Goal: Task Accomplishment & Management: Complete application form

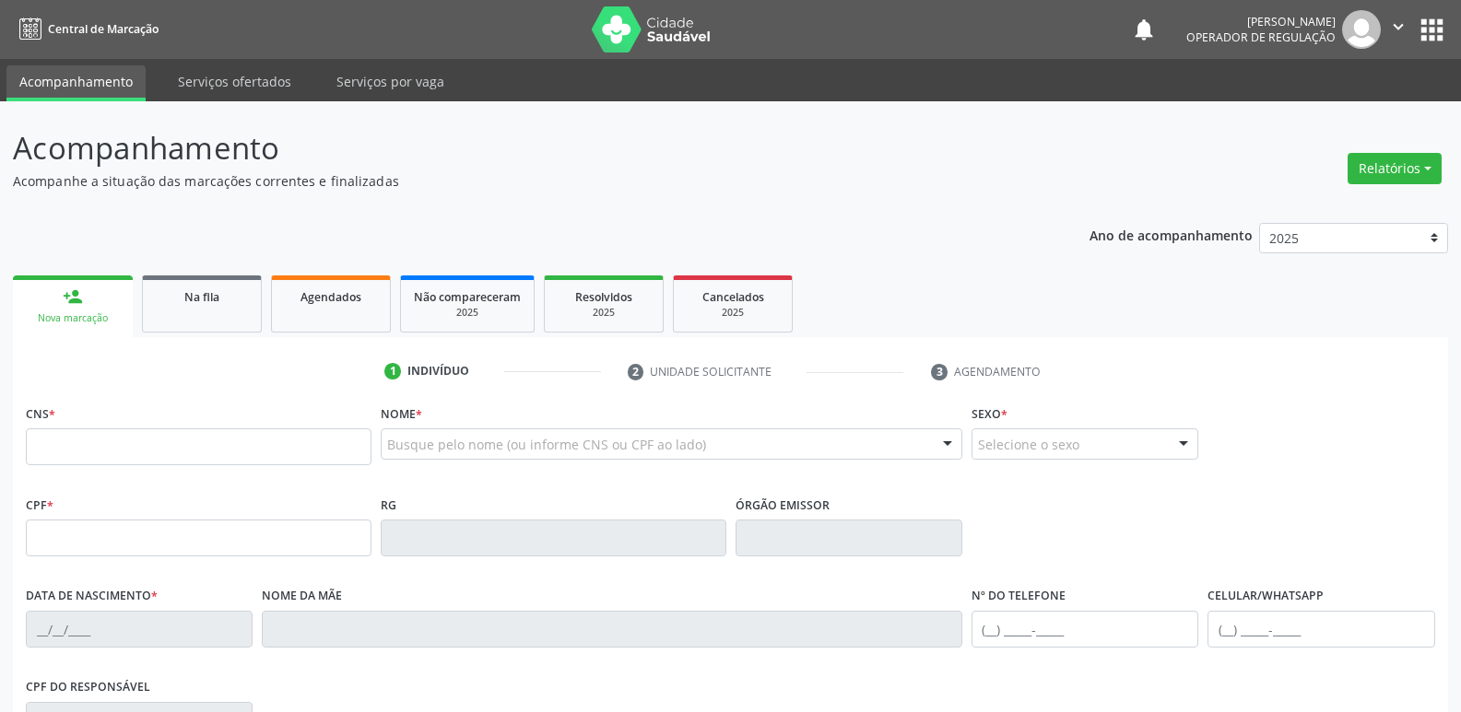
click at [358, 270] on div "Ano de acompanhamento 2025 2024 2023 2022 2021 person_add Nova marcação Na fila…" at bounding box center [730, 598] width 1435 height 777
click at [356, 286] on link "Agendados" at bounding box center [331, 304] width 120 height 57
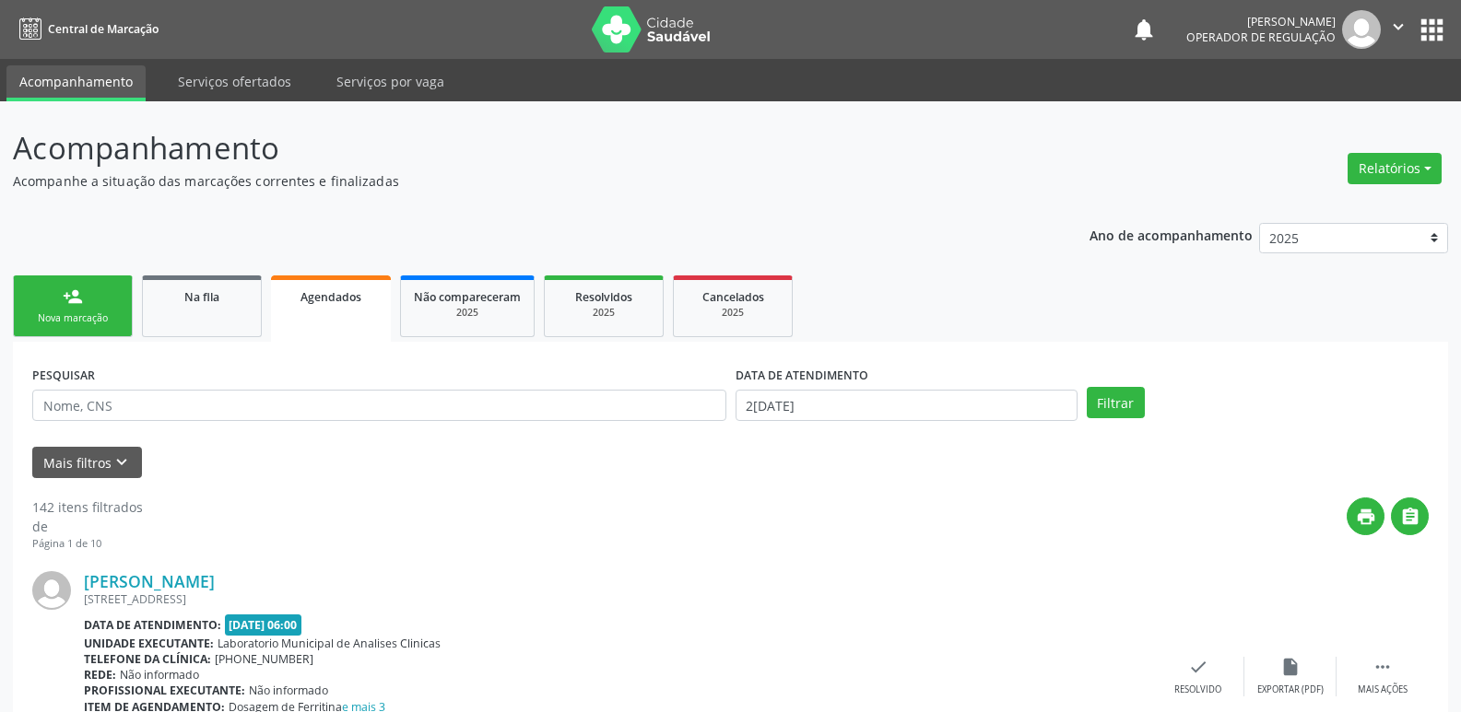
click at [64, 415] on input "text" at bounding box center [379, 405] width 694 height 31
click at [76, 407] on input "text" at bounding box center [379, 405] width 694 height 31
click at [203, 414] on input "text" at bounding box center [379, 405] width 694 height 31
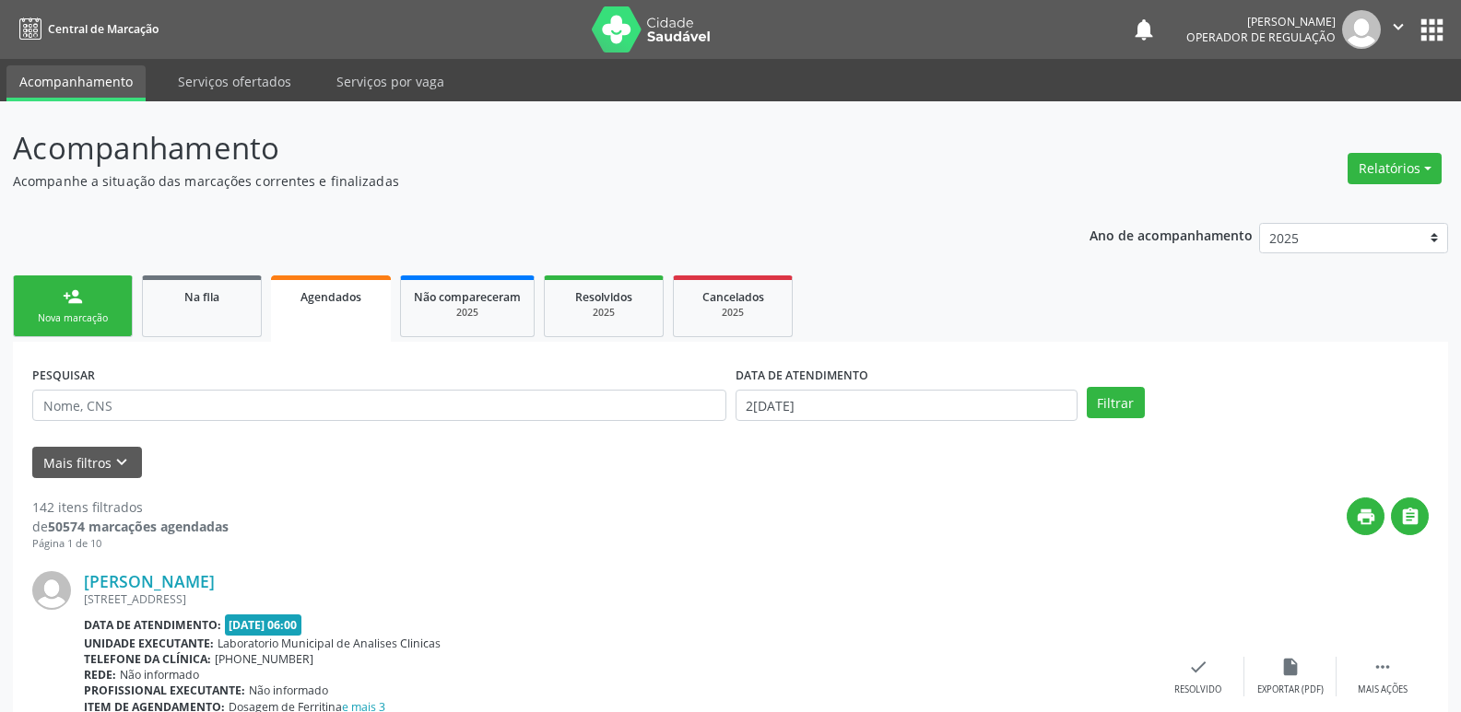
click at [203, 414] on input "text" at bounding box center [379, 405] width 694 height 31
click at [204, 412] on input "text" at bounding box center [379, 405] width 694 height 31
drag, startPoint x: 222, startPoint y: 411, endPoint x: 311, endPoint y: 395, distance: 89.9
click at [224, 411] on input "text" at bounding box center [379, 405] width 694 height 31
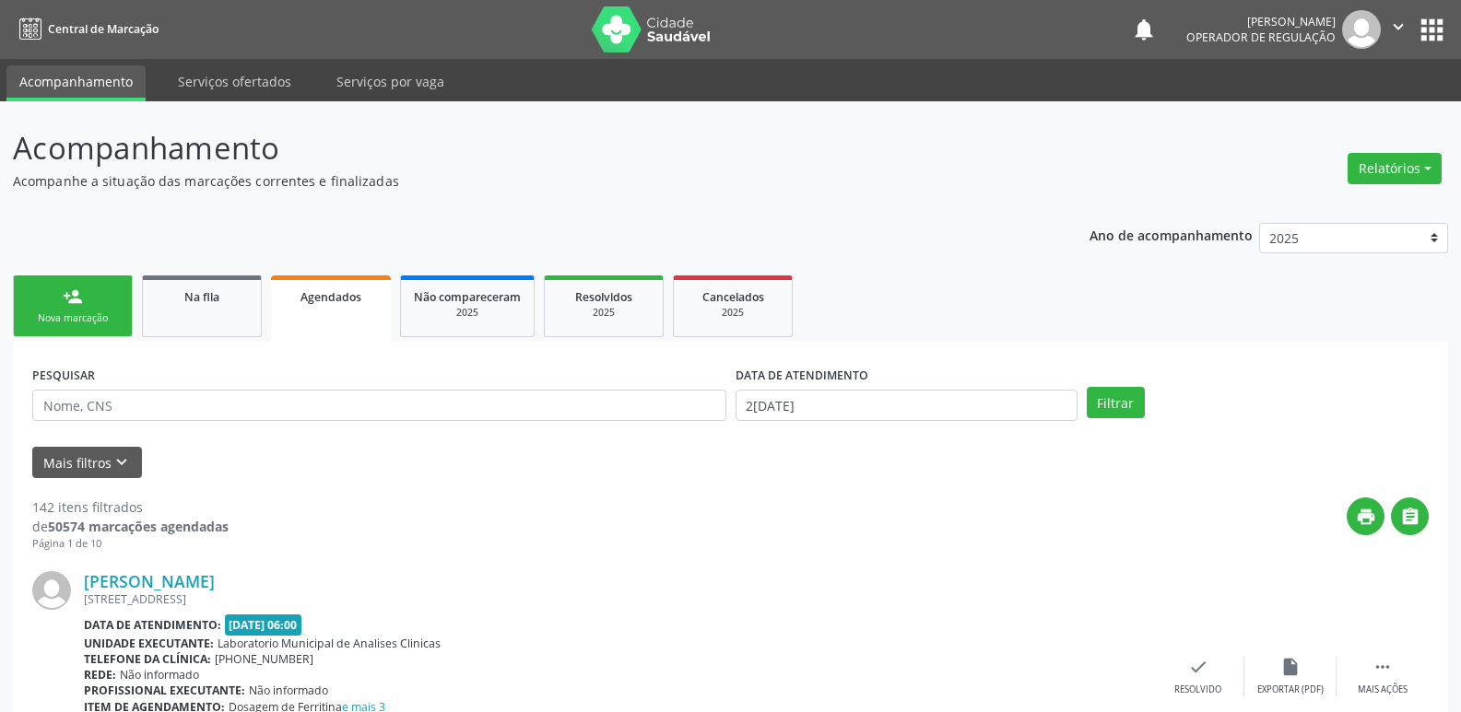
drag, startPoint x: 373, startPoint y: 473, endPoint x: 371, endPoint y: 457, distance: 15.9
click at [371, 463] on div "Mais filtros keyboard_arrow_down" at bounding box center [731, 463] width 1406 height 32
click at [371, 457] on div "Mais filtros keyboard_arrow_down" at bounding box center [731, 463] width 1406 height 32
click at [365, 416] on div "PESQUISAR" at bounding box center [379, 397] width 703 height 72
click at [364, 408] on input "text" at bounding box center [379, 405] width 694 height 31
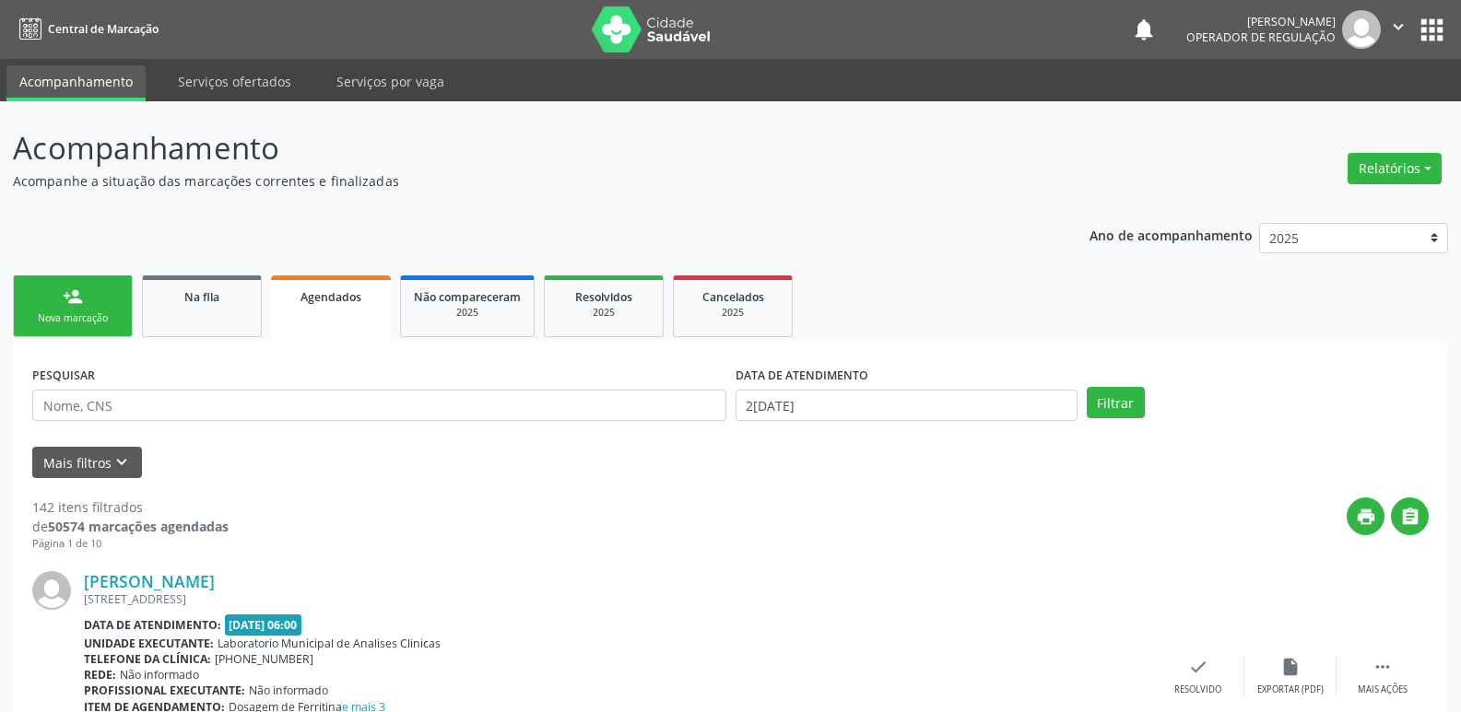
click at [364, 408] on input "text" at bounding box center [379, 405] width 694 height 31
click at [497, 419] on input "text" at bounding box center [379, 405] width 694 height 31
click at [490, 408] on input "text" at bounding box center [379, 405] width 694 height 31
click at [477, 405] on input "text" at bounding box center [379, 405] width 694 height 31
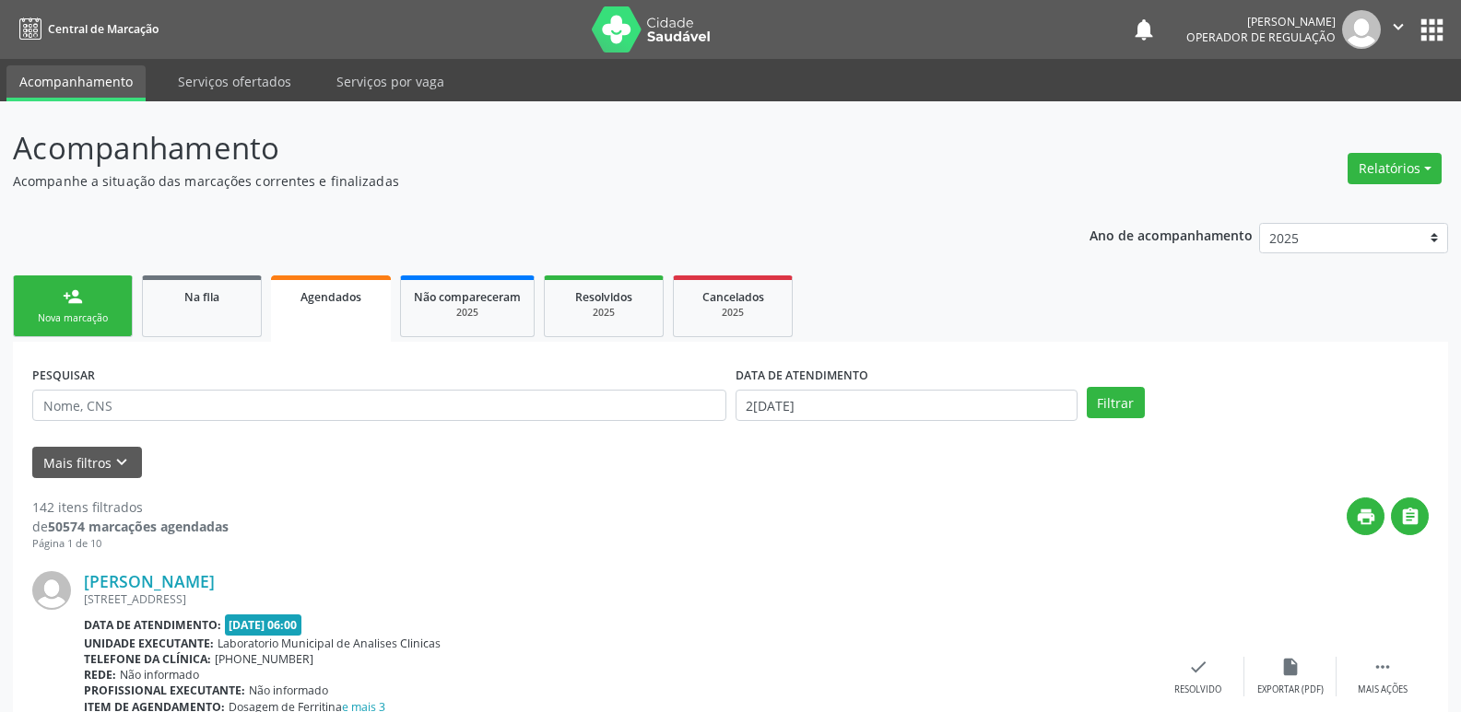
click at [477, 405] on input "text" at bounding box center [379, 405] width 694 height 31
click at [476, 404] on input "text" at bounding box center [379, 405] width 694 height 31
click at [618, 405] on input "text" at bounding box center [379, 405] width 694 height 31
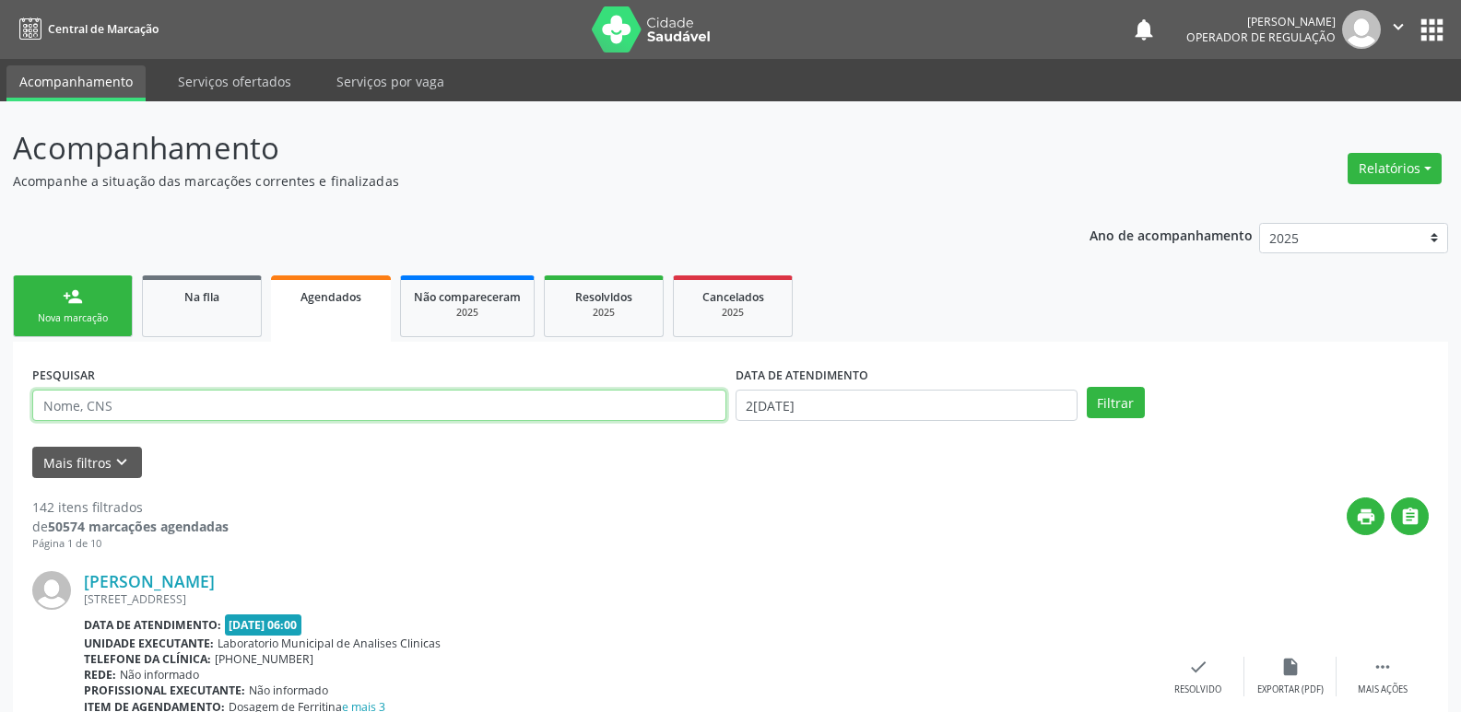
click at [330, 403] on input "text" at bounding box center [379, 405] width 694 height 31
type input "H"
type input "MARIA DE FATIMA PAUL"
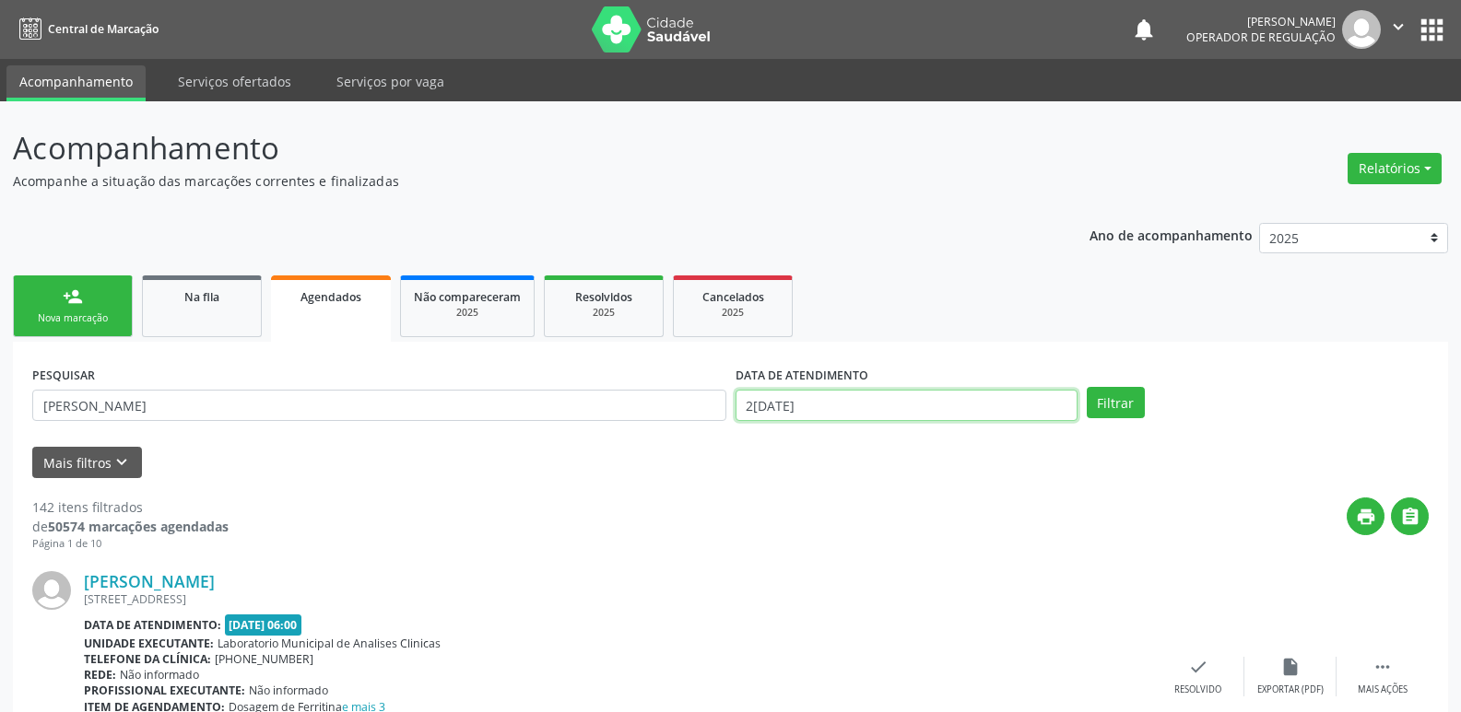
drag, startPoint x: 959, startPoint y: 400, endPoint x: 945, endPoint y: 394, distance: 15.7
click at [959, 399] on input "2[DATE]" at bounding box center [906, 405] width 342 height 31
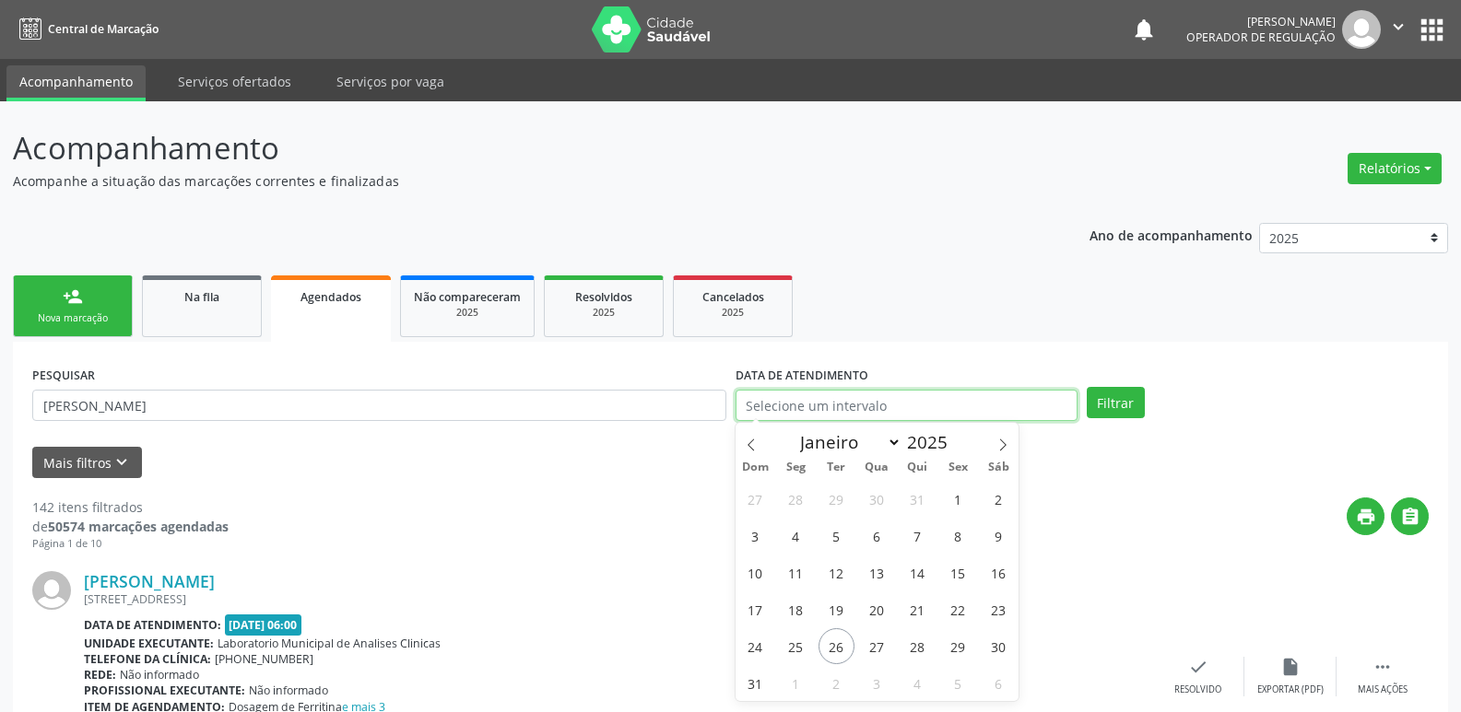
click at [1087, 387] on button "Filtrar" at bounding box center [1116, 402] width 58 height 31
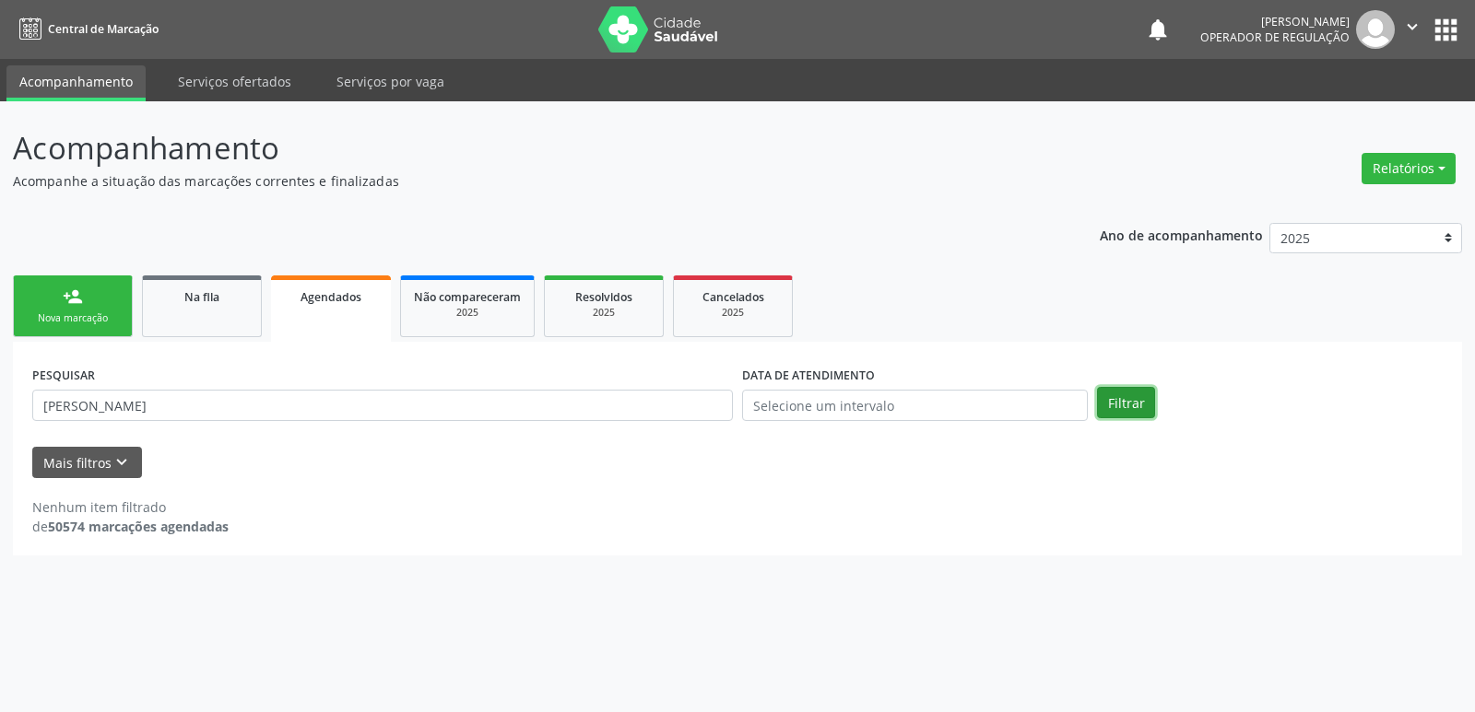
click at [1150, 402] on button "Filtrar" at bounding box center [1126, 402] width 58 height 31
click at [1112, 389] on button "Filtrar" at bounding box center [1126, 402] width 58 height 31
click at [120, 412] on input "MARIA DE FATIMA PAUL" at bounding box center [382, 405] width 700 height 31
click at [1097, 387] on button "Filtrar" at bounding box center [1126, 402] width 58 height 31
click at [1114, 406] on button "Filtrar" at bounding box center [1126, 402] width 58 height 31
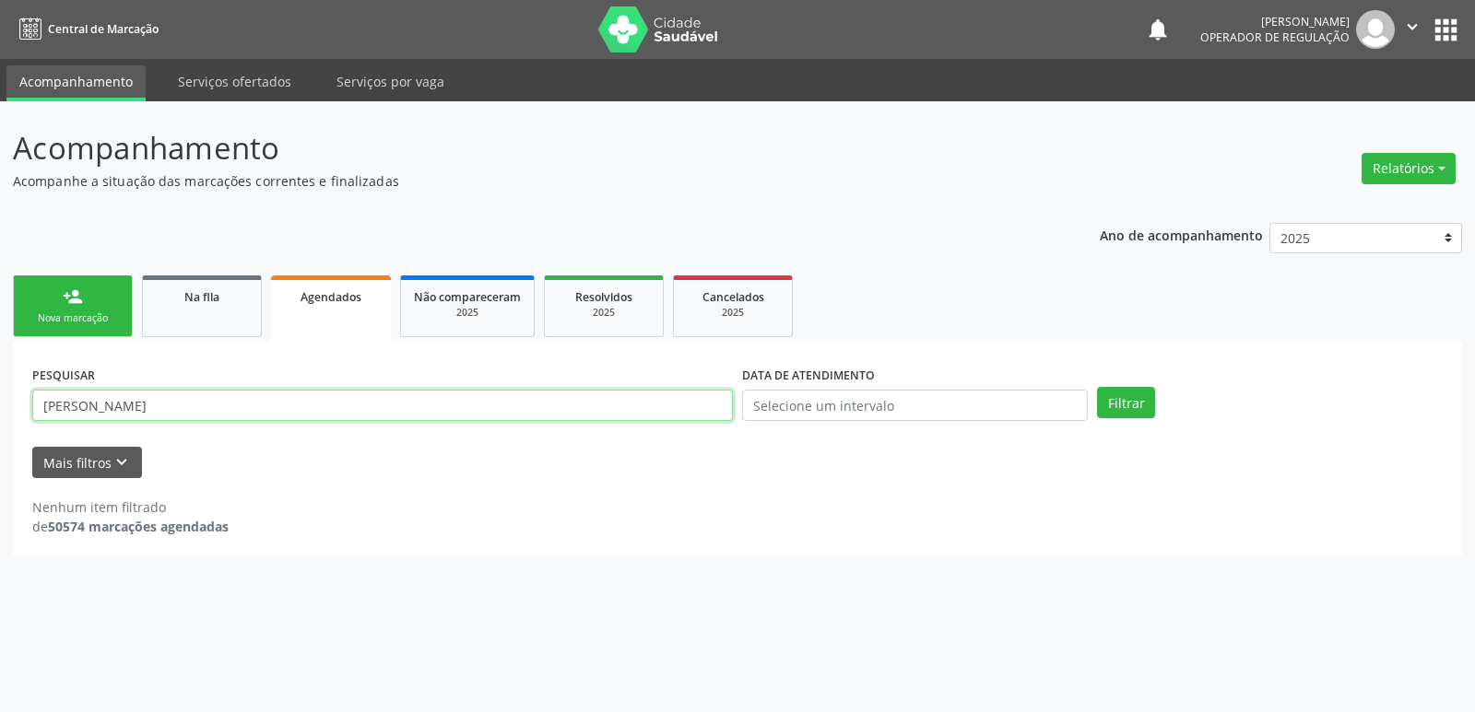
drag, startPoint x: 241, startPoint y: 401, endPoint x: 0, endPoint y: 312, distance: 257.2
click at [0, 312] on div "Acompanhamento Acompanhe a situação das marcações correntes e finalizadas Relat…" at bounding box center [737, 406] width 1475 height 611
type input "707403005784973"
click at [1097, 387] on button "Filtrar" at bounding box center [1126, 402] width 58 height 31
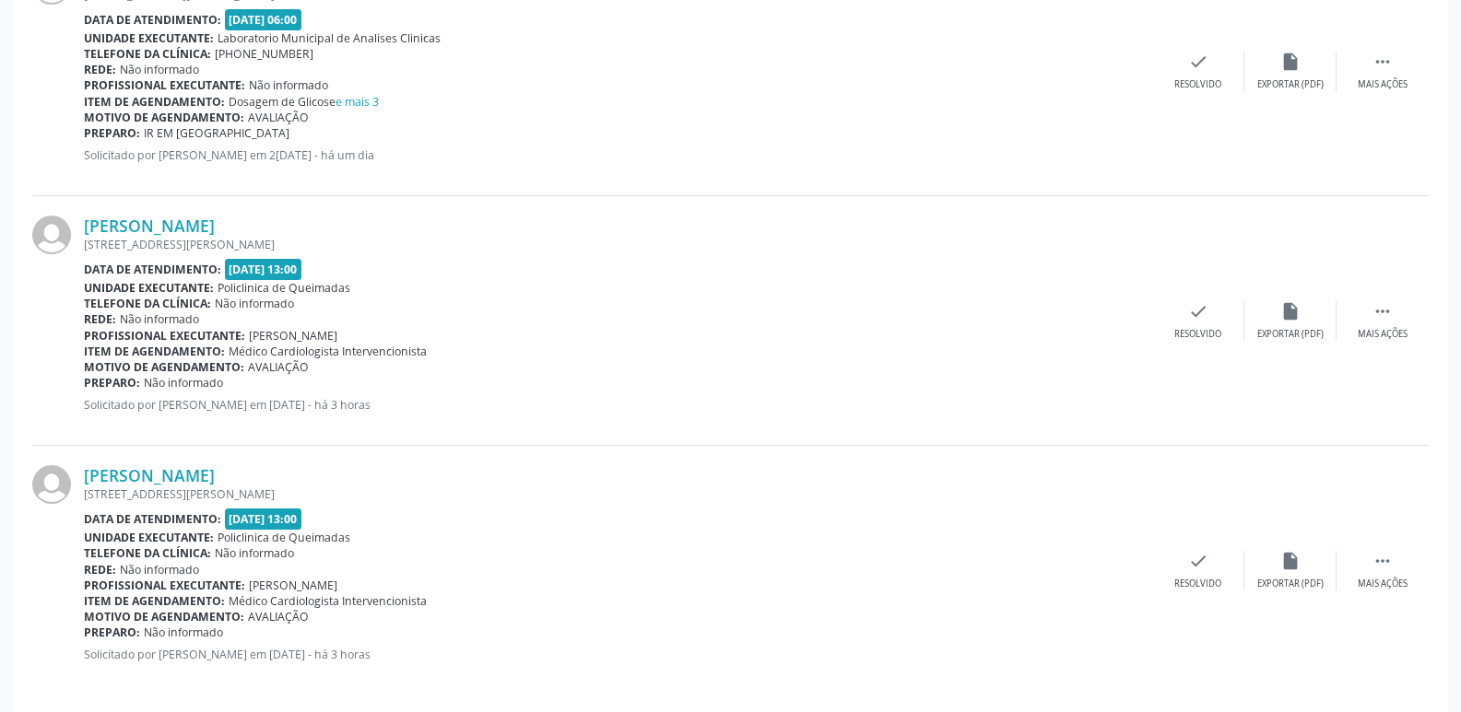
scroll to position [870, 0]
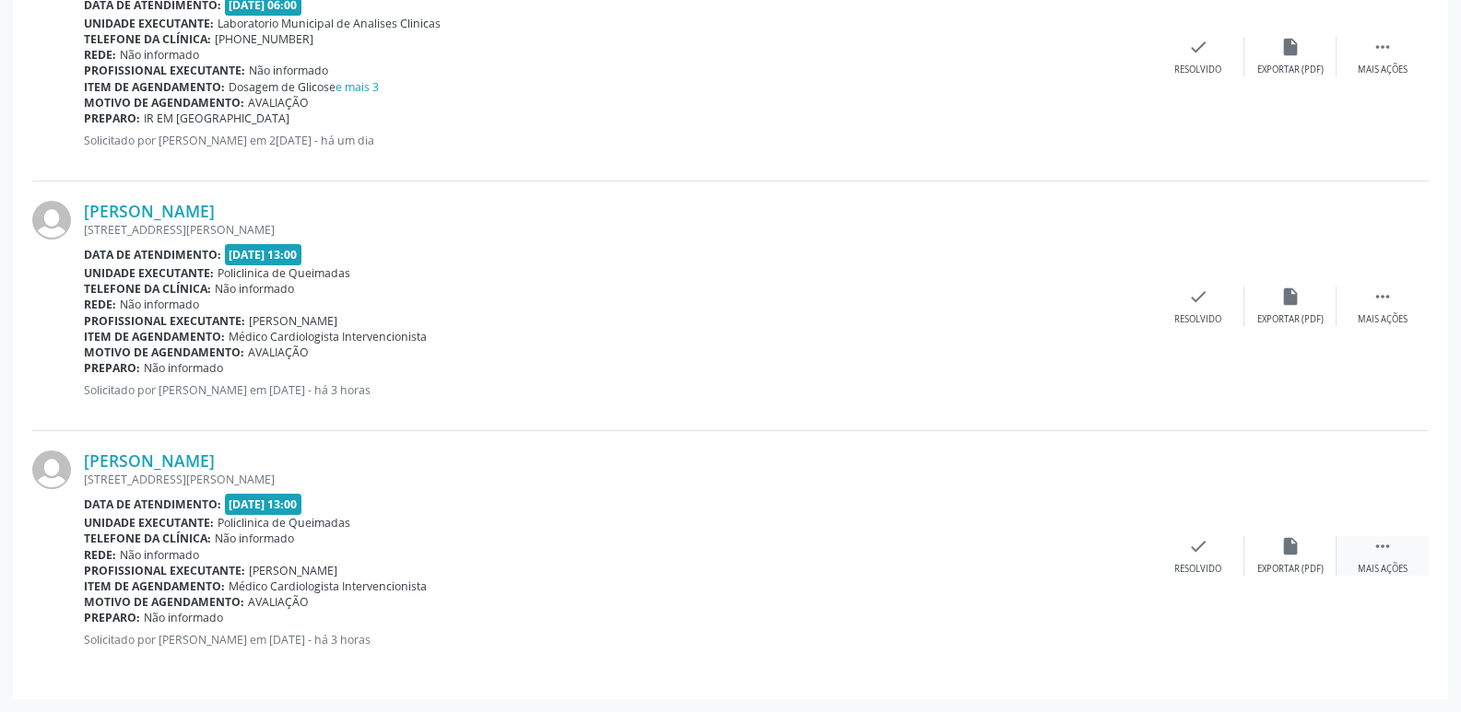
click at [1388, 539] on icon "" at bounding box center [1382, 546] width 20 height 20
click at [1287, 546] on icon "edit" at bounding box center [1290, 546] width 20 height 20
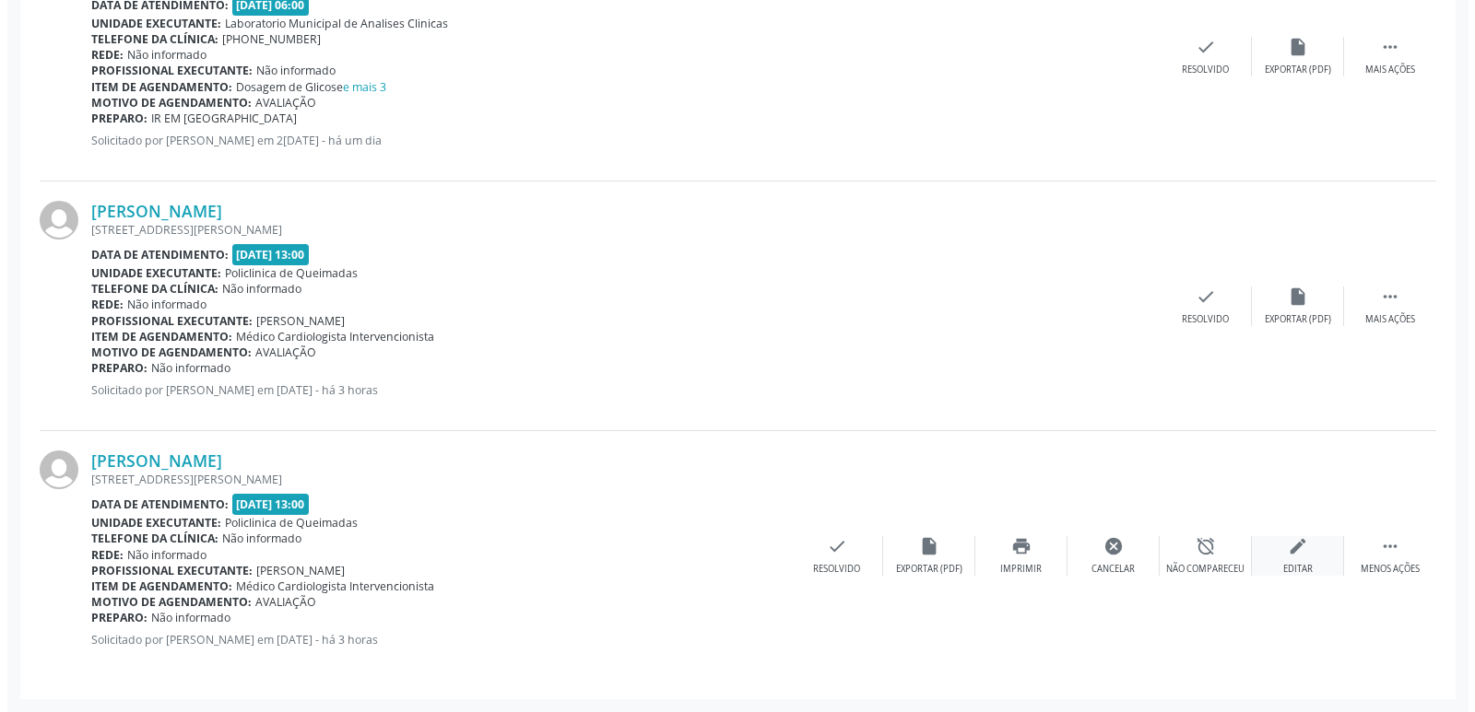
scroll to position [0, 0]
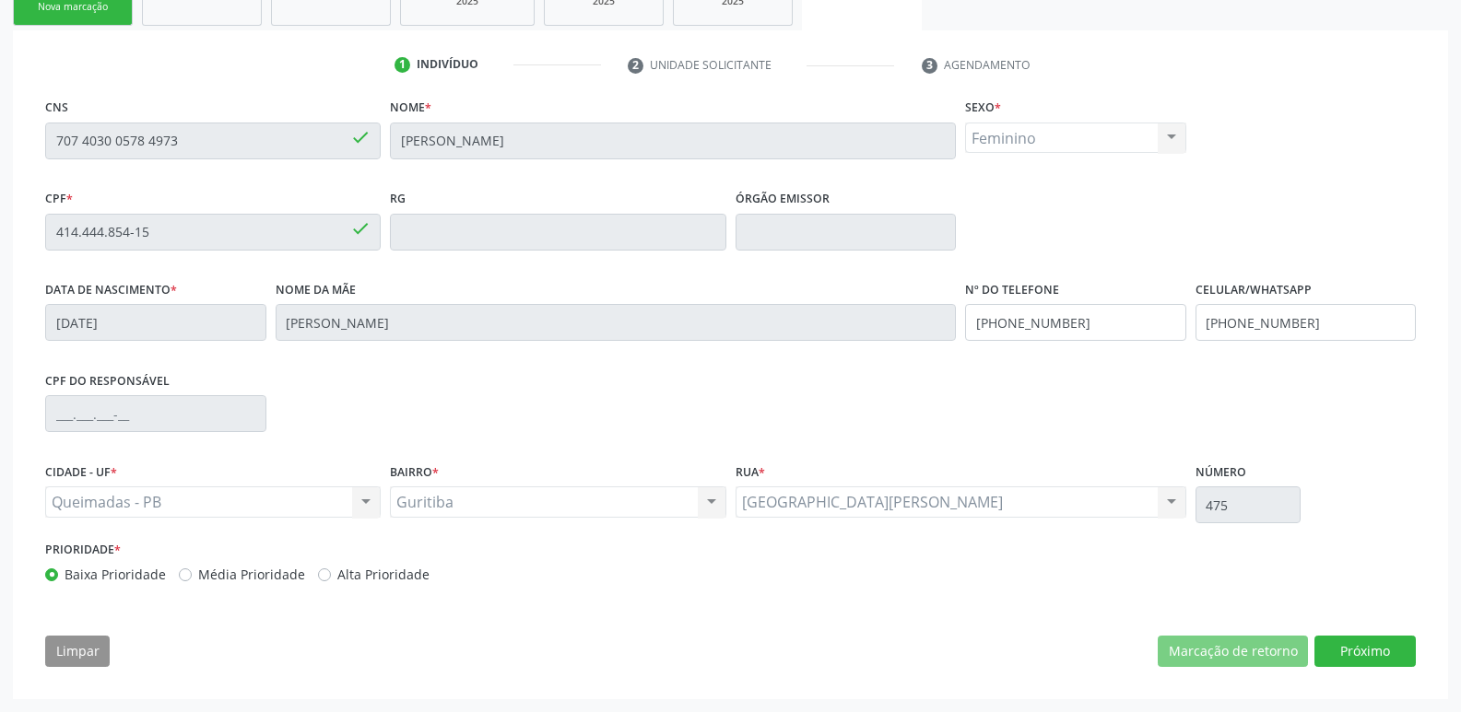
click at [1368, 626] on div "CNS 707 4030 0578 4973 done Nome * Maria de Fátima Pequeno Aureliano Sexo * Fem…" at bounding box center [730, 387] width 1396 height 586
click at [1369, 652] on button "Próximo" at bounding box center [1364, 651] width 101 height 31
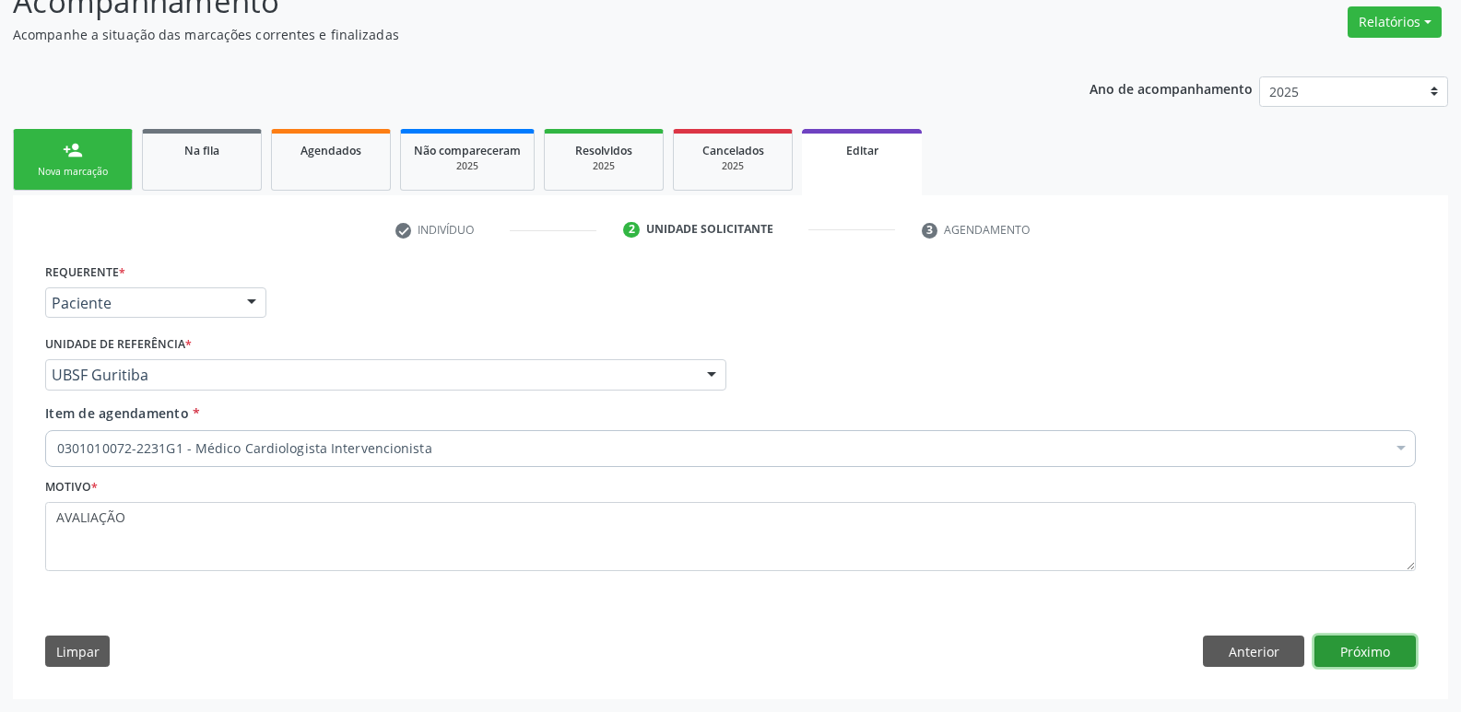
click at [1369, 652] on button "Próximo" at bounding box center [1364, 651] width 101 height 31
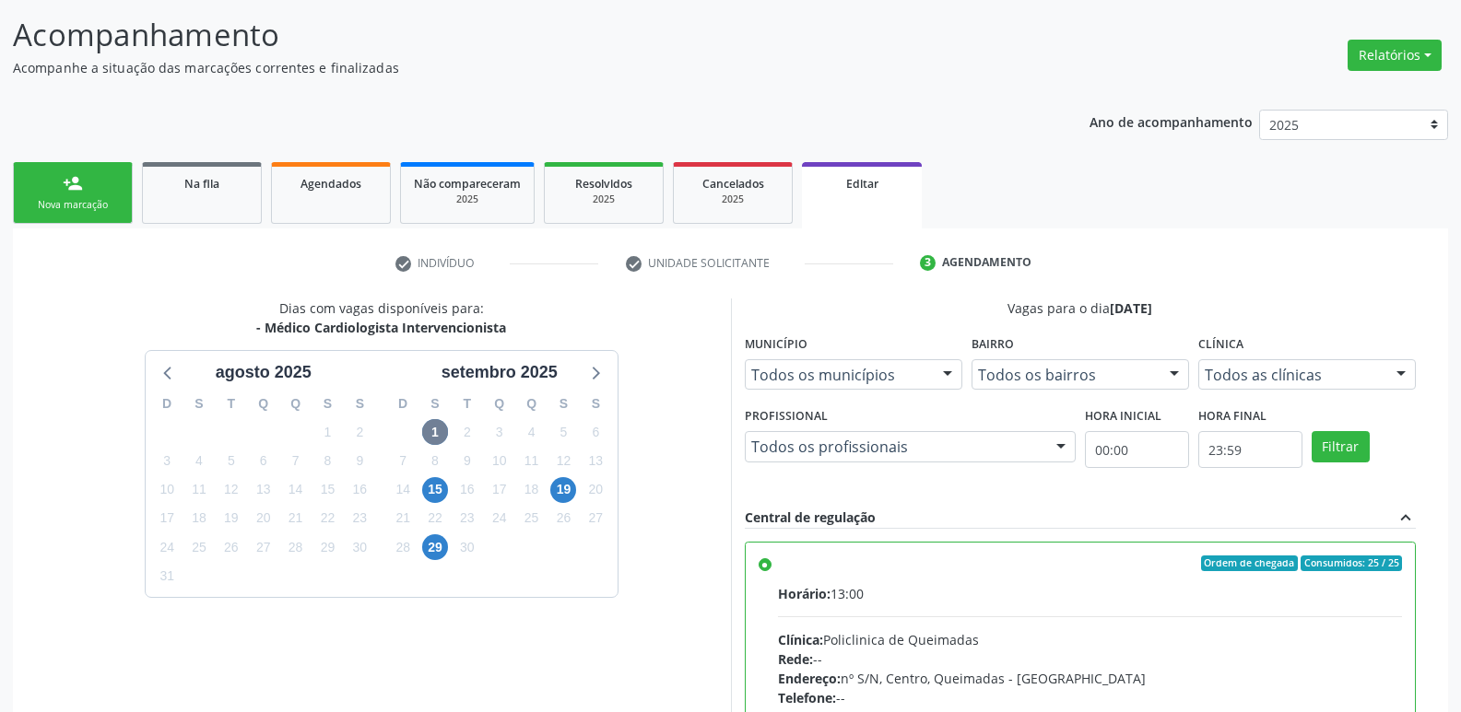
scroll to position [147, 0]
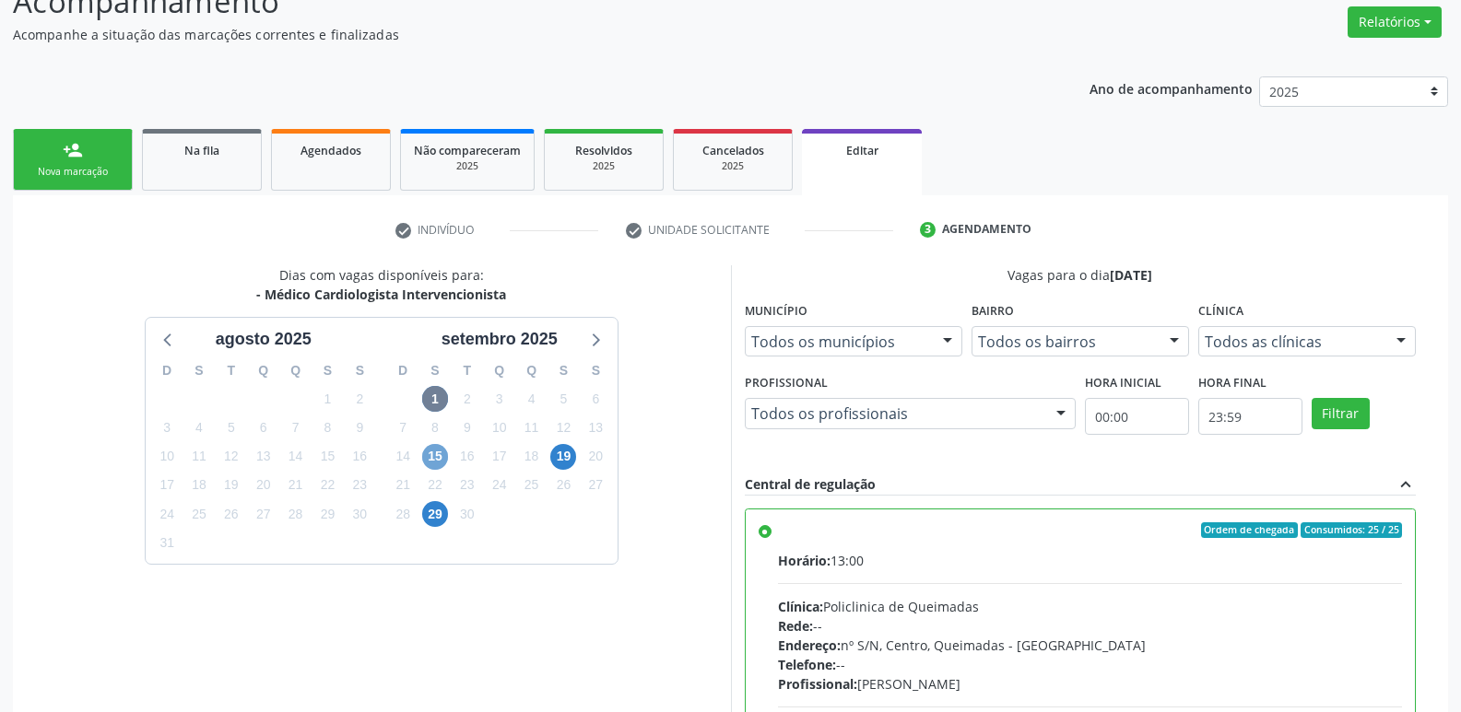
click at [435, 466] on span "15" at bounding box center [435, 457] width 26 height 26
click at [1314, 607] on div "Clínica: Policlinica de Queimadas" at bounding box center [1090, 606] width 625 height 19
click at [771, 539] on input "Ordem de chegada Consumidos: 12 / 25 Horário: 12:00 Clínica: Policlinica de Que…" at bounding box center [765, 531] width 13 height 17
radio input "true"
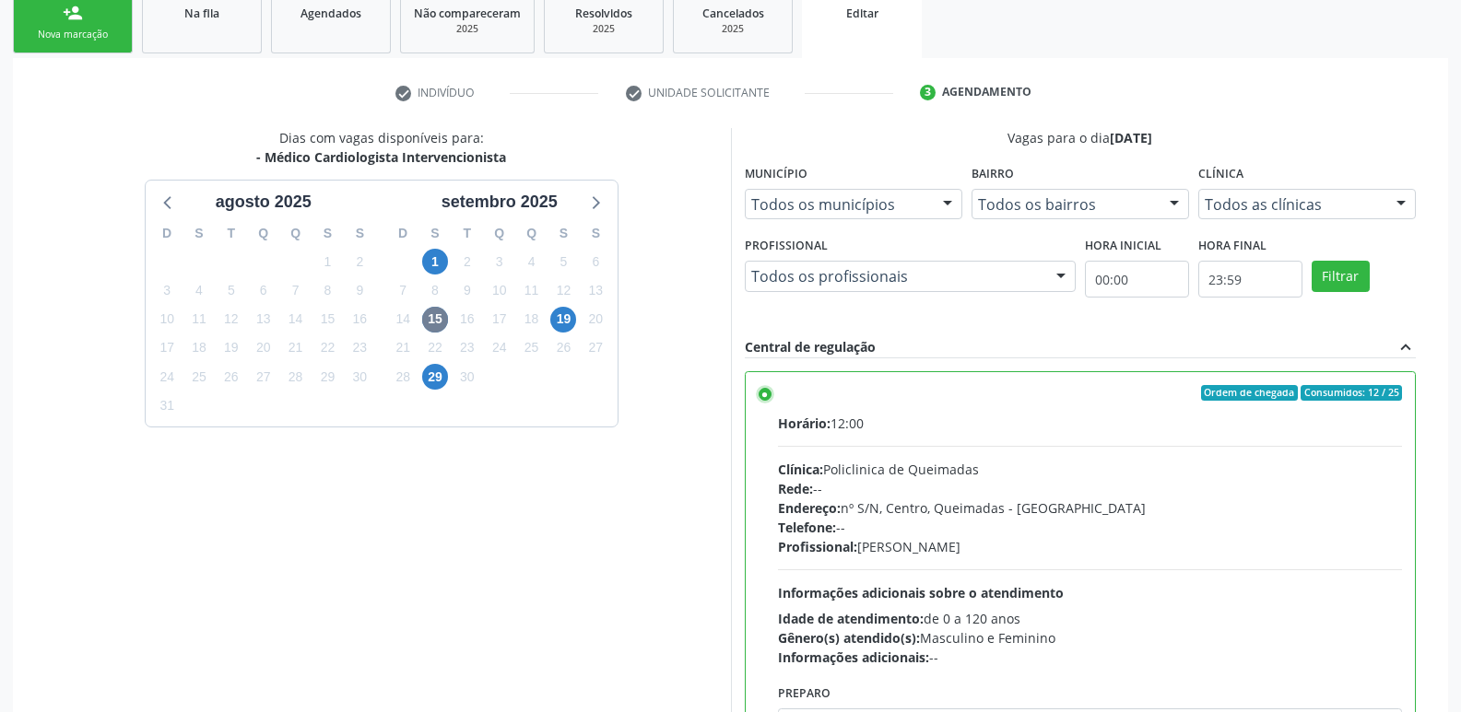
scroll to position [413, 0]
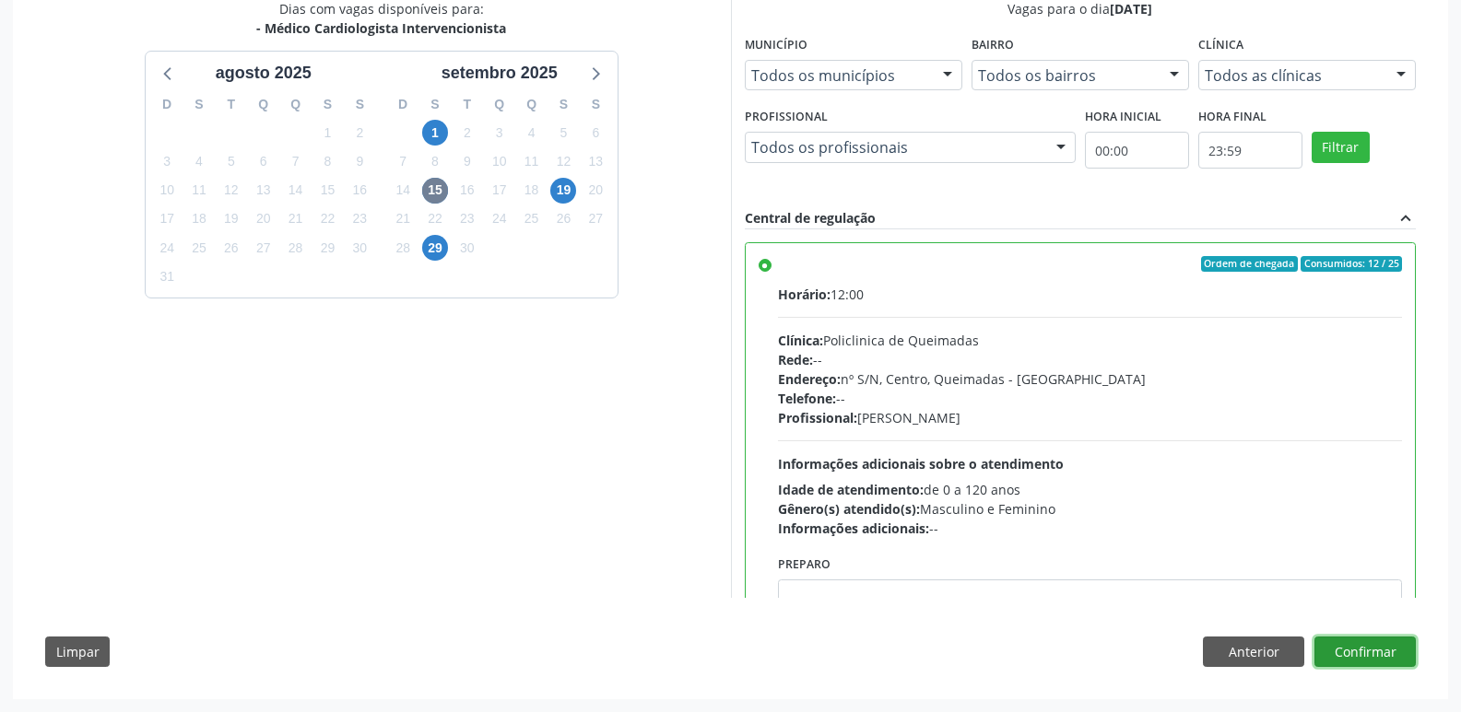
click at [1347, 653] on button "Confirmar" at bounding box center [1364, 652] width 101 height 31
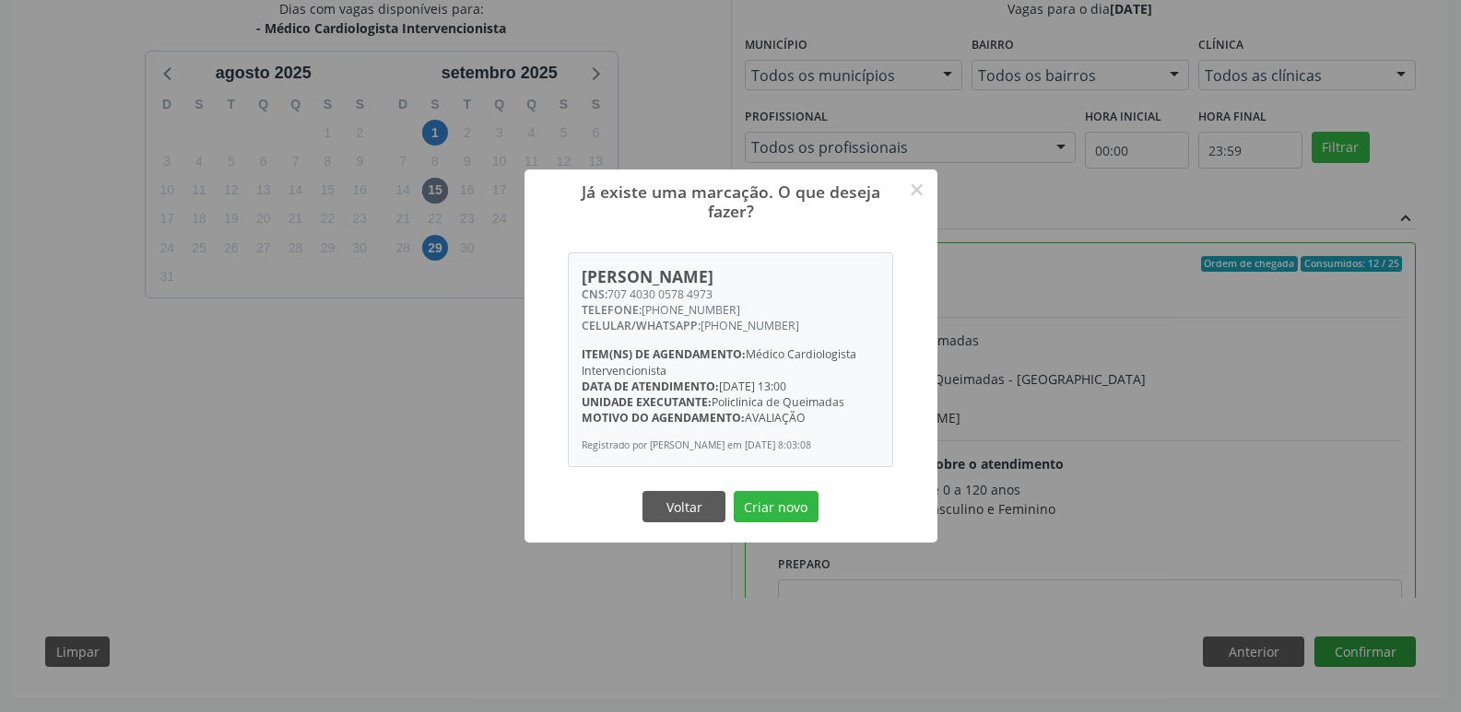
click at [734, 491] on button "Criar novo" at bounding box center [776, 506] width 85 height 31
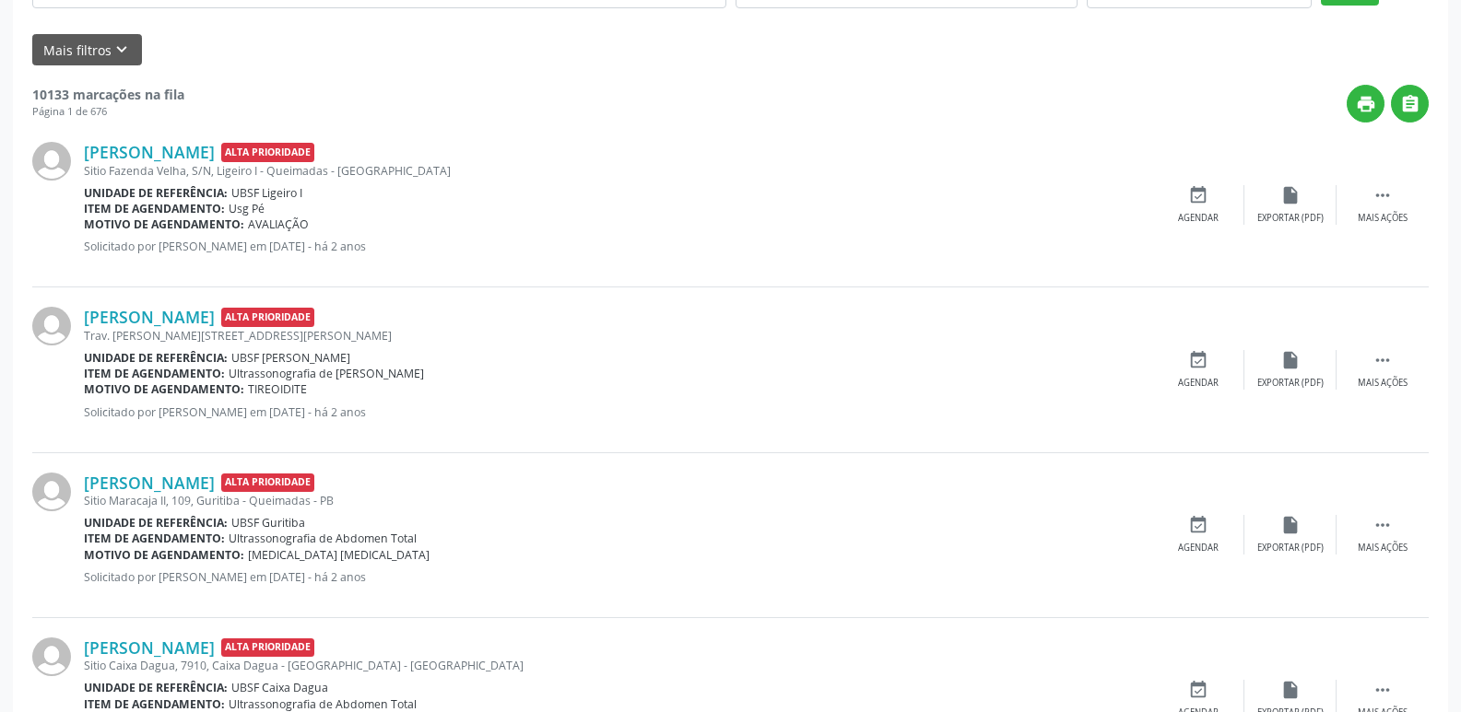
scroll to position [0, 0]
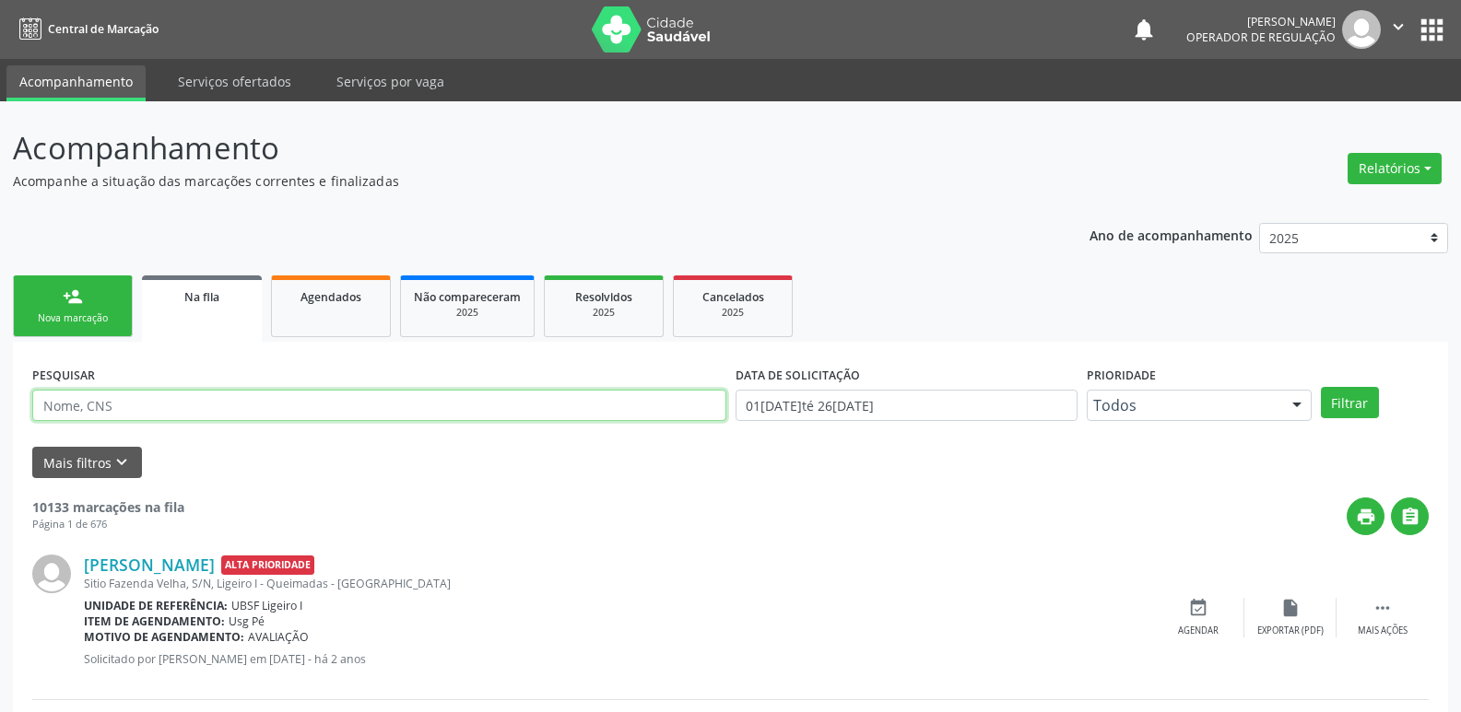
click at [284, 404] on input "text" at bounding box center [379, 405] width 694 height 31
type input "702608774044546"
click at [1321, 387] on button "Filtrar" at bounding box center [1350, 402] width 58 height 31
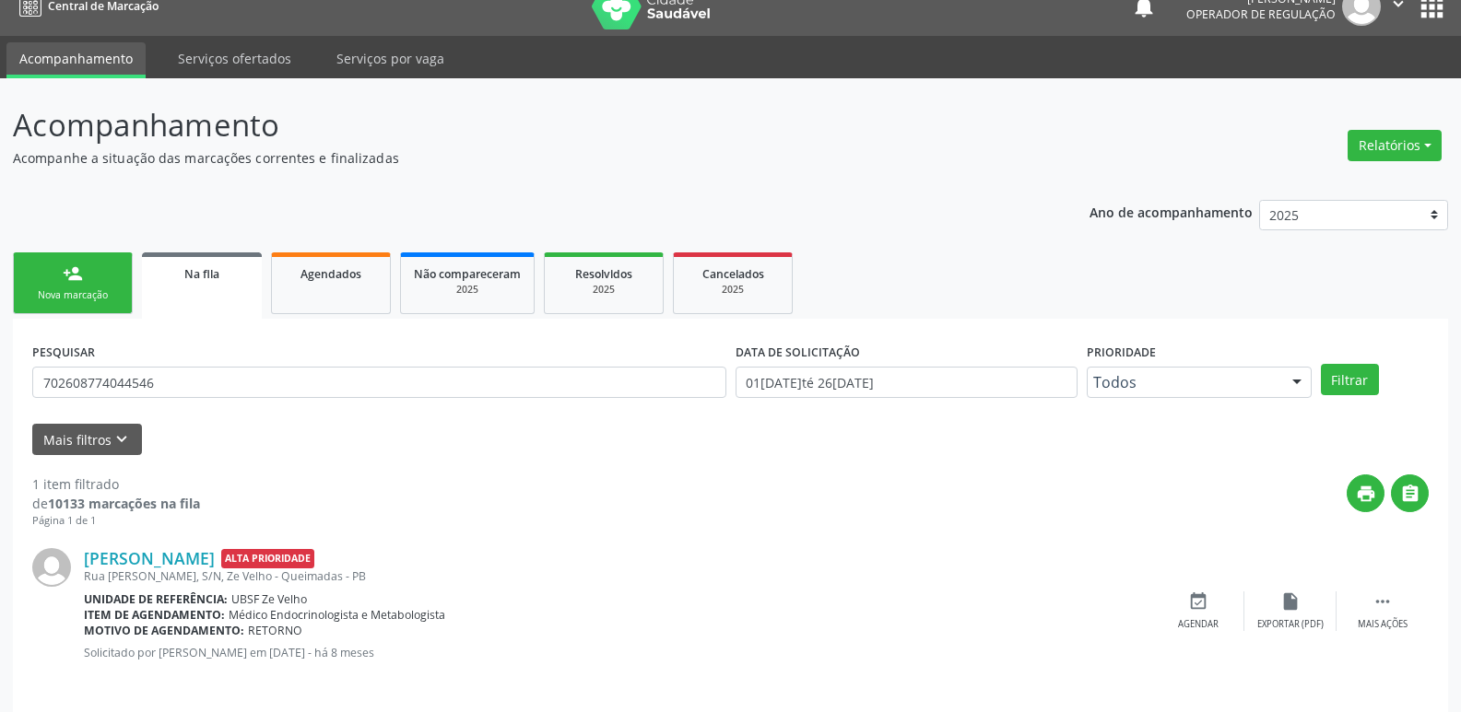
scroll to position [36, 0]
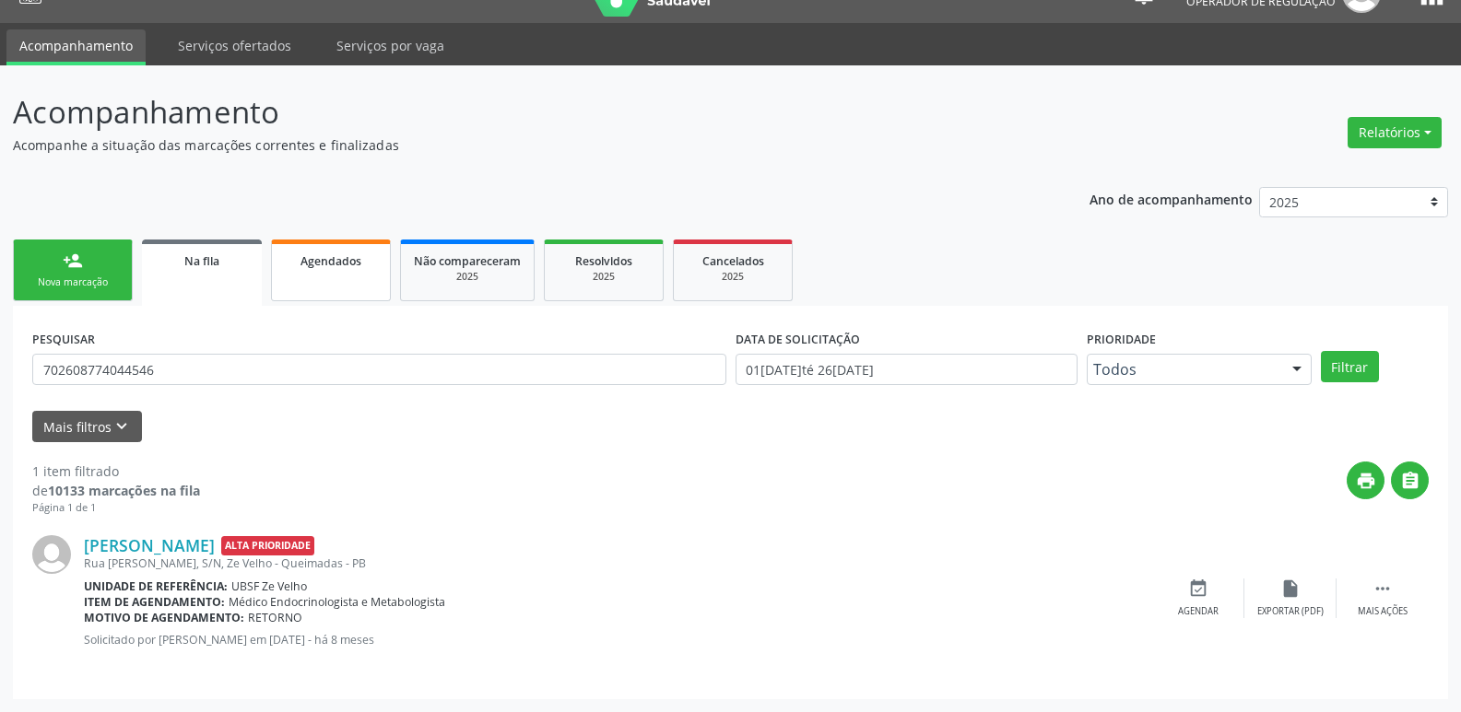
click at [298, 280] on link "Agendados" at bounding box center [331, 271] width 120 height 62
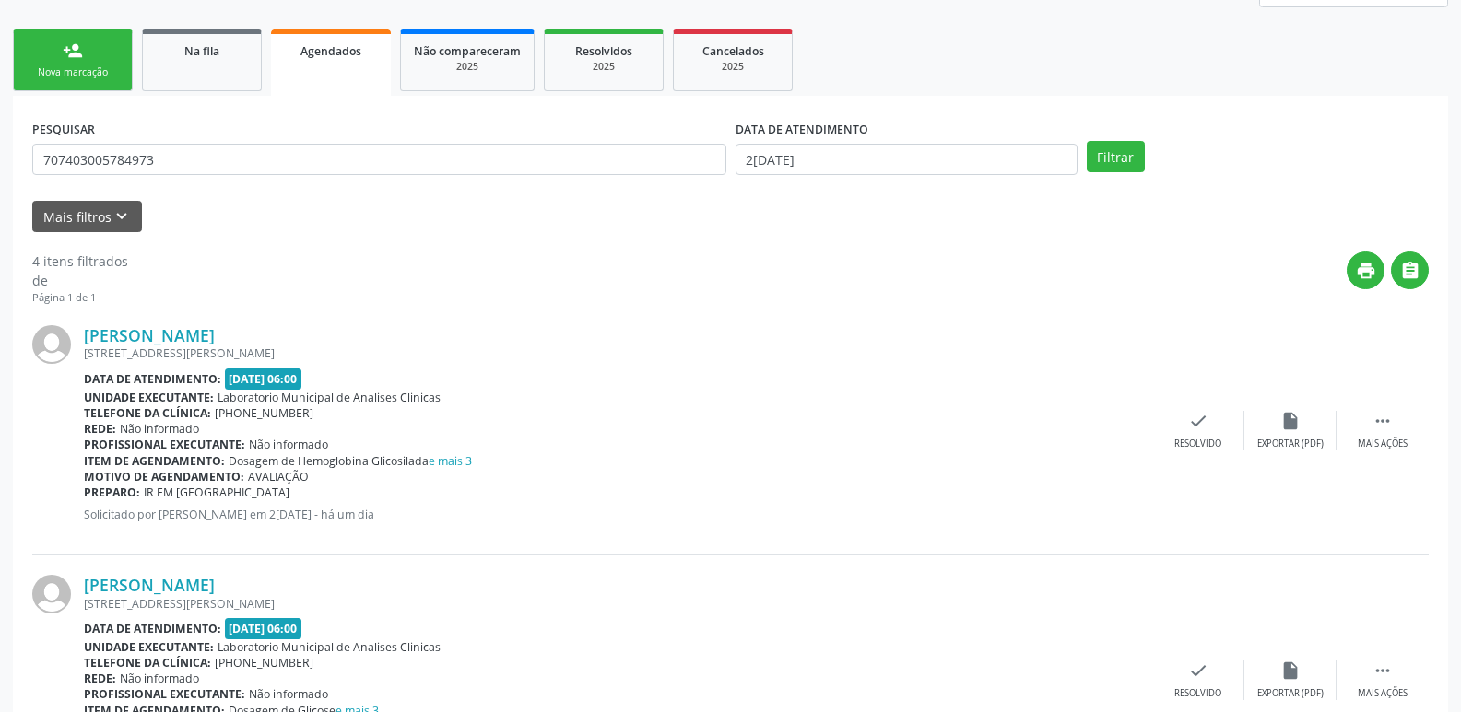
scroll to position [0, 0]
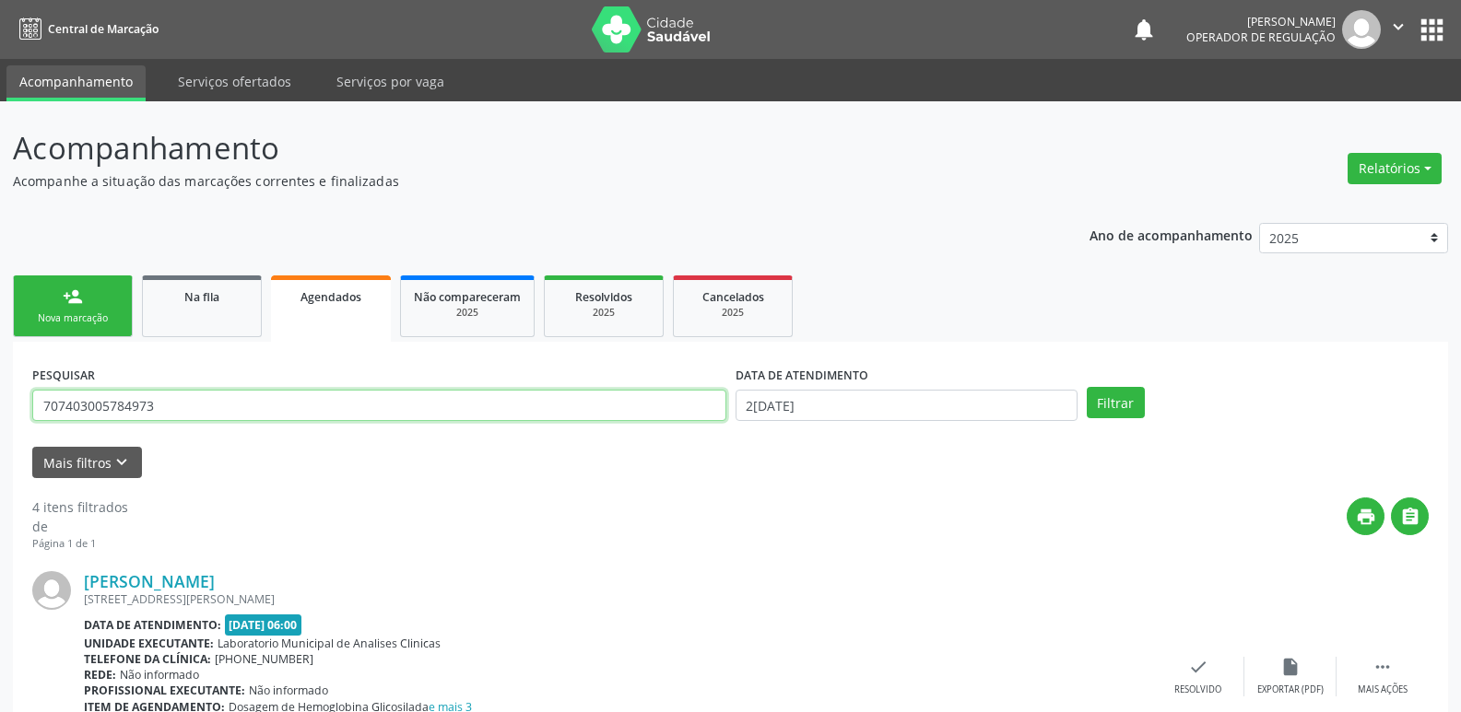
click at [204, 400] on input "707403005784973" at bounding box center [379, 405] width 694 height 31
type input "702608774044546"
click at [1087, 387] on button "Filtrar" at bounding box center [1116, 402] width 58 height 31
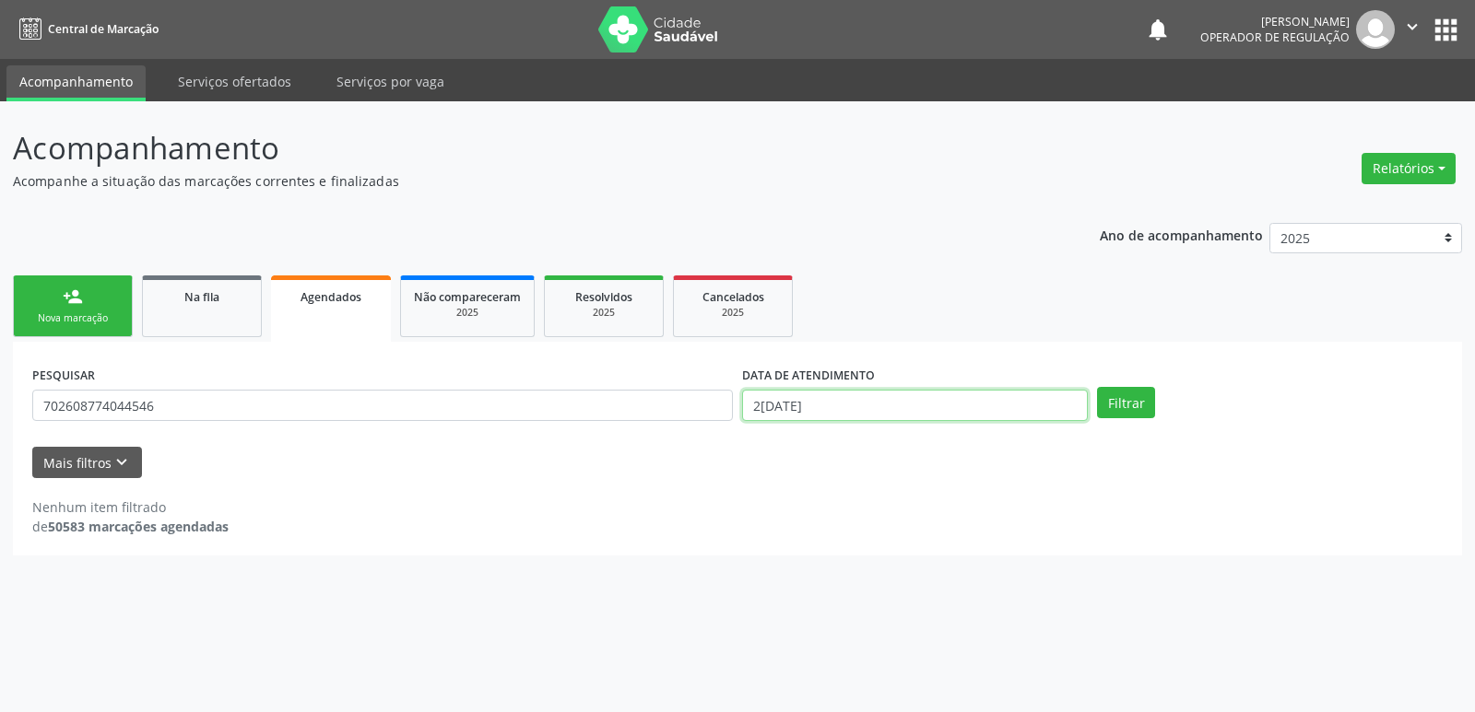
click at [877, 392] on input "2[DATE]" at bounding box center [915, 405] width 346 height 31
click at [1097, 387] on button "Filtrar" at bounding box center [1126, 402] width 58 height 31
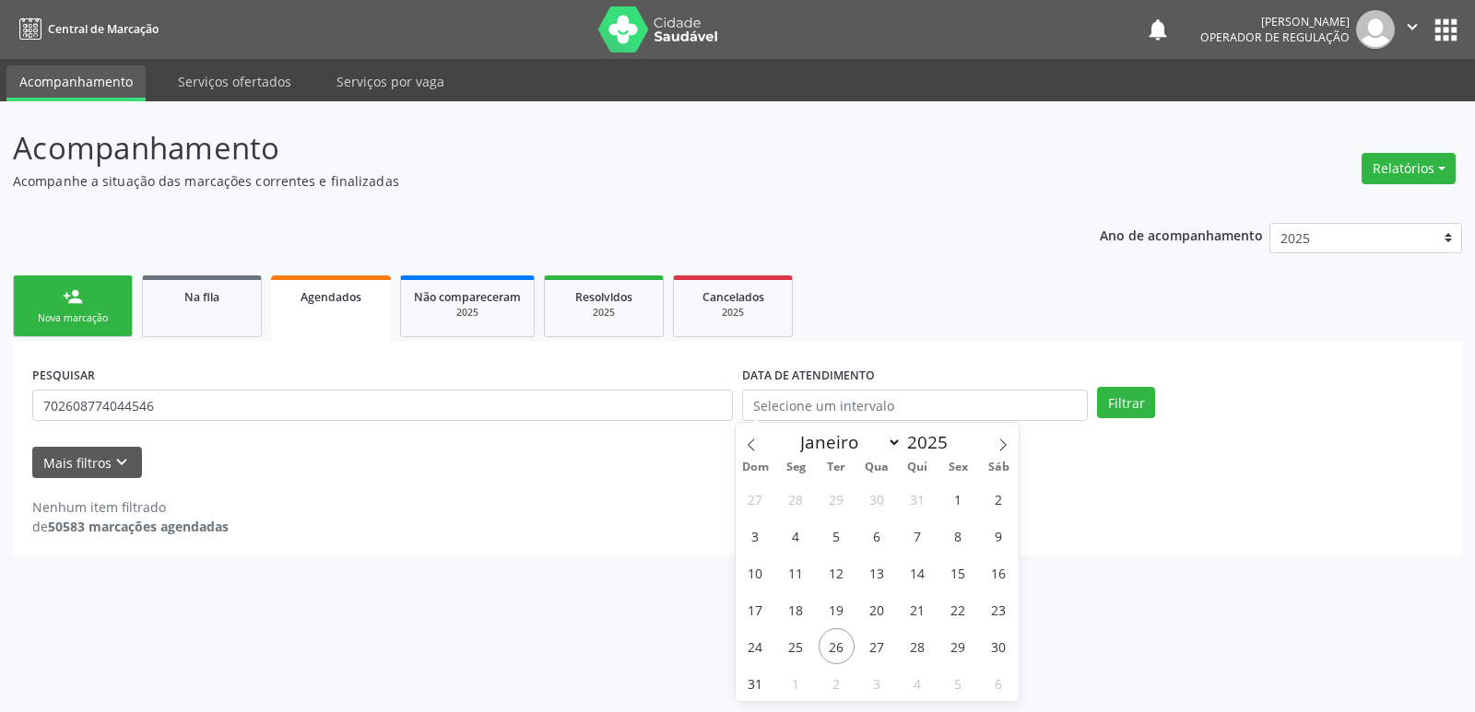
click at [52, 304] on link "person_add Nova marcação" at bounding box center [73, 307] width 120 height 62
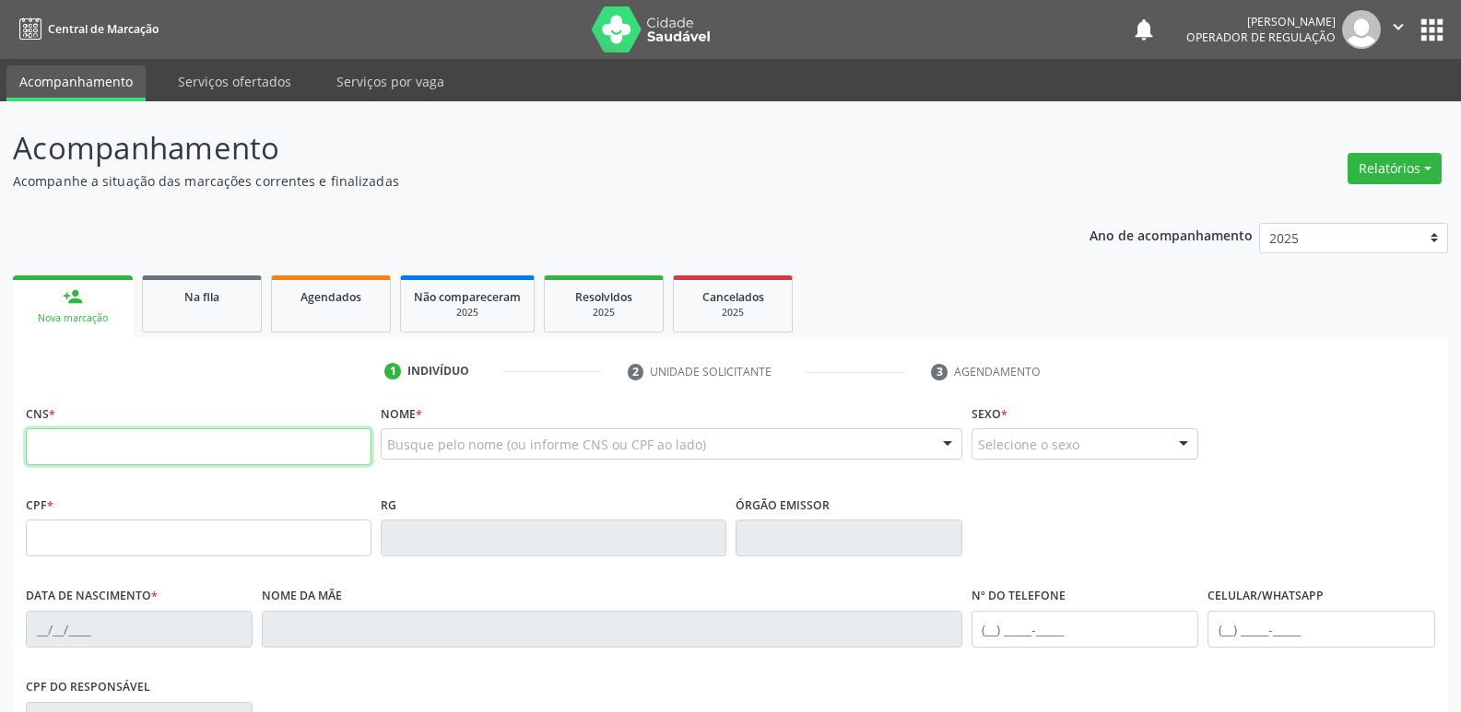
click at [243, 430] on input "text" at bounding box center [199, 447] width 346 height 37
type input "702 6087 7404 4546"
type input "044.603.684-63"
type input "01/02/1953"
type input "Geraldina Ferreira da Silva"
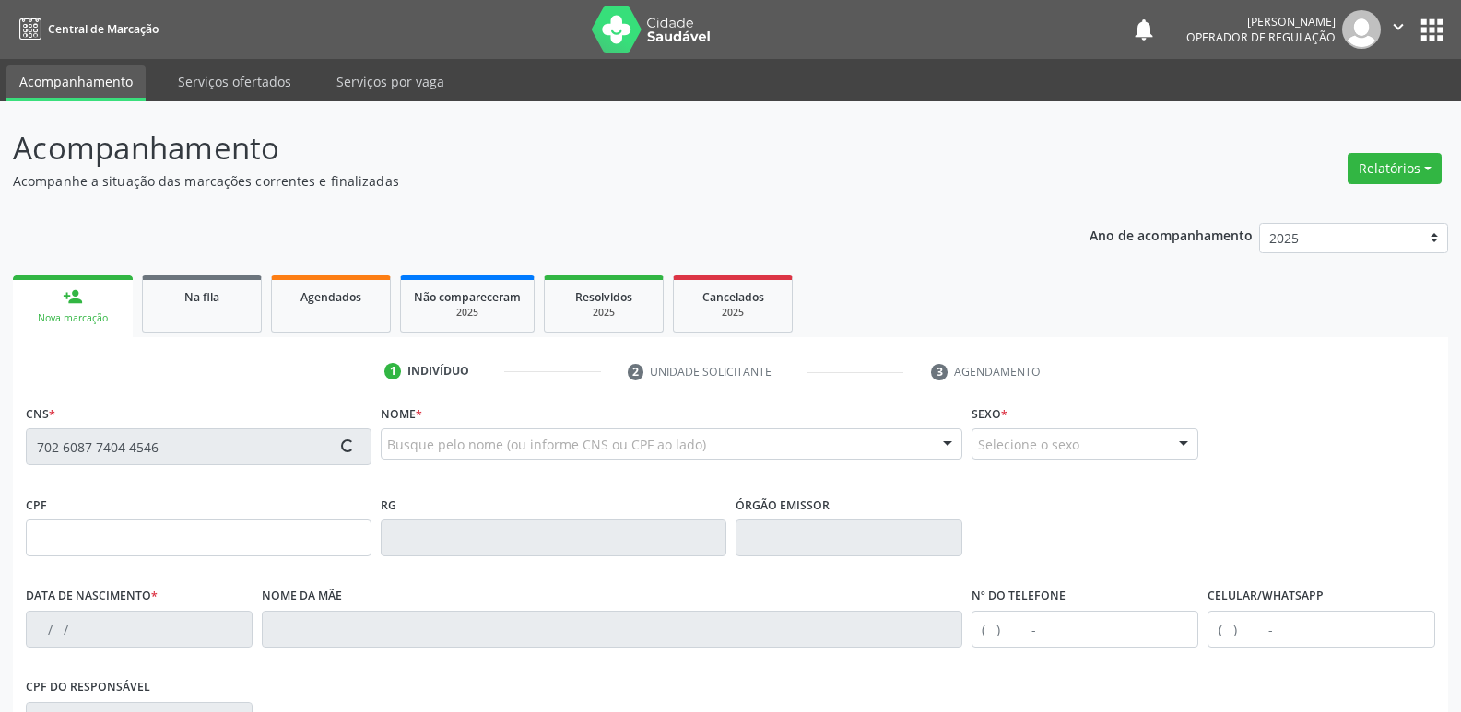
type input "(83) 99178-1784"
type input "492"
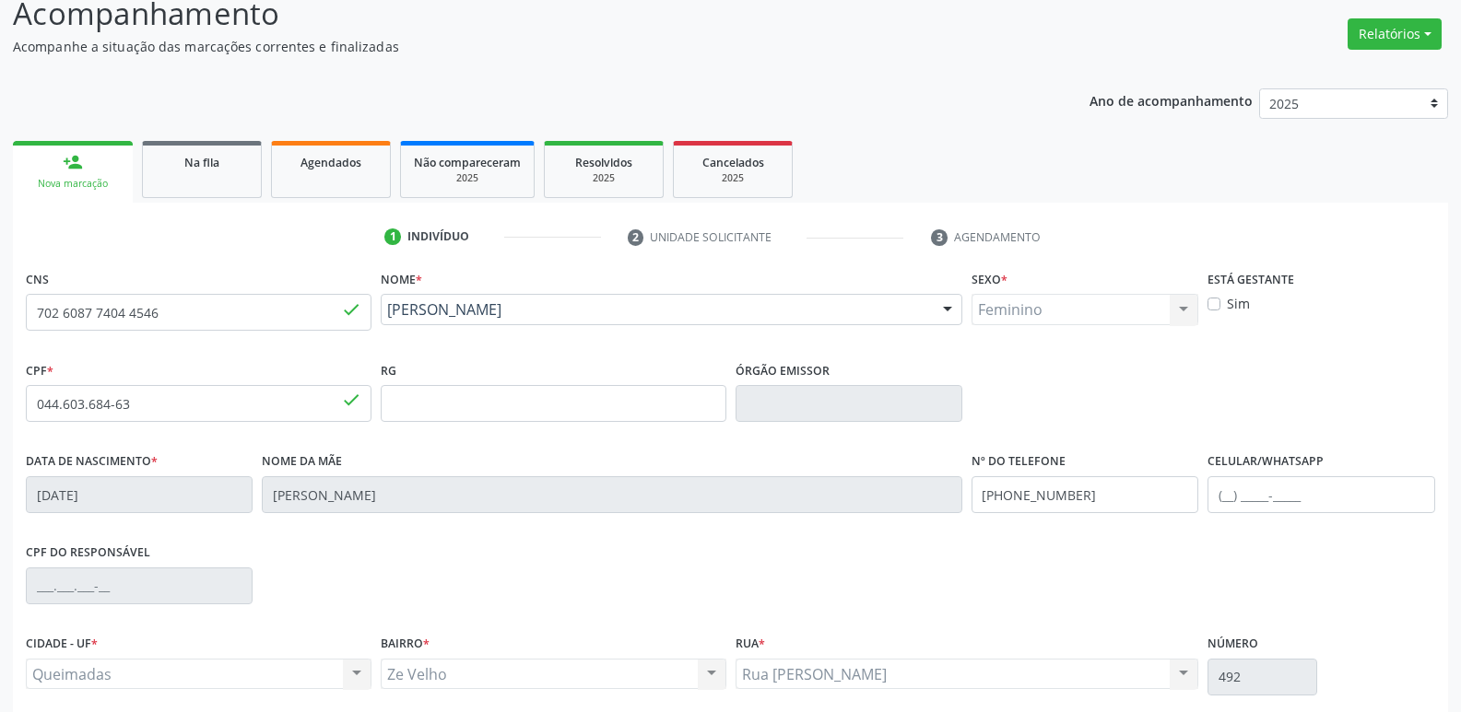
scroll to position [287, 0]
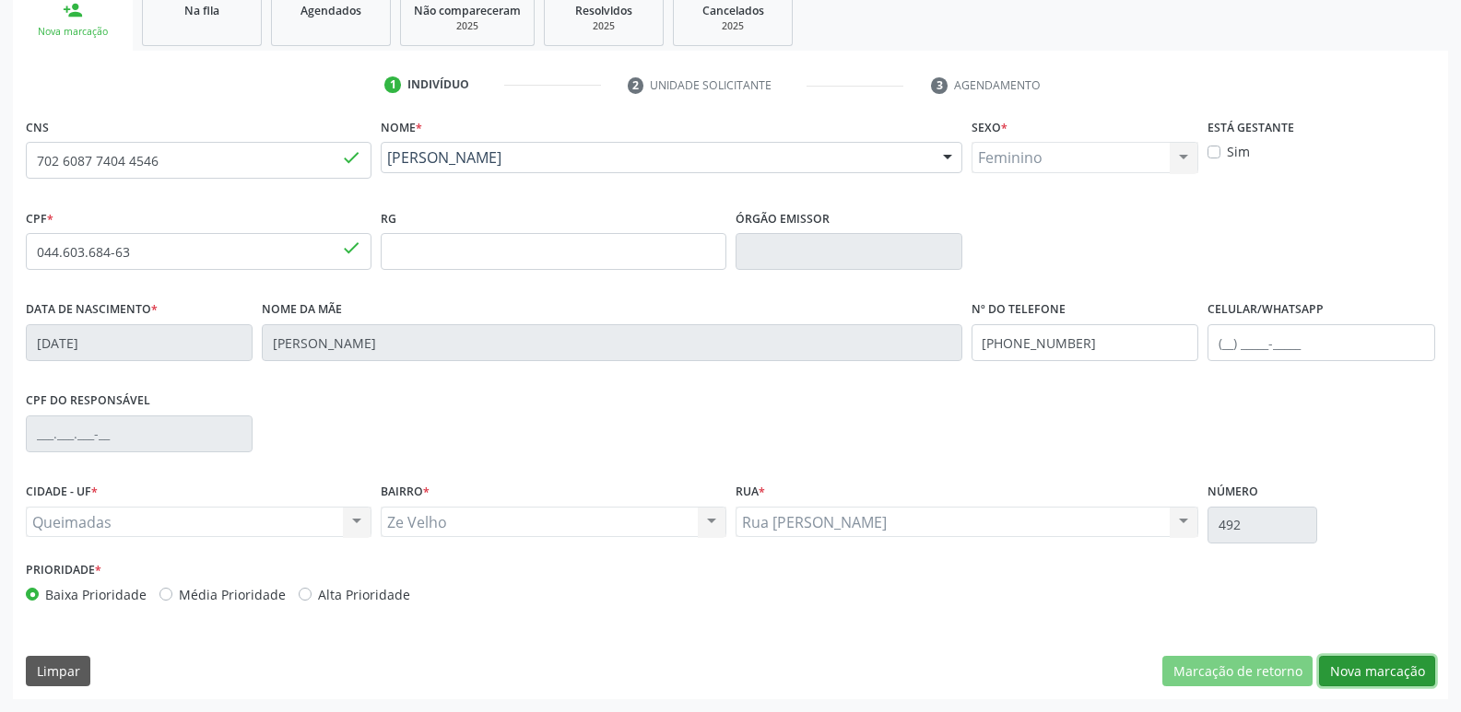
click at [1391, 678] on button "Nova marcação" at bounding box center [1377, 671] width 116 height 31
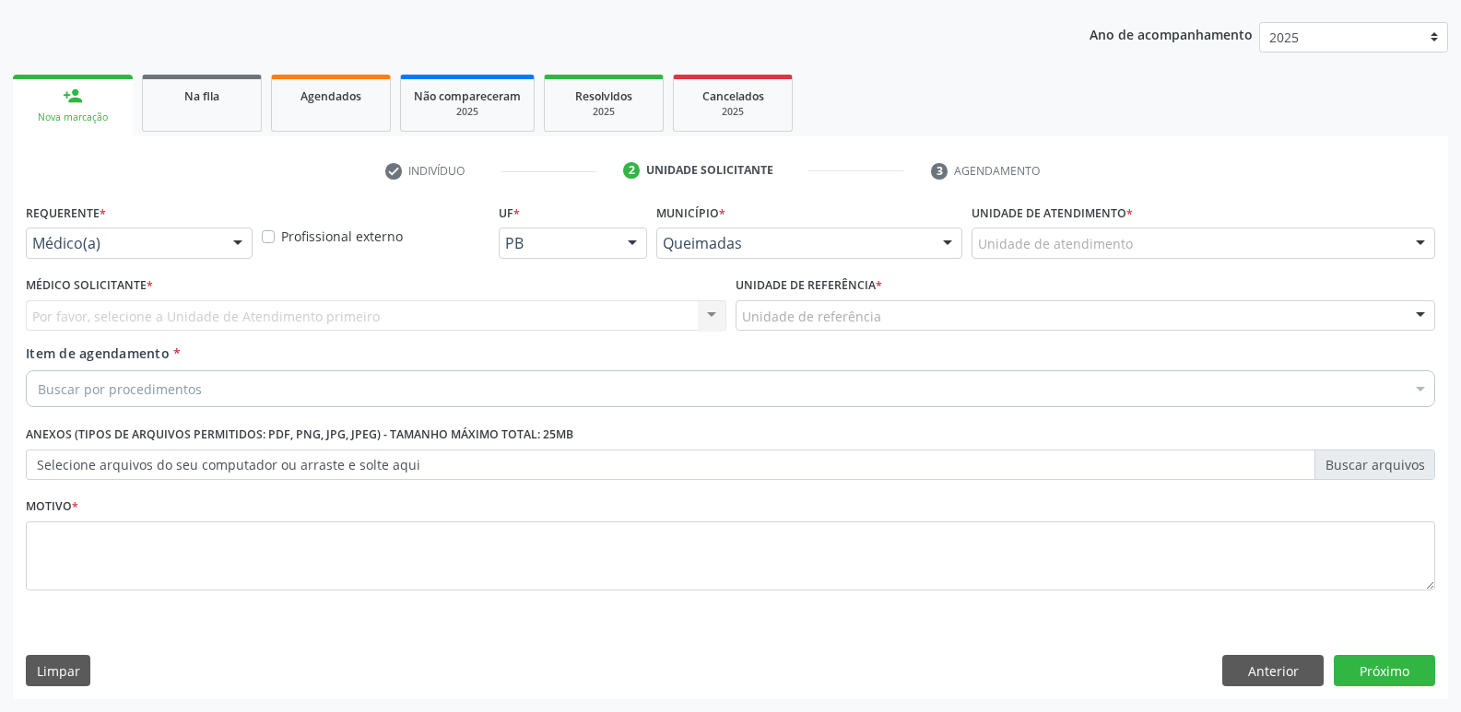
scroll to position [201, 0]
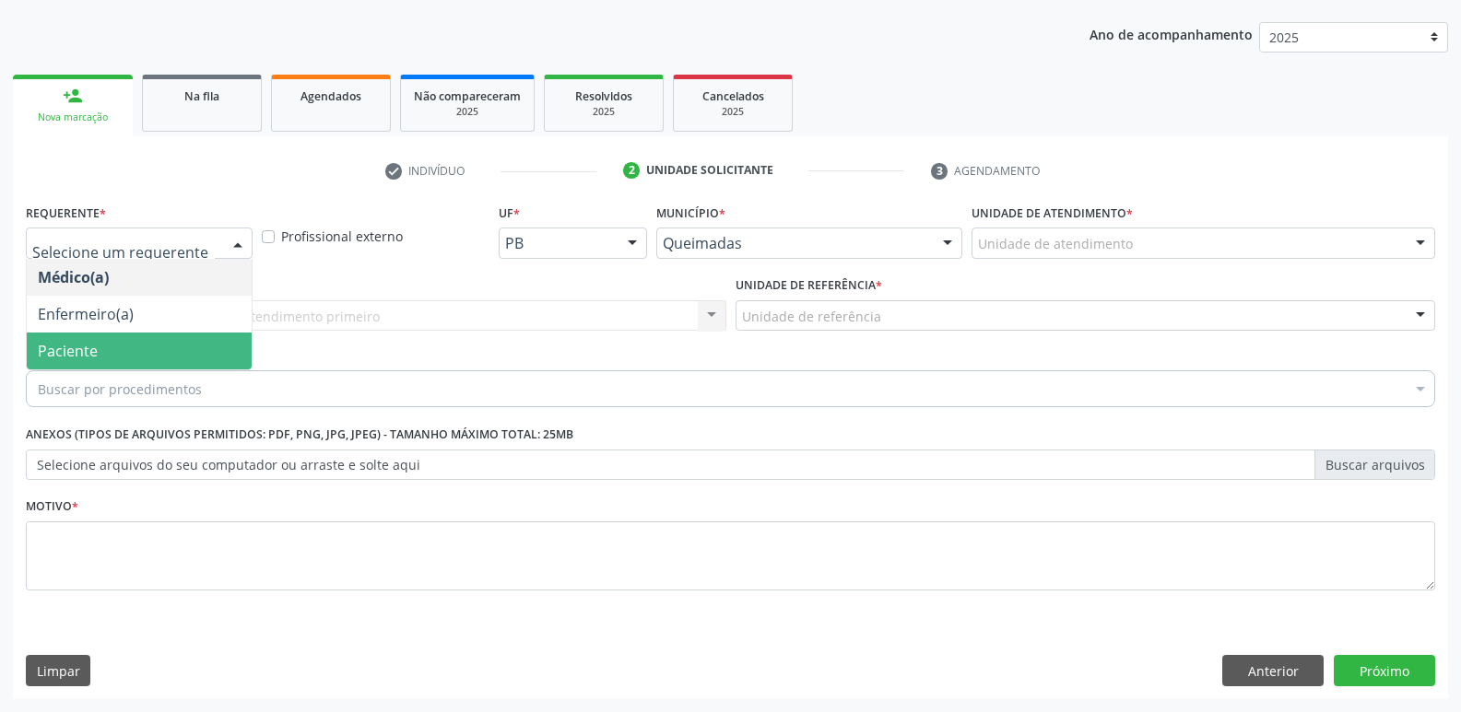
click at [110, 344] on span "Paciente" at bounding box center [139, 351] width 225 height 37
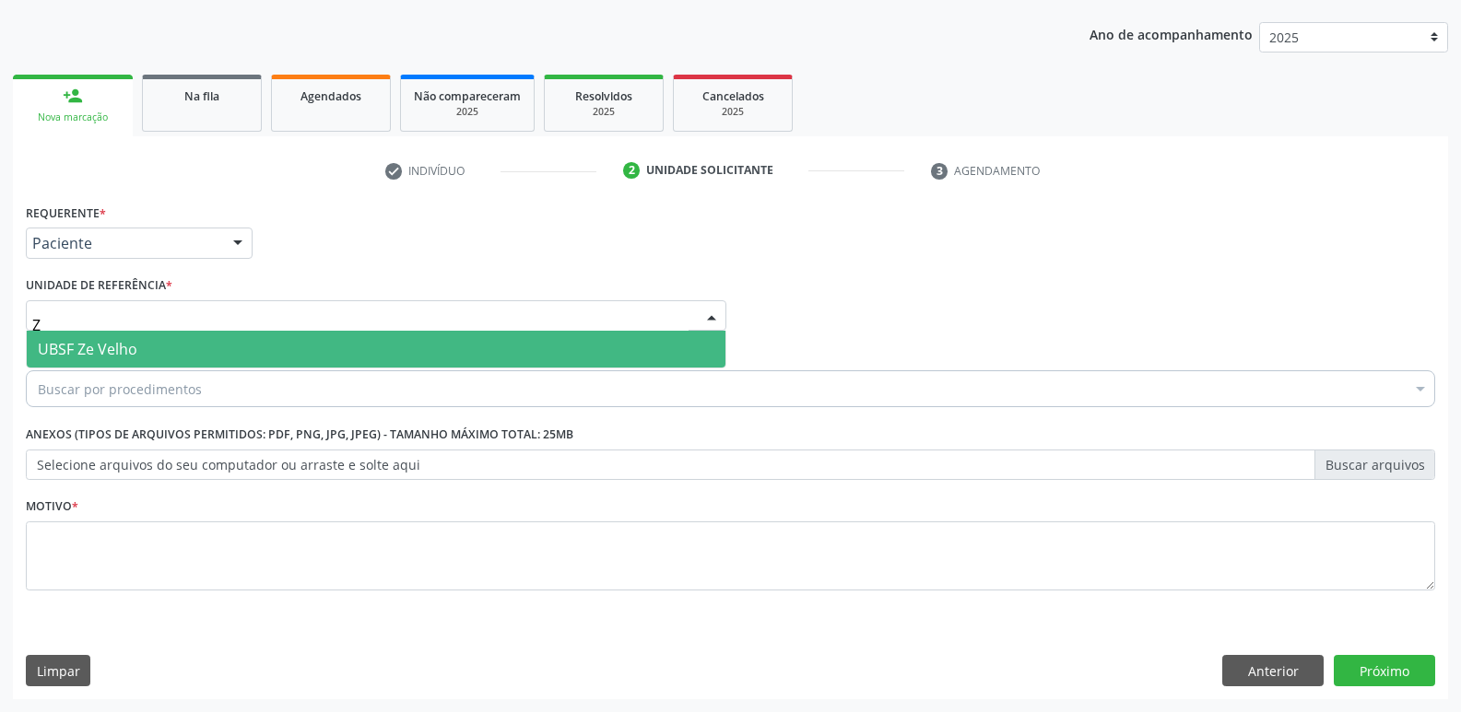
type input "ZE"
click at [107, 344] on span "UBSF Ze Velho" at bounding box center [88, 349] width 100 height 20
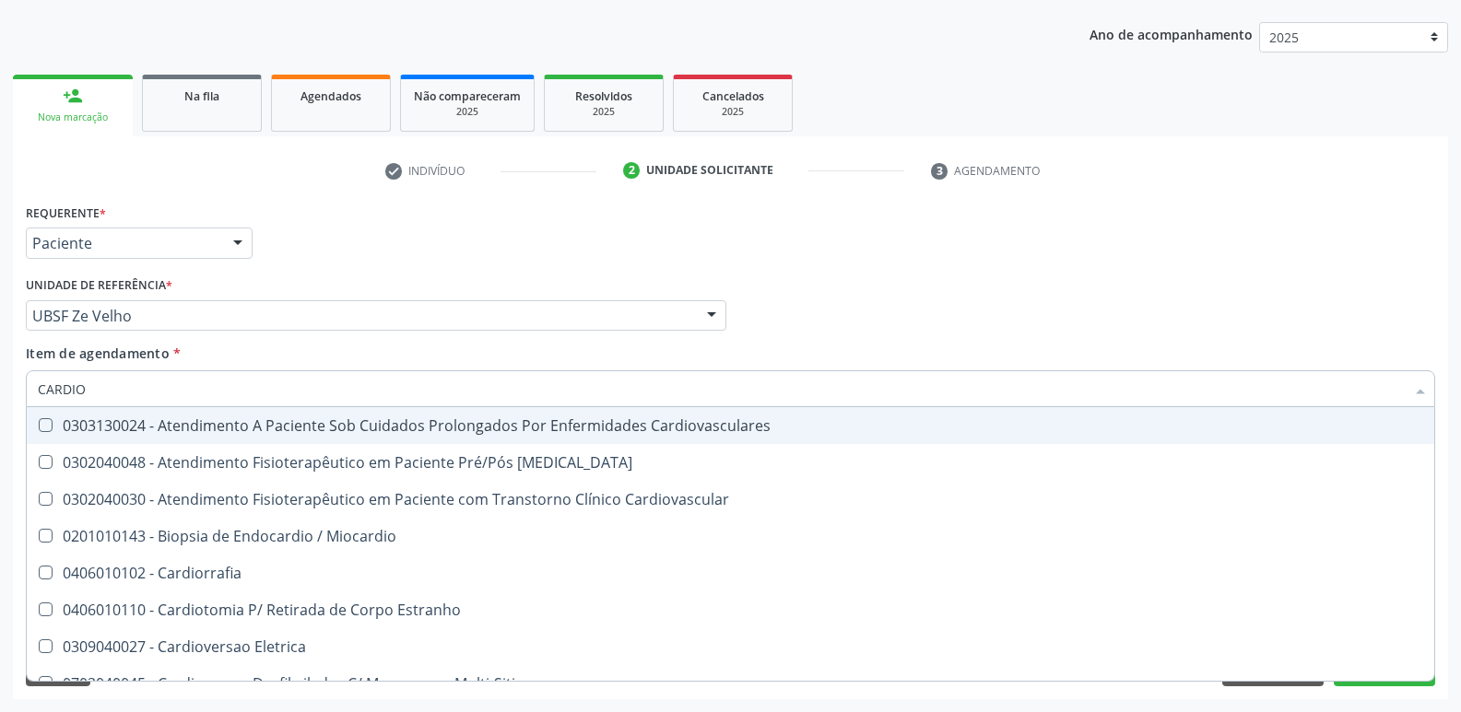
type input "CARDIOL"
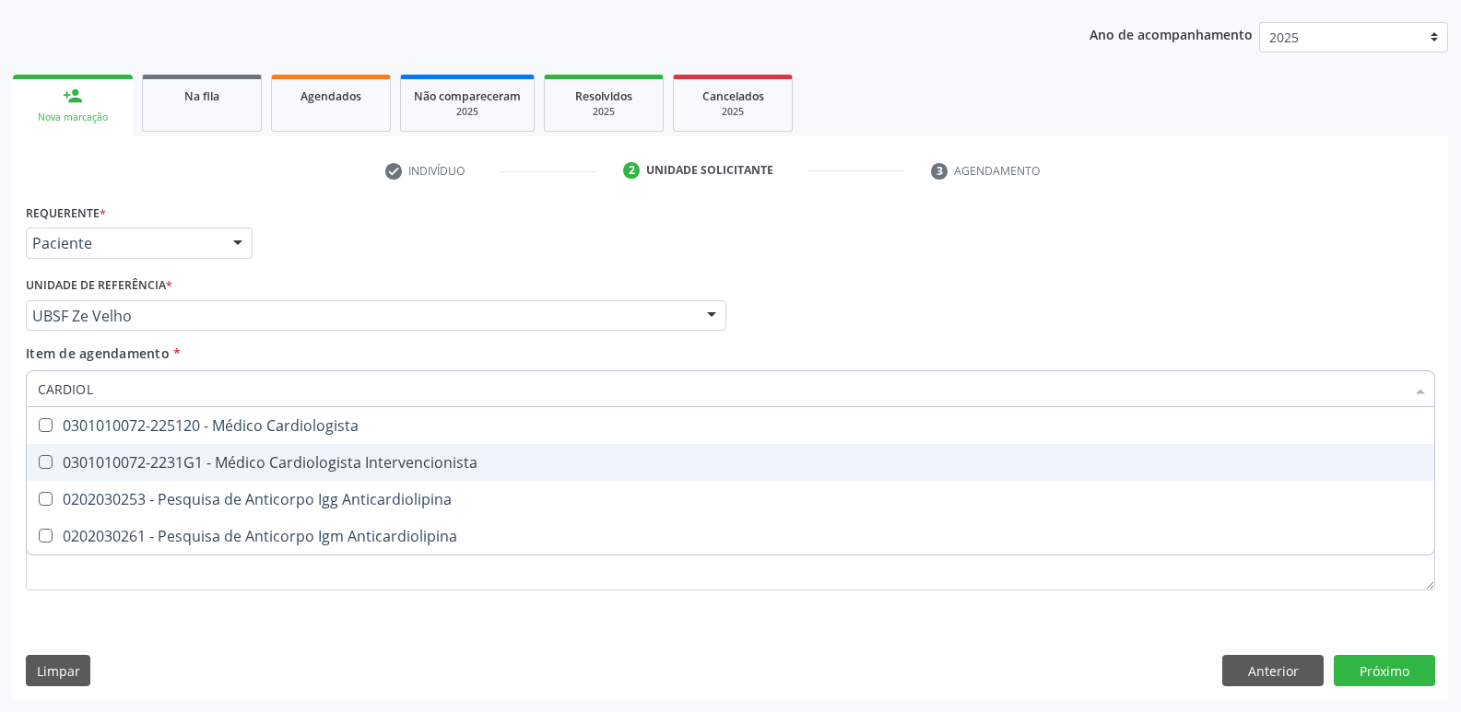
click at [113, 462] on div "0301010072-2231G1 - Médico Cardiologista Intervencionista" at bounding box center [730, 462] width 1385 height 15
checkbox Intervencionista "true"
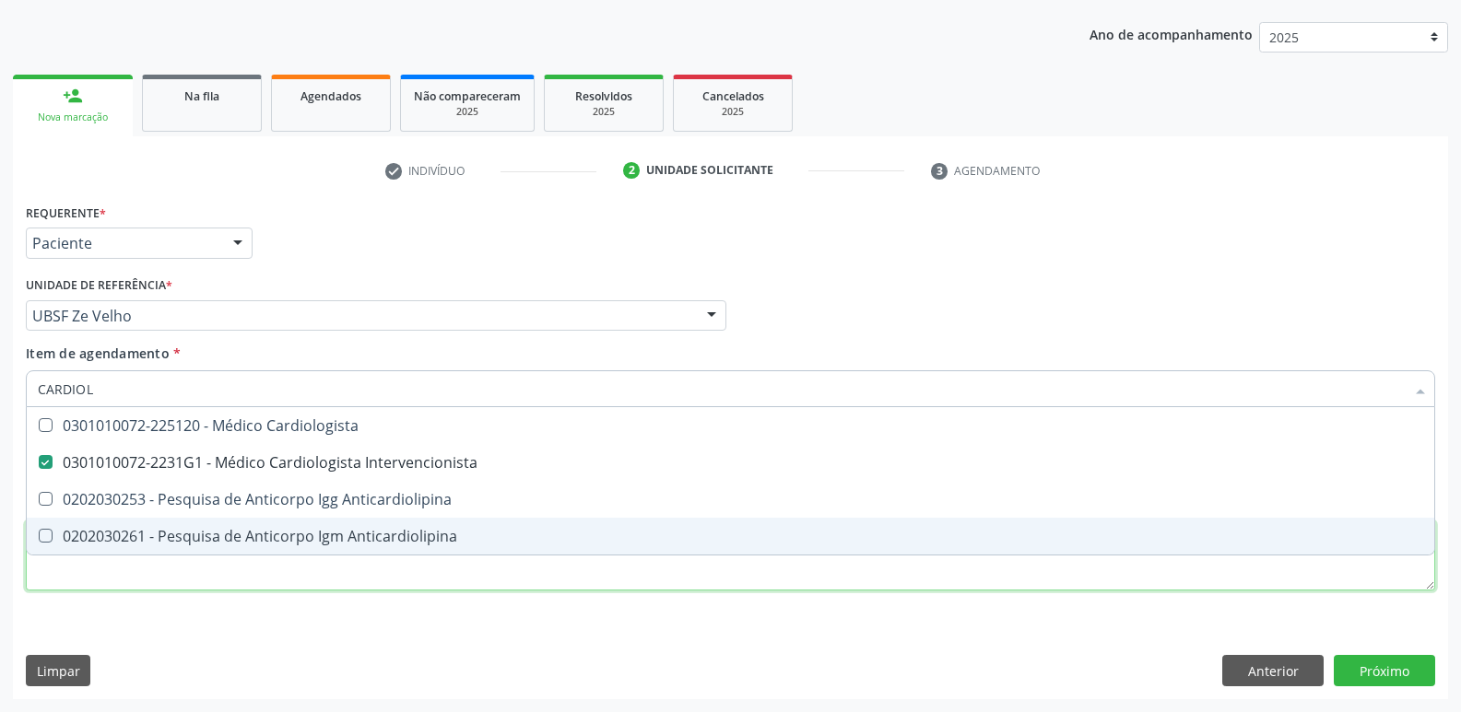
click at [91, 561] on div "Requerente * Paciente Médico(a) Enfermeiro(a) Paciente Nenhum resultado encontr…" at bounding box center [730, 408] width 1409 height 418
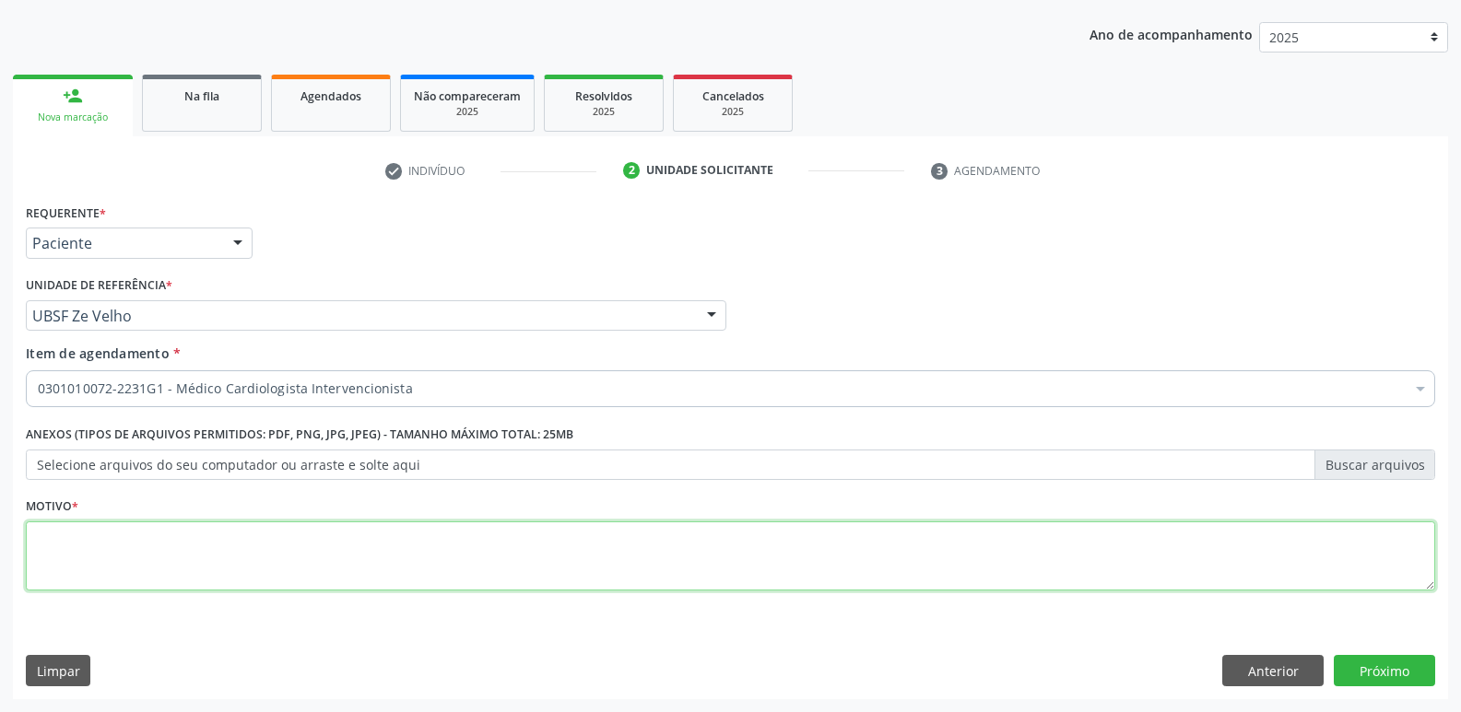
paste textarea "AVALIAÇÃO"
type textarea "AVALIAÇÃO"
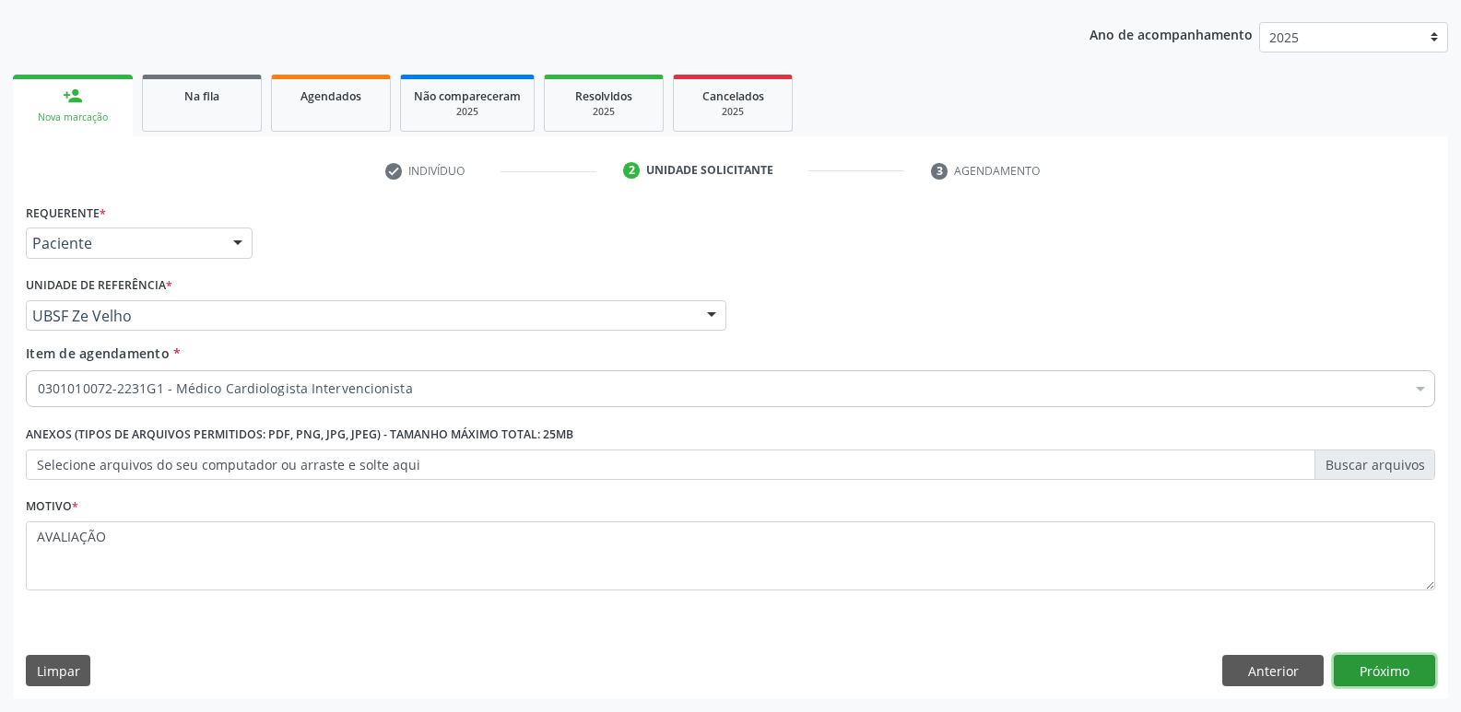
click at [1407, 672] on button "Próximo" at bounding box center [1384, 670] width 101 height 31
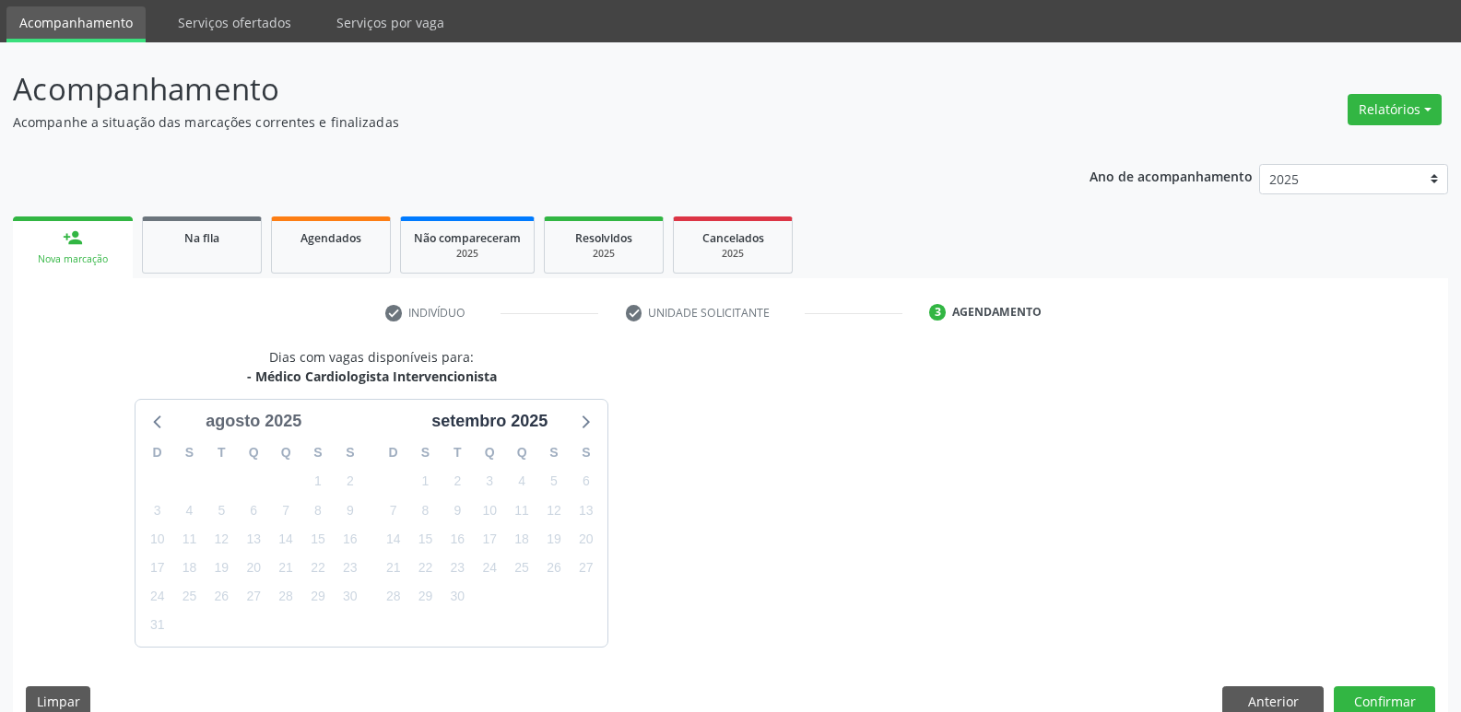
scroll to position [89, 0]
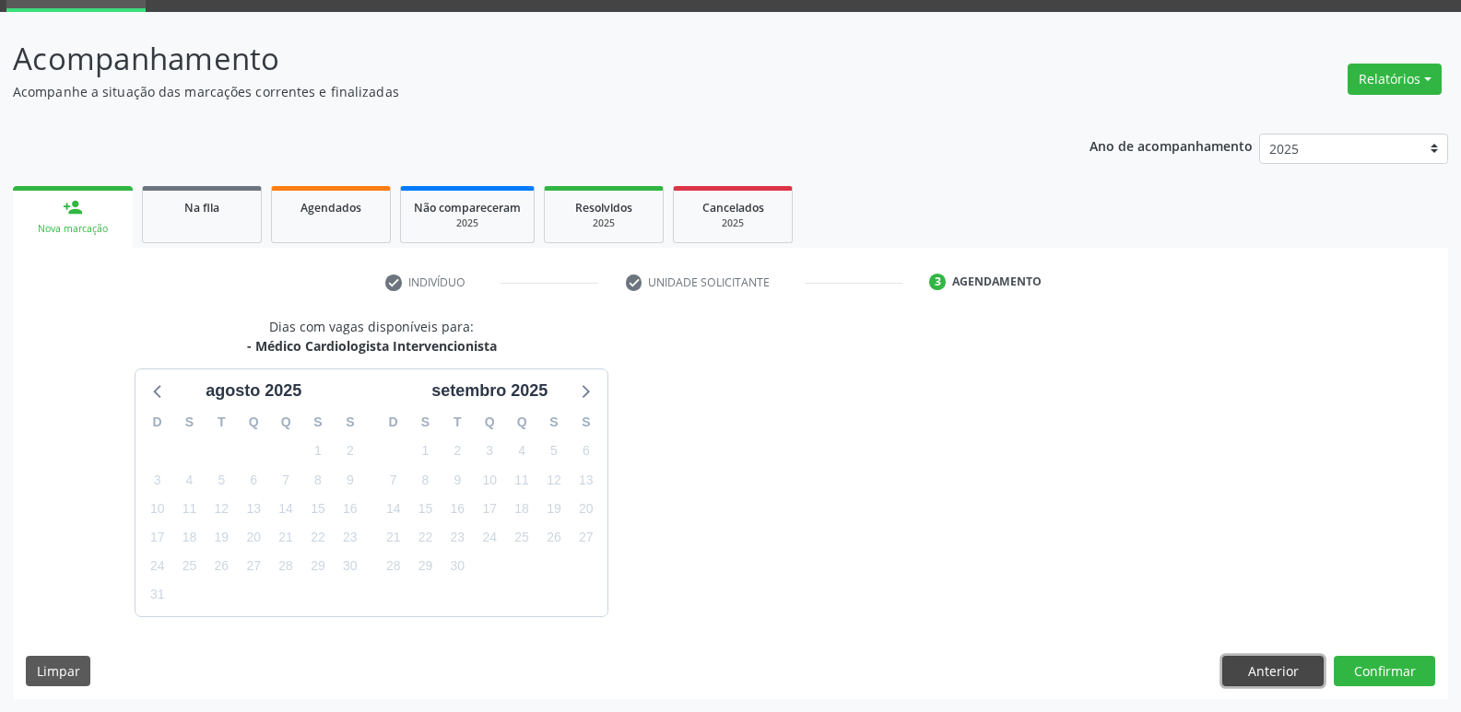
click at [1300, 678] on button "Anterior" at bounding box center [1272, 671] width 101 height 31
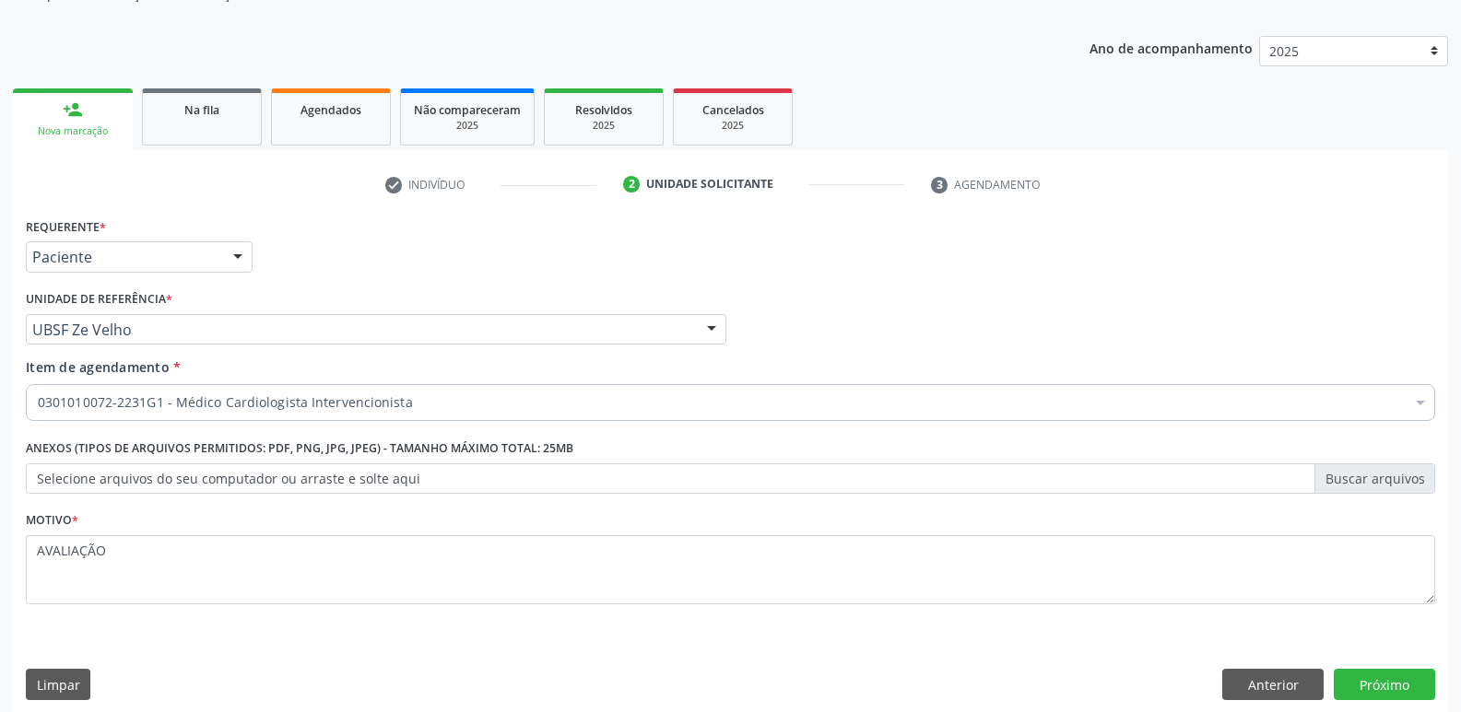
scroll to position [201, 0]
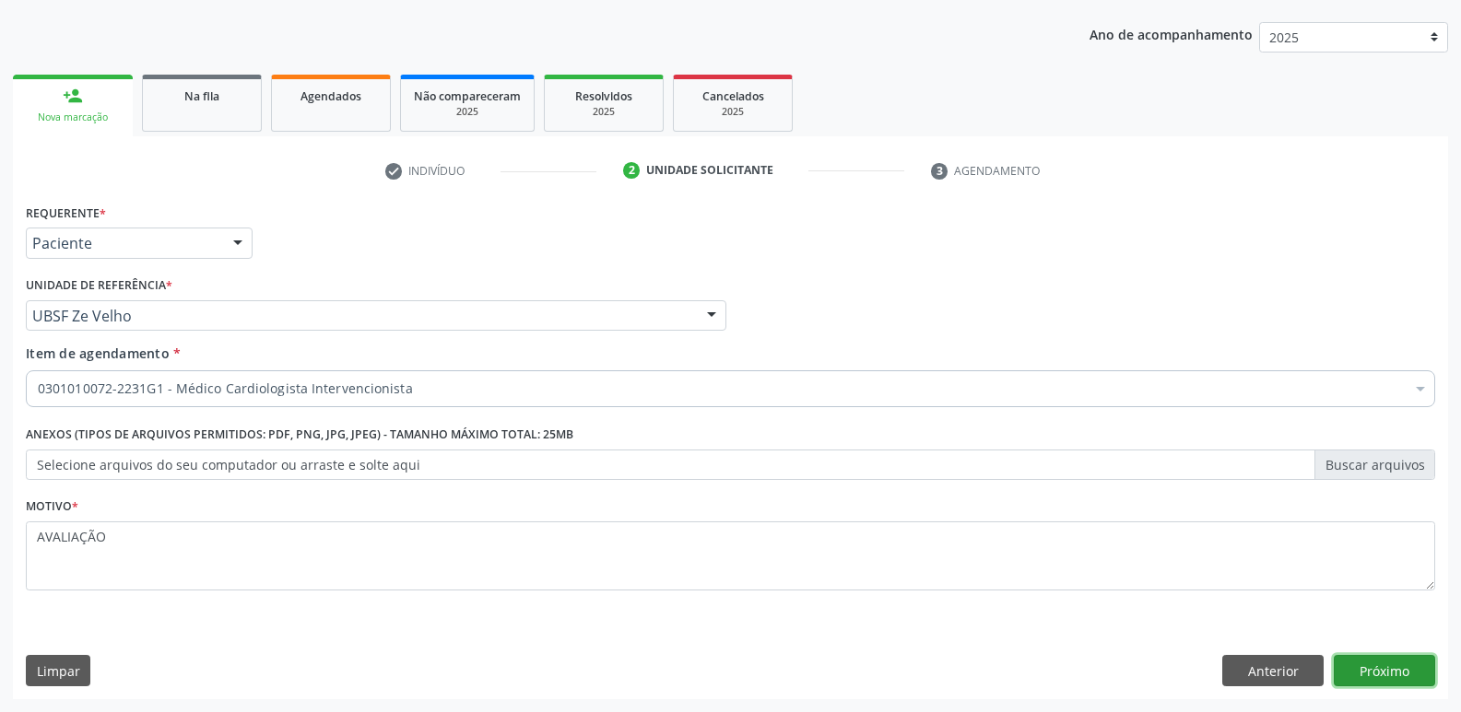
click at [1392, 665] on button "Próximo" at bounding box center [1384, 670] width 101 height 31
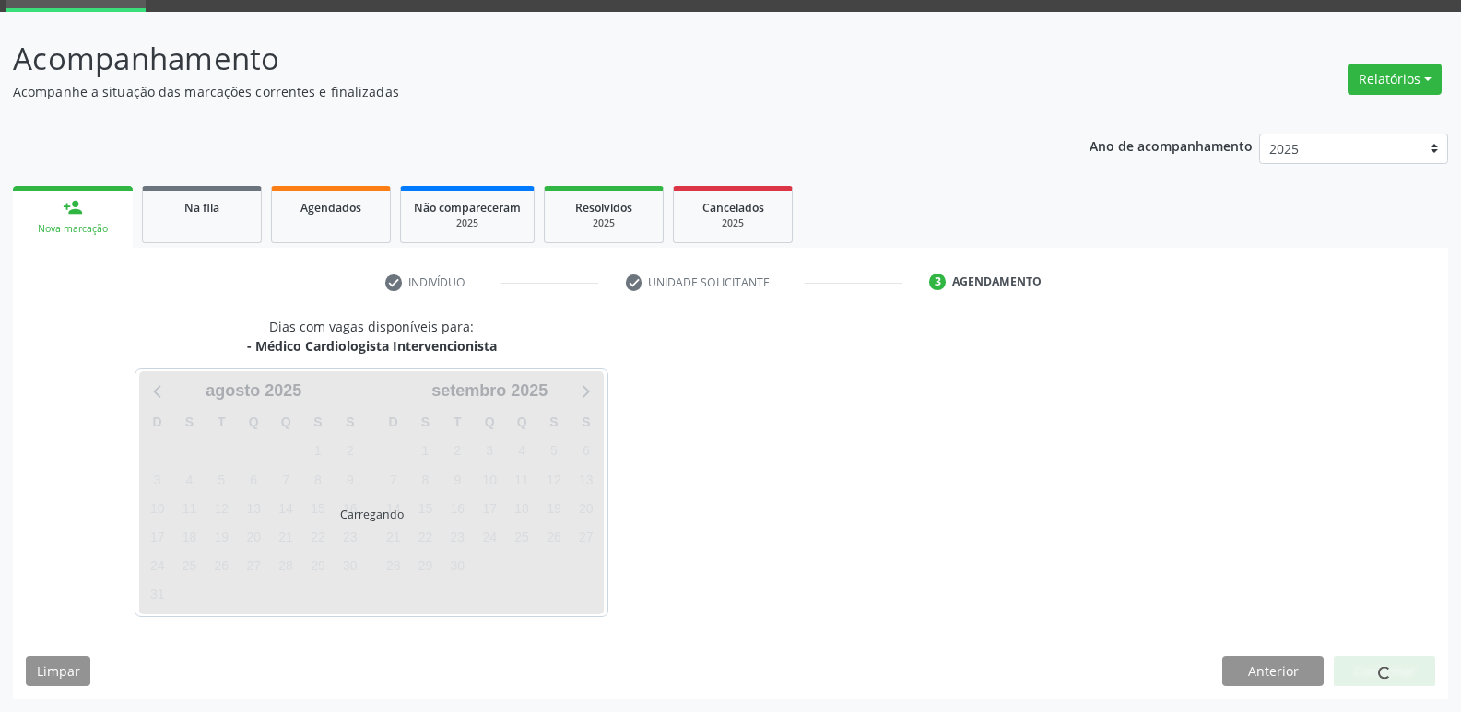
scroll to position [89, 0]
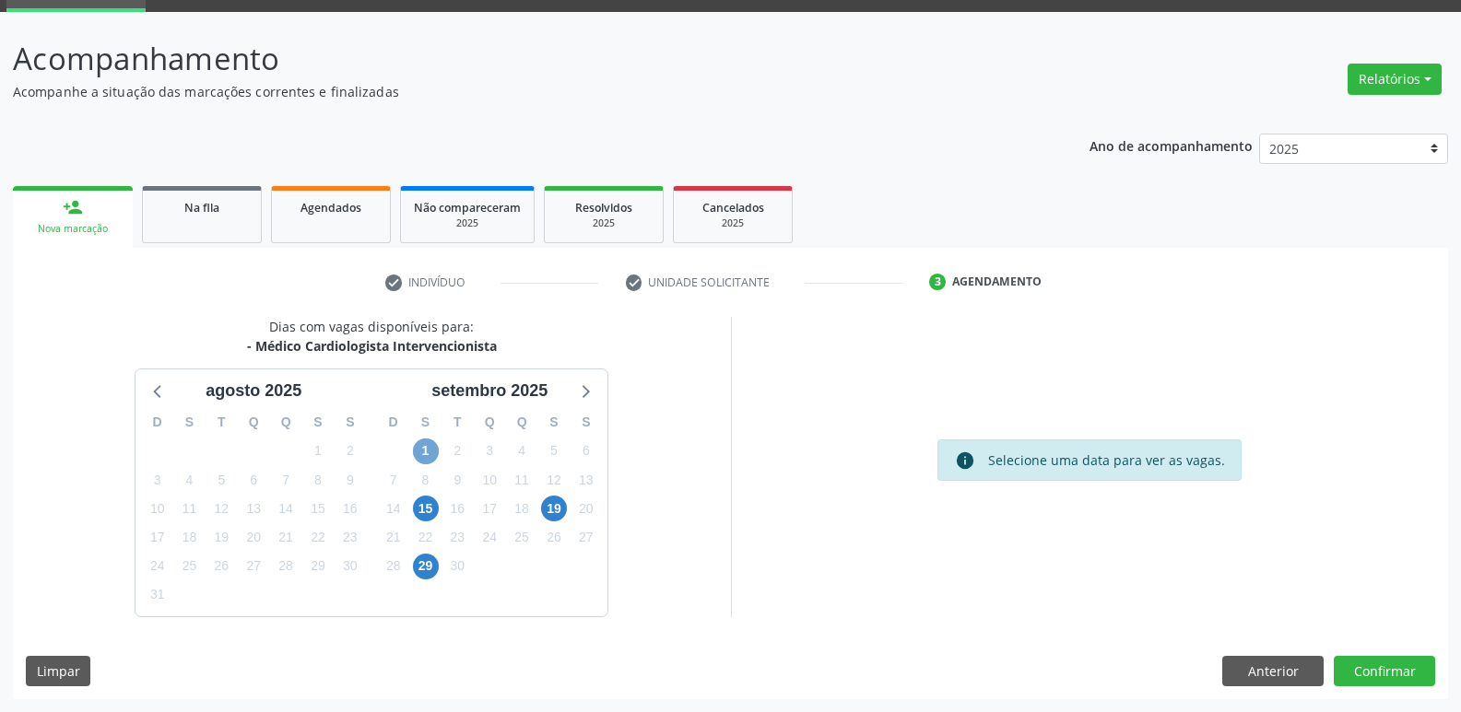
click at [425, 453] on span "1" at bounding box center [426, 452] width 26 height 26
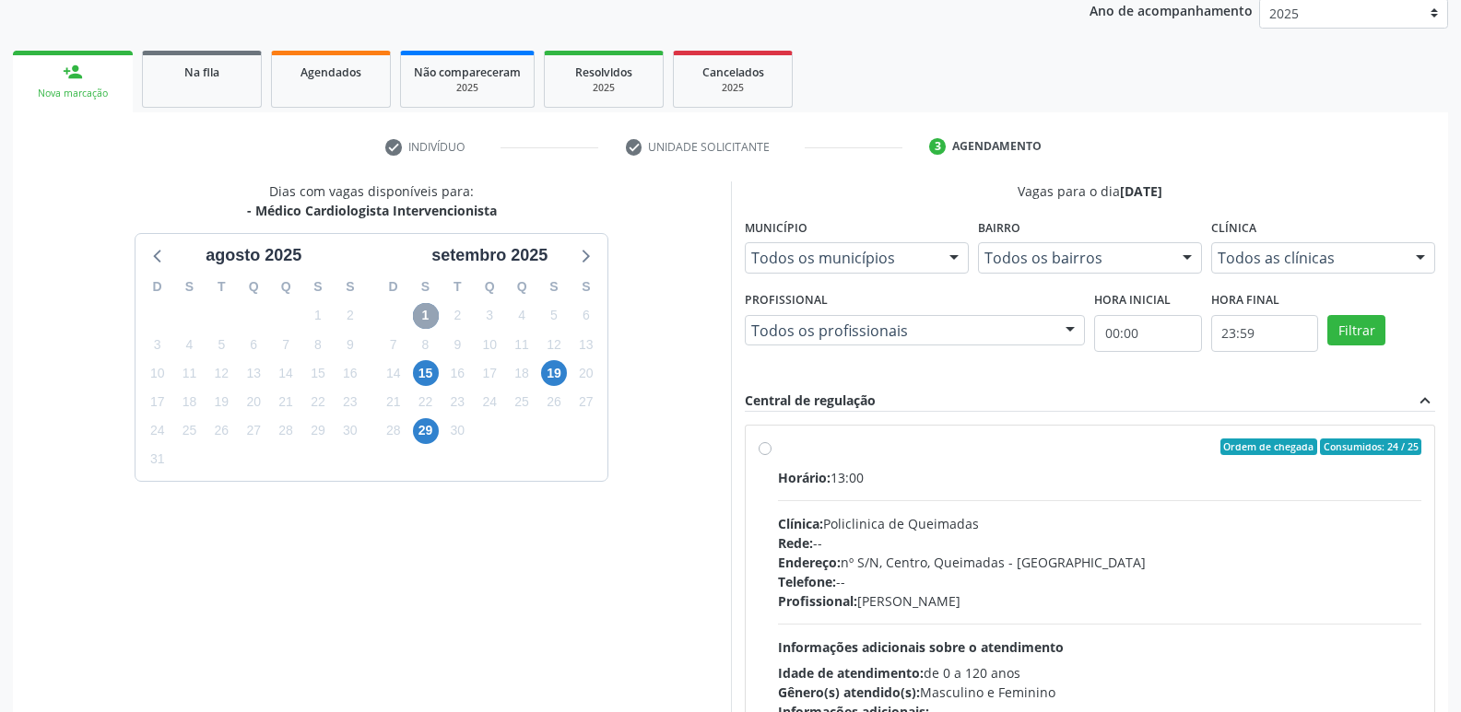
scroll to position [356, 0]
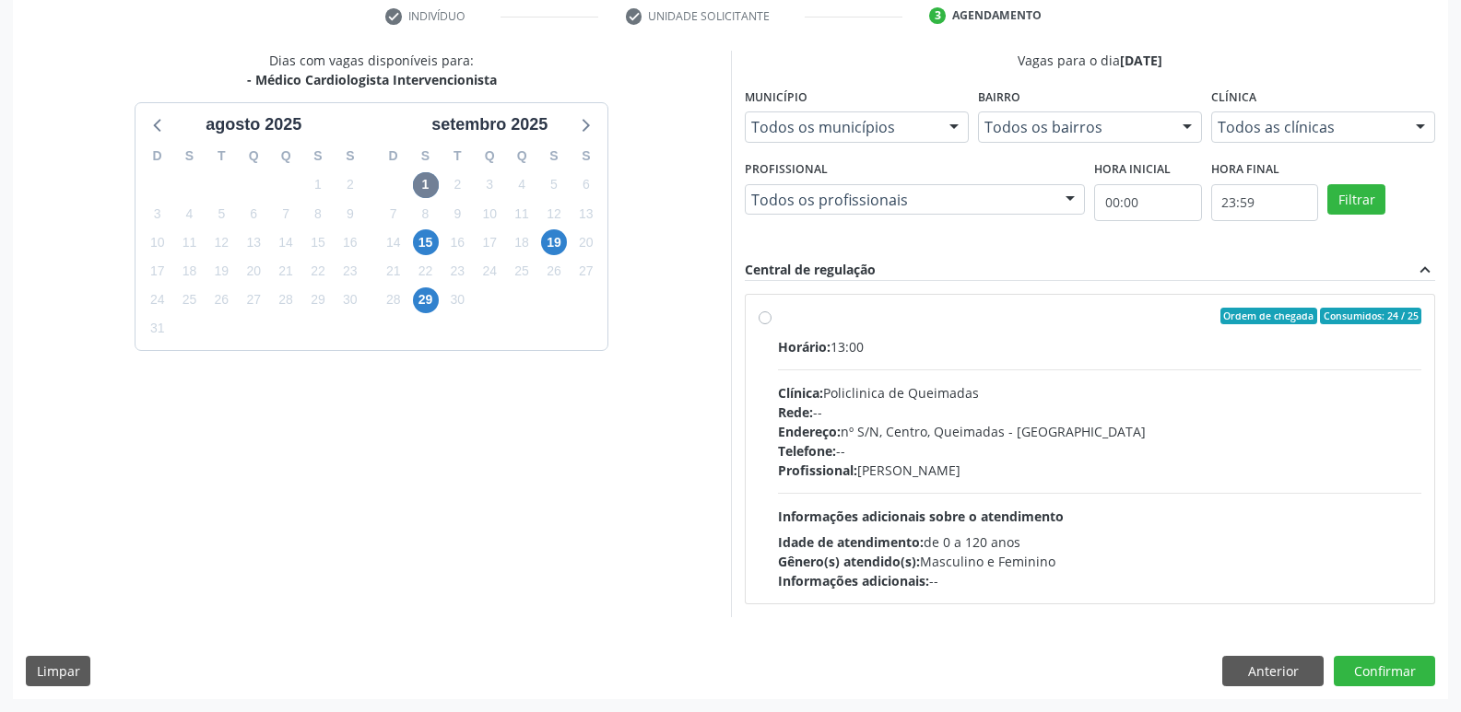
click at [1326, 541] on div "Idade de atendimento: de 0 a 120 anos" at bounding box center [1100, 542] width 644 height 19
click at [771, 324] on input "Ordem de chegada Consumidos: 24 / 25 Horário: 13:00 Clínica: Policlinica de Que…" at bounding box center [765, 316] width 13 height 17
radio input "true"
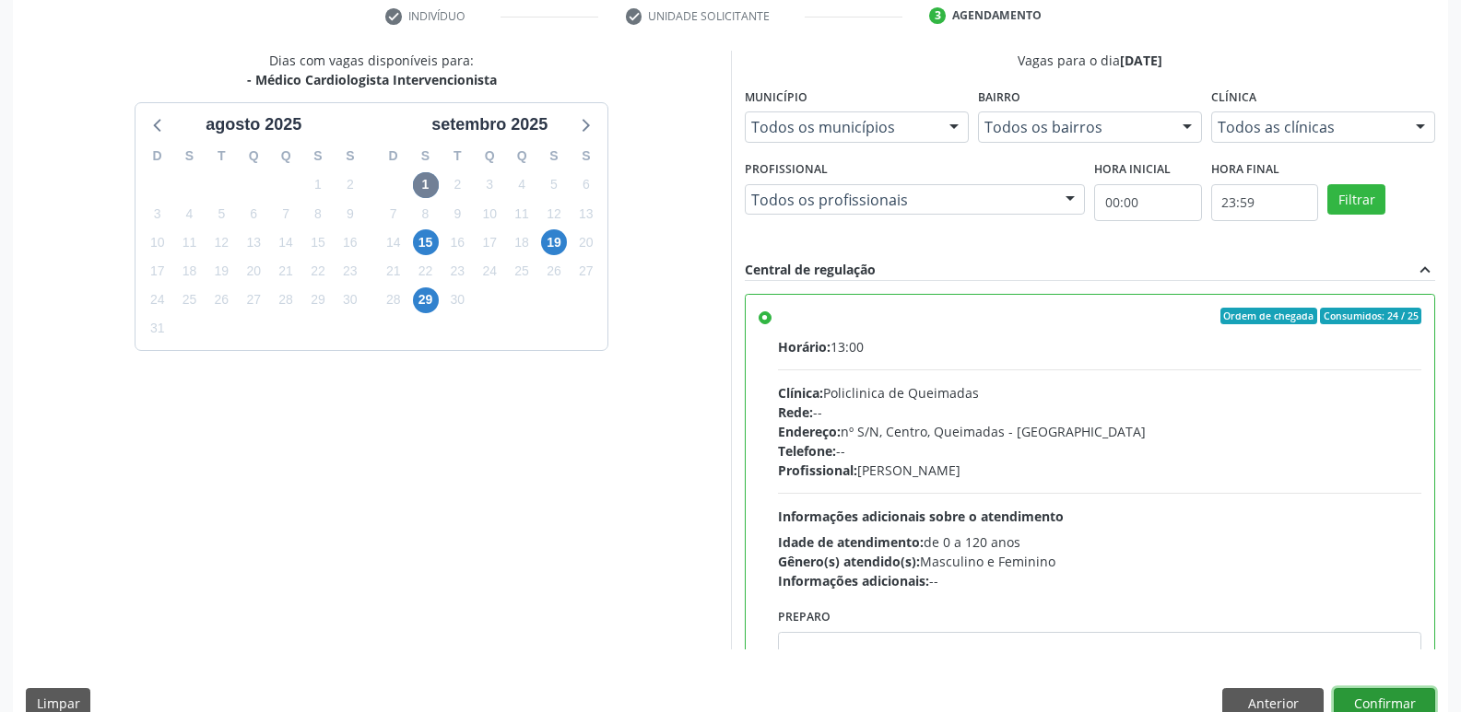
click at [1373, 696] on button "Confirmar" at bounding box center [1384, 703] width 101 height 31
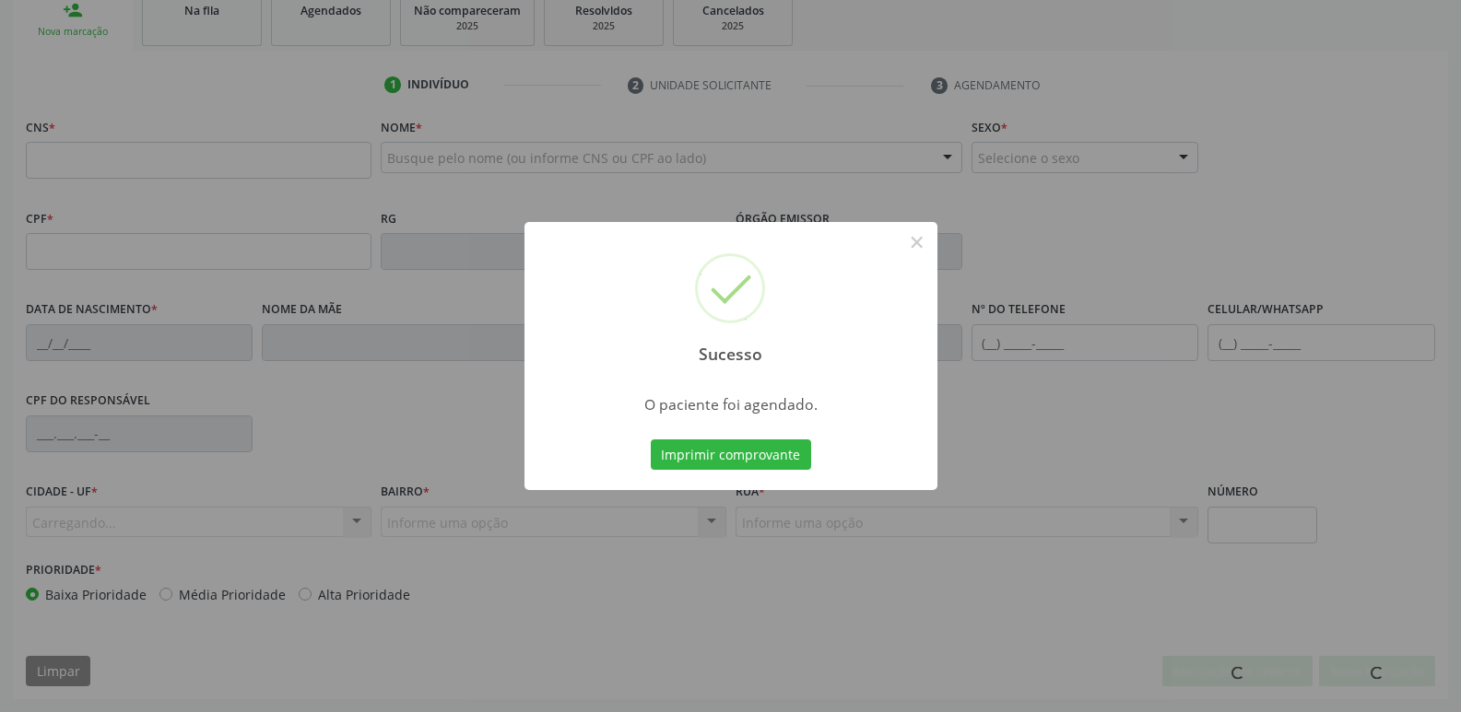
scroll to position [287, 0]
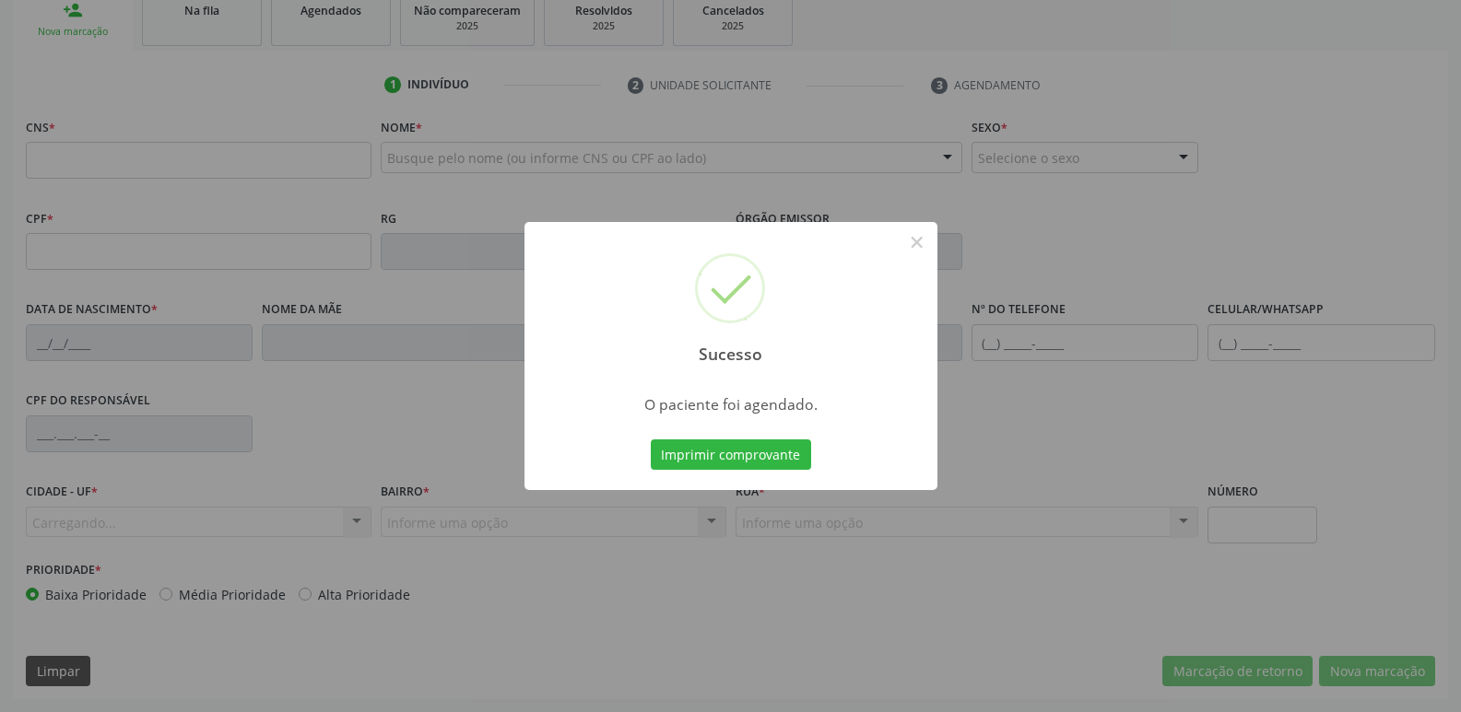
click at [651, 440] on button "Imprimir comprovante" at bounding box center [731, 455] width 160 height 31
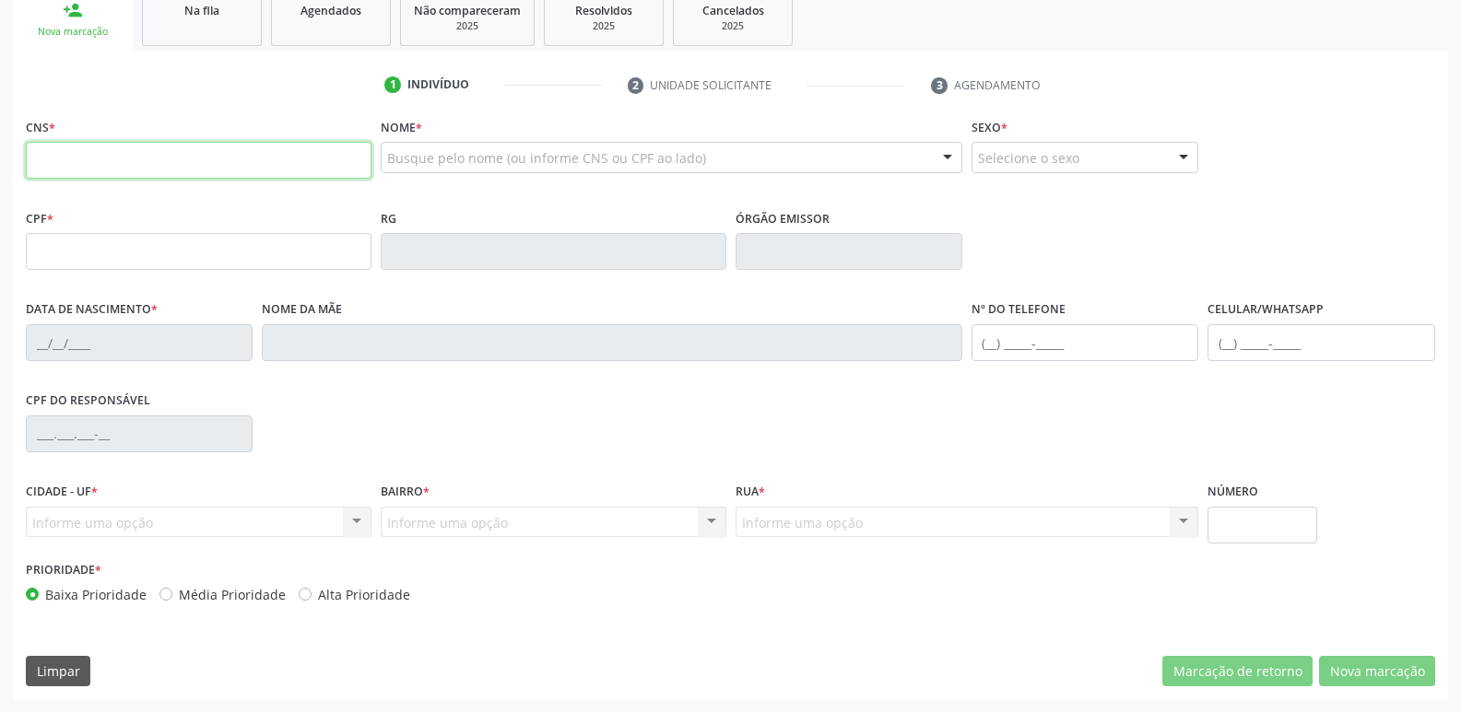
click at [147, 147] on input "text" at bounding box center [199, 160] width 346 height 37
type input "708 1056 3015 4140"
type input "218.891.984-04"
type input "18/08/1940"
type input "Ana Maria da Conceição"
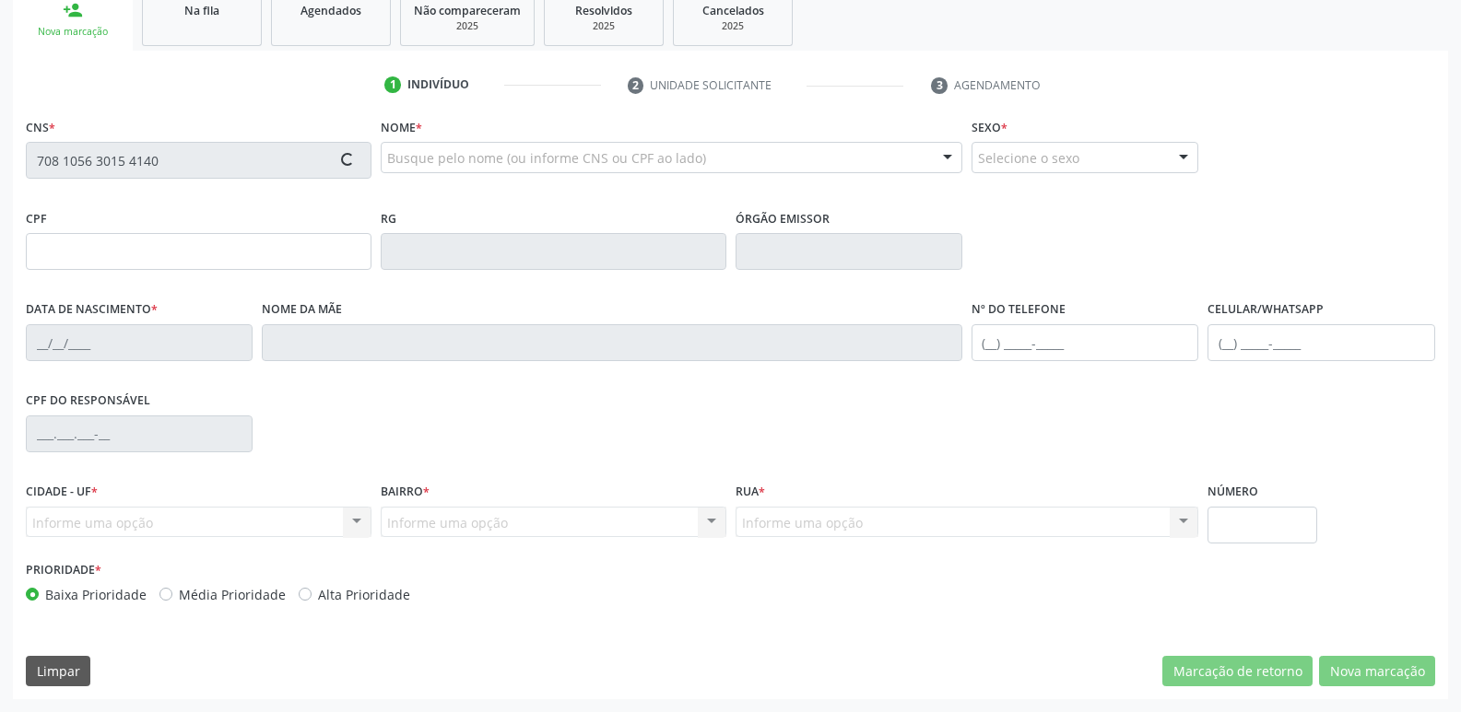
type input "(83) 99190-3918"
type input "031.267.754-54"
type input "122"
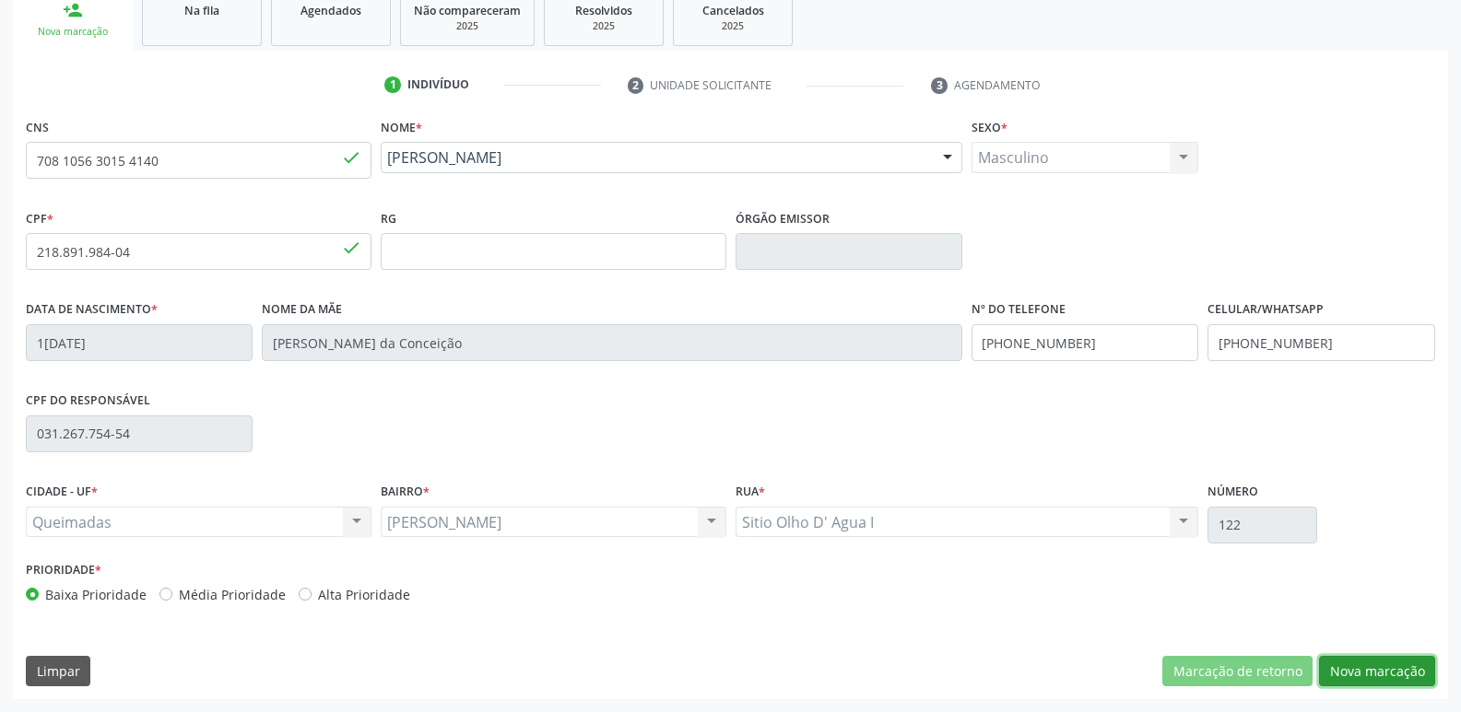
click at [1389, 675] on button "Nova marcação" at bounding box center [1377, 671] width 116 height 31
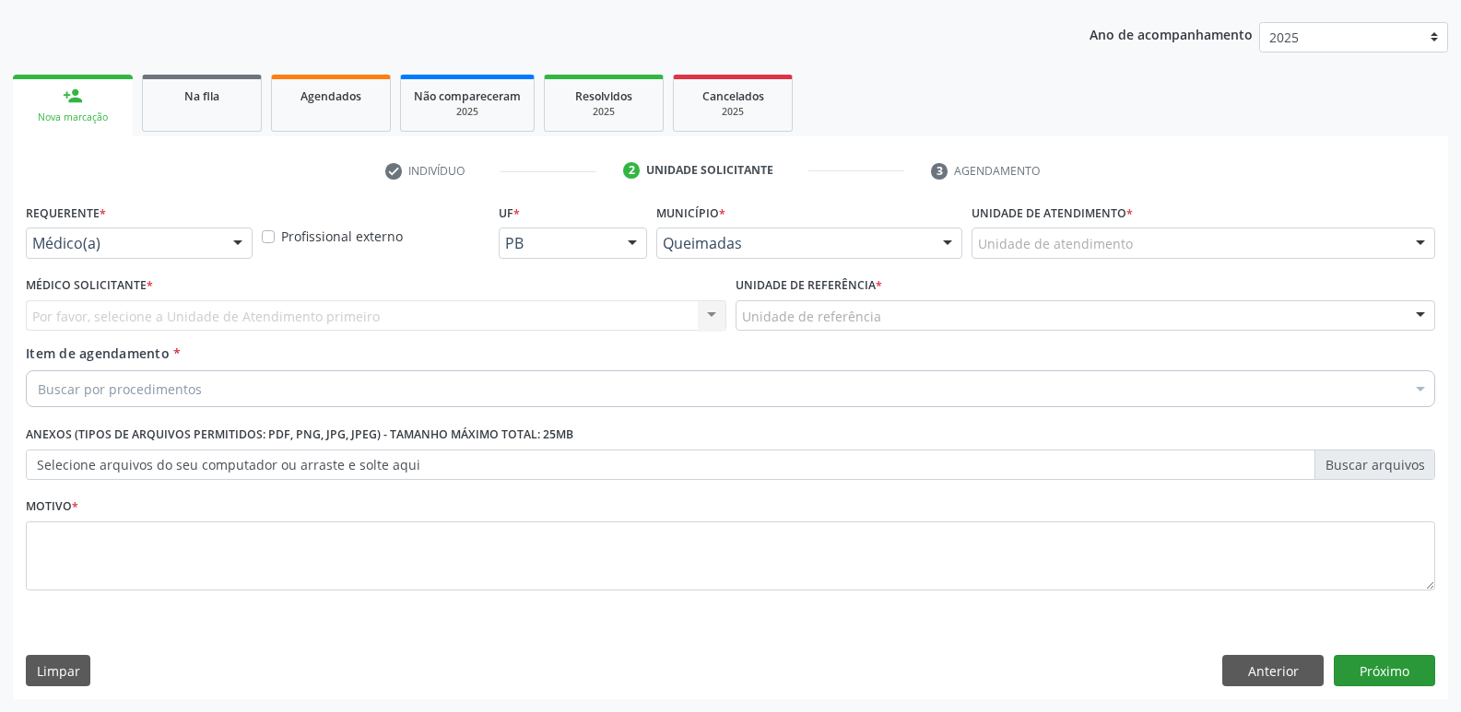
scroll to position [201, 0]
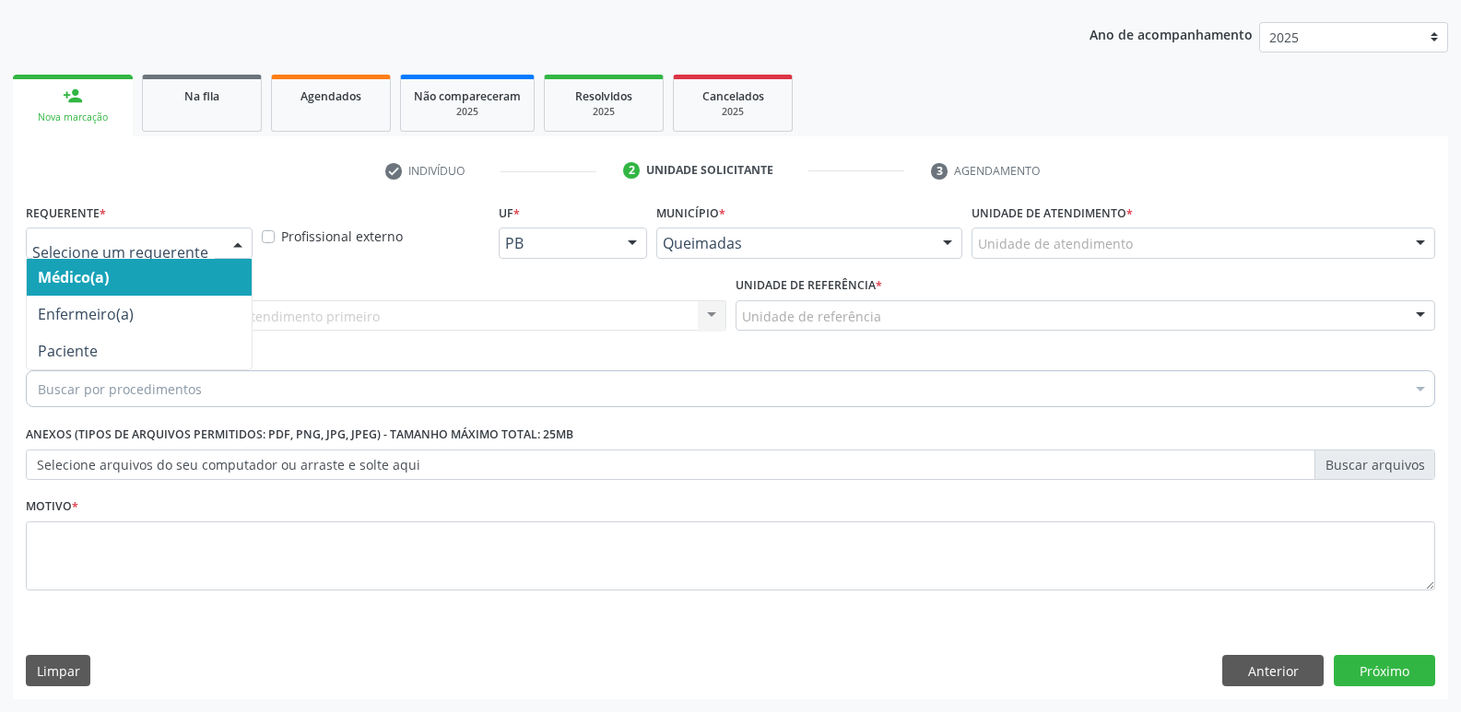
drag, startPoint x: 162, startPoint y: 247, endPoint x: 147, endPoint y: 312, distance: 66.2
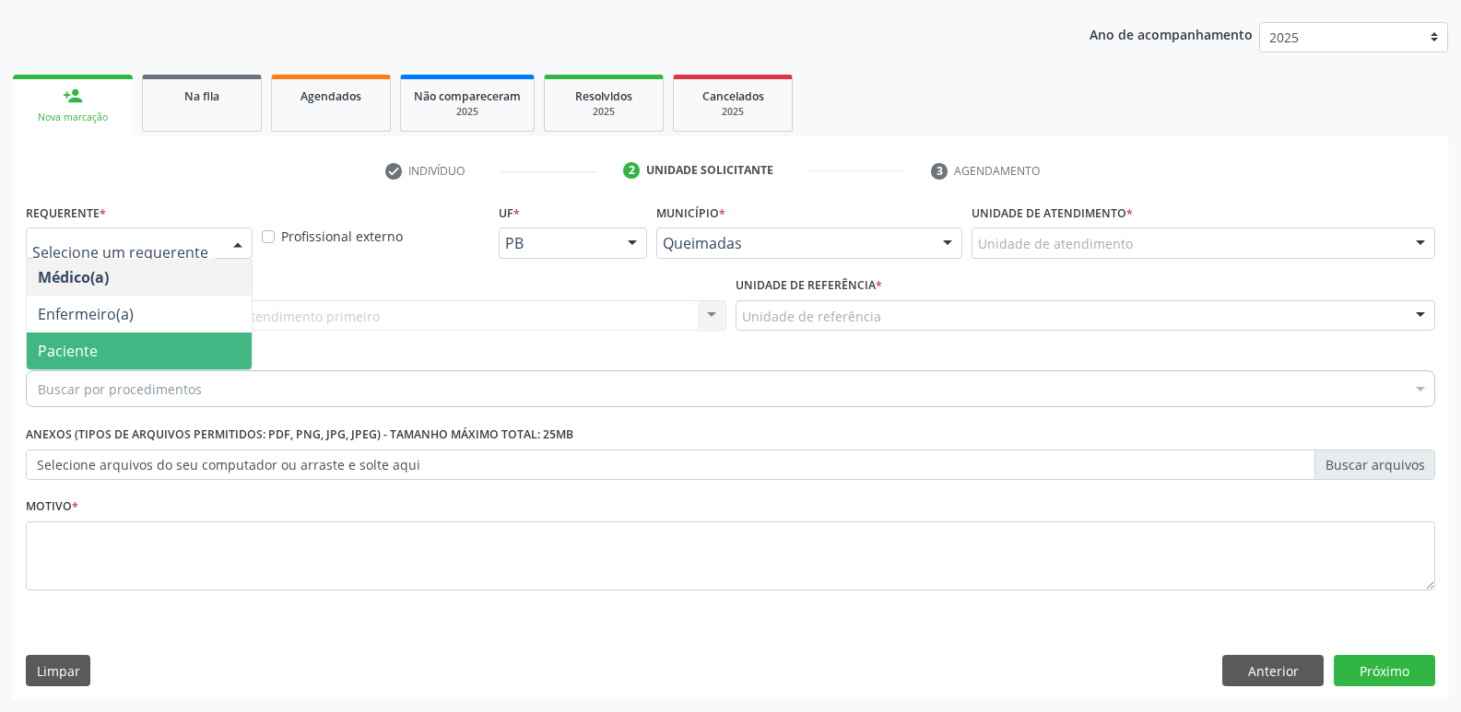
click at [135, 340] on span "Paciente" at bounding box center [139, 351] width 225 height 37
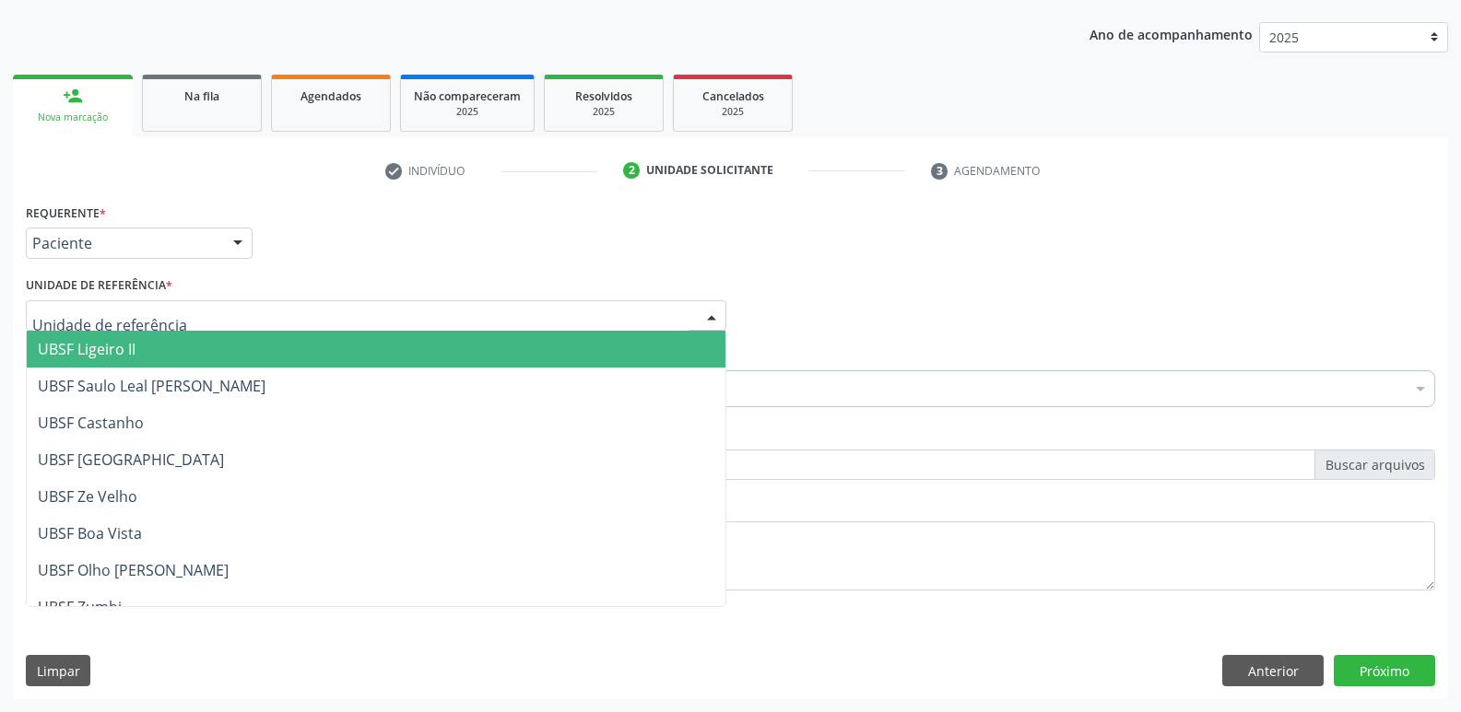
click at [181, 315] on div at bounding box center [376, 315] width 700 height 31
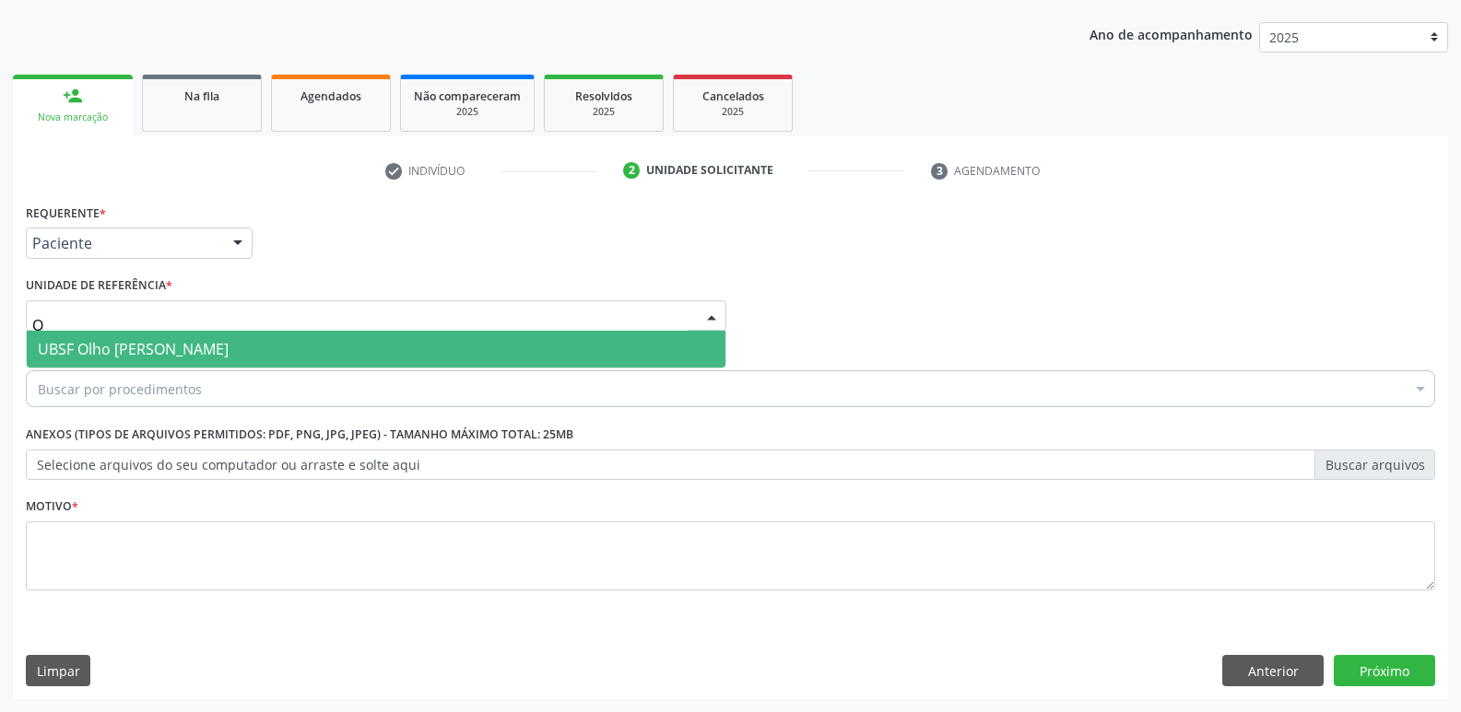
type input "OL"
click at [173, 363] on span "UBSF Olho [PERSON_NAME]" at bounding box center [376, 349] width 699 height 37
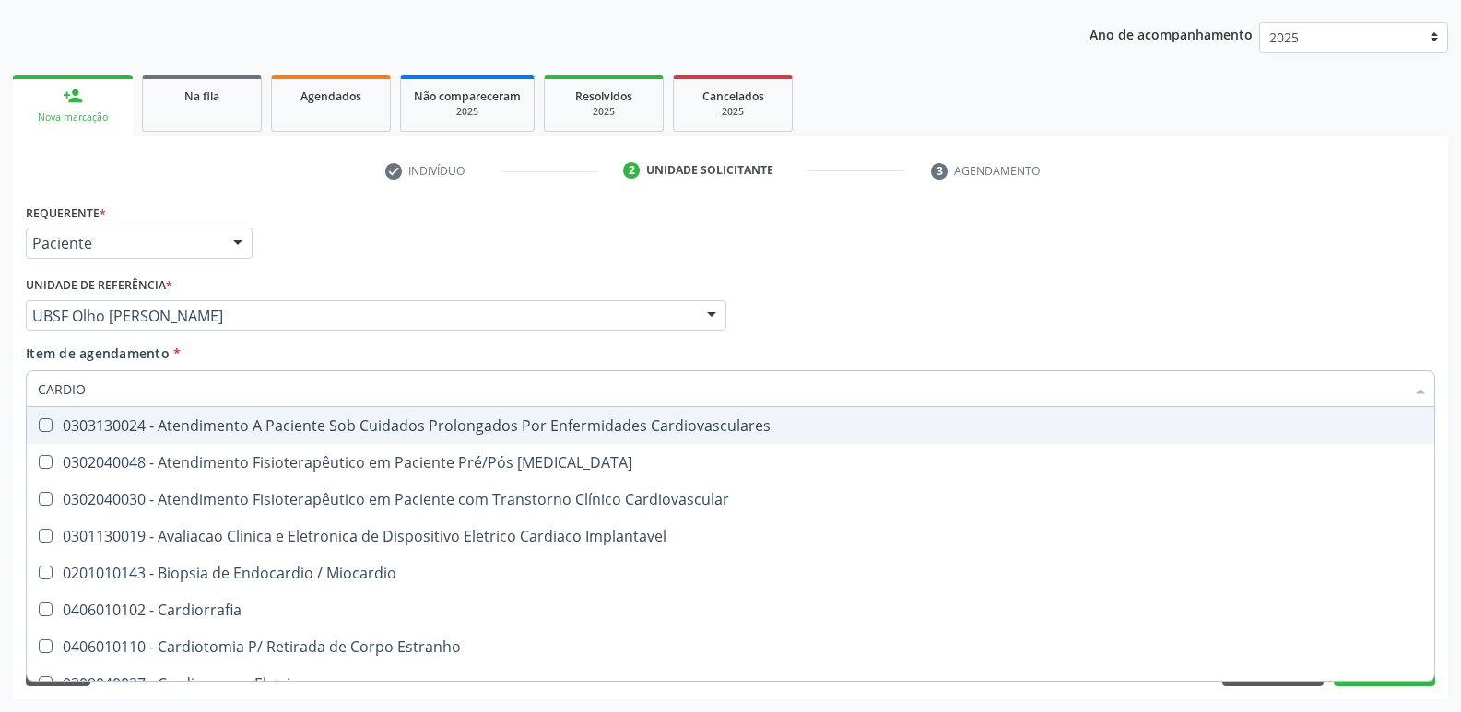
type input "CARDIOL"
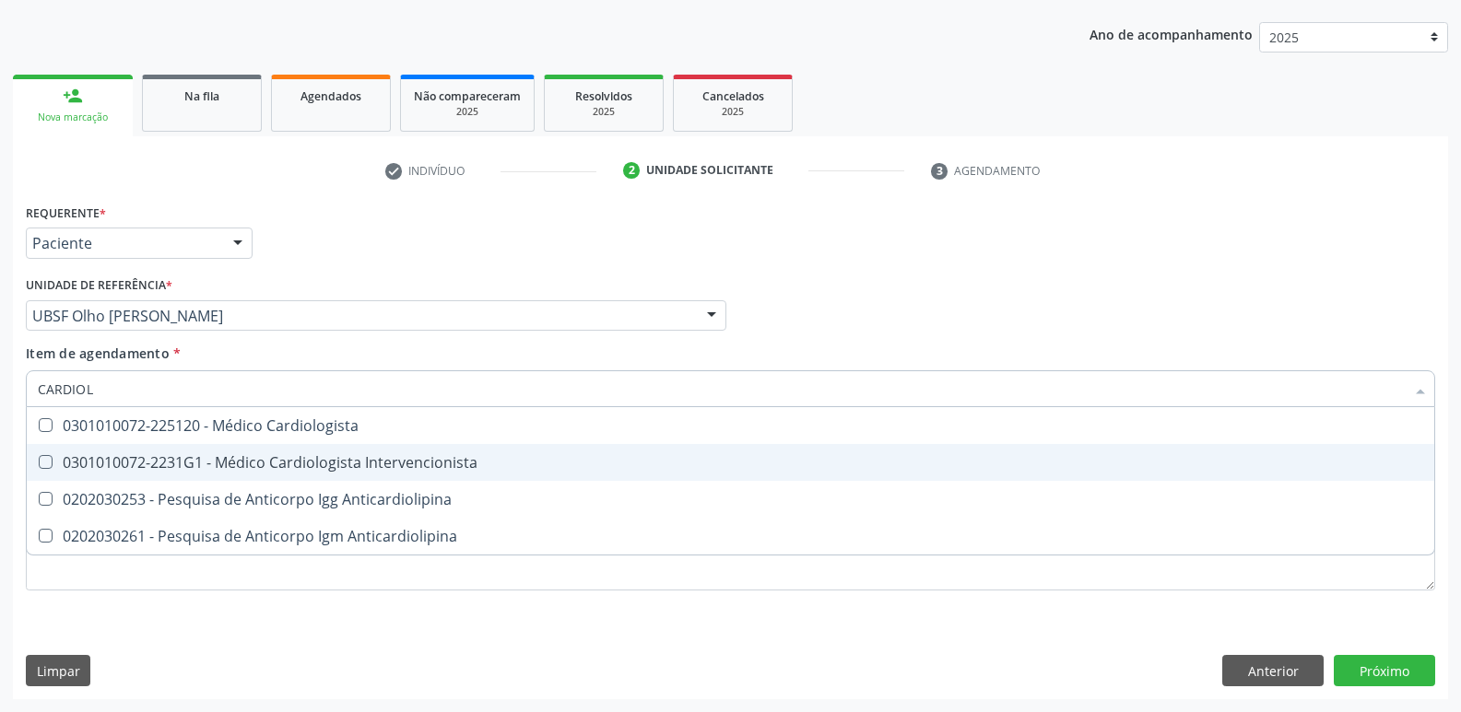
click at [373, 445] on span "0301010072-2231G1 - Médico Cardiologista Intervencionista" at bounding box center [730, 462] width 1407 height 37
checkbox Intervencionista "true"
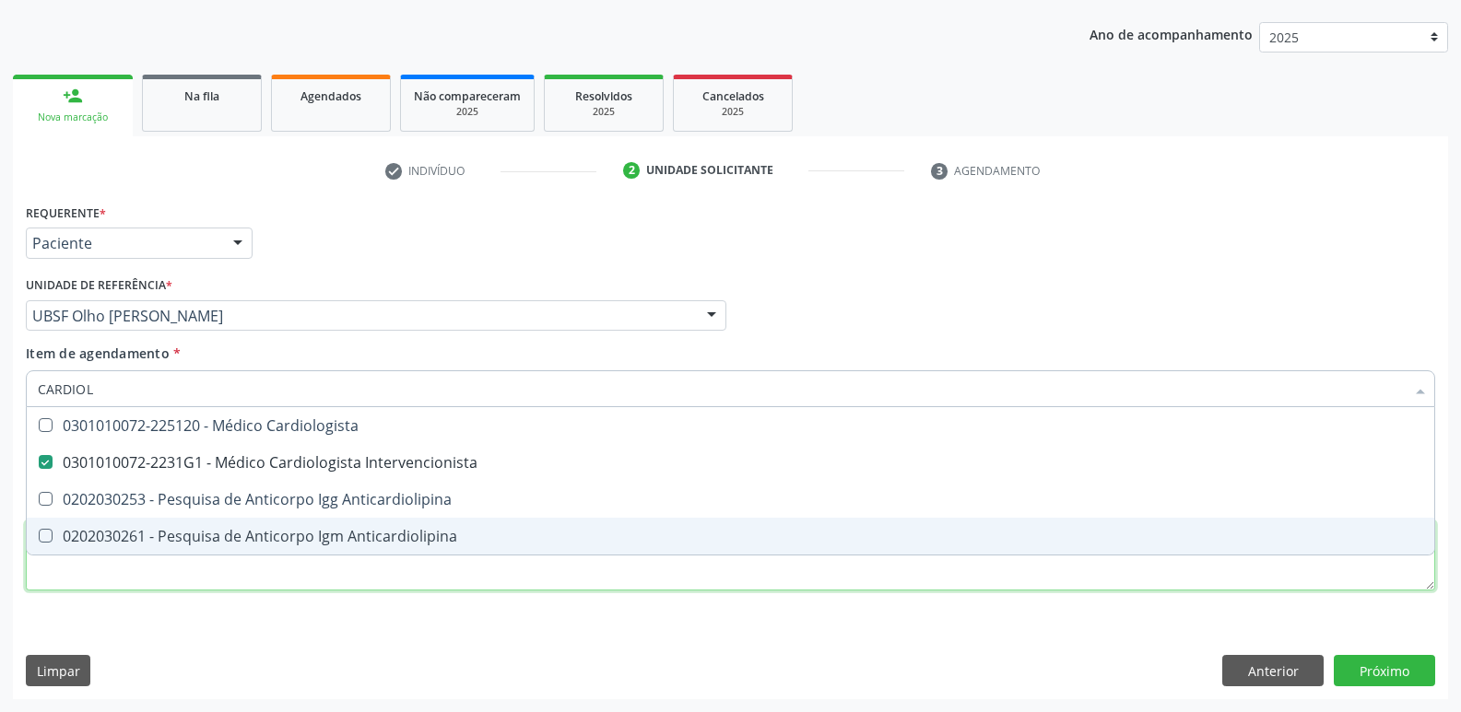
click at [262, 576] on div "Requerente * Paciente Médico(a) Enfermeiro(a) Paciente Nenhum resultado encontr…" at bounding box center [730, 408] width 1409 height 418
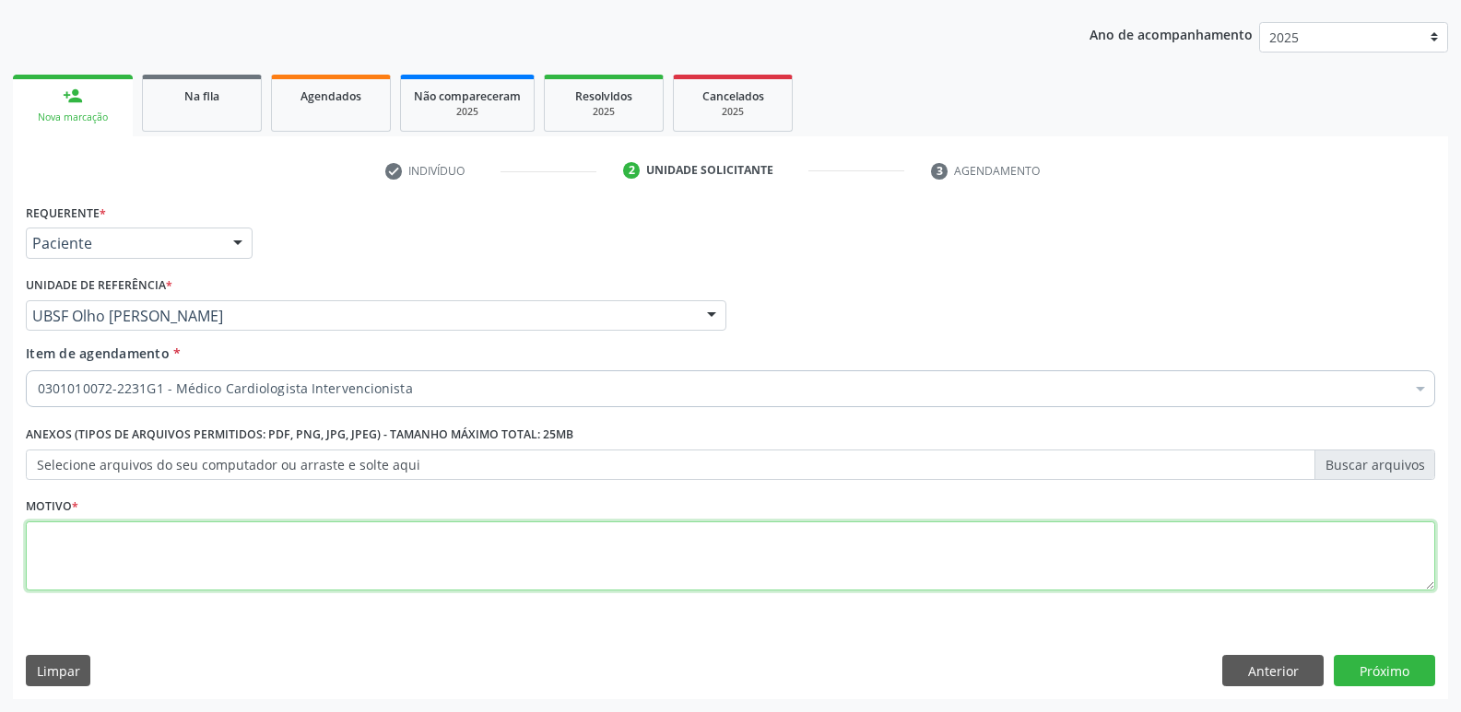
paste textarea "AVALIAÇÃO"
type textarea "AVALIAÇÃO"
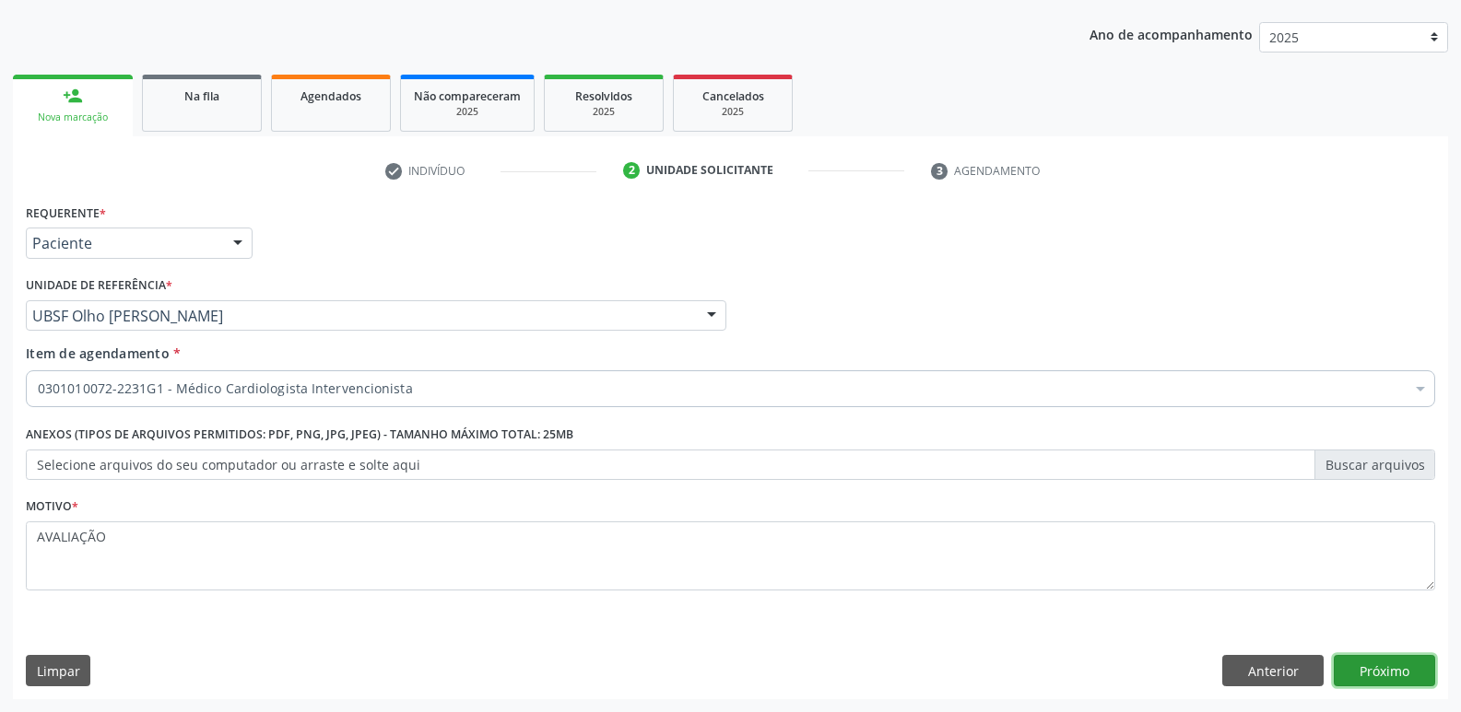
click at [1405, 677] on button "Próximo" at bounding box center [1384, 670] width 101 height 31
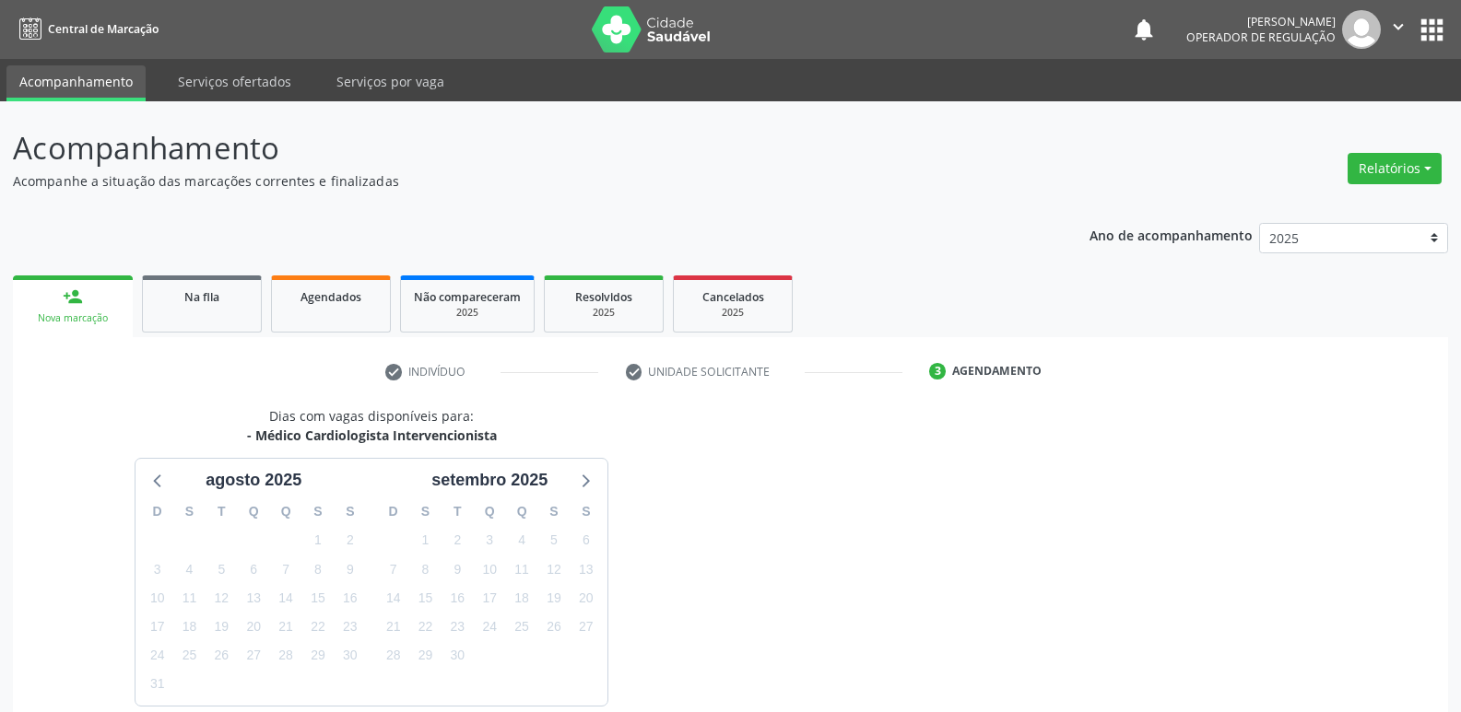
scroll to position [89, 0]
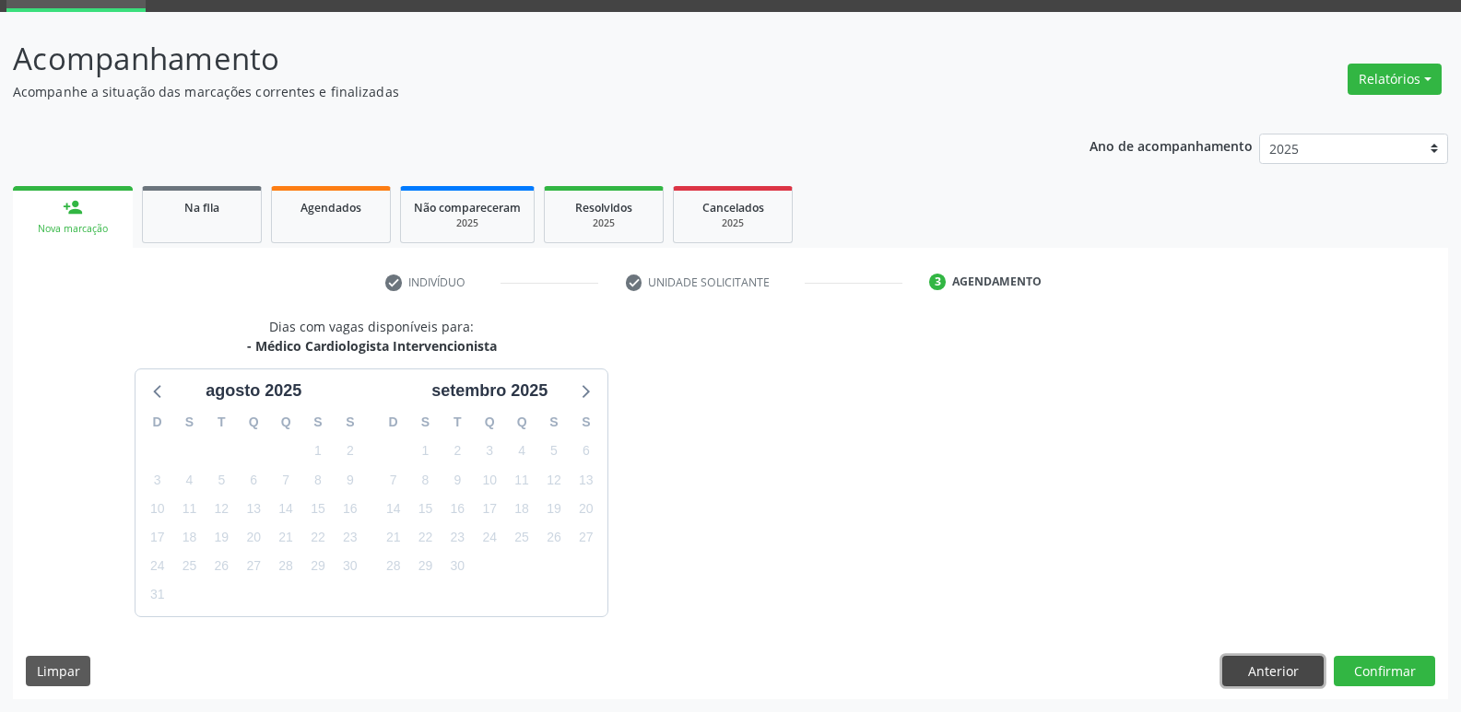
click at [1289, 681] on button "Anterior" at bounding box center [1272, 671] width 101 height 31
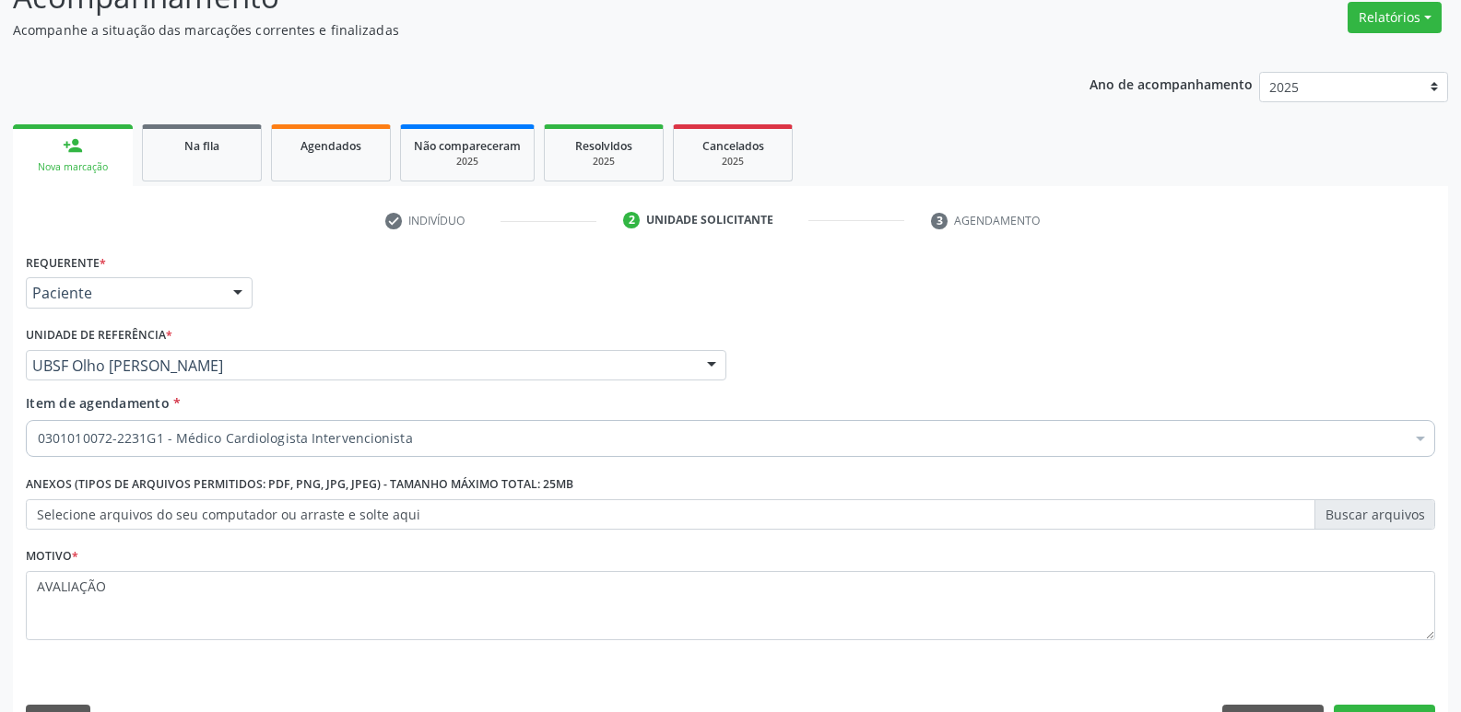
scroll to position [201, 0]
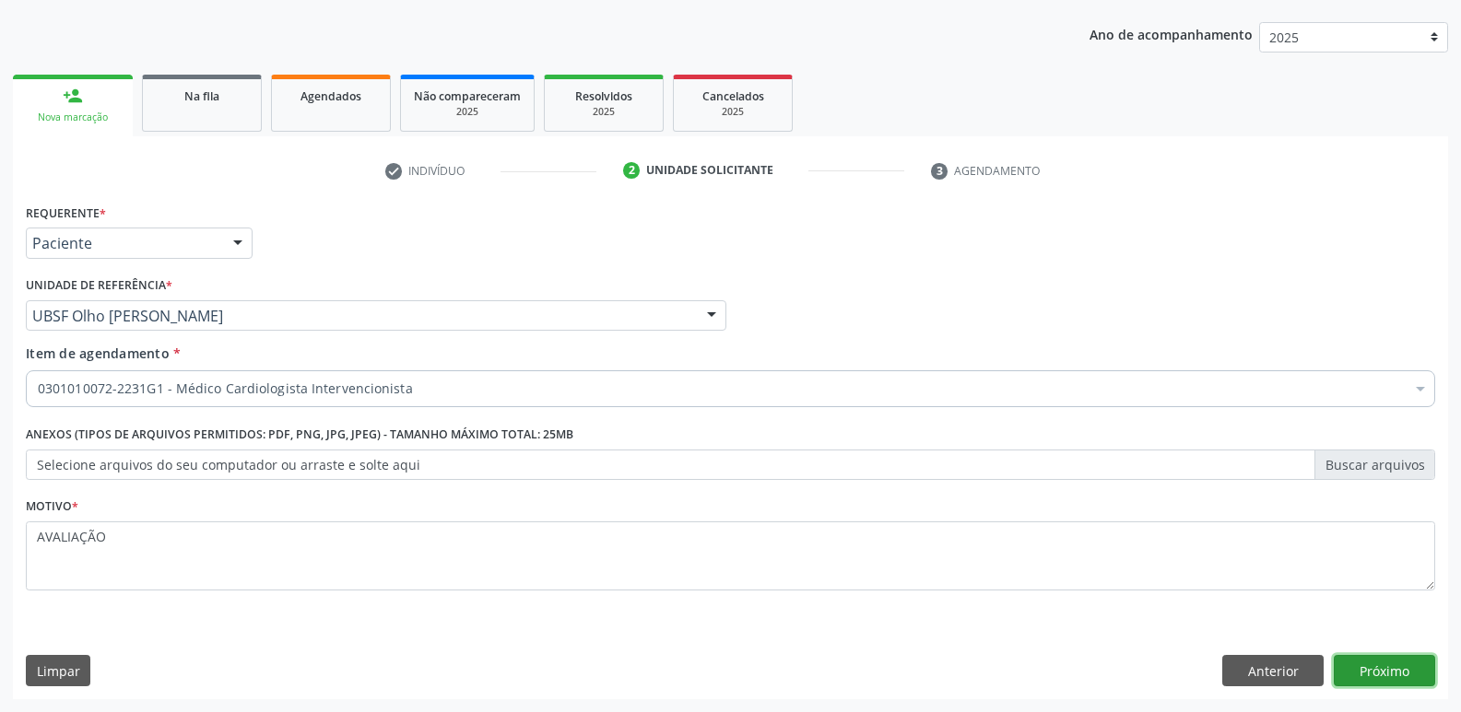
click at [1405, 671] on button "Próximo" at bounding box center [1384, 670] width 101 height 31
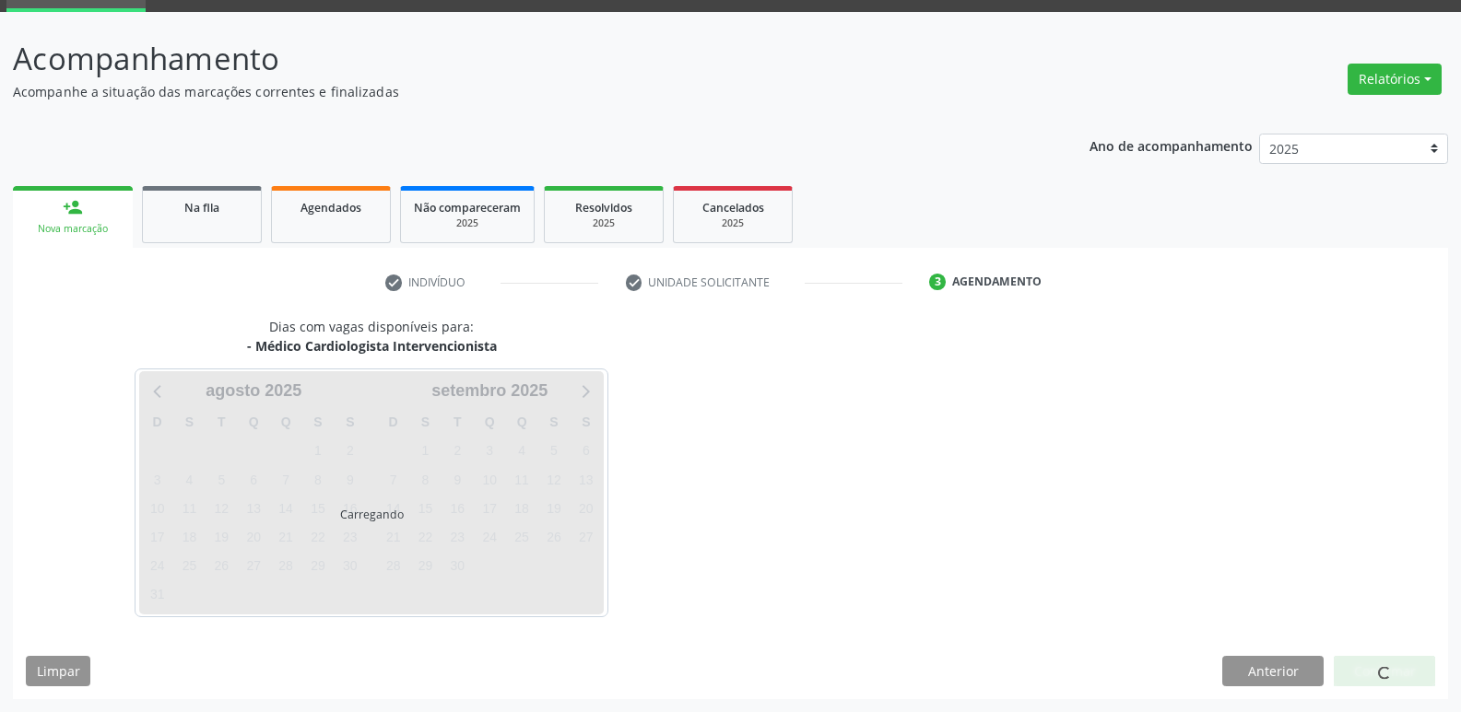
scroll to position [89, 0]
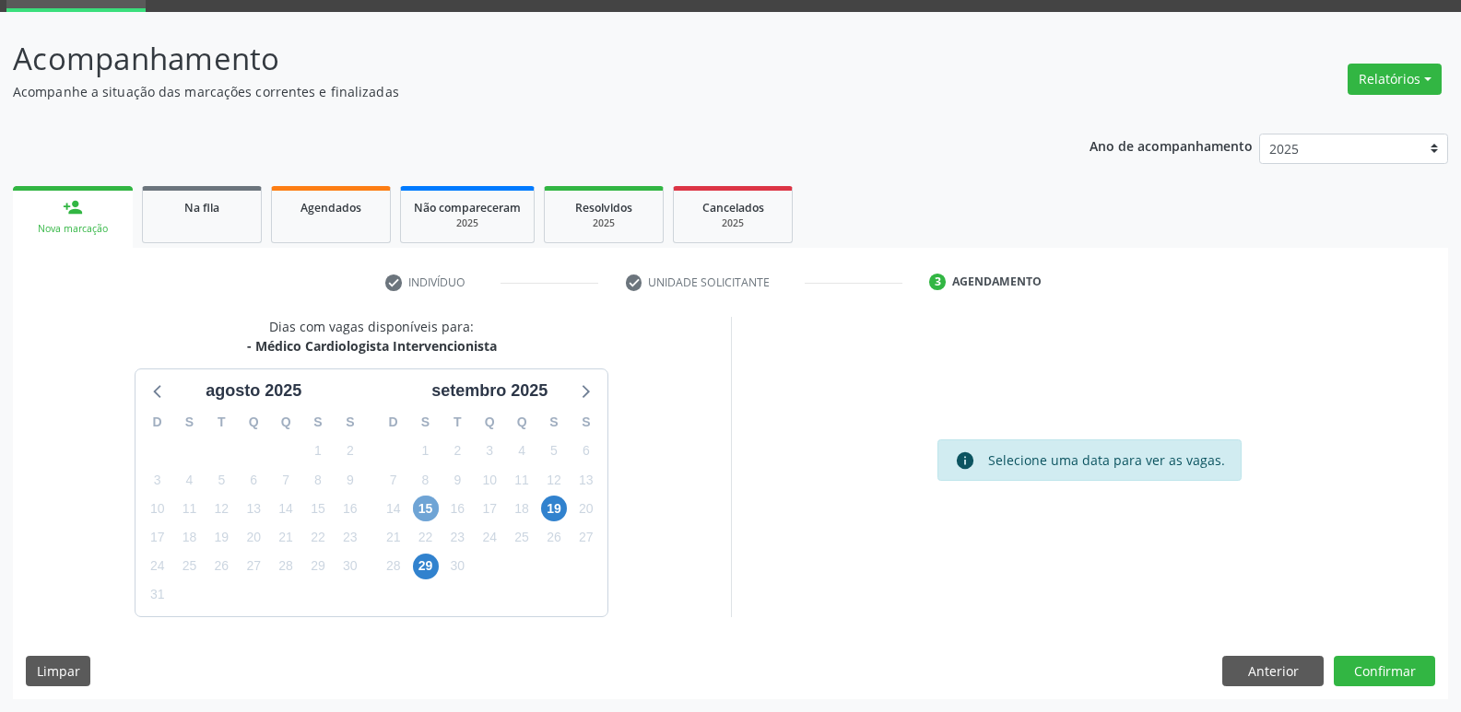
click at [425, 516] on span "15" at bounding box center [426, 509] width 26 height 26
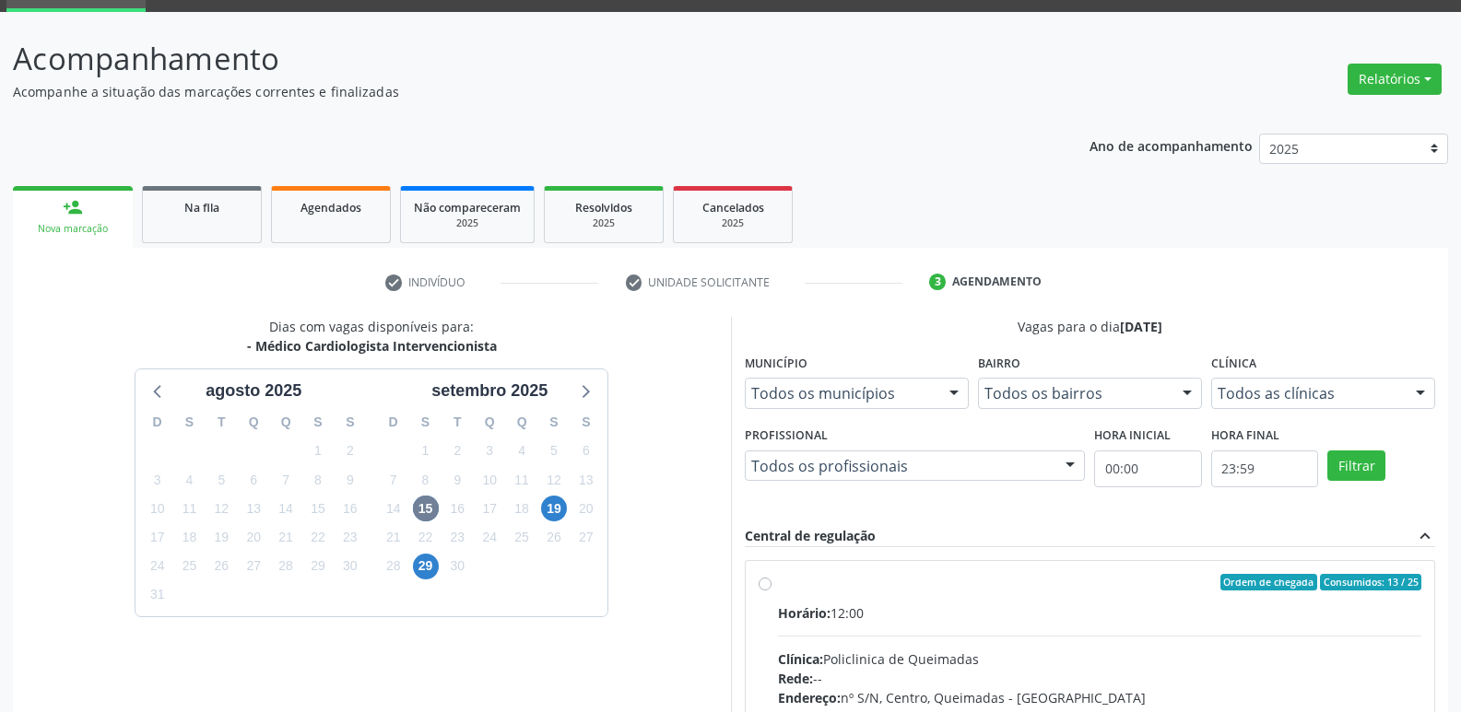
click at [771, 591] on input "Ordem de chegada Consumidos: 13 / 25 Horário: 12:00 Clínica: Policlinica de Que…" at bounding box center [765, 582] width 13 height 17
radio input "true"
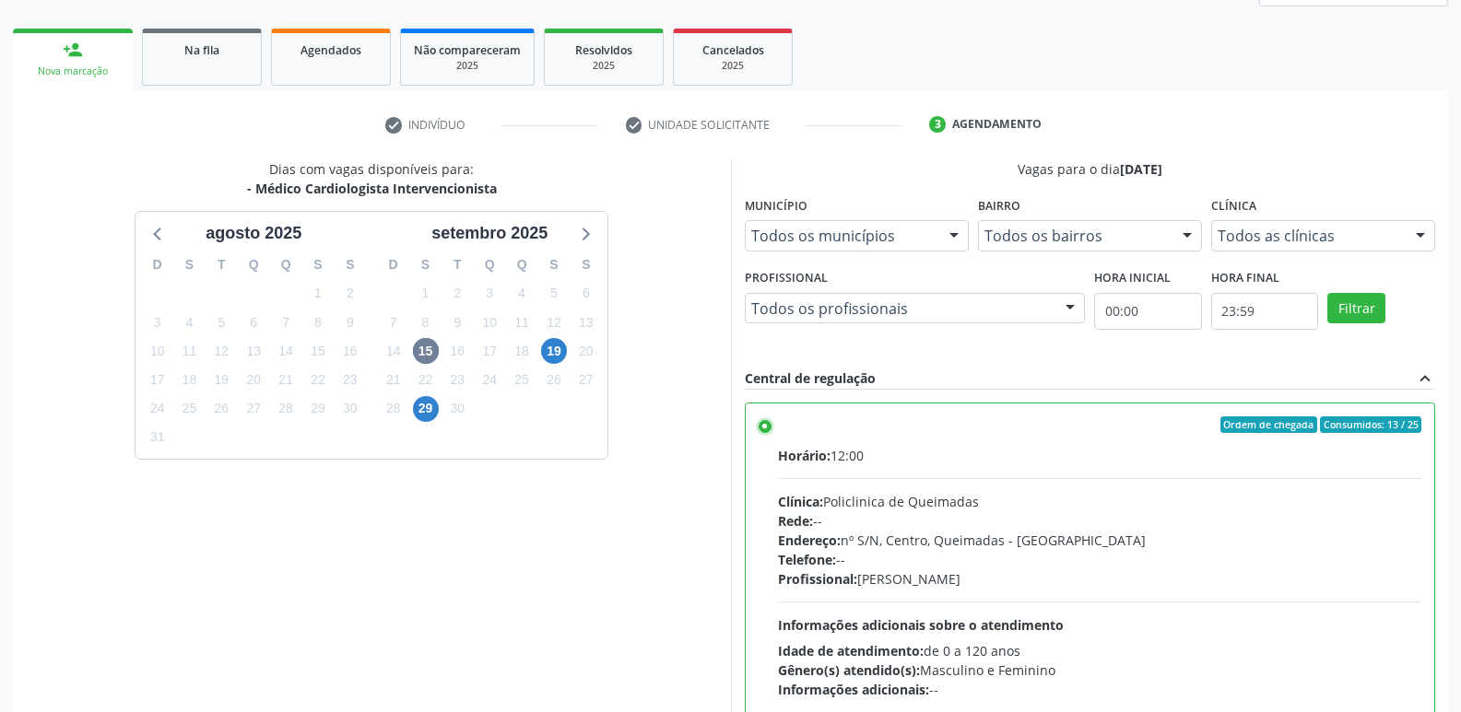
scroll to position [389, 0]
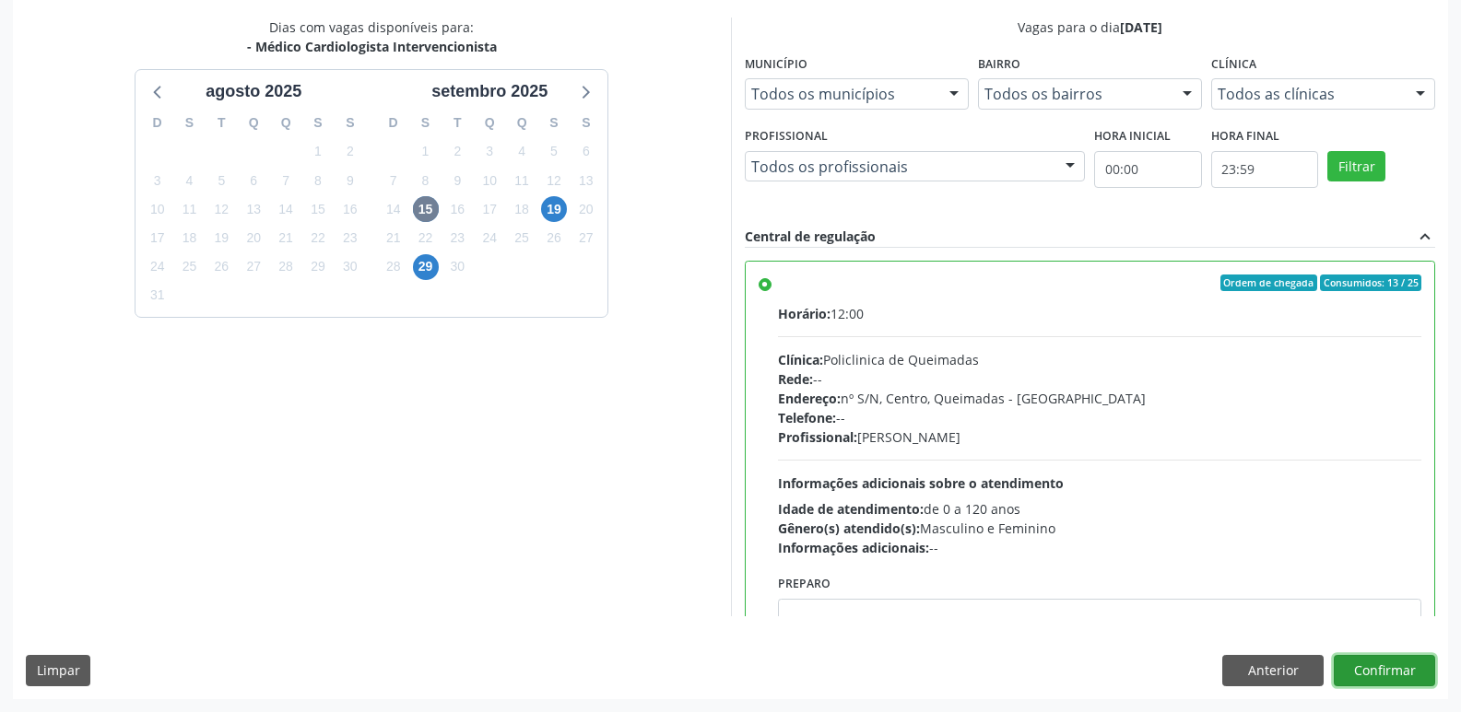
click at [1380, 667] on button "Confirmar" at bounding box center [1384, 670] width 101 height 31
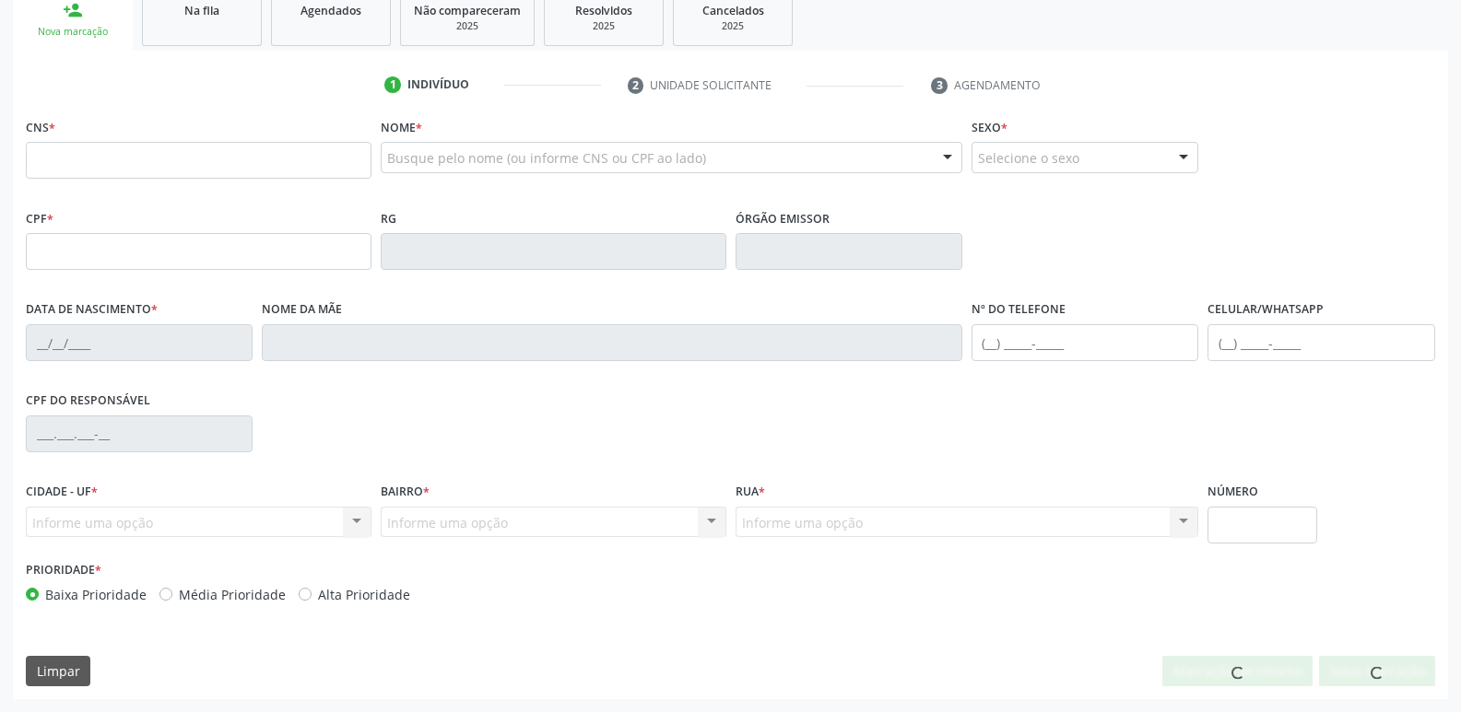
scroll to position [287, 0]
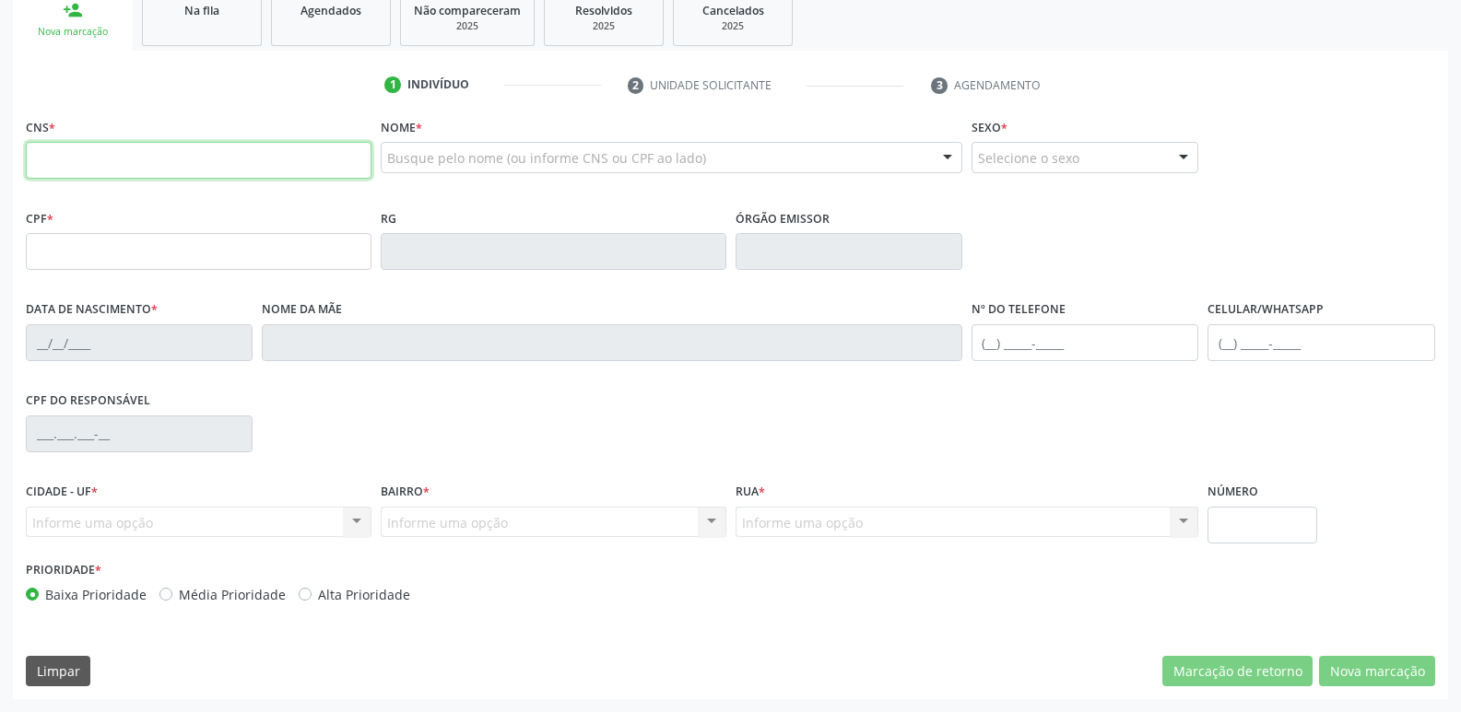
click at [106, 159] on input "text" at bounding box center [199, 160] width 346 height 37
type input "706 5043 6696 7994"
type input "395.713.784-53"
type input "16/12/1958"
type input "Izabel Pereira da Silva"
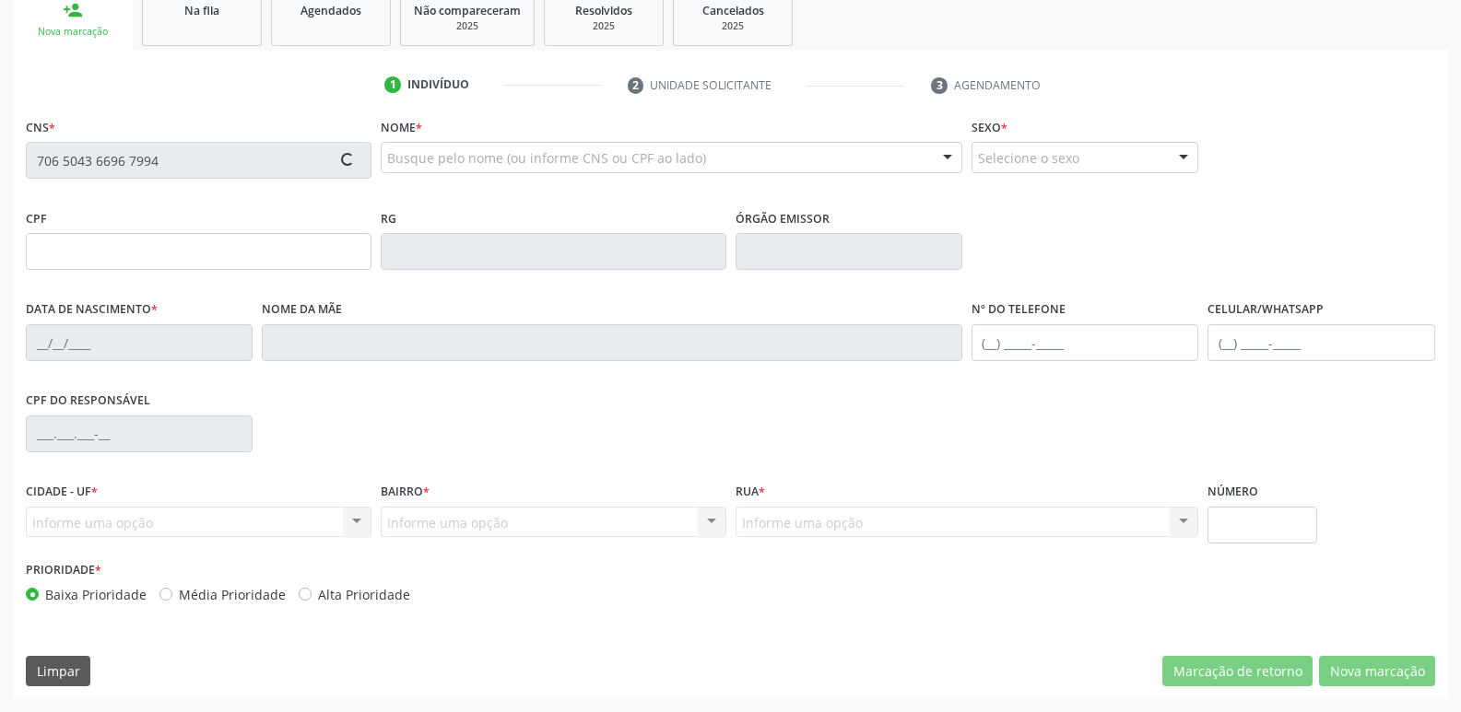
type input "(83) 99101-7446"
type input "99"
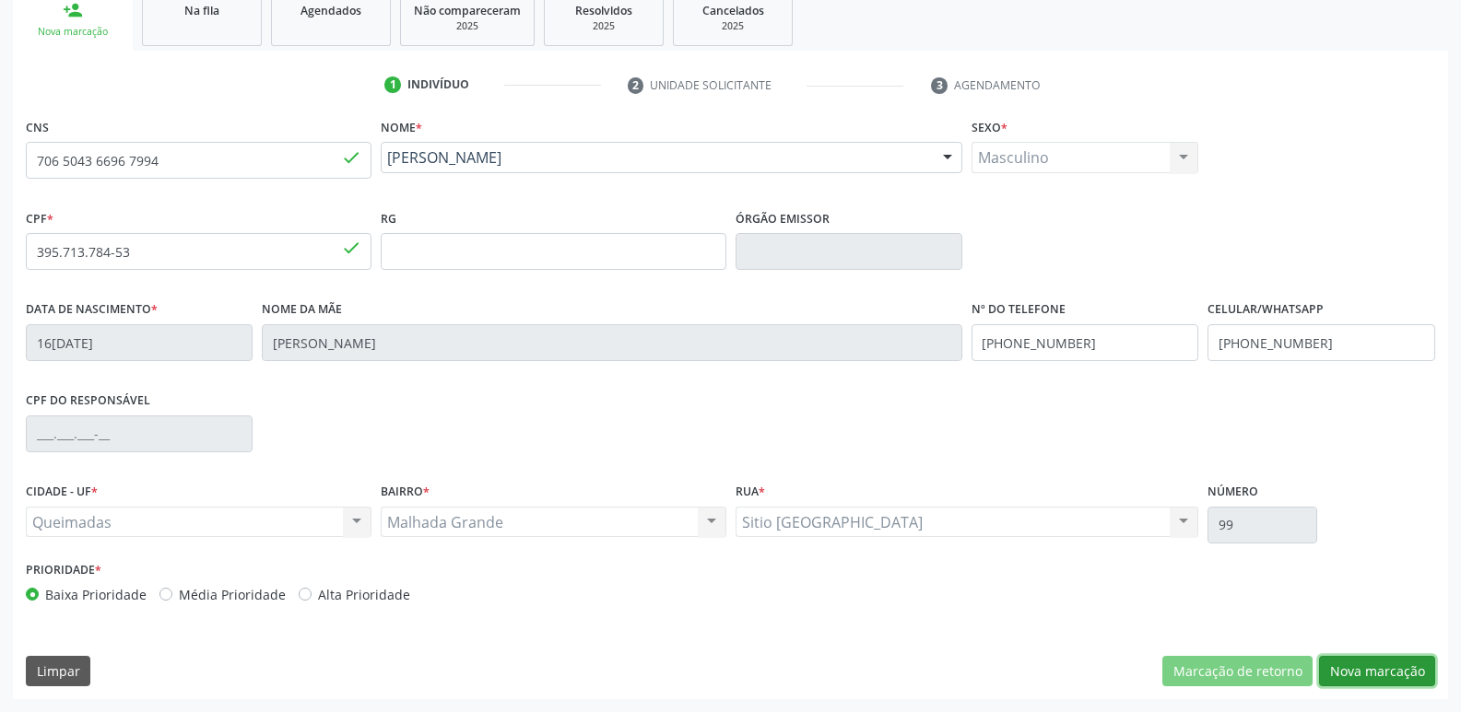
click at [1403, 681] on button "Nova marcação" at bounding box center [1377, 671] width 116 height 31
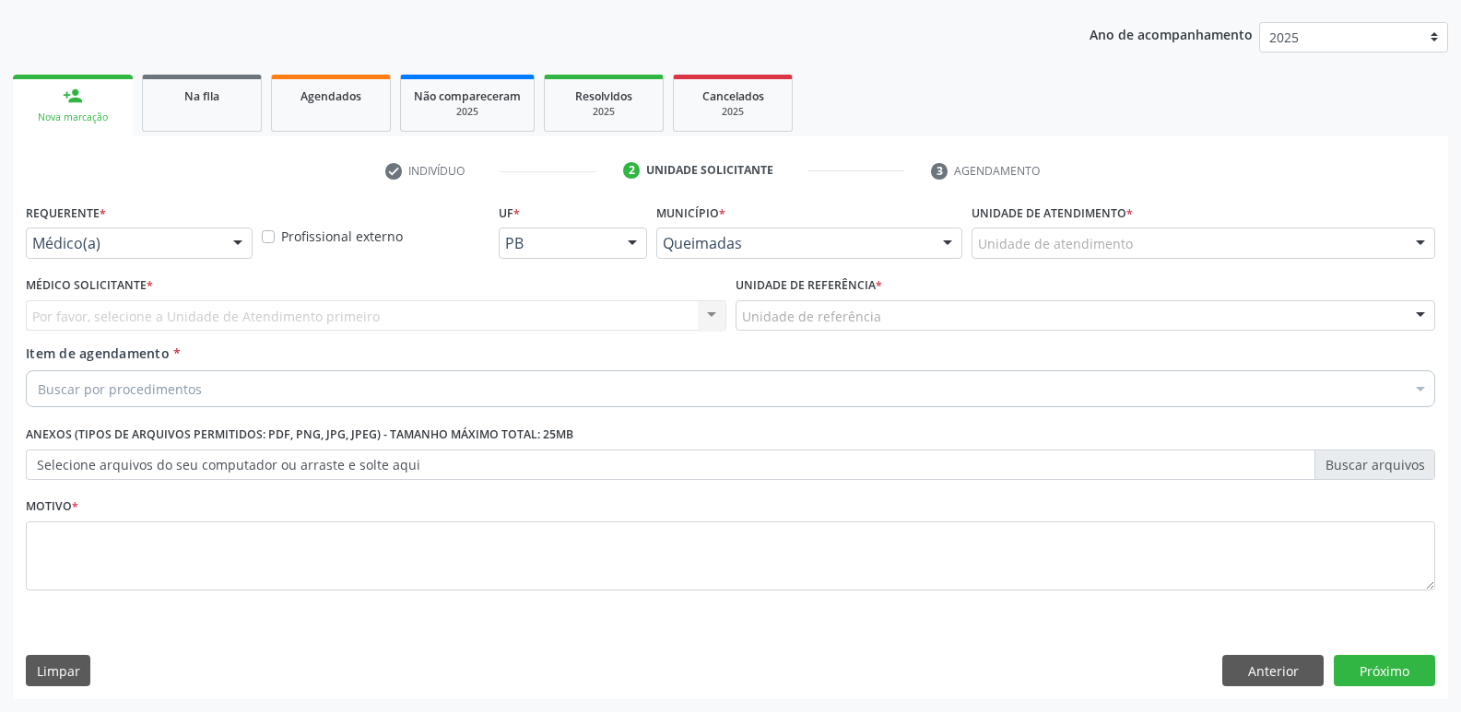
scroll to position [201, 0]
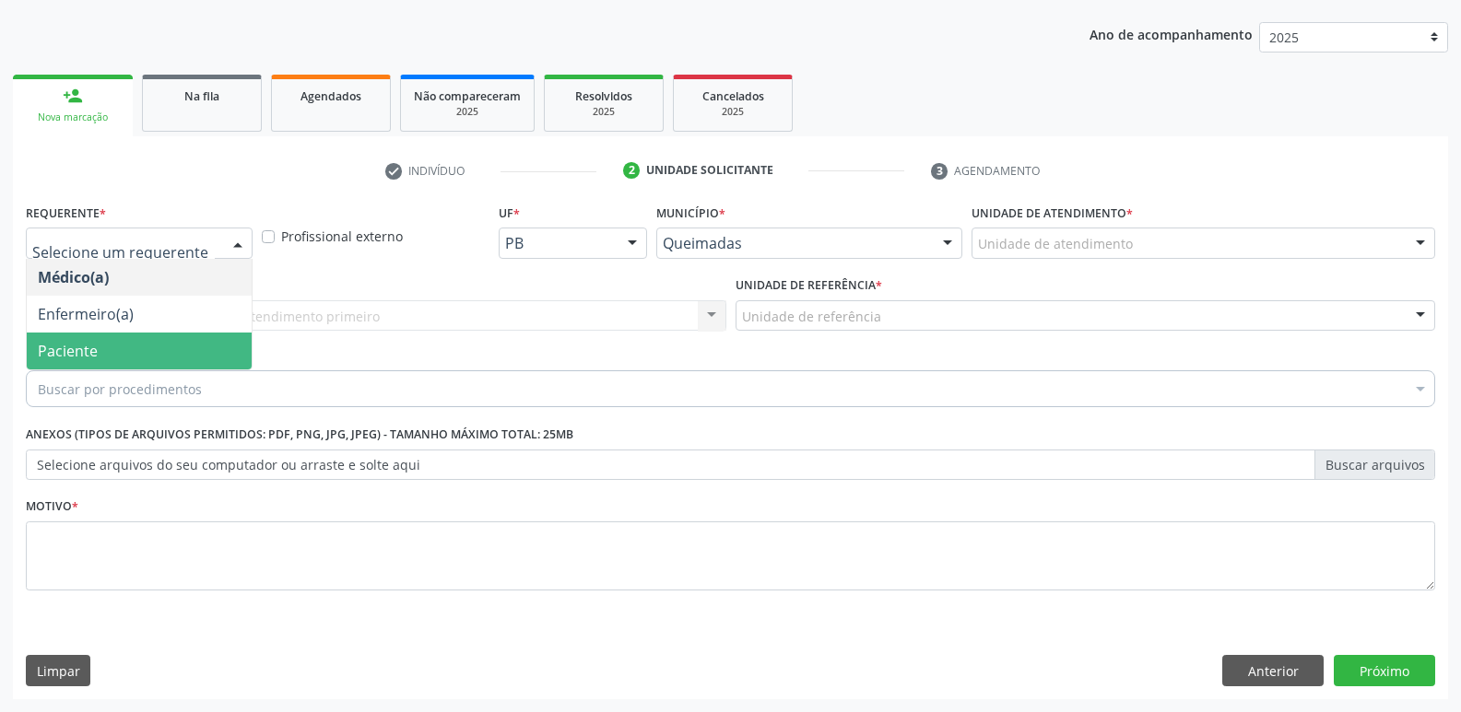
drag, startPoint x: 90, startPoint y: 338, endPoint x: 110, endPoint y: 332, distance: 20.4
click at [97, 337] on span "Paciente" at bounding box center [139, 351] width 225 height 37
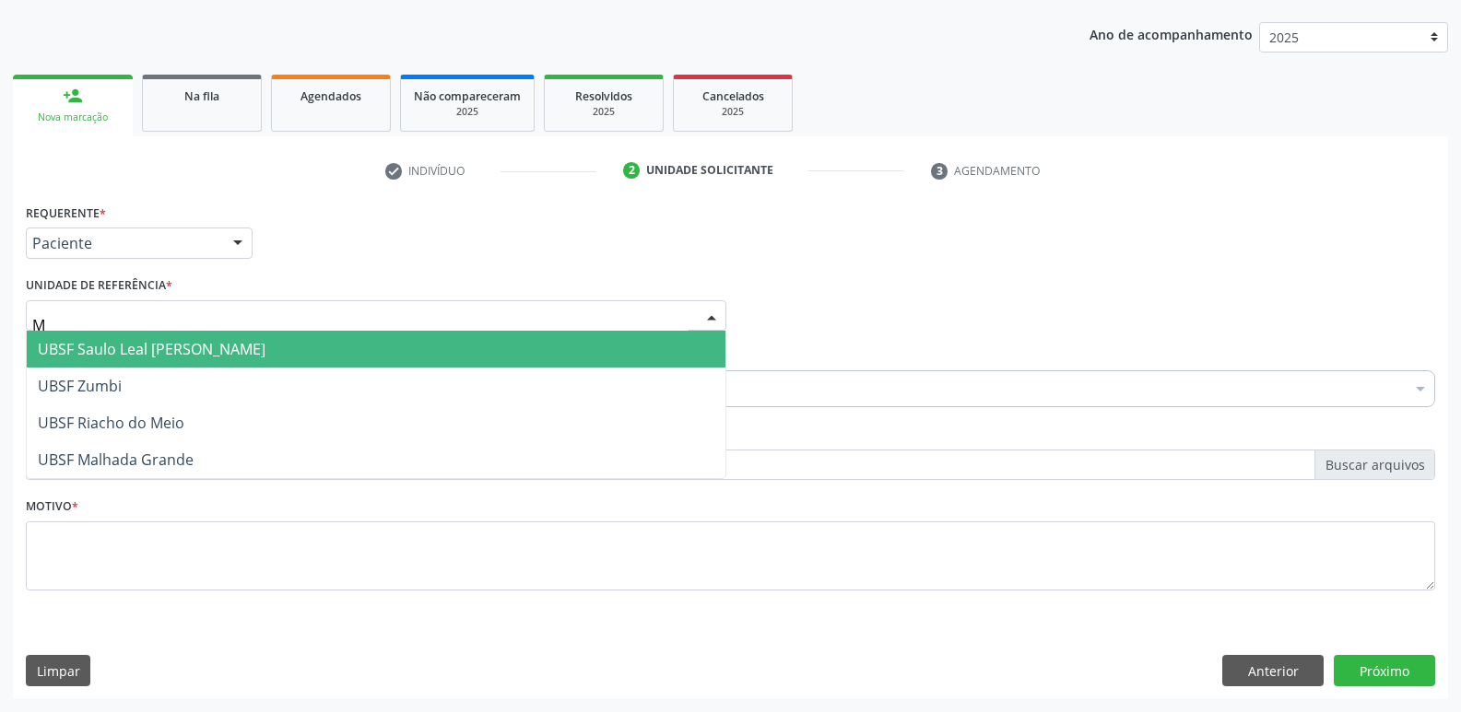
type input "MA"
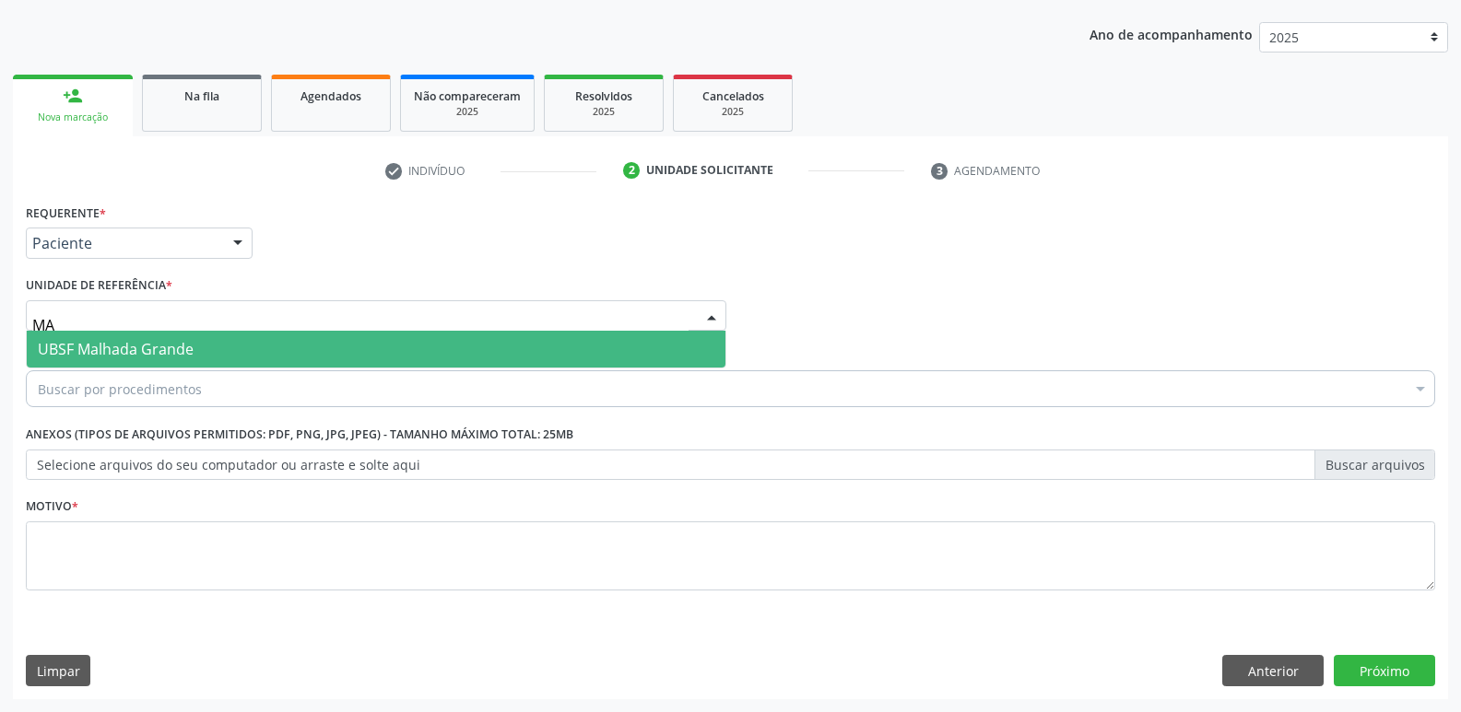
click at [124, 347] on span "UBSF Malhada Grande" at bounding box center [116, 349] width 156 height 20
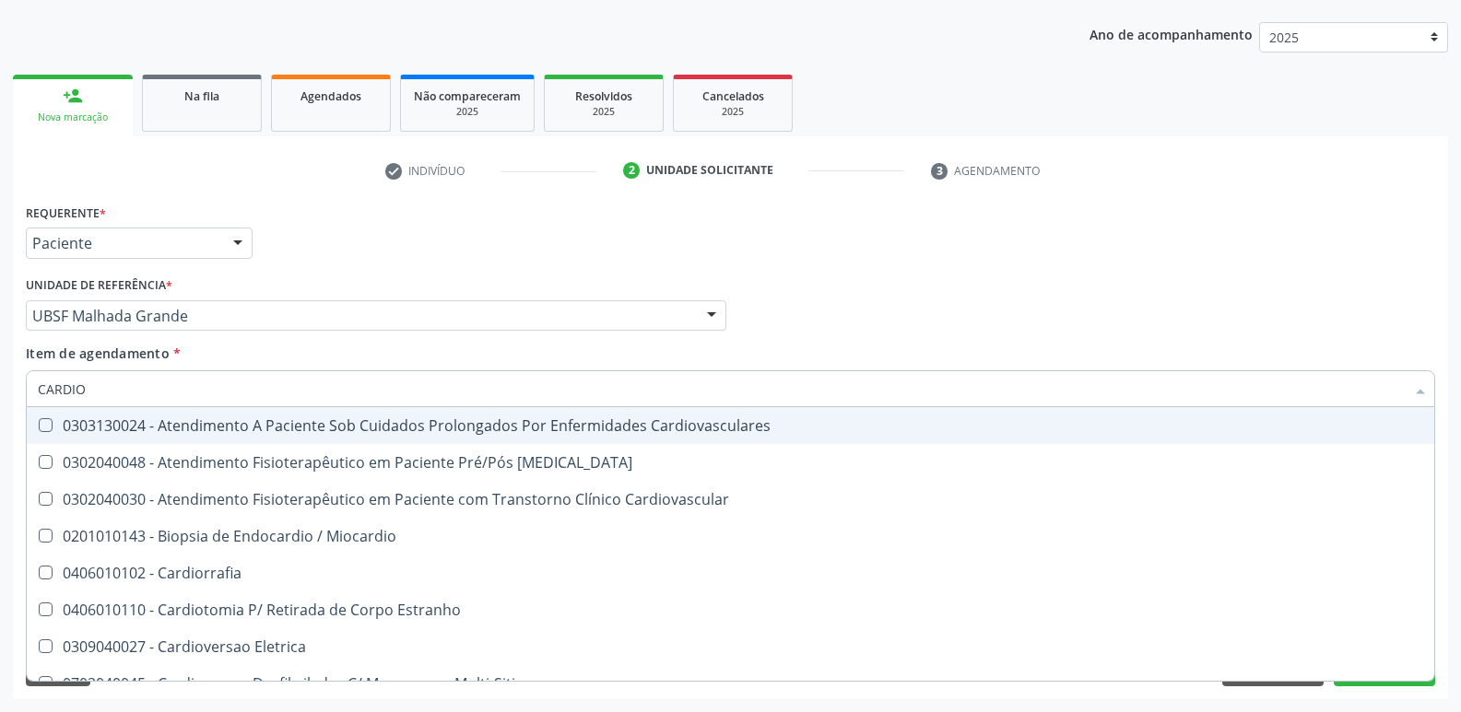
type input "CARDIOL"
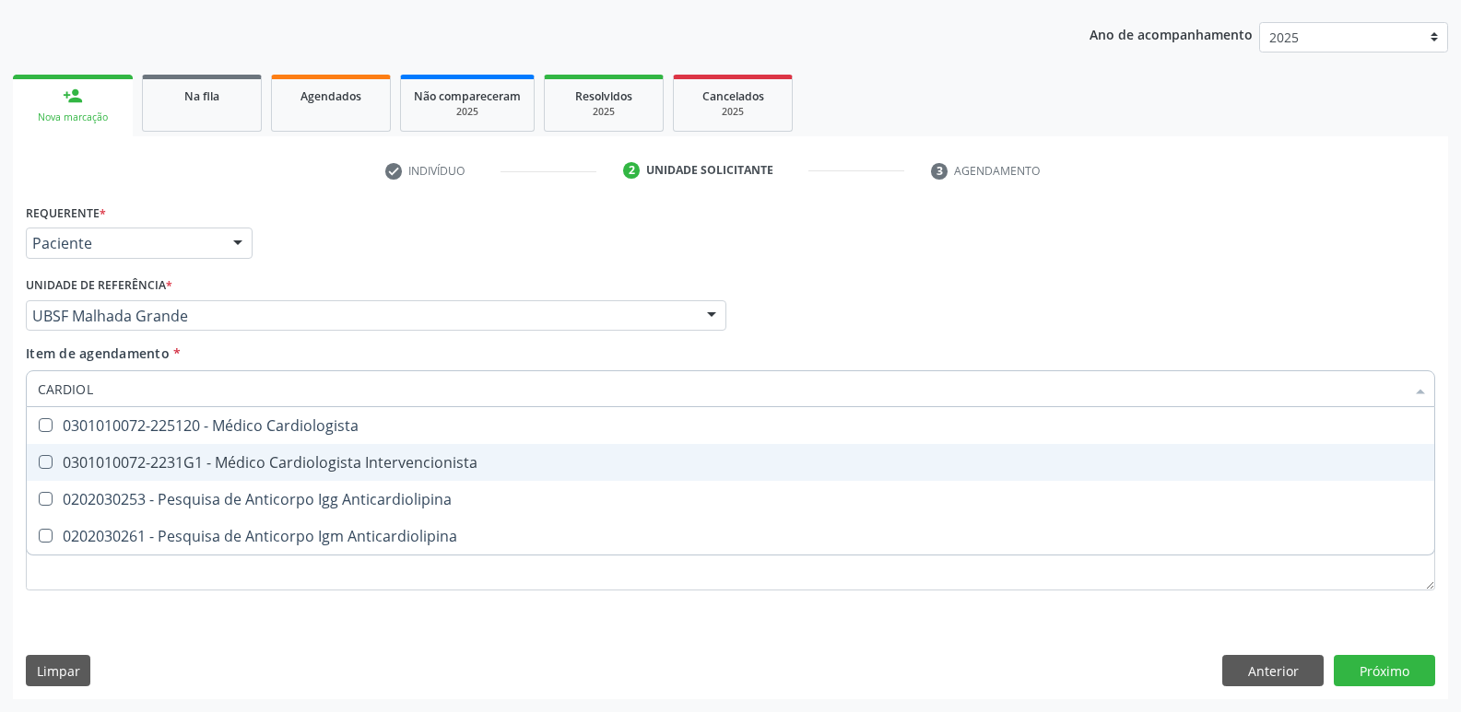
click at [210, 465] on div "0301010072-2231G1 - Médico Cardiologista Intervencionista" at bounding box center [730, 462] width 1385 height 15
checkbox Intervencionista "true"
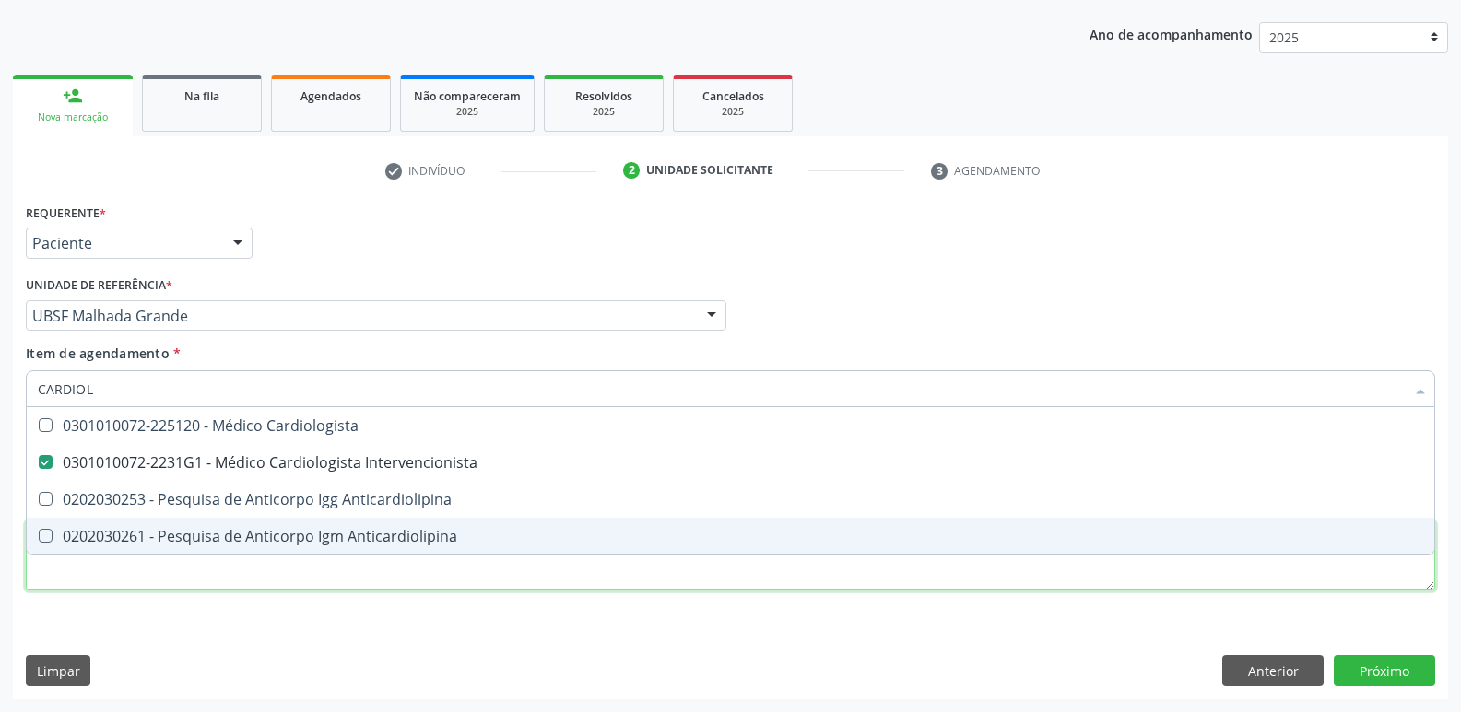
click at [149, 590] on div "Requerente * Paciente Médico(a) Enfermeiro(a) Paciente Nenhum resultado encontr…" at bounding box center [730, 408] width 1409 height 418
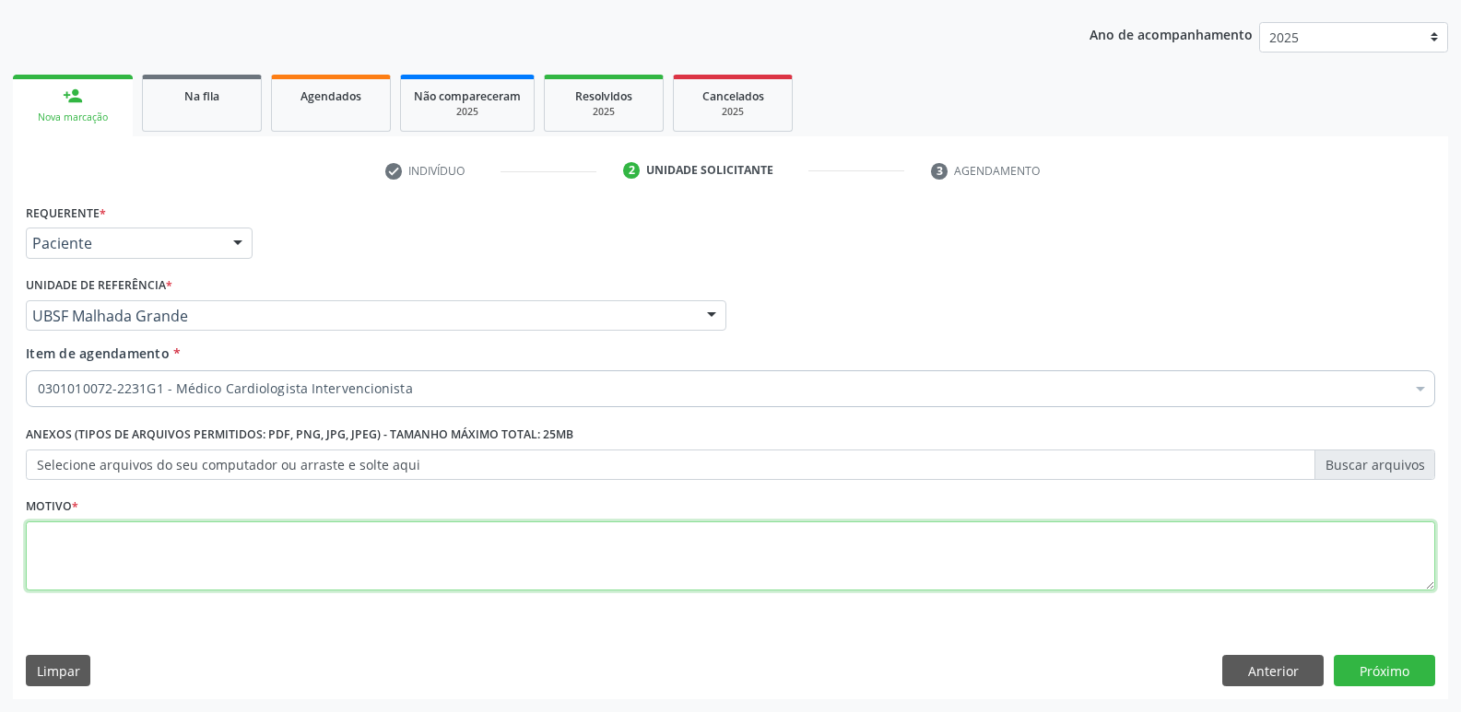
paste textarea "AVALIAÇÃO"
type textarea "AVALIAÇÃO"
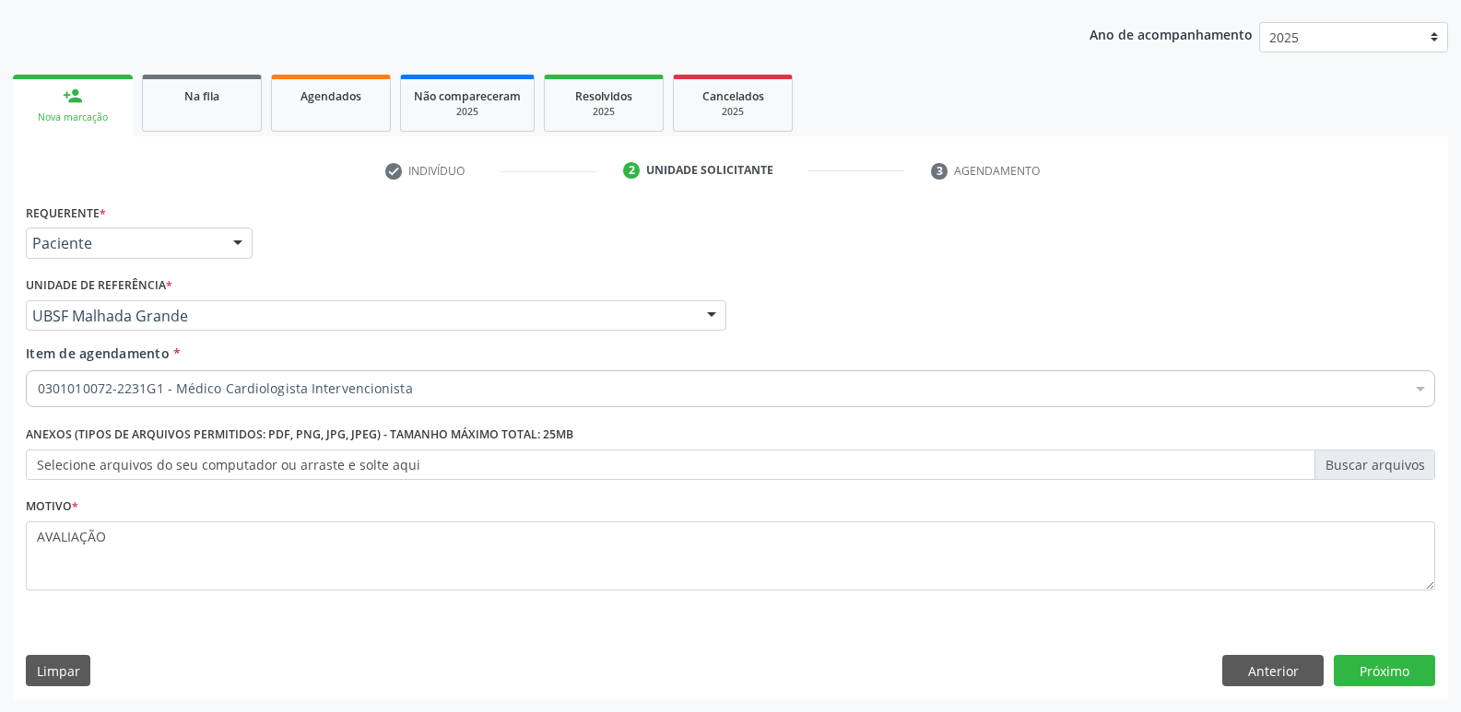
click at [1332, 671] on div "Anterior Próximo" at bounding box center [1328, 670] width 213 height 31
click at [1370, 674] on button "Próximo" at bounding box center [1384, 670] width 101 height 31
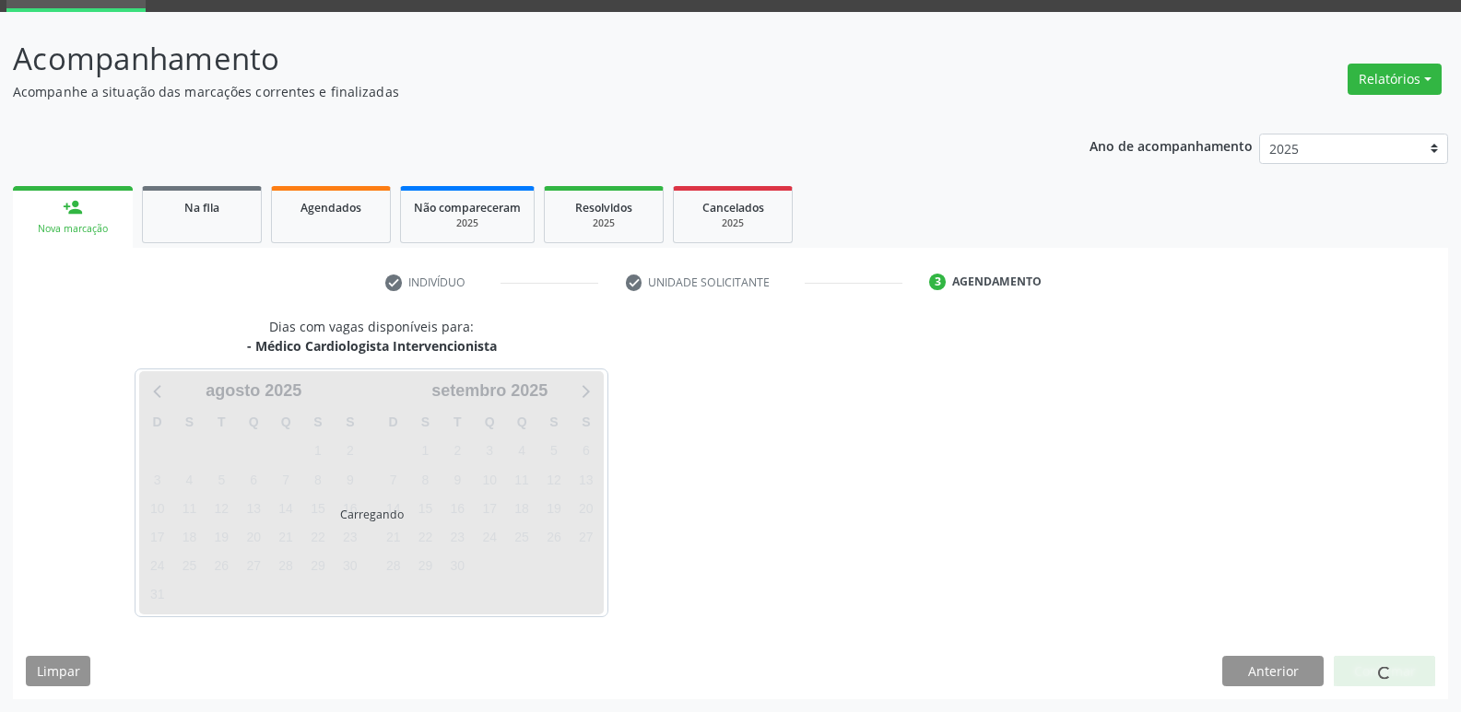
scroll to position [89, 0]
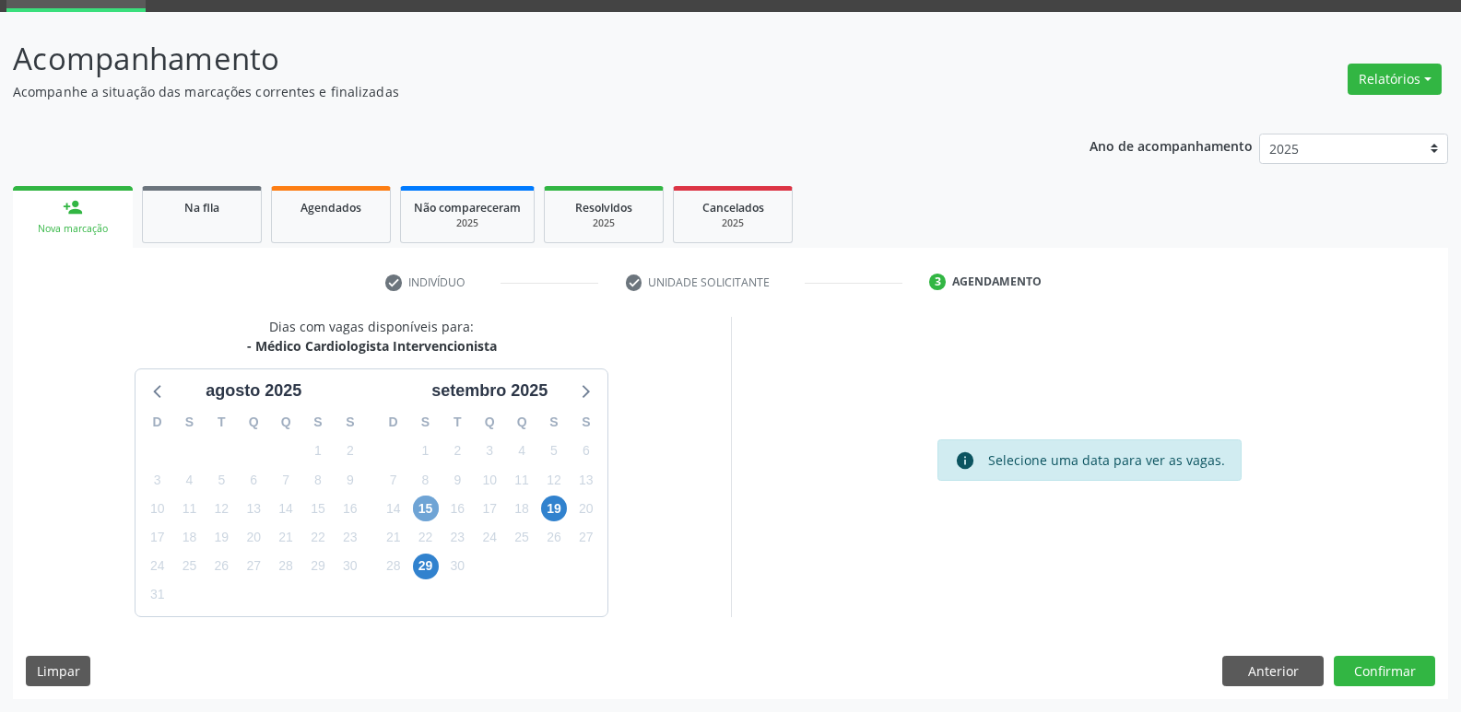
click at [427, 512] on span "15" at bounding box center [426, 509] width 26 height 26
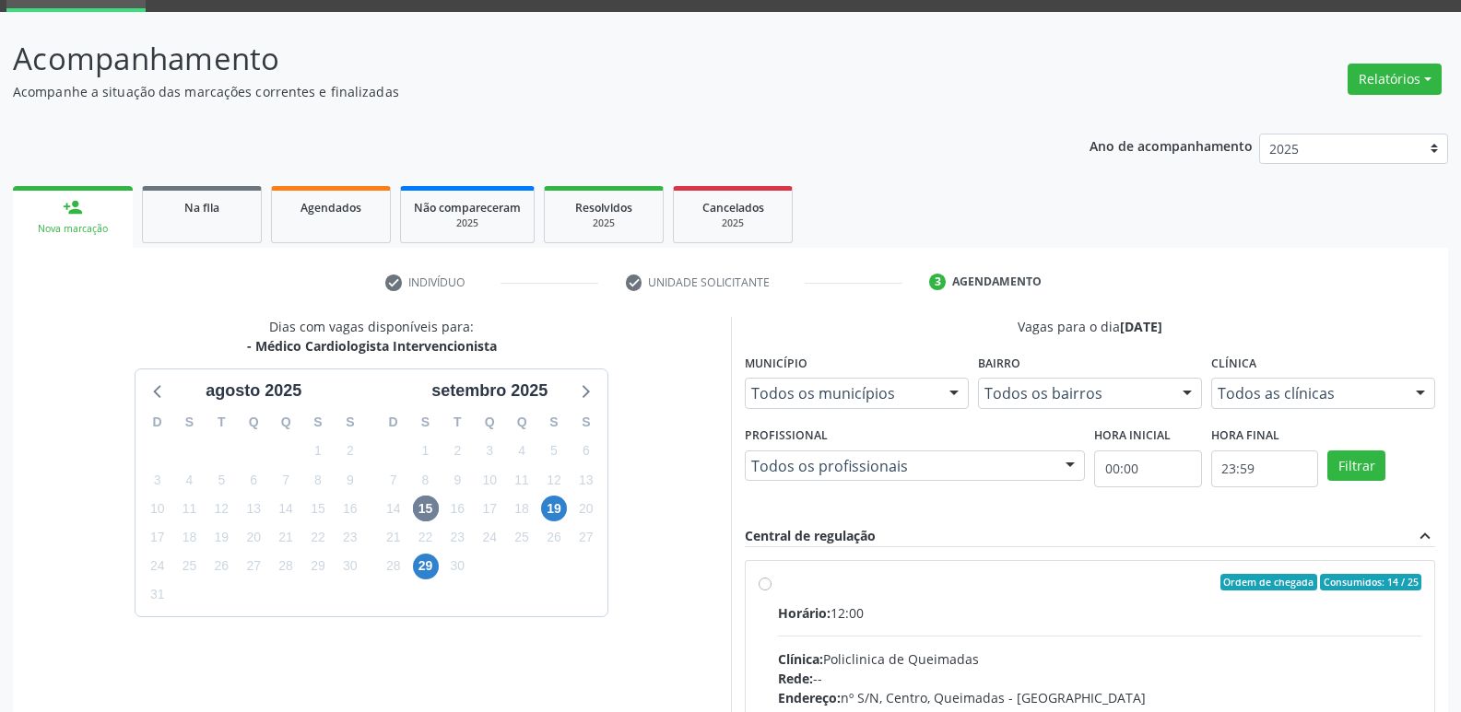
drag, startPoint x: 1289, startPoint y: 606, endPoint x: 1351, endPoint y: 439, distance: 179.1
click at [1296, 594] on label "Ordem de chegada Consumidos: 14 / 25 Horário: 12:00 Clínica: Policlinica de Que…" at bounding box center [1100, 715] width 644 height 283
click at [771, 591] on input "Ordem de chegada Consumidos: 14 / 25 Horário: 12:00 Clínica: Policlinica de Que…" at bounding box center [765, 582] width 13 height 17
radio input "true"
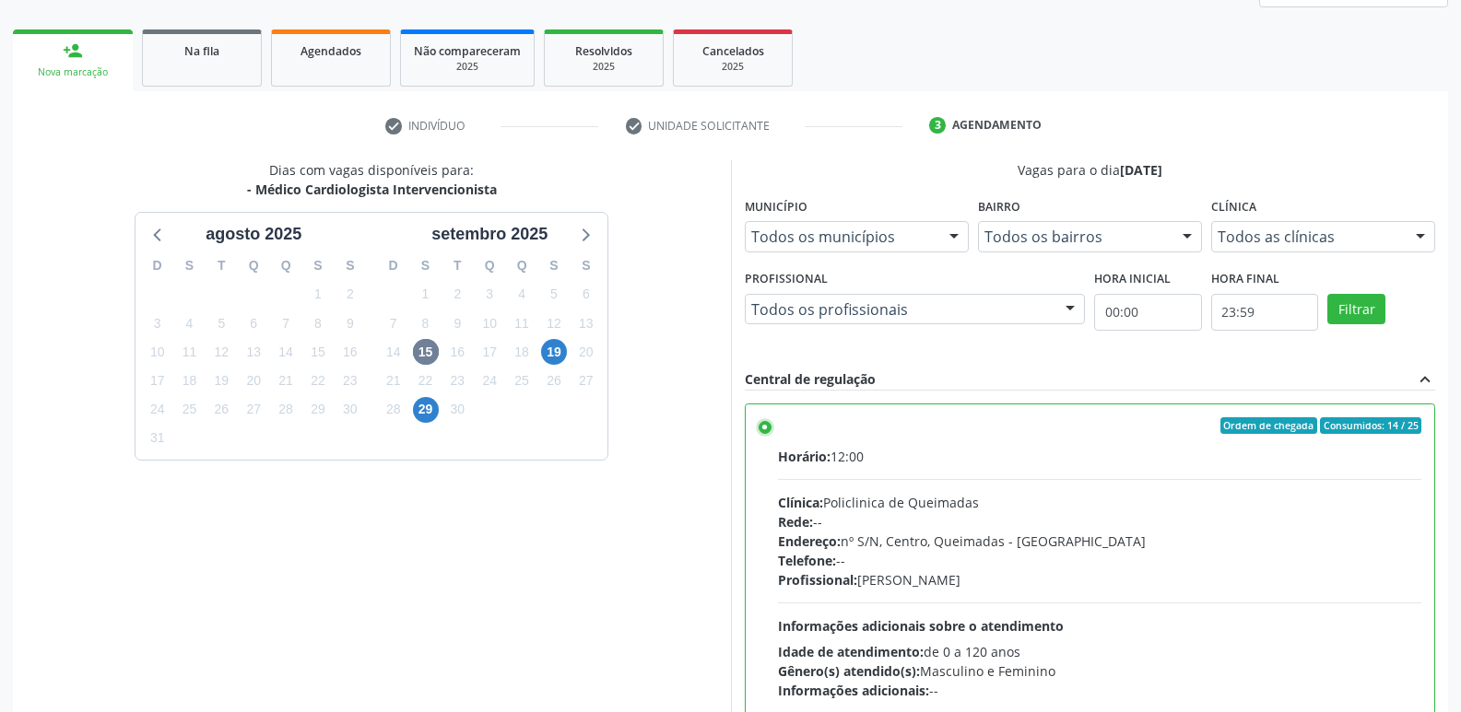
scroll to position [389, 0]
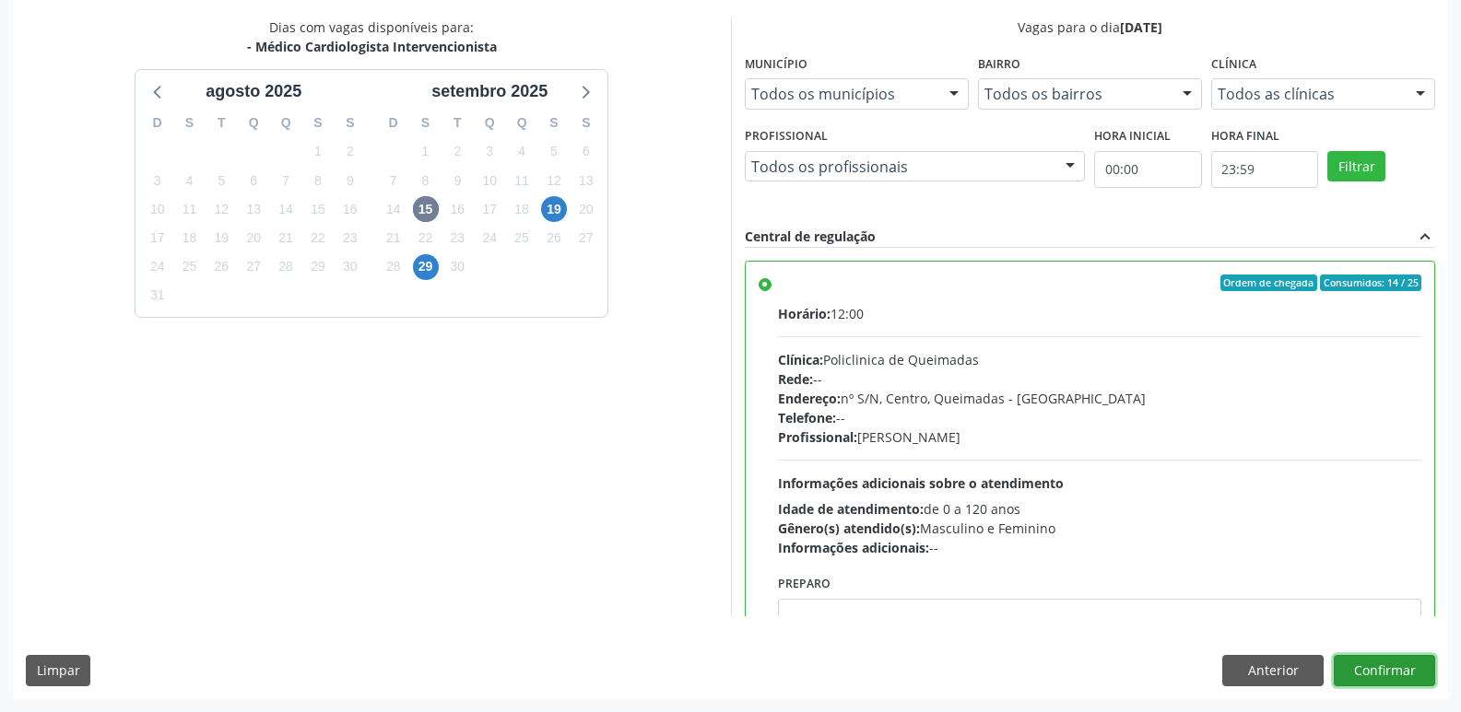
click at [1385, 673] on button "Confirmar" at bounding box center [1384, 670] width 101 height 31
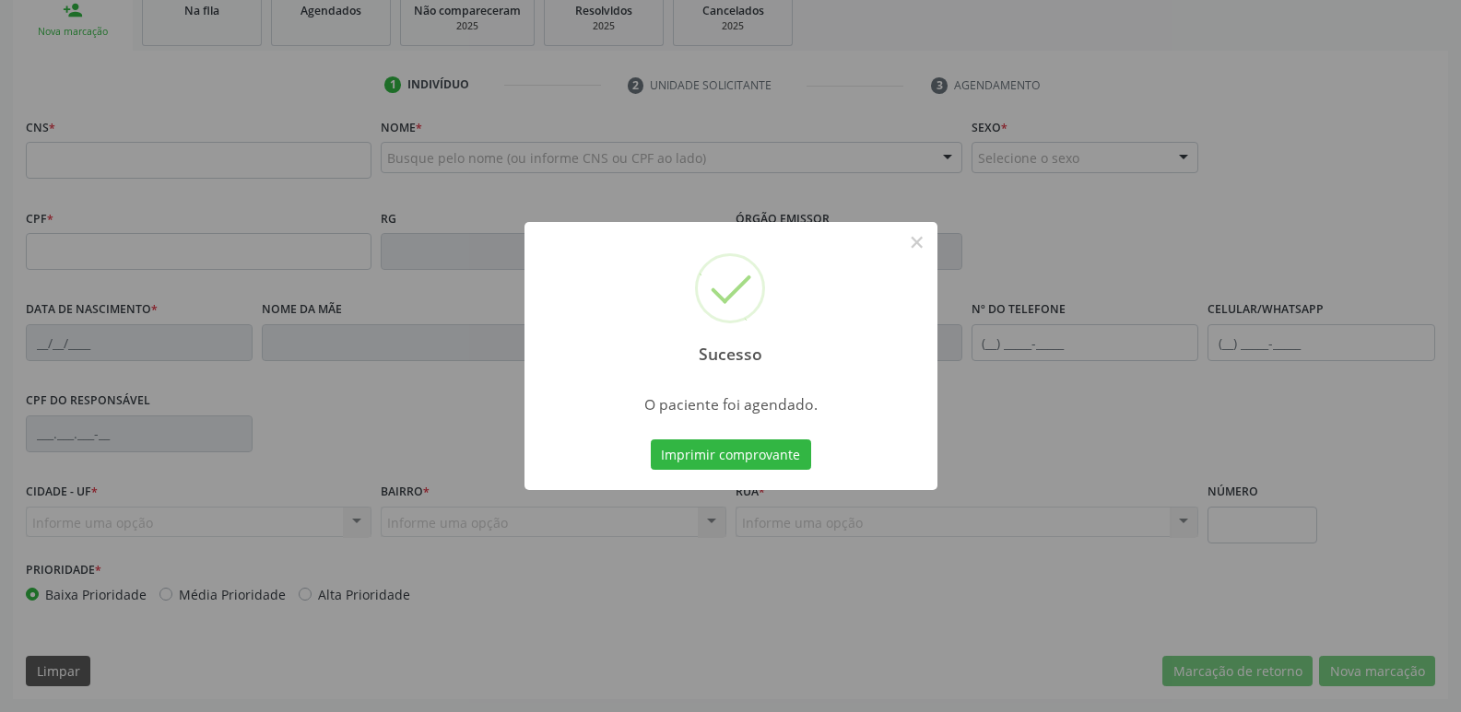
click at [651, 440] on button "Imprimir comprovante" at bounding box center [731, 455] width 160 height 31
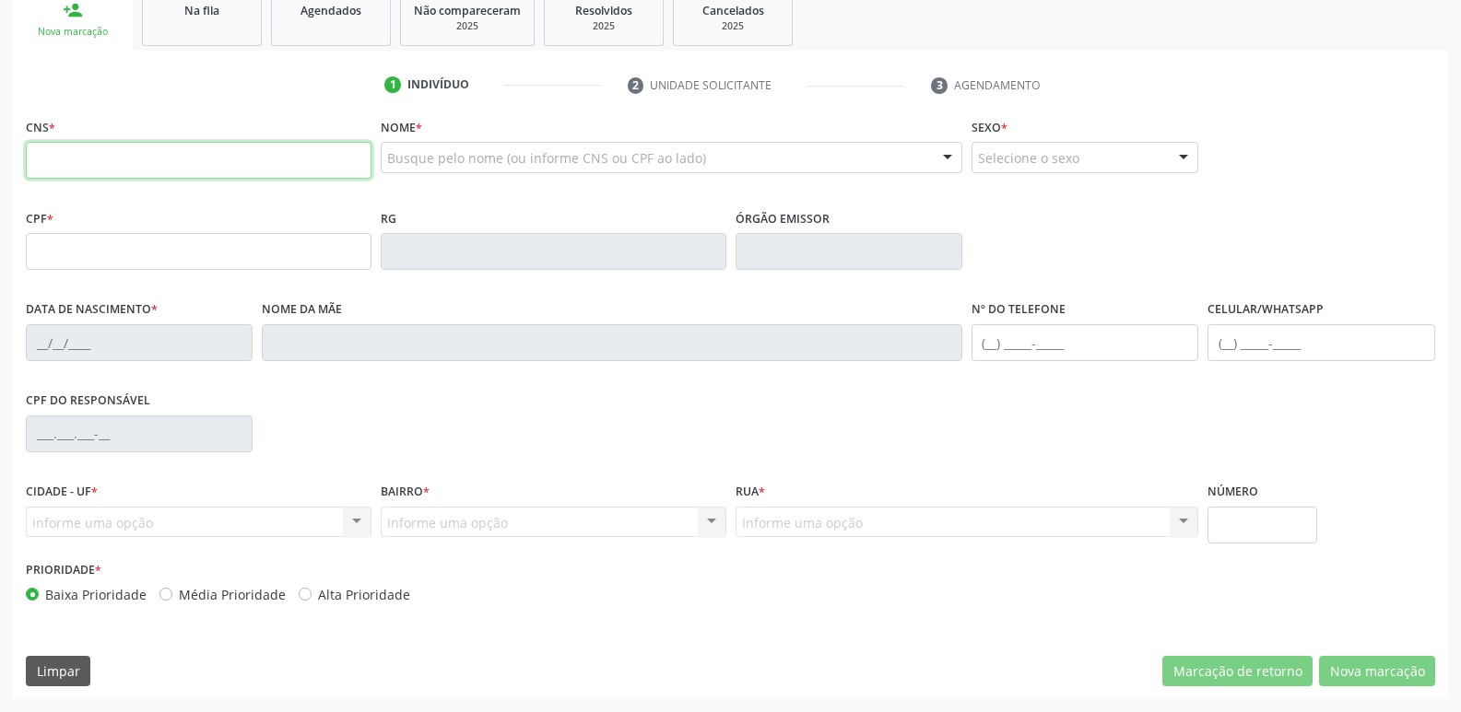
click at [178, 144] on input "text" at bounding box center [199, 160] width 346 height 37
type input "708 5075 0878 5180"
type input "929.138.494-15"
type input "19/08/1973"
type input "Josefa Severina da Conceiçao"
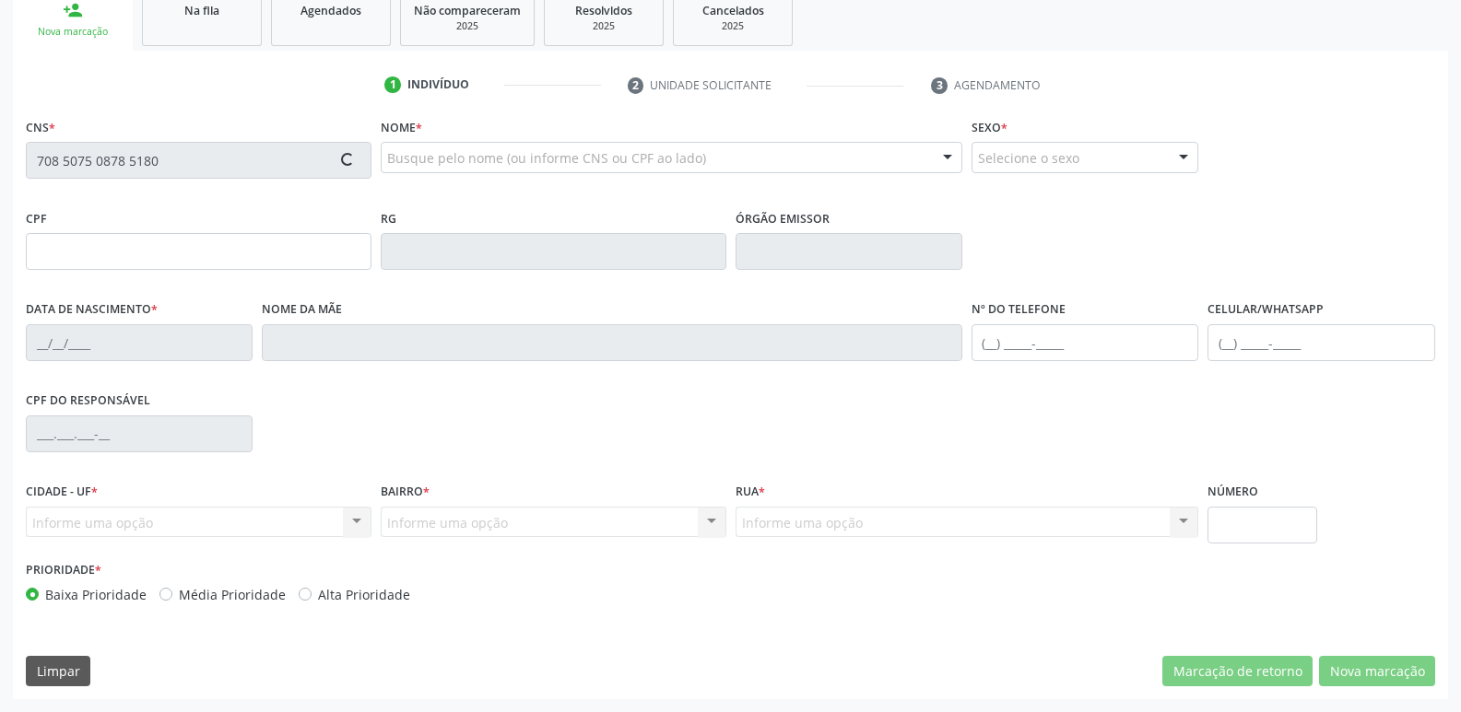
type input "(83) 98803-8450"
type input "529"
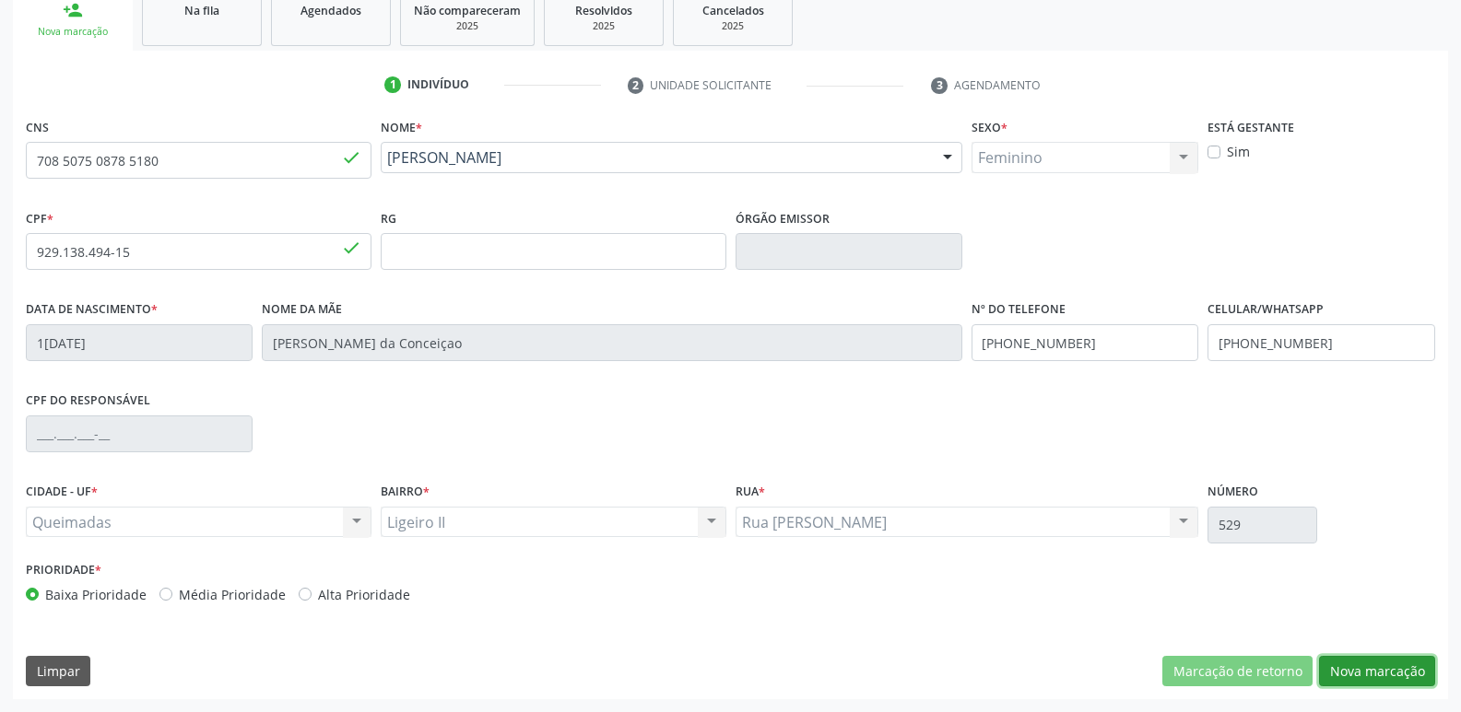
click at [1362, 669] on button "Nova marcação" at bounding box center [1377, 671] width 116 height 31
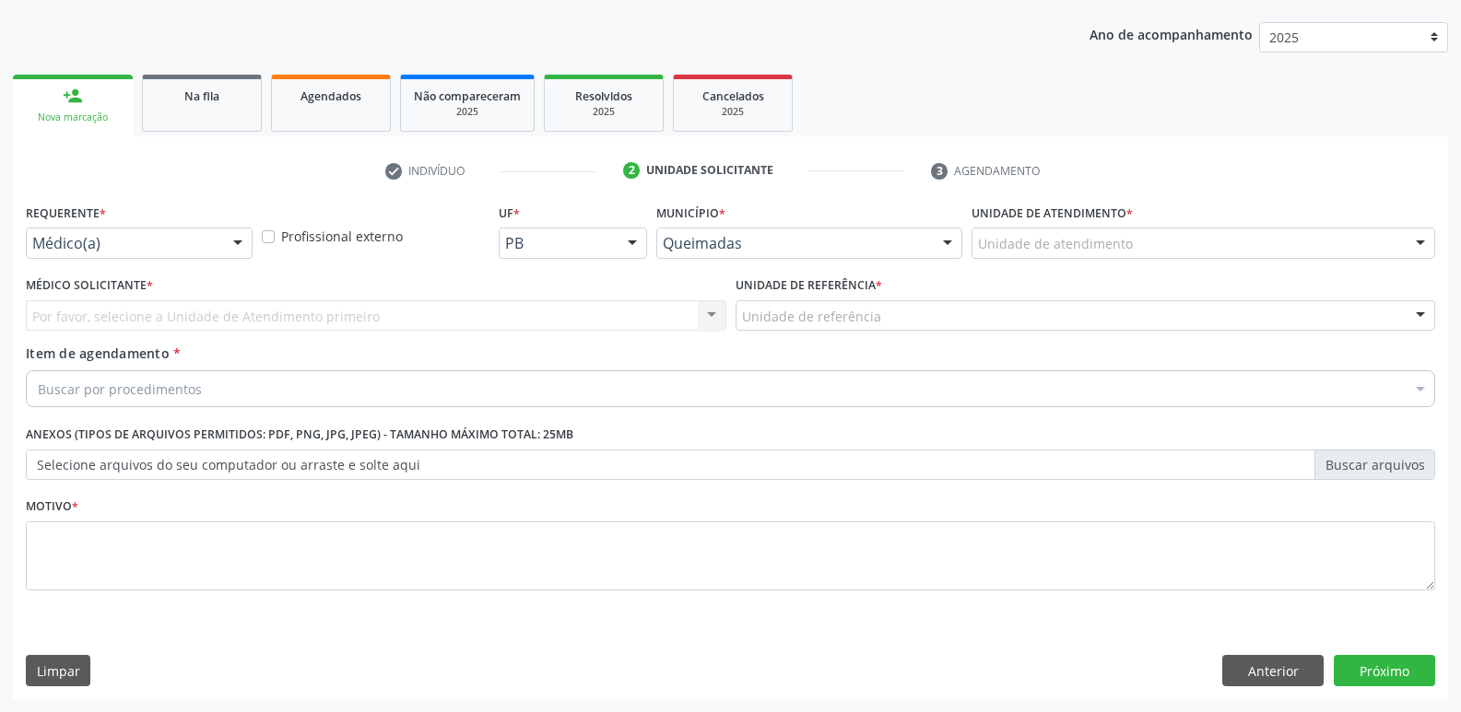
scroll to position [201, 0]
click at [222, 244] on div "Médico(a) Médico(a) Enfermeiro(a) Paciente Nenhum resultado encontrado para: " …" at bounding box center [139, 243] width 227 height 31
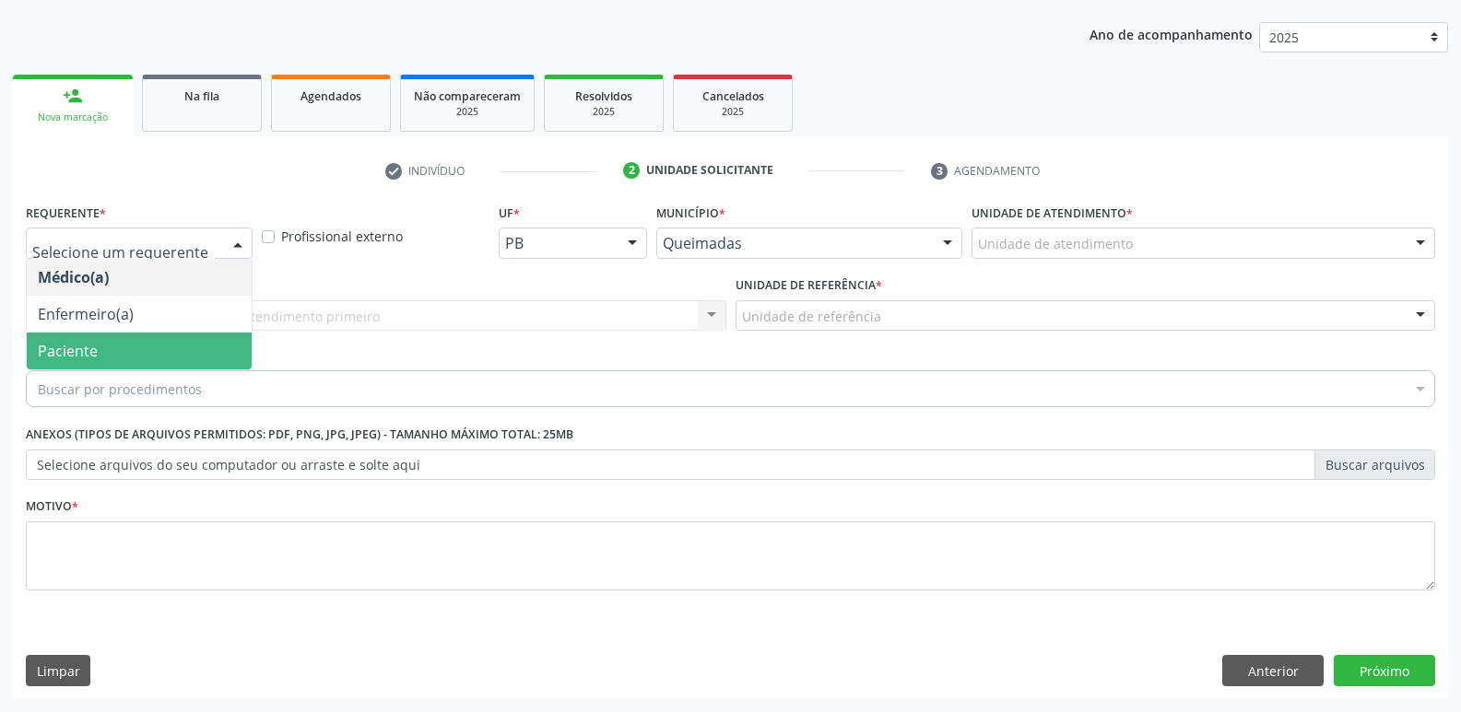
click at [182, 347] on span "Paciente" at bounding box center [139, 351] width 225 height 37
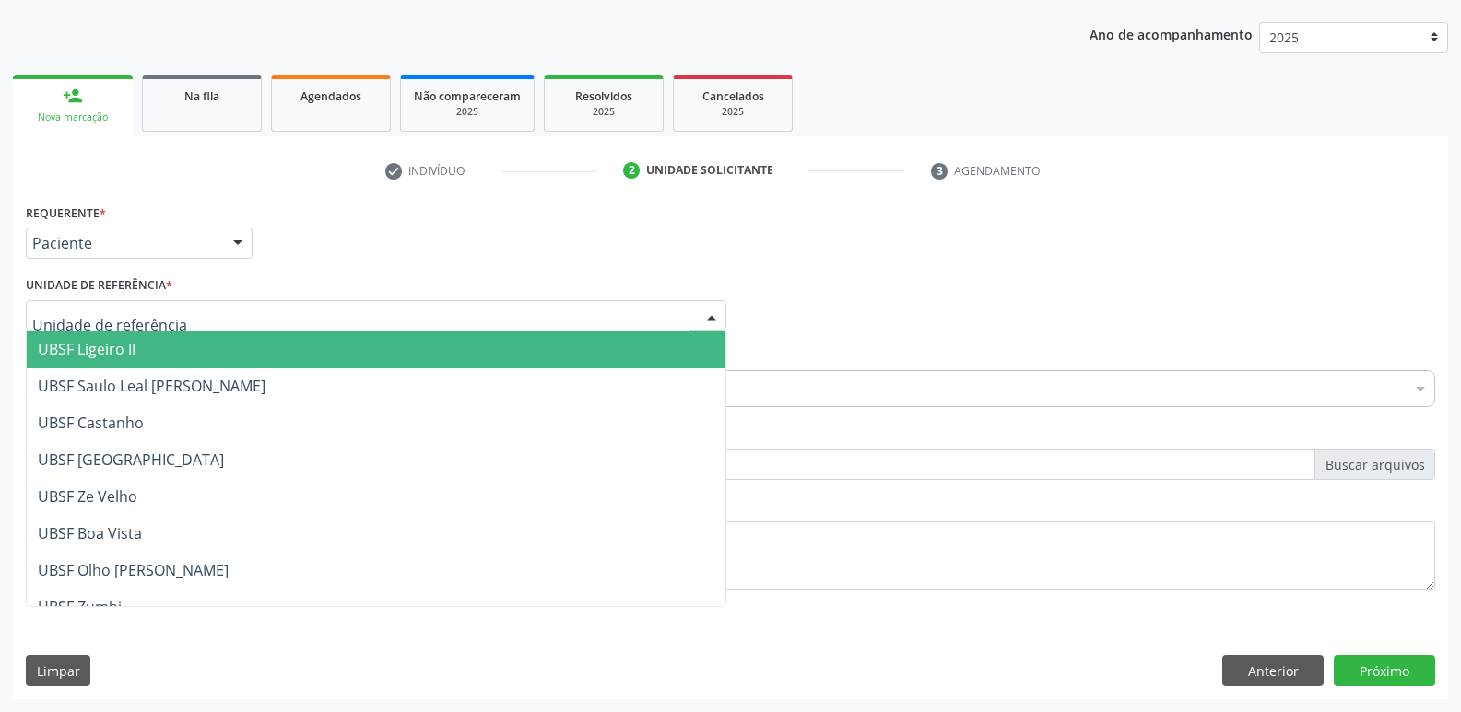
click at [227, 324] on div at bounding box center [376, 315] width 700 height 31
type input "LI"
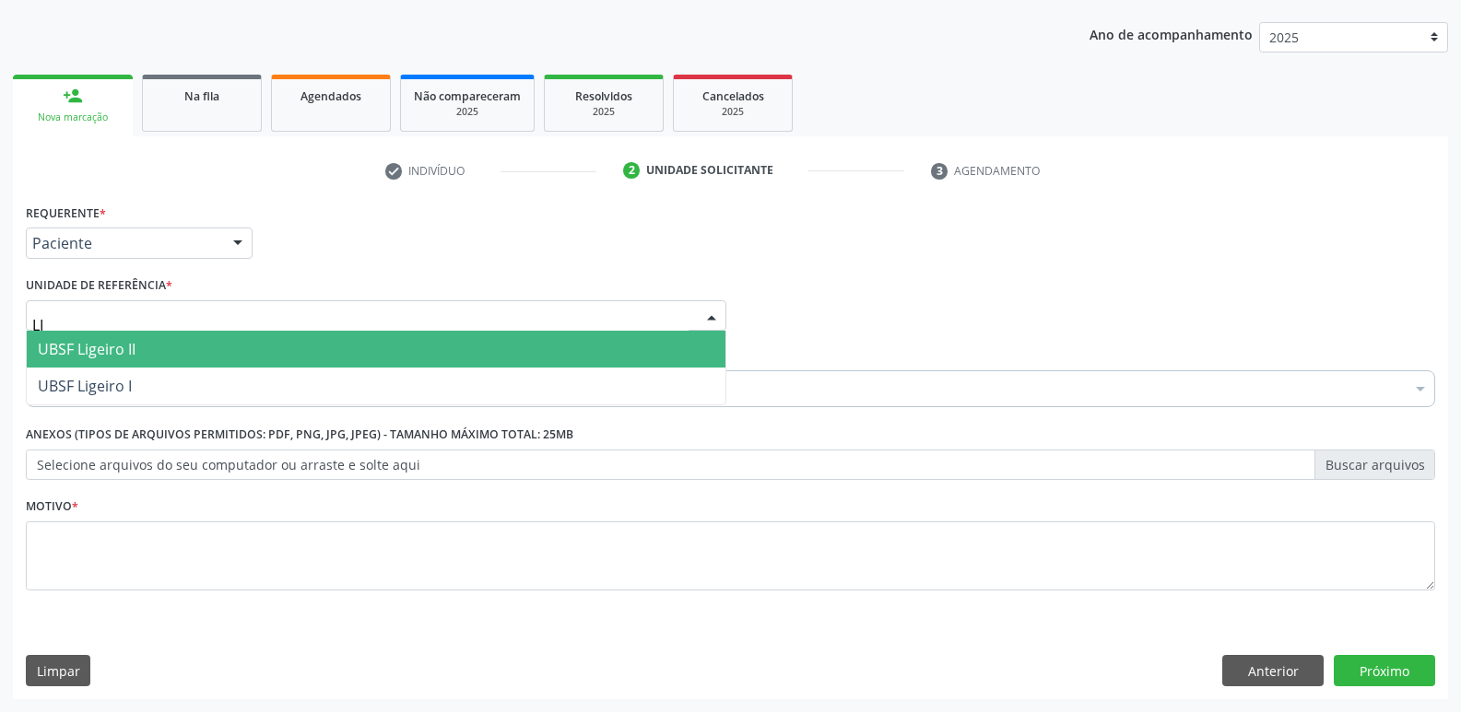
click at [181, 348] on span "UBSF Ligeiro II" at bounding box center [376, 349] width 699 height 37
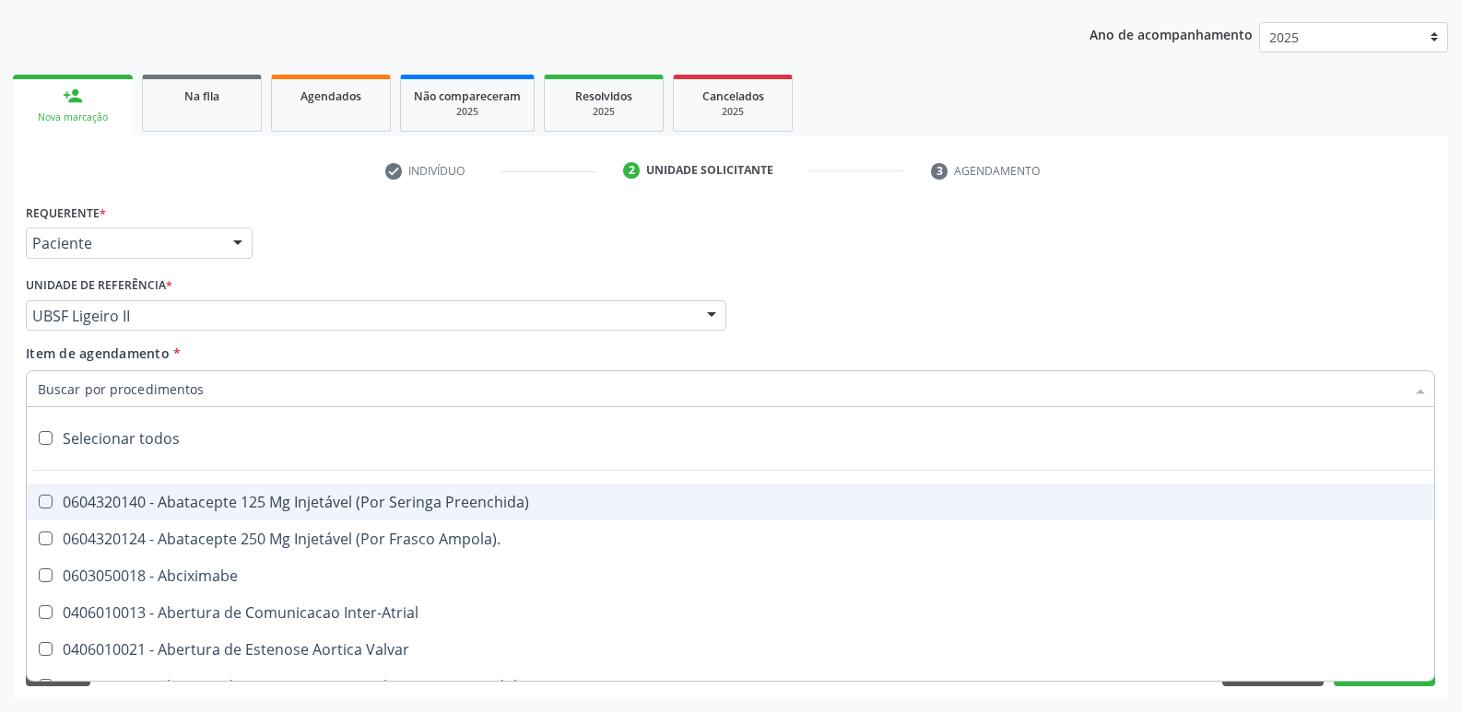
type input "V"
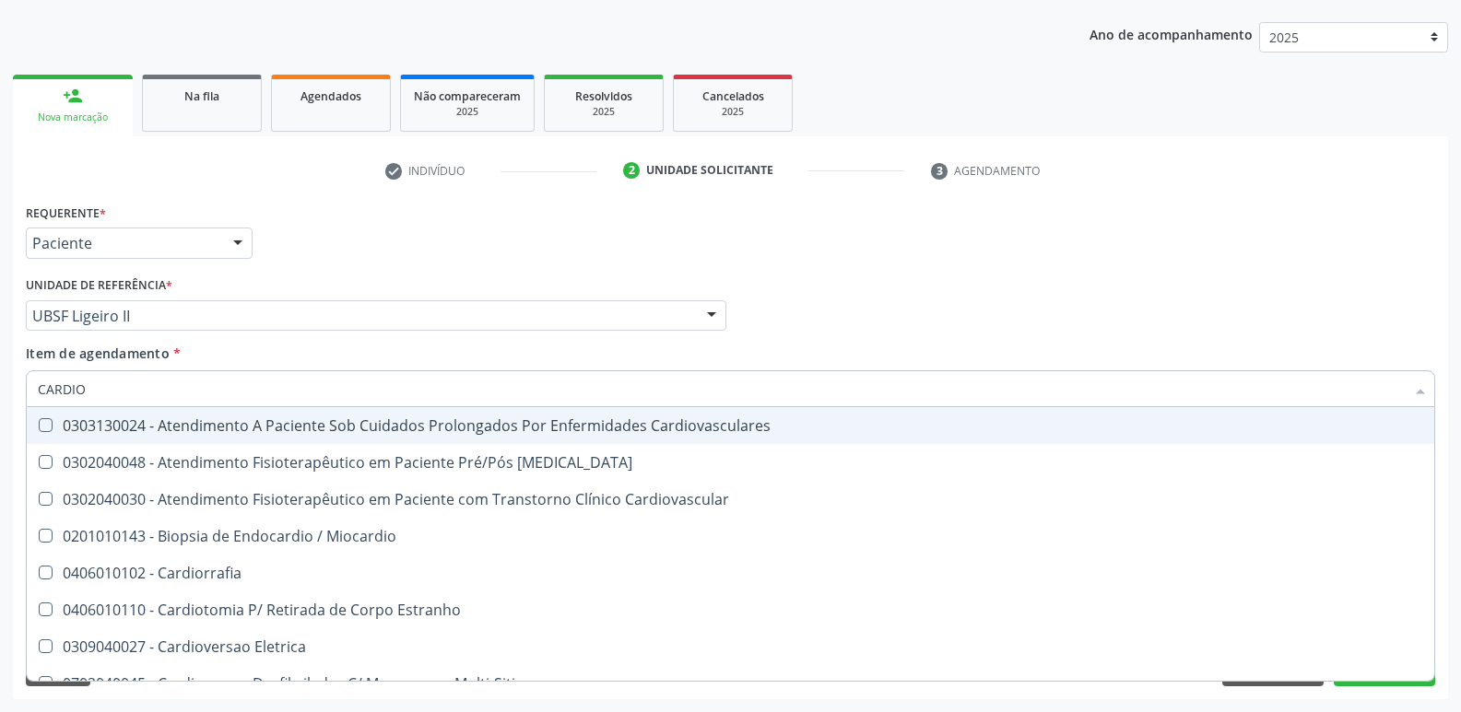
type input "CARDIOL"
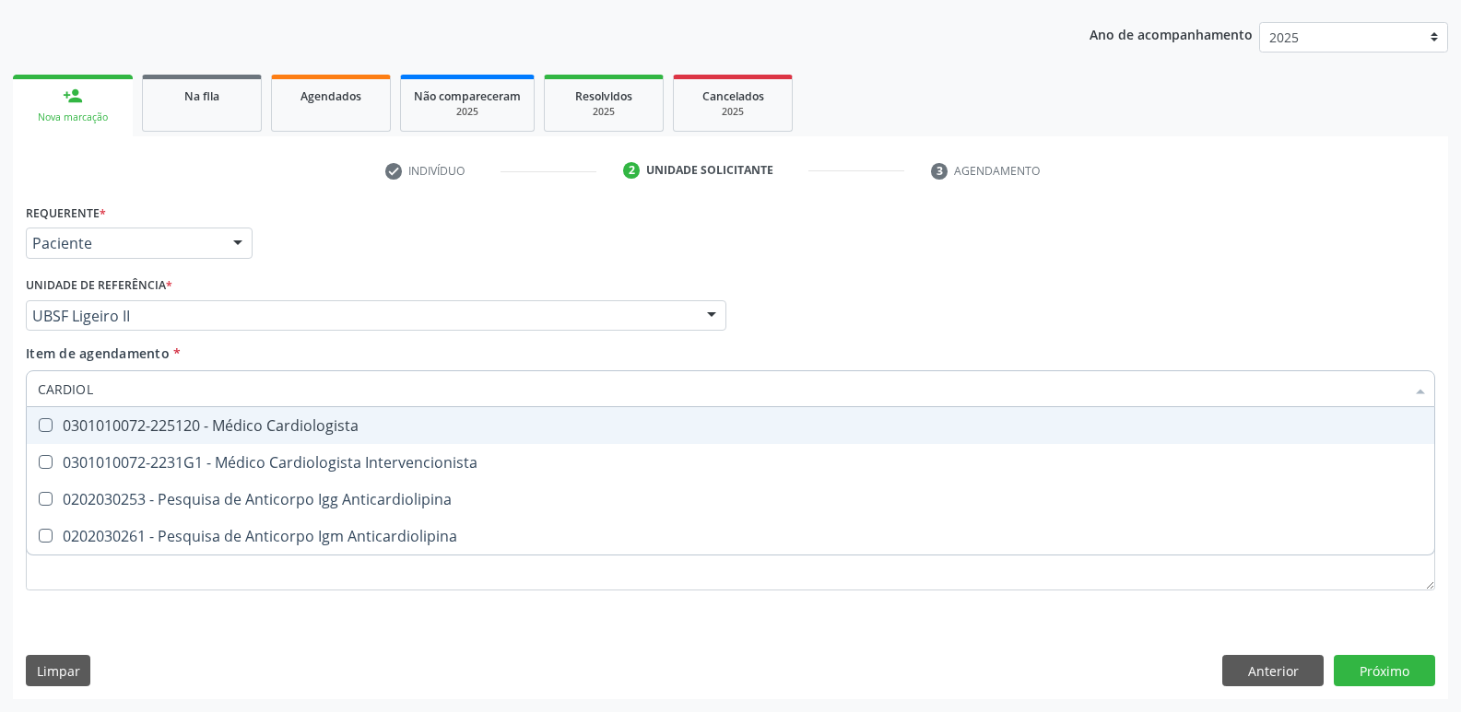
drag, startPoint x: 273, startPoint y: 418, endPoint x: 236, endPoint y: 466, distance: 61.2
click at [273, 419] on div "0301010072-225120 - Médico Cardiologista" at bounding box center [730, 425] width 1385 height 15
checkbox Cardiologista "true"
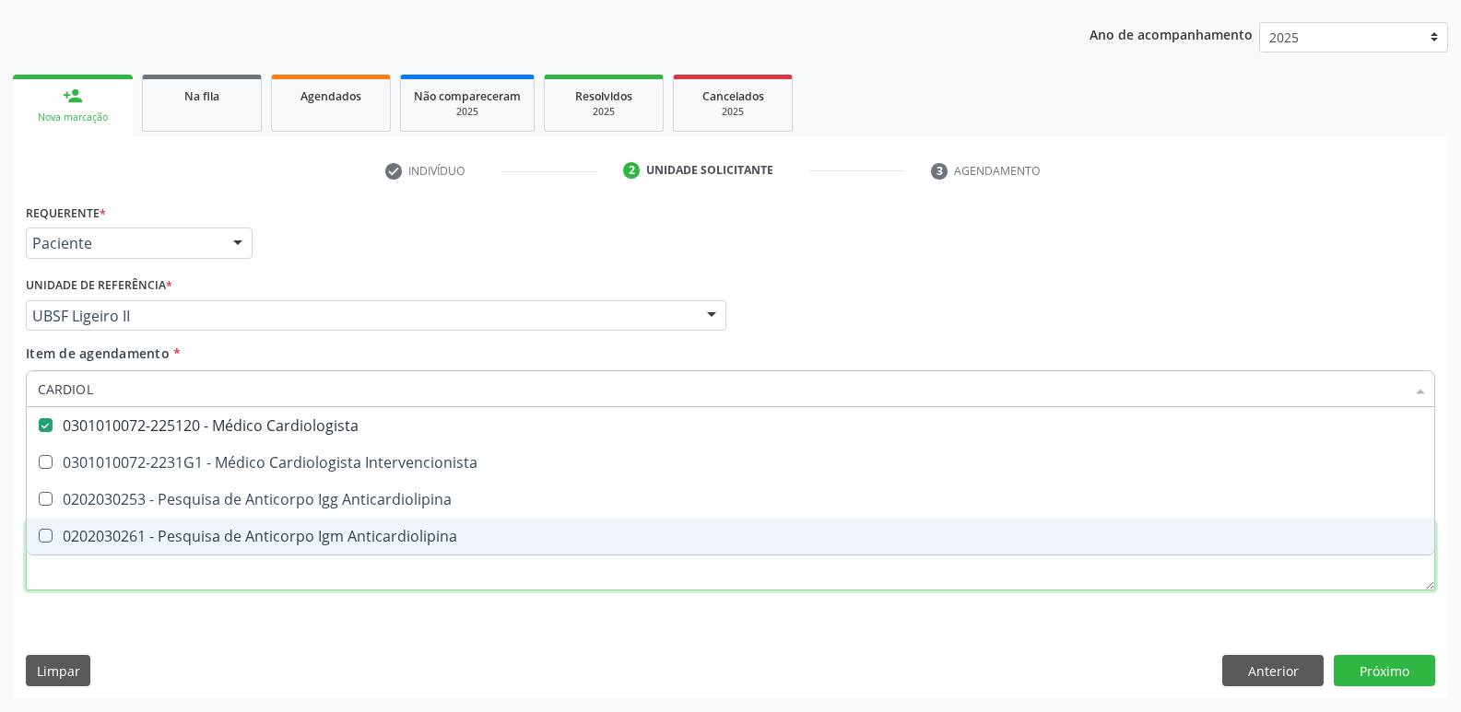
click at [169, 586] on div "Requerente * Paciente Médico(a) Enfermeiro(a) Paciente Nenhum resultado encontr…" at bounding box center [730, 408] width 1409 height 418
checkbox Intervencionista "true"
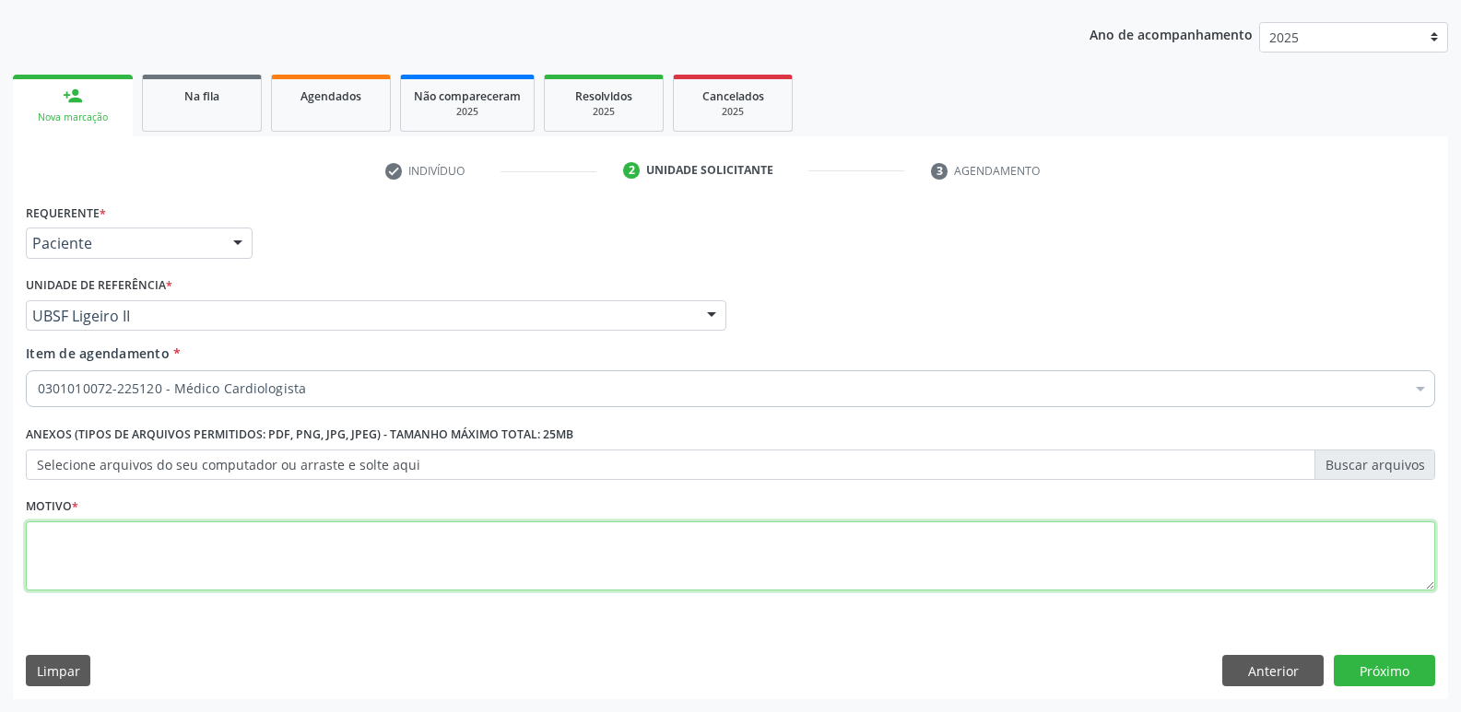
paste textarea "AVALIAÇÃO"
type textarea "AVALIAÇÃO"
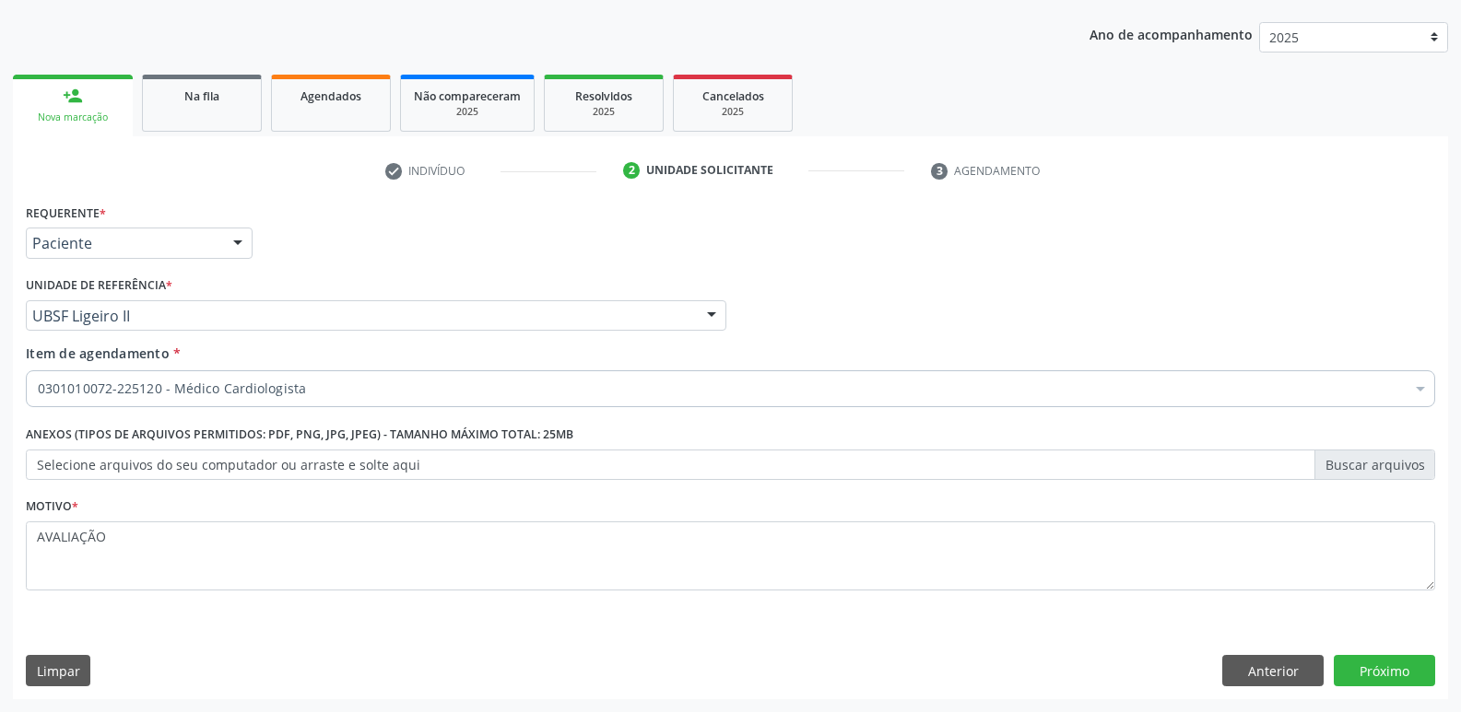
click at [1398, 697] on div "Requerente * Paciente Médico(a) Enfermeiro(a) Paciente Nenhum resultado encontr…" at bounding box center [730, 449] width 1435 height 500
click at [1417, 667] on button "Próximo" at bounding box center [1384, 670] width 101 height 31
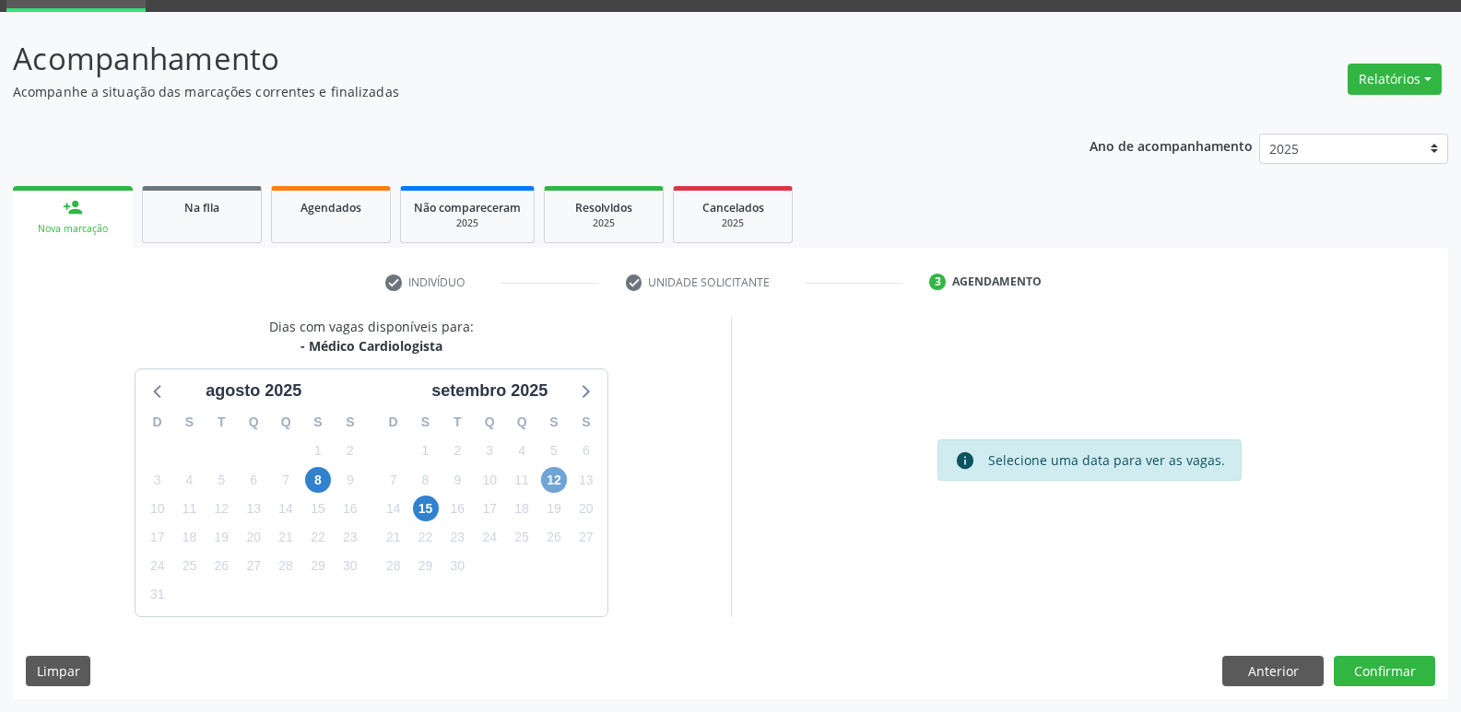
click at [557, 484] on span "12" at bounding box center [554, 480] width 26 height 26
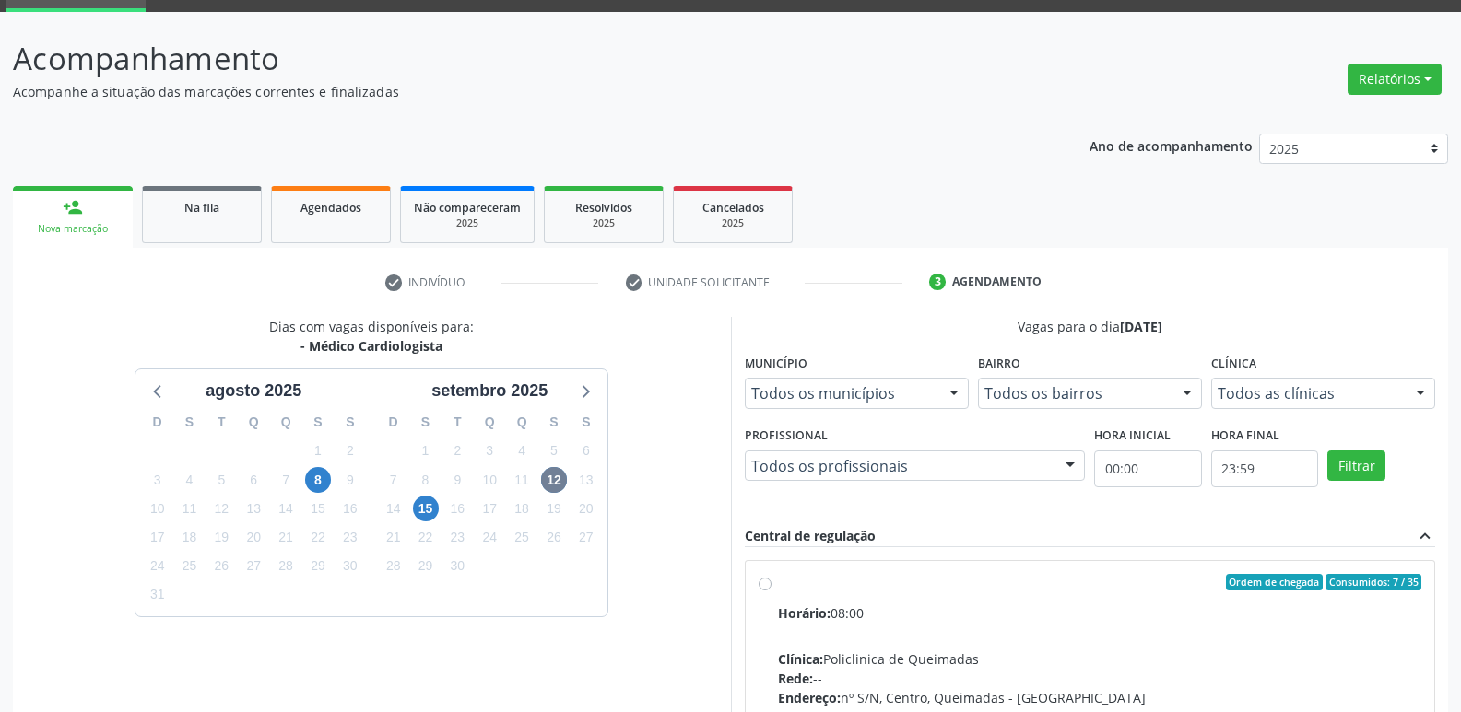
click at [1242, 607] on div "Horário: 08:00" at bounding box center [1100, 613] width 644 height 19
click at [771, 591] on input "Ordem de chegada Consumidos: 7 / 35 Horário: 08:00 Clínica: Policlinica de Quei…" at bounding box center [765, 582] width 13 height 17
radio input "true"
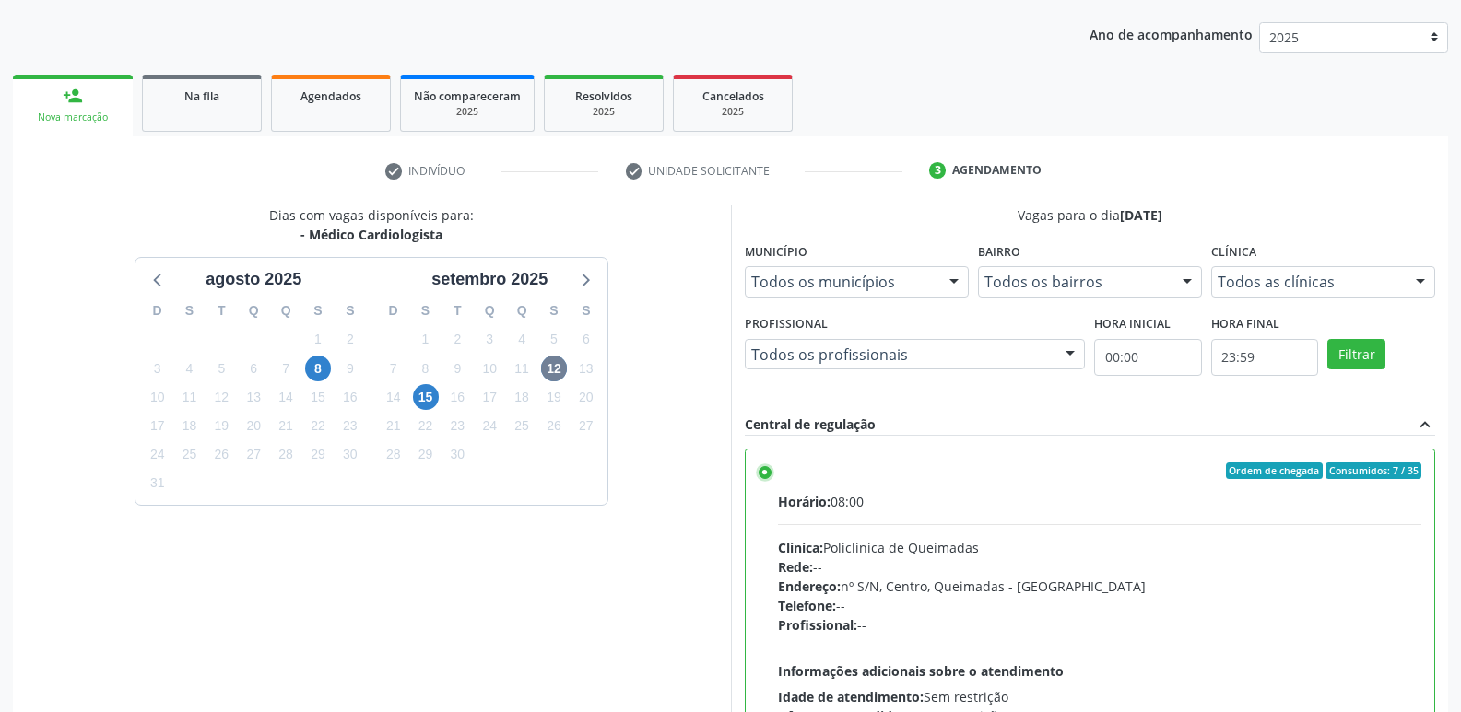
scroll to position [389, 0]
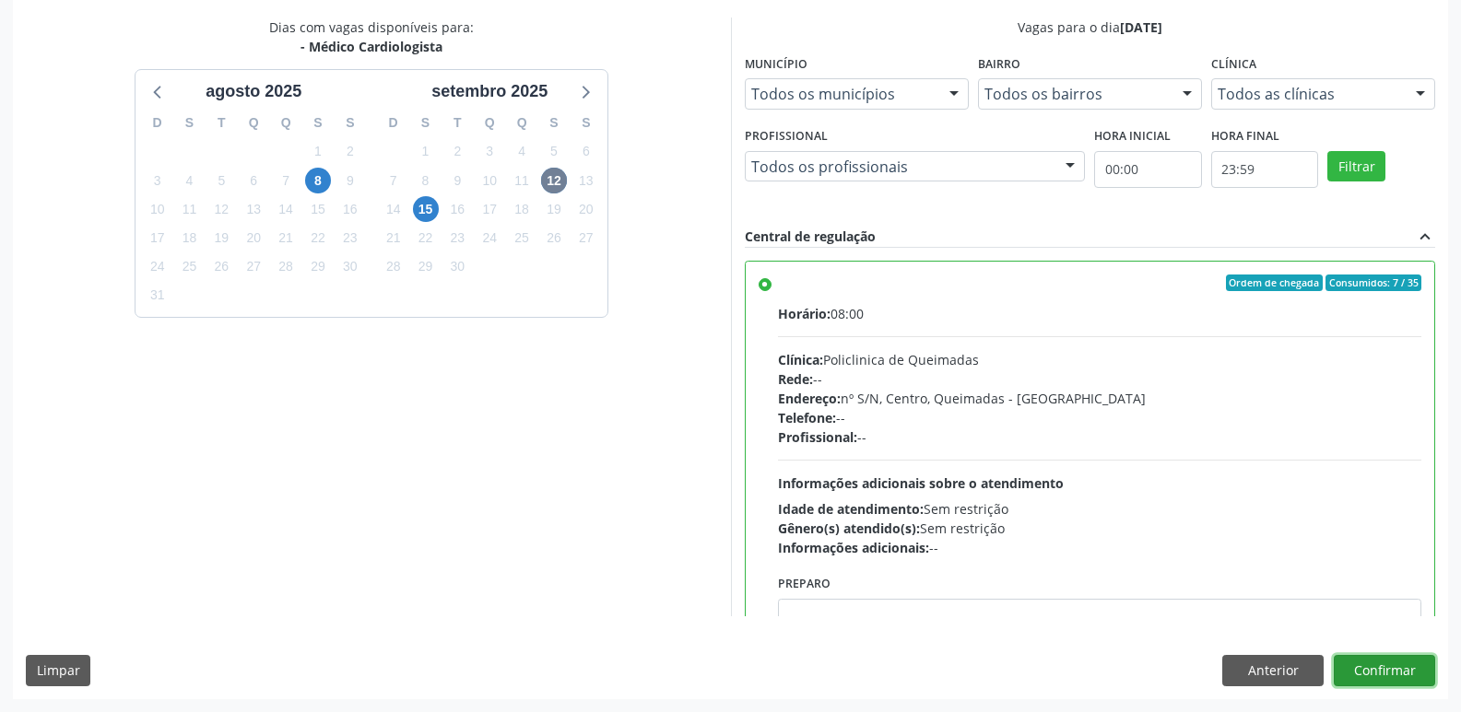
click at [1402, 667] on button "Confirmar" at bounding box center [1384, 670] width 101 height 31
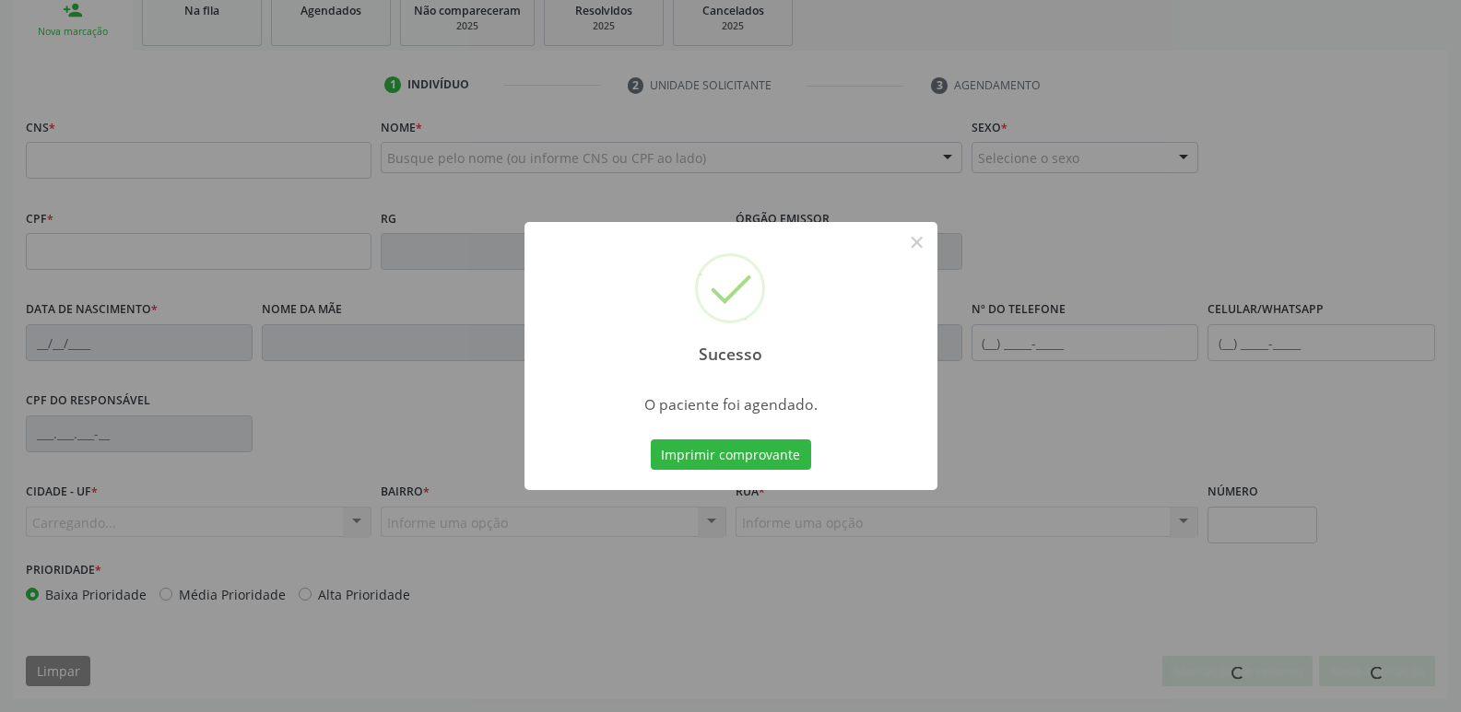
scroll to position [287, 0]
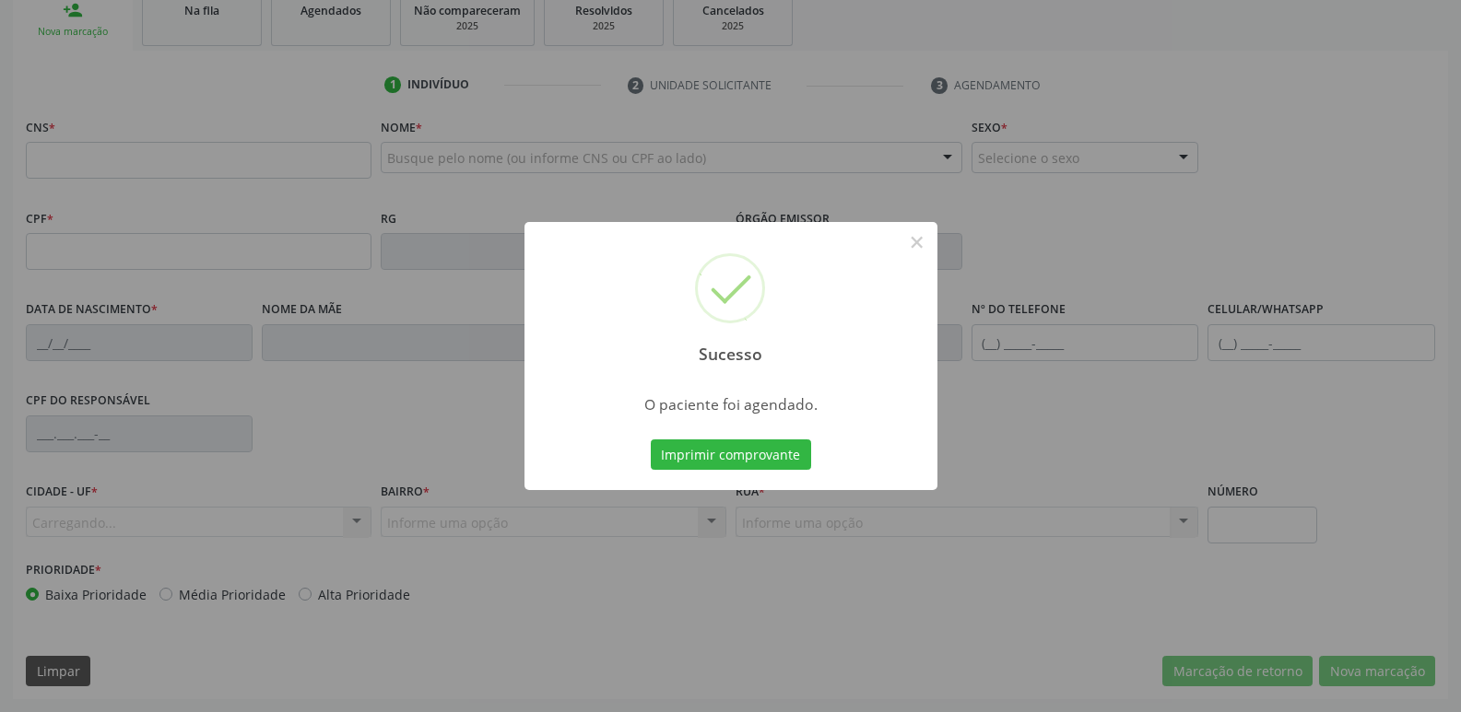
click at [651, 440] on button "Imprimir comprovante" at bounding box center [731, 455] width 160 height 31
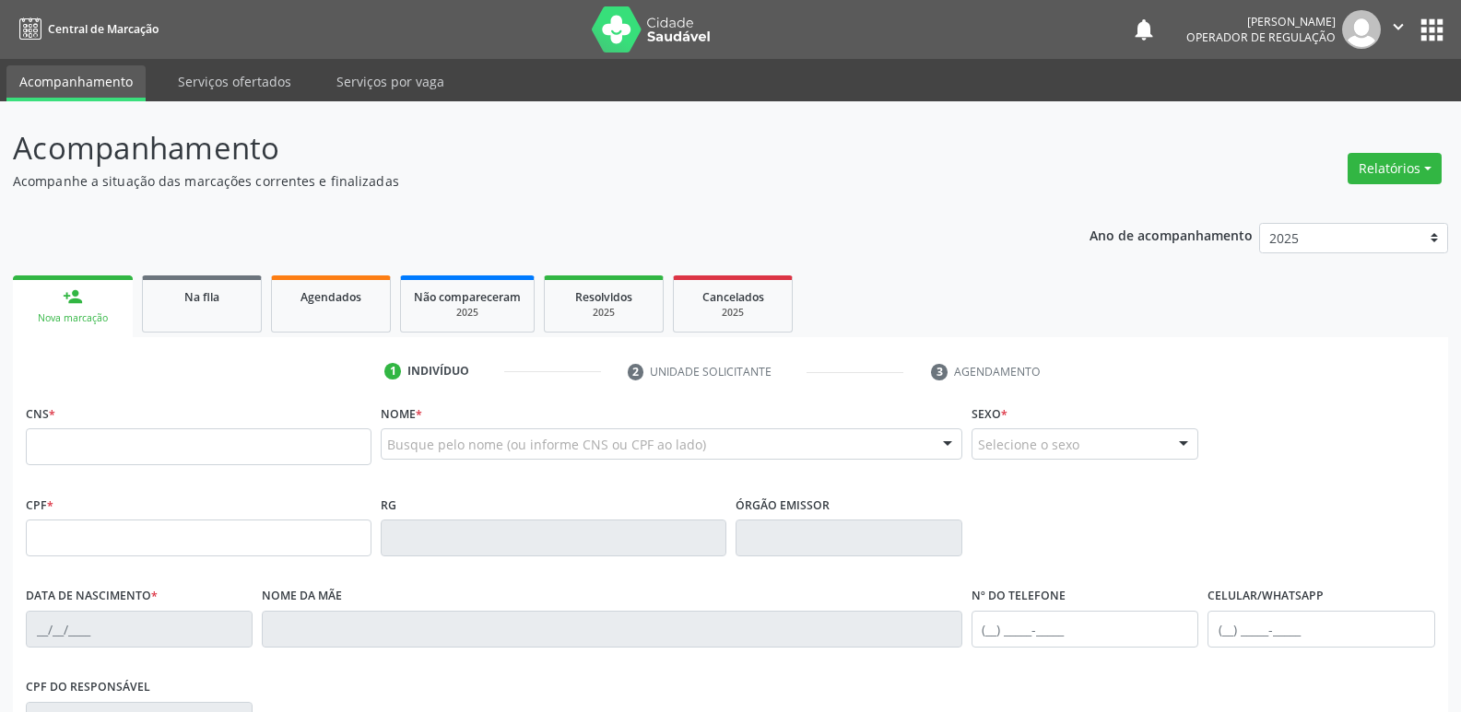
scroll to position [287, 0]
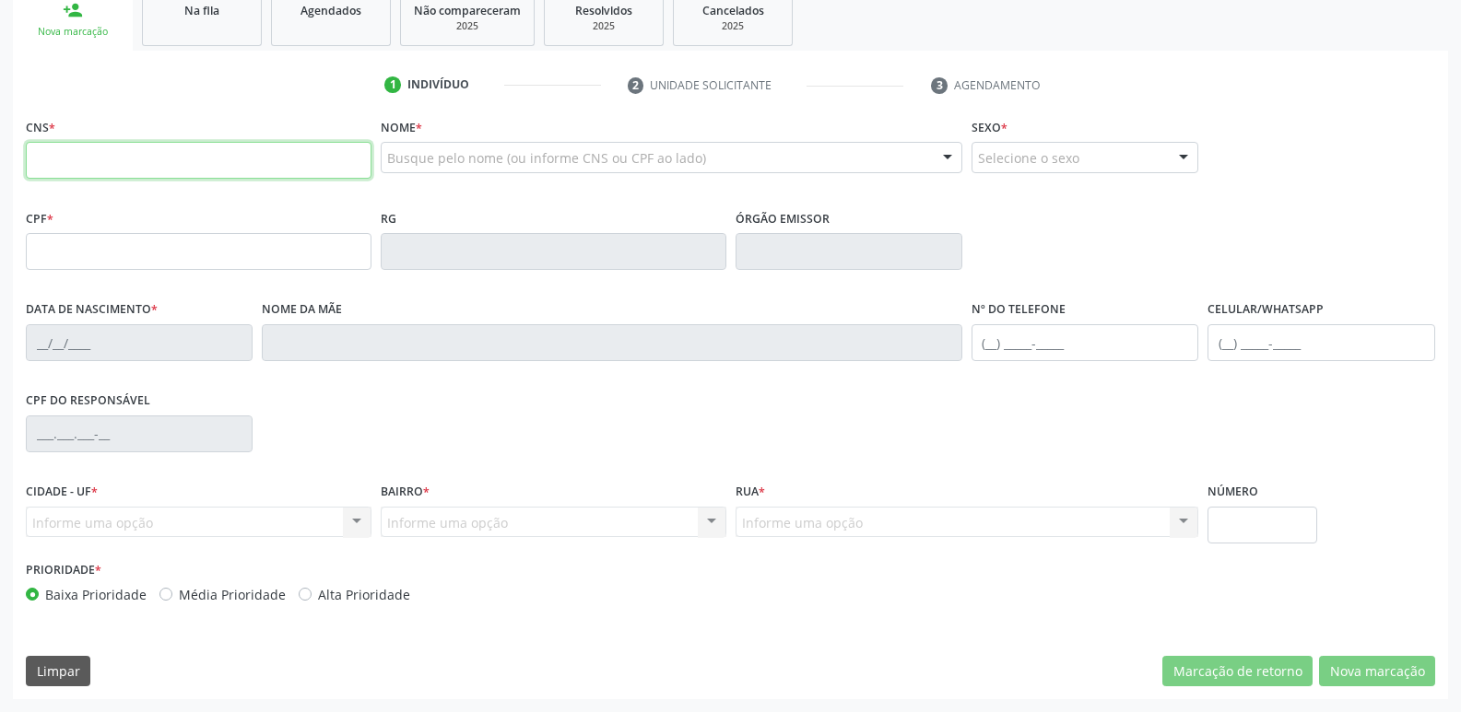
click at [94, 156] on input "text" at bounding box center [199, 160] width 346 height 37
type input "700 4089 2887 0640"
type input "091.039.264-19"
type input "0[DATE]"
type input "[PERSON_NAME]"
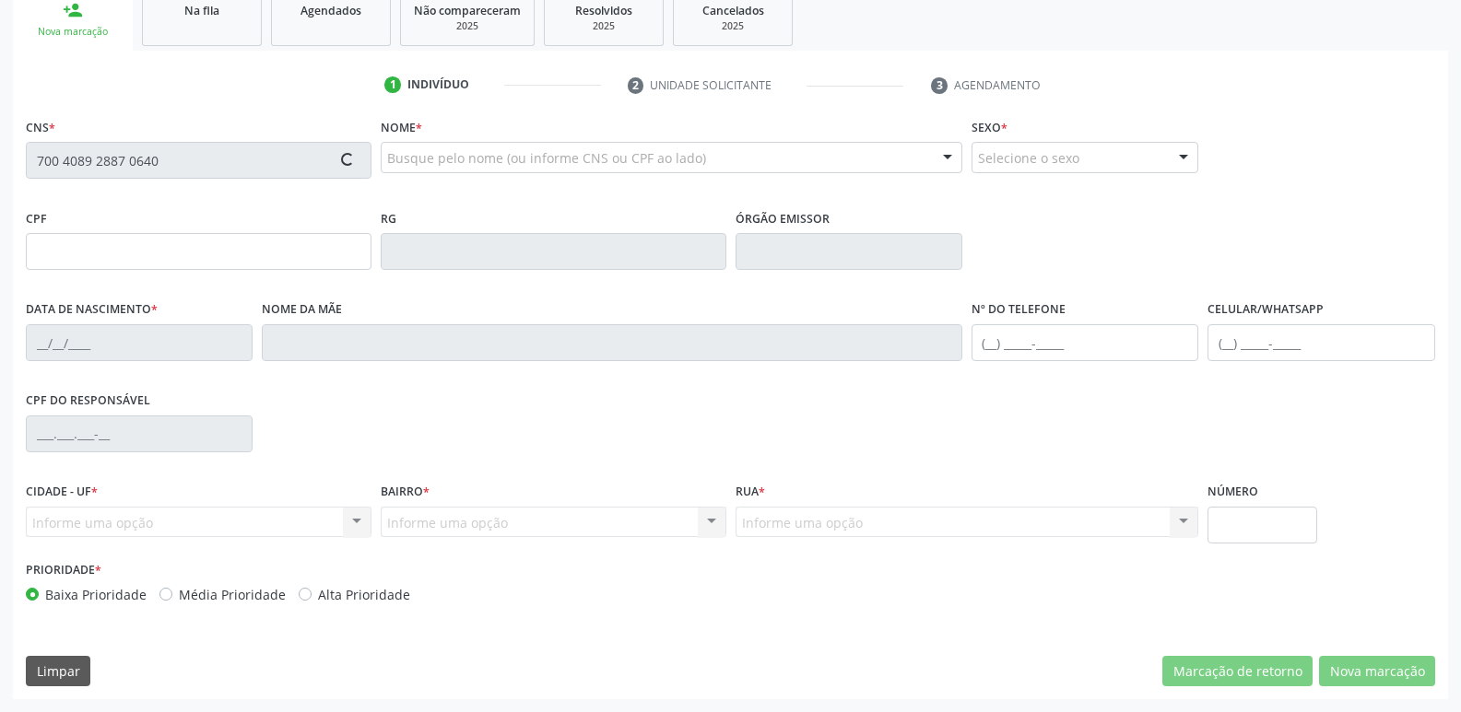
type input "[PHONE_NUMBER]"
type input "094.355.974-08"
type input "115"
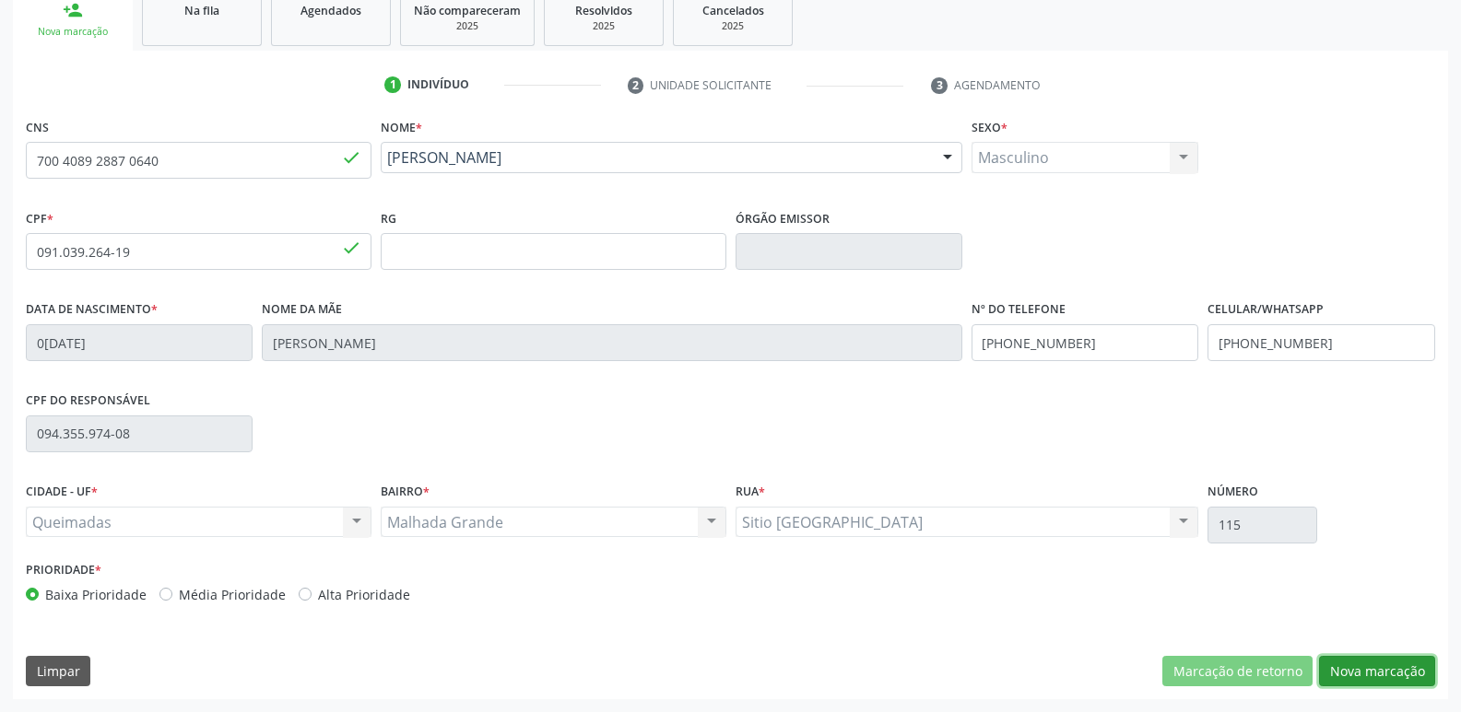
click at [1362, 669] on button "Nova marcação" at bounding box center [1377, 671] width 116 height 31
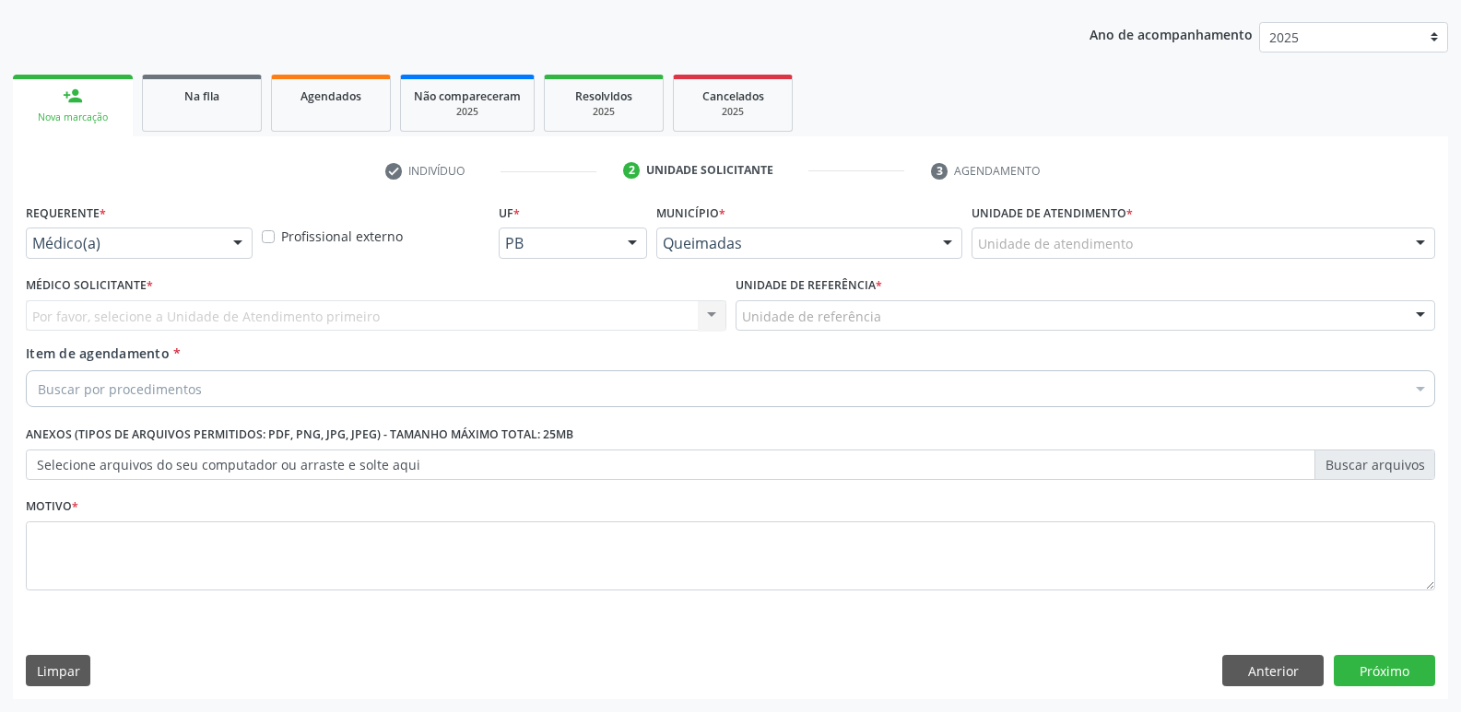
scroll to position [201, 0]
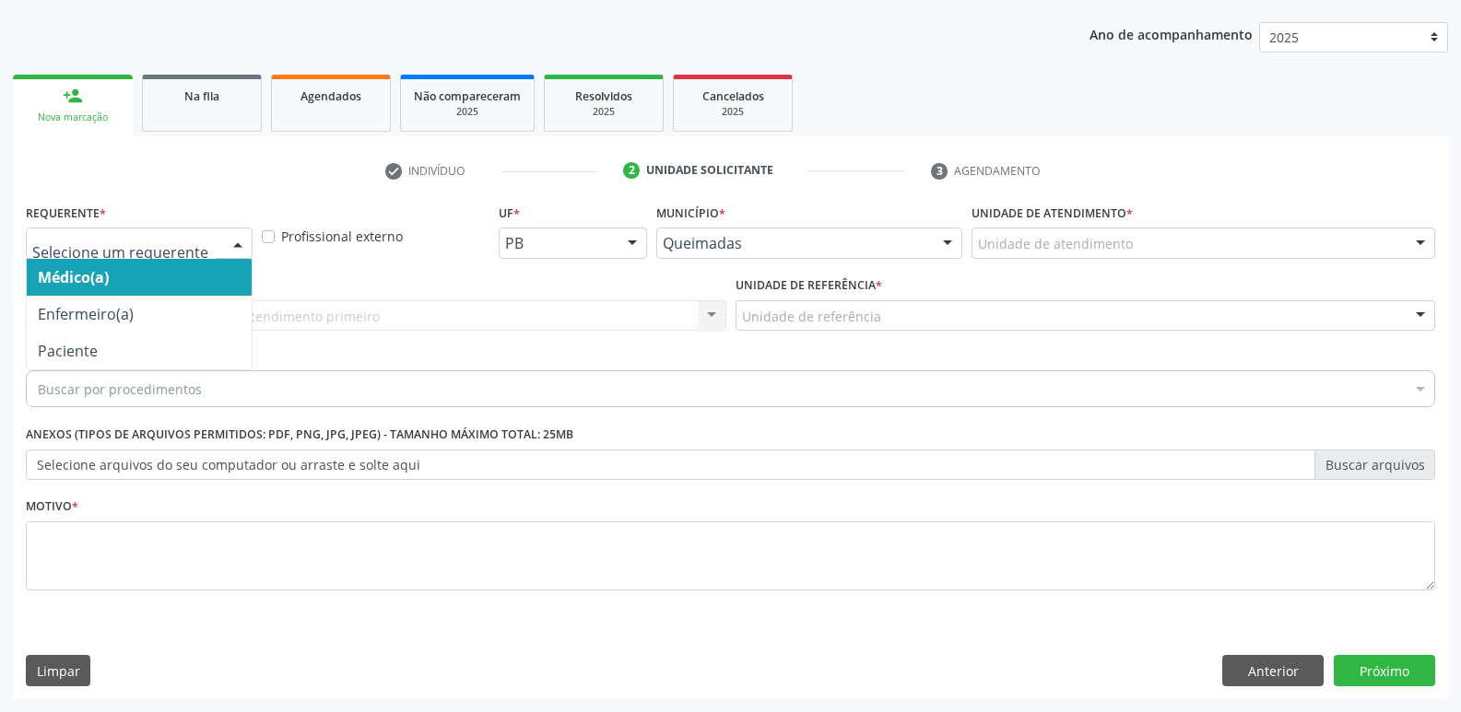
drag, startPoint x: 162, startPoint y: 245, endPoint x: 142, endPoint y: 291, distance: 50.3
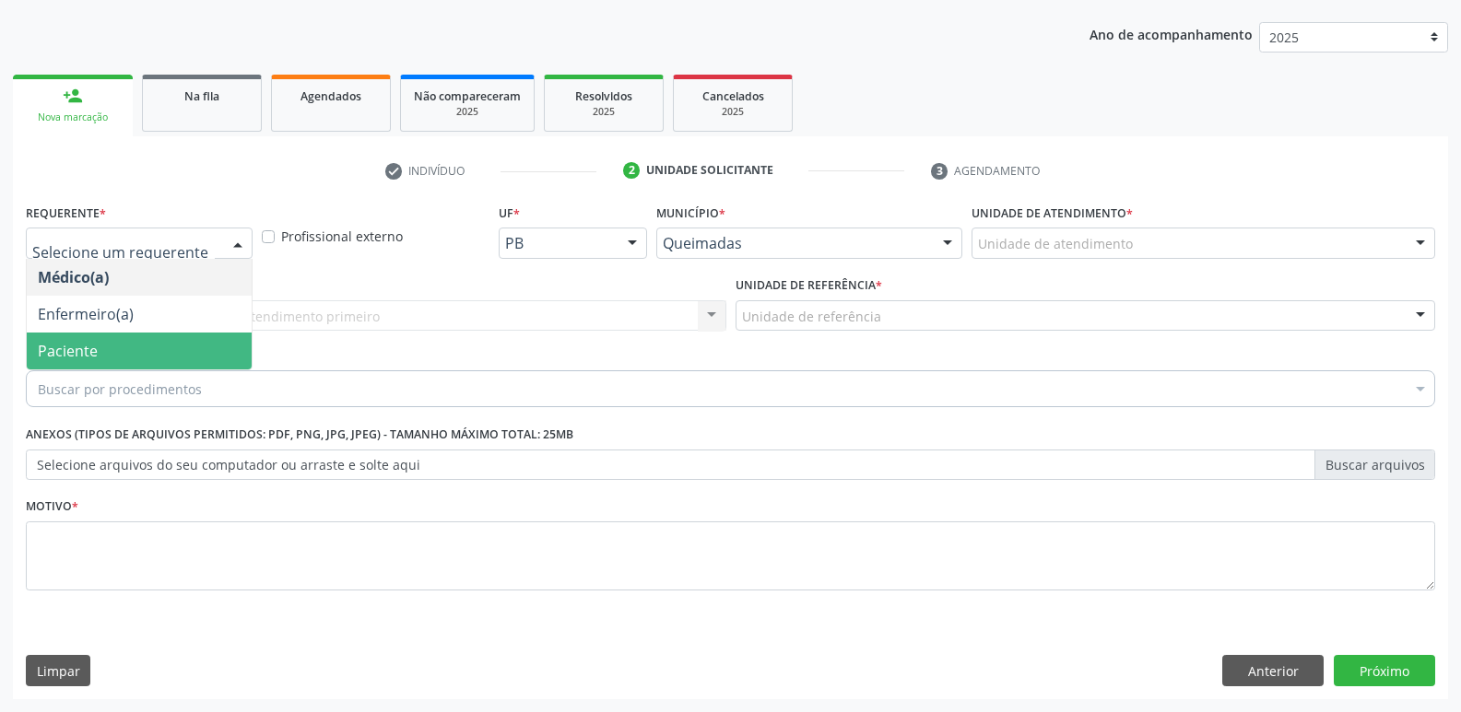
click at [111, 347] on span "Paciente" at bounding box center [139, 351] width 225 height 37
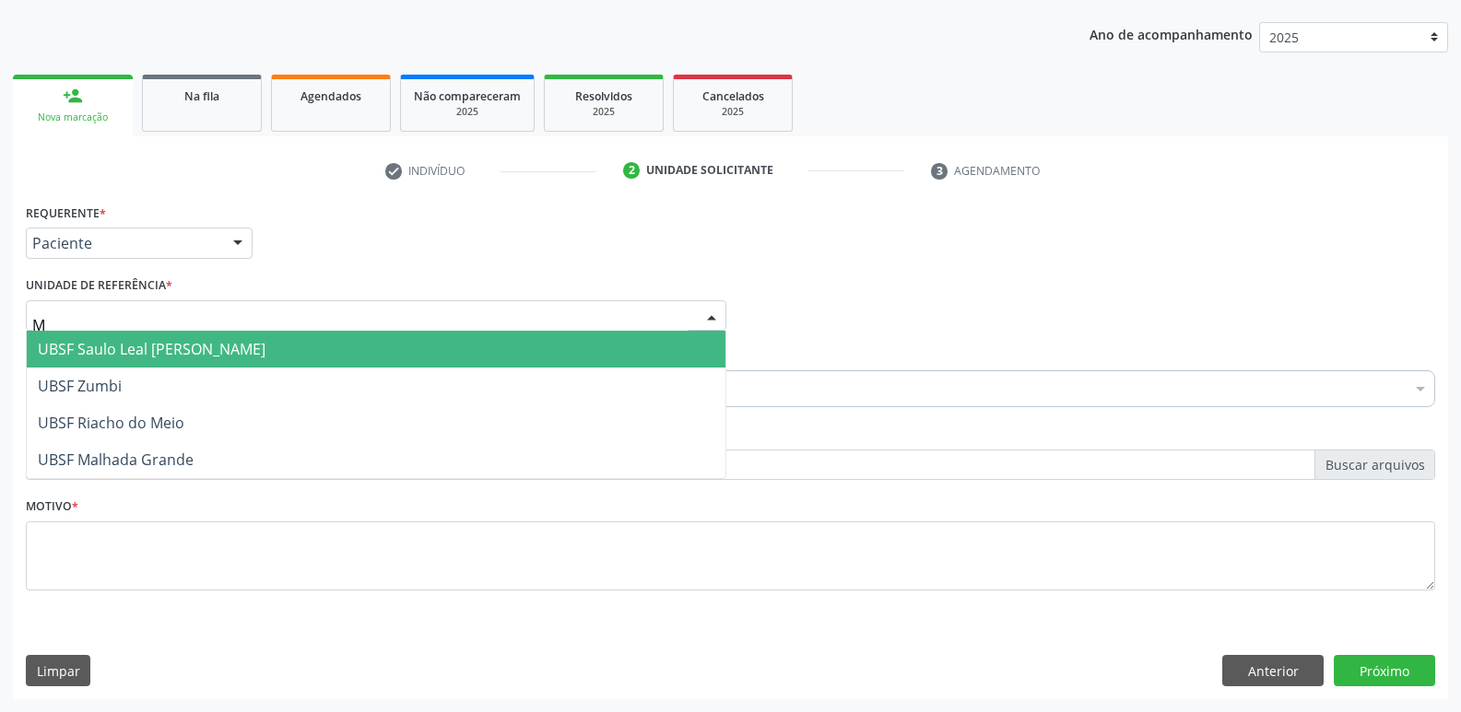
type input "MA"
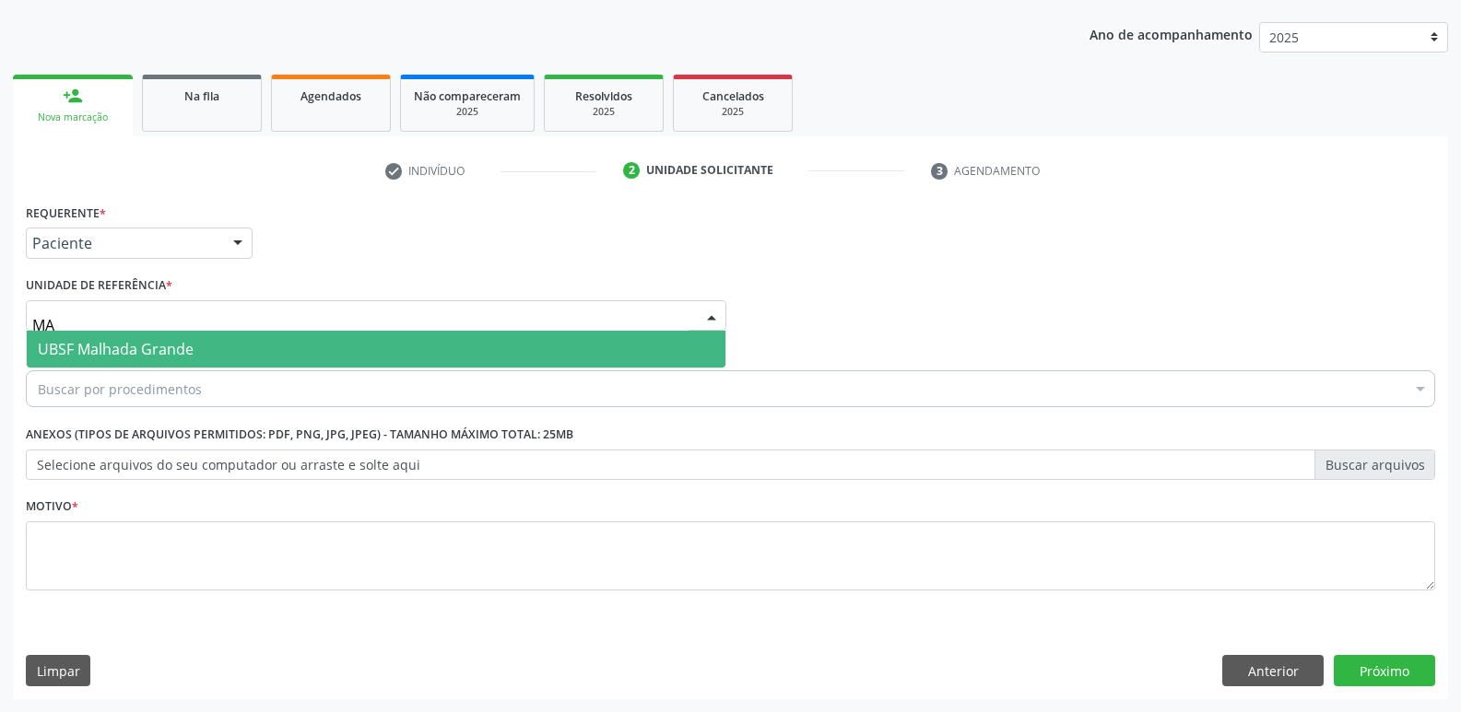
click at [163, 351] on span "UBSF Malhada Grande" at bounding box center [116, 349] width 156 height 20
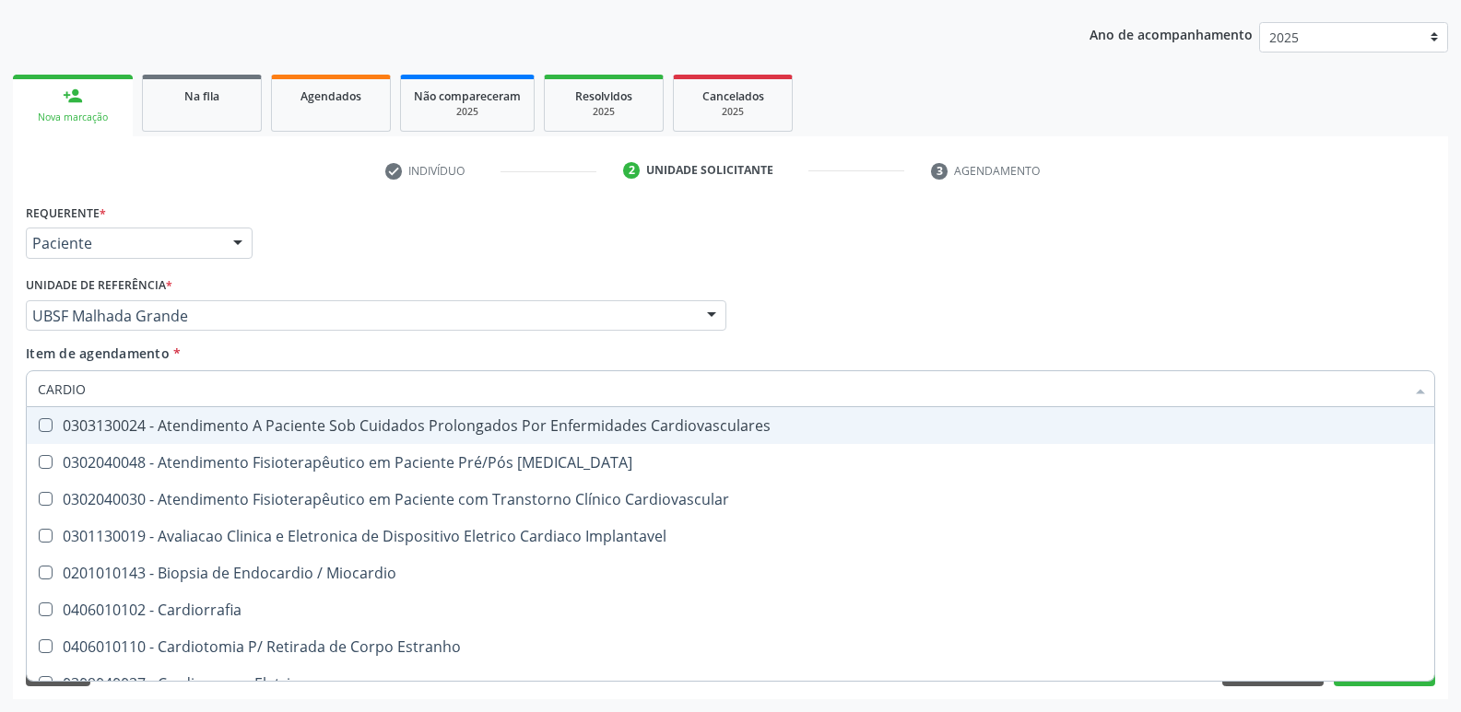
type input "CARDIOL"
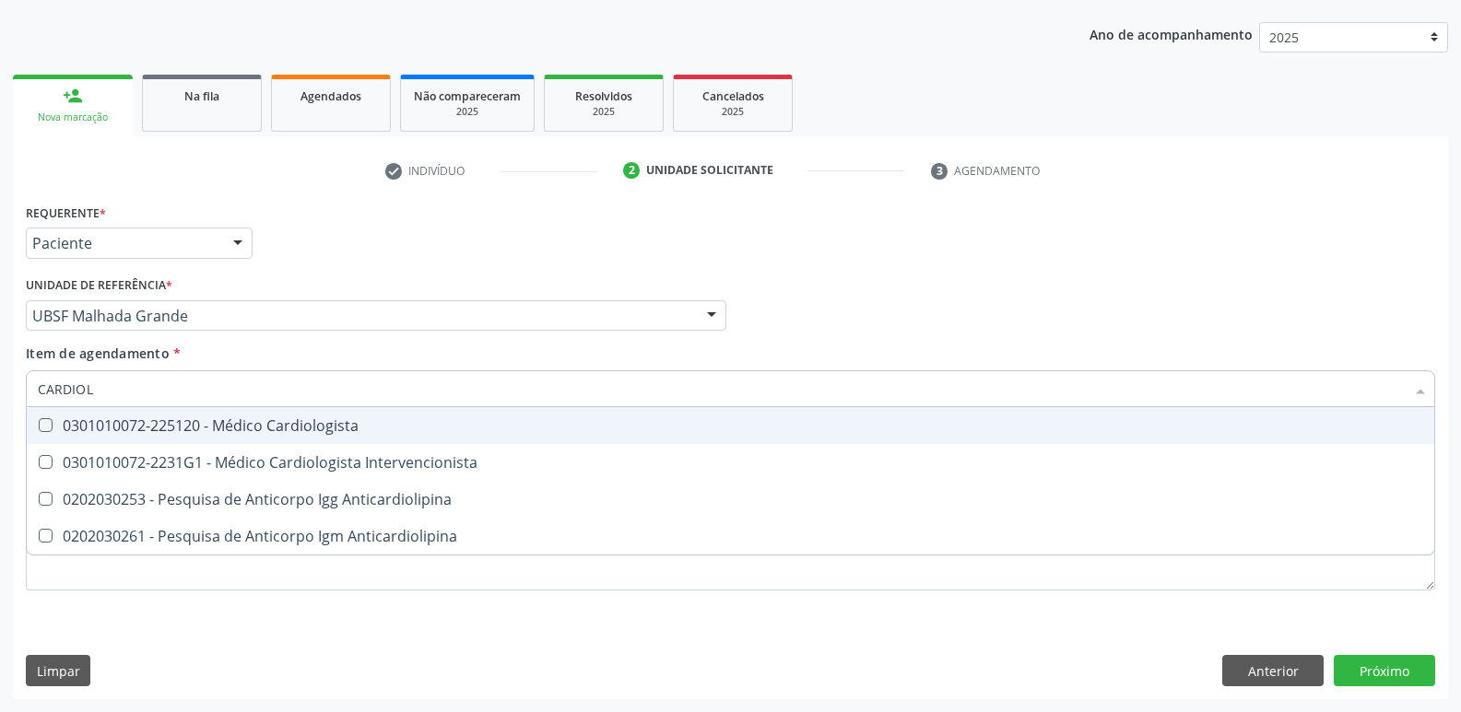
click at [187, 427] on div "0301010072-225120 - Médico Cardiologista" at bounding box center [730, 425] width 1385 height 15
checkbox Cardiologista "true"
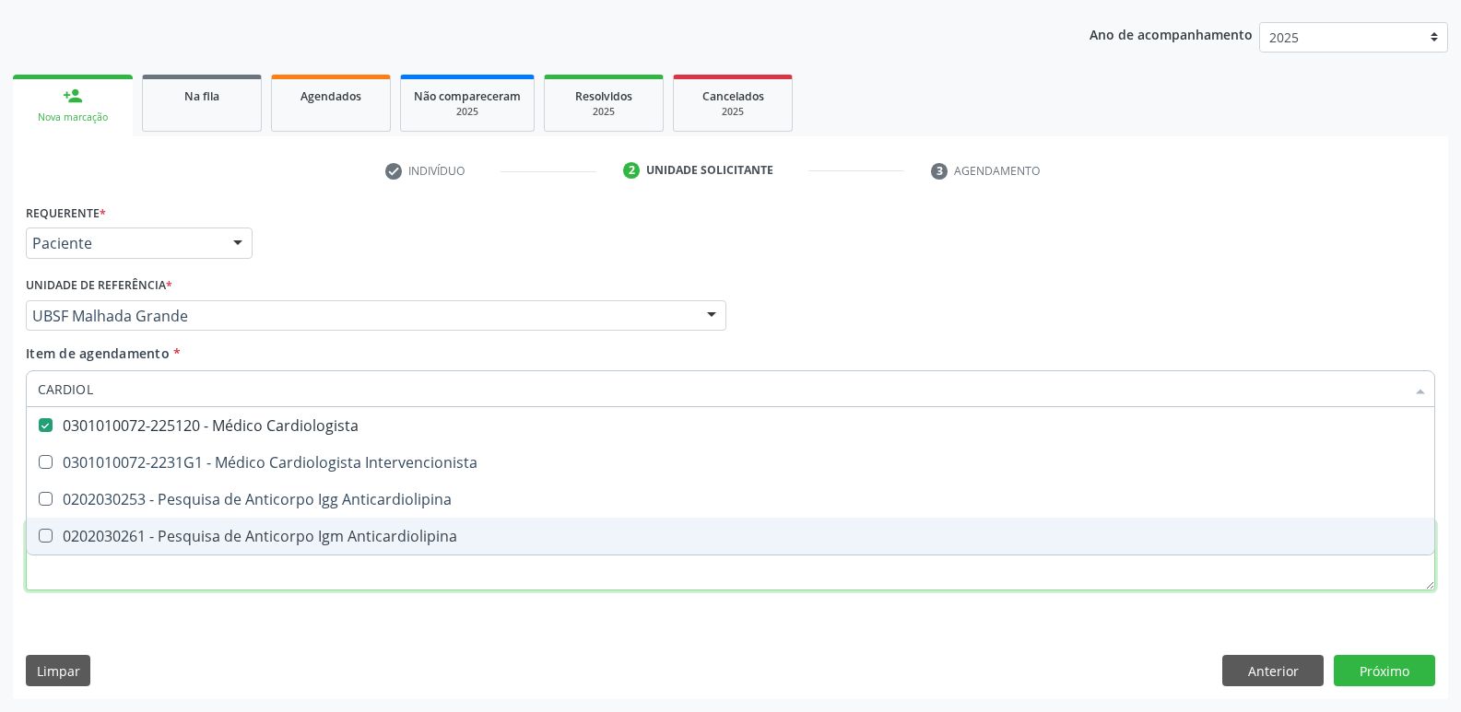
click at [126, 576] on div "Requerente * Paciente Médico(a) Enfermeiro(a) Paciente Nenhum resultado encontr…" at bounding box center [730, 408] width 1409 height 418
checkbox Intervencionista "true"
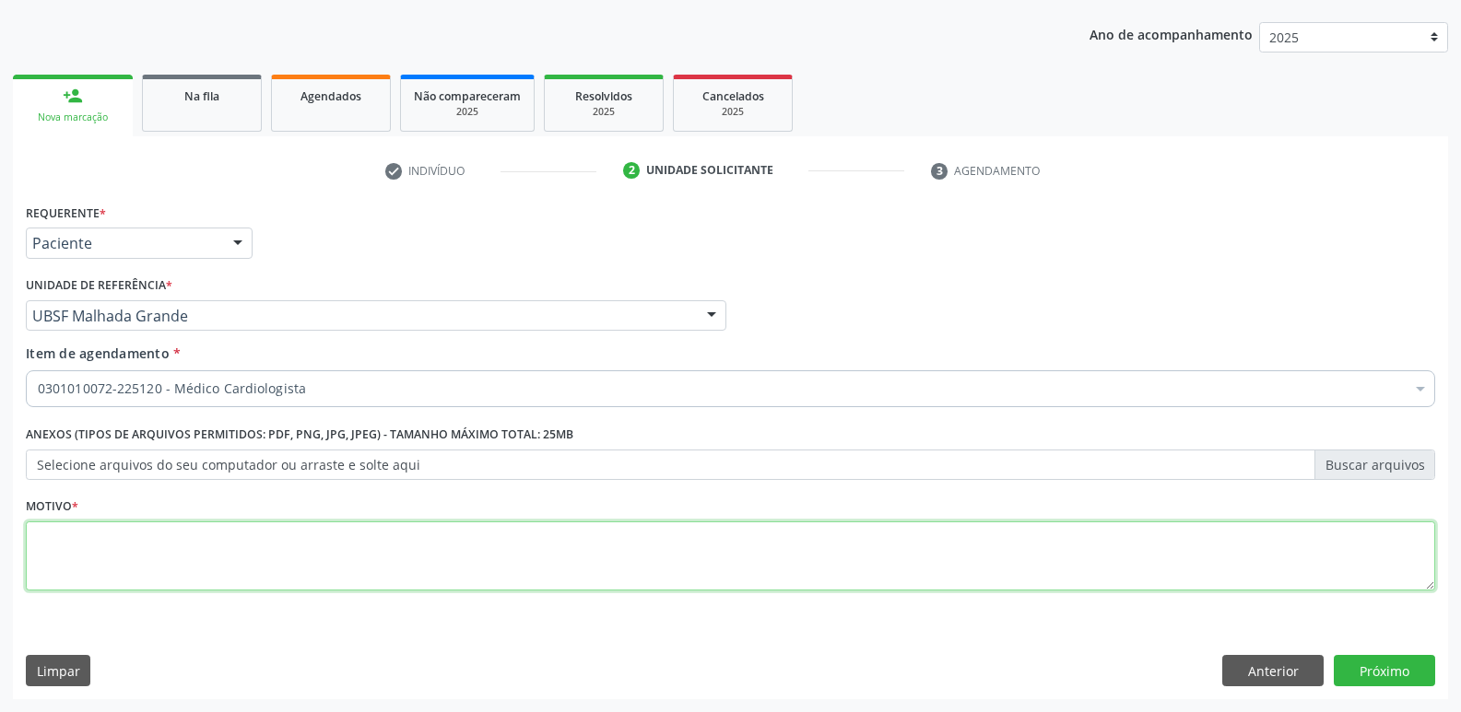
paste textarea "AVALIAÇÃO"
type textarea "AVALIAÇÃO"
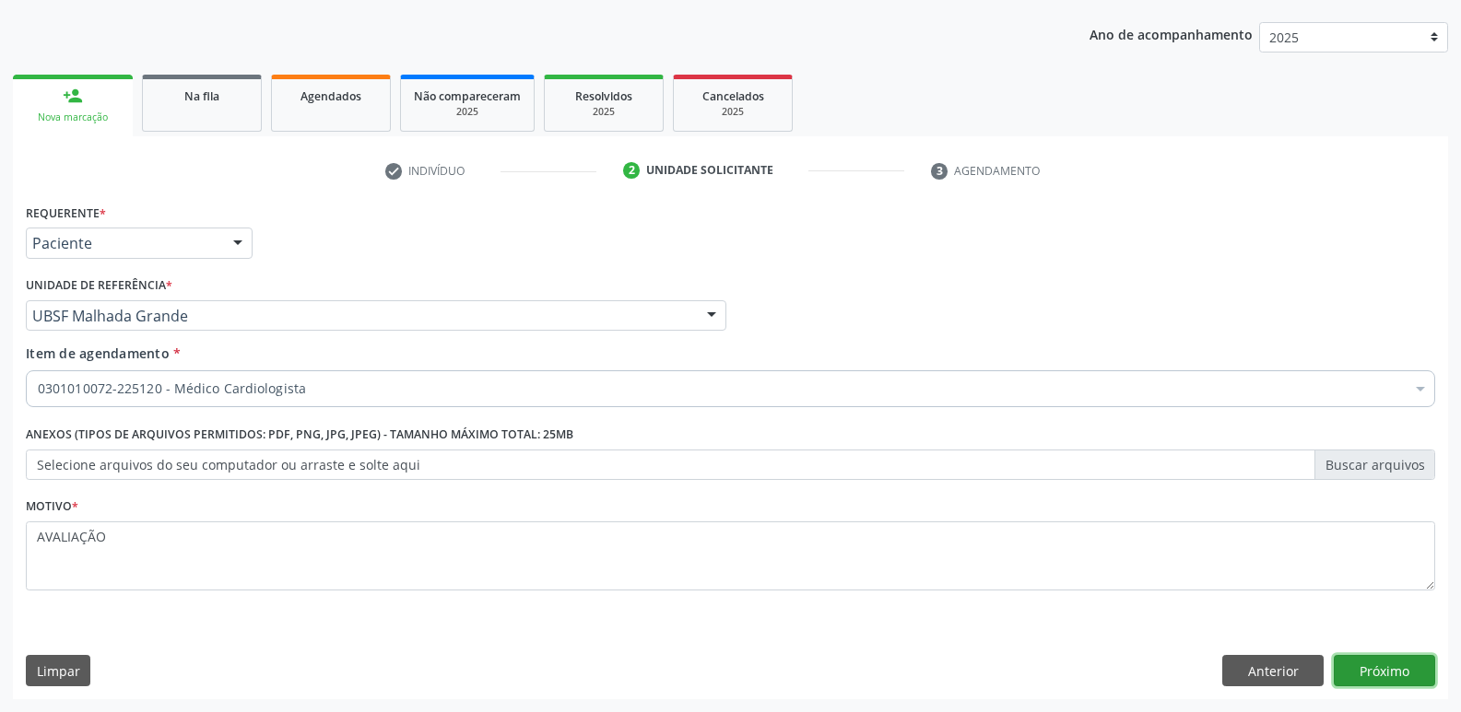
click at [1371, 674] on button "Próximo" at bounding box center [1384, 670] width 101 height 31
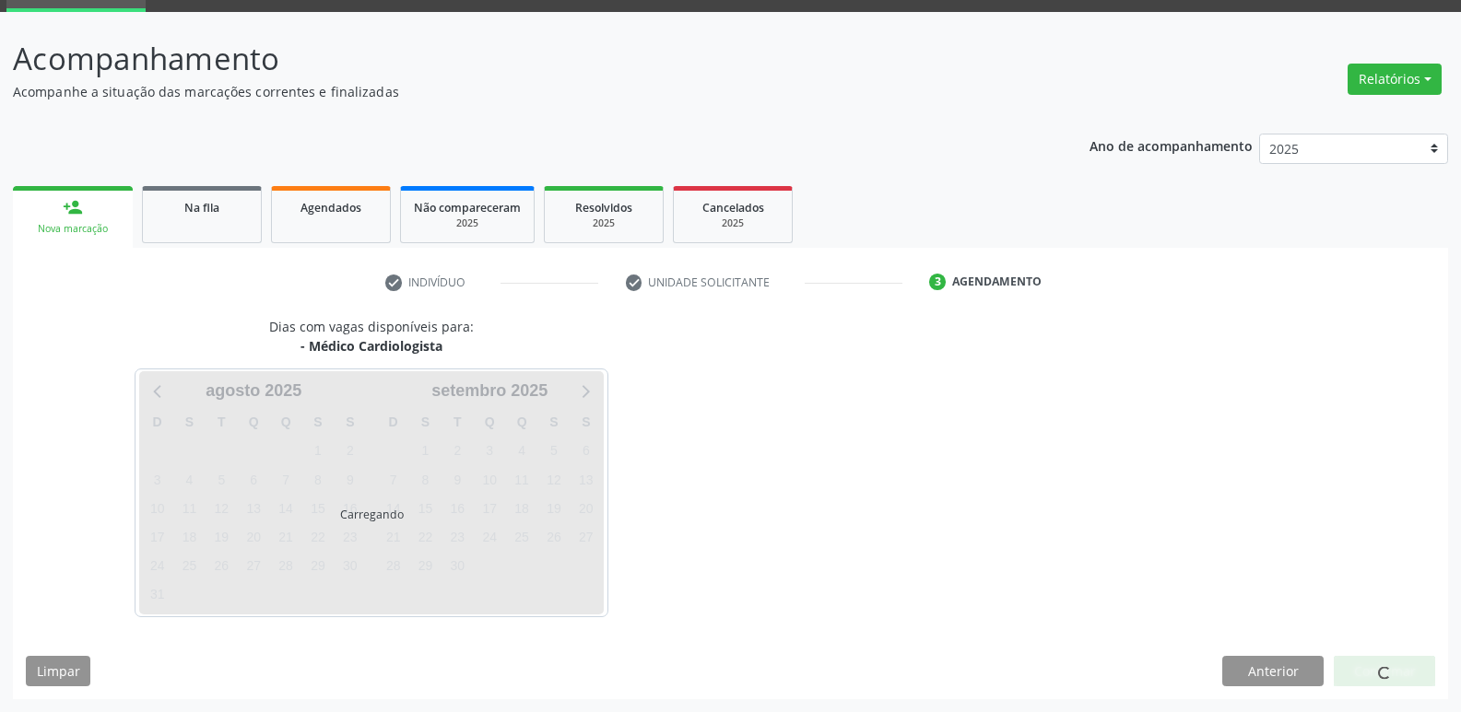
scroll to position [89, 0]
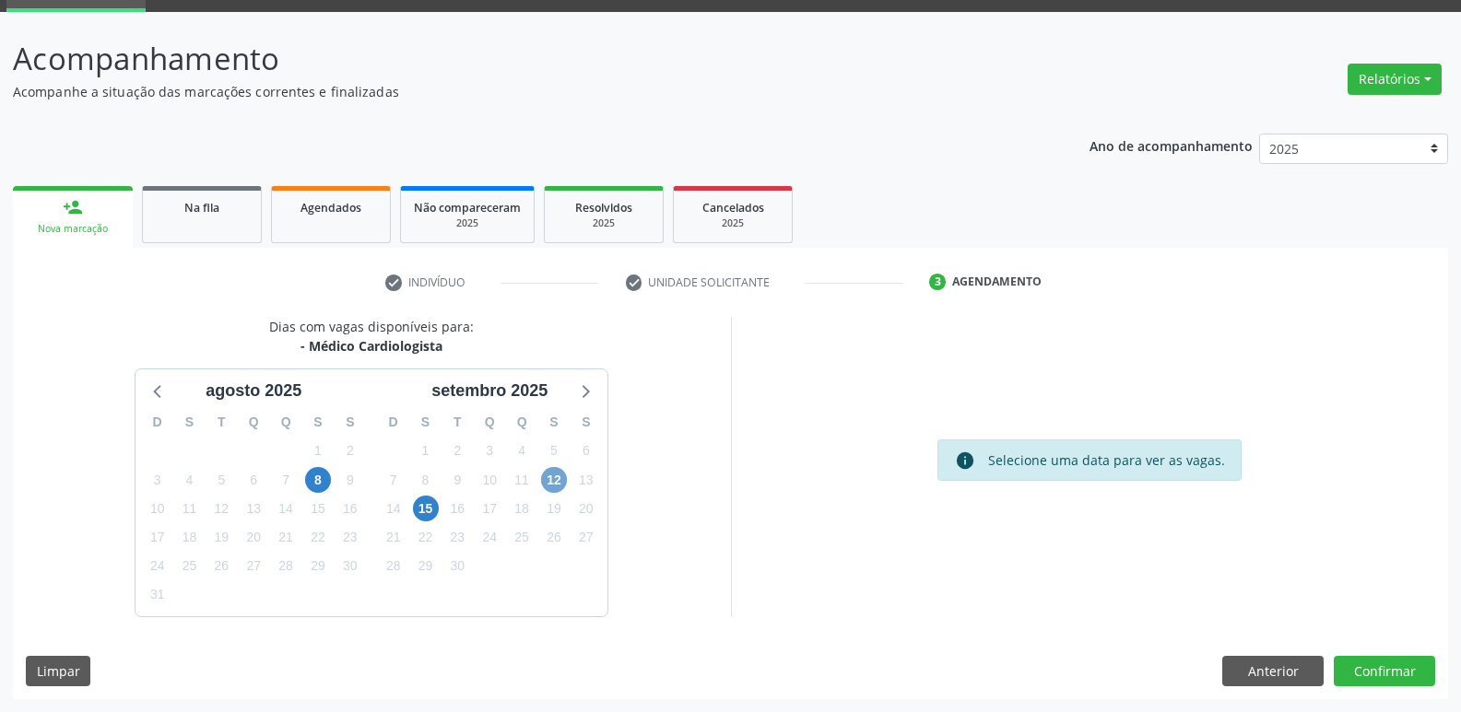
click at [551, 479] on span "12" at bounding box center [554, 480] width 26 height 26
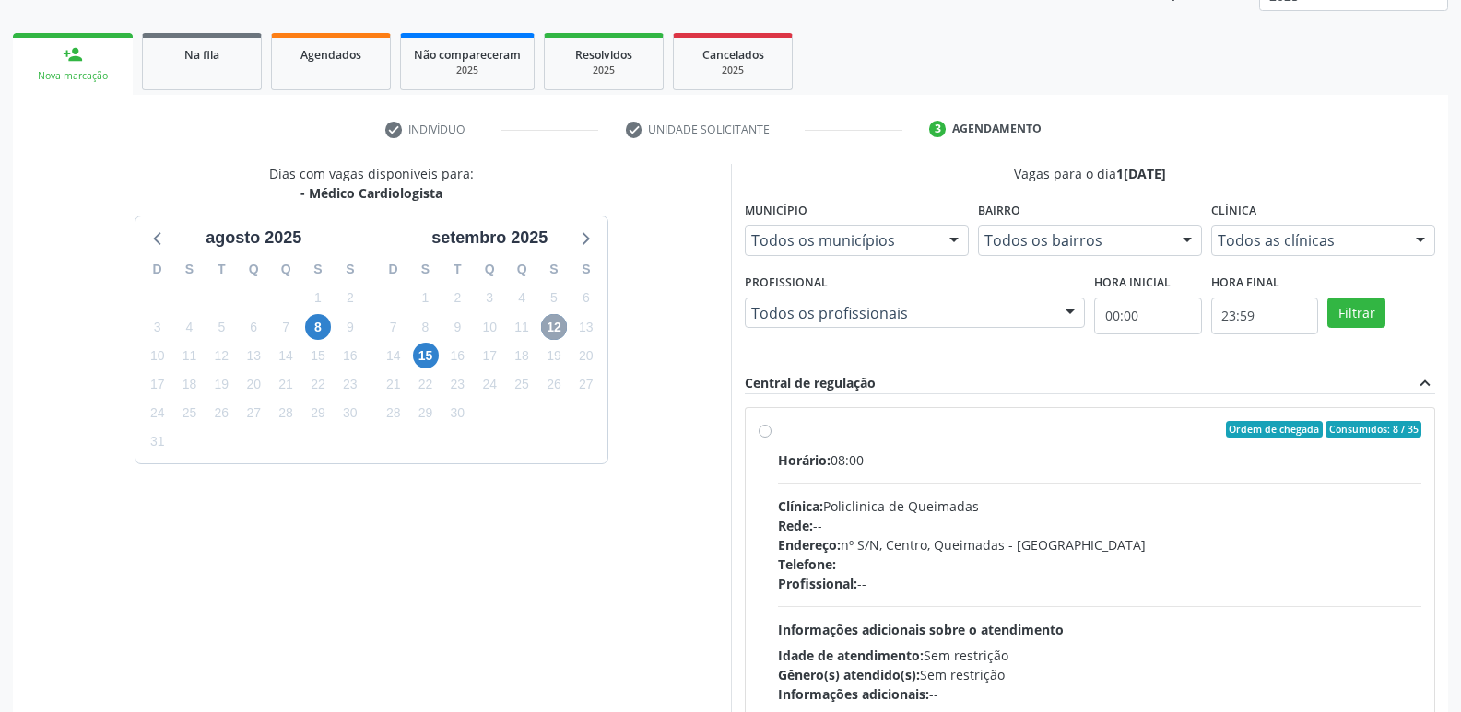
scroll to position [389, 0]
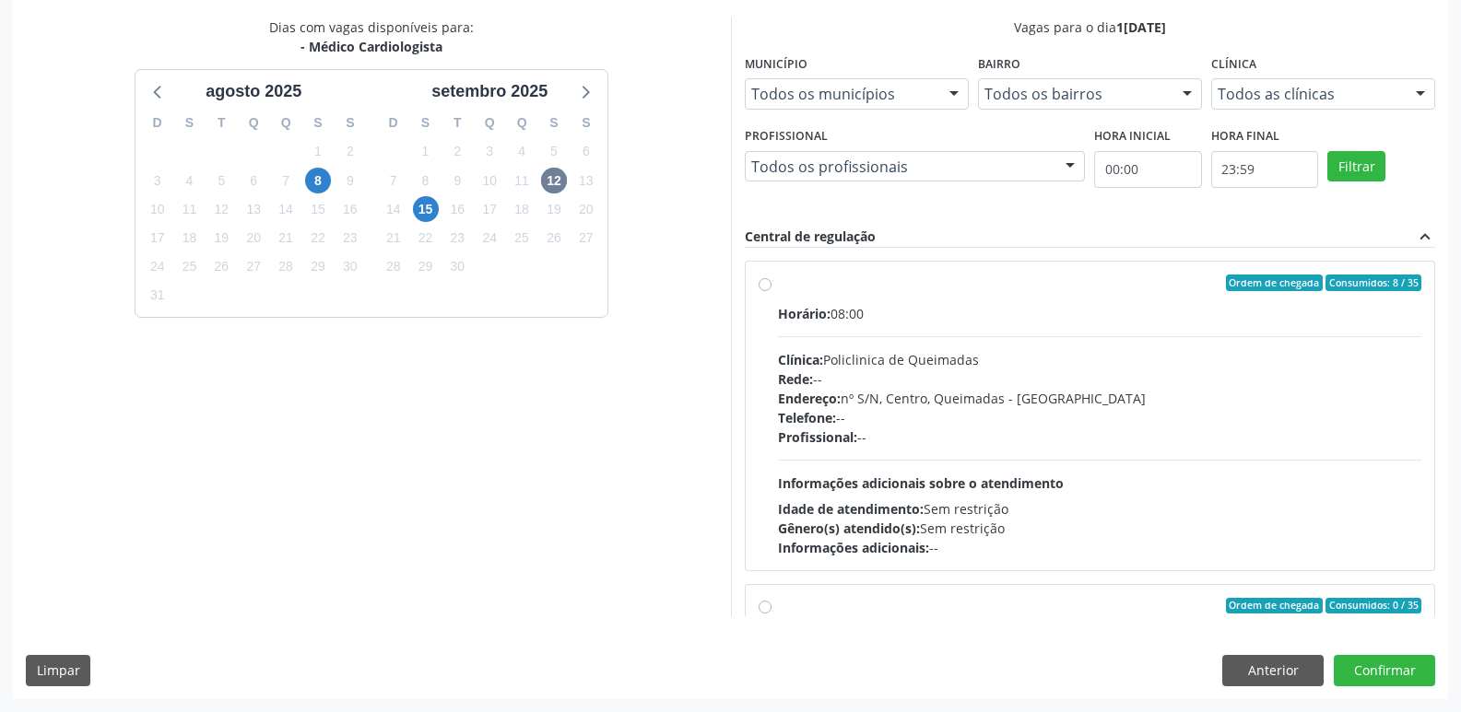
drag, startPoint x: 1135, startPoint y: 488, endPoint x: 1219, endPoint y: 510, distance: 87.6
click at [1196, 503] on div "Horário: 08:00 Clínica: Policlinica de Queimadas Rede: -- Endereço: nº S/N, Cen…" at bounding box center [1100, 430] width 644 height 253
radio input "true"
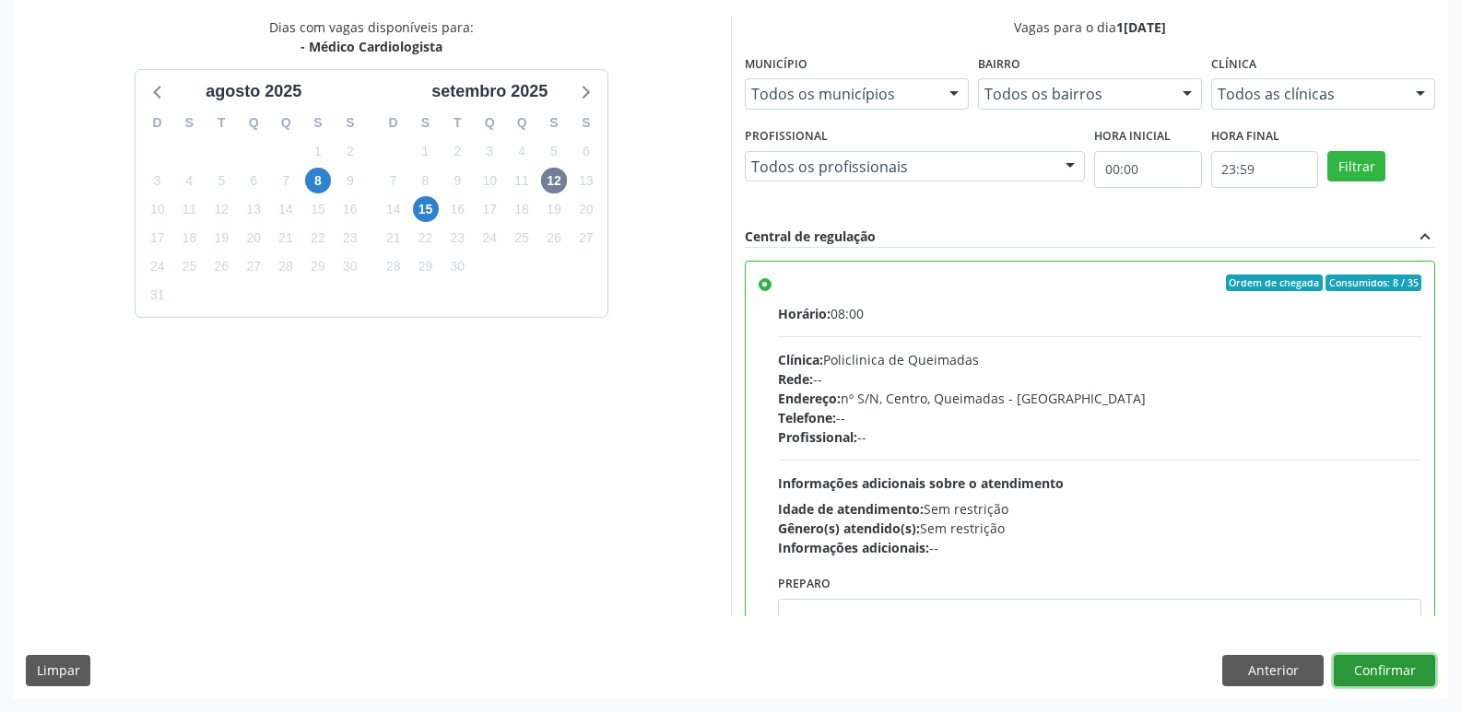
click at [1387, 668] on button "Confirmar" at bounding box center [1384, 670] width 101 height 31
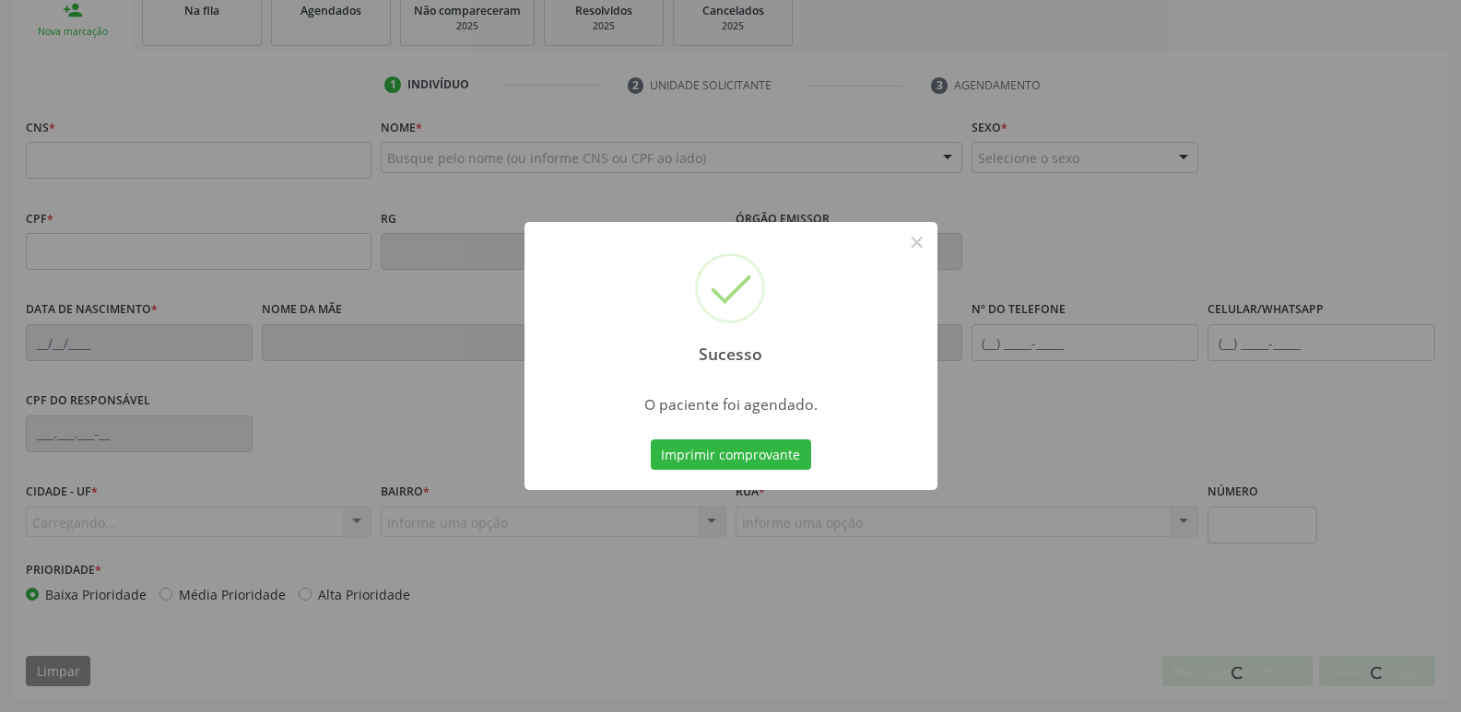
scroll to position [287, 0]
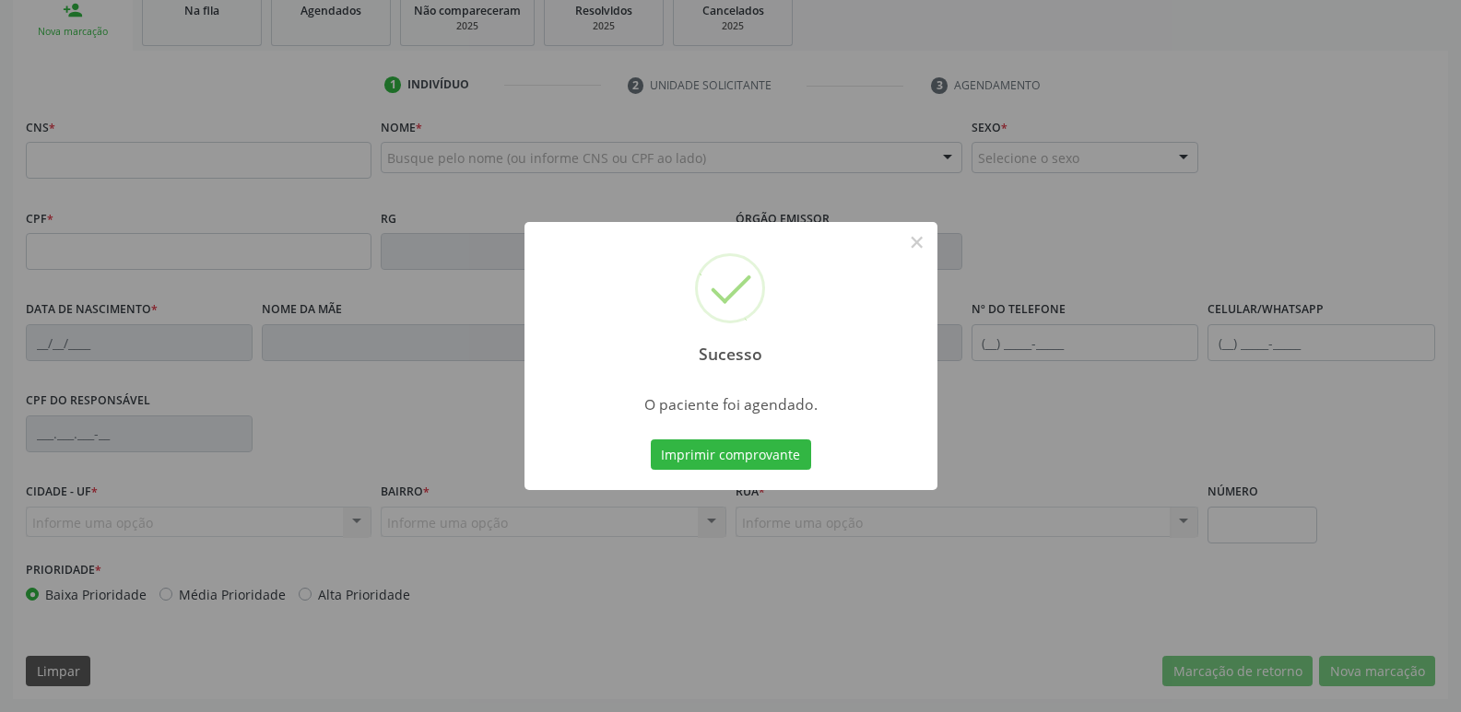
click at [651, 440] on button "Imprimir comprovante" at bounding box center [731, 455] width 160 height 31
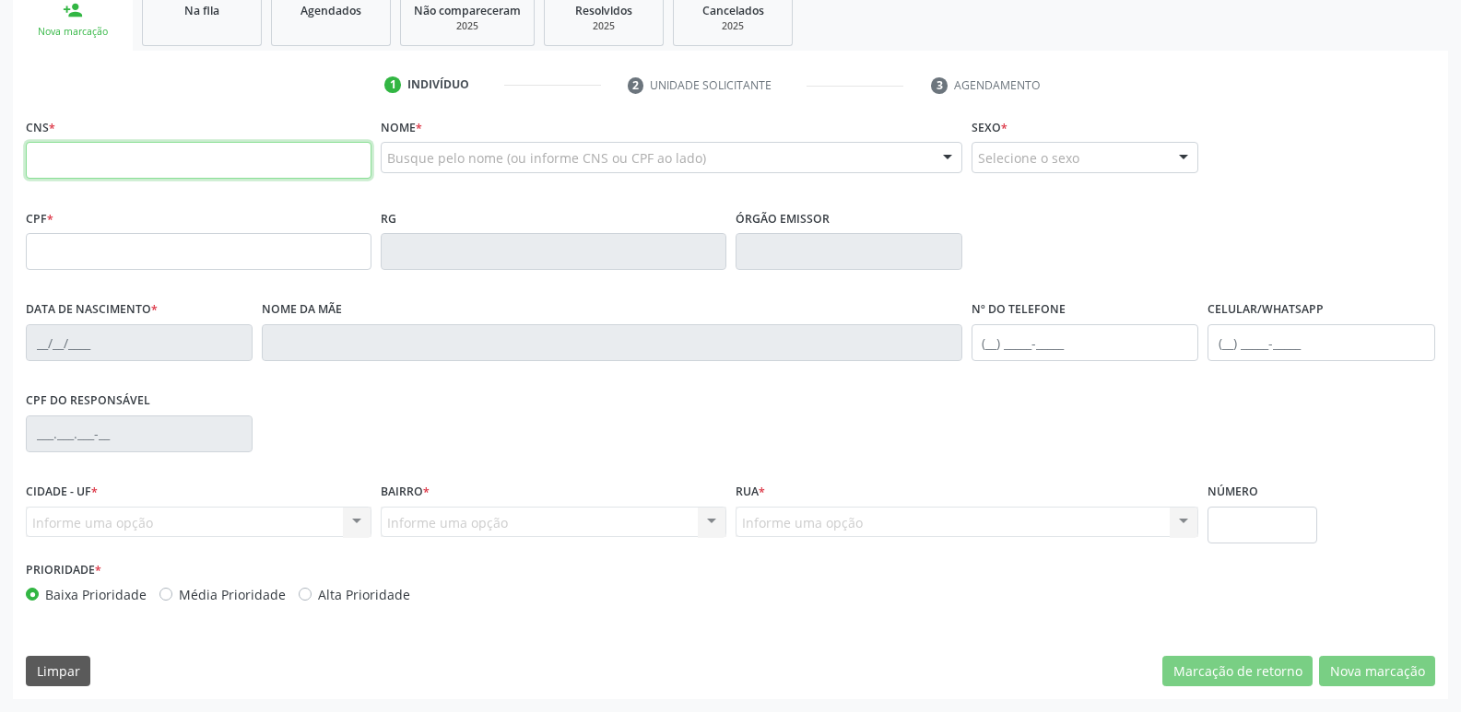
click at [178, 159] on input "text" at bounding box center [199, 160] width 346 height 37
type input "701 4066 4910 8935"
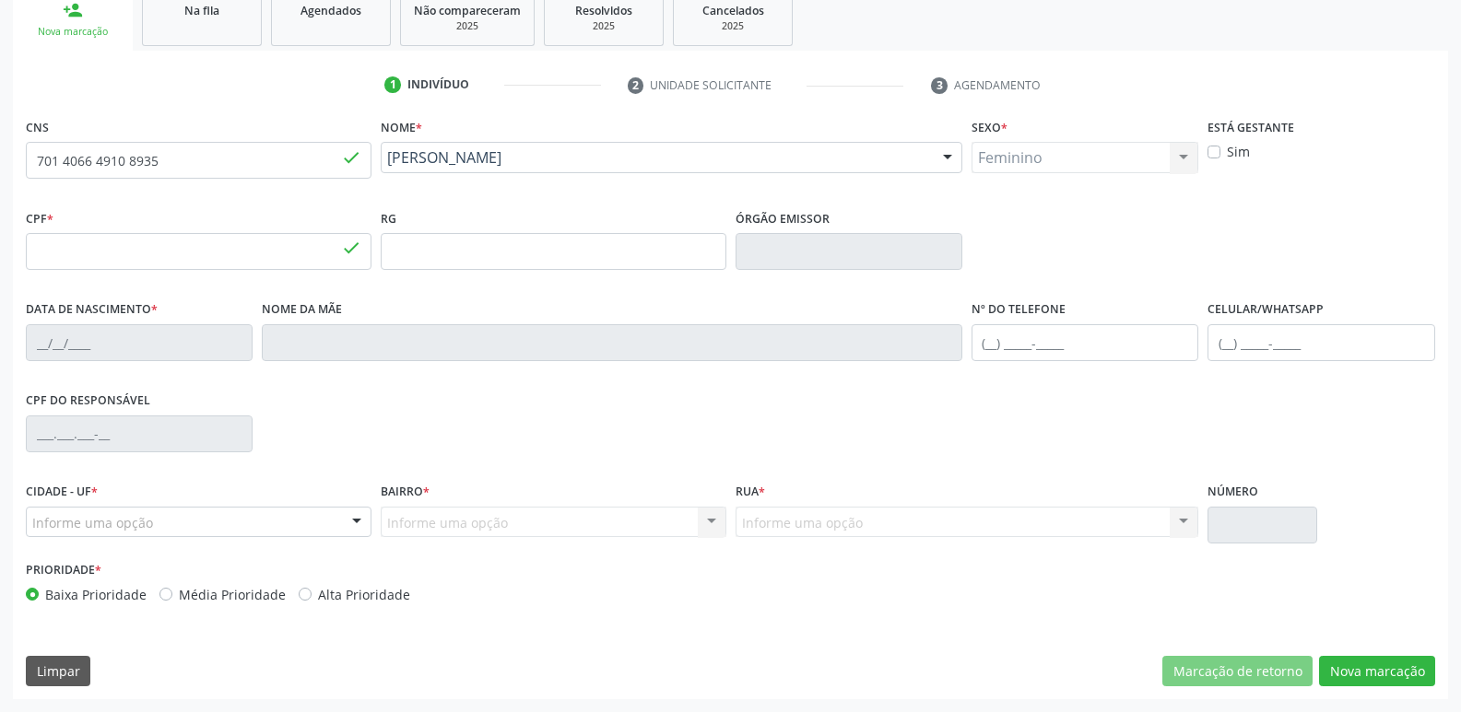
type input "020.847.124-32"
type input "1[DATE]"
type input "[PERSON_NAME]"
type input "[PHONE_NUMBER]"
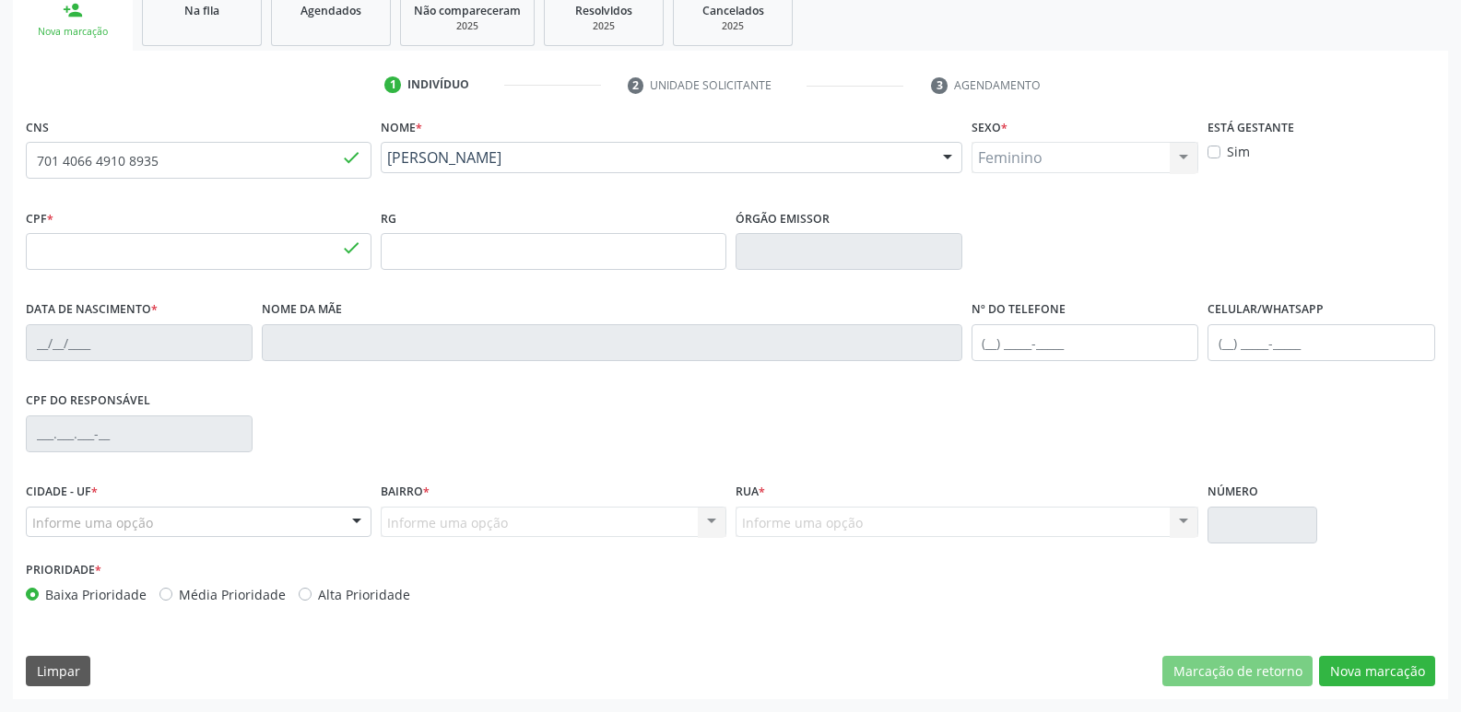
type input "95"
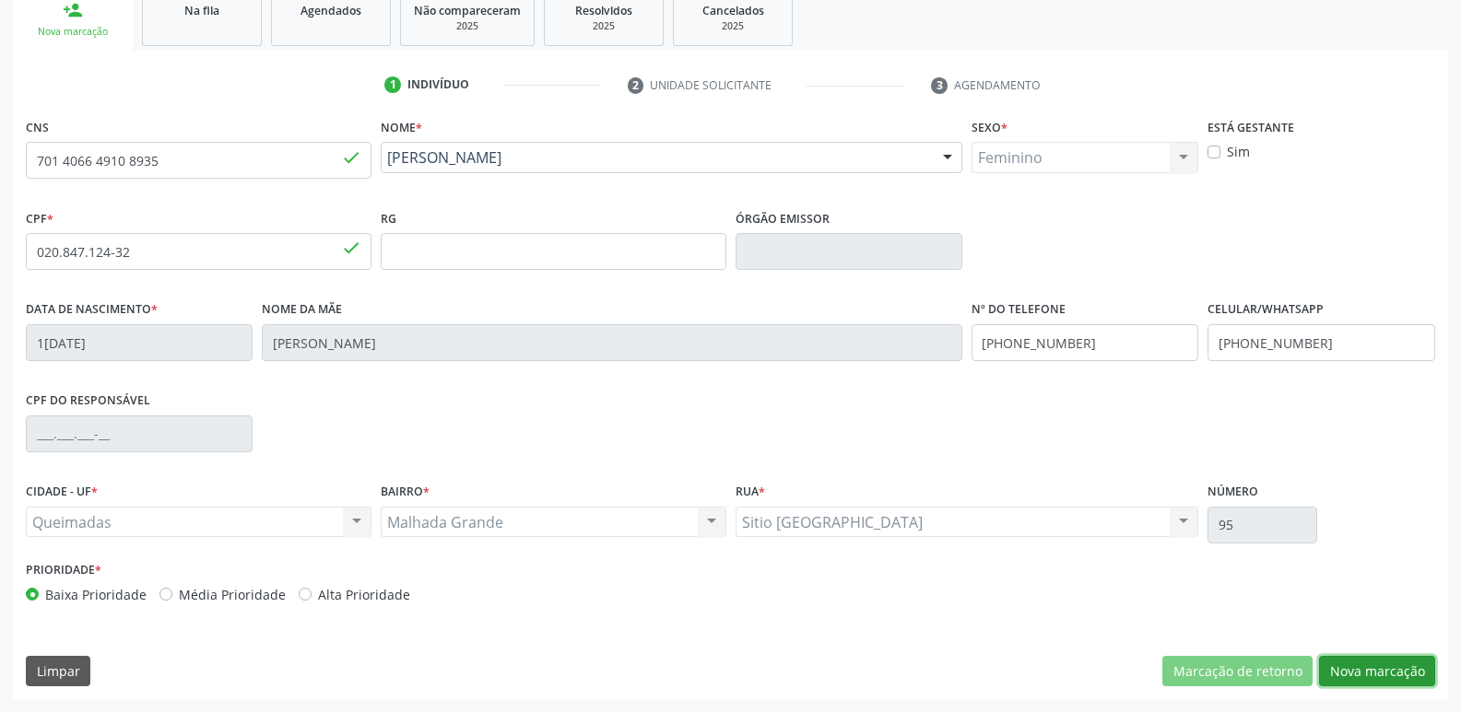
click at [1388, 667] on button "Nova marcação" at bounding box center [1377, 671] width 116 height 31
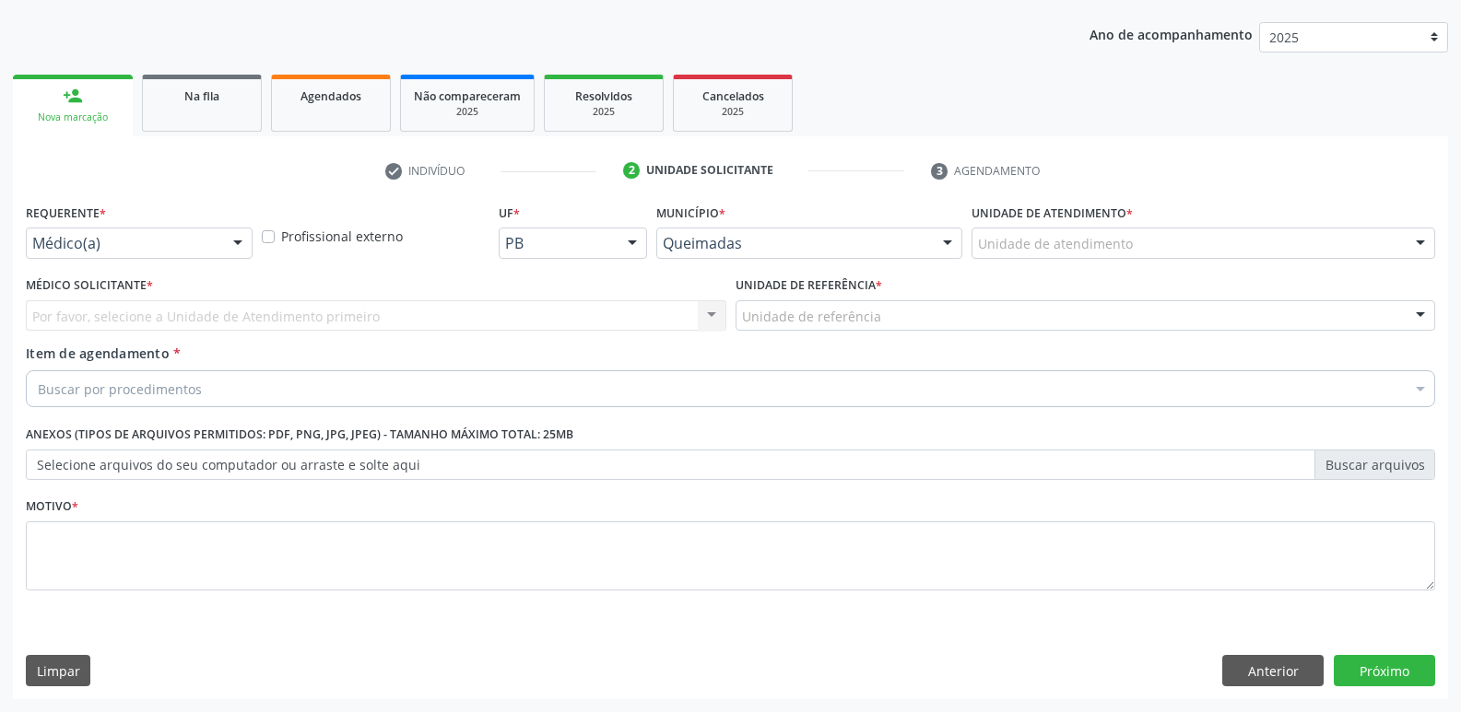
scroll to position [201, 0]
drag, startPoint x: 147, startPoint y: 235, endPoint x: 136, endPoint y: 292, distance: 58.2
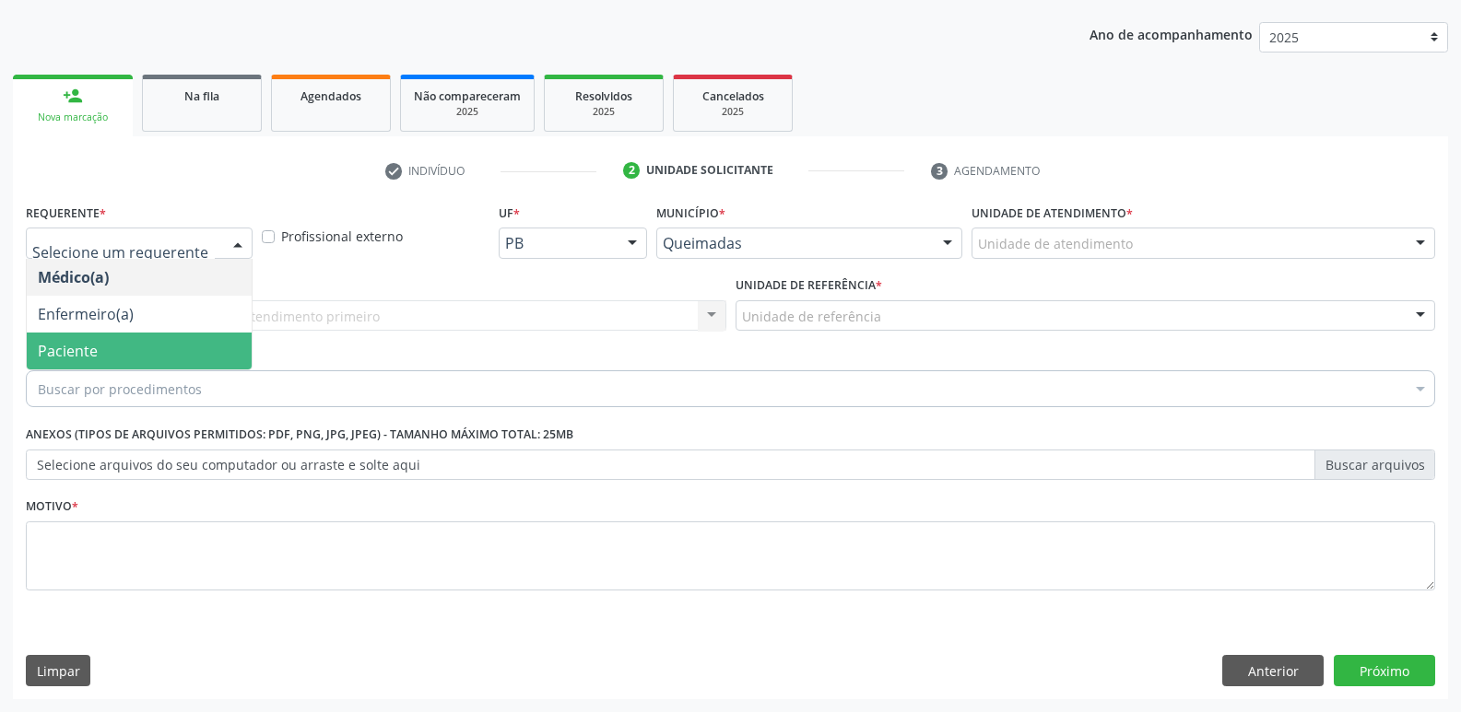
click at [117, 339] on span "Paciente" at bounding box center [139, 351] width 225 height 37
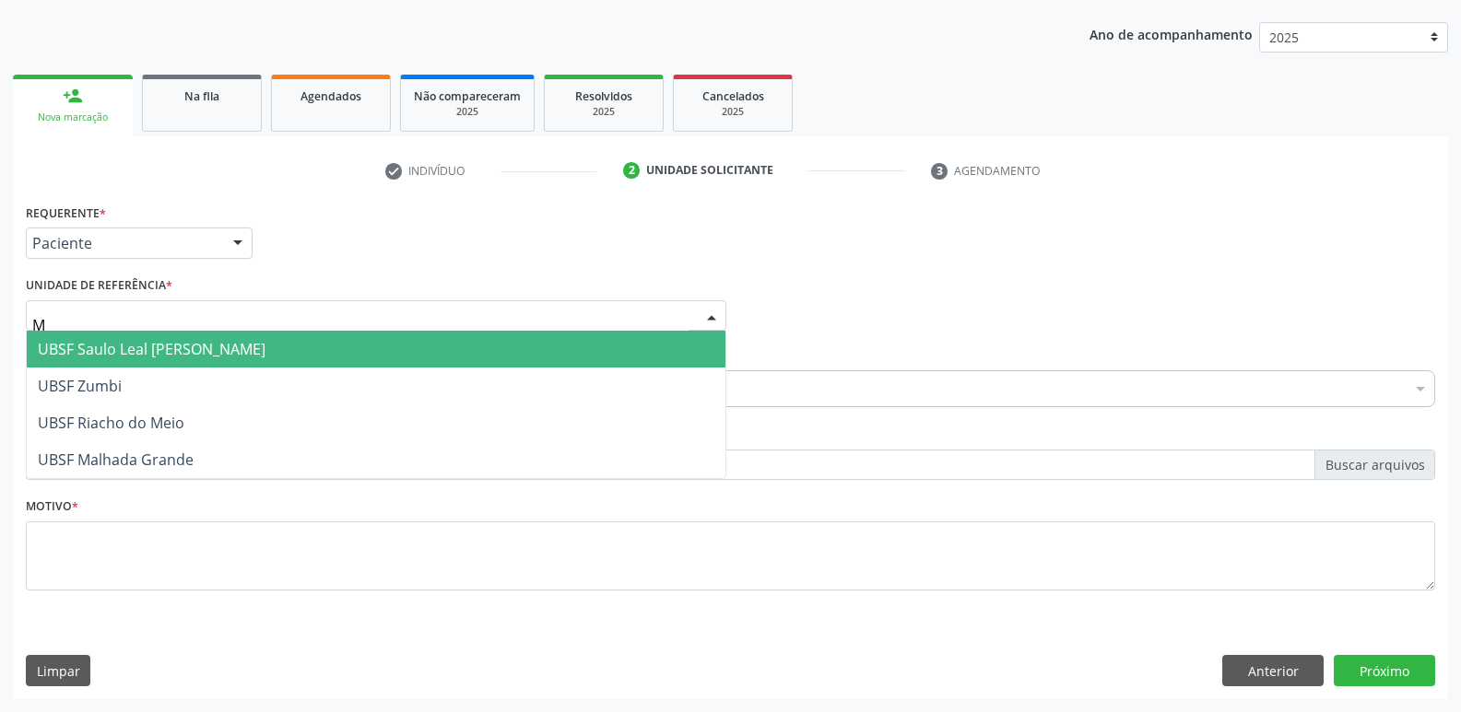
type input "MA"
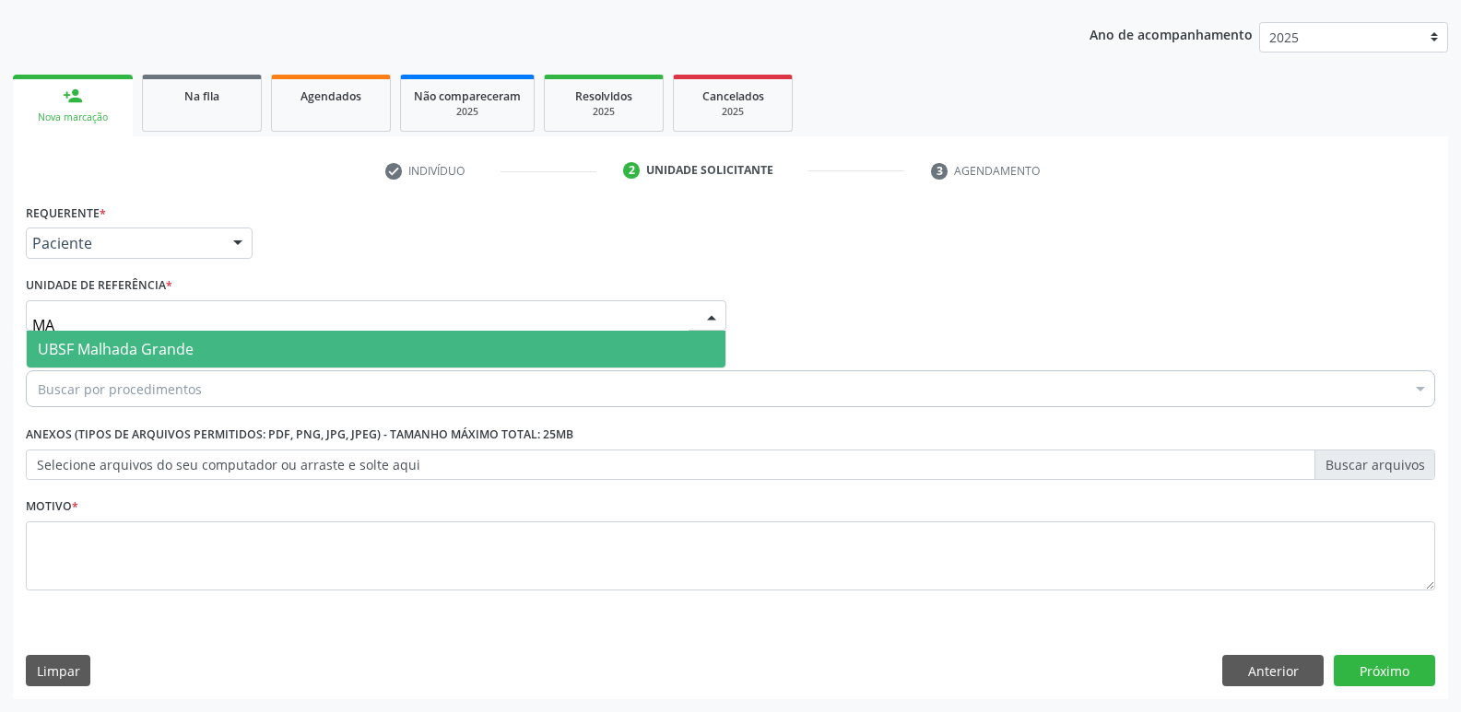
click at [155, 344] on span "UBSF Malhada Grande" at bounding box center [116, 349] width 156 height 20
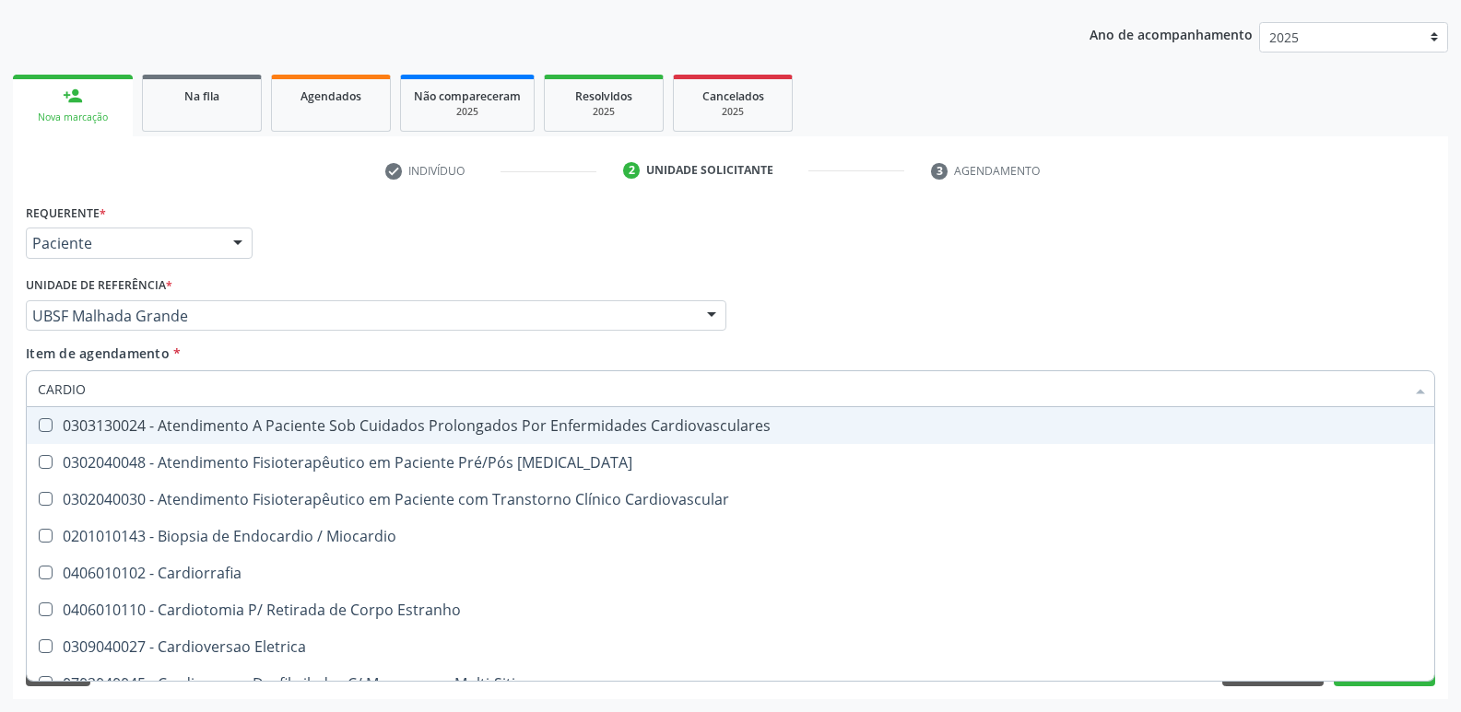
type input "CARDIOL"
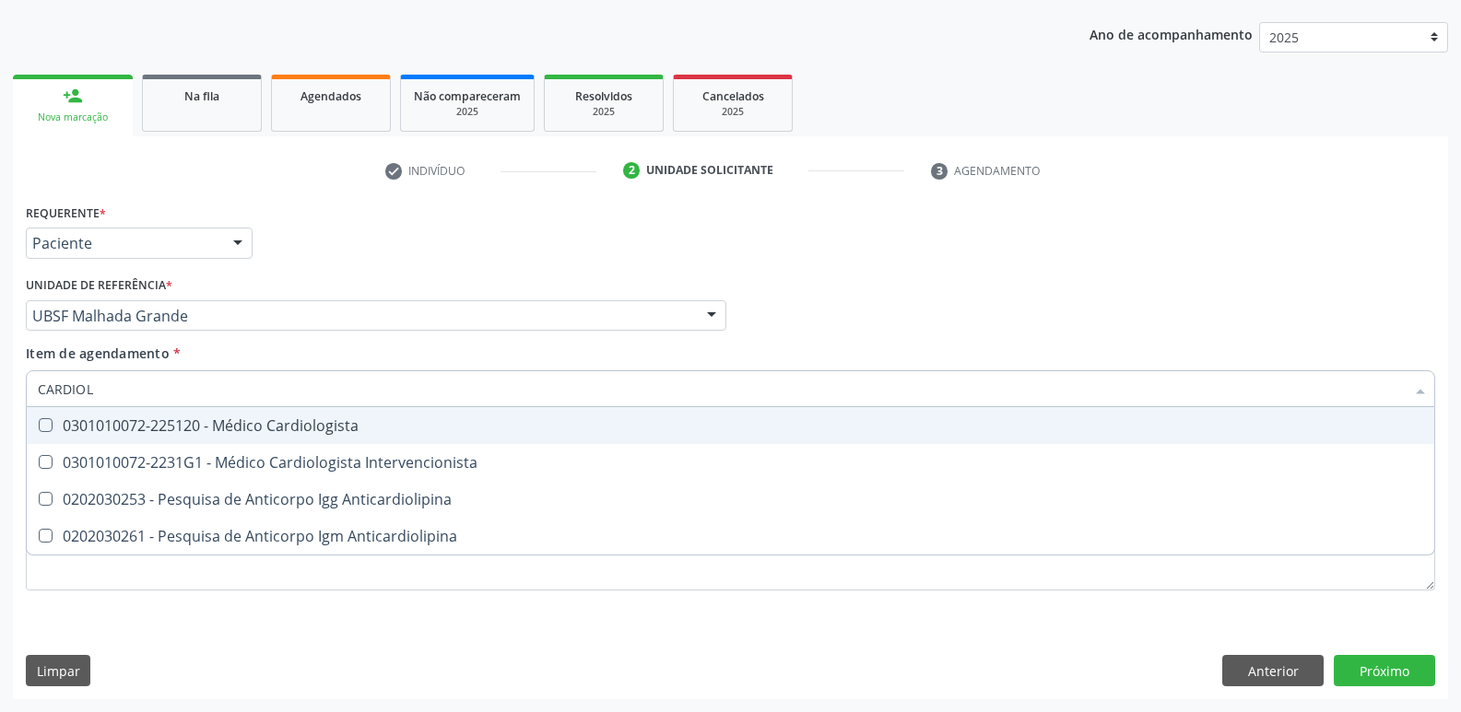
click at [300, 418] on div "0301010072-225120 - Médico Cardiologista" at bounding box center [730, 425] width 1385 height 15
checkbox Cardiologista "true"
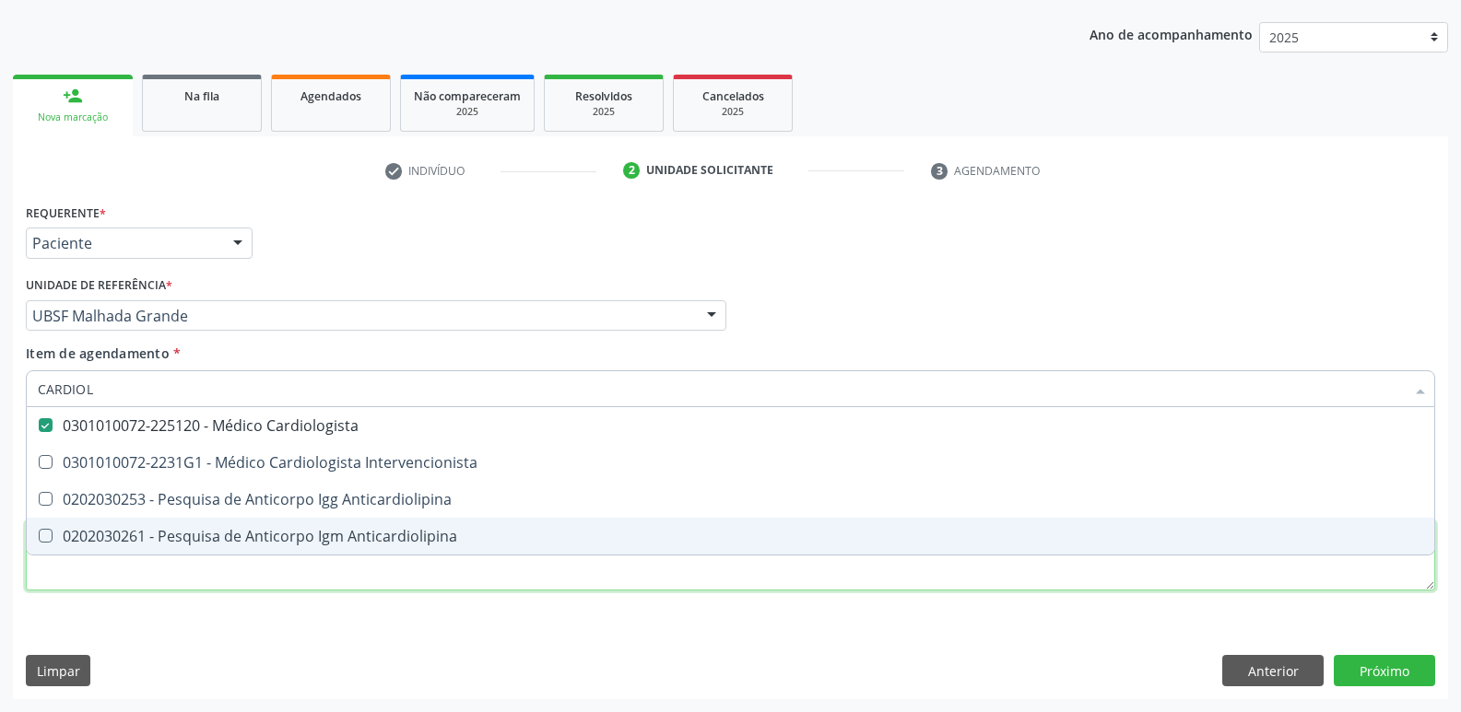
drag, startPoint x: 170, startPoint y: 560, endPoint x: 157, endPoint y: 564, distance: 13.4
click at [160, 564] on div "Requerente * Paciente Médico(a) Enfermeiro(a) Paciente Nenhum resultado encontr…" at bounding box center [730, 408] width 1409 height 418
checkbox Intervencionista "true"
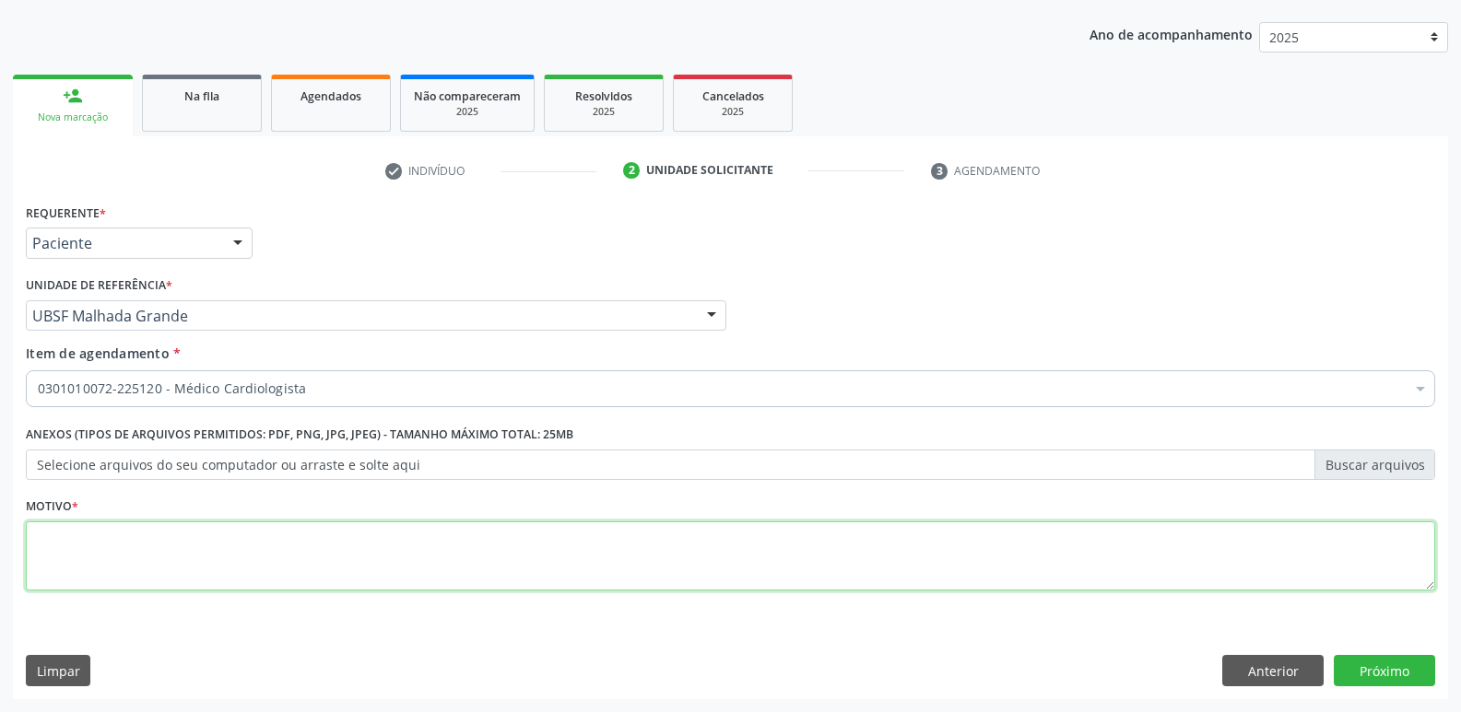
paste textarea "AVALIAÇÃO"
type textarea "AVALIAÇÃO"
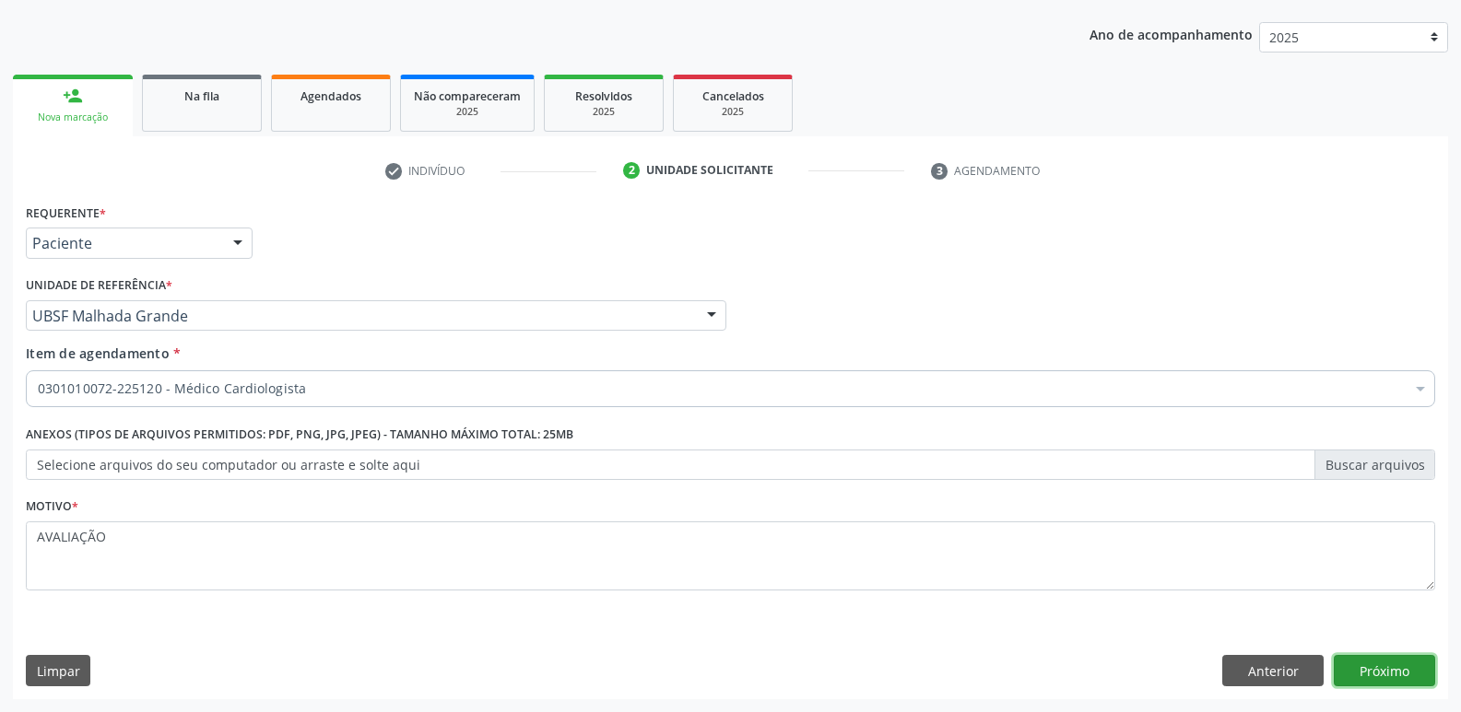
click at [1410, 671] on button "Próximo" at bounding box center [1384, 670] width 101 height 31
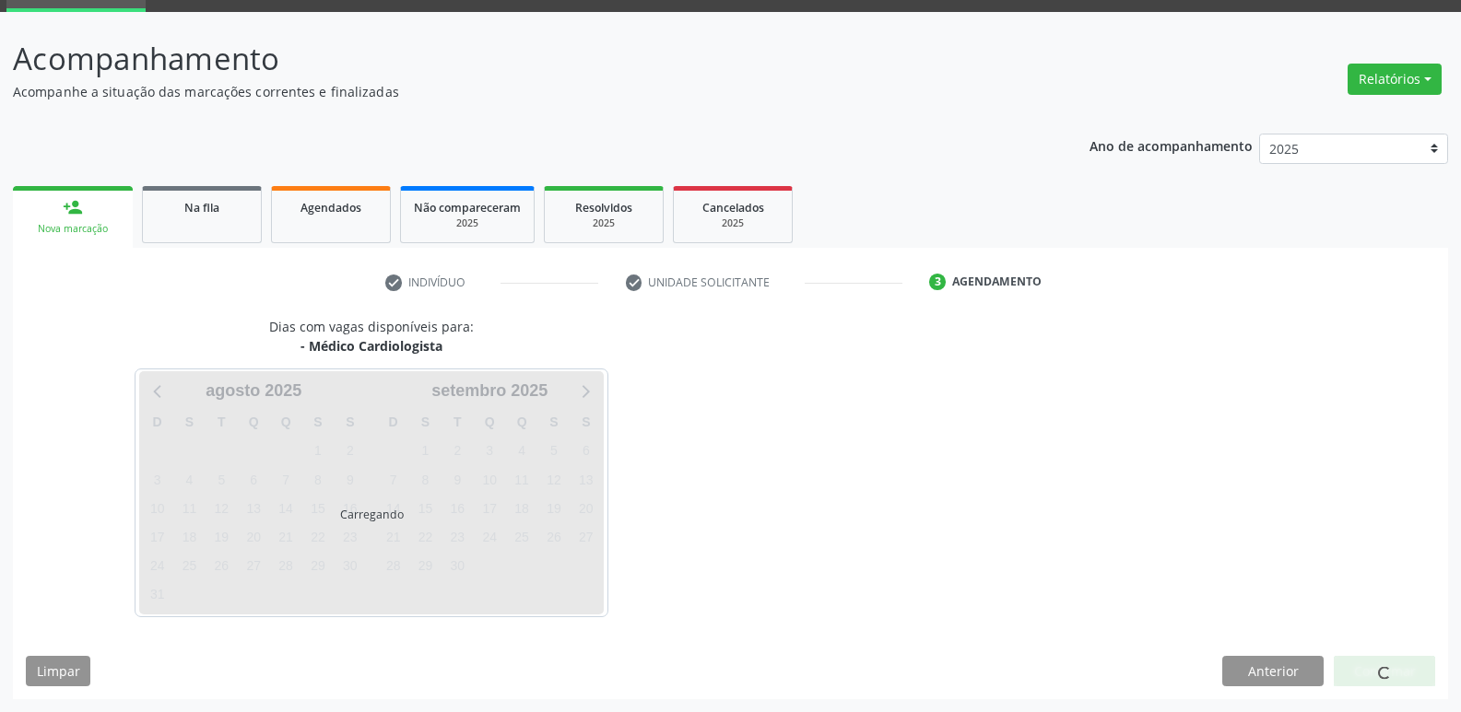
scroll to position [89, 0]
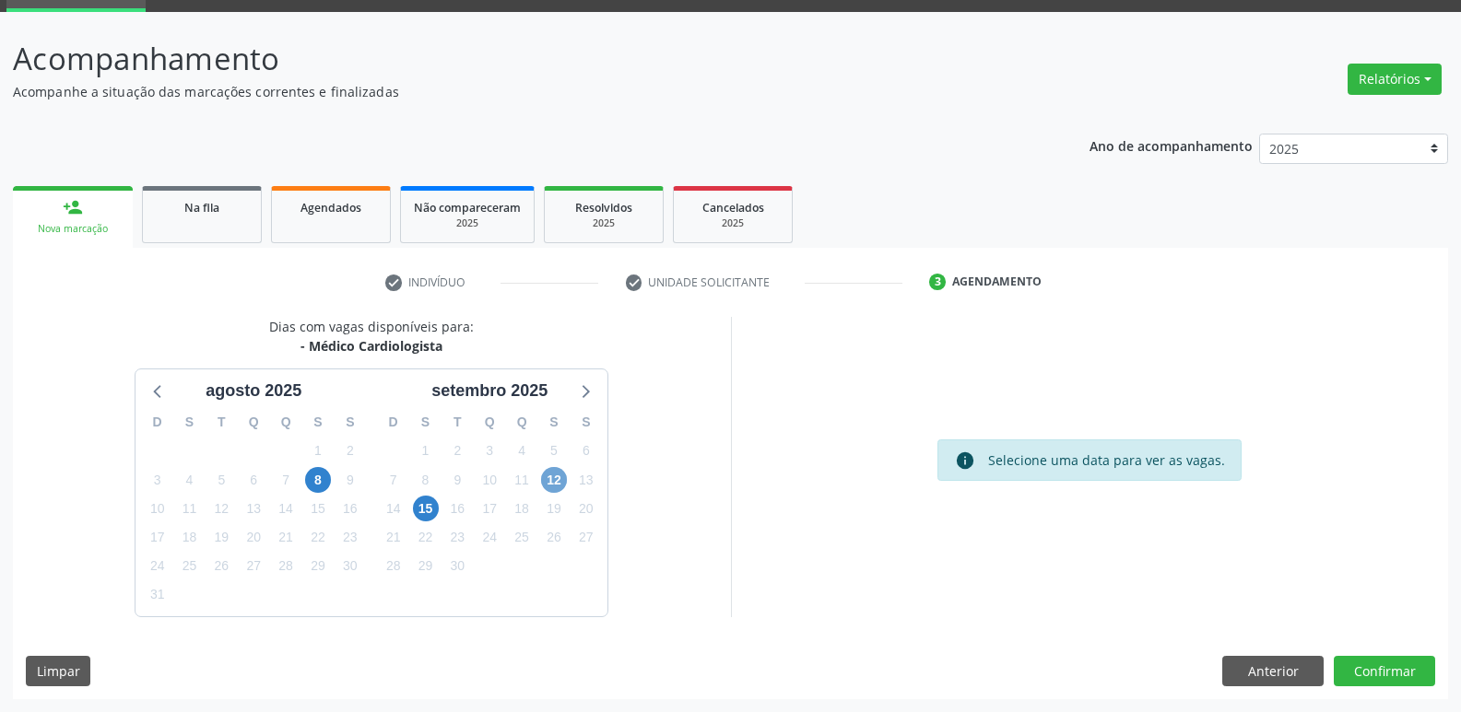
click at [561, 480] on span "12" at bounding box center [554, 480] width 26 height 26
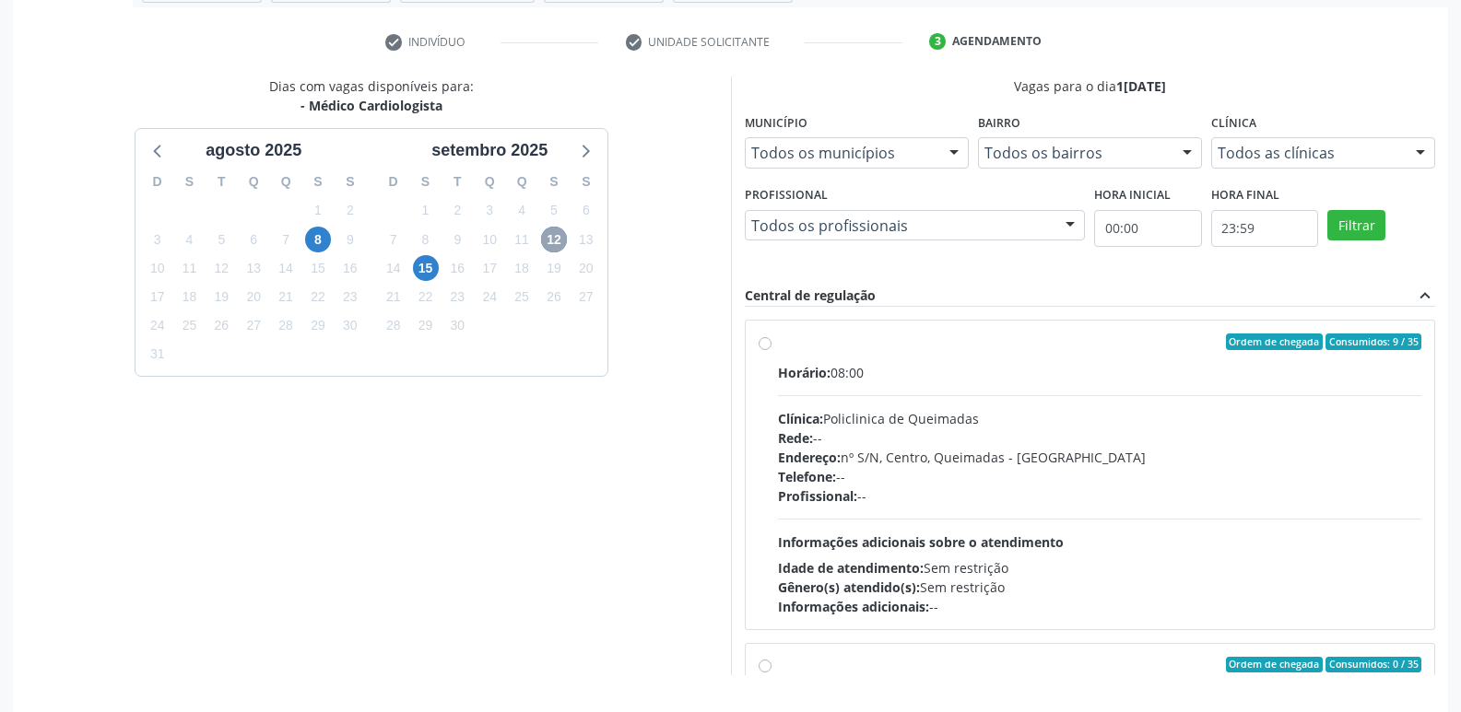
scroll to position [389, 0]
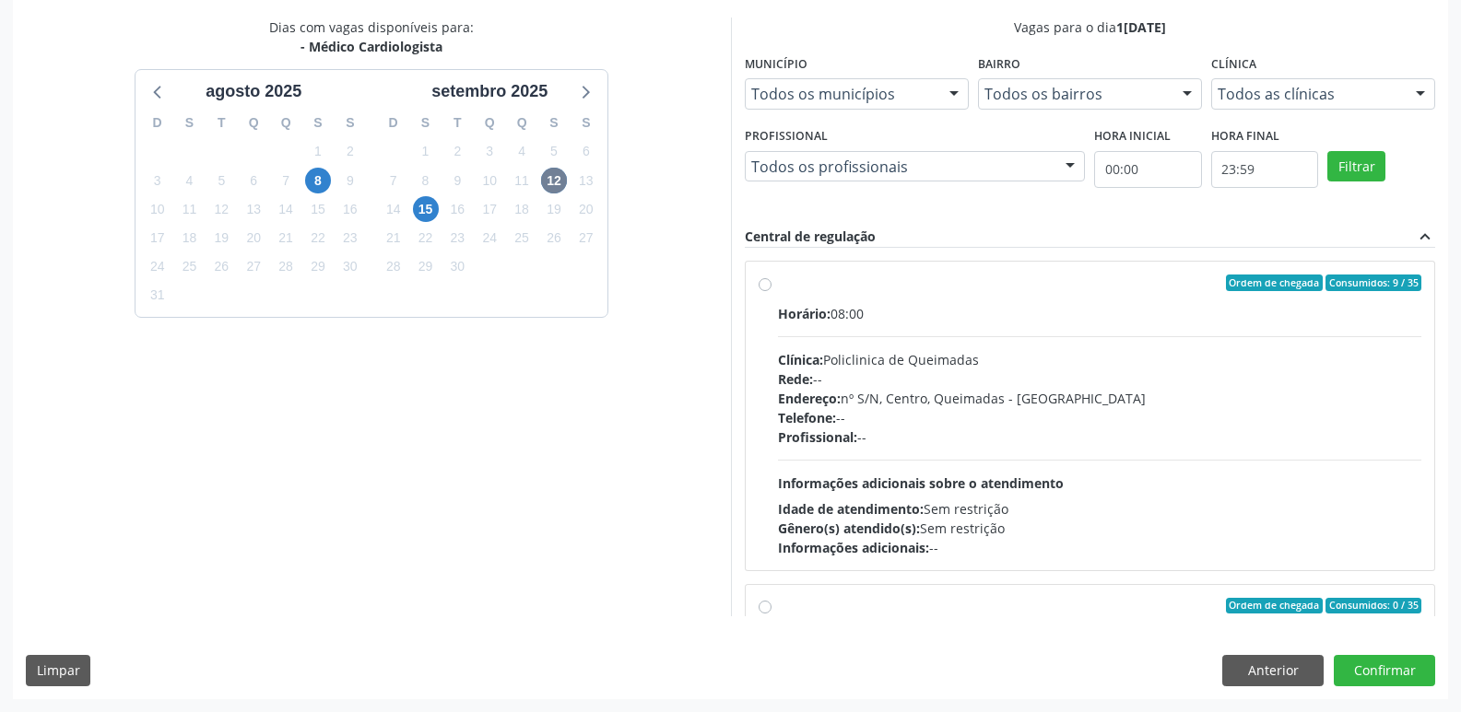
drag, startPoint x: 1086, startPoint y: 368, endPoint x: 1097, endPoint y: 391, distance: 25.6
click at [1085, 369] on div "Horário: 08:00 Clínica: Policlinica de Queimadas Rede: -- Endereço: nº S/N, Cen…" at bounding box center [1100, 430] width 644 height 253
radio input "true"
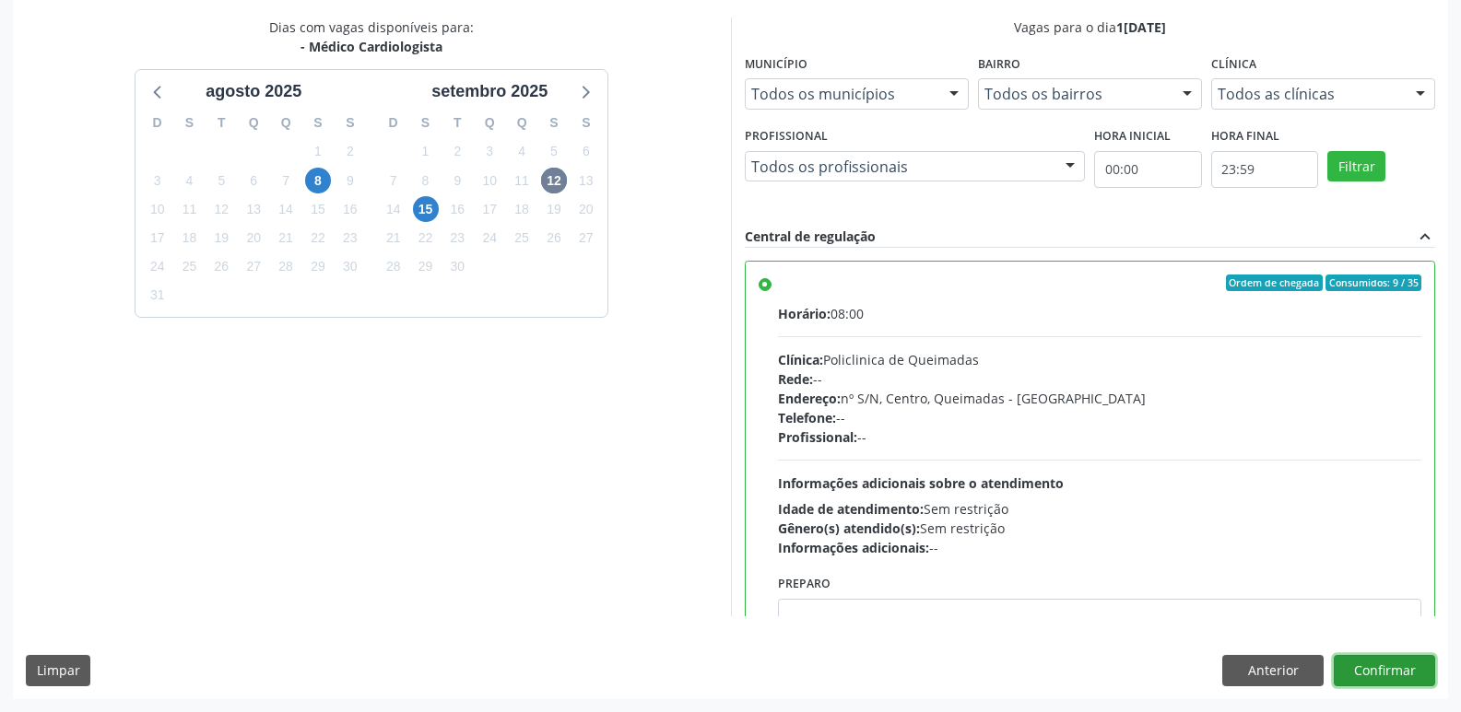
click at [1389, 662] on button "Confirmar" at bounding box center [1384, 670] width 101 height 31
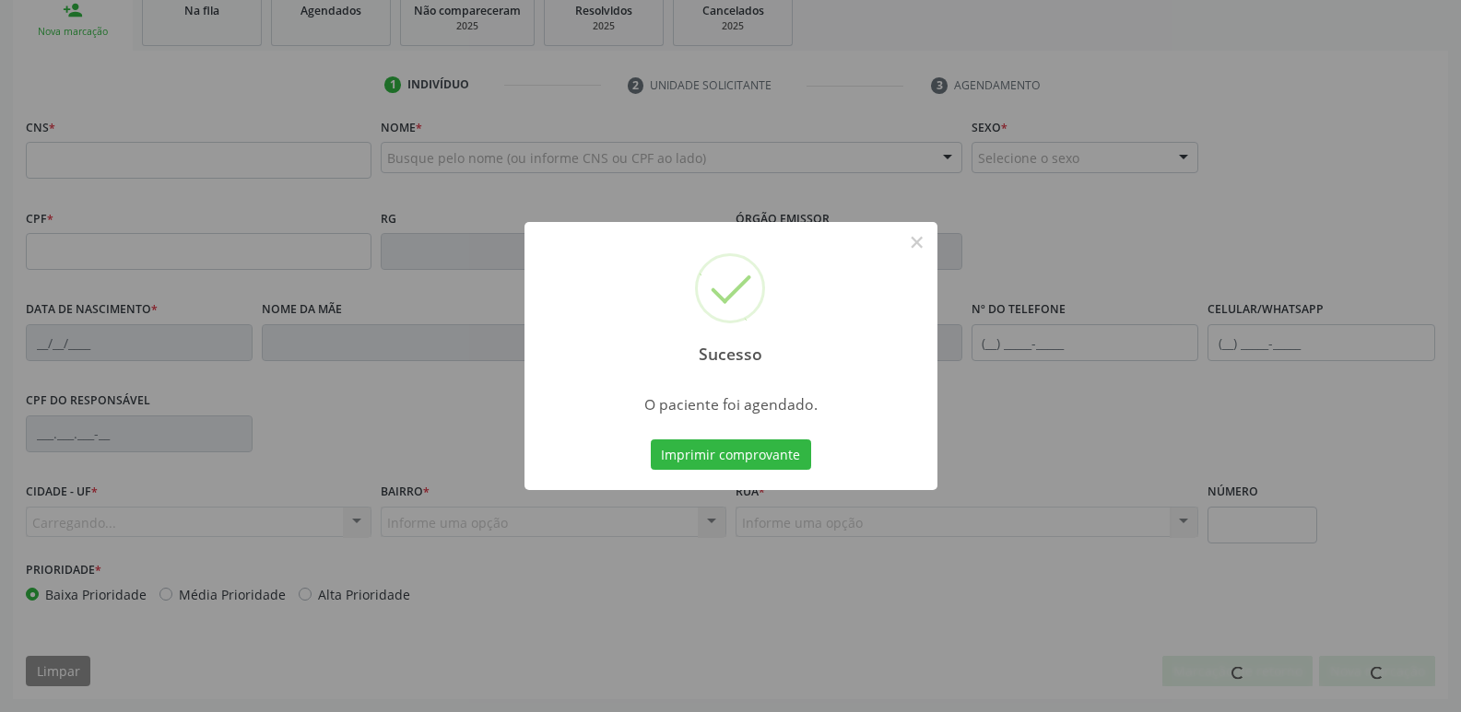
scroll to position [287, 0]
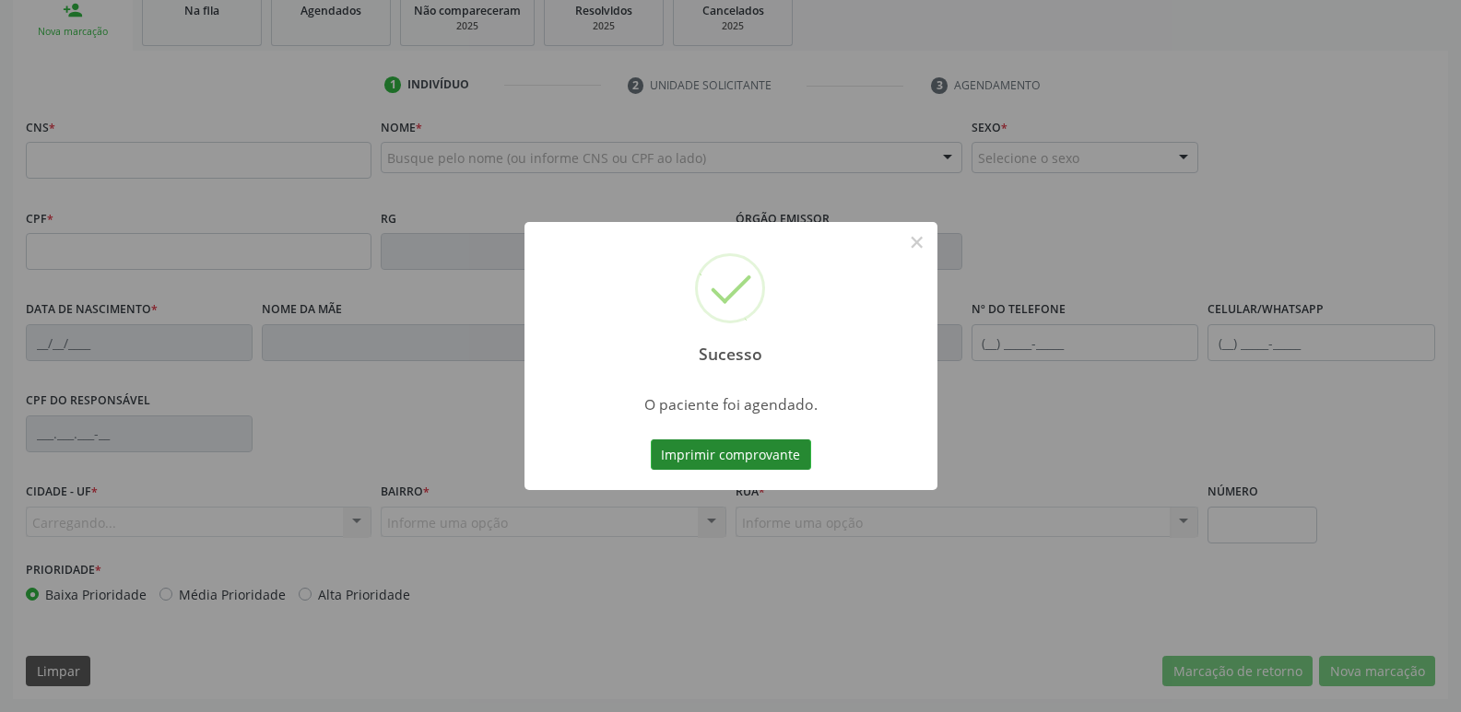
click at [753, 453] on button "Imprimir comprovante" at bounding box center [731, 455] width 160 height 31
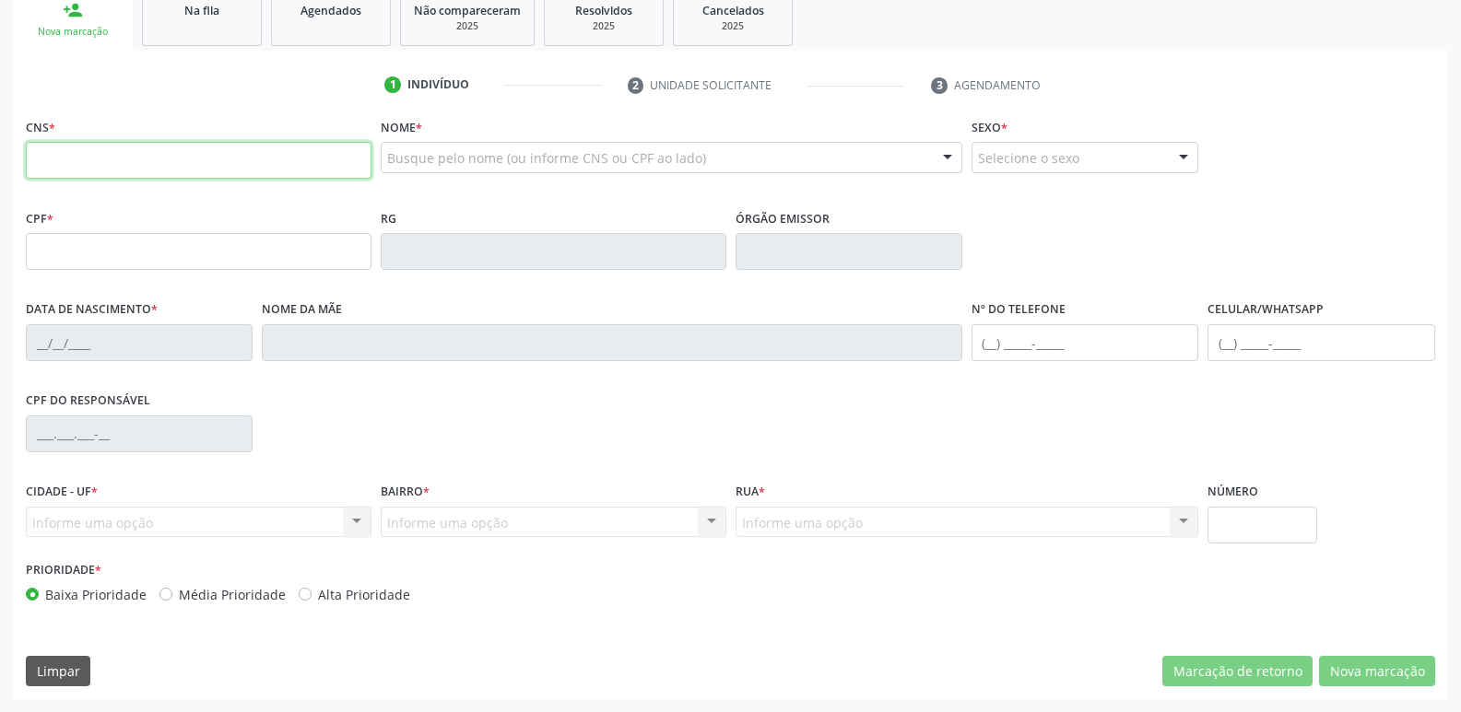
click at [176, 171] on input "text" at bounding box center [199, 160] width 346 height 37
type input "706 3017 4207 9378"
type input "053.532.447-29"
type input "2[DATE]"
type input "[PERSON_NAME] do Carmo Fonceca"
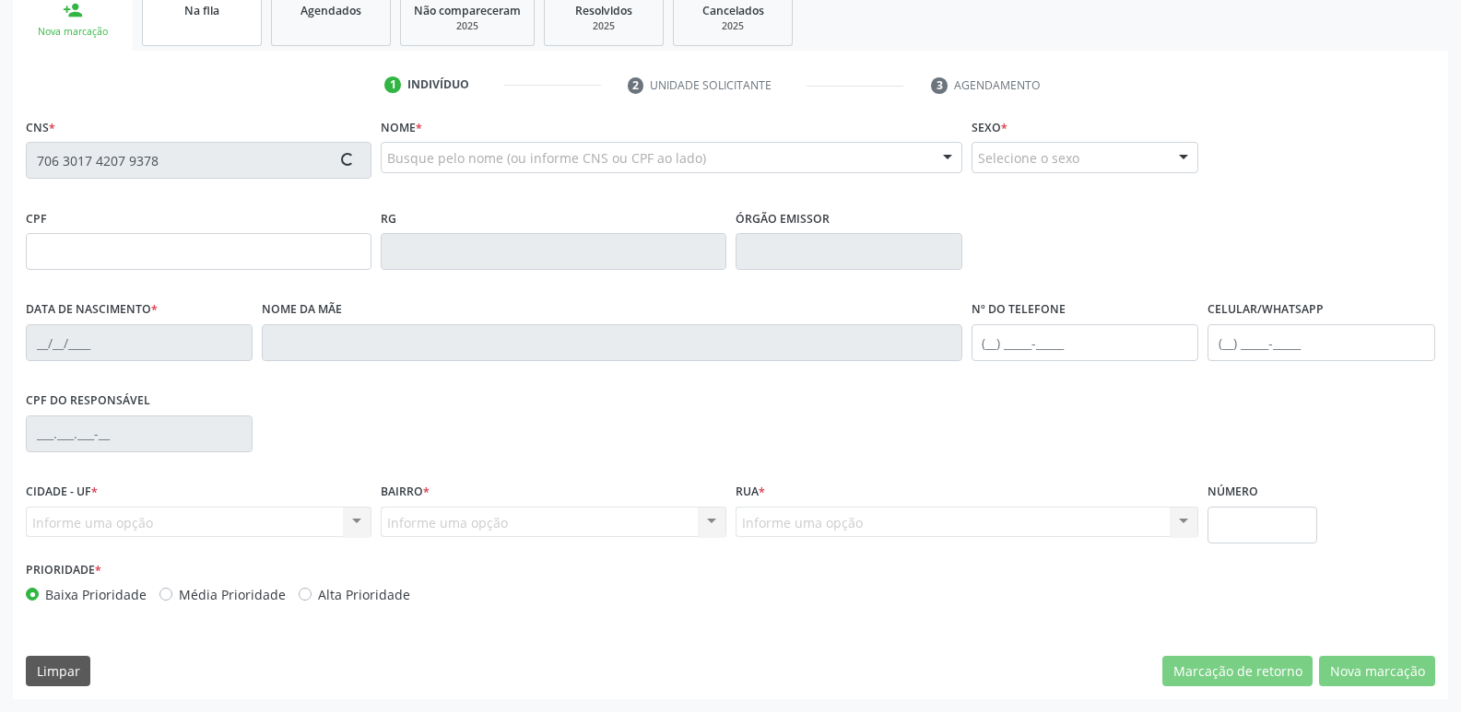
type input "[PHONE_NUMBER]"
type input "5"
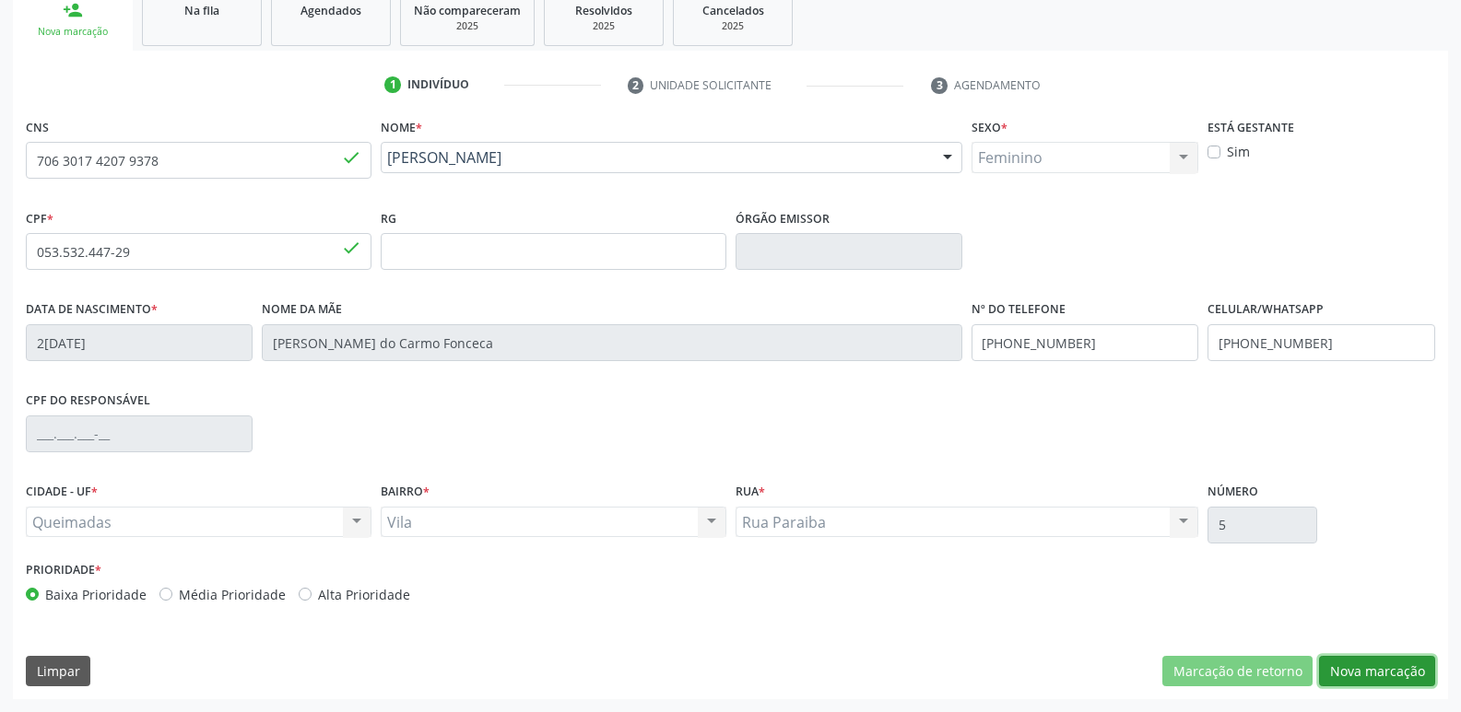
click at [1368, 660] on button "Nova marcação" at bounding box center [1377, 671] width 116 height 31
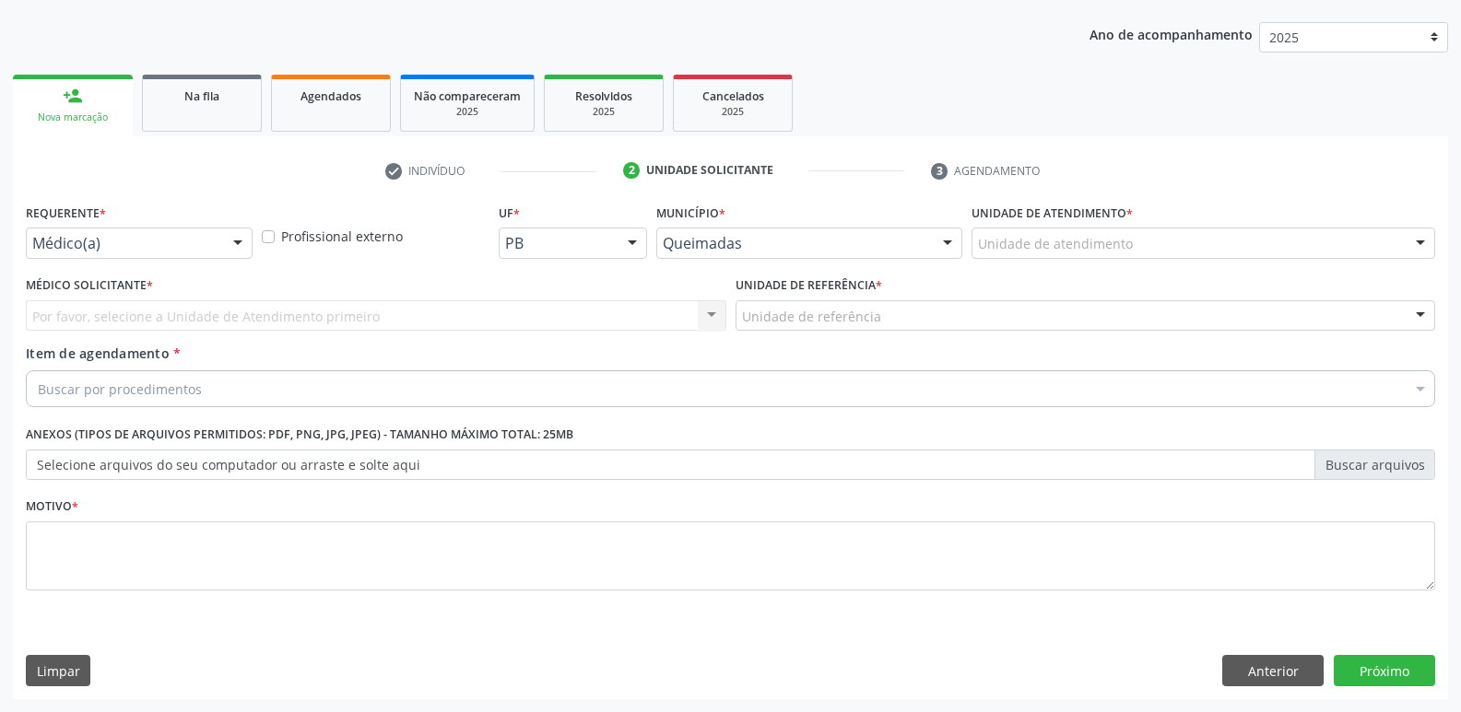
scroll to position [201, 0]
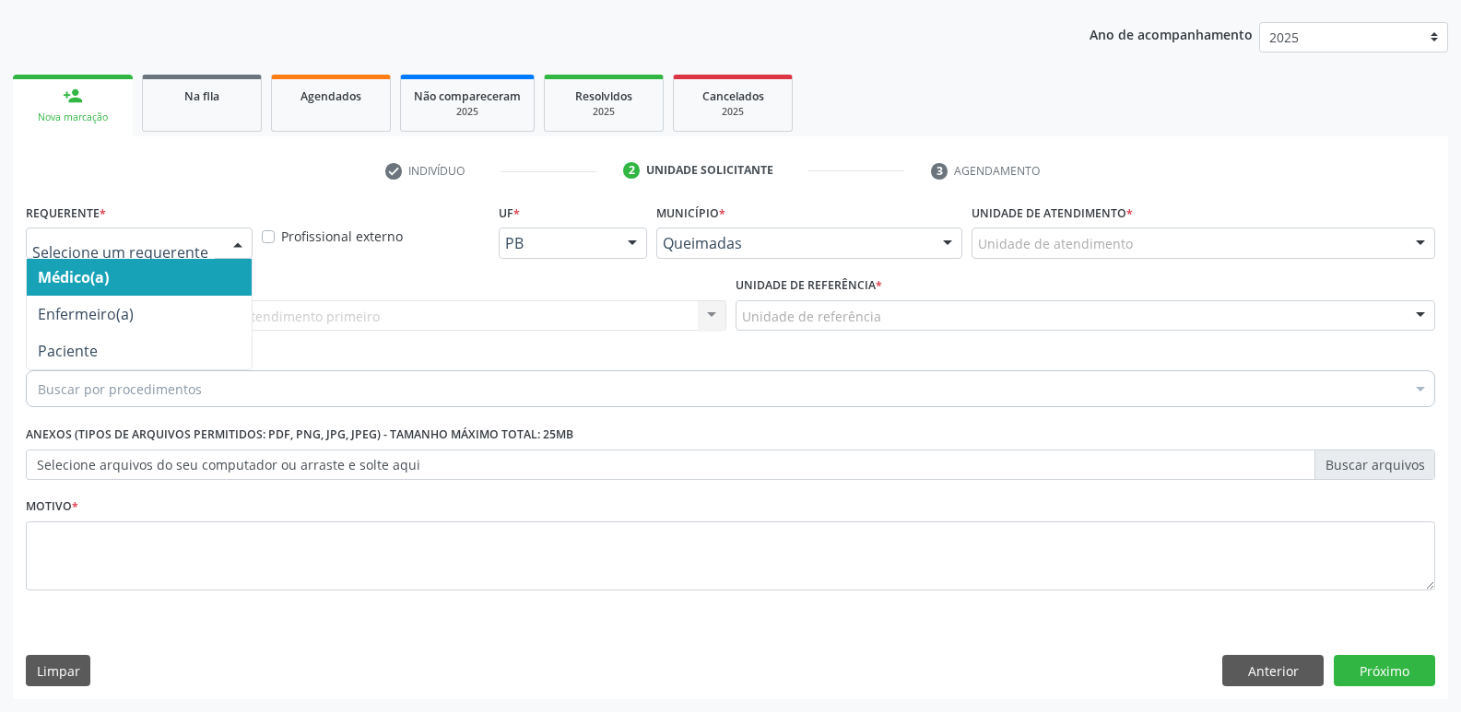
drag, startPoint x: 88, startPoint y: 241, endPoint x: 67, endPoint y: 312, distance: 73.8
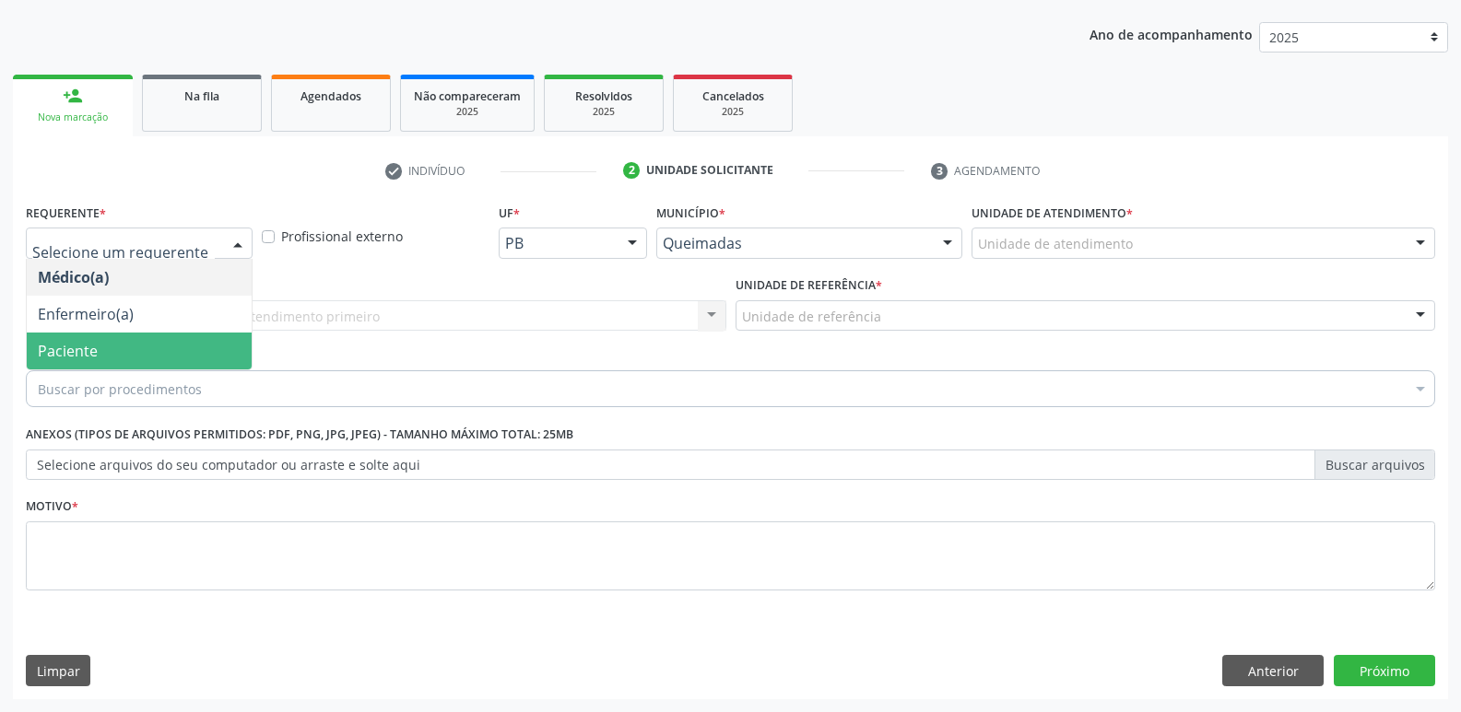
drag, startPoint x: 54, startPoint y: 345, endPoint x: 106, endPoint y: 332, distance: 53.2
click at [53, 345] on span "Paciente" at bounding box center [68, 351] width 60 height 20
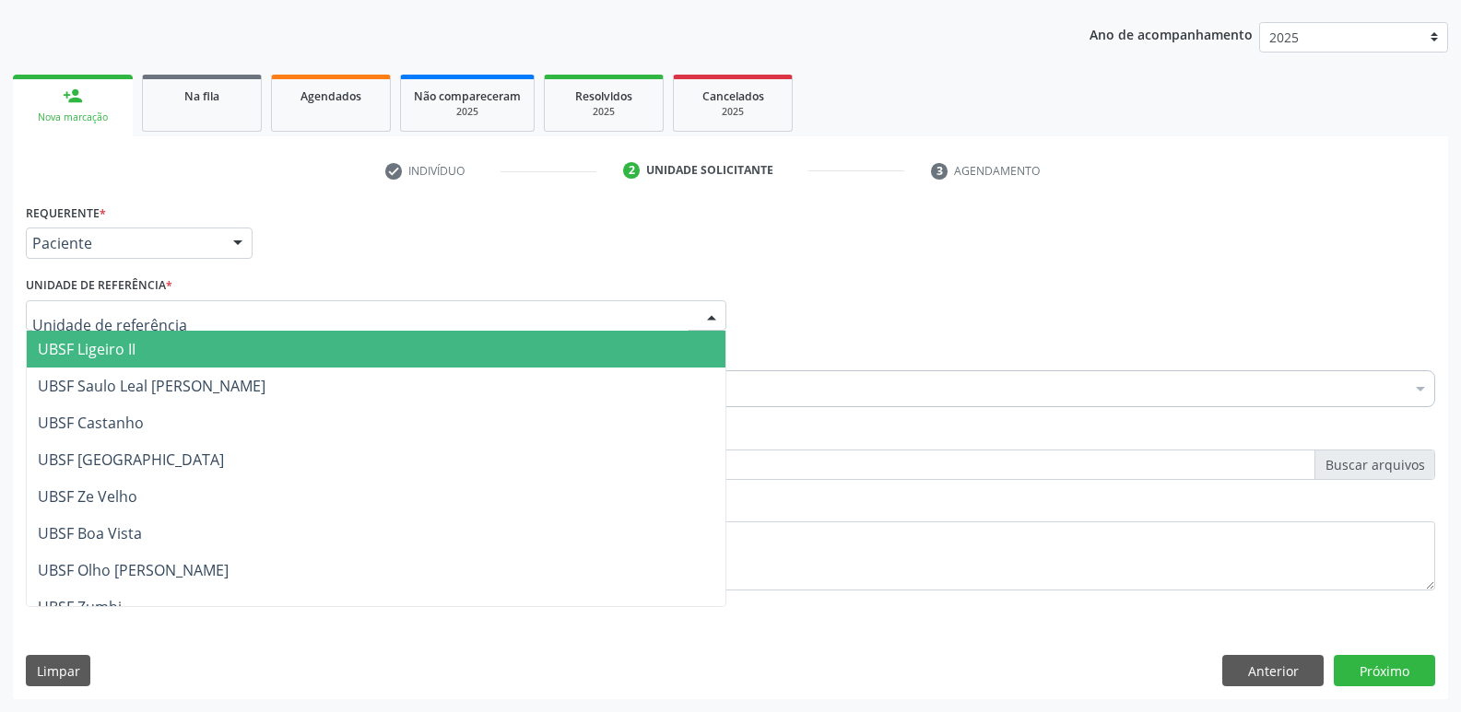
type input "V"
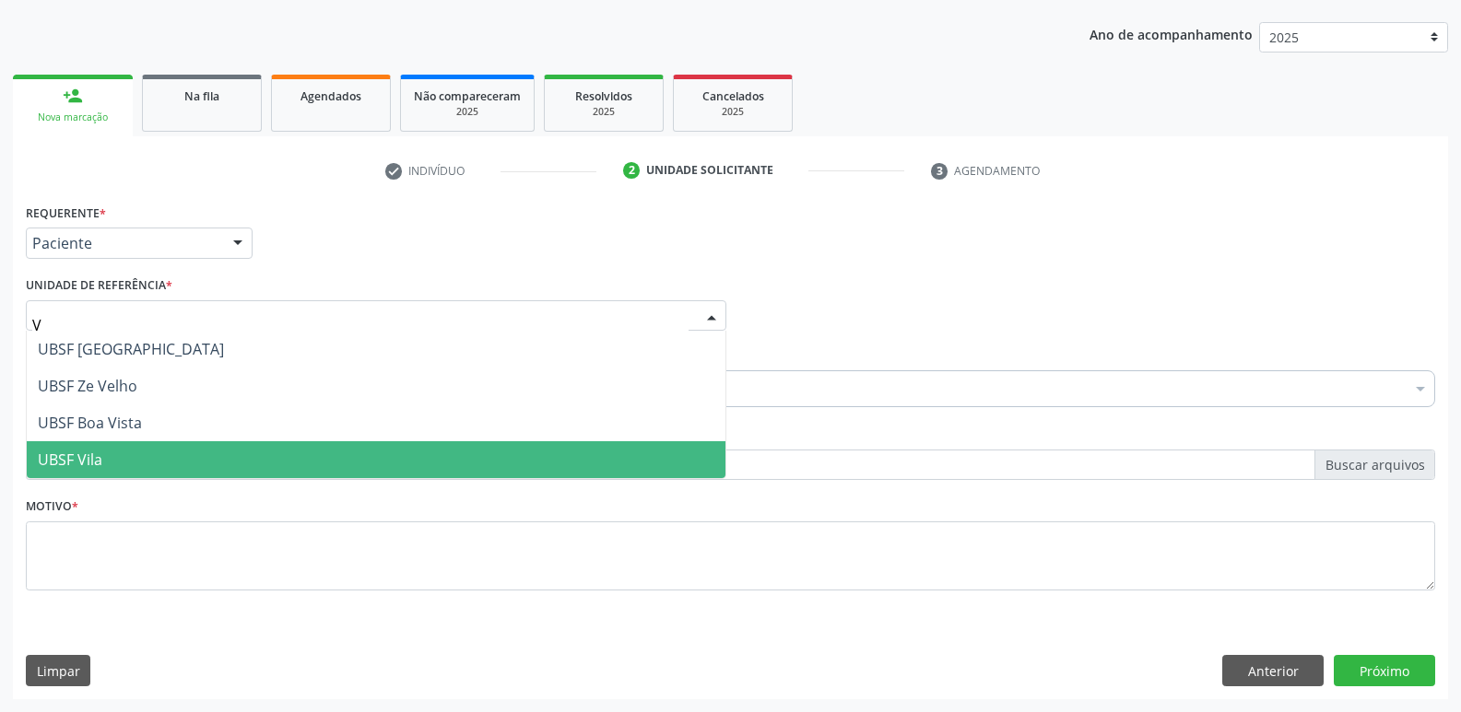
drag, startPoint x: 75, startPoint y: 450, endPoint x: 80, endPoint y: 440, distance: 11.5
click at [72, 448] on span "UBSF Vila" at bounding box center [376, 459] width 699 height 37
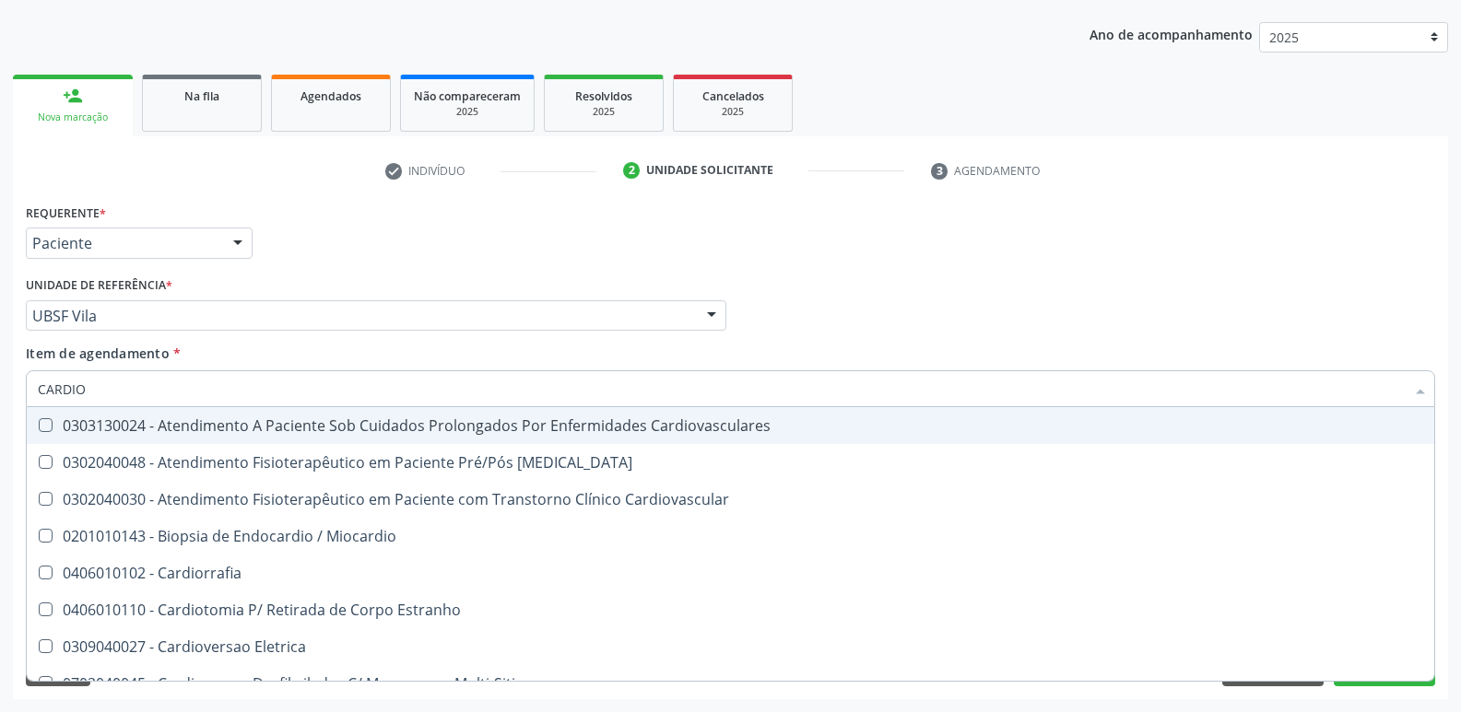
type input "CARDIOL"
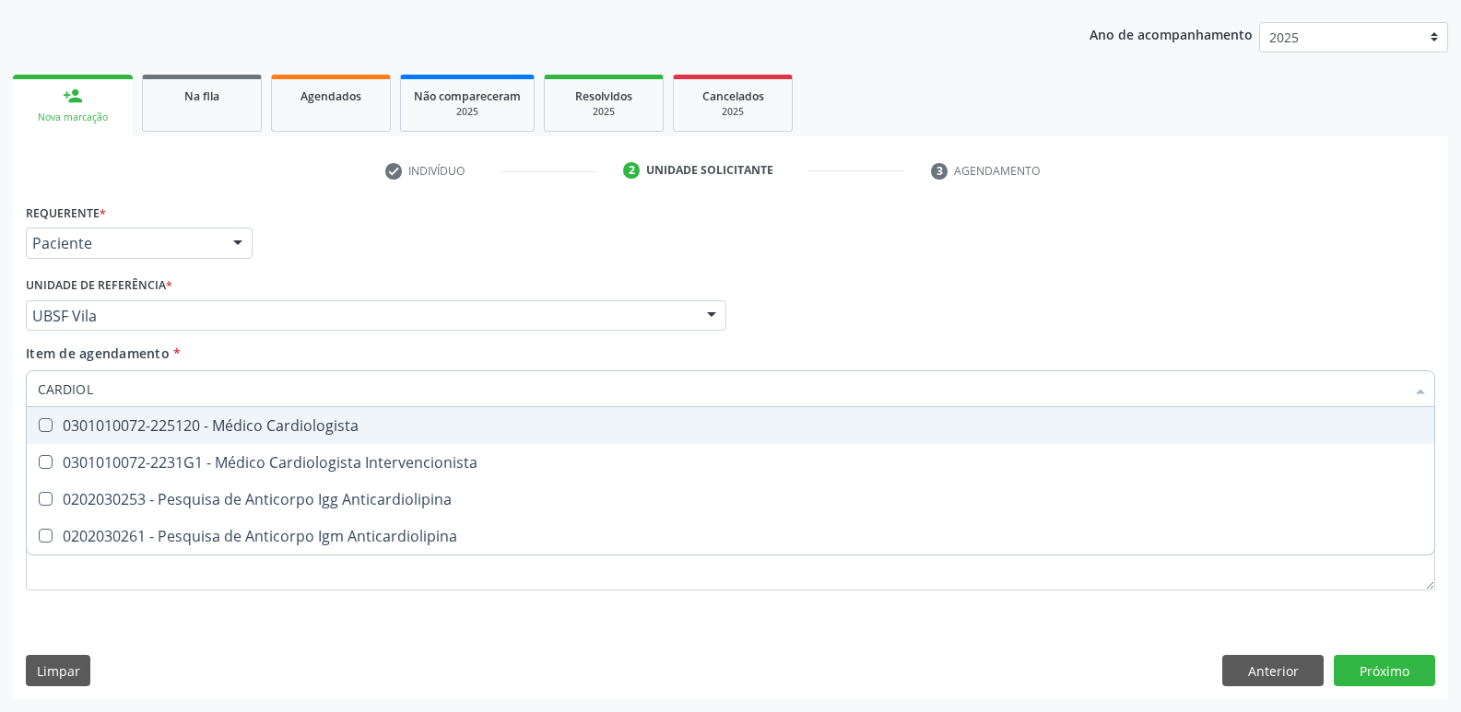
drag, startPoint x: 248, startPoint y: 429, endPoint x: 206, endPoint y: 476, distance: 62.7
click at [248, 430] on div "0301010072-225120 - Médico Cardiologista" at bounding box center [730, 425] width 1385 height 15
checkbox Cardiologista "true"
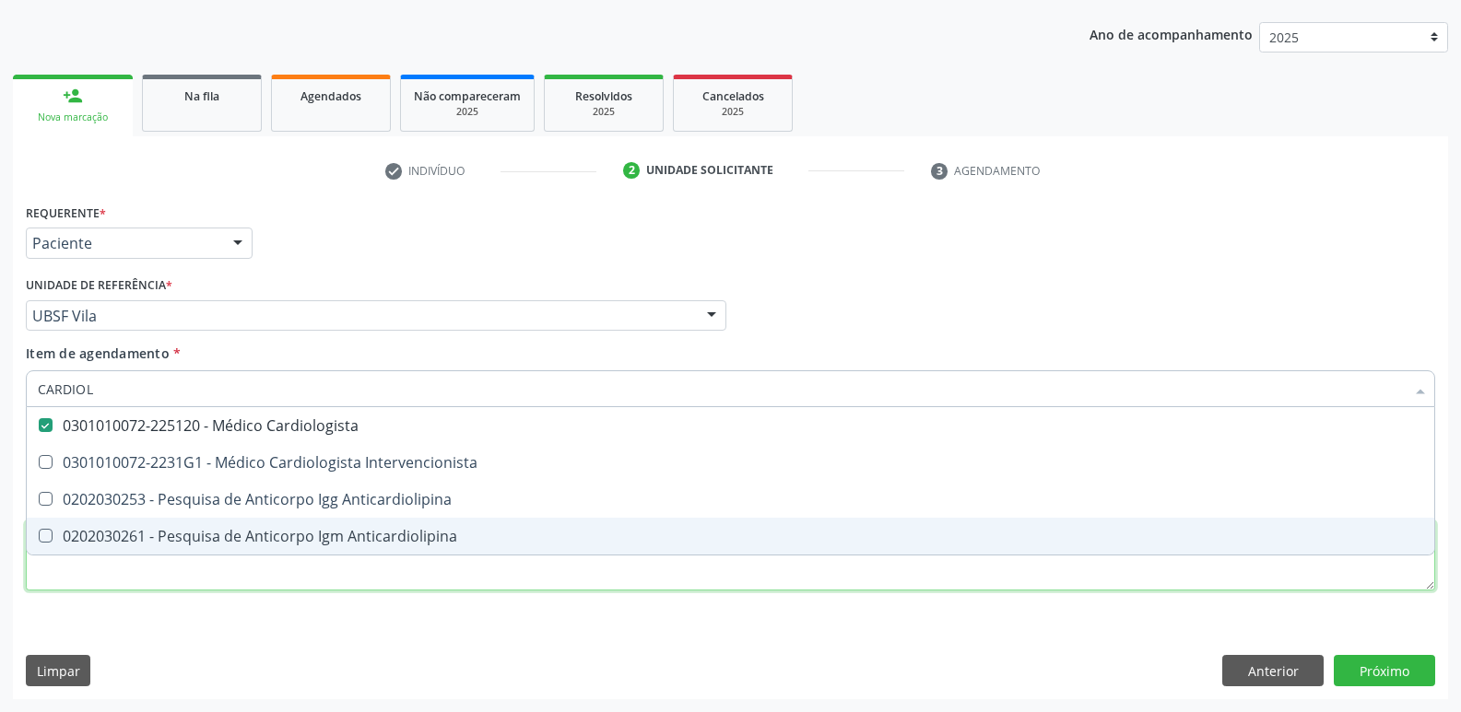
click at [158, 571] on div "Requerente * Paciente Médico(a) Enfermeiro(a) Paciente Nenhum resultado encontr…" at bounding box center [730, 408] width 1409 height 418
checkbox Intervencionista "true"
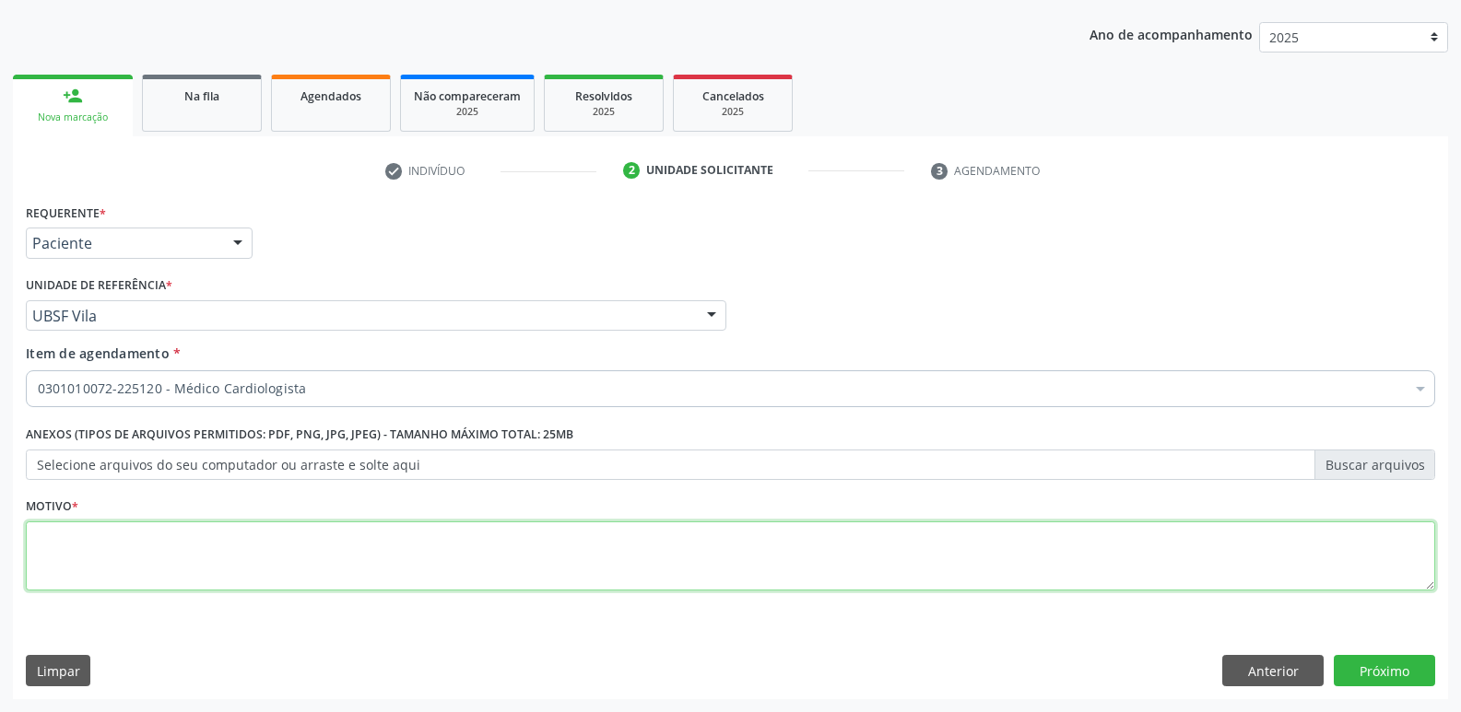
paste textarea "AVALIAÇÃO"
type textarea "AVALIAÇÃO"
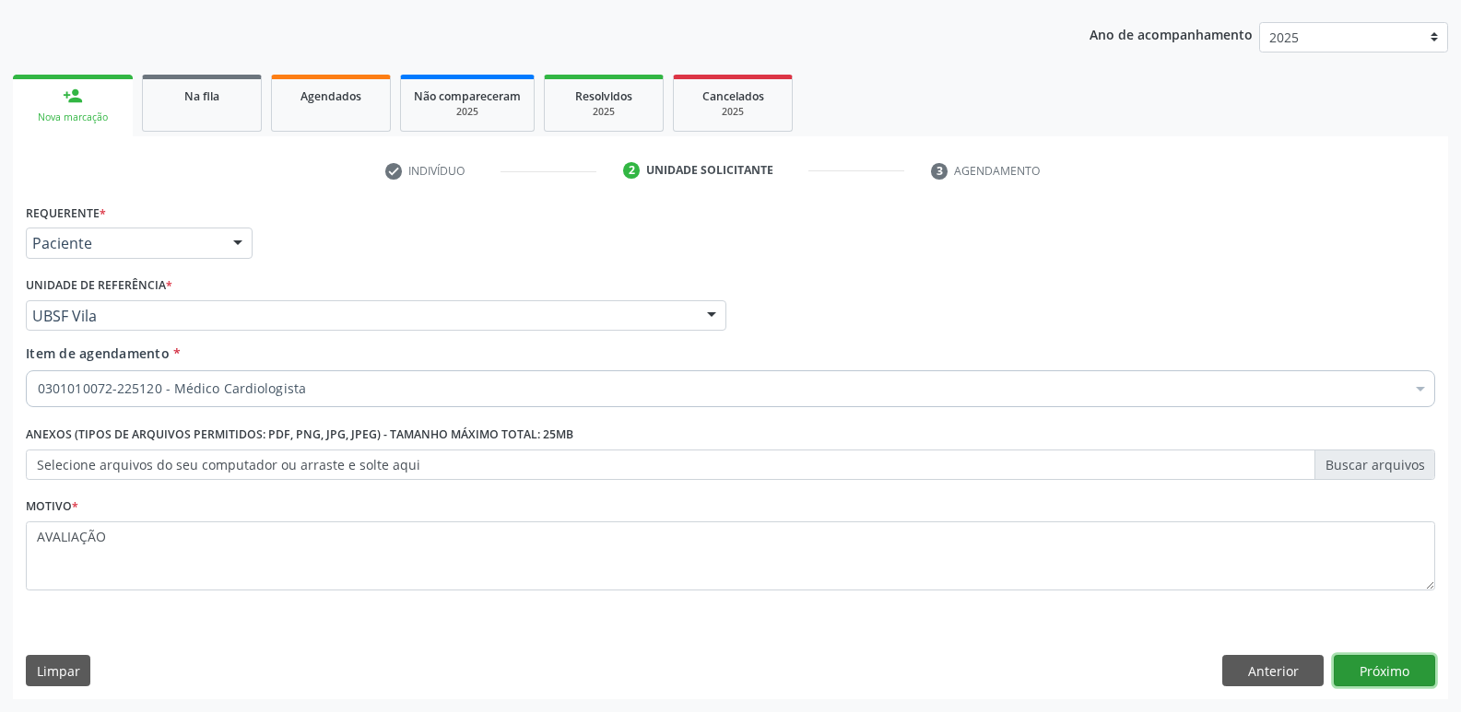
click at [1370, 666] on button "Próximo" at bounding box center [1384, 670] width 101 height 31
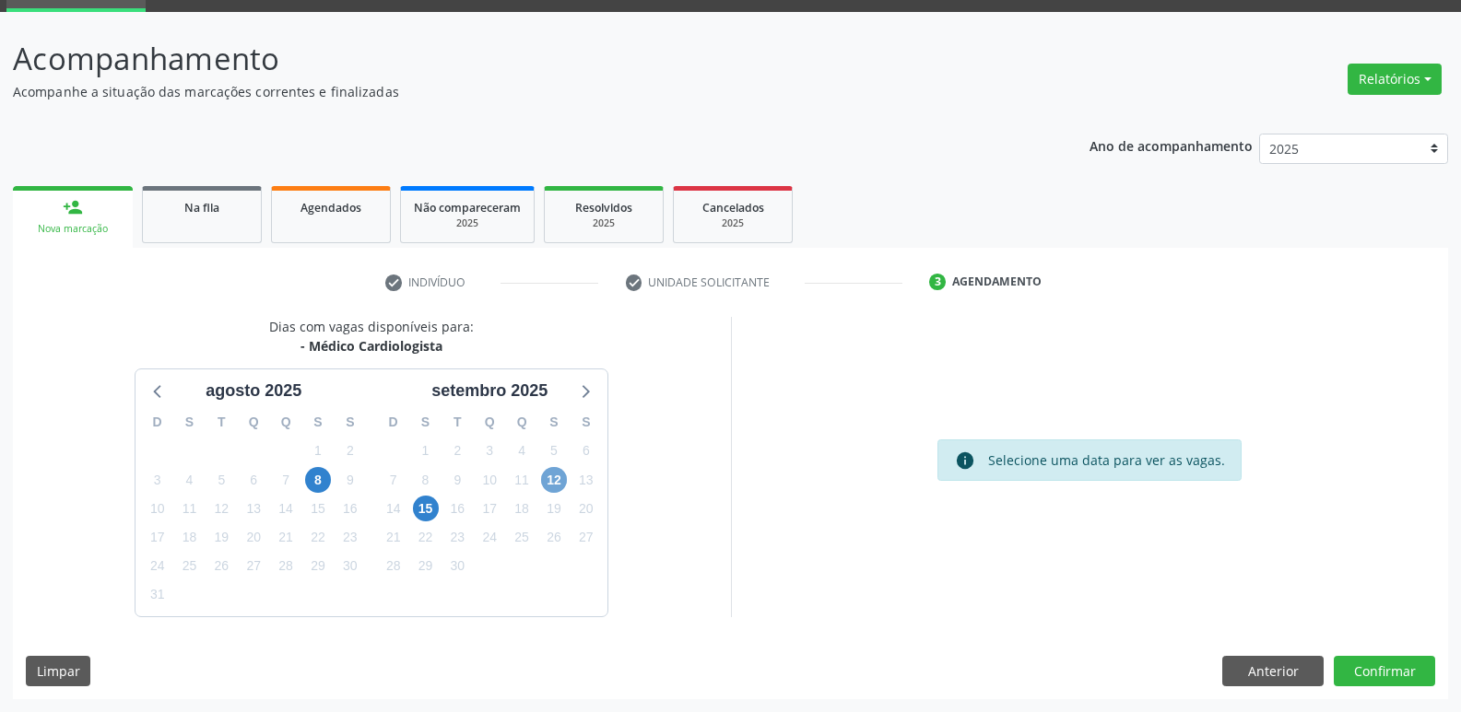
click at [547, 477] on span "12" at bounding box center [554, 480] width 26 height 26
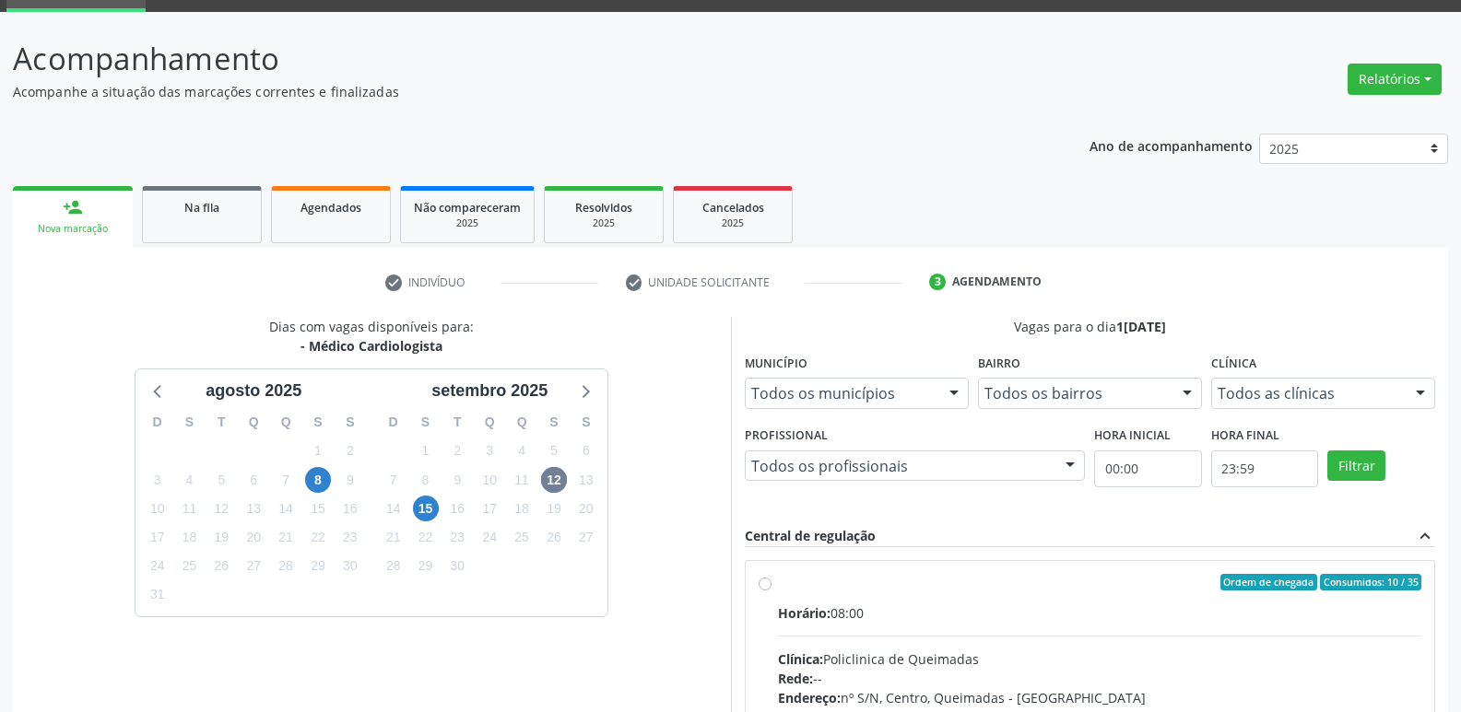
drag, startPoint x: 1357, startPoint y: 635, endPoint x: 1378, endPoint y: 519, distance: 118.0
click at [771, 591] on input "Ordem de chegada Consumidos: 10 / 35 Horário: 08:00 Clínica: Policlinica de Que…" at bounding box center [765, 582] width 13 height 17
radio input "true"
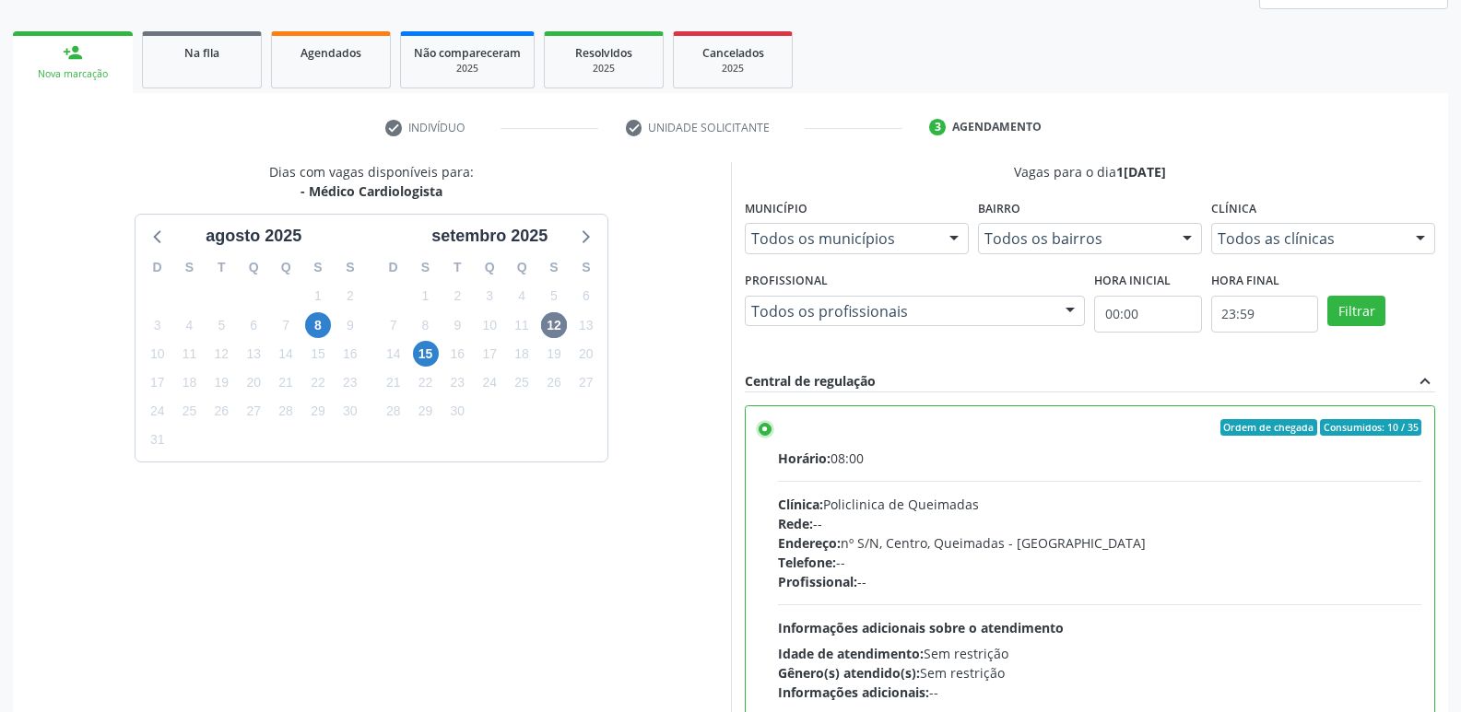
scroll to position [389, 0]
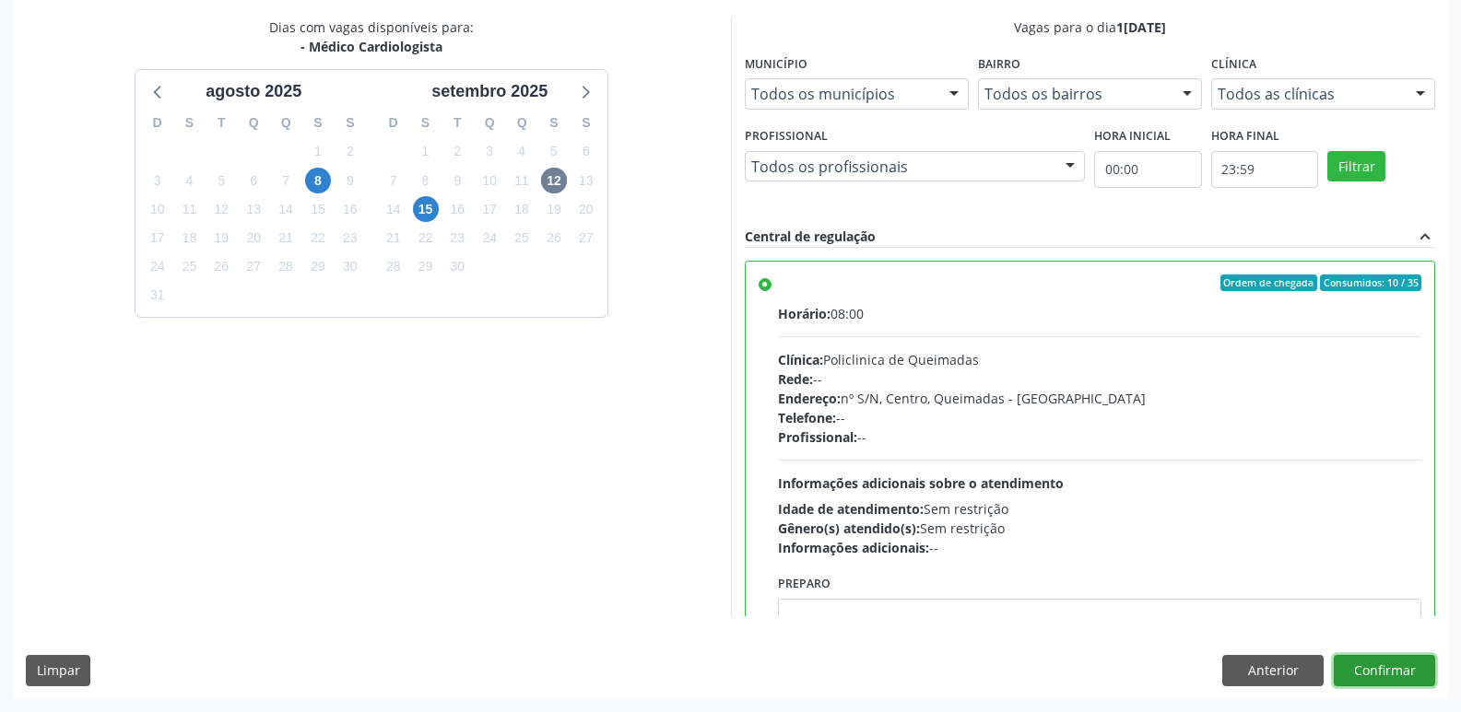
click at [1399, 661] on button "Confirmar" at bounding box center [1384, 670] width 101 height 31
click at [1400, 672] on button "Confirmar" at bounding box center [1384, 670] width 101 height 31
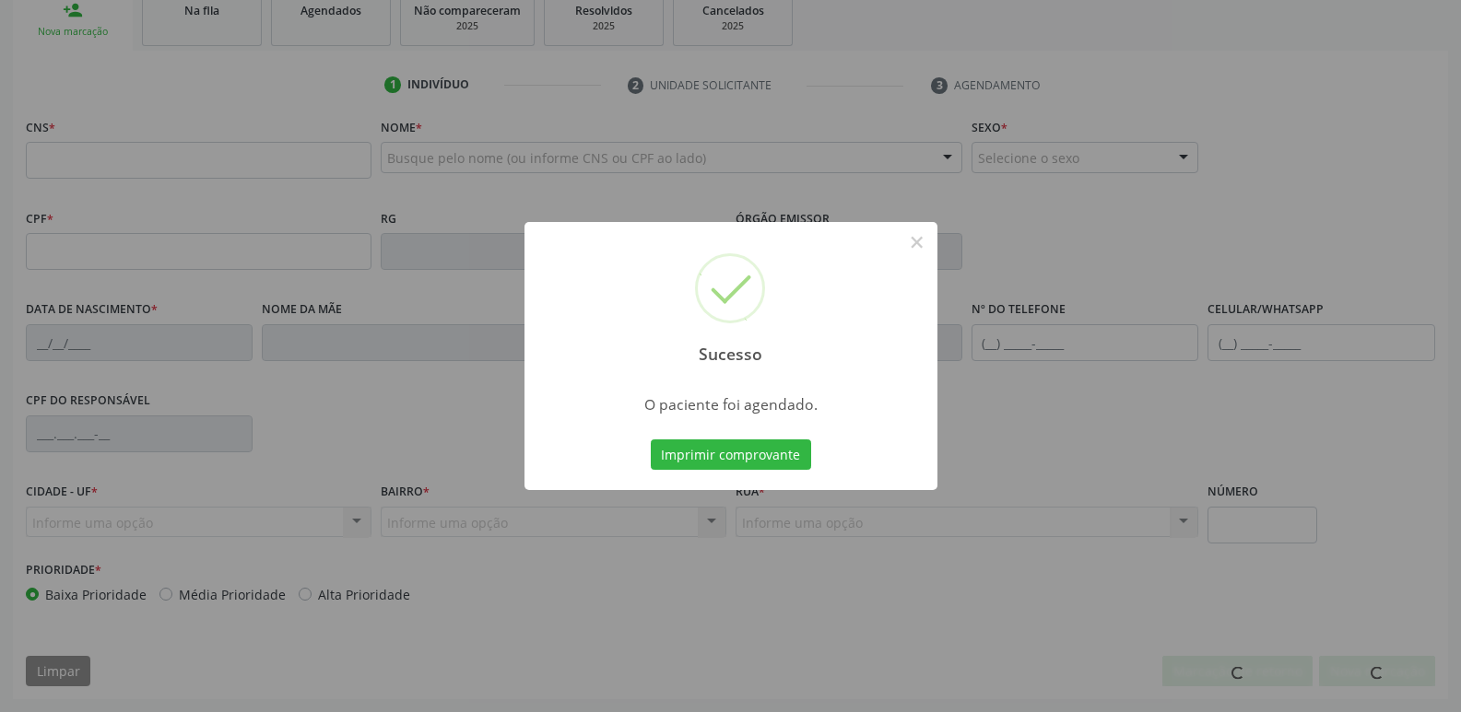
scroll to position [287, 0]
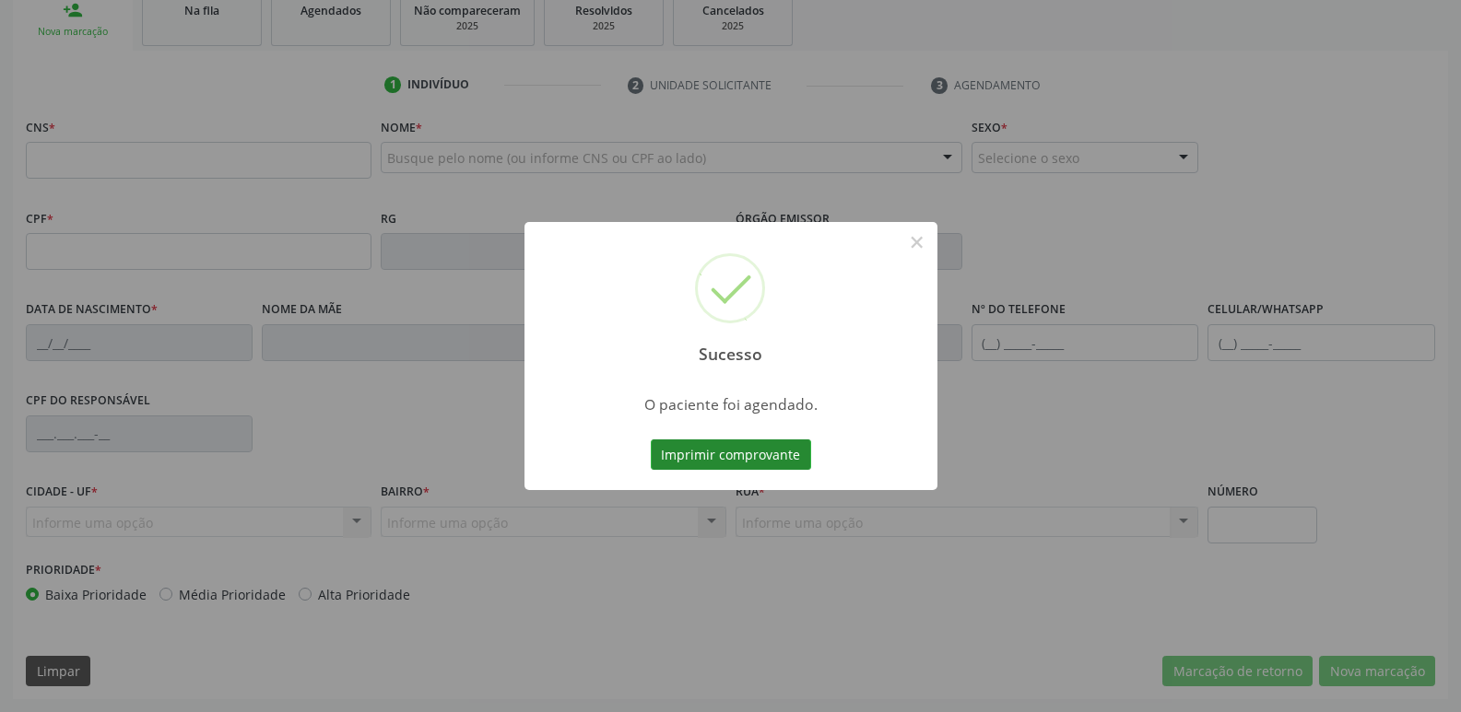
click at [785, 451] on button "Imprimir comprovante" at bounding box center [731, 455] width 160 height 31
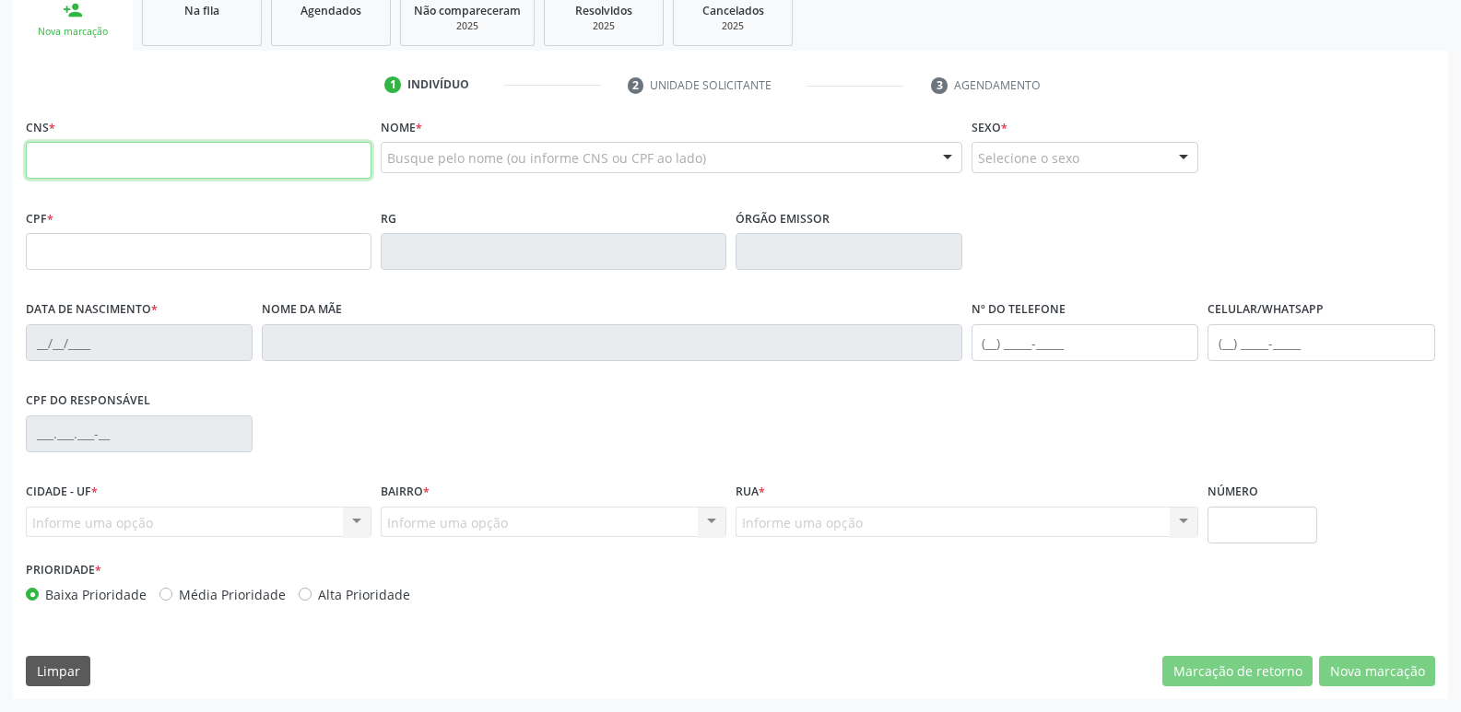
click at [223, 154] on input "text" at bounding box center [199, 160] width 346 height 37
click at [324, 28] on link "Agendados" at bounding box center [331, 17] width 120 height 57
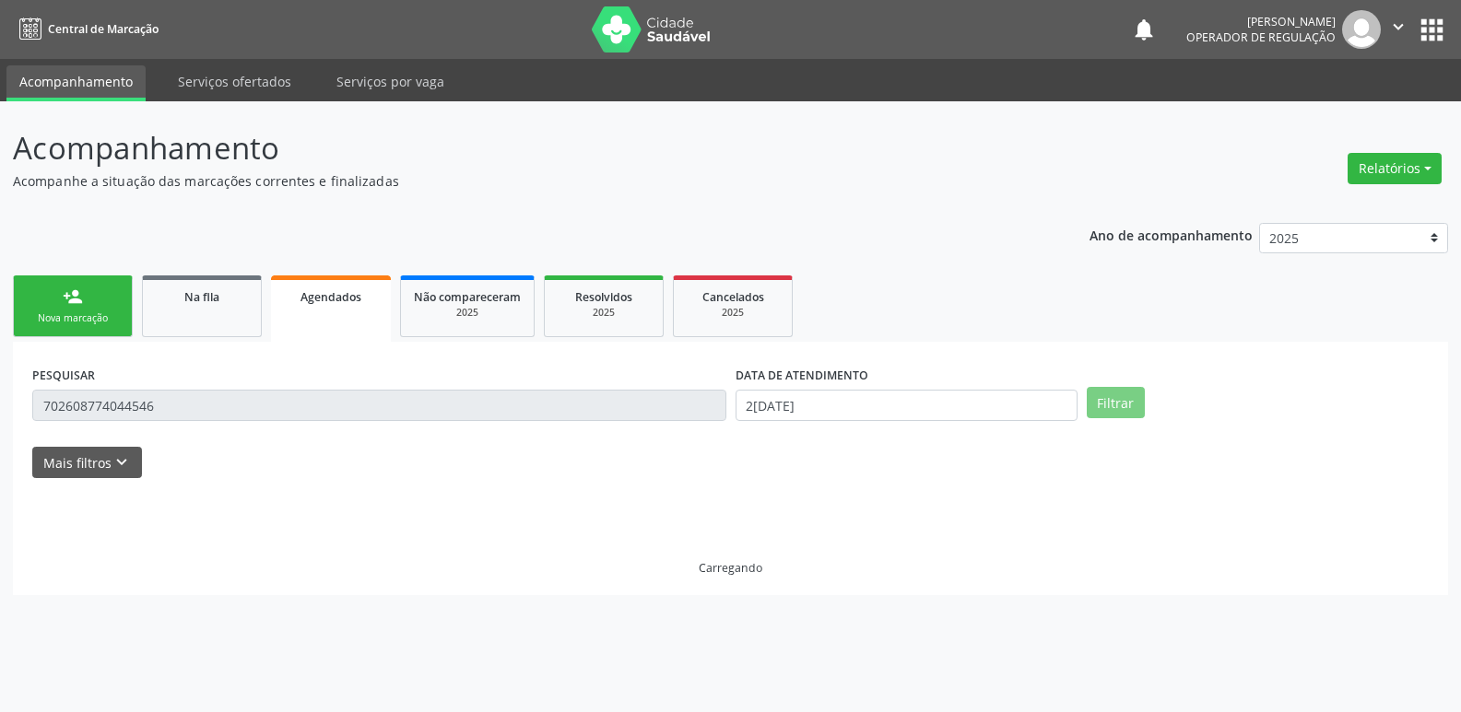
scroll to position [0, 0]
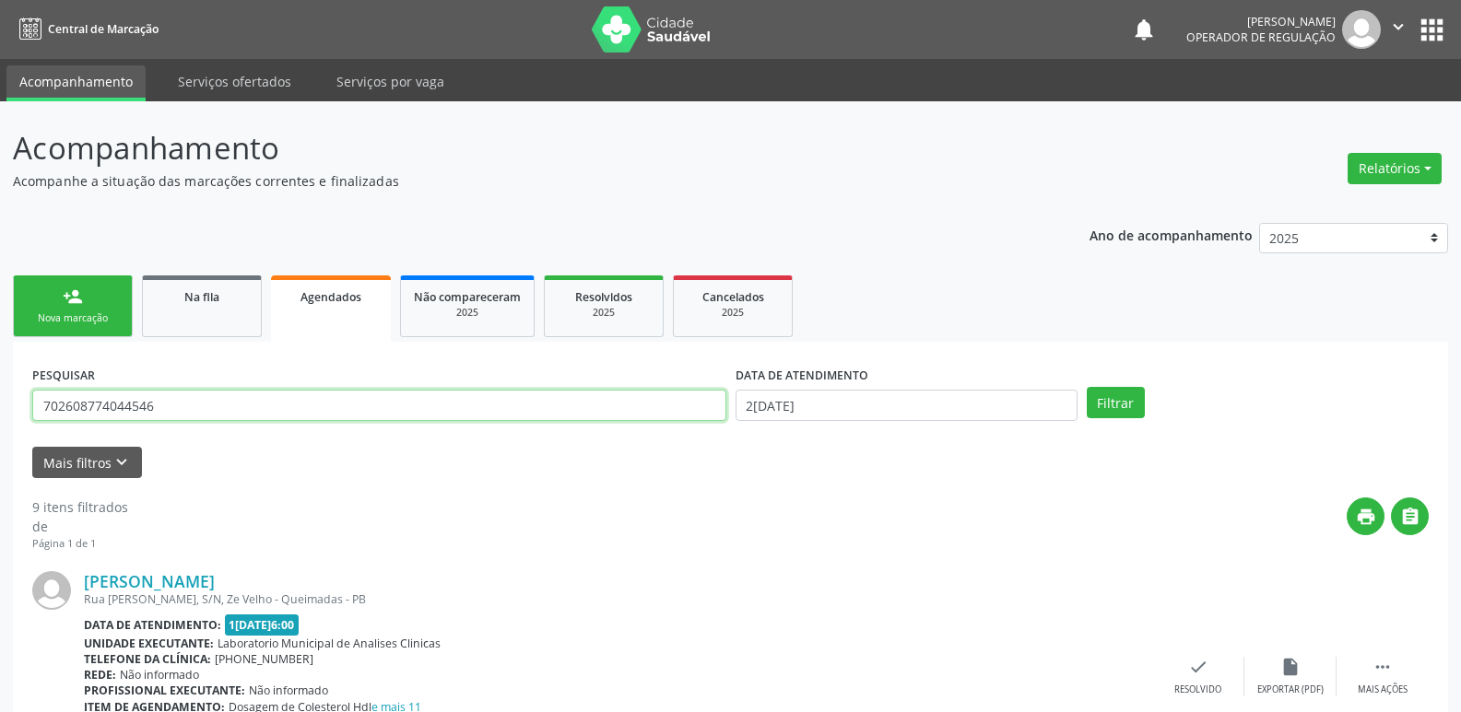
click at [174, 404] on input "702608774044546" at bounding box center [379, 405] width 694 height 31
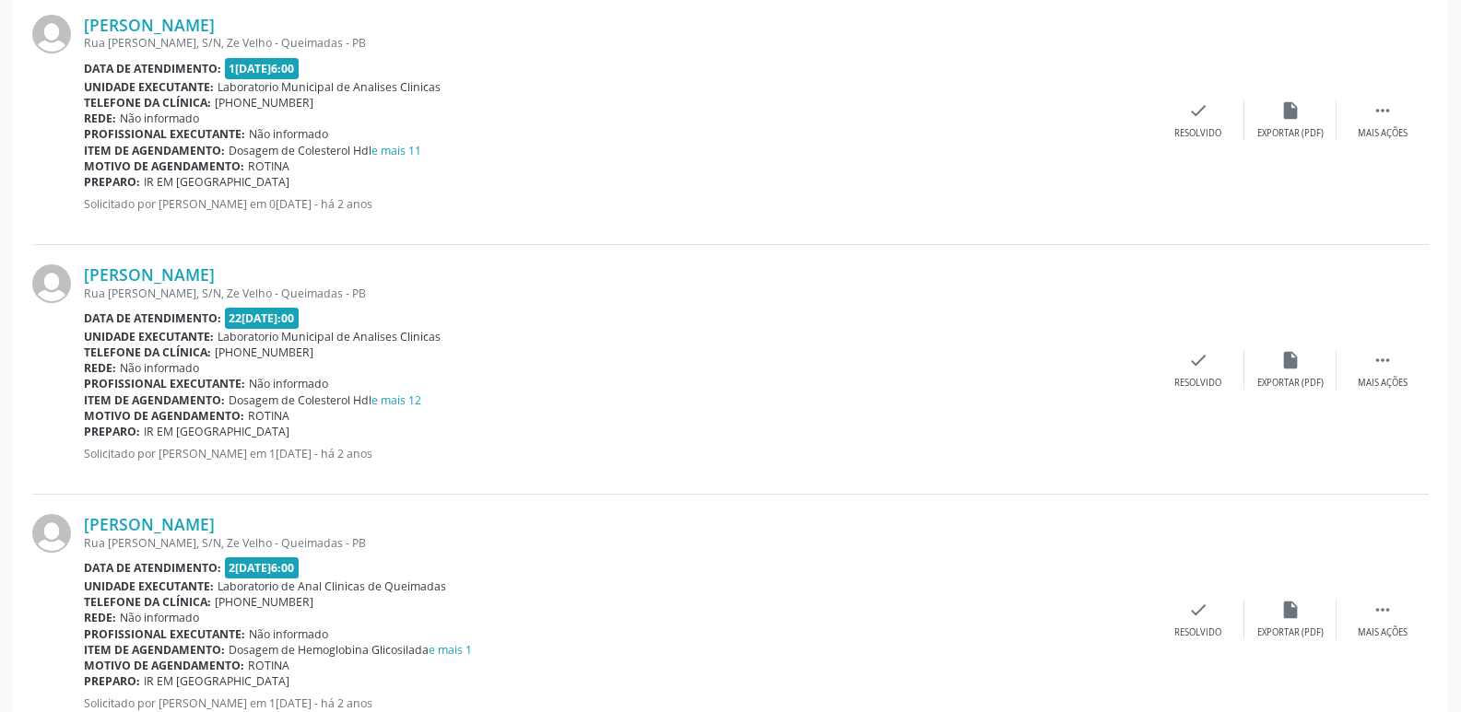
scroll to position [184, 0]
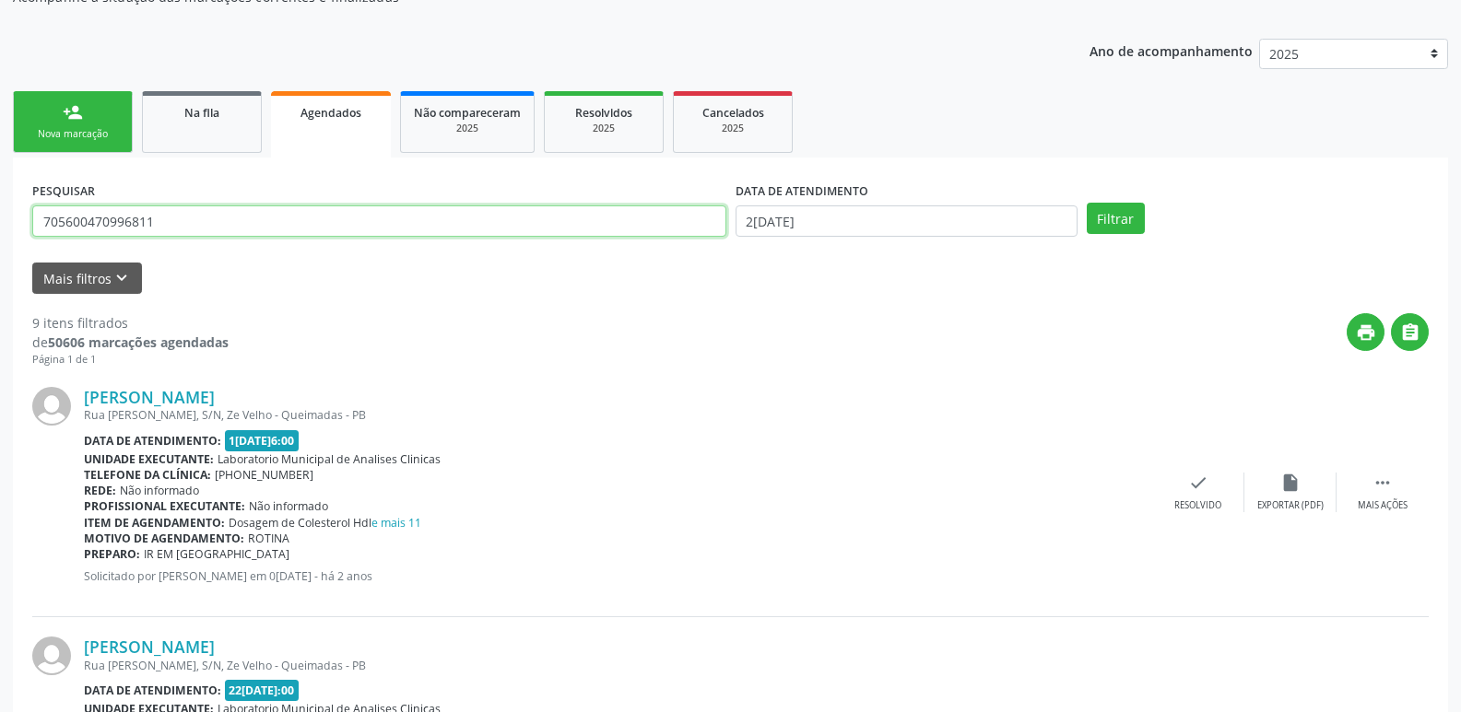
type input "705600470996811"
click at [1087, 203] on button "Filtrar" at bounding box center [1116, 218] width 58 height 31
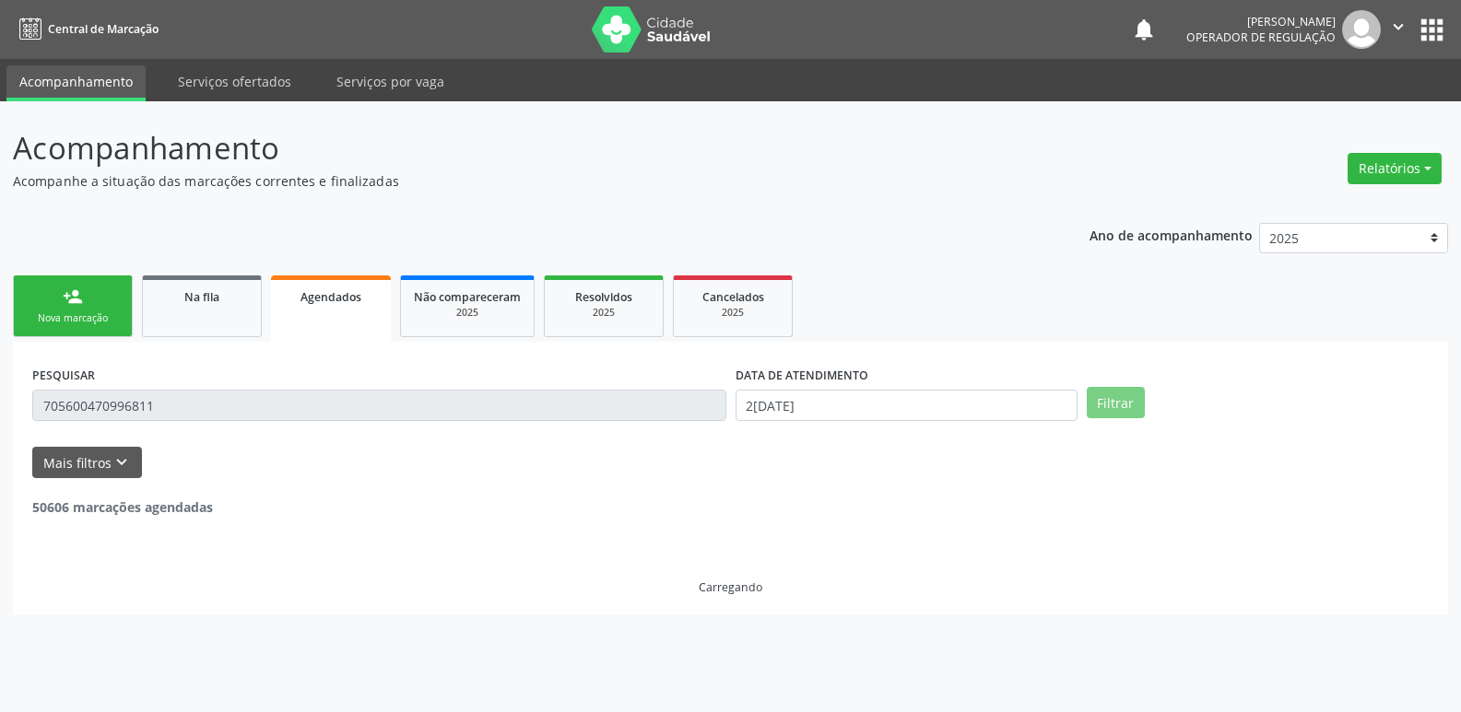
scroll to position [0, 0]
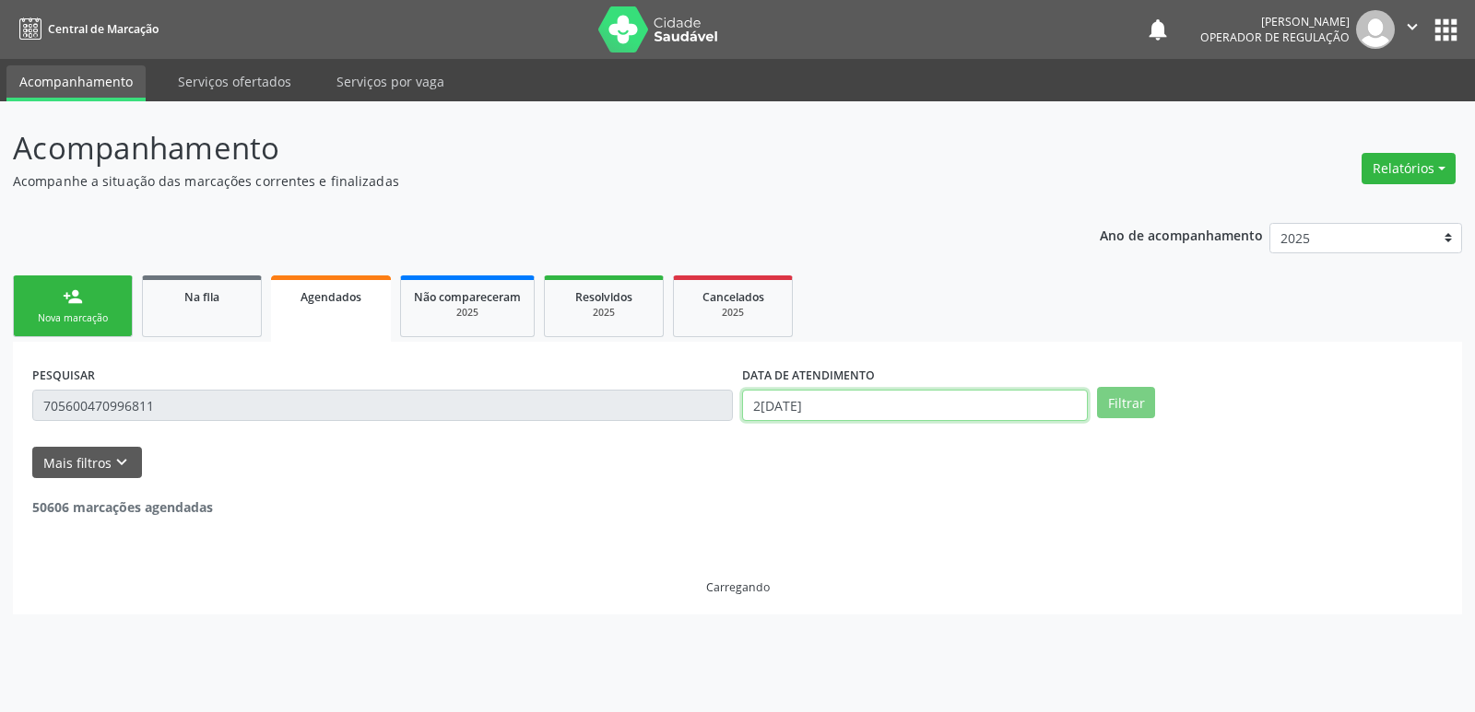
click at [832, 417] on input "2[DATE]" at bounding box center [915, 405] width 346 height 31
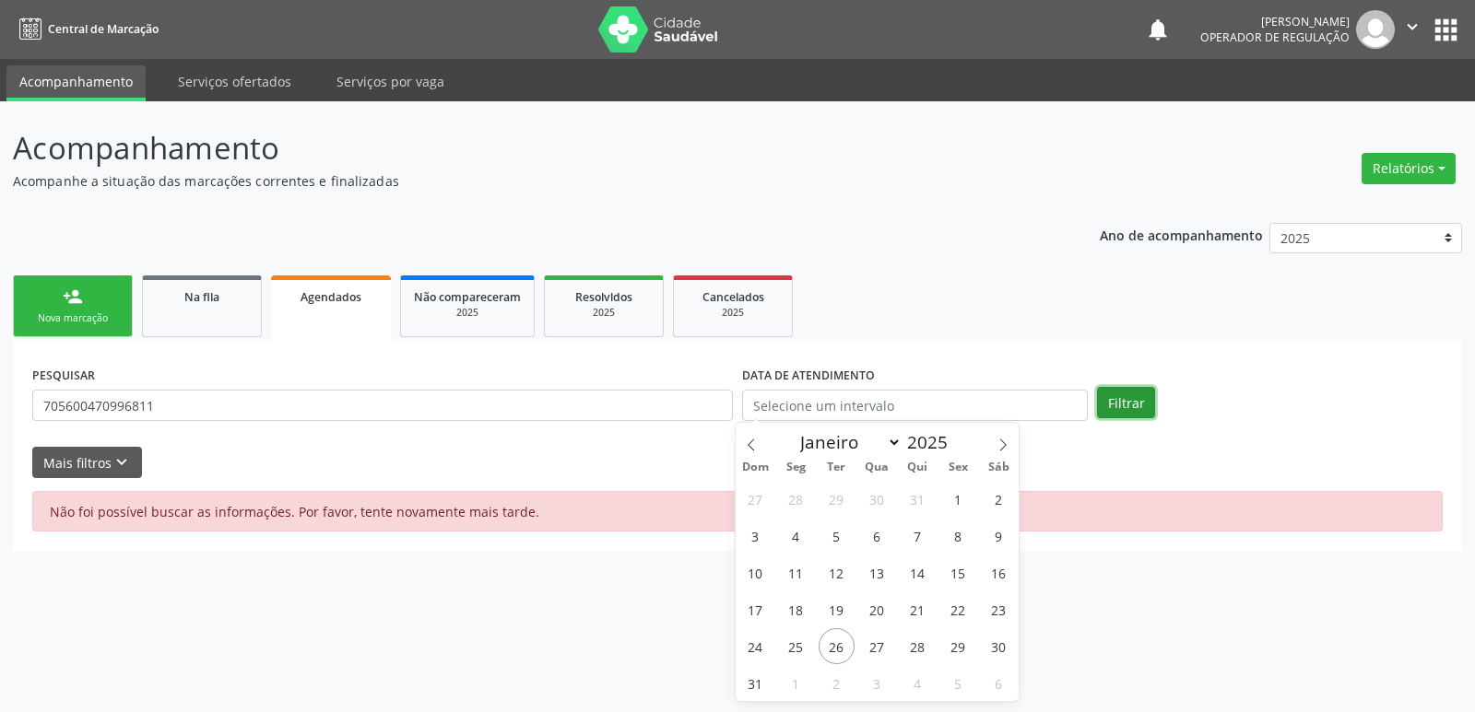
click at [1130, 406] on button "Filtrar" at bounding box center [1126, 402] width 58 height 31
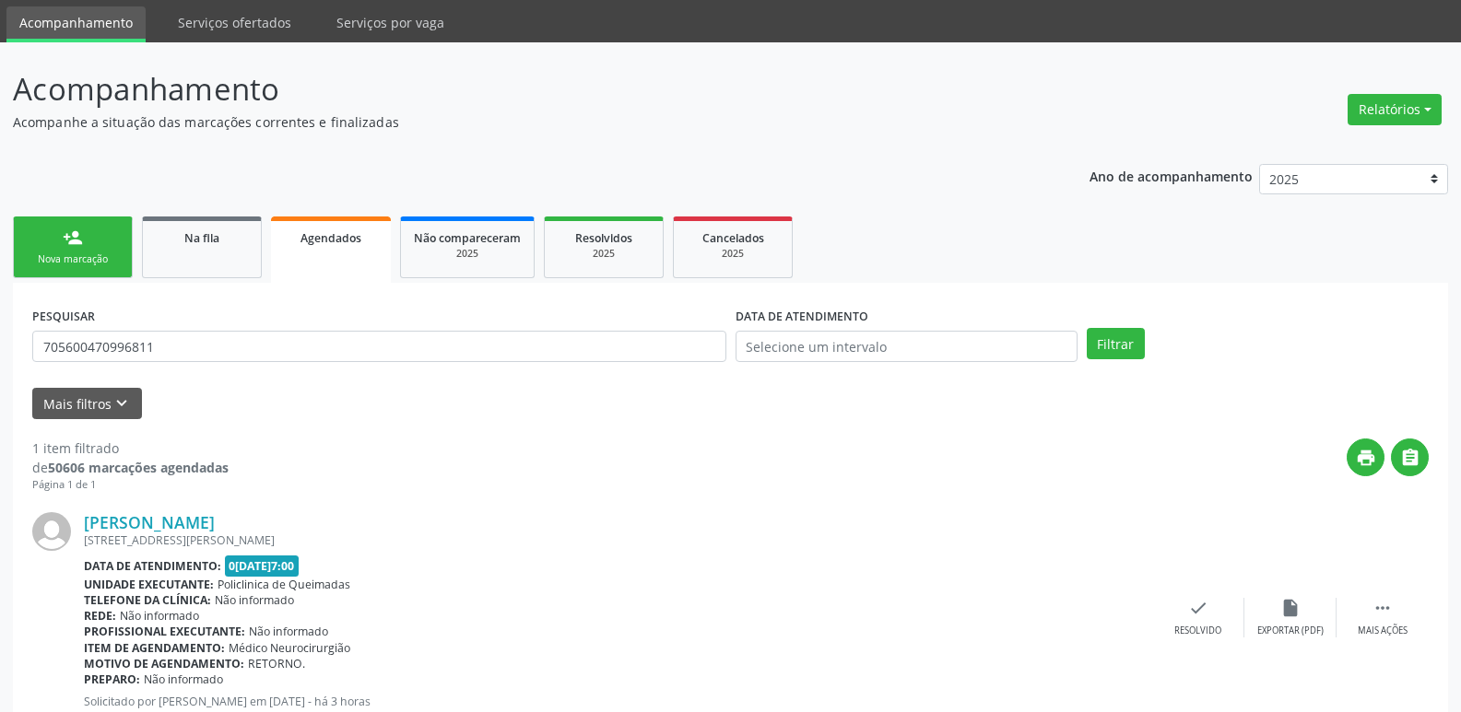
scroll to position [121, 0]
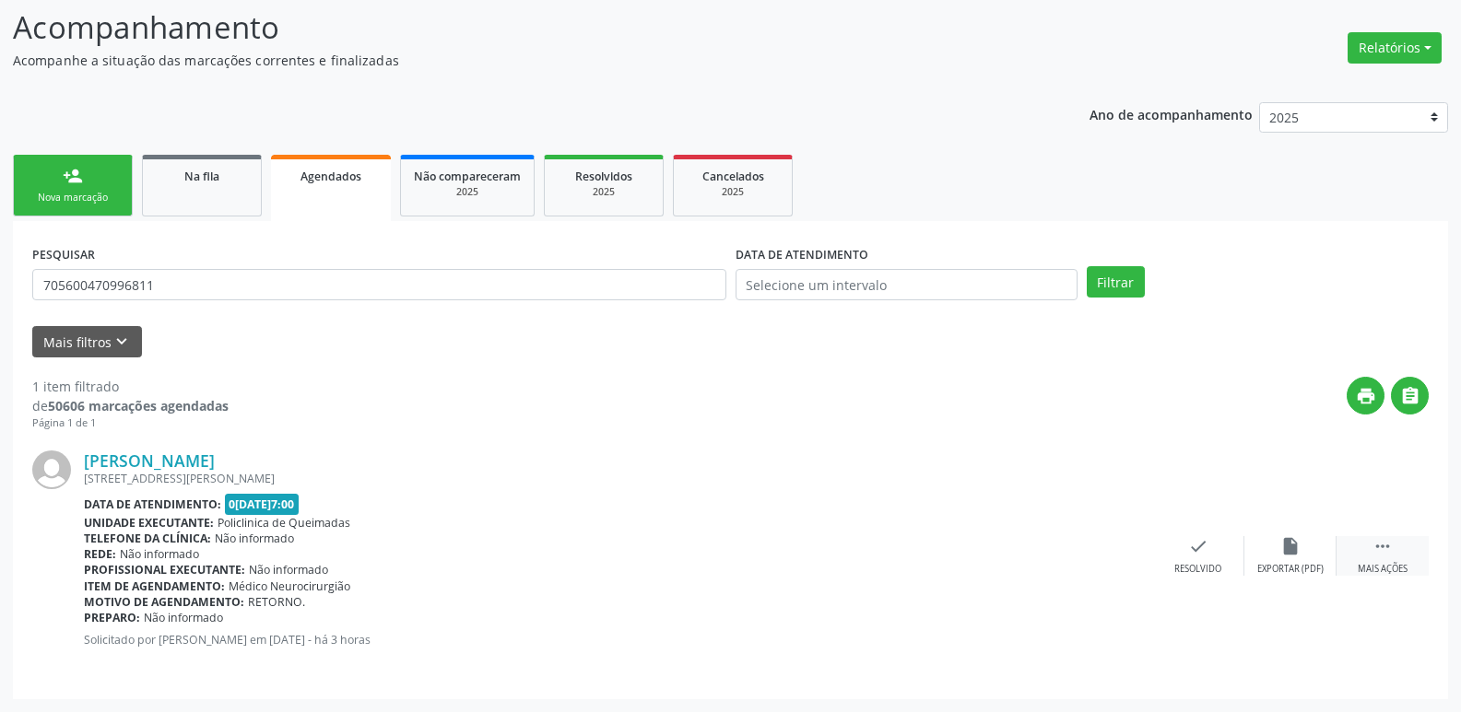
click at [1368, 556] on div " Mais ações" at bounding box center [1382, 556] width 92 height 40
click at [1038, 546] on div "print Imprimir" at bounding box center [1014, 556] width 92 height 40
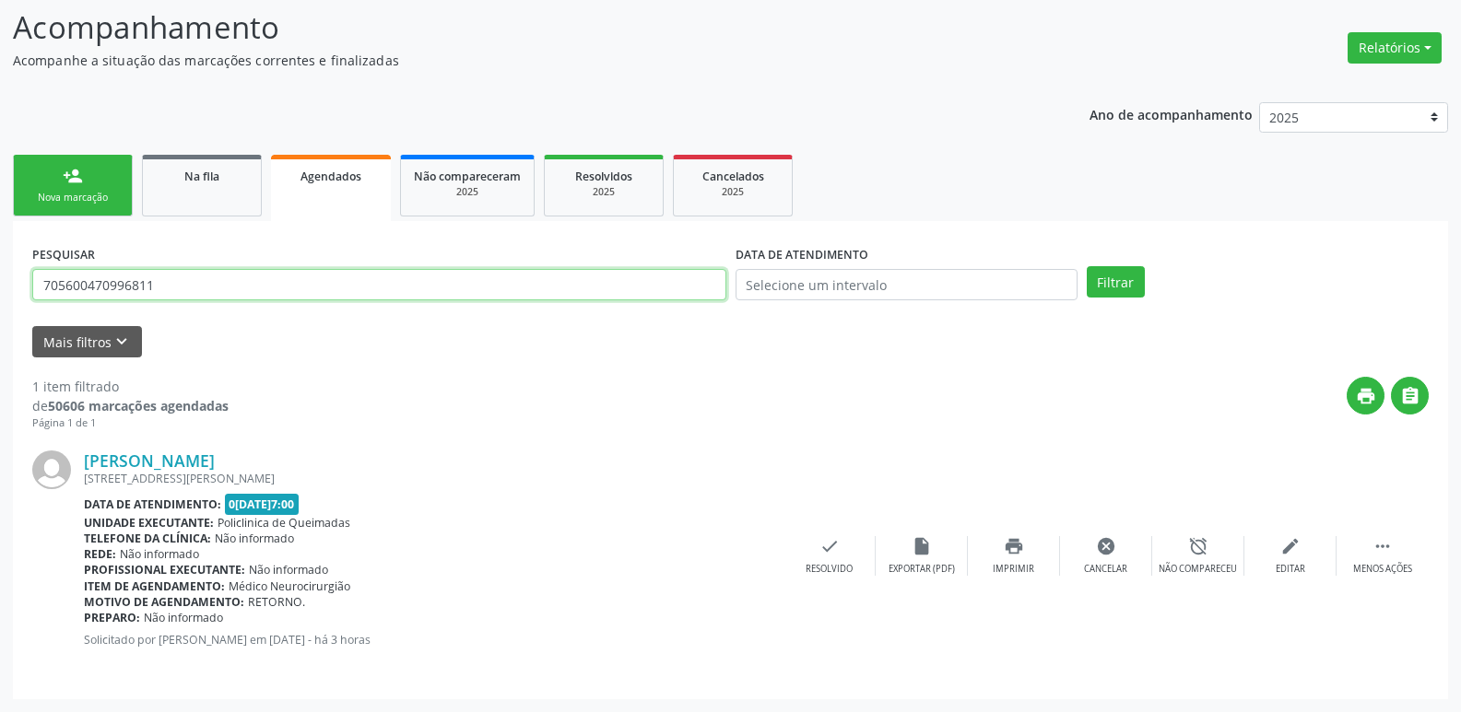
click at [199, 294] on input "705600470996811" at bounding box center [379, 284] width 694 height 31
click at [1087, 266] on button "Filtrar" at bounding box center [1116, 281] width 58 height 31
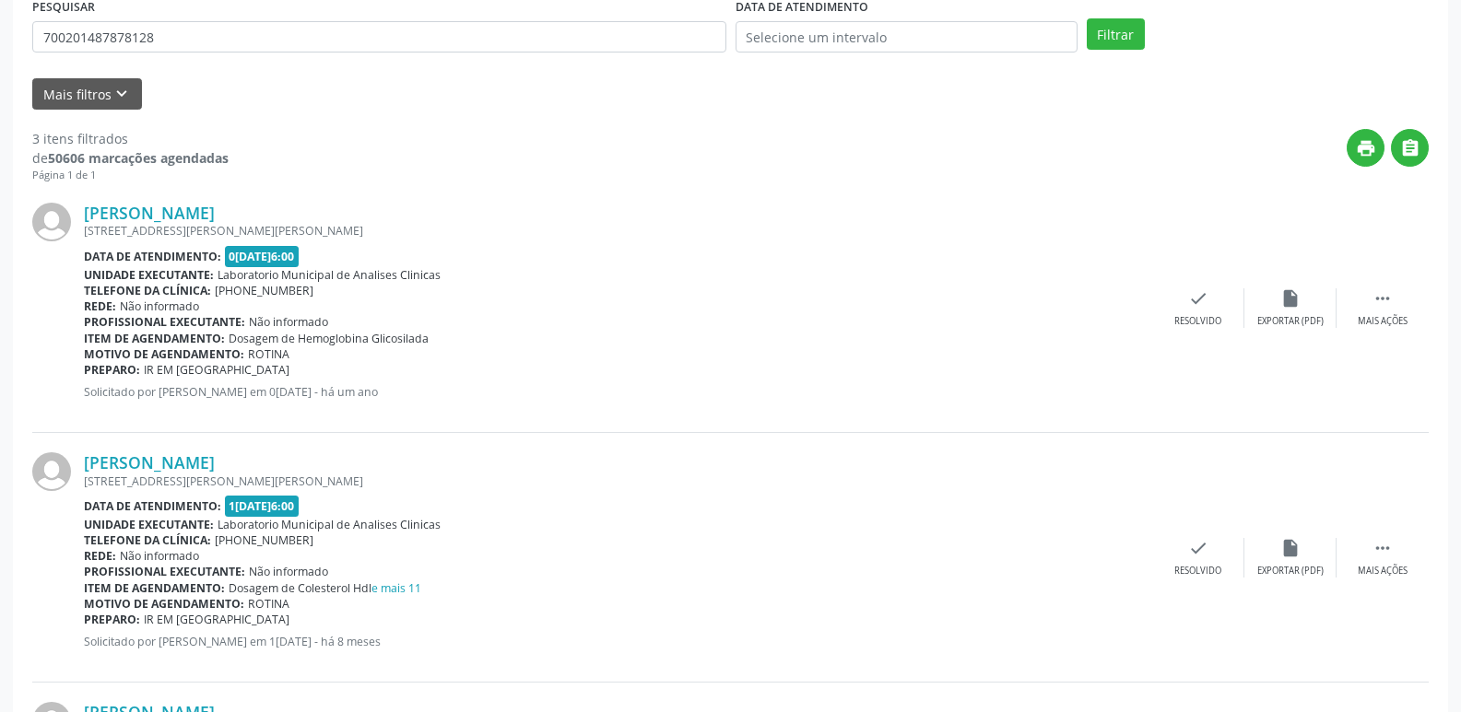
scroll to position [620, 0]
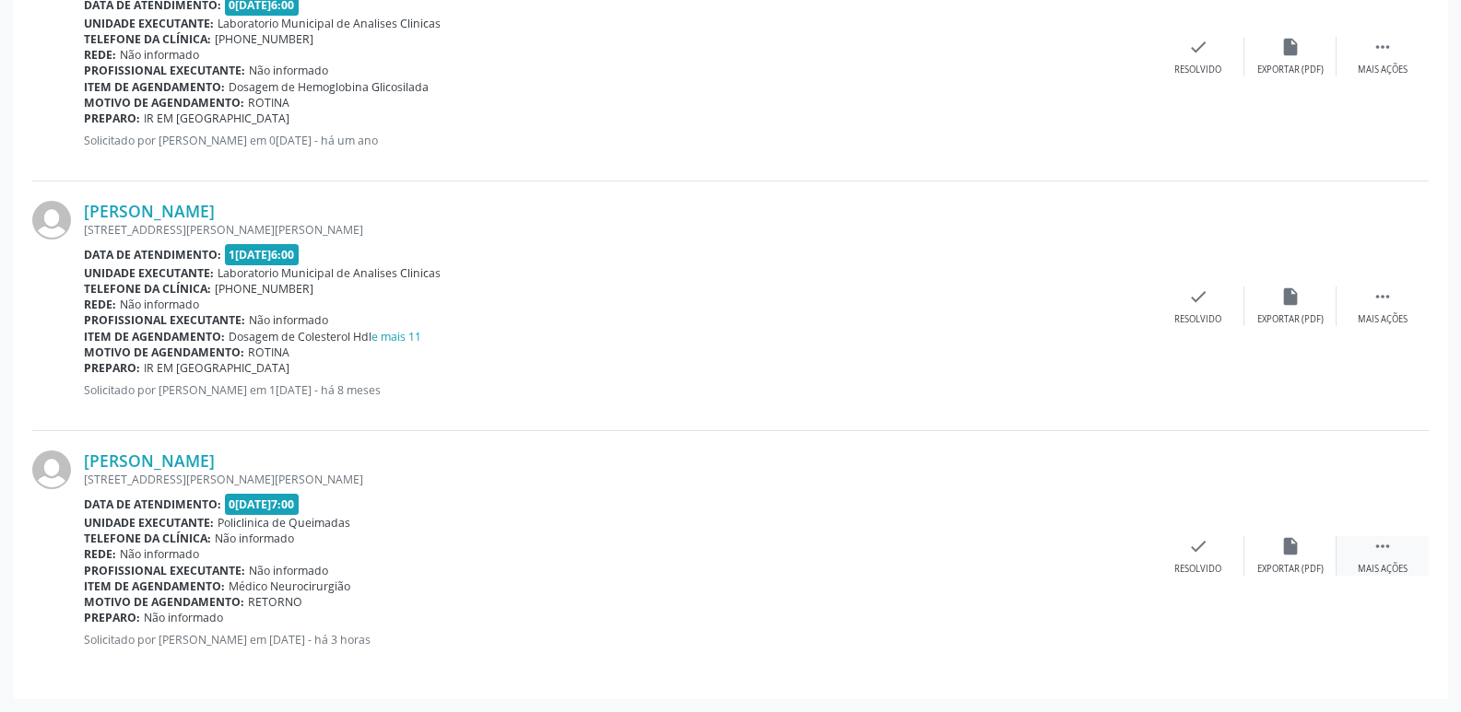
click at [1383, 541] on icon "" at bounding box center [1382, 546] width 20 height 20
click at [1030, 540] on div "print Imprimir" at bounding box center [1014, 556] width 92 height 40
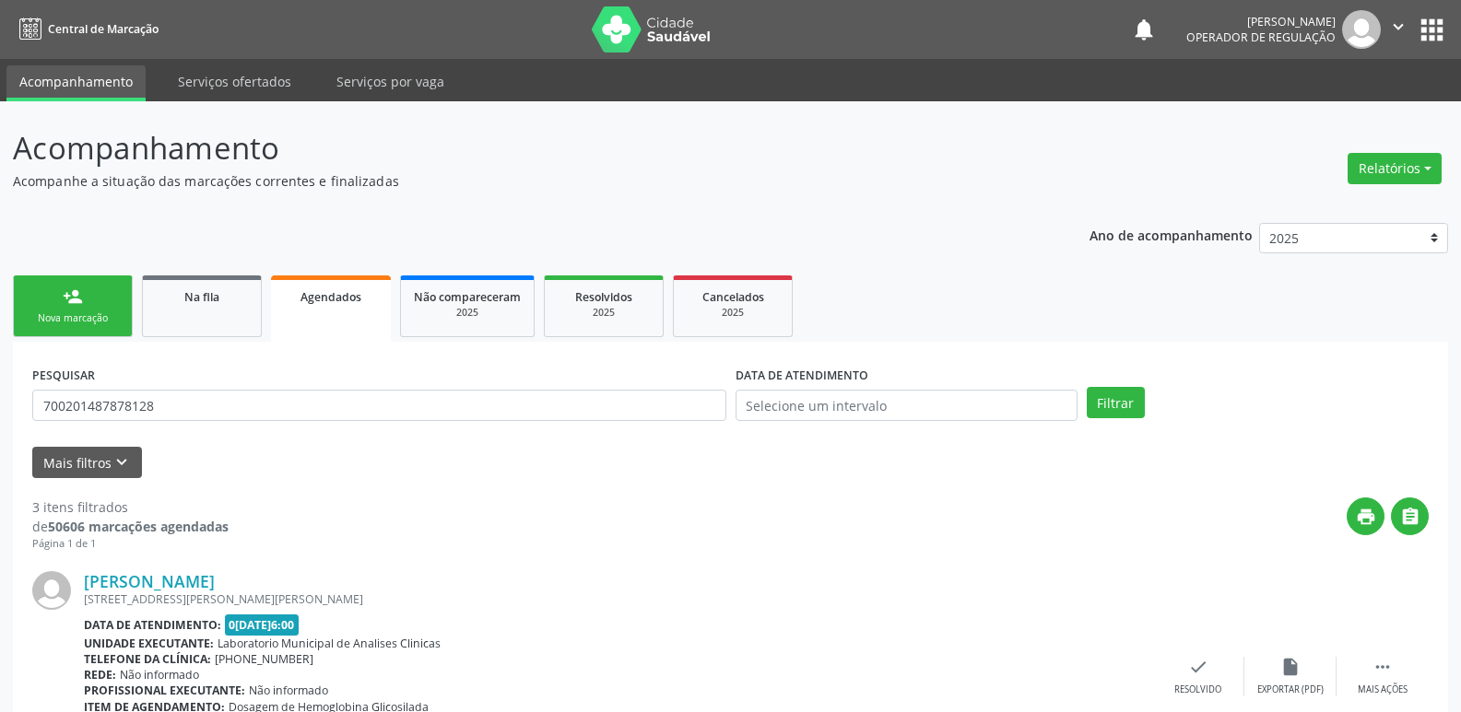
drag, startPoint x: 182, startPoint y: 382, endPoint x: 185, endPoint y: 391, distance: 9.9
click at [185, 391] on div "PESQUISAR 700201487878128" at bounding box center [379, 397] width 703 height 72
click at [187, 392] on input "700201487878128" at bounding box center [379, 405] width 694 height 31
click at [1087, 387] on button "Filtrar" at bounding box center [1116, 402] width 58 height 31
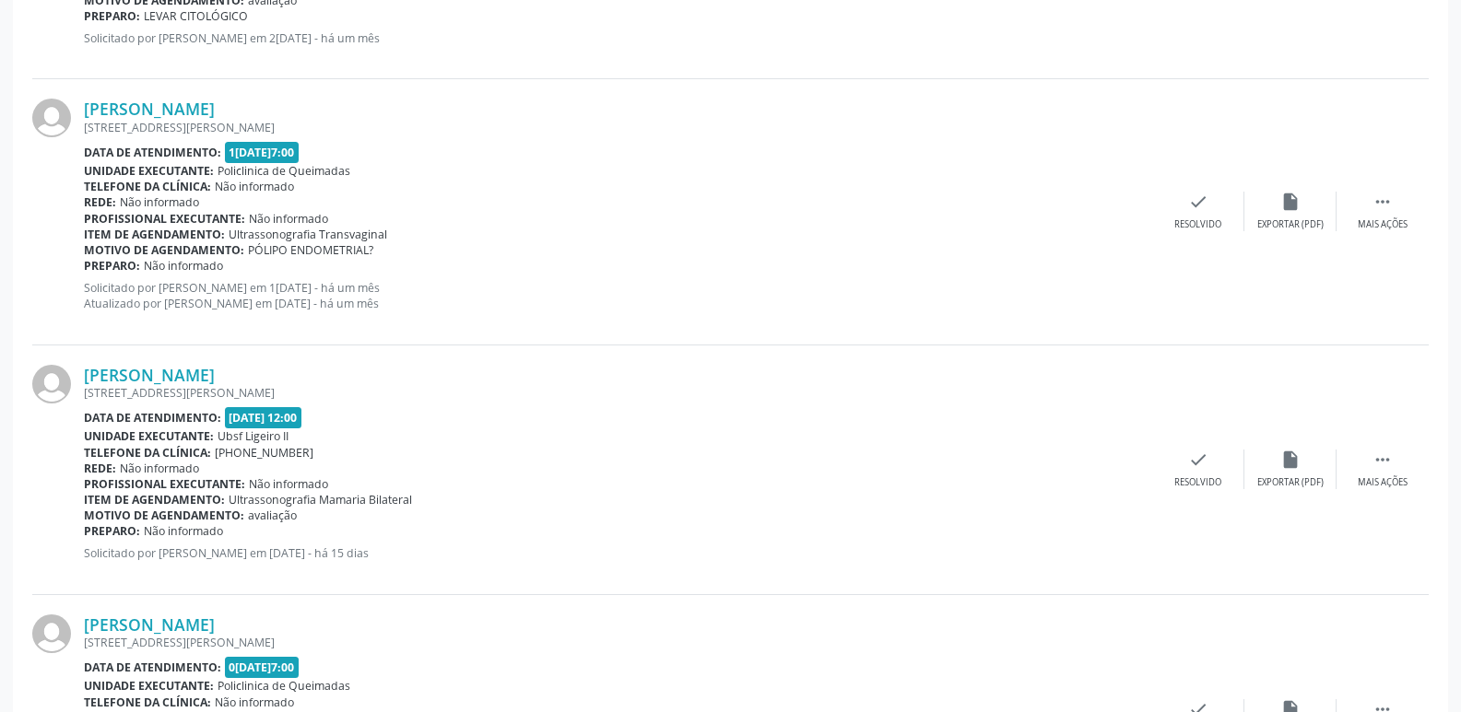
scroll to position [1136, 0]
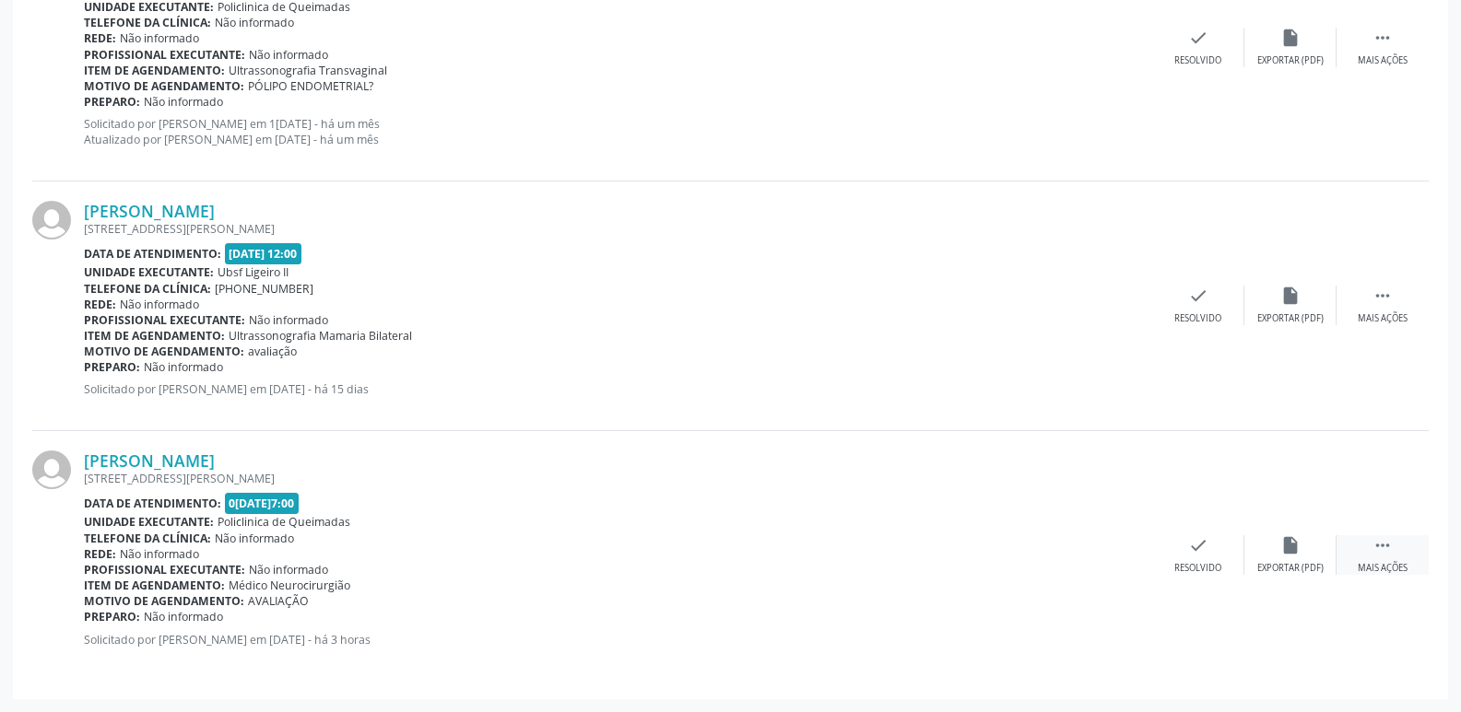
click at [1383, 547] on icon "" at bounding box center [1382, 545] width 20 height 20
click at [1029, 552] on div "print Imprimir" at bounding box center [1014, 555] width 92 height 40
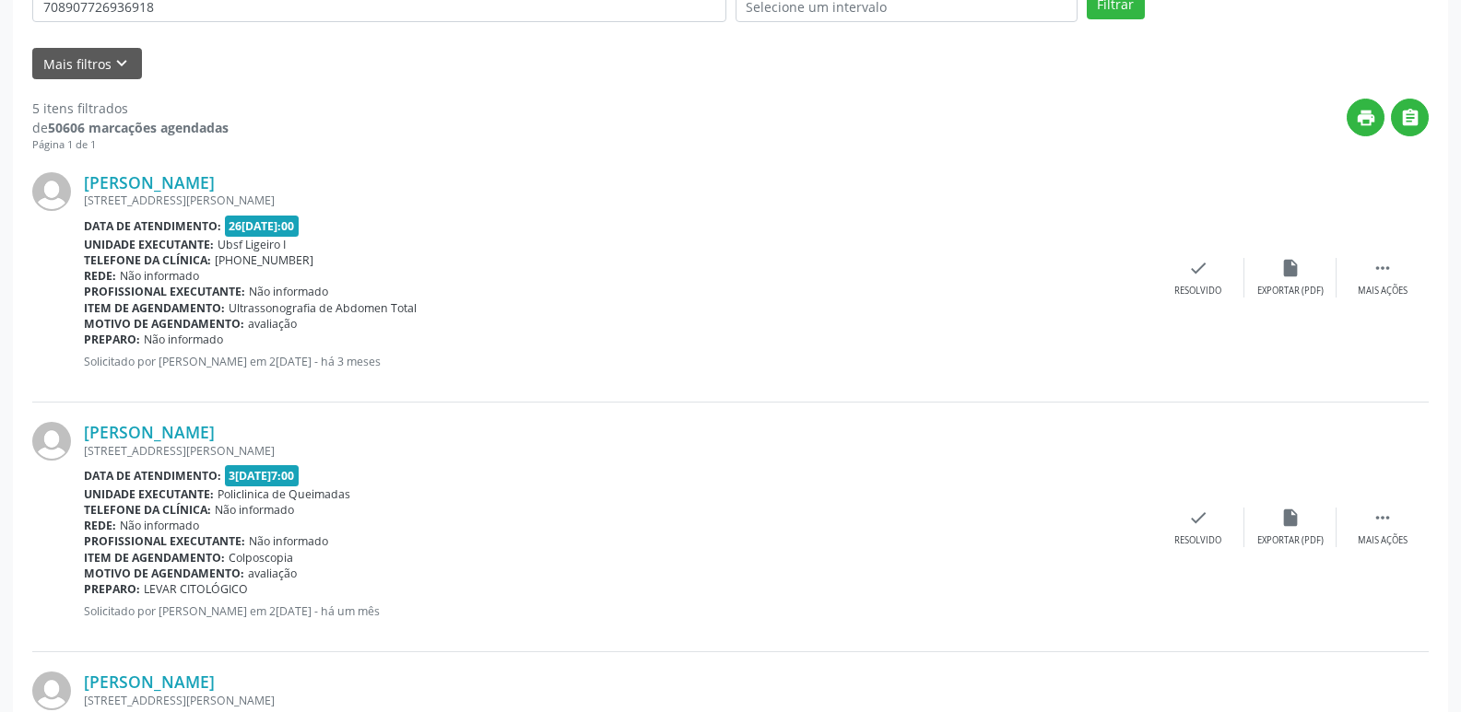
scroll to position [0, 0]
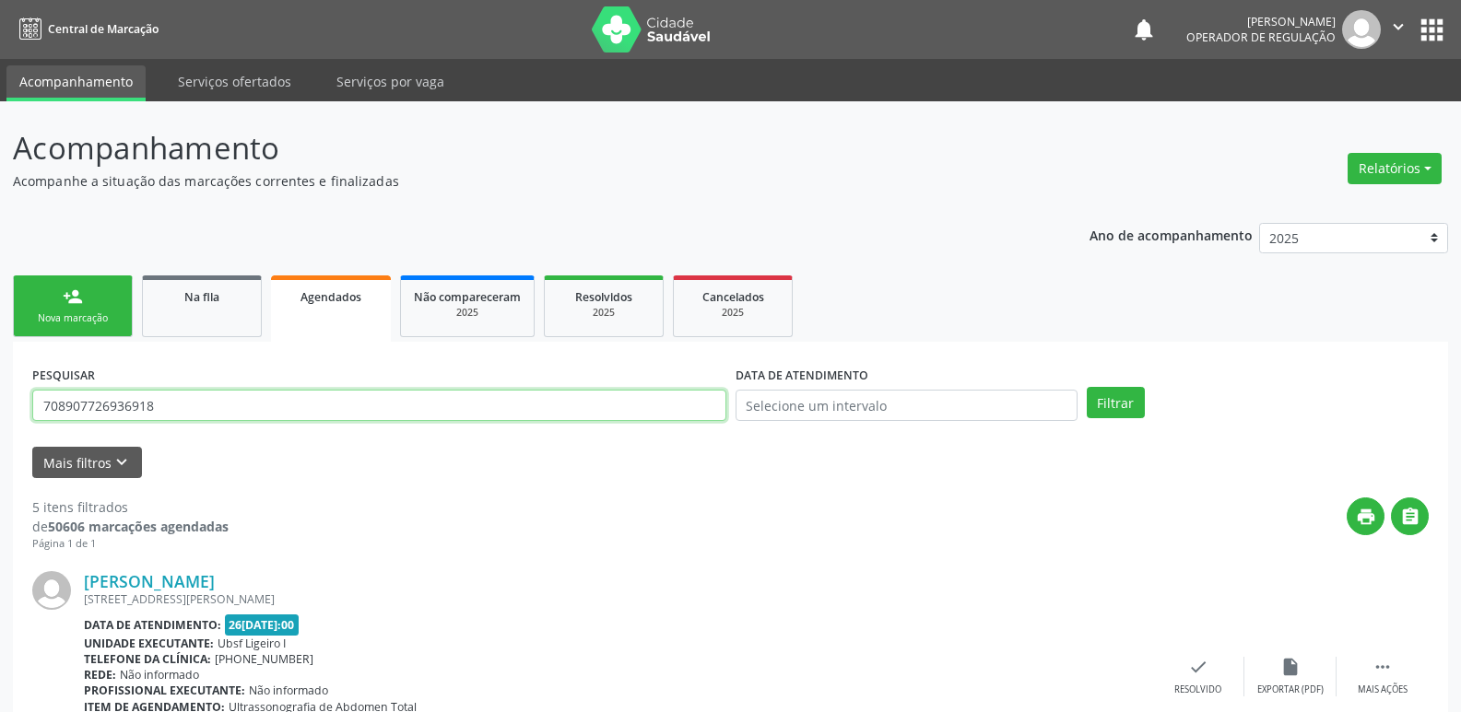
drag, startPoint x: 185, startPoint y: 391, endPoint x: 0, endPoint y: 398, distance: 185.4
click at [1087, 387] on button "Filtrar" at bounding box center [1116, 402] width 58 height 31
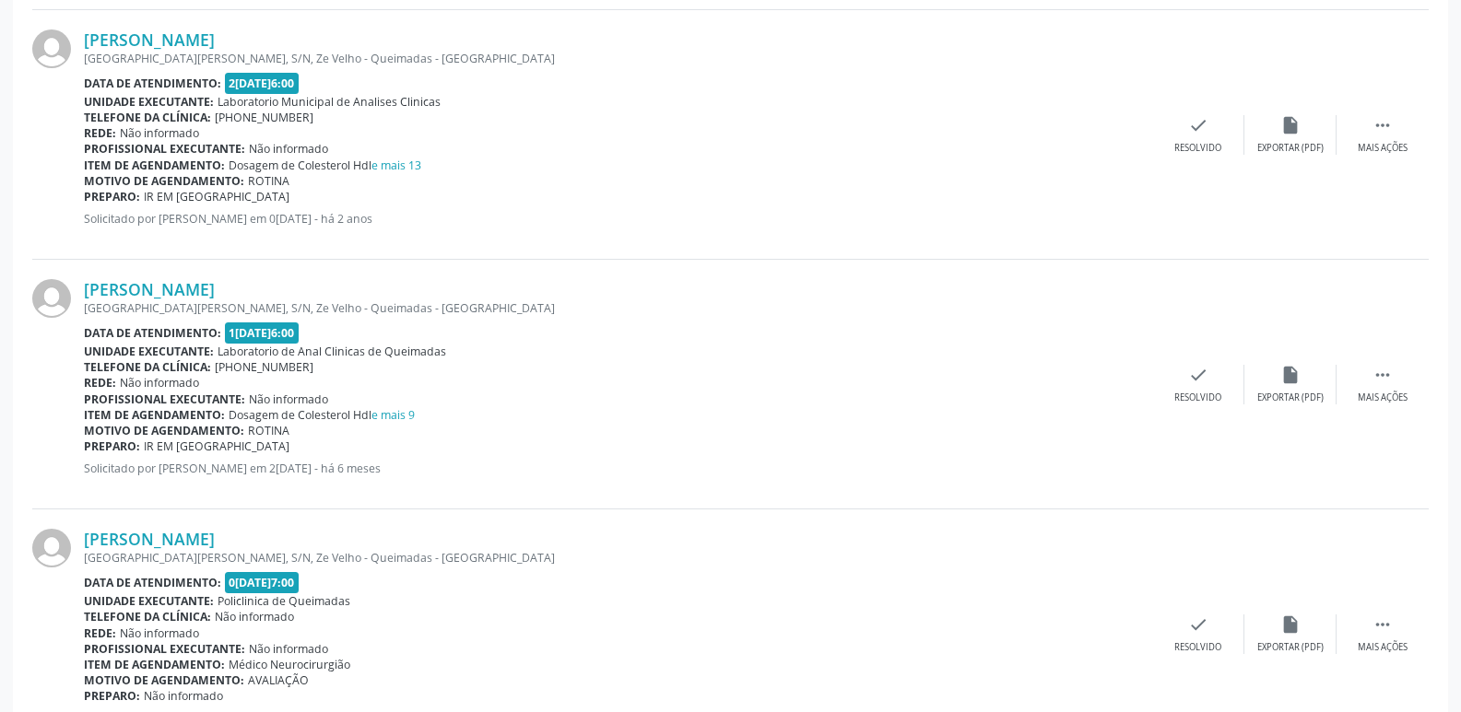
scroll to position [870, 0]
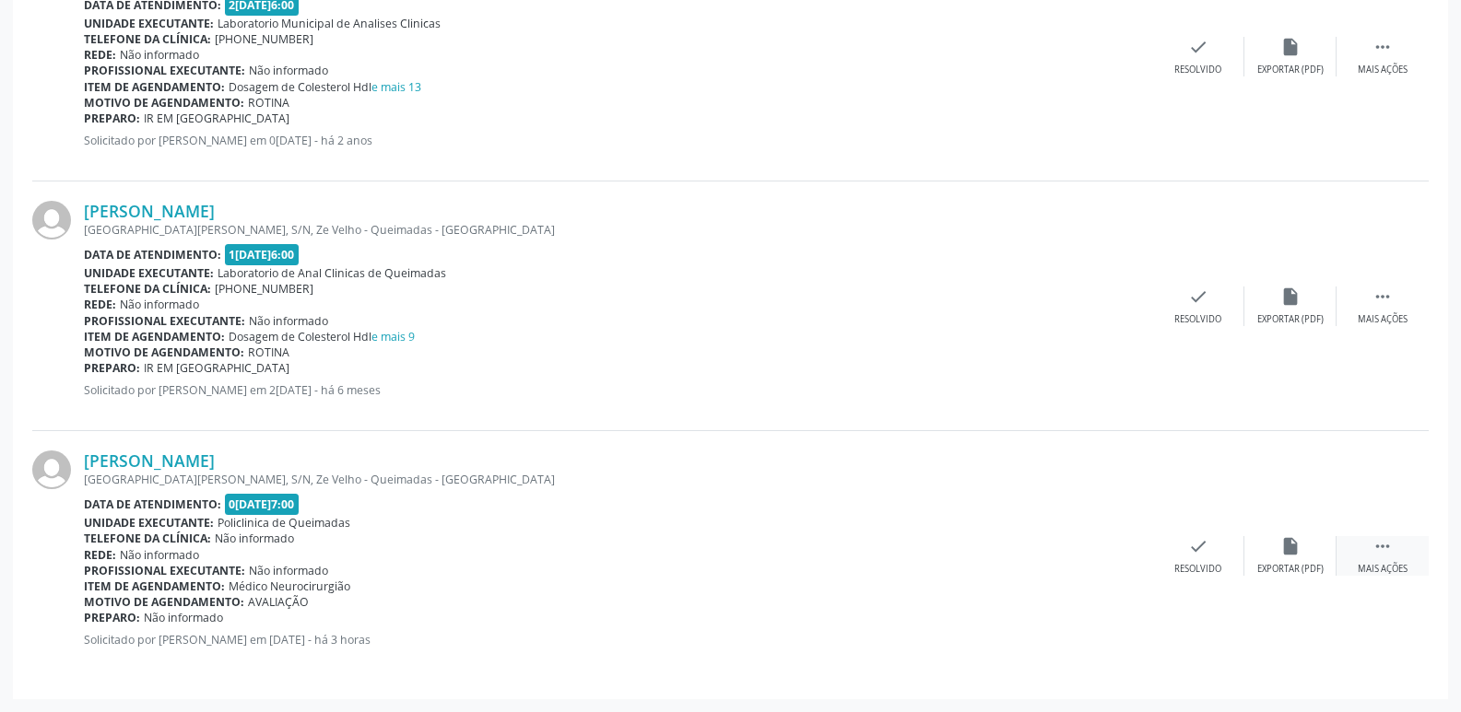
click at [1387, 552] on icon "" at bounding box center [1382, 546] width 20 height 20
click at [1038, 559] on div "print Imprimir" at bounding box center [1014, 556] width 92 height 40
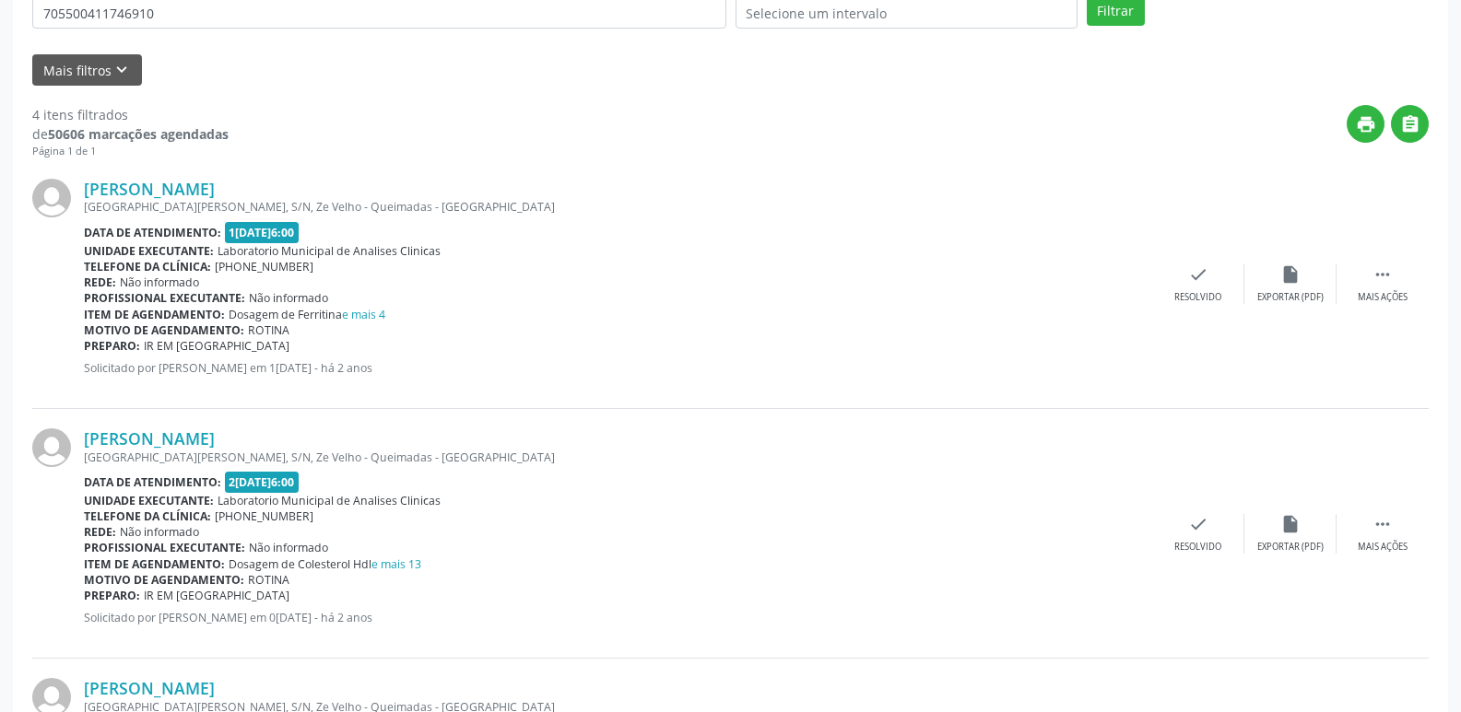
scroll to position [41, 0]
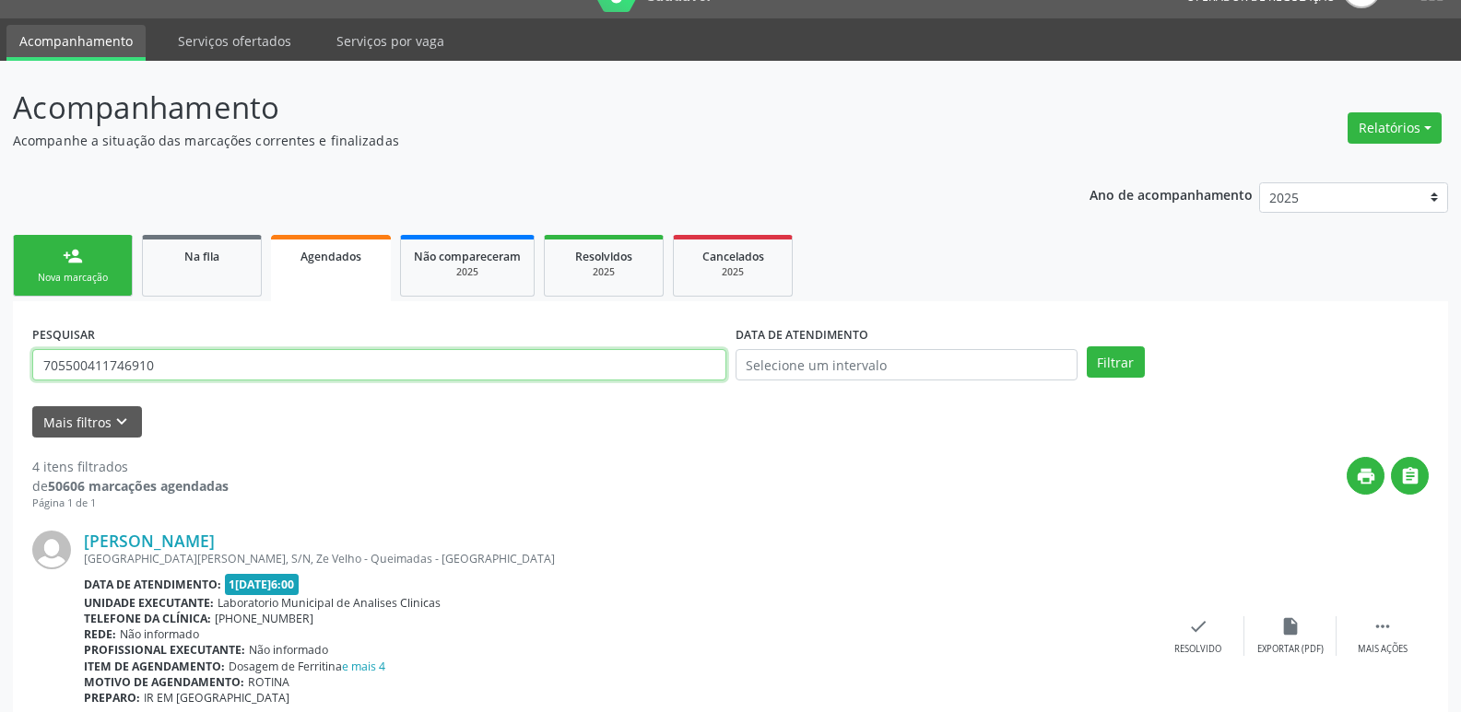
click at [254, 371] on input "705500411746910" at bounding box center [379, 364] width 694 height 31
click at [1087, 347] on button "Filtrar" at bounding box center [1116, 362] width 58 height 31
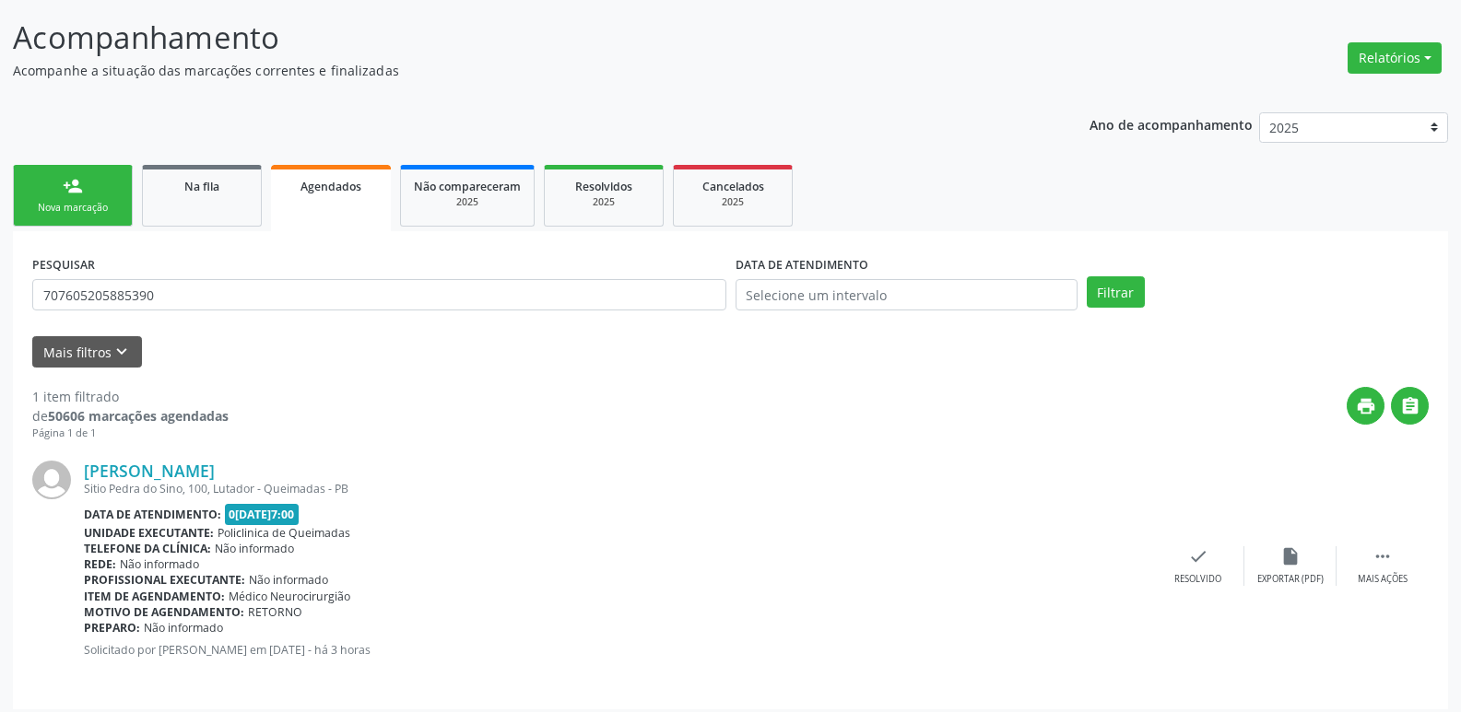
scroll to position [121, 0]
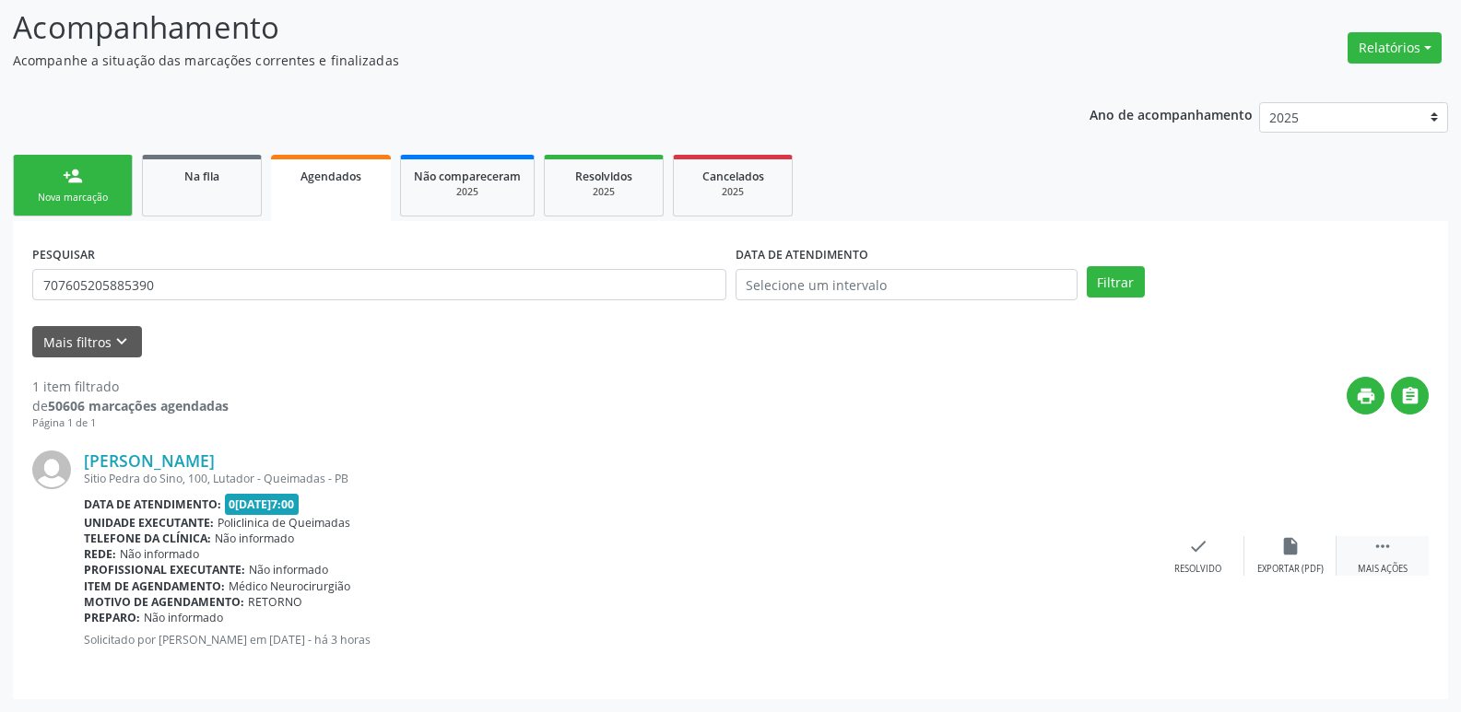
click at [1373, 555] on icon "" at bounding box center [1382, 546] width 20 height 20
click at [1016, 560] on div "print Imprimir" at bounding box center [1014, 556] width 92 height 40
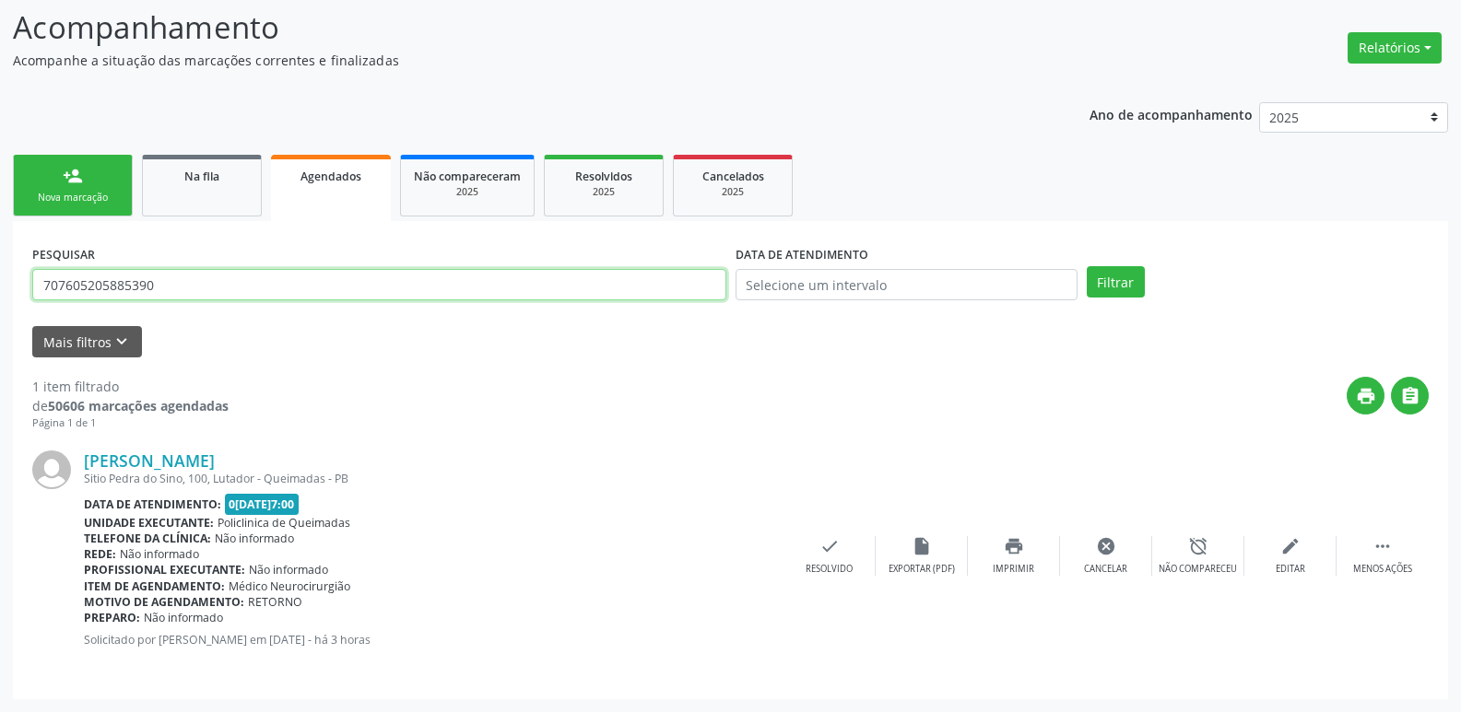
click at [218, 289] on input "707605205885390" at bounding box center [379, 284] width 694 height 31
click at [217, 289] on input "707605205885390" at bounding box center [379, 284] width 694 height 31
click at [1087, 266] on button "Filtrar" at bounding box center [1116, 281] width 58 height 31
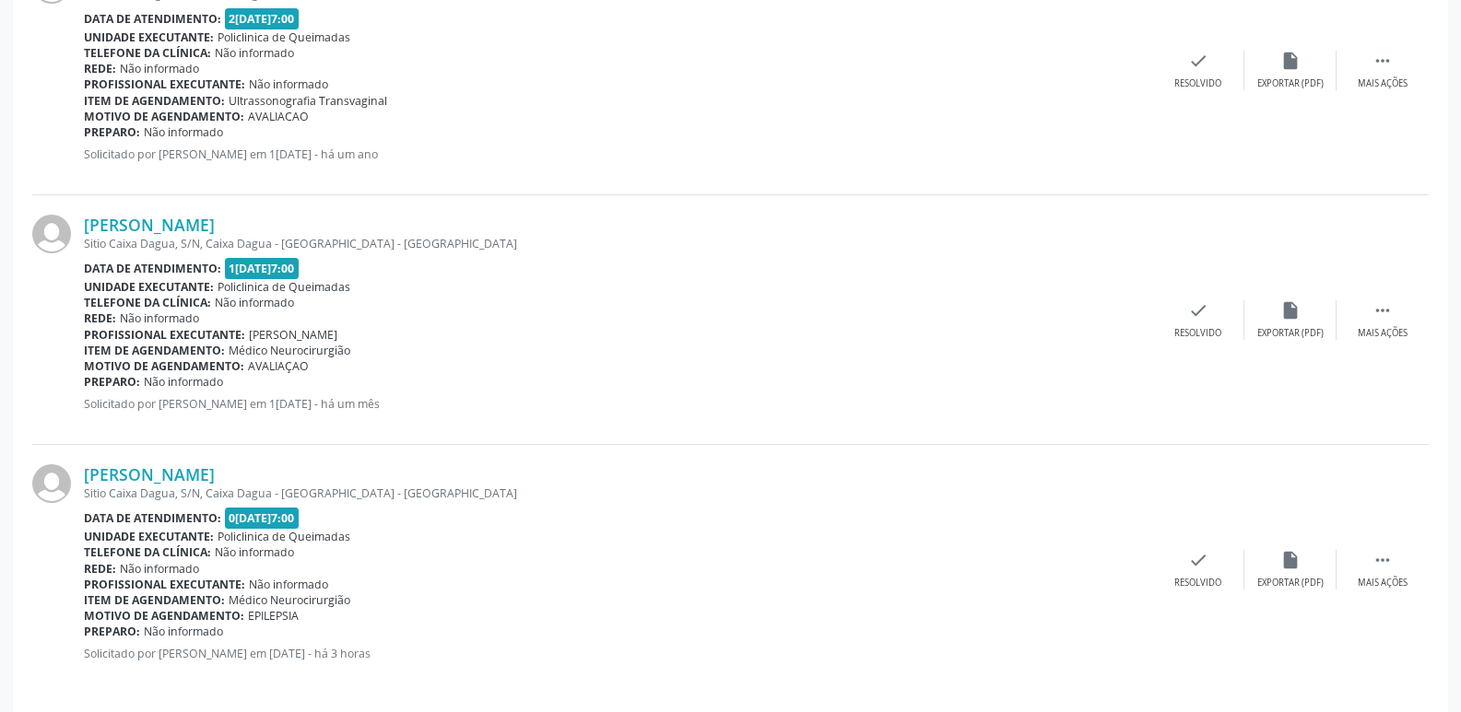
scroll to position [870, 0]
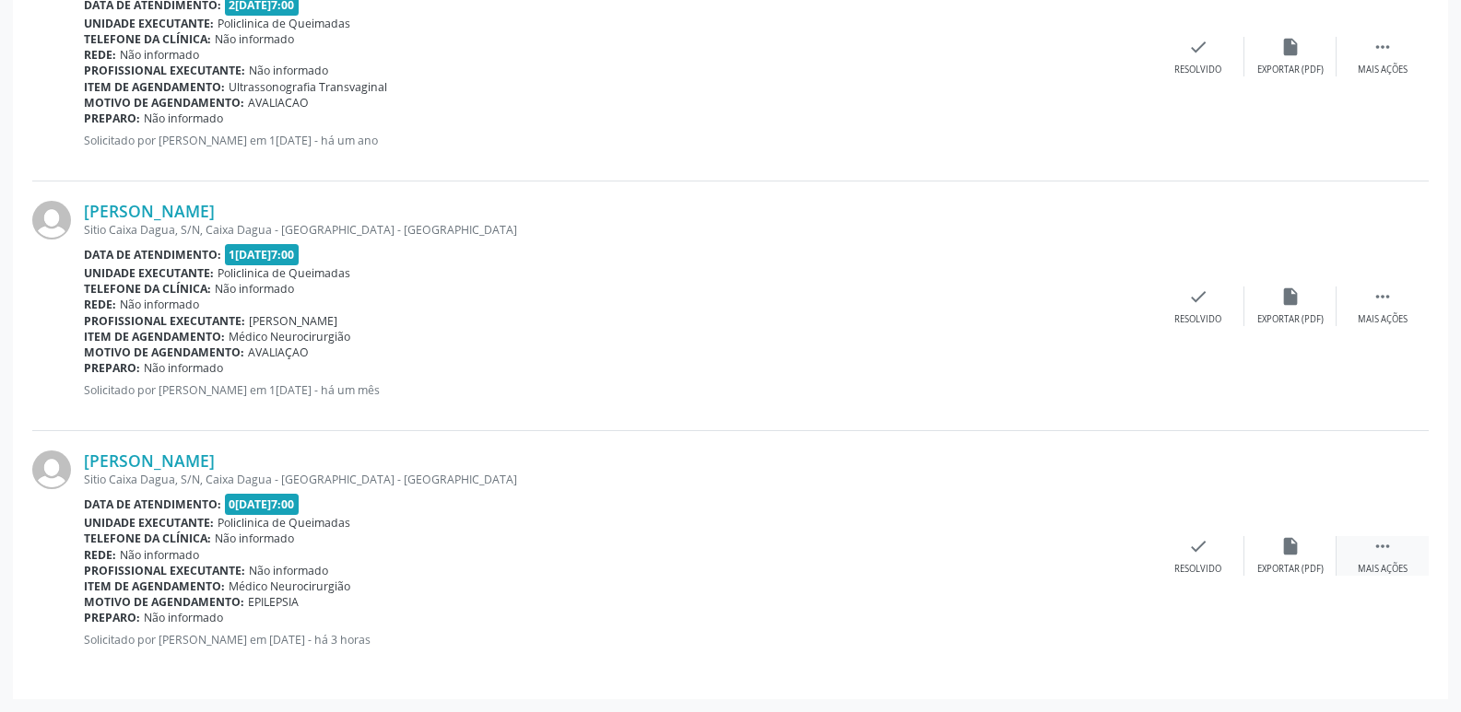
click at [1394, 547] on div " Mais ações" at bounding box center [1382, 556] width 92 height 40
click at [1018, 540] on icon "print" at bounding box center [1014, 546] width 20 height 20
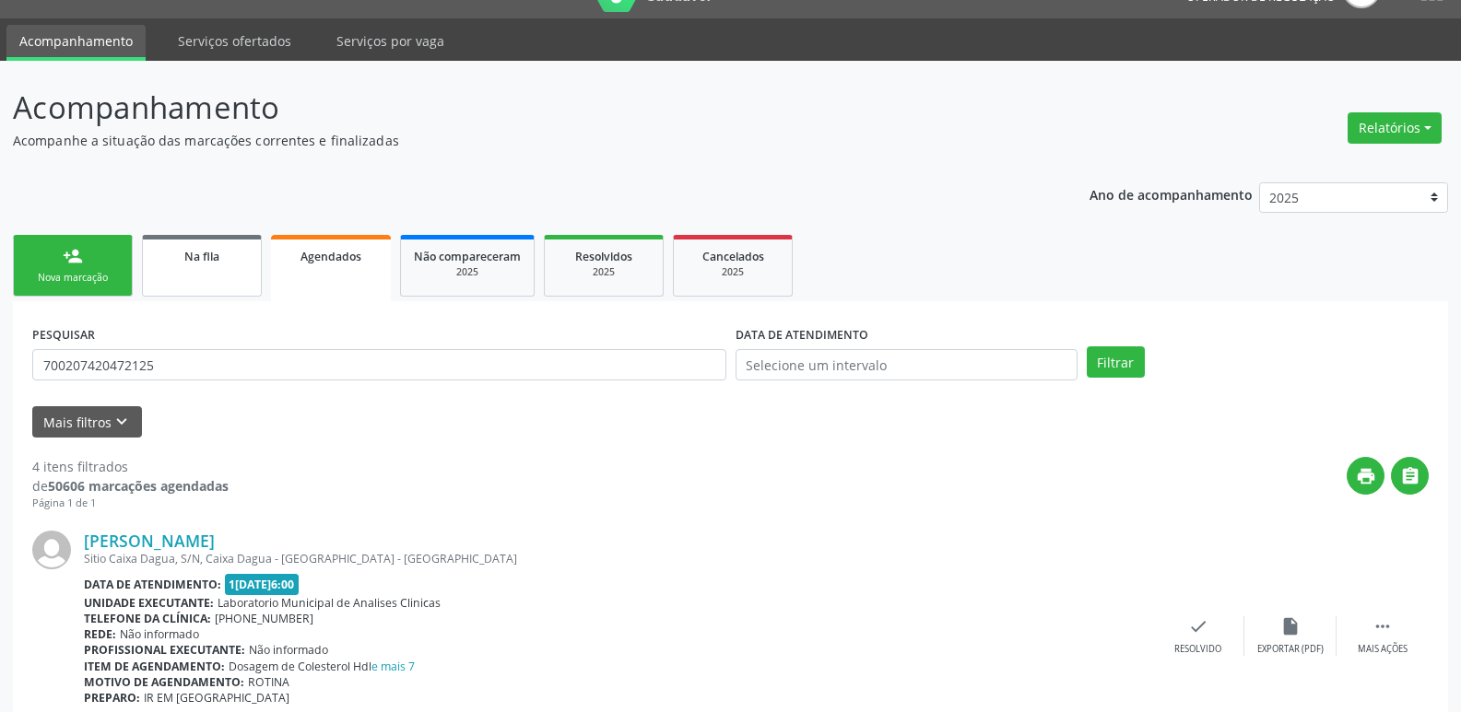
scroll to position [0, 0]
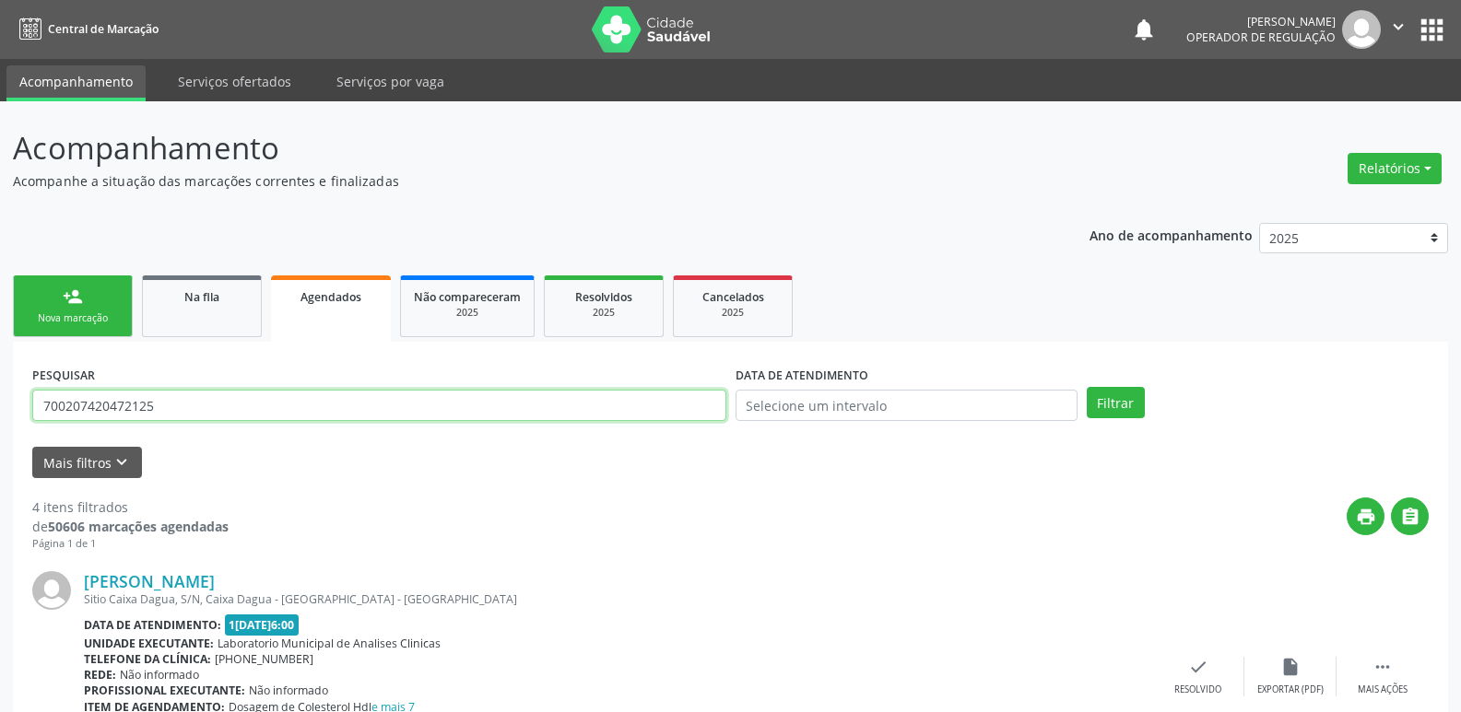
click at [214, 410] on input "700207420472125" at bounding box center [379, 405] width 694 height 31
click at [1087, 387] on button "Filtrar" at bounding box center [1116, 402] width 58 height 31
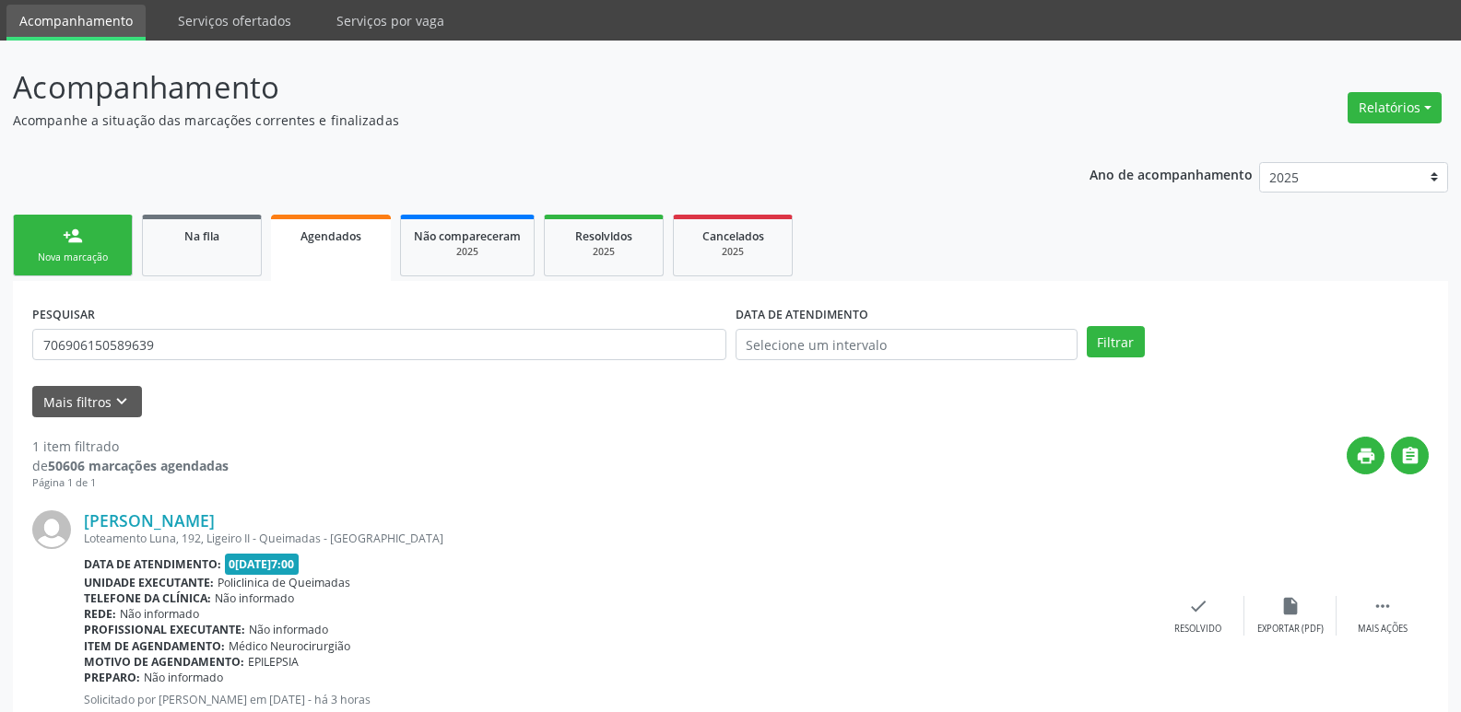
scroll to position [121, 0]
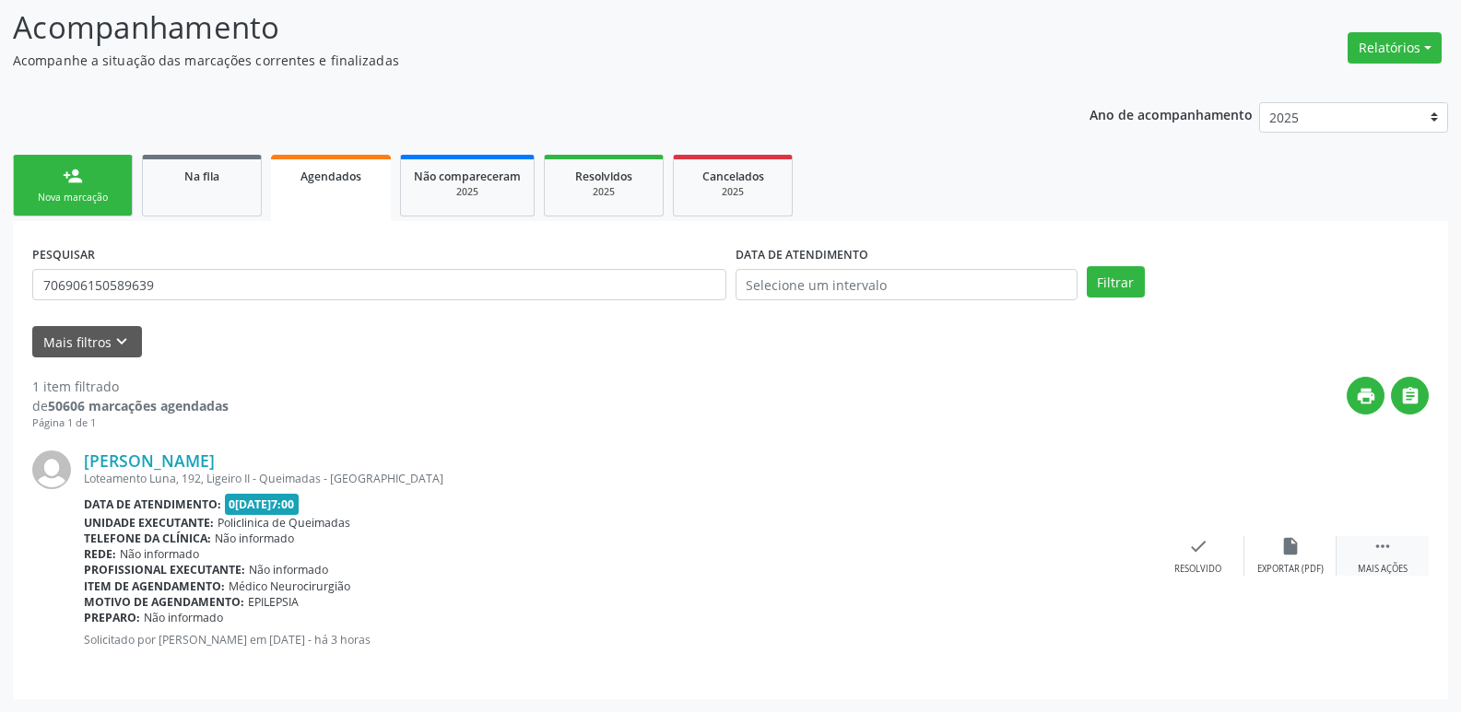
click at [1380, 569] on div "Mais ações" at bounding box center [1383, 569] width 50 height 13
click at [1025, 563] on div "Imprimir" at bounding box center [1013, 569] width 41 height 13
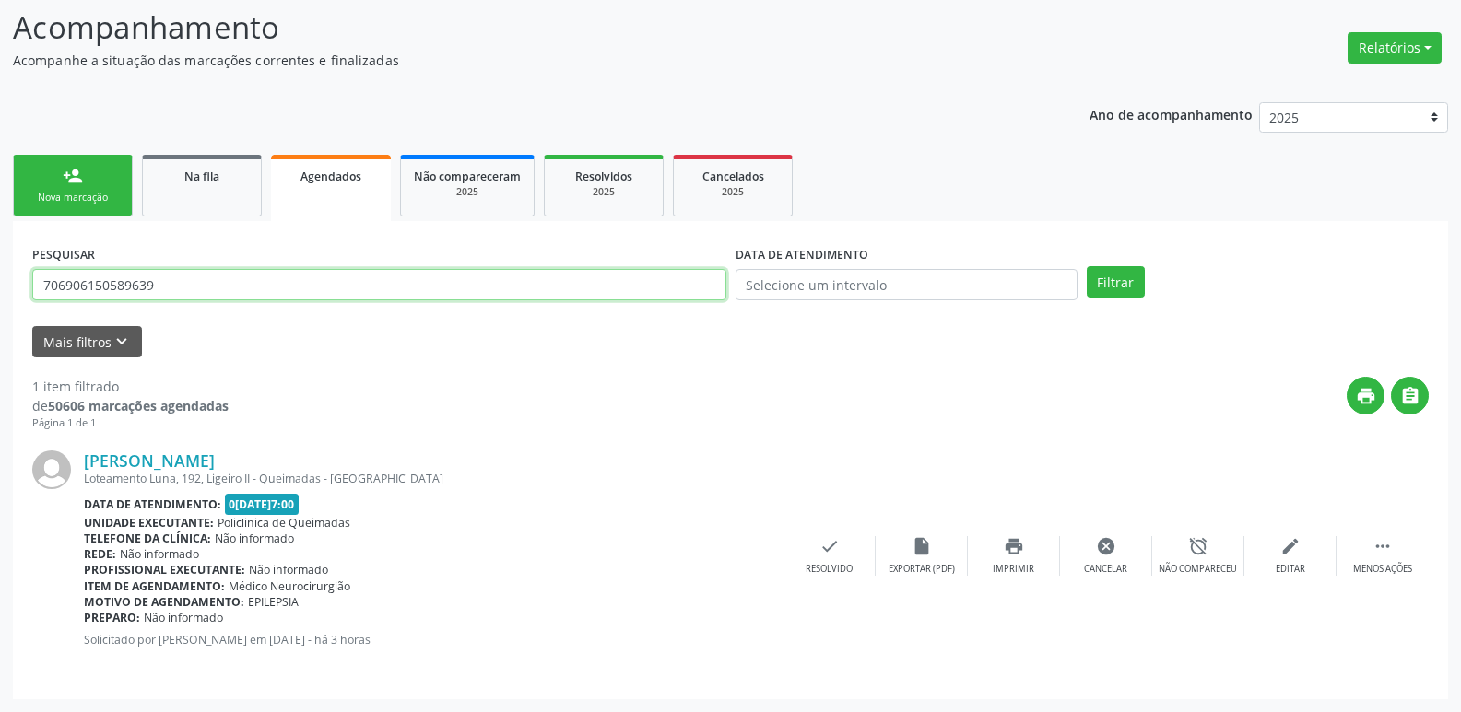
click at [240, 270] on input "706906150589639" at bounding box center [379, 284] width 694 height 31
click at [233, 285] on input "706906150589639" at bounding box center [379, 284] width 694 height 31
click at [1087, 266] on button "Filtrar" at bounding box center [1116, 281] width 58 height 31
drag, startPoint x: 207, startPoint y: 285, endPoint x: 5, endPoint y: 267, distance: 203.5
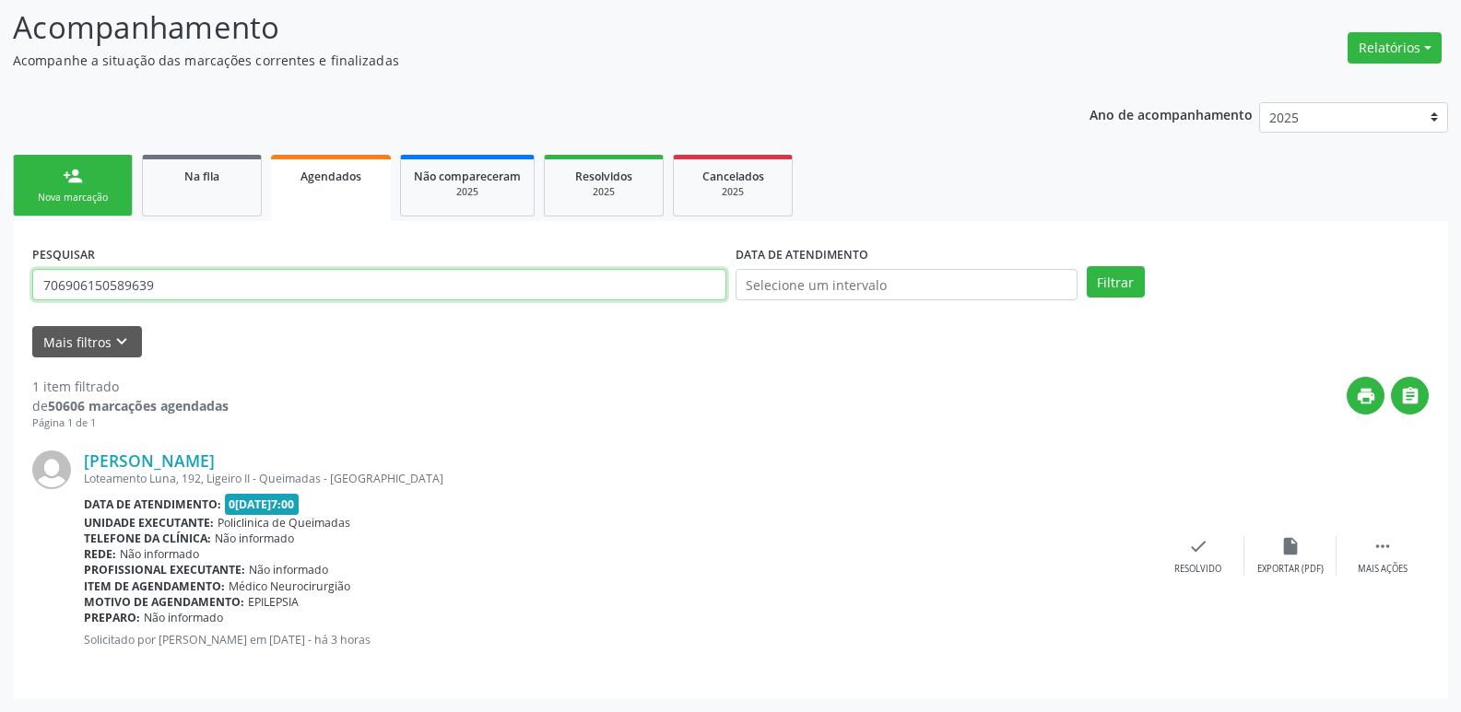
click at [0, 273] on div "Acompanhamento Acompanhe a situação das marcações correntes e finalizadas Relat…" at bounding box center [730, 347] width 1461 height 732
click at [1087, 266] on button "Filtrar" at bounding box center [1116, 281] width 58 height 31
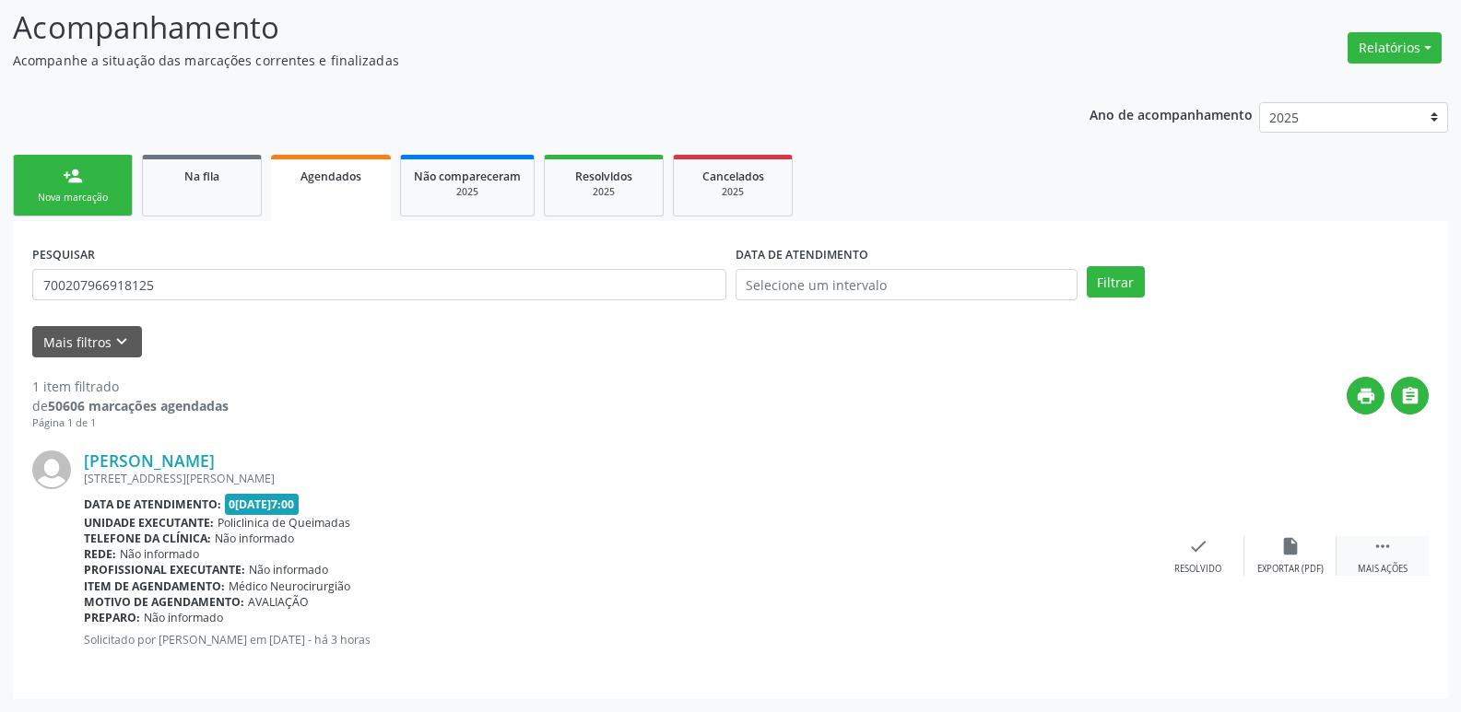
drag, startPoint x: 1387, startPoint y: 549, endPoint x: 1375, endPoint y: 543, distance: 13.6
click at [1375, 543] on icon "" at bounding box center [1382, 546] width 20 height 20
click at [1021, 556] on icon "print" at bounding box center [1014, 546] width 20 height 20
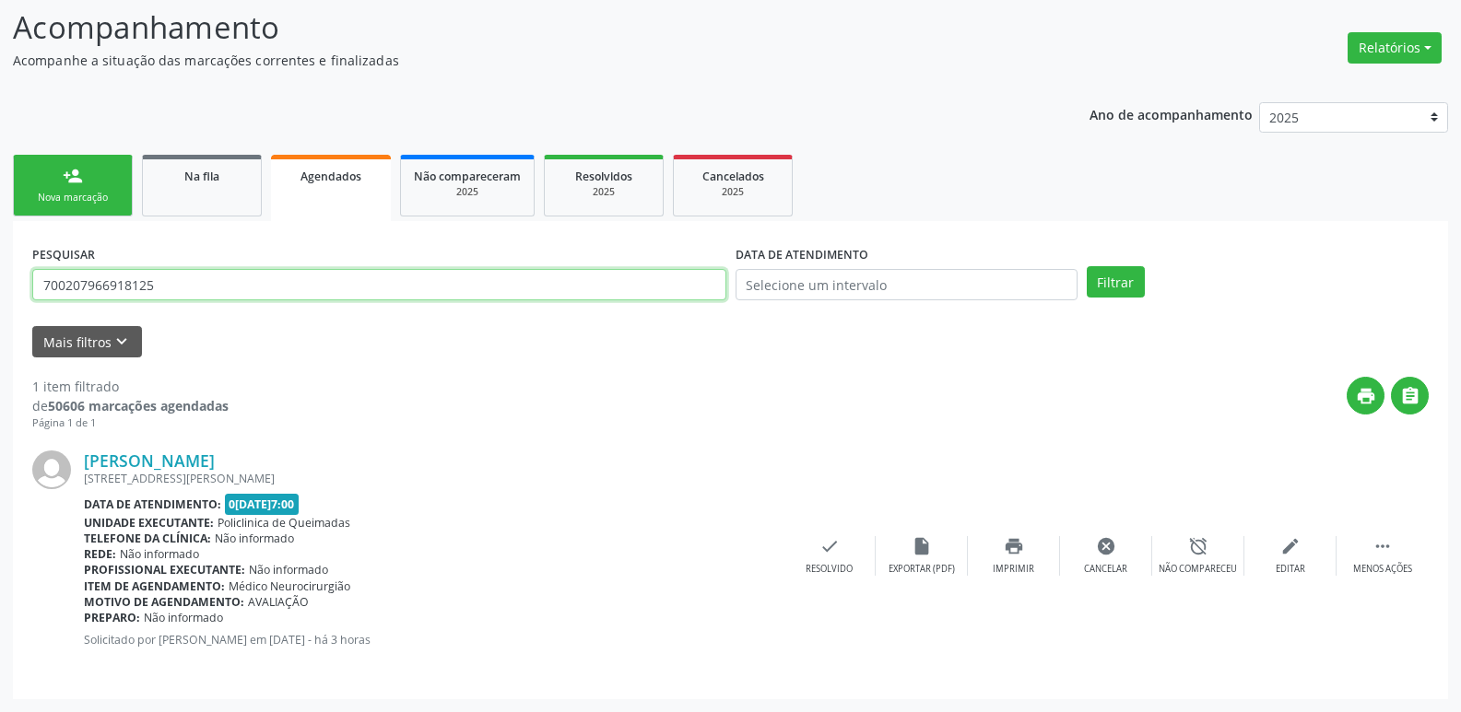
click at [205, 288] on input "700207966918125" at bounding box center [379, 284] width 694 height 31
click at [1087, 266] on button "Filtrar" at bounding box center [1116, 281] width 58 height 31
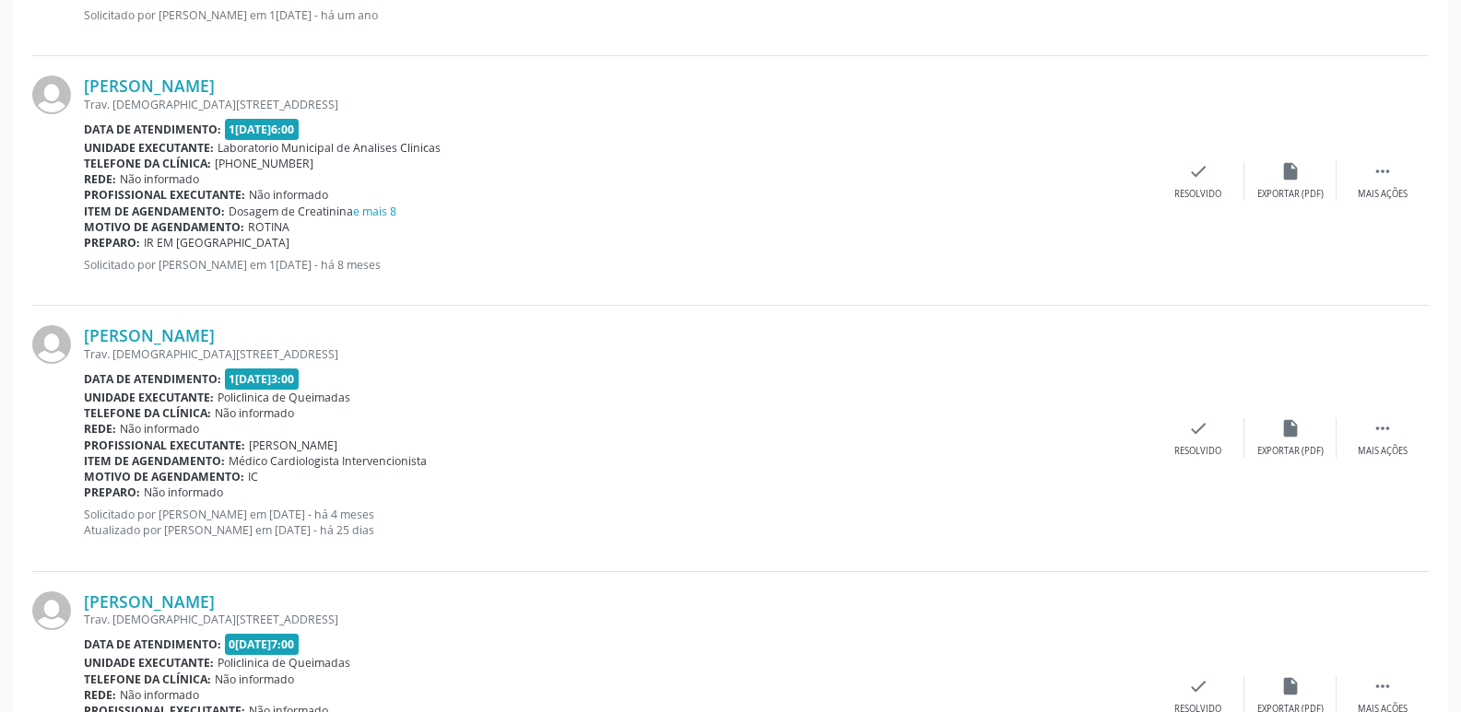
scroll to position [887, 0]
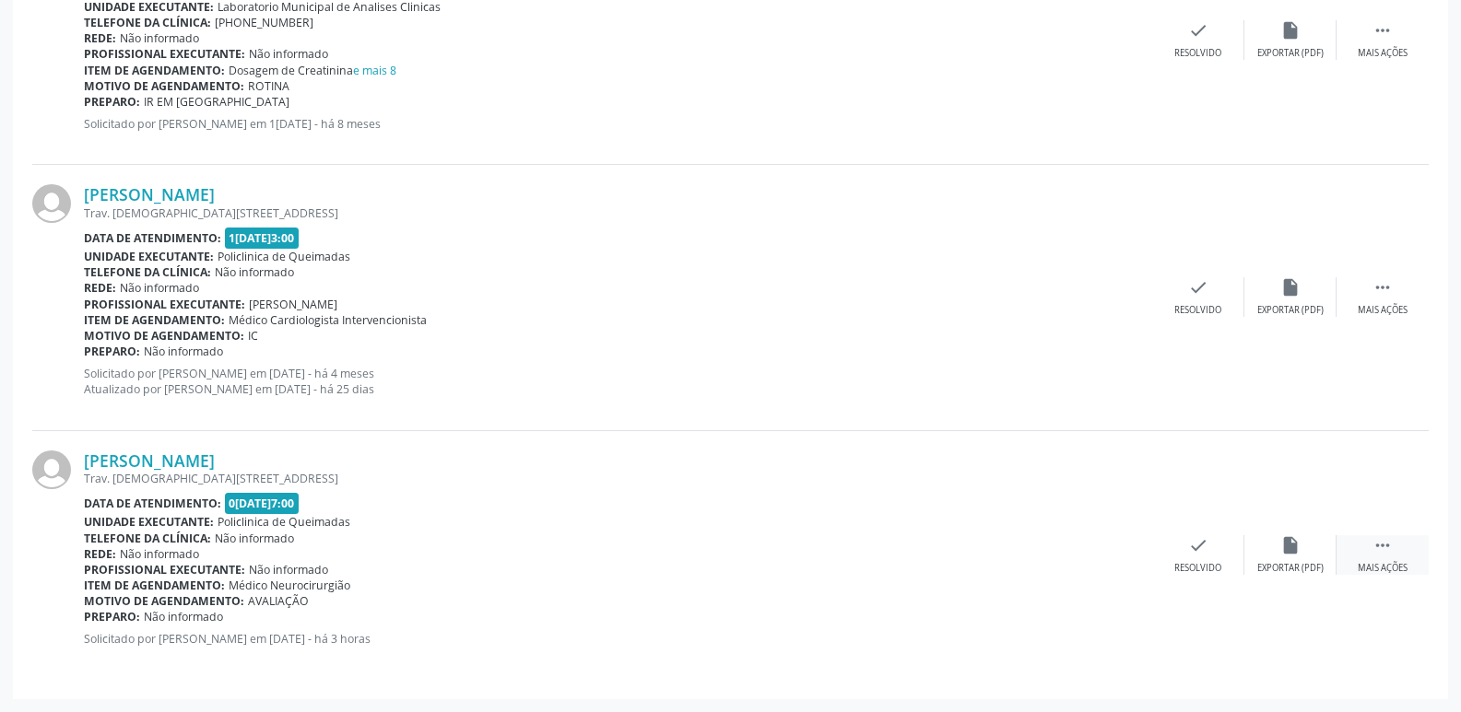
click at [1383, 559] on div " Mais ações" at bounding box center [1382, 555] width 92 height 40
click at [1034, 543] on div "print Imprimir" at bounding box center [1014, 555] width 92 height 40
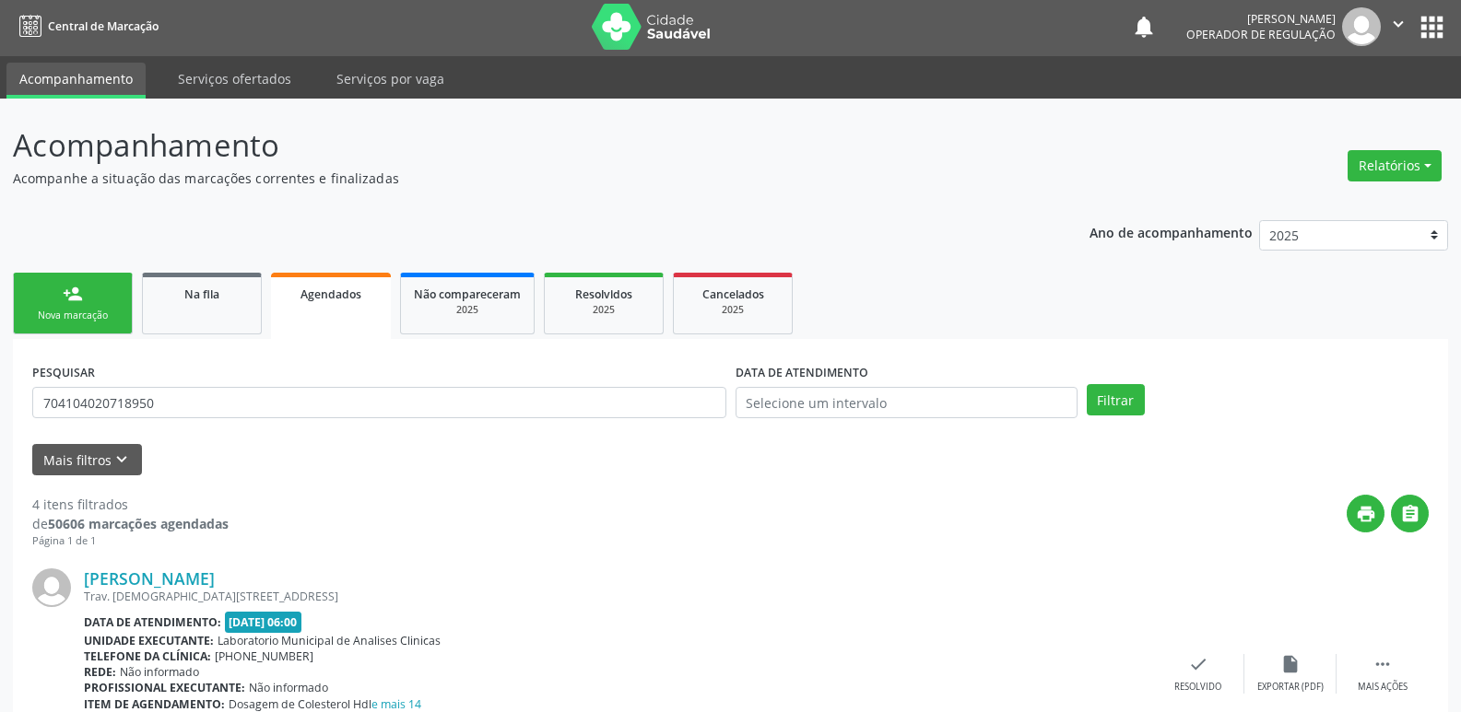
scroll to position [0, 0]
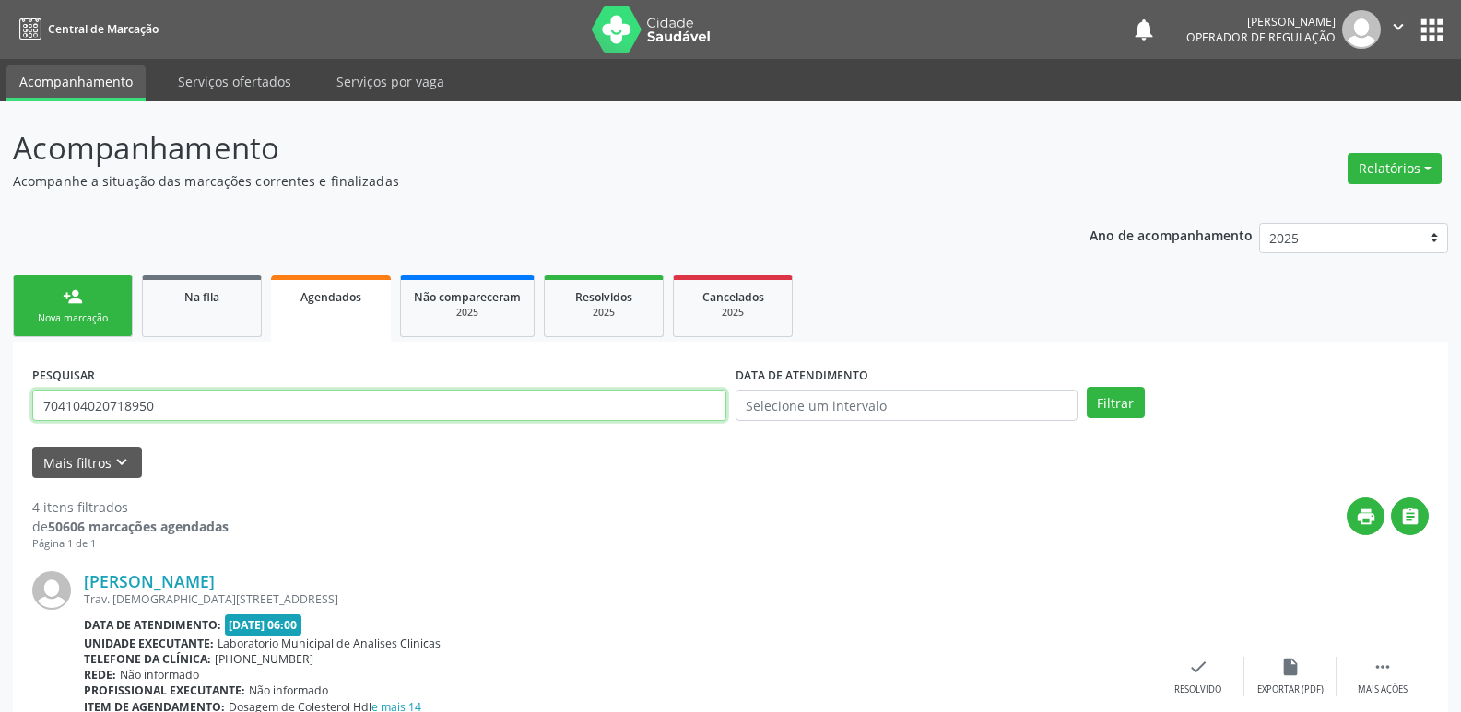
click at [193, 404] on input "704104020718950" at bounding box center [379, 405] width 694 height 31
click at [1087, 387] on button "Filtrar" at bounding box center [1116, 402] width 58 height 31
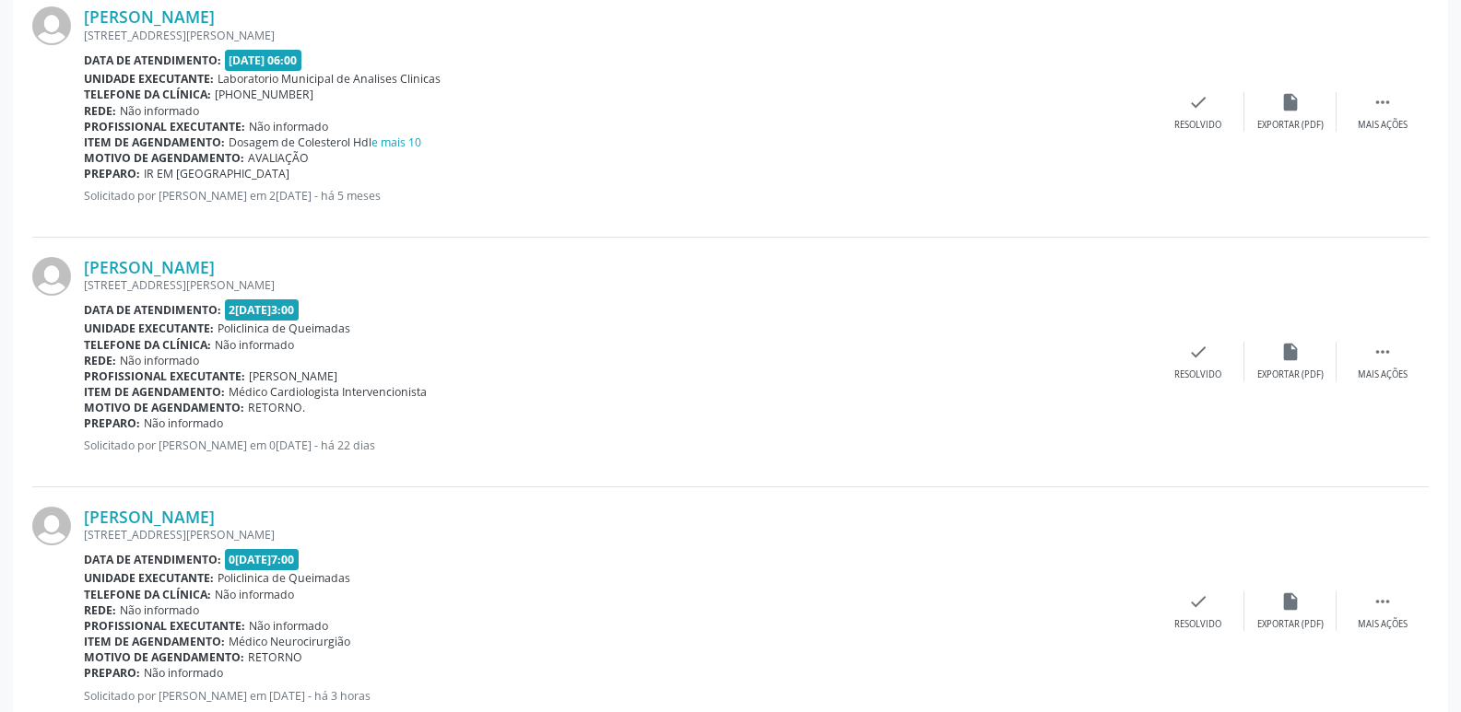
scroll to position [1620, 0]
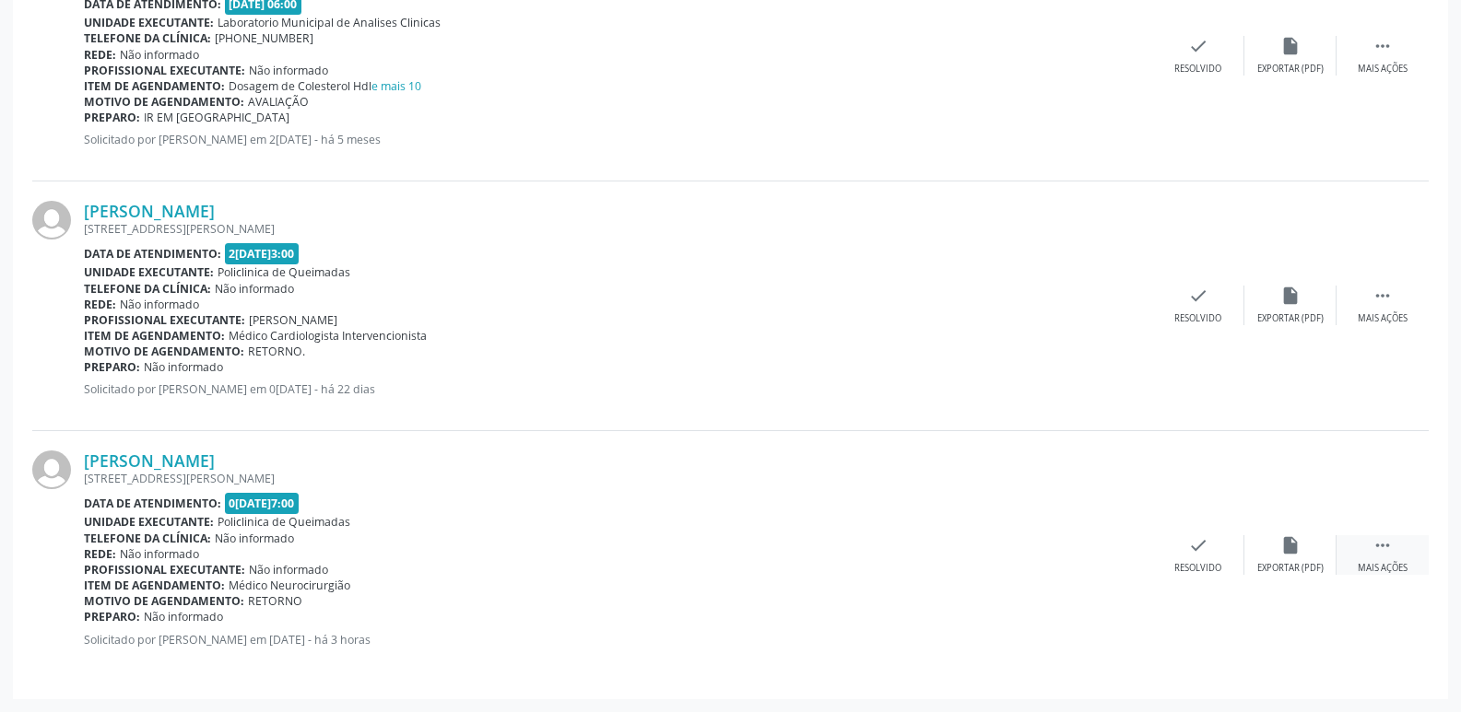
click at [1371, 548] on div " Mais ações" at bounding box center [1382, 555] width 92 height 40
click at [1022, 550] on icon "print" at bounding box center [1014, 545] width 20 height 20
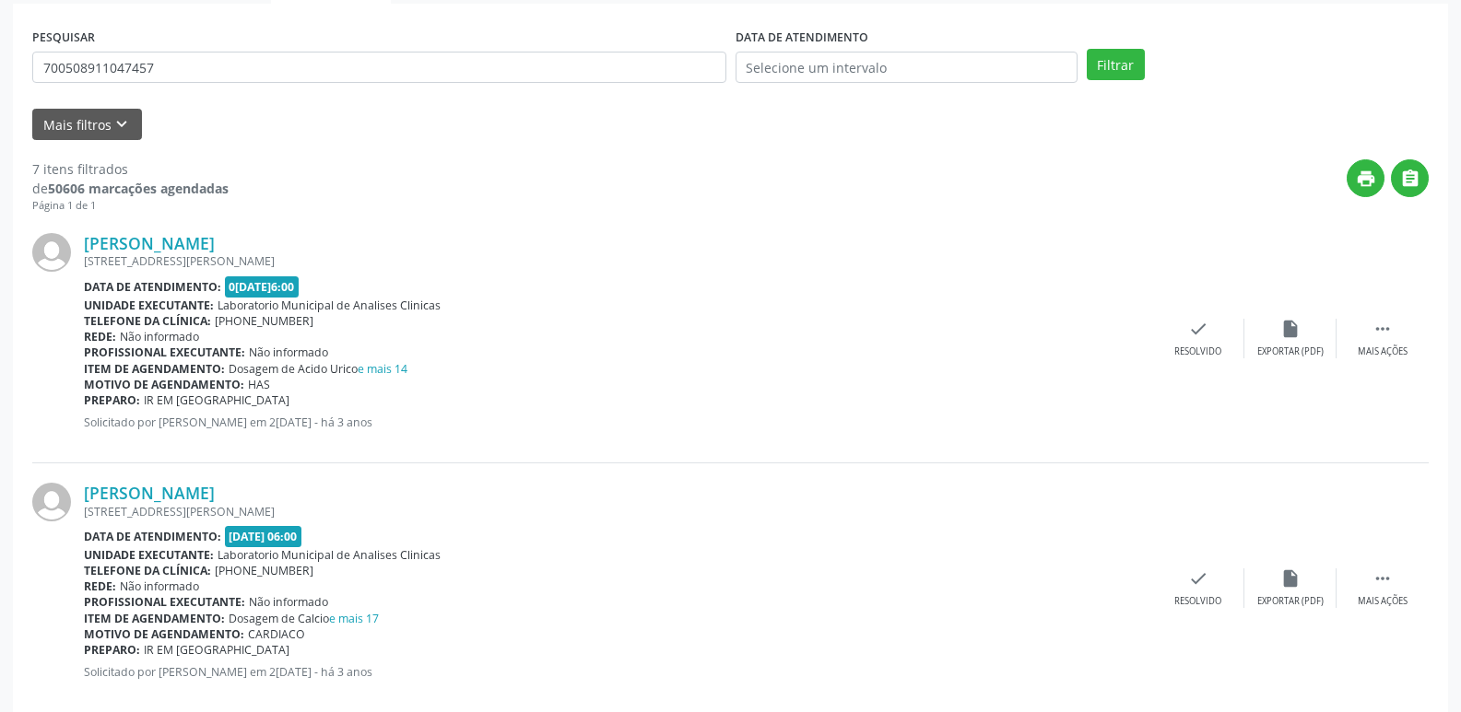
scroll to position [330, 0]
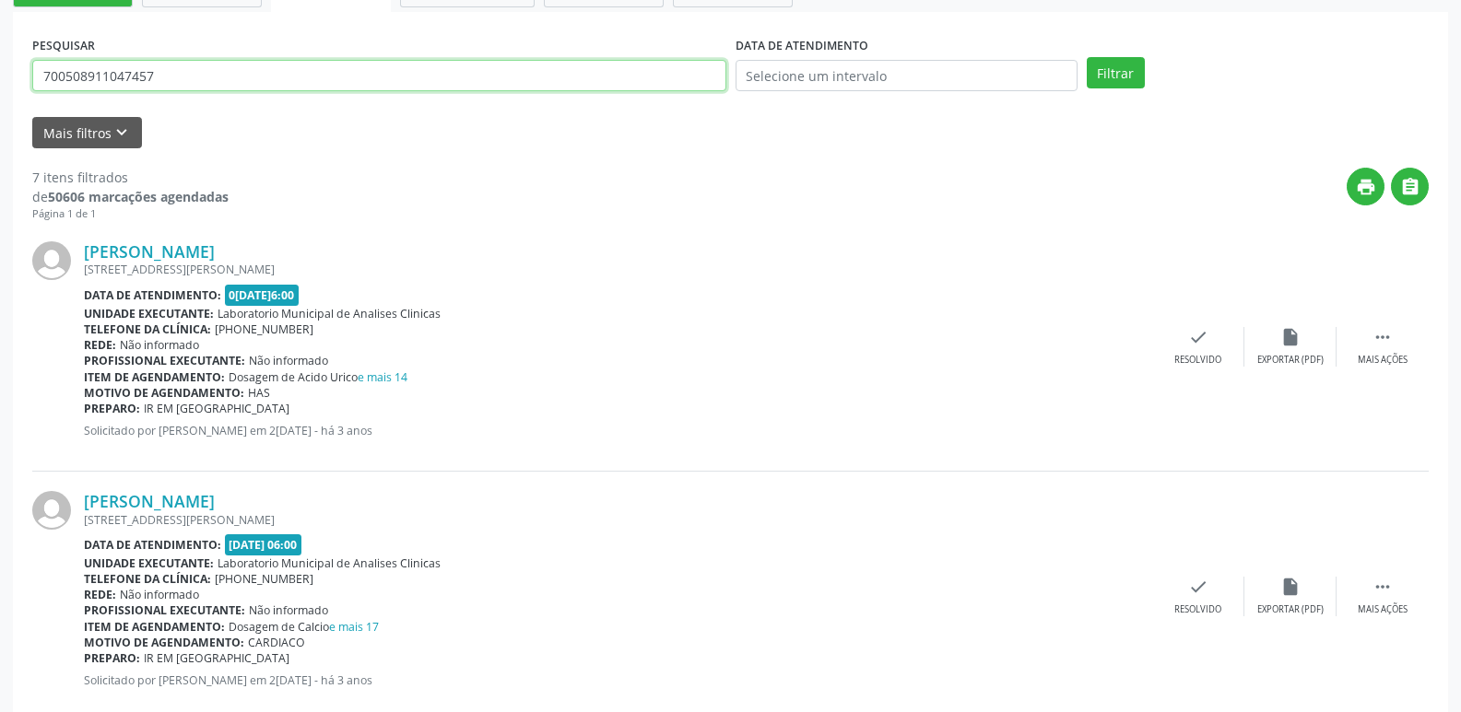
click at [228, 84] on input "700508911047457" at bounding box center [379, 75] width 694 height 31
type input "708208600889748"
click at [1087, 57] on button "Filtrar" at bounding box center [1116, 72] width 58 height 31
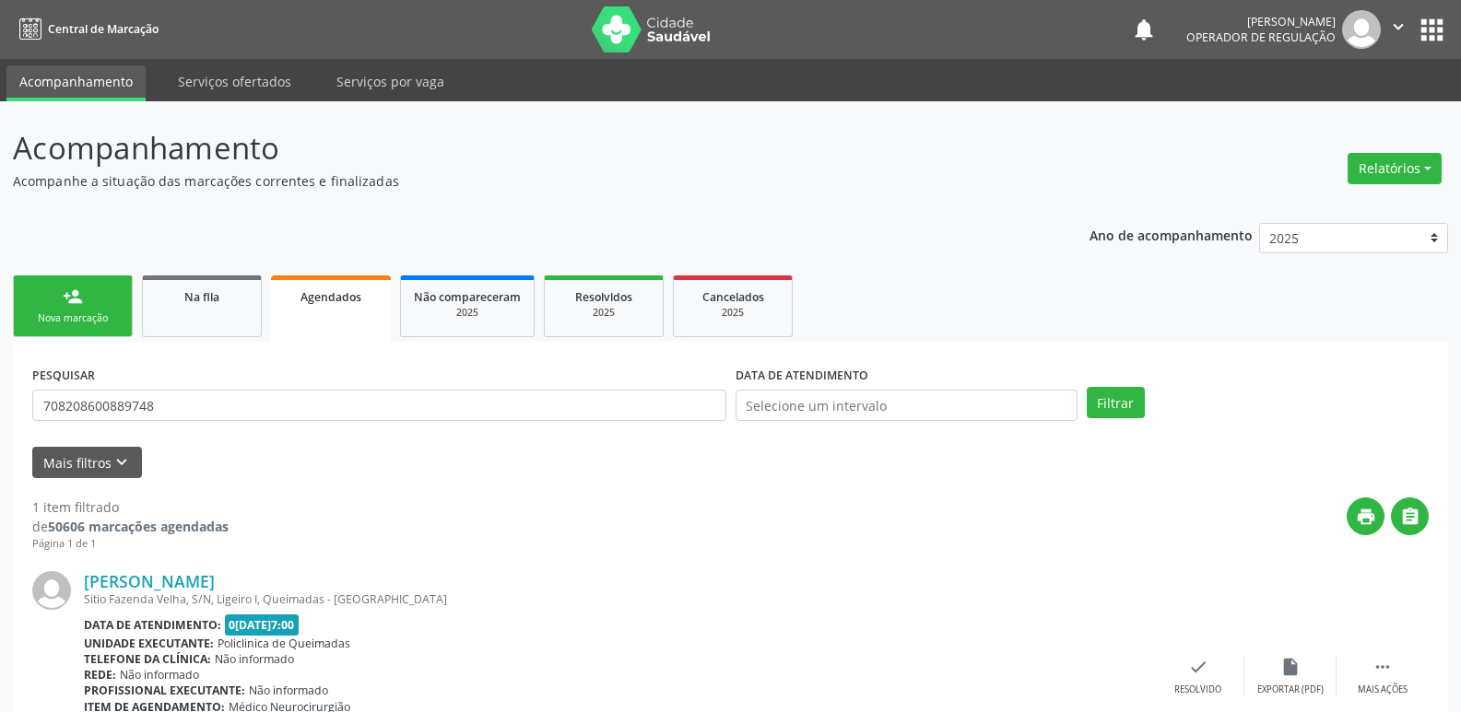
click at [86, 315] on div "Nova marcação" at bounding box center [73, 319] width 92 height 14
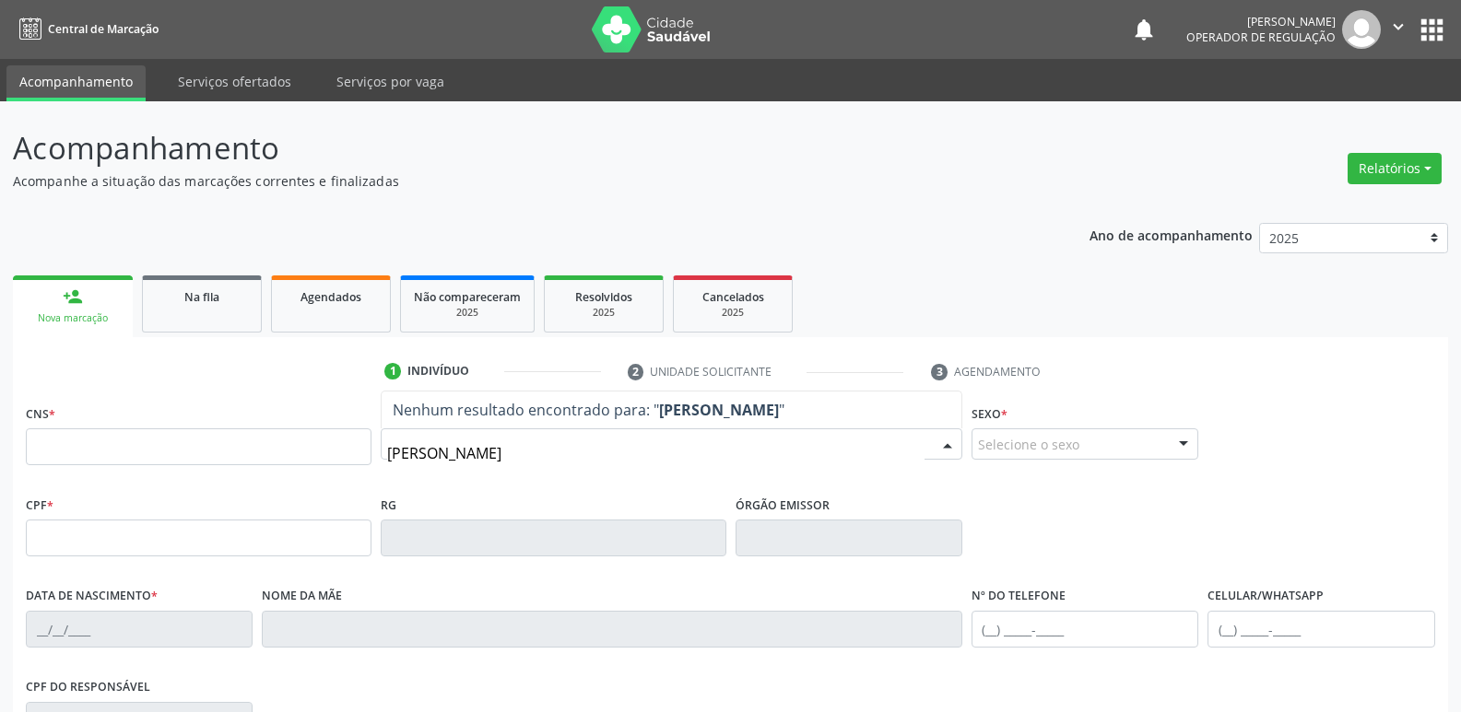
type input "[PERSON_NAME]"
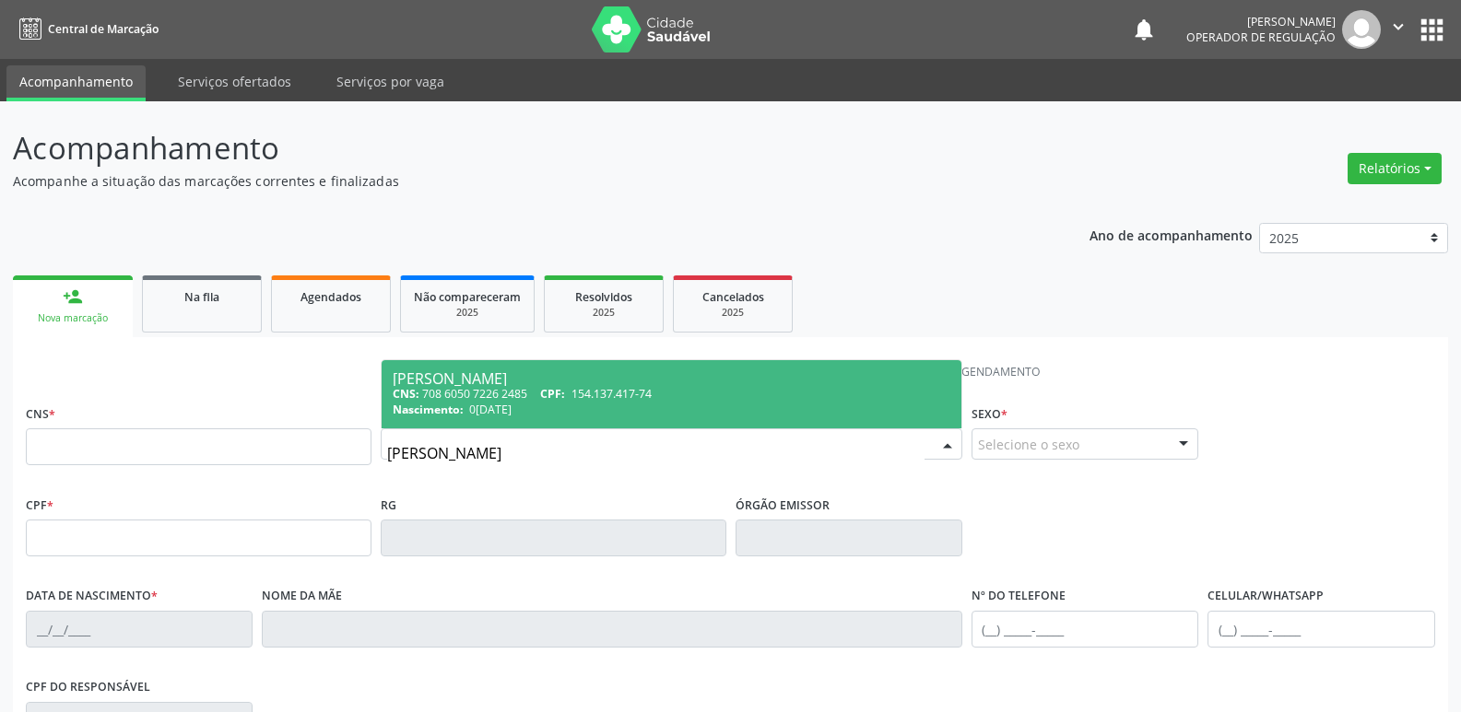
click at [614, 364] on span "[PERSON_NAME] CNS: 708 6050 7226 2485 CPF: 154.137.417-74 Nascimento: [DATE]" at bounding box center [672, 394] width 580 height 68
type input "708 6050 7226 2485"
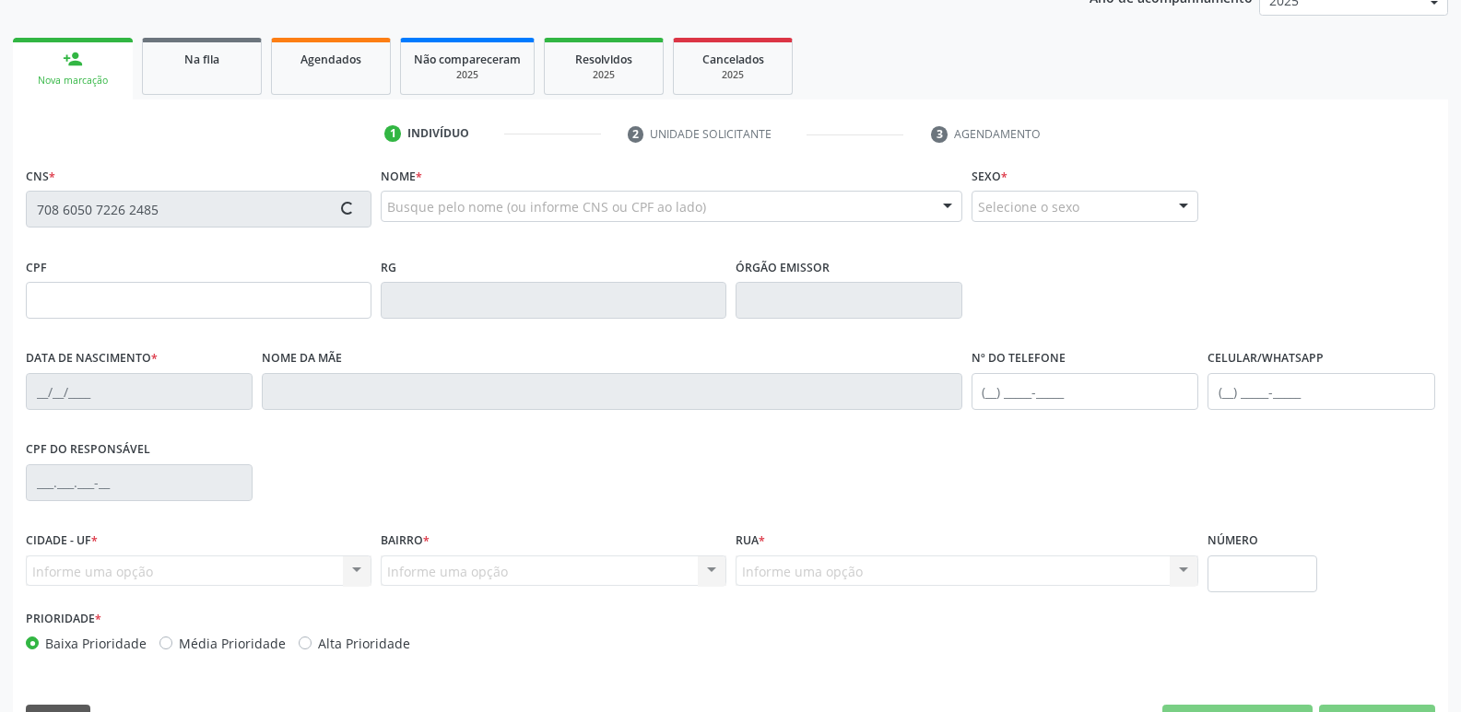
scroll to position [287, 0]
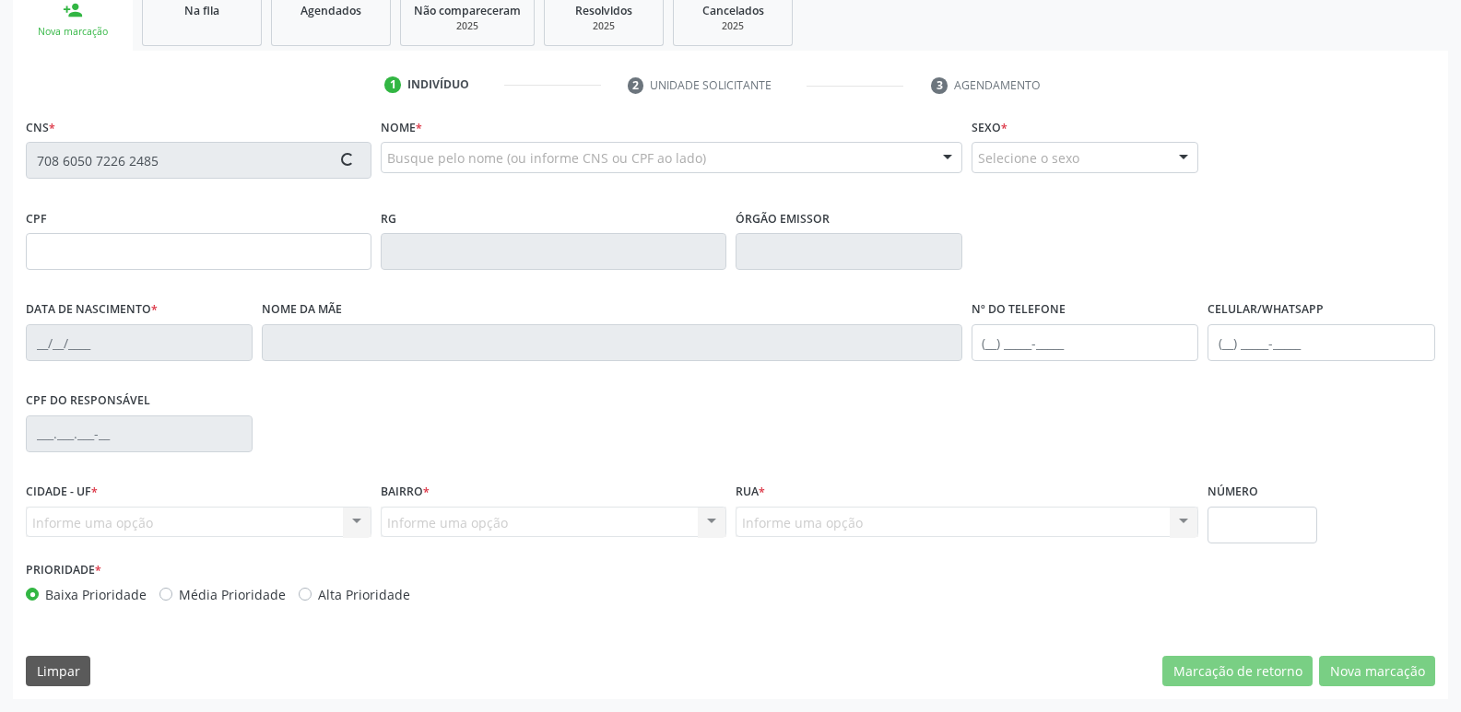
type input "154.137.417-74"
type input "0[DATE]"
type input "[PERSON_NAME]"
type input "[PHONE_NUMBER]"
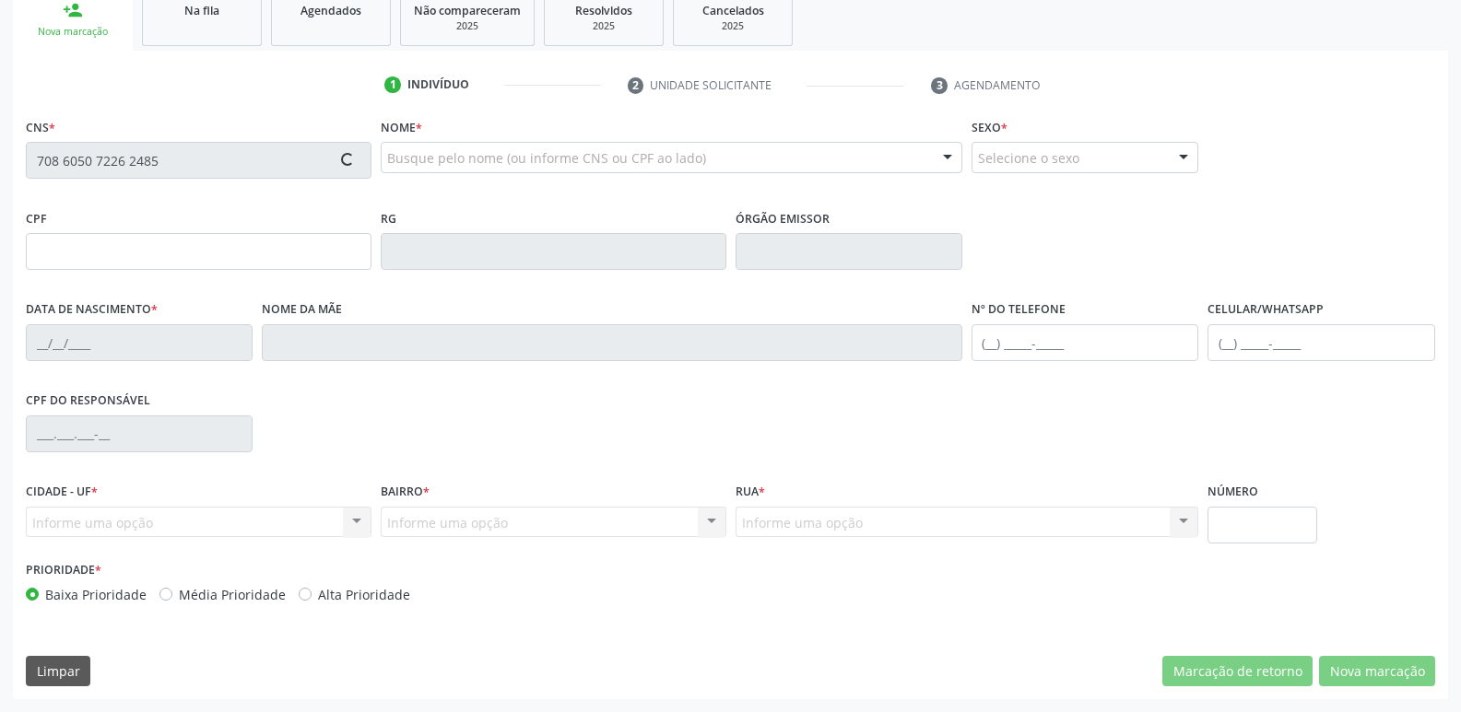
type input "860.269.337-00"
type input "70"
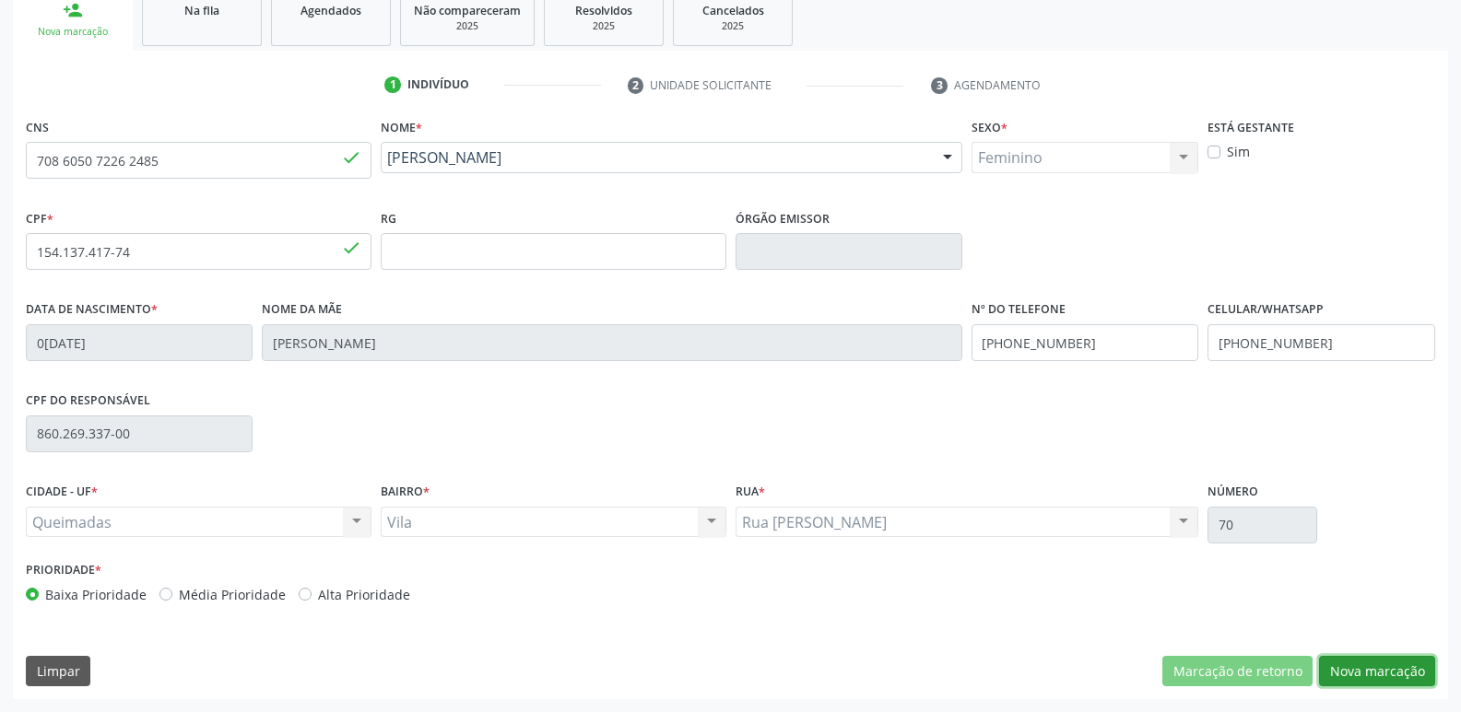
click at [1354, 660] on button "Nova marcação" at bounding box center [1377, 671] width 116 height 31
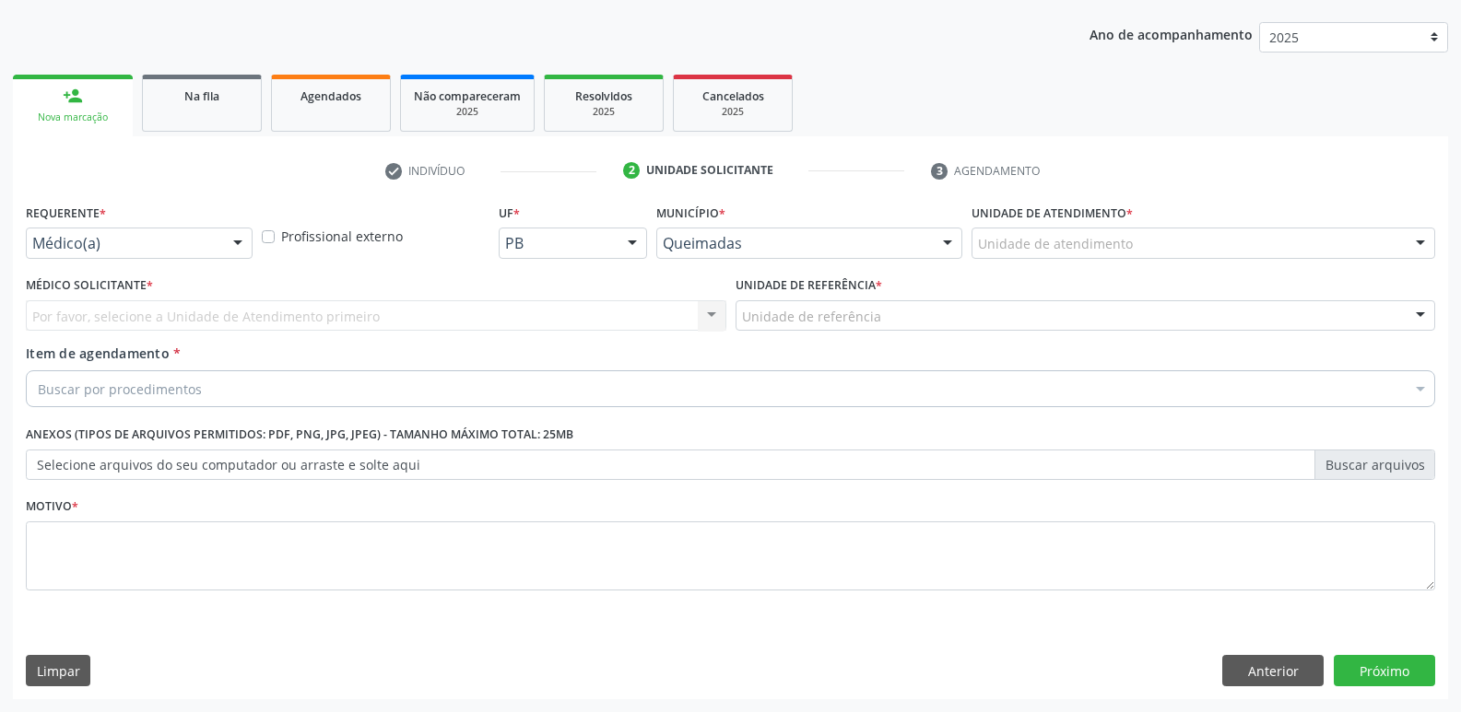
scroll to position [201, 0]
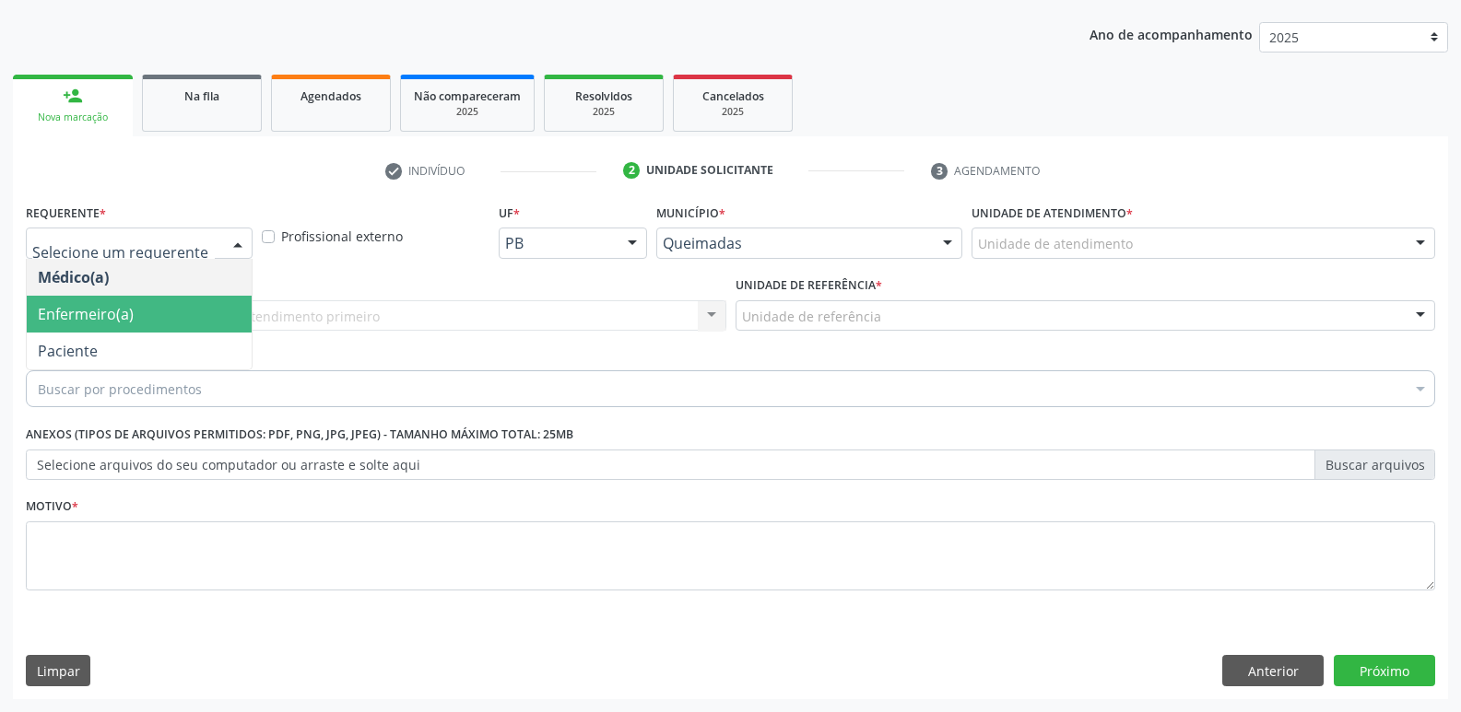
click at [112, 330] on span "Enfermeiro(a)" at bounding box center [139, 314] width 225 height 37
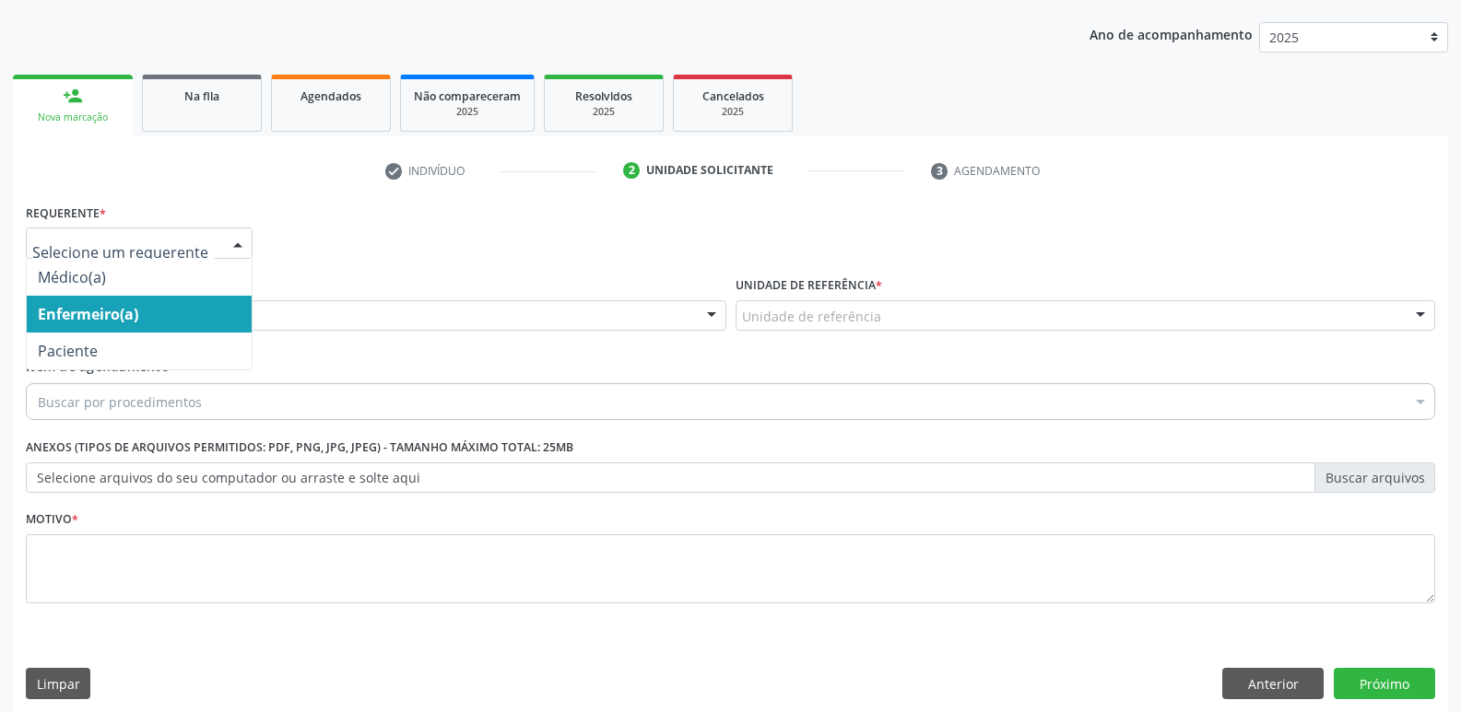
drag, startPoint x: 182, startPoint y: 244, endPoint x: 127, endPoint y: 352, distance: 121.2
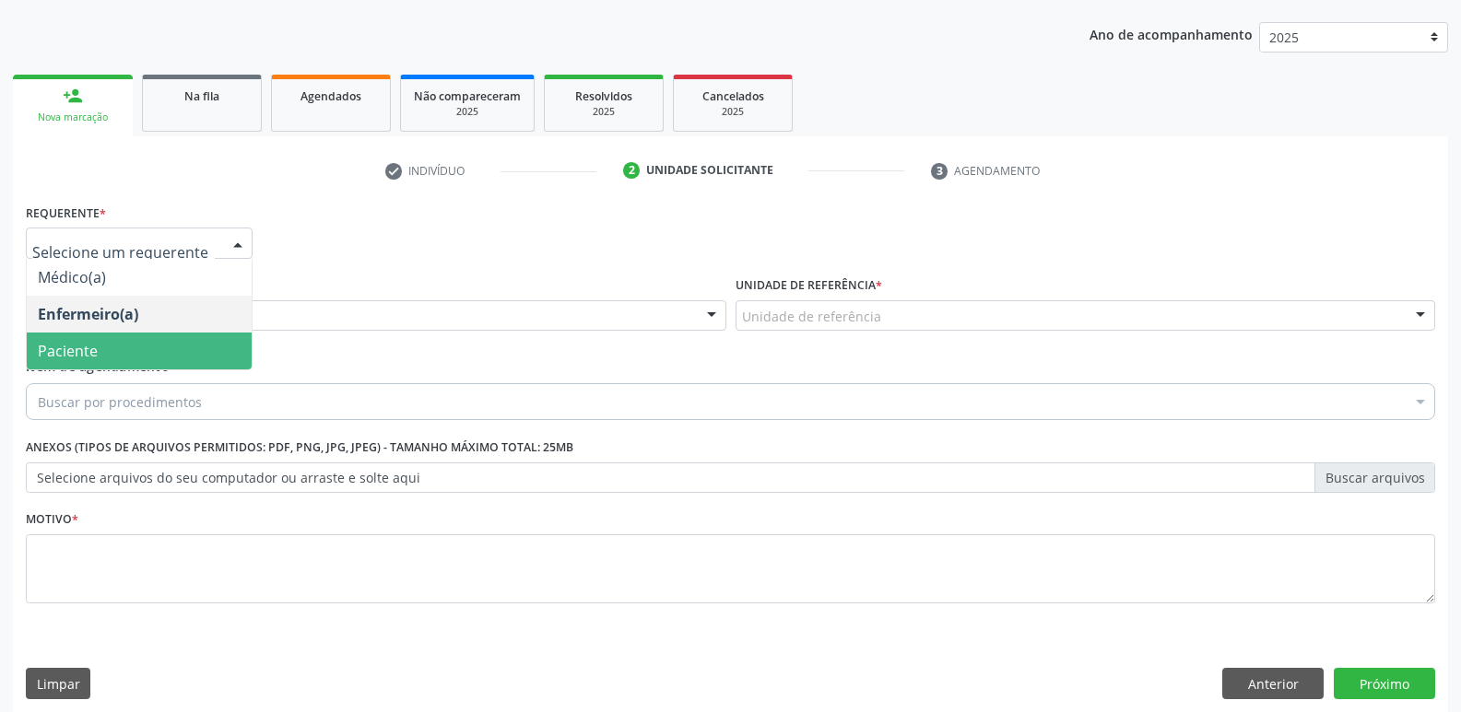
click at [119, 345] on span "Paciente" at bounding box center [139, 351] width 225 height 37
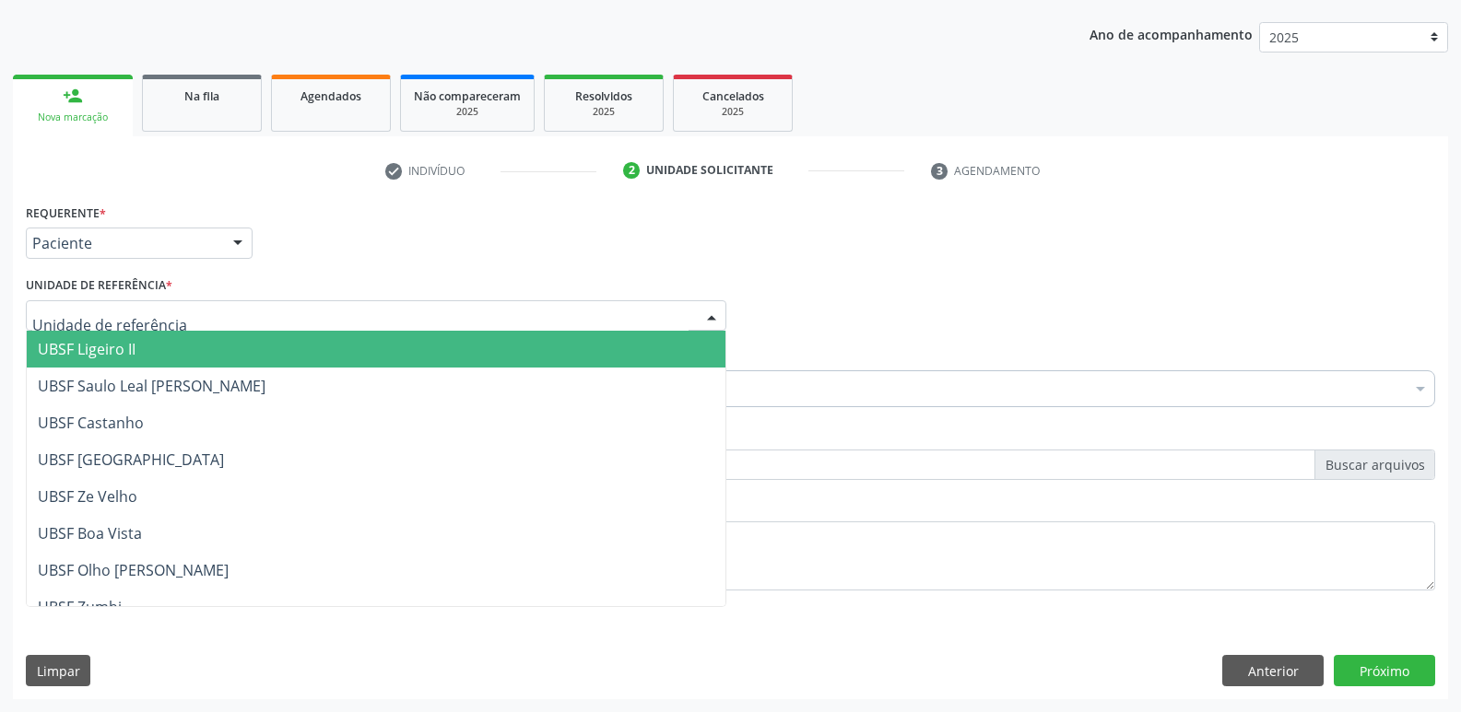
click at [145, 326] on div at bounding box center [376, 315] width 700 height 31
click at [140, 358] on span "UBSF Ligeiro II" at bounding box center [376, 349] width 699 height 37
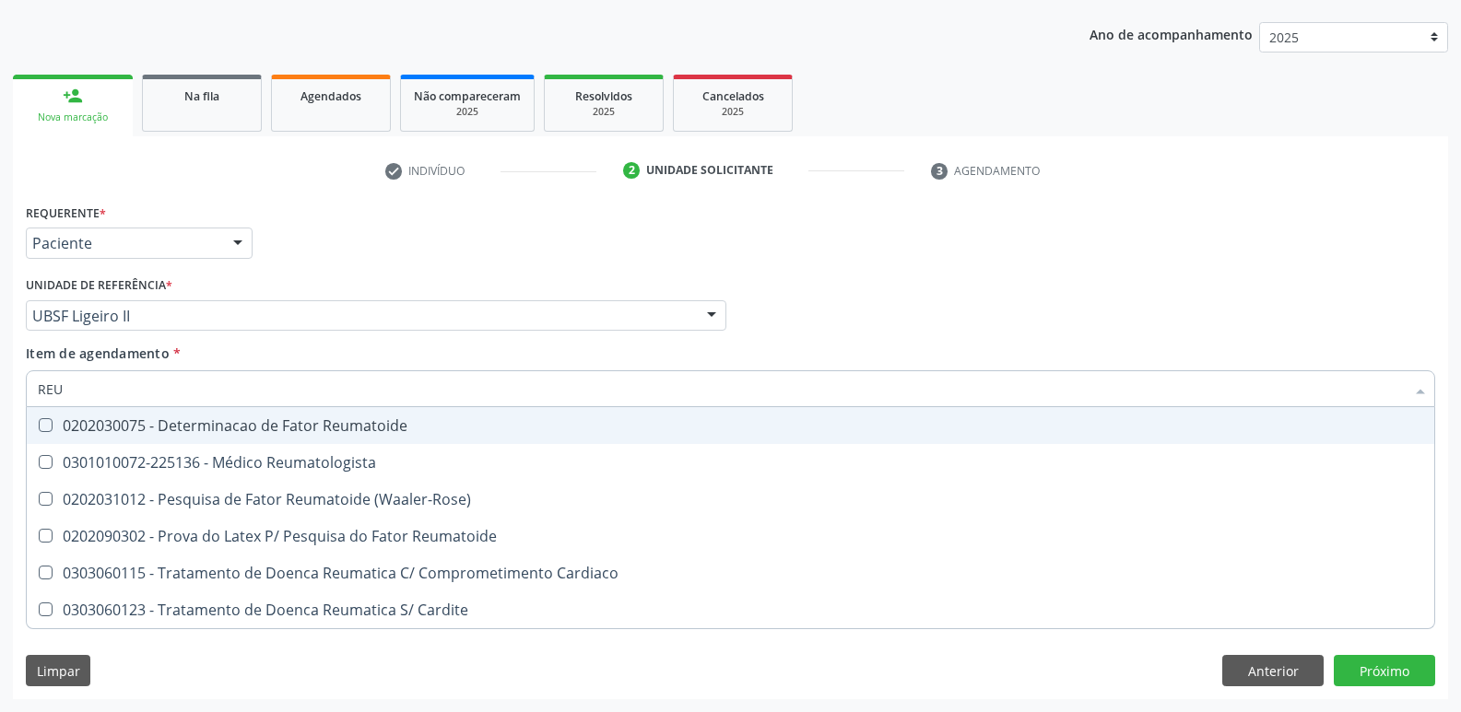
type input "REUM"
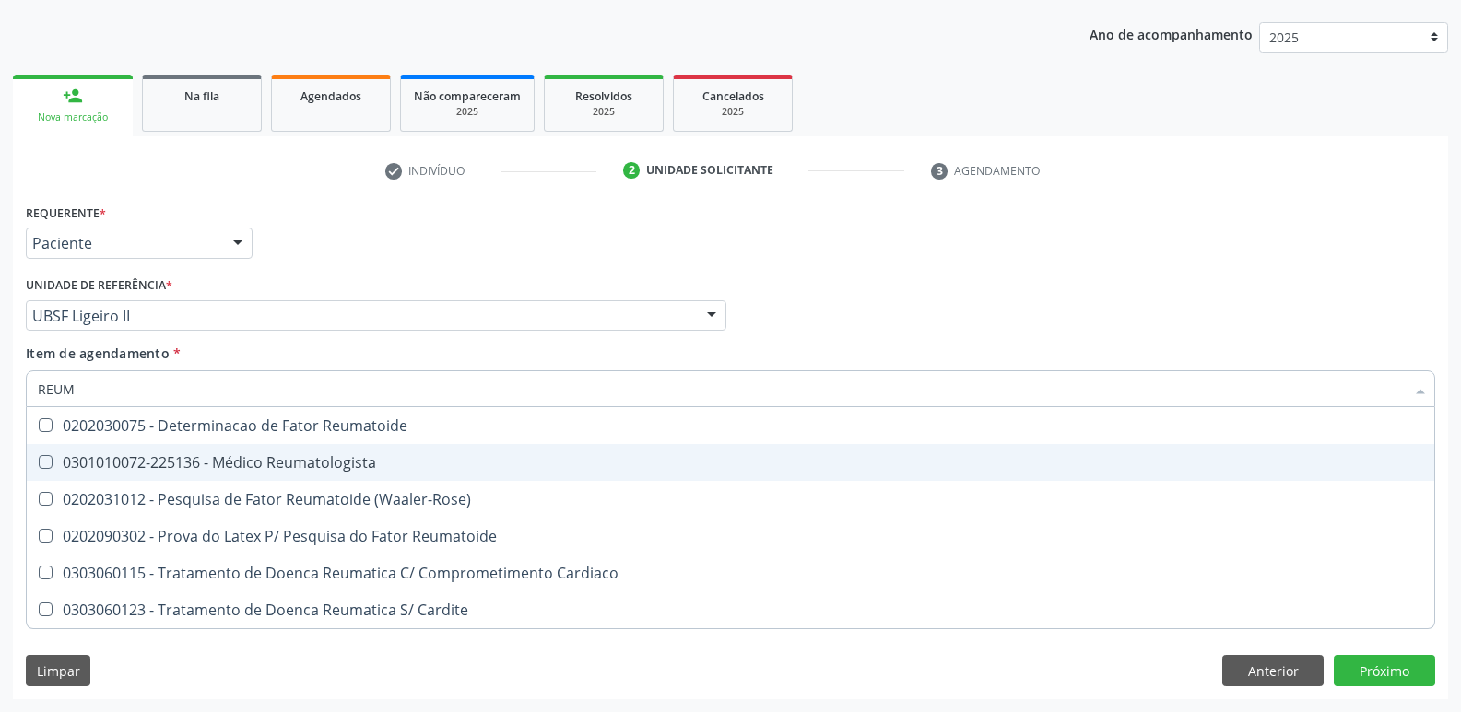
click at [291, 465] on div "0301010072-225136 - Médico Reumatologista" at bounding box center [730, 462] width 1385 height 15
checkbox Reumatologista "true"
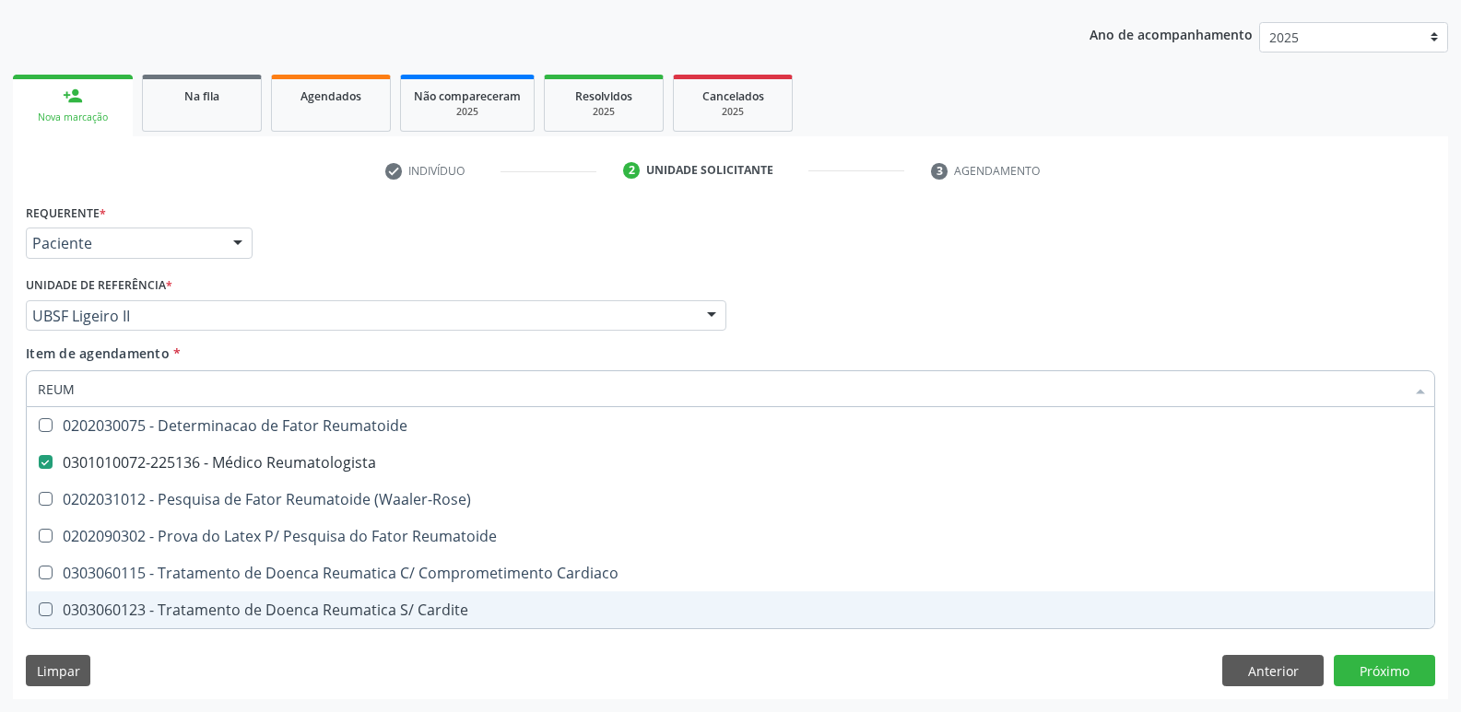
drag, startPoint x: 735, startPoint y: 690, endPoint x: 641, endPoint y: 633, distance: 109.2
click at [735, 687] on div "Requerente * Paciente Médico(a) Enfermeiro(a) Paciente Nenhum resultado encontr…" at bounding box center [730, 449] width 1435 height 500
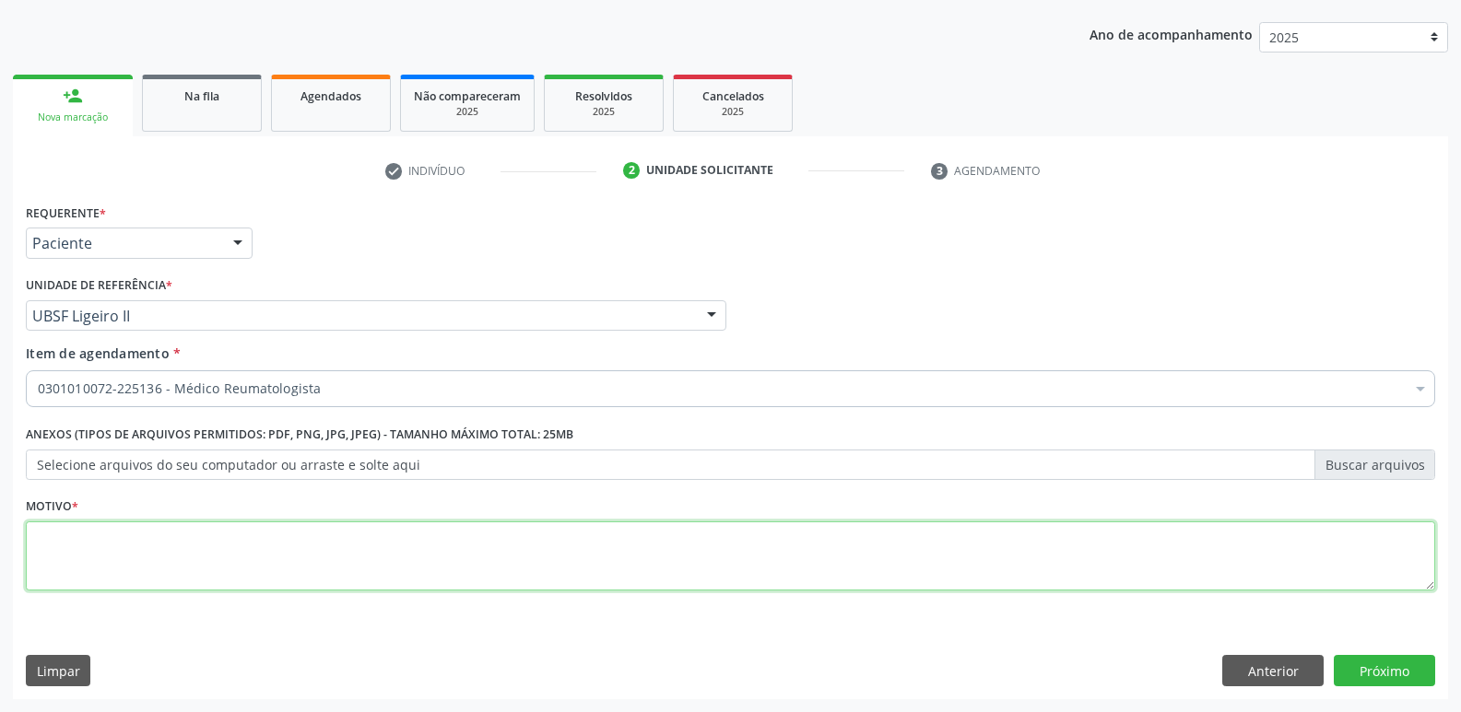
click at [484, 549] on textarea at bounding box center [730, 557] width 1409 height 70
type textarea "DFS"
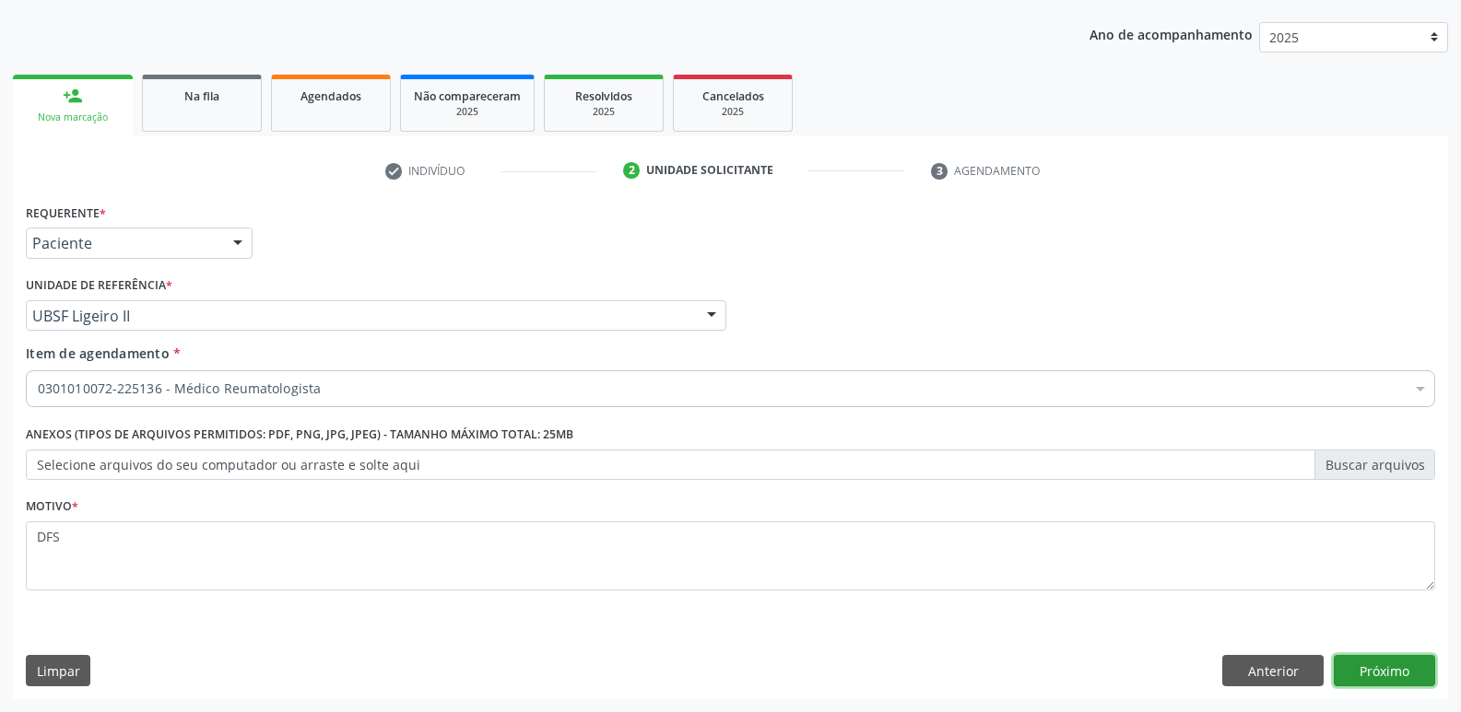
click at [1387, 665] on button "Próximo" at bounding box center [1384, 670] width 101 height 31
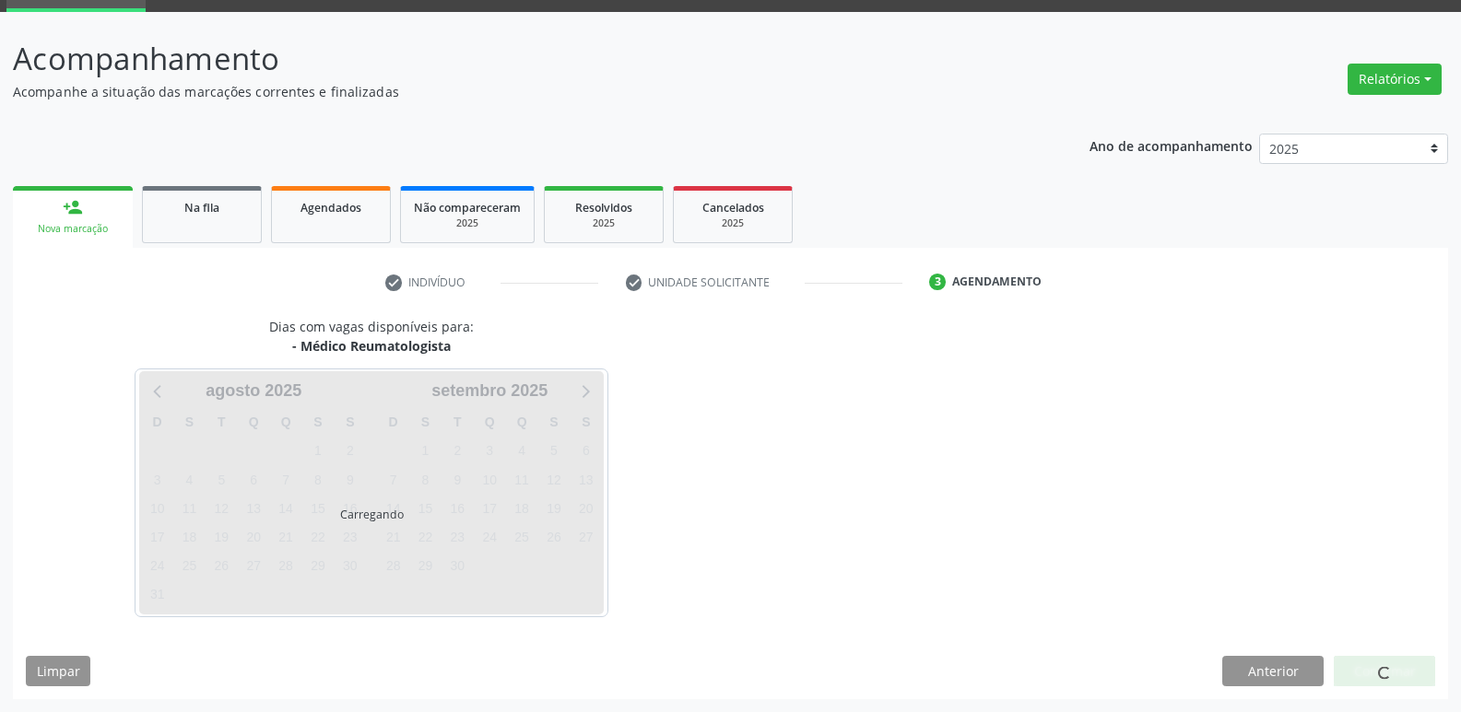
scroll to position [89, 0]
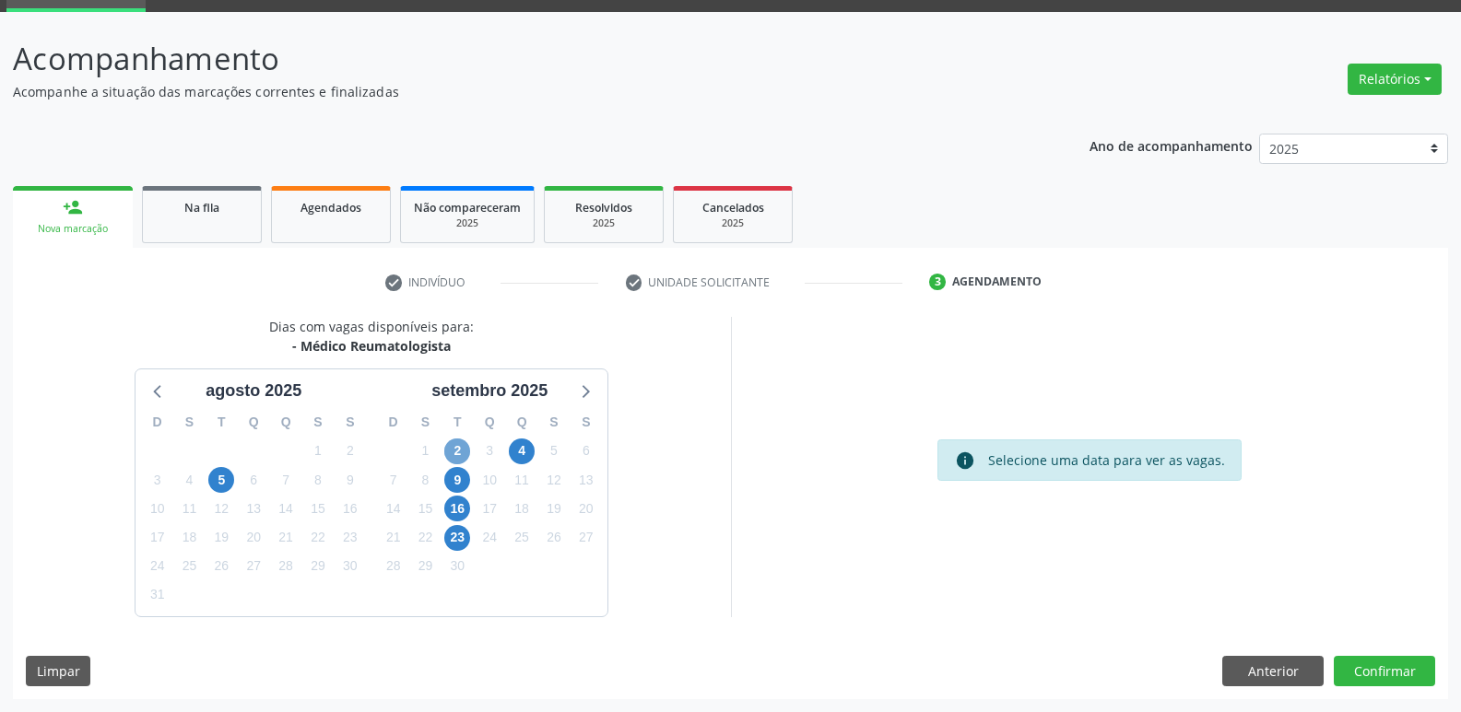
click at [466, 447] on span "2" at bounding box center [457, 452] width 26 height 26
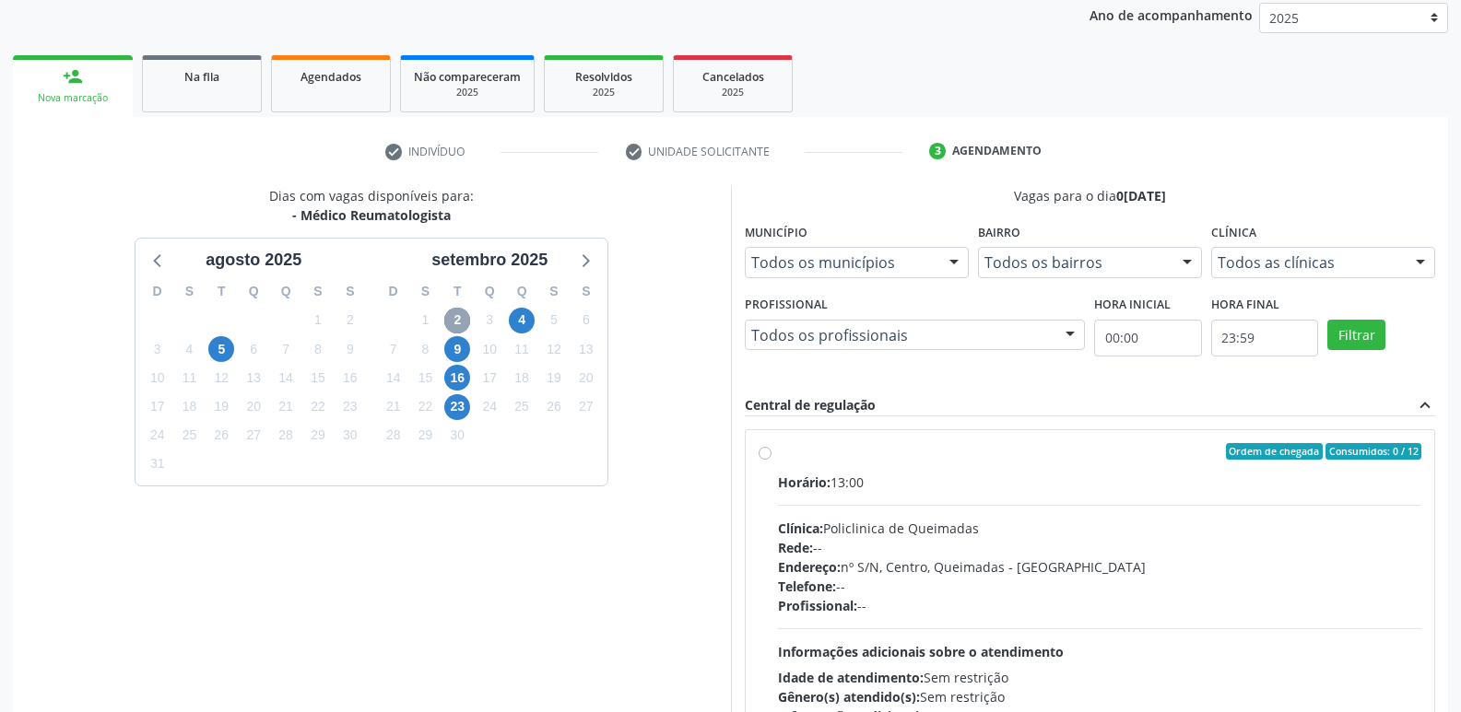
scroll to position [356, 0]
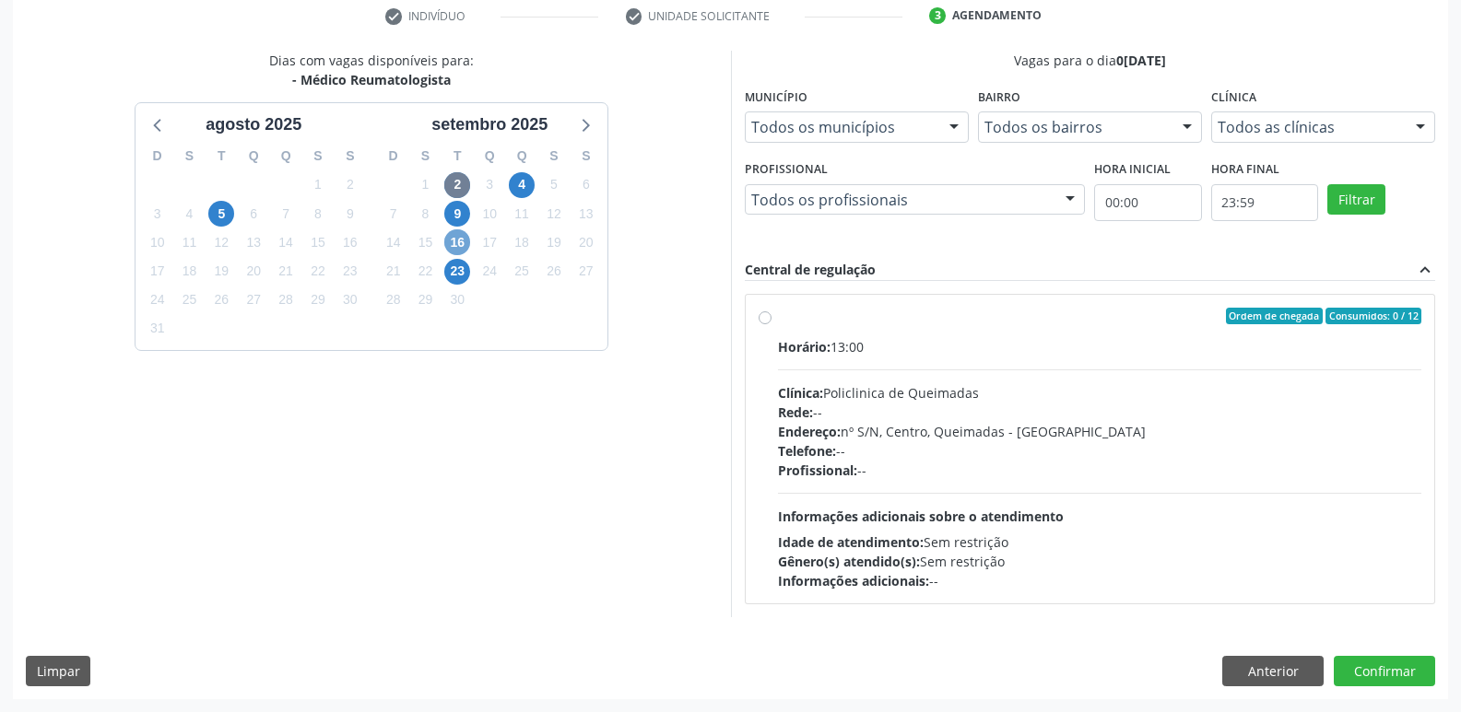
click at [464, 235] on span "16" at bounding box center [457, 242] width 26 height 26
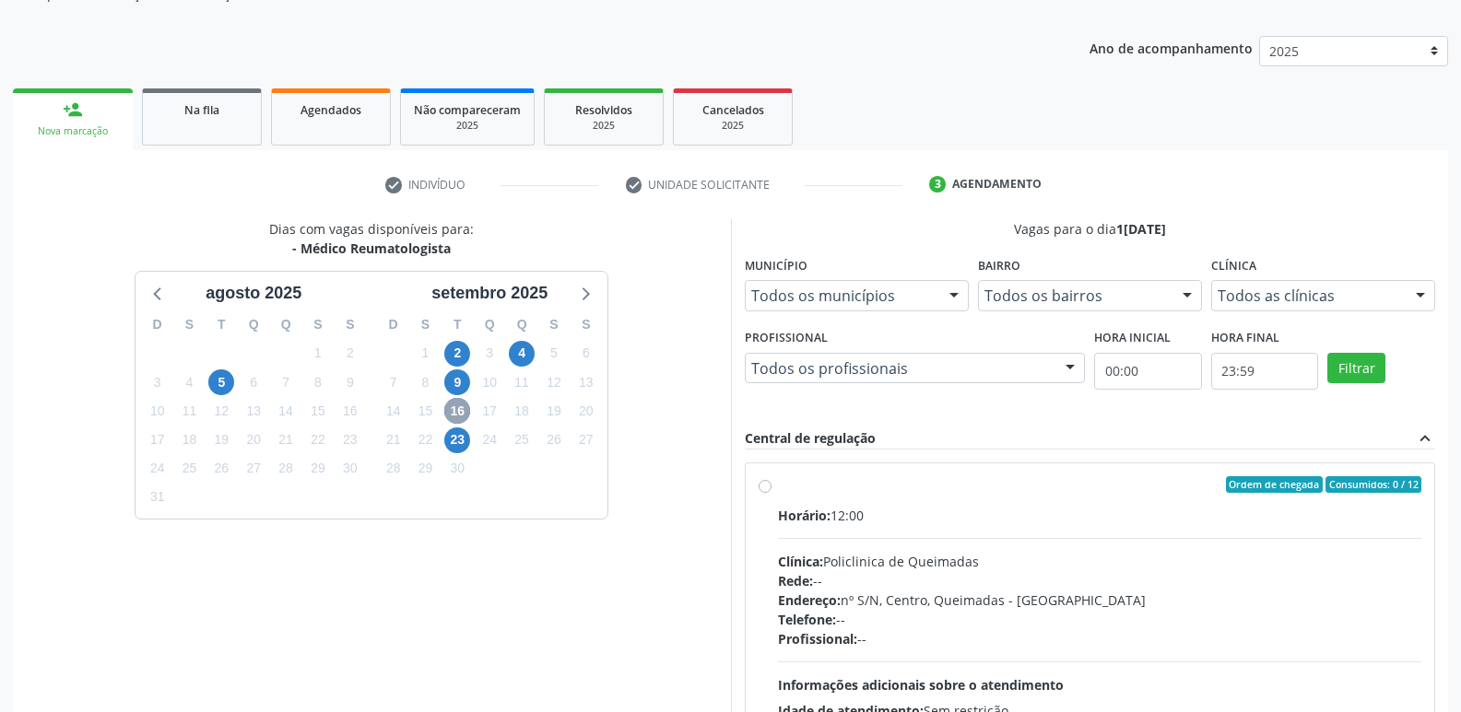
scroll to position [0, 0]
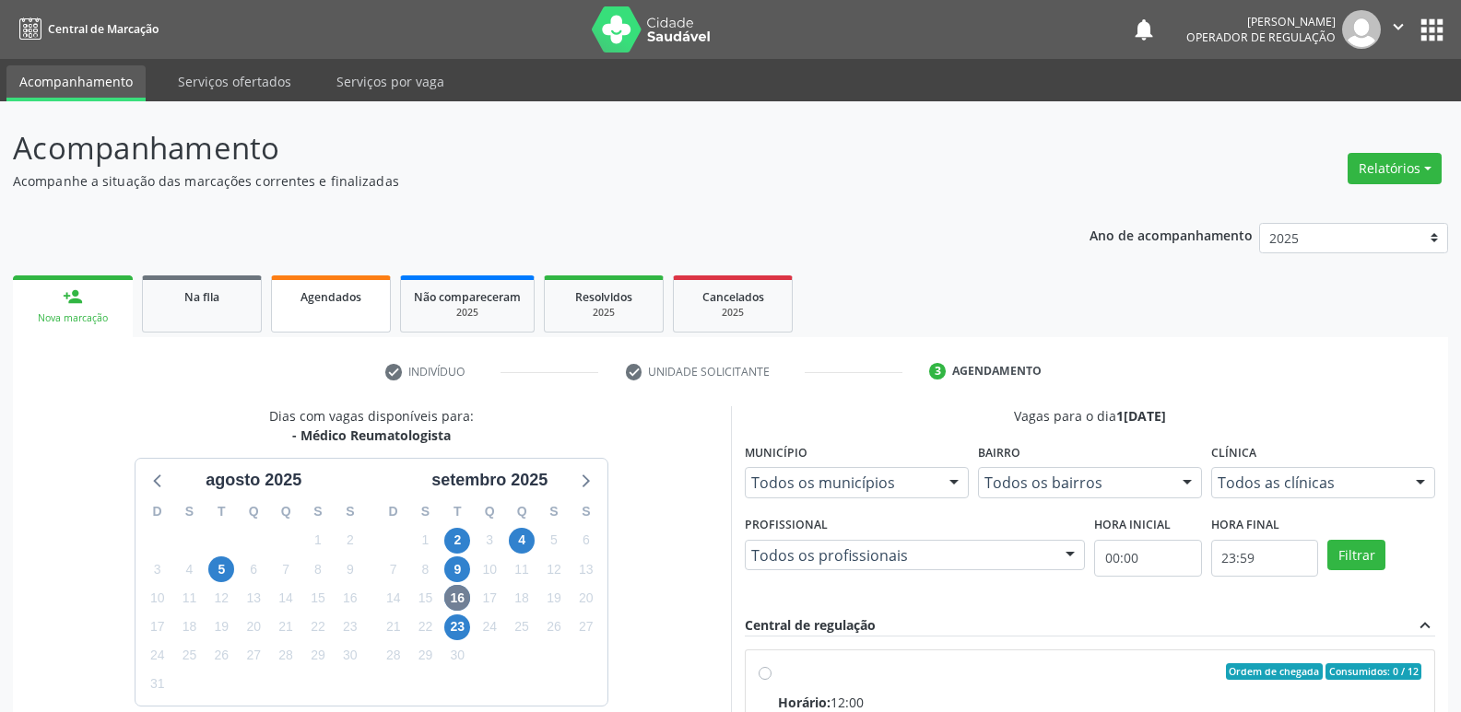
click at [335, 298] on span "Agendados" at bounding box center [330, 297] width 61 height 16
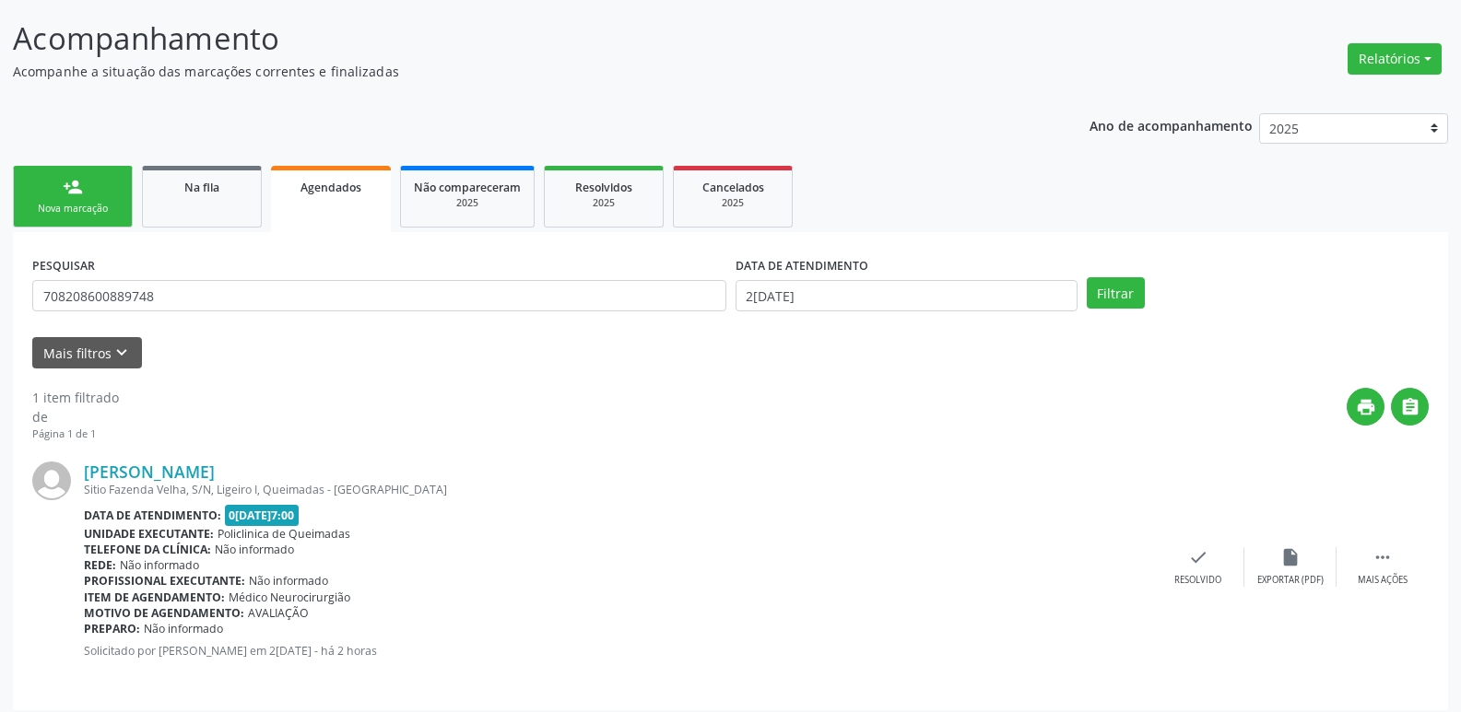
scroll to position [121, 0]
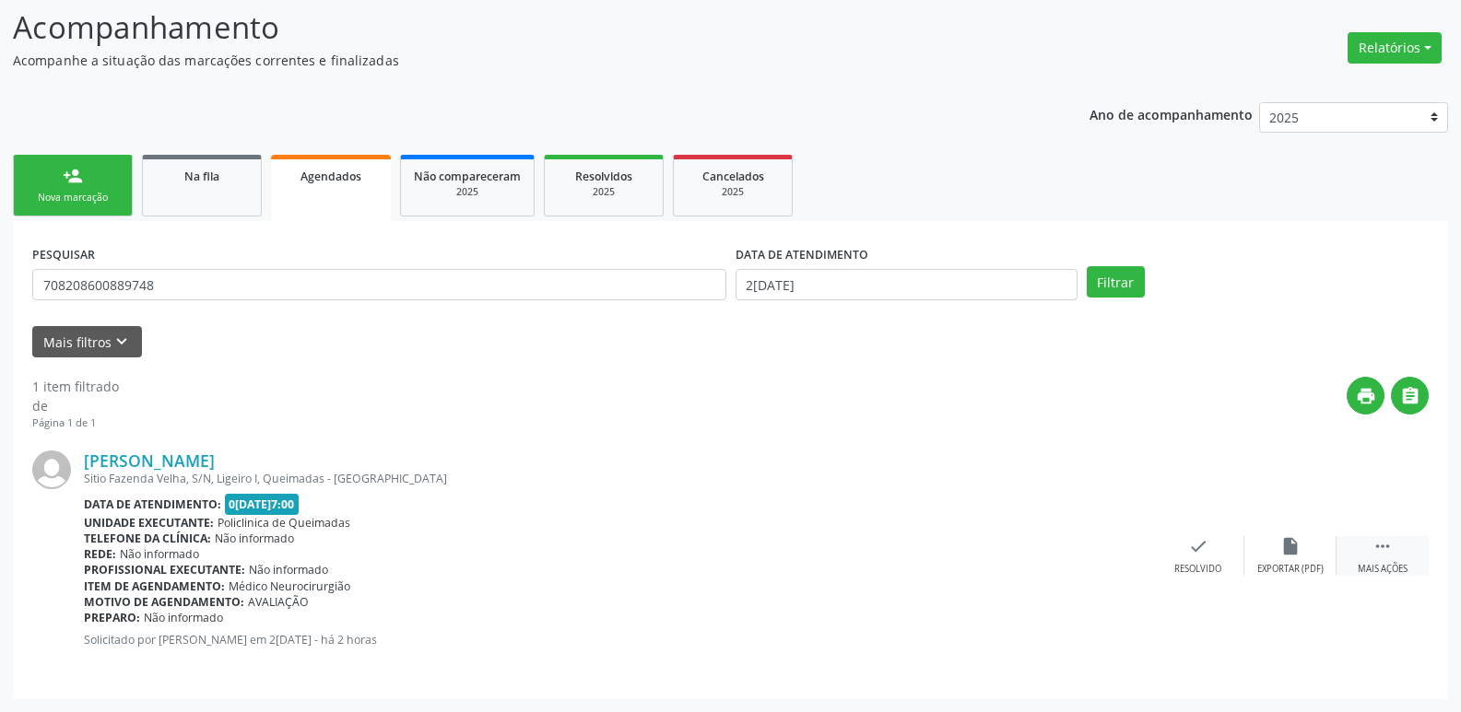
click at [1379, 561] on div " Mais ações" at bounding box center [1382, 556] width 92 height 40
click at [1030, 550] on div "print Imprimir" at bounding box center [1014, 556] width 92 height 40
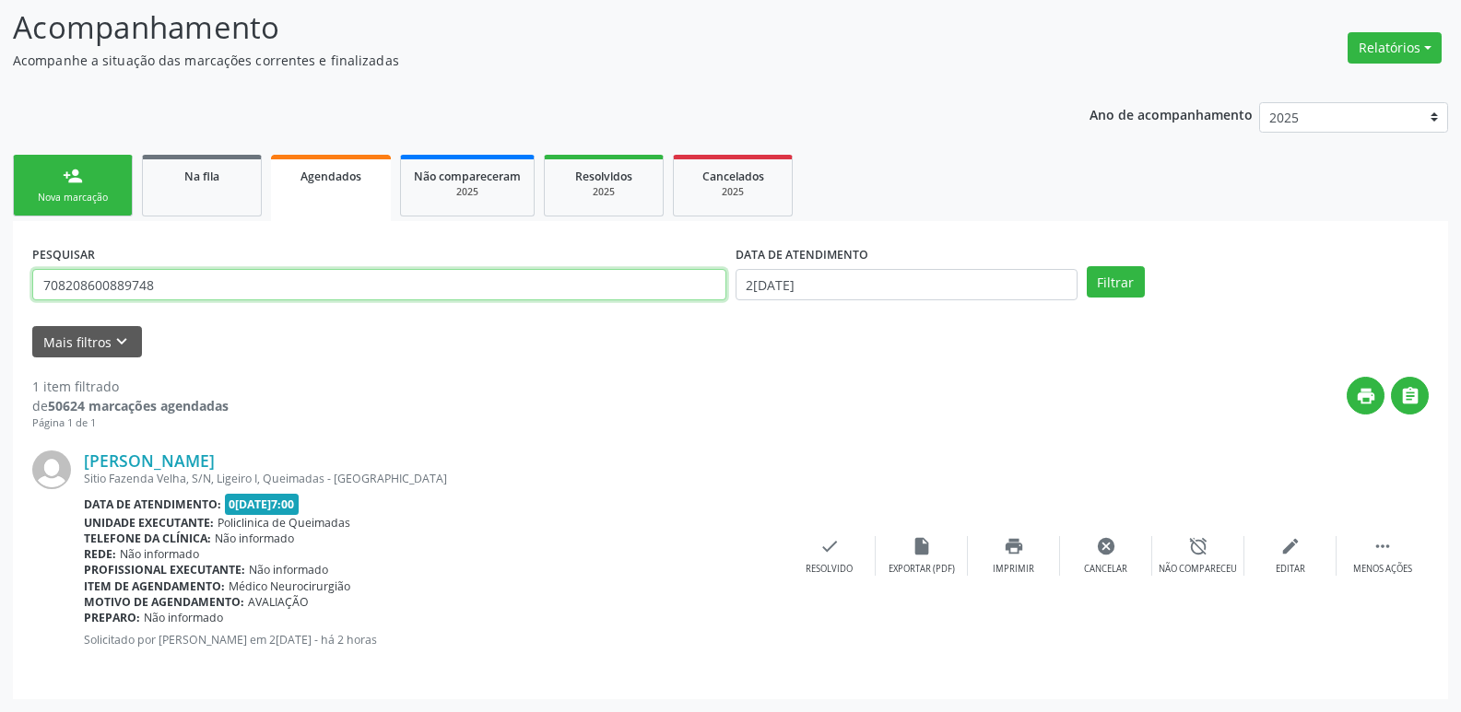
click at [197, 281] on input "708208600889748" at bounding box center [379, 284] width 694 height 31
type input "708007367103520"
click at [1087, 266] on button "Filtrar" at bounding box center [1116, 281] width 58 height 31
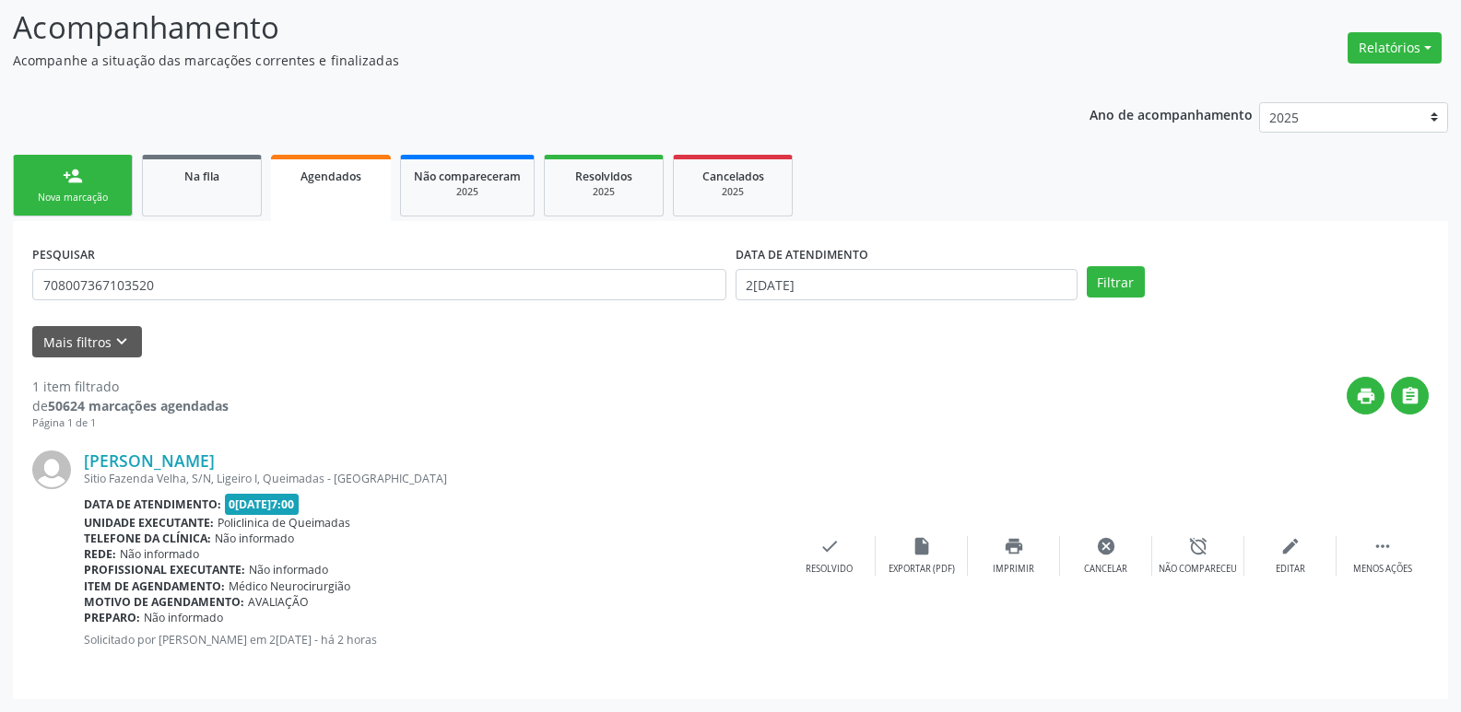
scroll to position [0, 0]
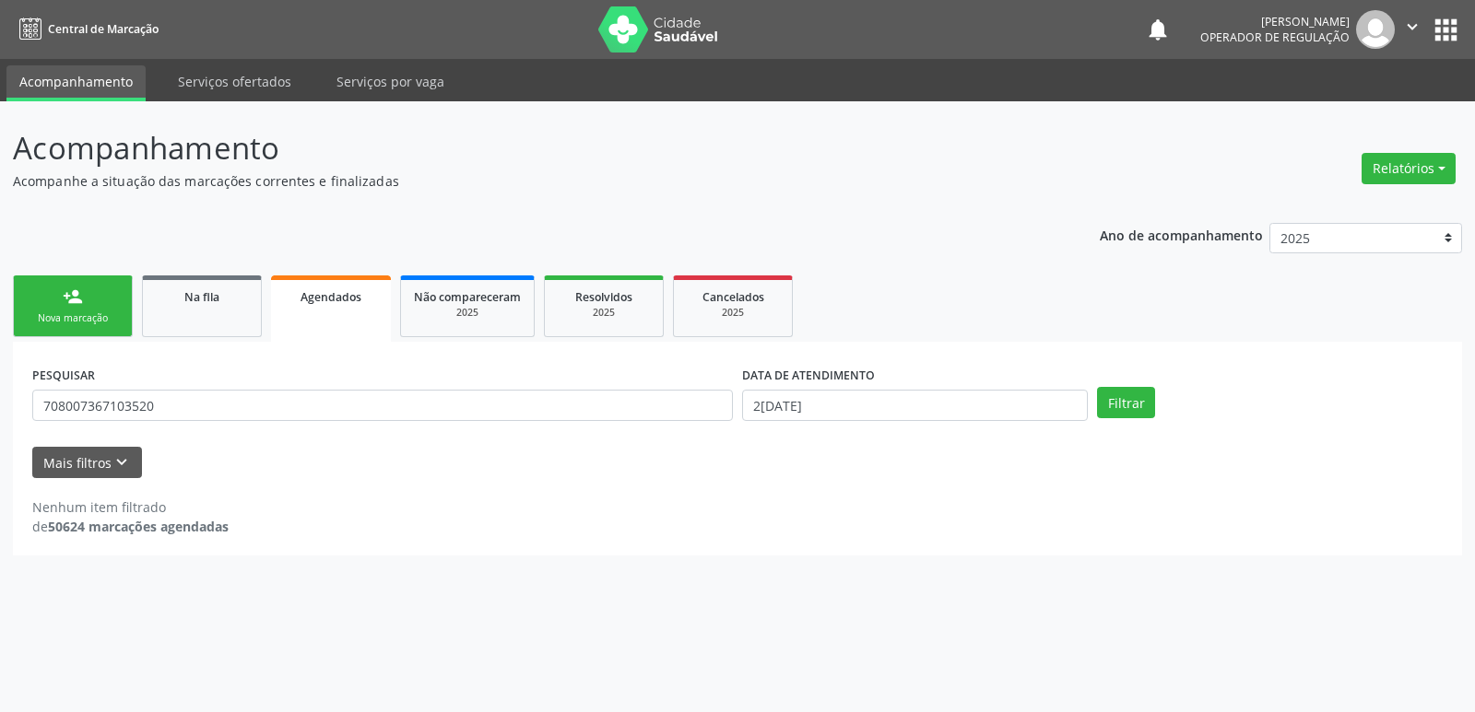
drag, startPoint x: 867, startPoint y: 424, endPoint x: 867, endPoint y: 412, distance: 12.0
click at [865, 421] on div "DATA DE ATENDIMENTO 2[DATE]" at bounding box center [914, 397] width 355 height 72
click at [867, 412] on input "2[DATE]" at bounding box center [915, 405] width 346 height 31
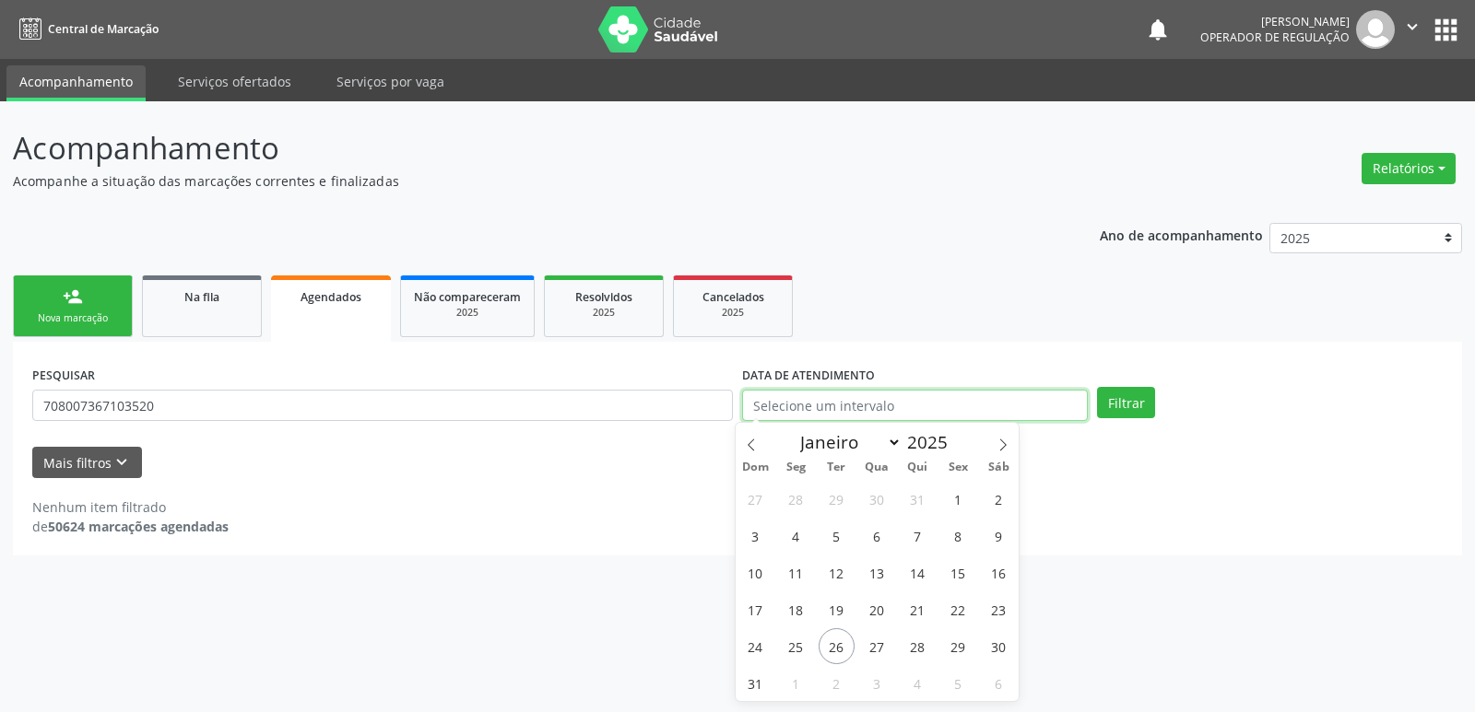
click at [1097, 387] on button "Filtrar" at bounding box center [1126, 402] width 58 height 31
click at [1120, 404] on button "Filtrar" at bounding box center [1126, 402] width 58 height 31
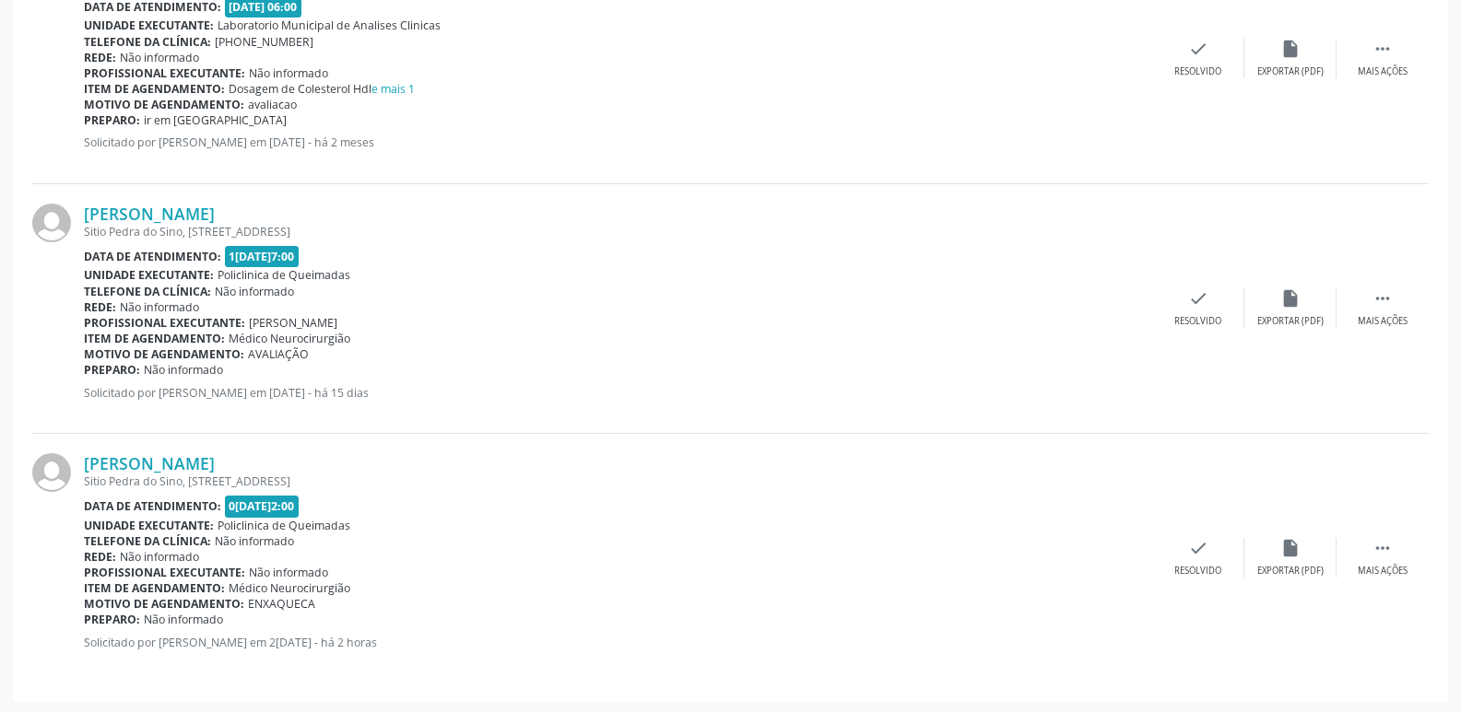
scroll to position [1386, 0]
click at [1380, 549] on icon "" at bounding box center [1382, 545] width 20 height 20
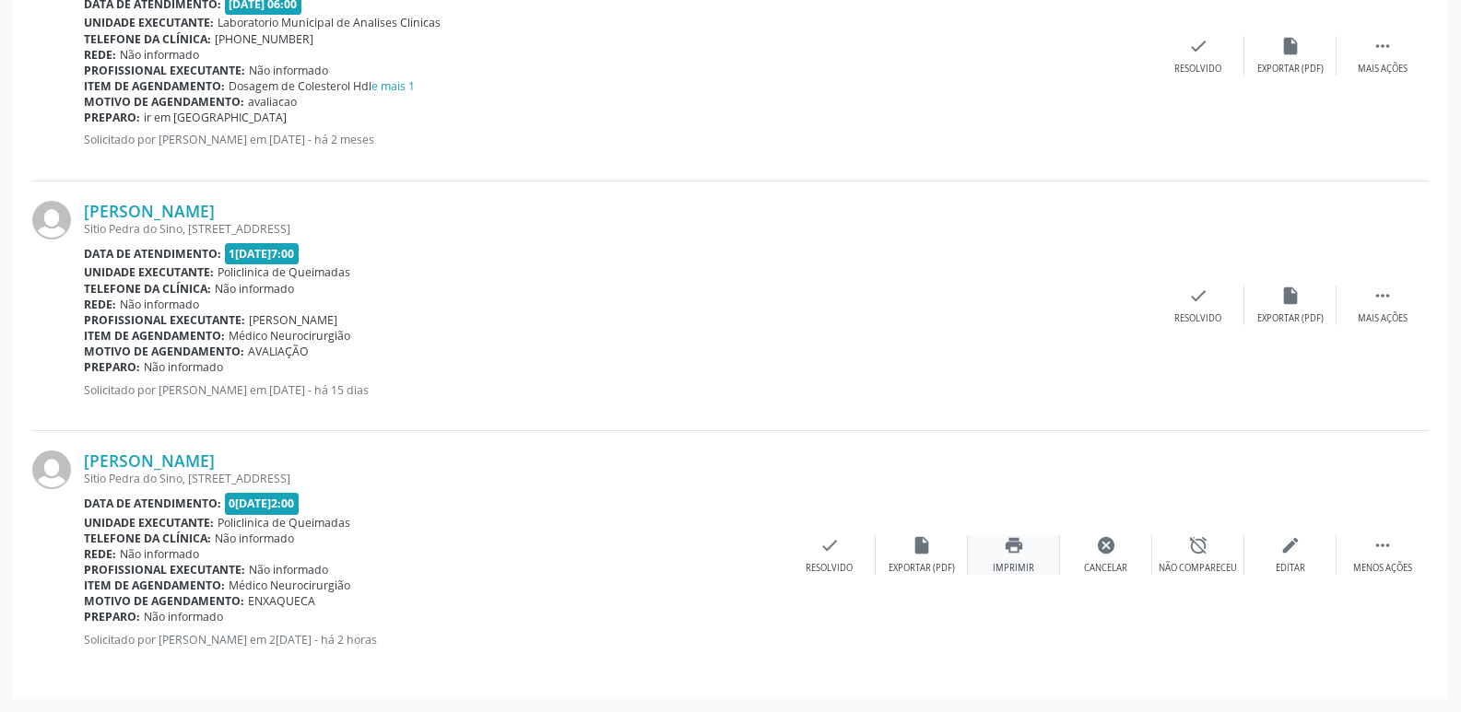
click at [1013, 549] on icon "print" at bounding box center [1014, 545] width 20 height 20
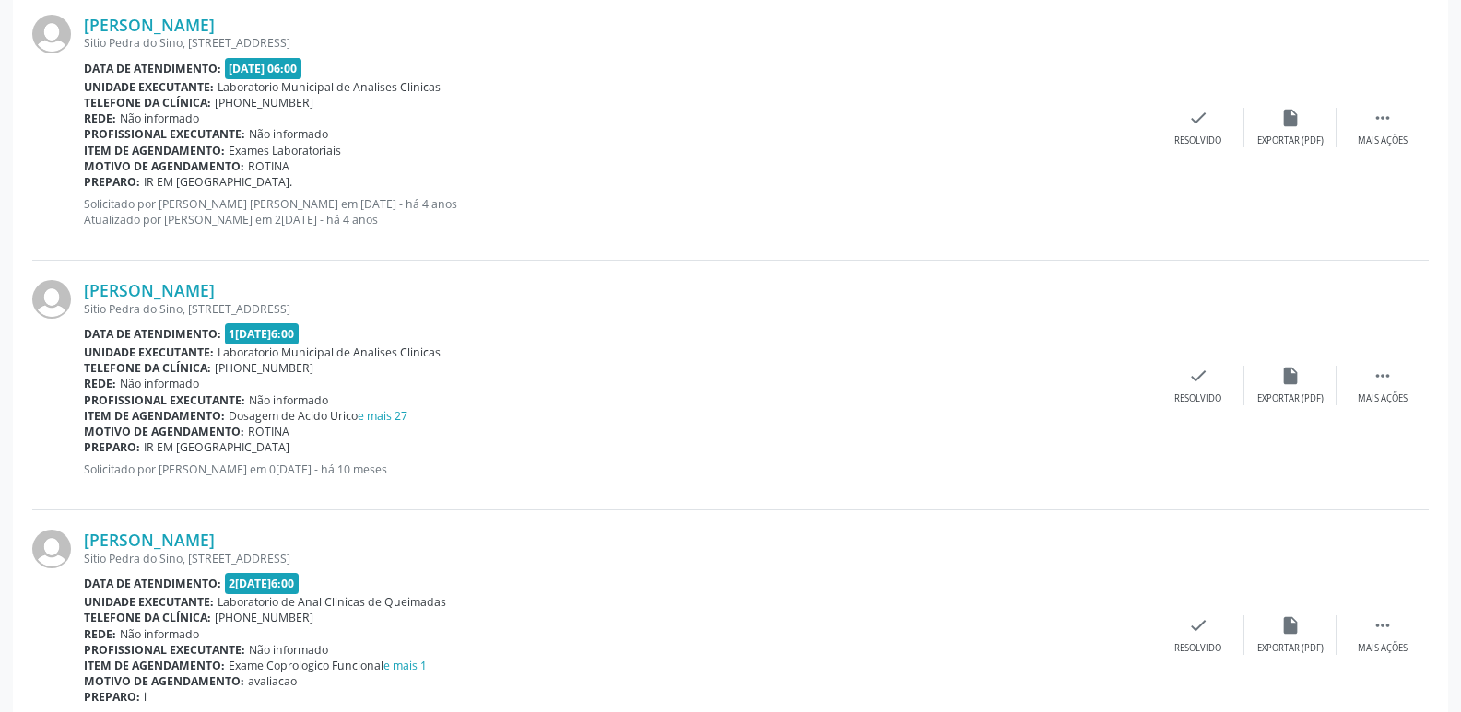
scroll to position [0, 0]
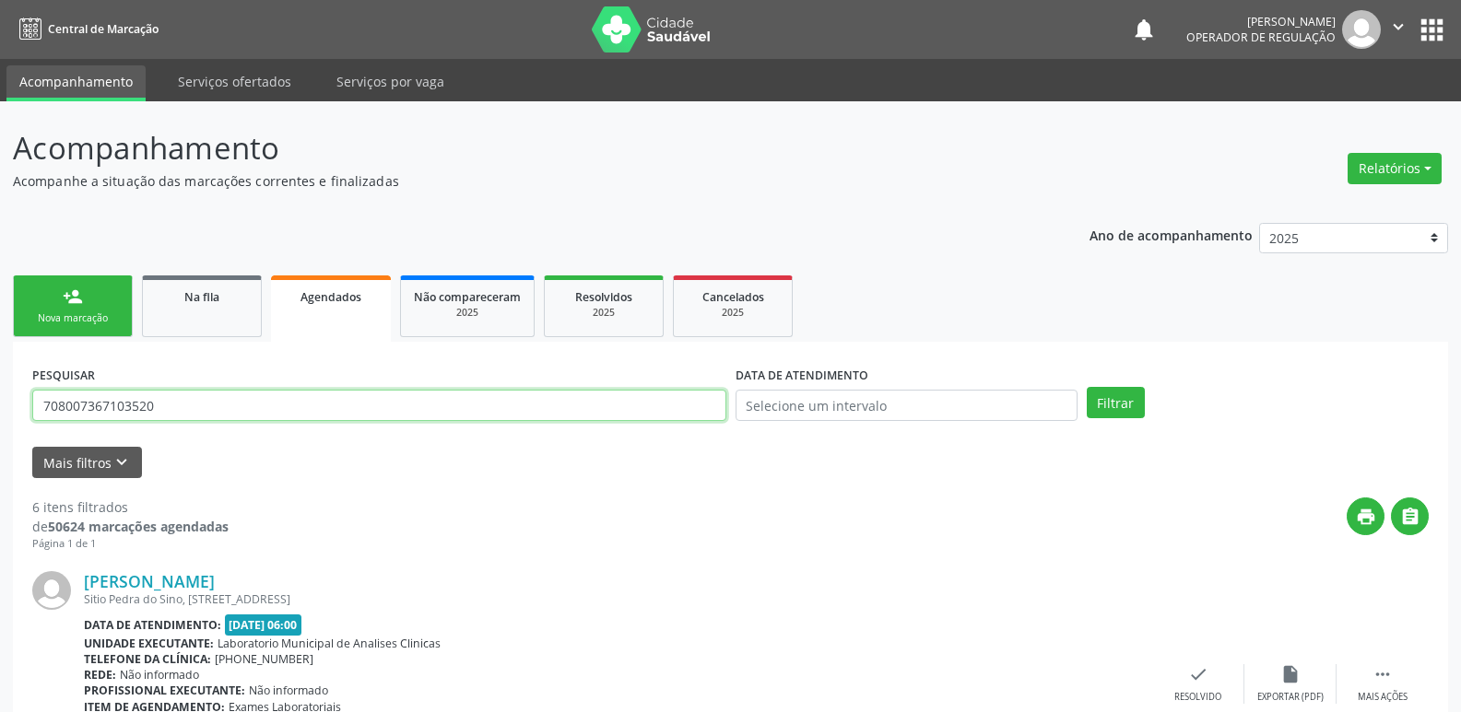
click at [192, 397] on input "708007367103520" at bounding box center [379, 405] width 694 height 31
click at [1087, 387] on button "Filtrar" at bounding box center [1116, 402] width 58 height 31
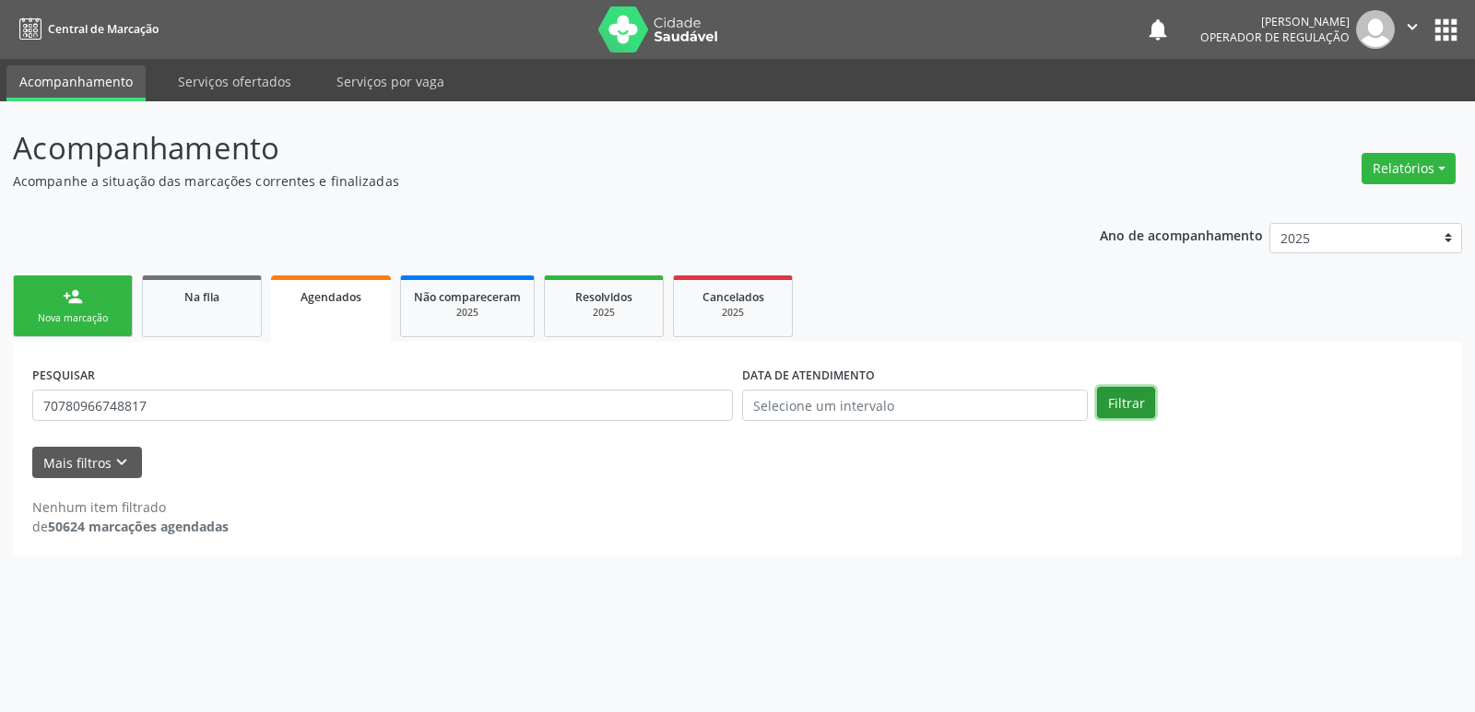
drag, startPoint x: 1118, startPoint y: 401, endPoint x: 953, endPoint y: 325, distance: 181.5
click at [1106, 394] on button "Filtrar" at bounding box center [1126, 402] width 58 height 31
click at [1130, 407] on button "Filtrar" at bounding box center [1126, 402] width 58 height 31
click at [93, 406] on input "70780966748817" at bounding box center [382, 405] width 700 height 31
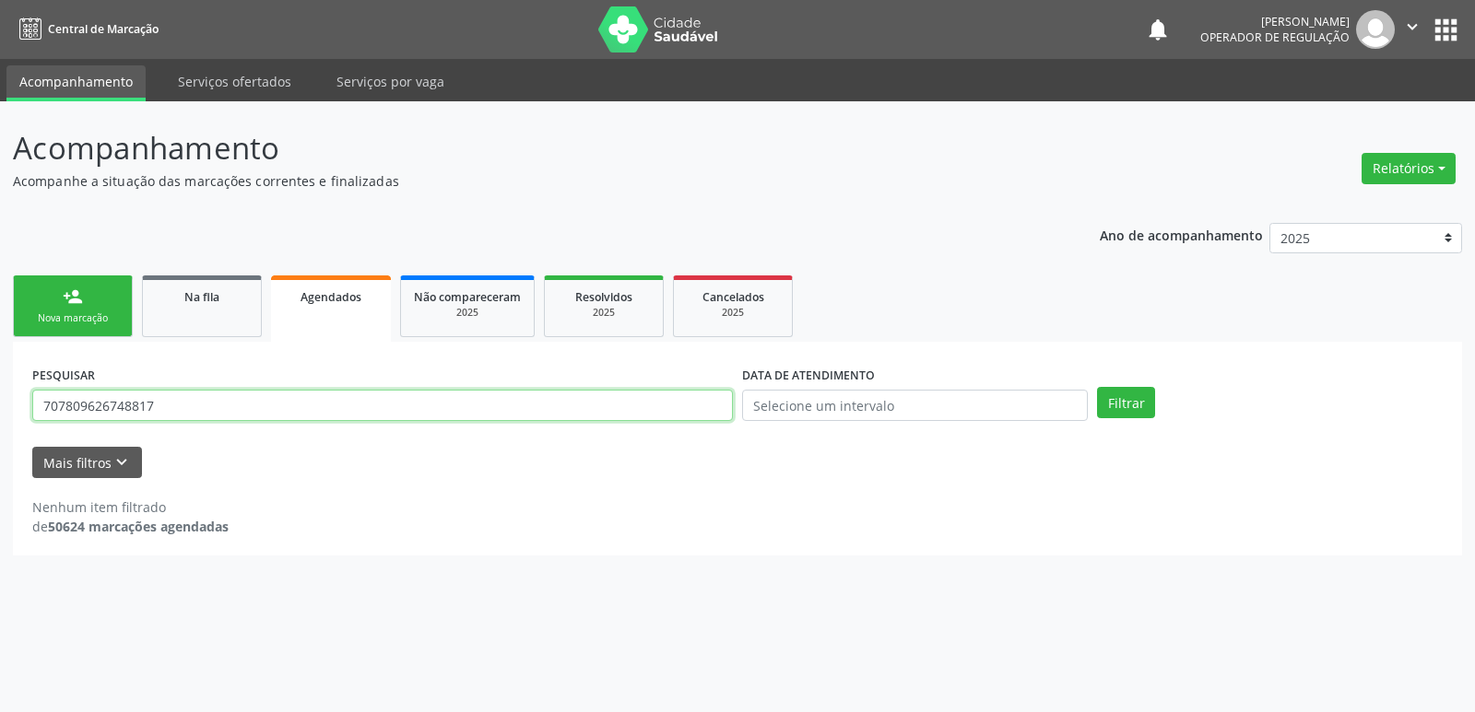
click at [1097, 387] on button "Filtrar" at bounding box center [1126, 402] width 58 height 31
drag, startPoint x: 170, startPoint y: 404, endPoint x: 110, endPoint y: 404, distance: 59.9
click at [110, 404] on input "707809626748817" at bounding box center [382, 405] width 700 height 31
click at [1097, 387] on button "Filtrar" at bounding box center [1126, 402] width 58 height 31
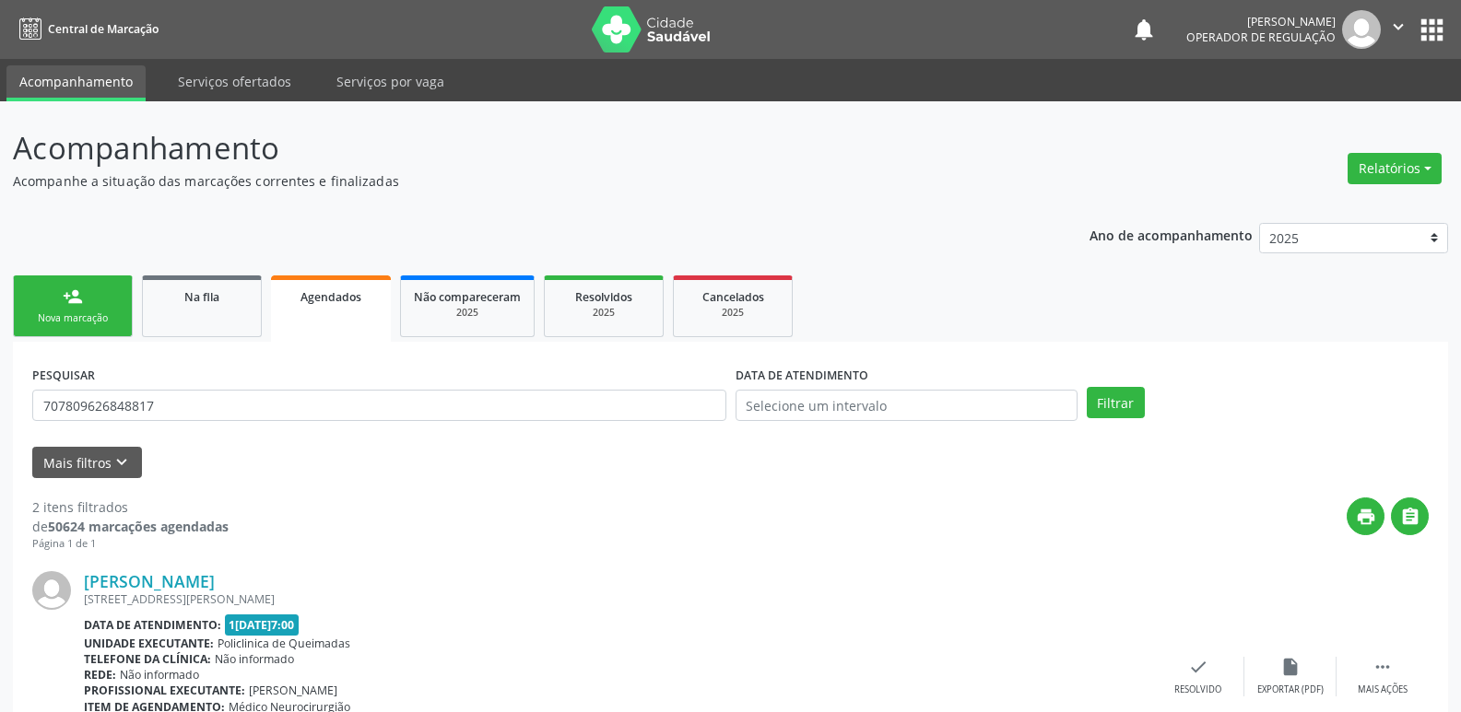
scroll to position [371, 0]
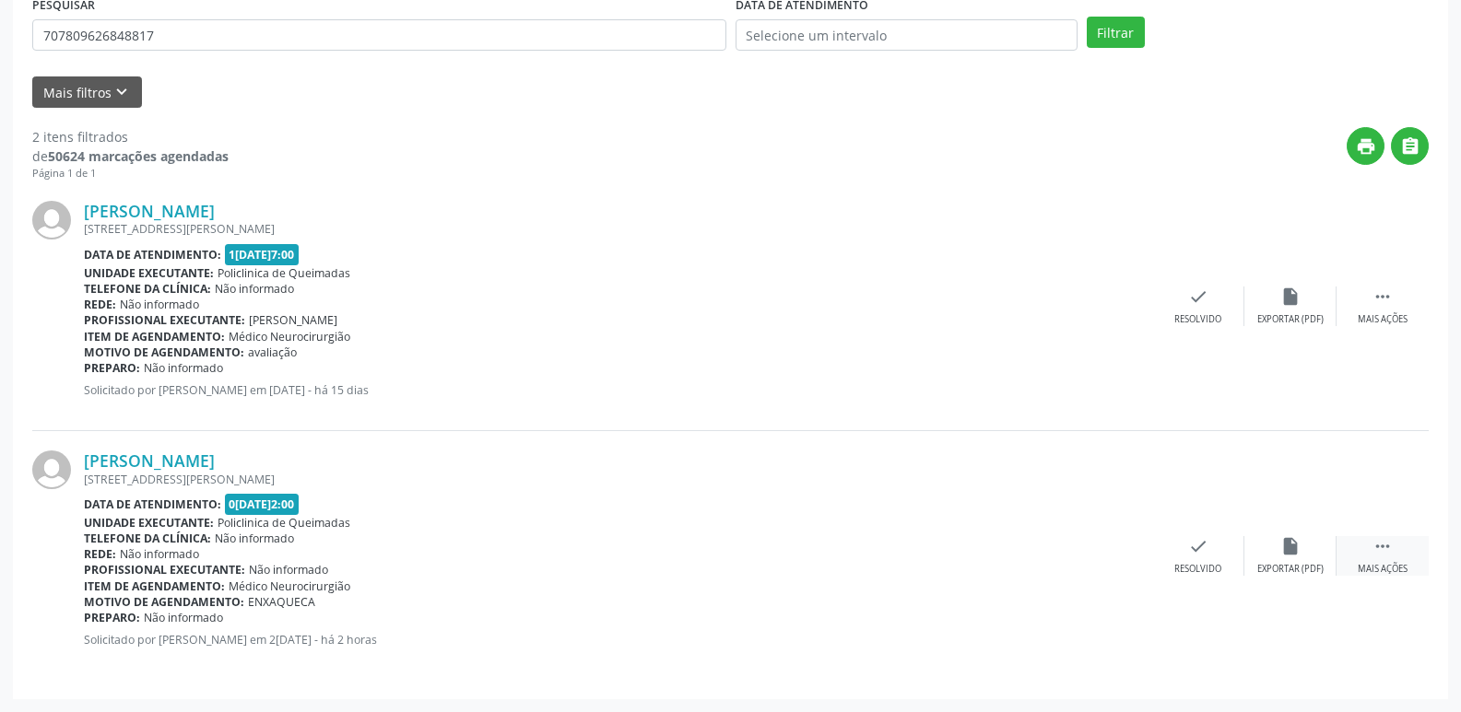
click at [1402, 559] on div " Mais ações" at bounding box center [1382, 556] width 92 height 40
click at [997, 554] on div "print Imprimir" at bounding box center [1014, 556] width 92 height 40
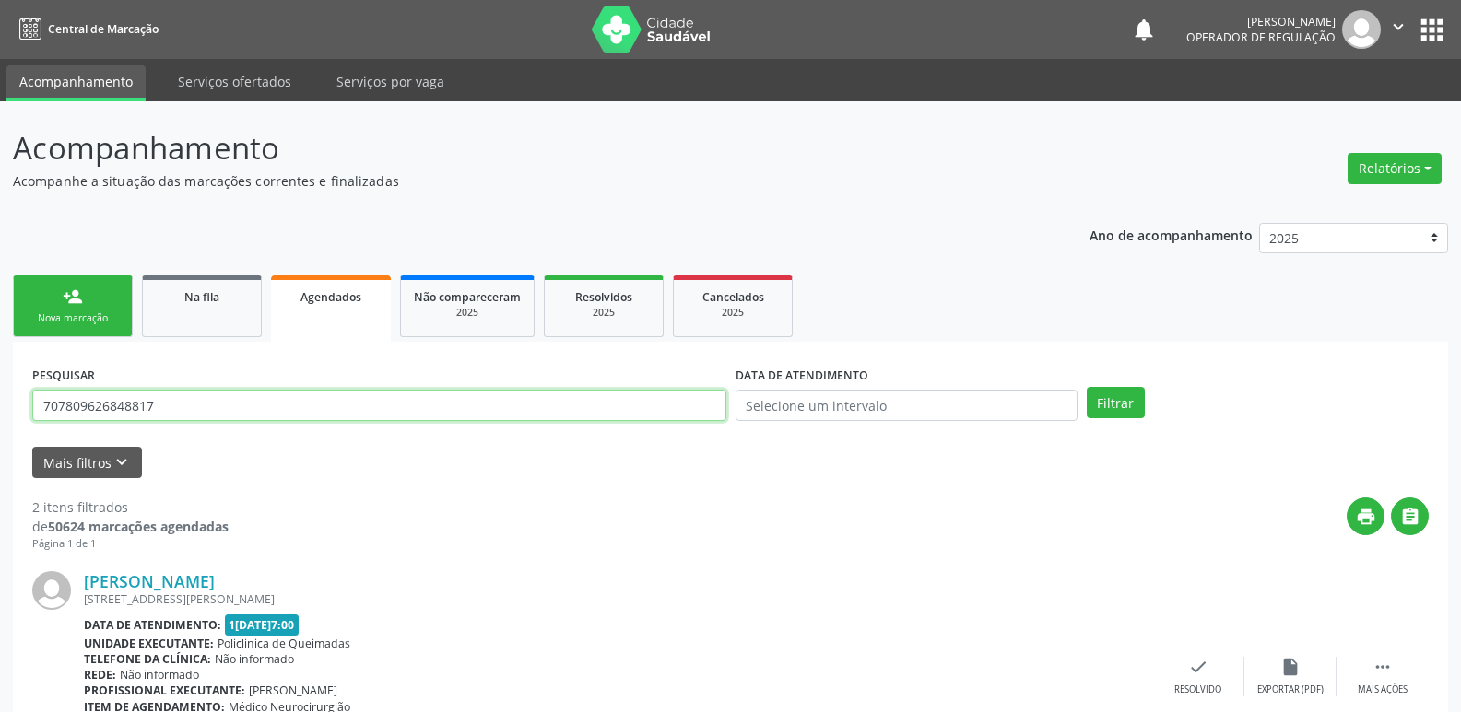
click at [194, 395] on input "707809626848817" at bounding box center [379, 405] width 694 height 31
click at [1087, 387] on button "Filtrar" at bounding box center [1116, 402] width 58 height 31
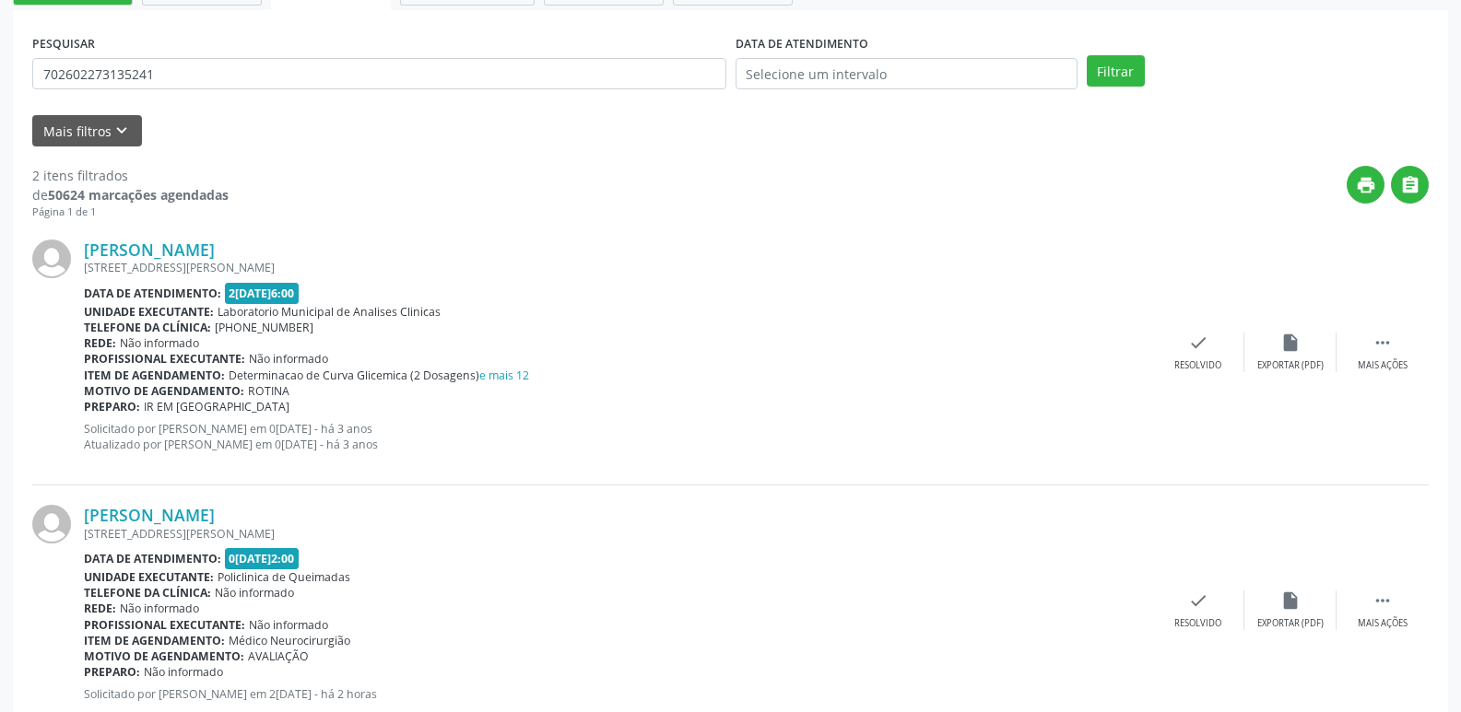
scroll to position [386, 0]
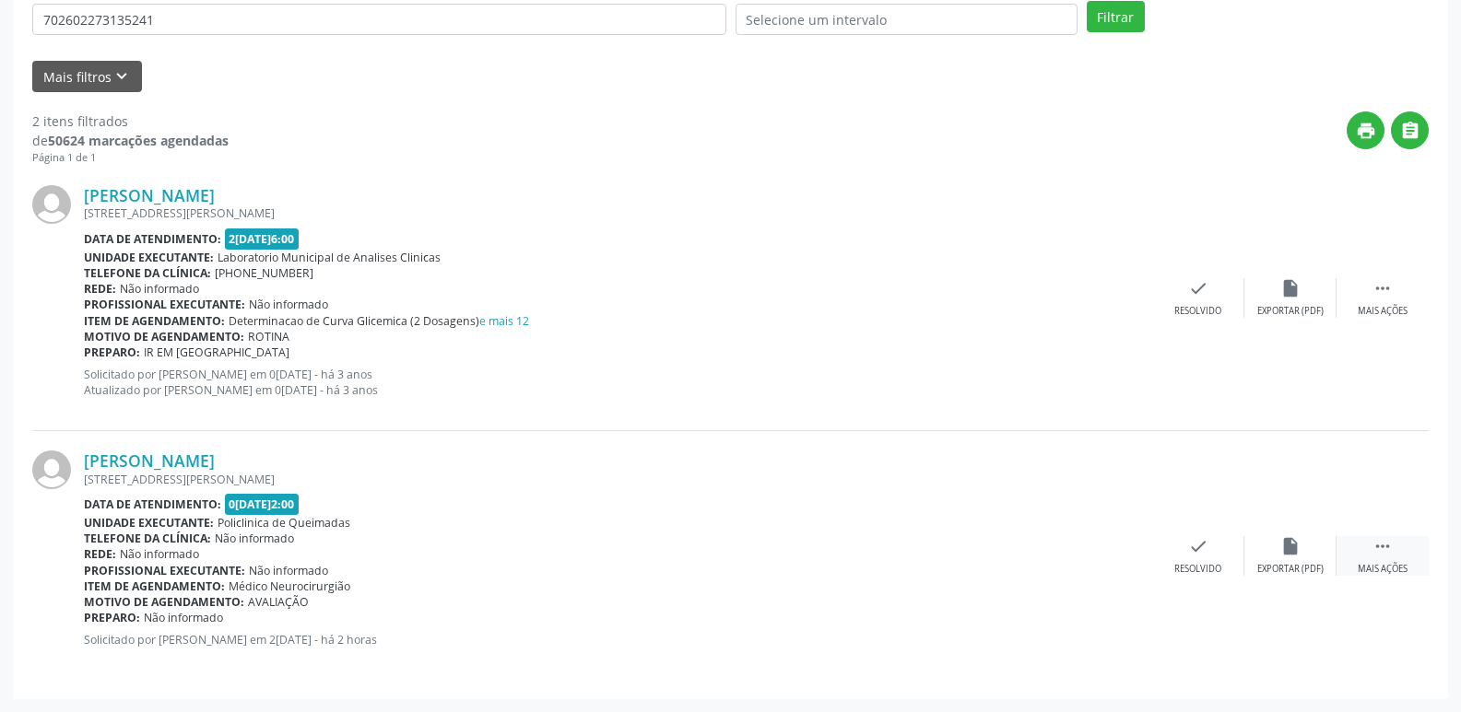
click at [1375, 546] on icon "" at bounding box center [1382, 546] width 20 height 20
click at [1030, 550] on div "print Imprimir" at bounding box center [1014, 556] width 92 height 40
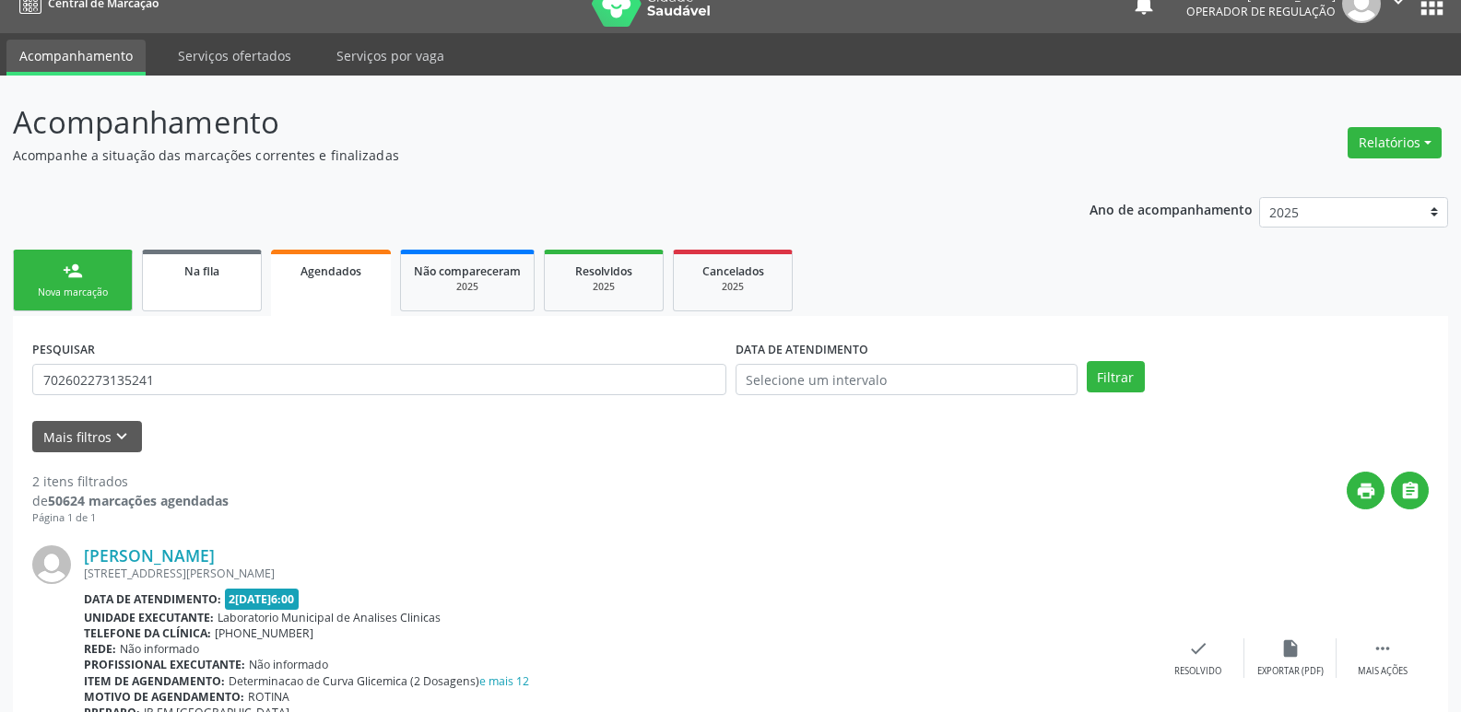
scroll to position [18, 0]
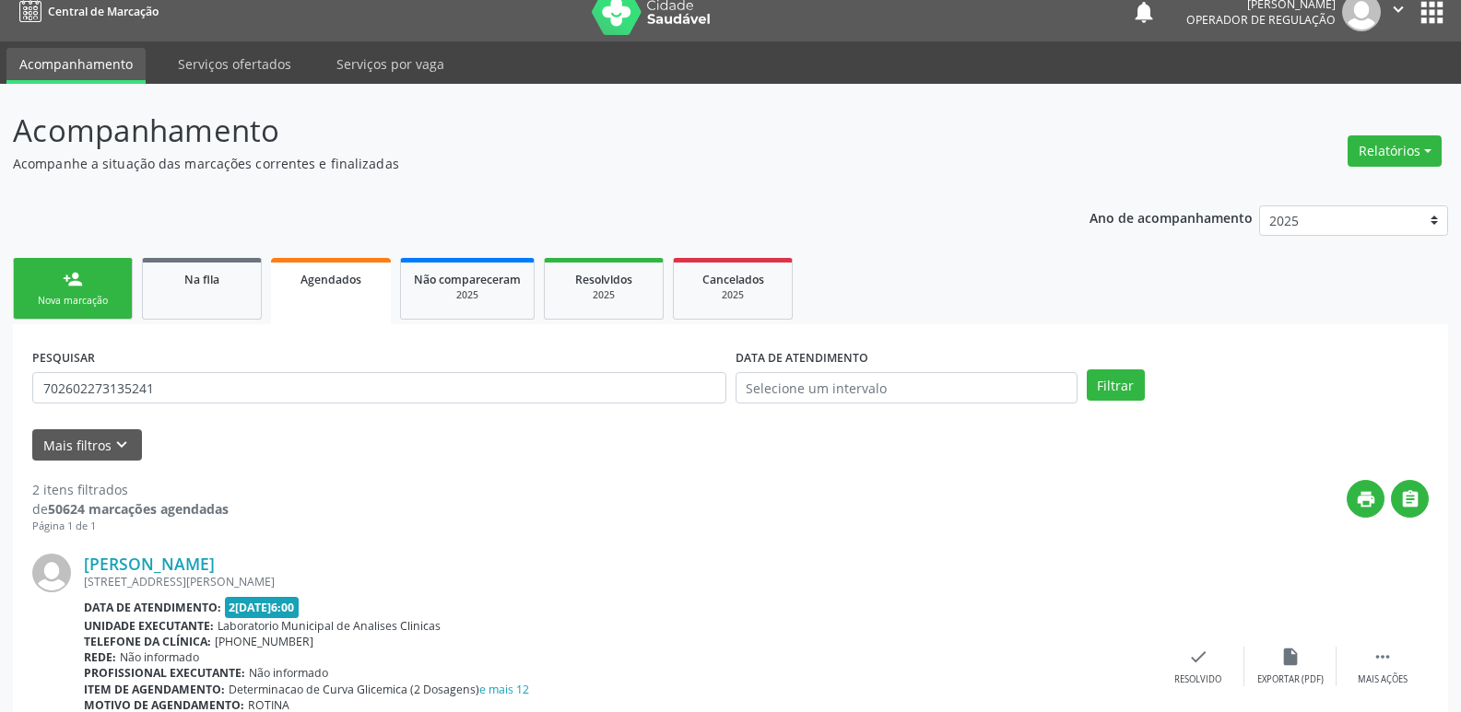
click at [165, 371] on div "PESQUISAR 702602273135241" at bounding box center [379, 380] width 703 height 72
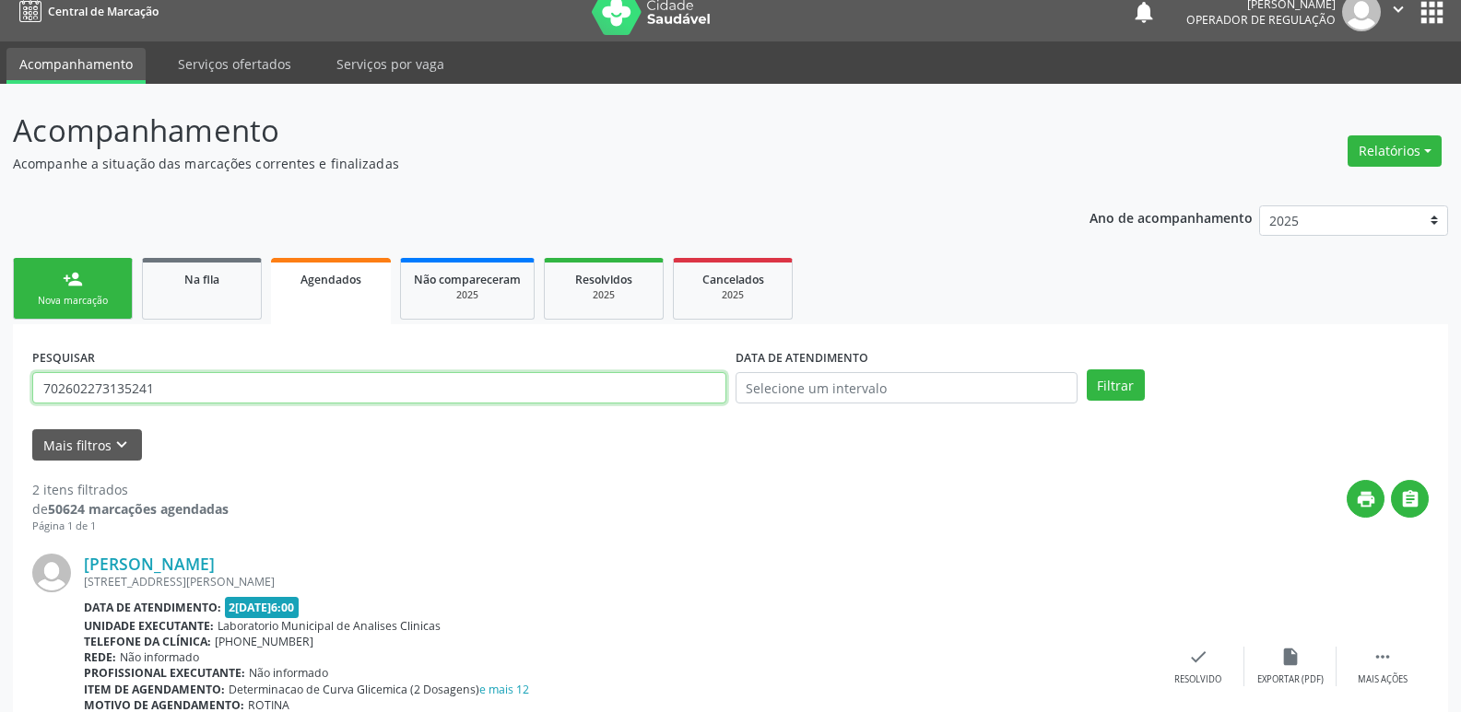
click at [169, 397] on input "702602273135241" at bounding box center [379, 387] width 694 height 31
type input "706307774126571"
click at [1087, 370] on button "Filtrar" at bounding box center [1116, 385] width 58 height 31
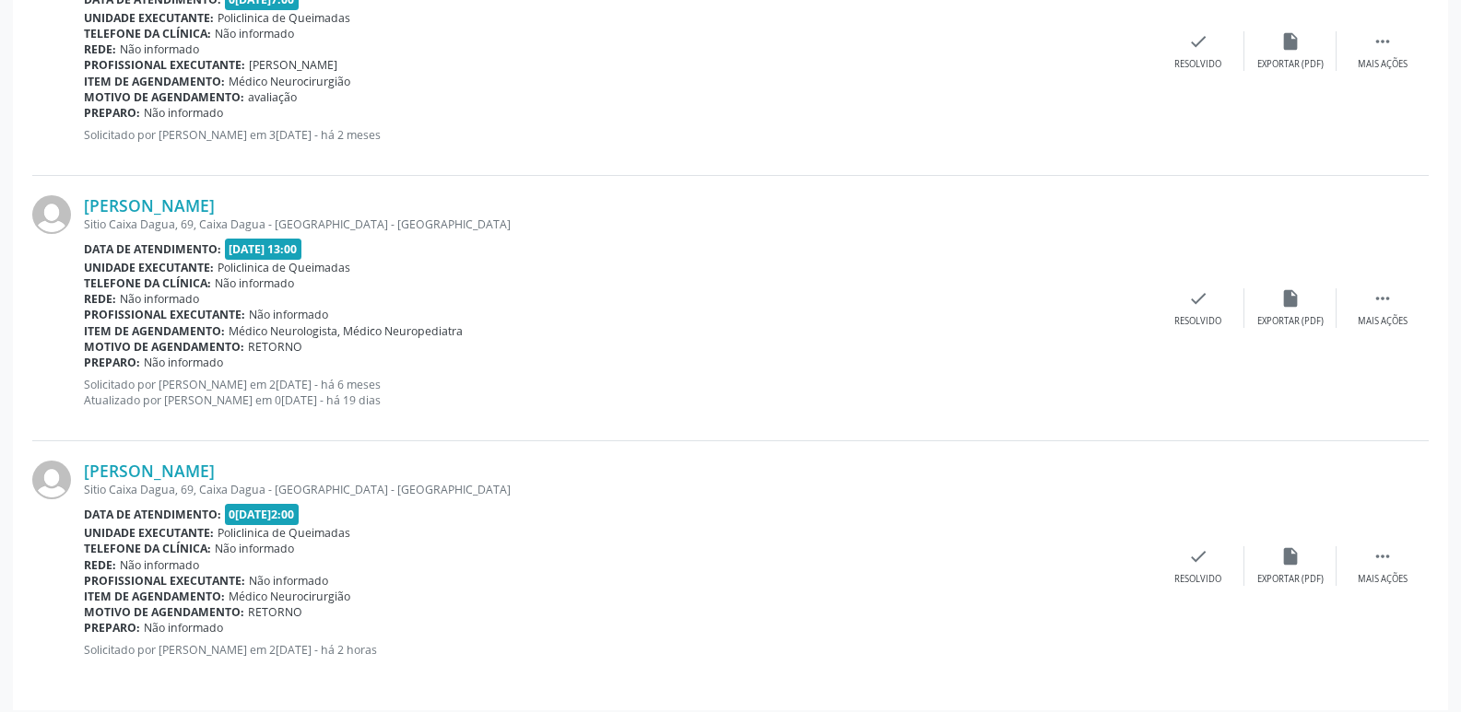
scroll to position [637, 0]
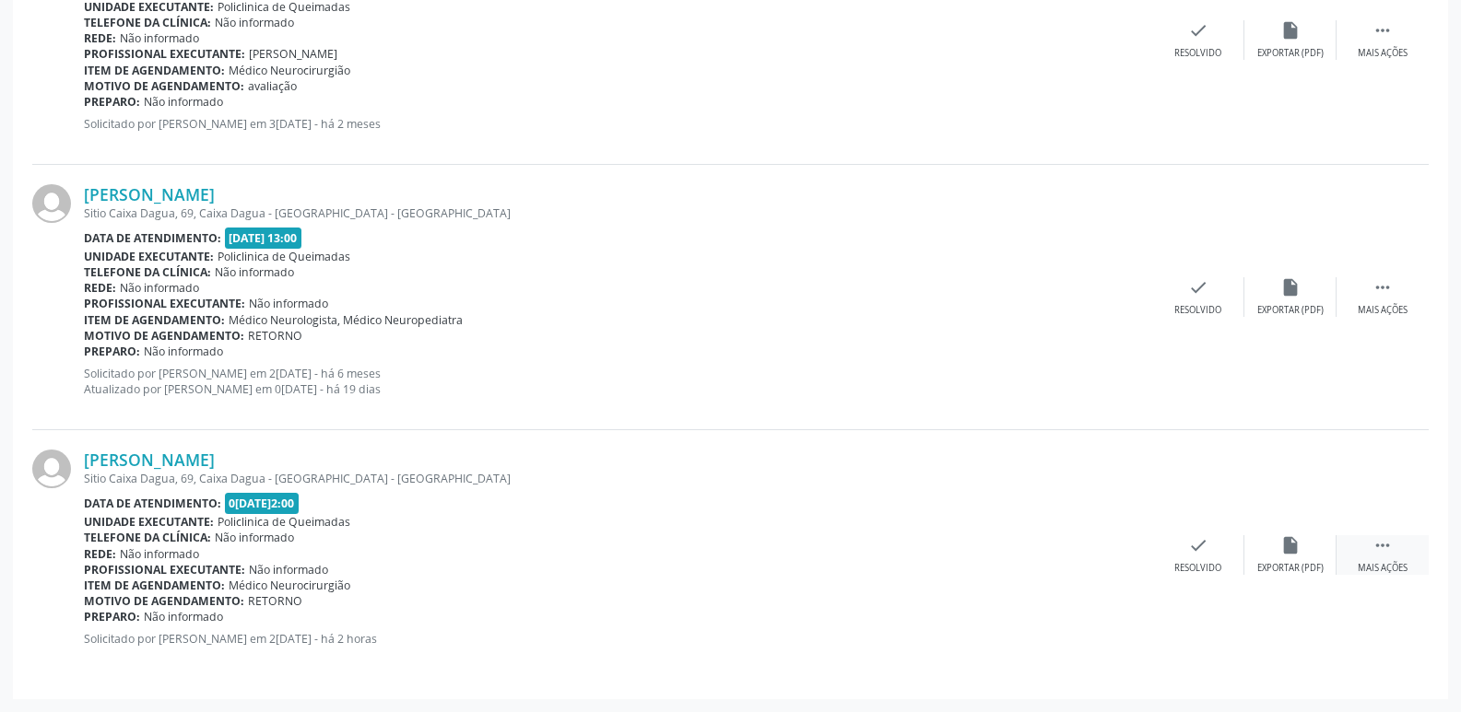
click at [1382, 569] on div "Mais ações" at bounding box center [1383, 568] width 50 height 13
click at [1029, 546] on div "print Imprimir" at bounding box center [1014, 555] width 92 height 40
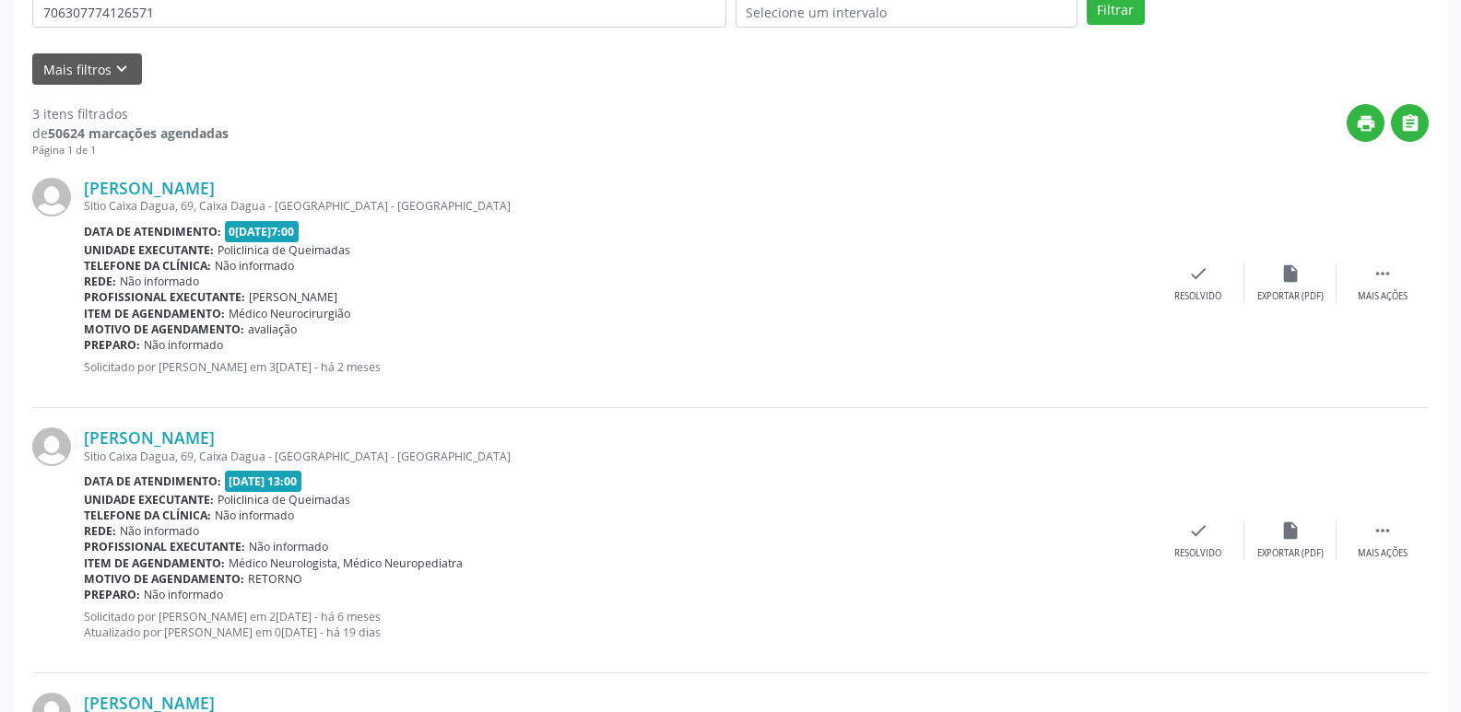
scroll to position [0, 0]
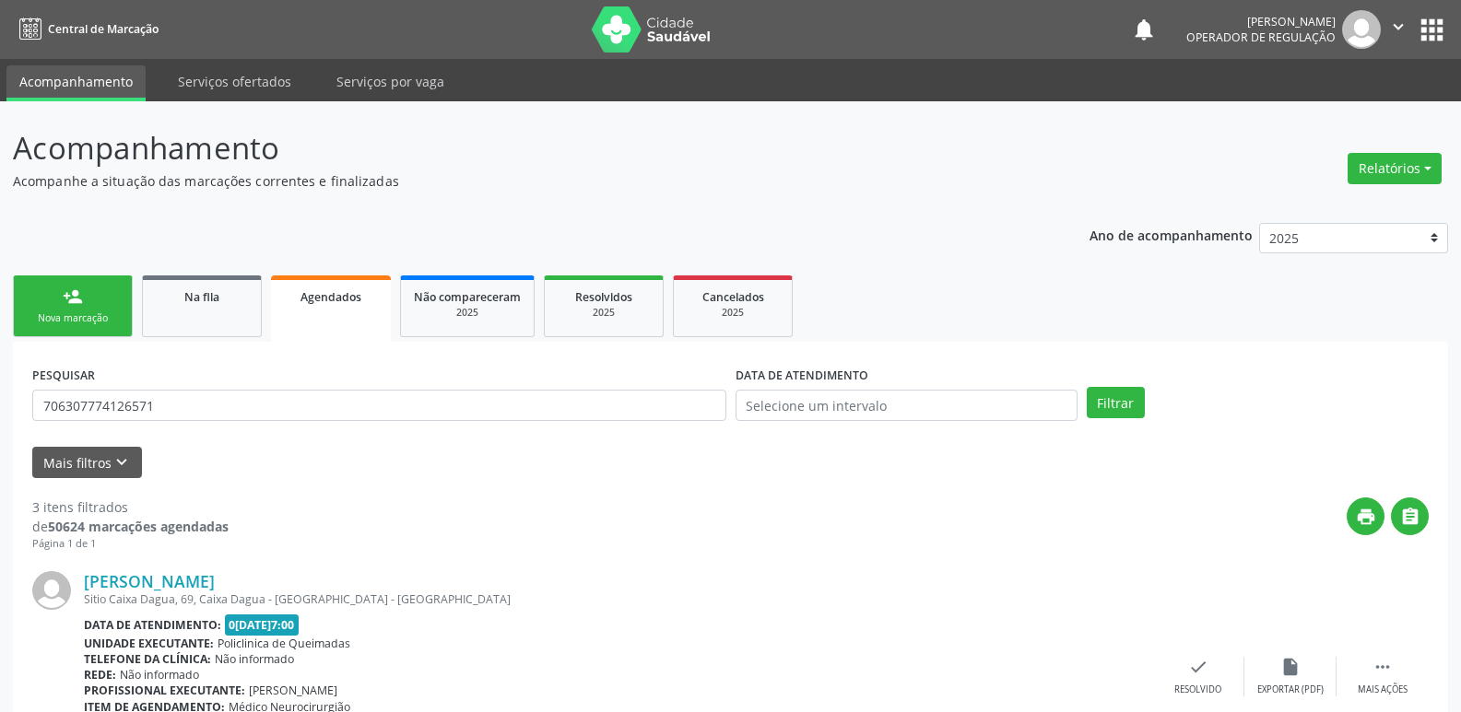
click at [94, 308] on link "person_add Nova marcação" at bounding box center [73, 307] width 120 height 62
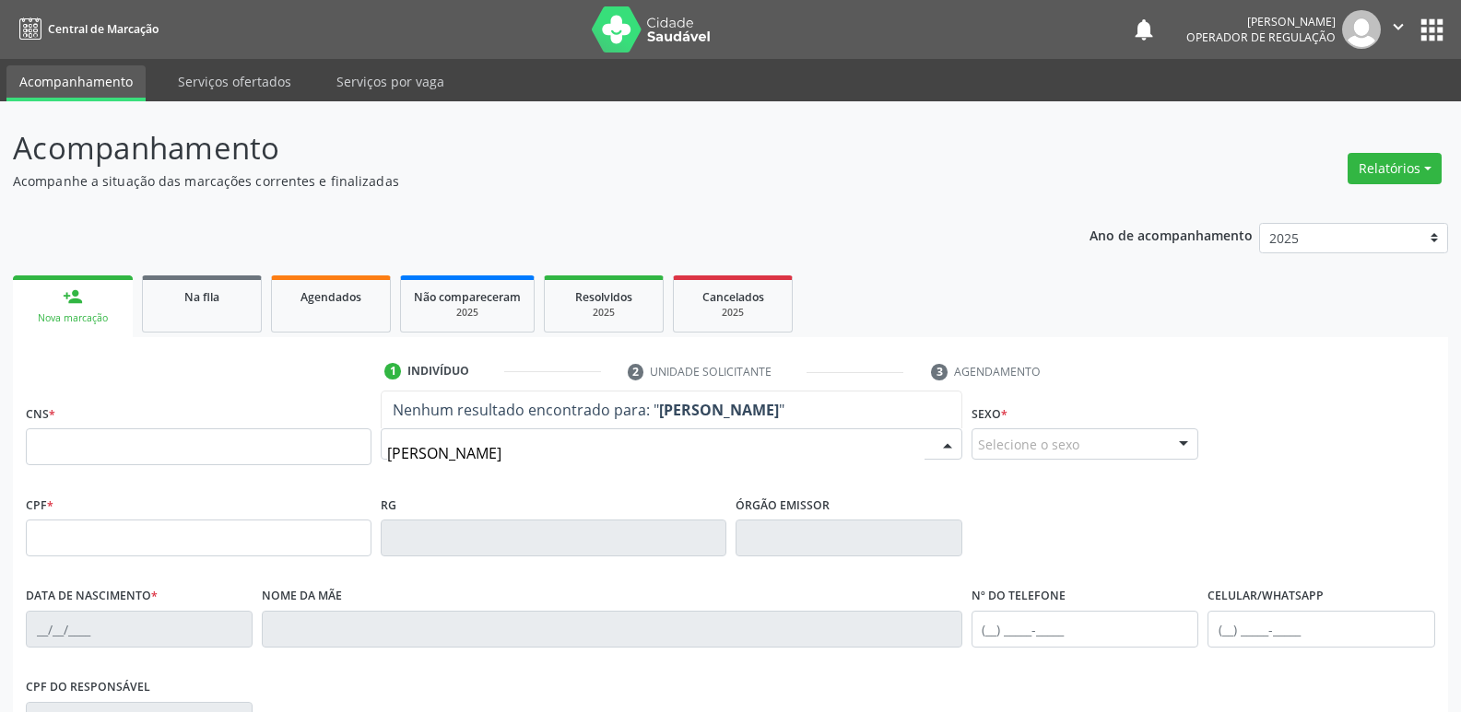
type input "[PERSON_NAME]"
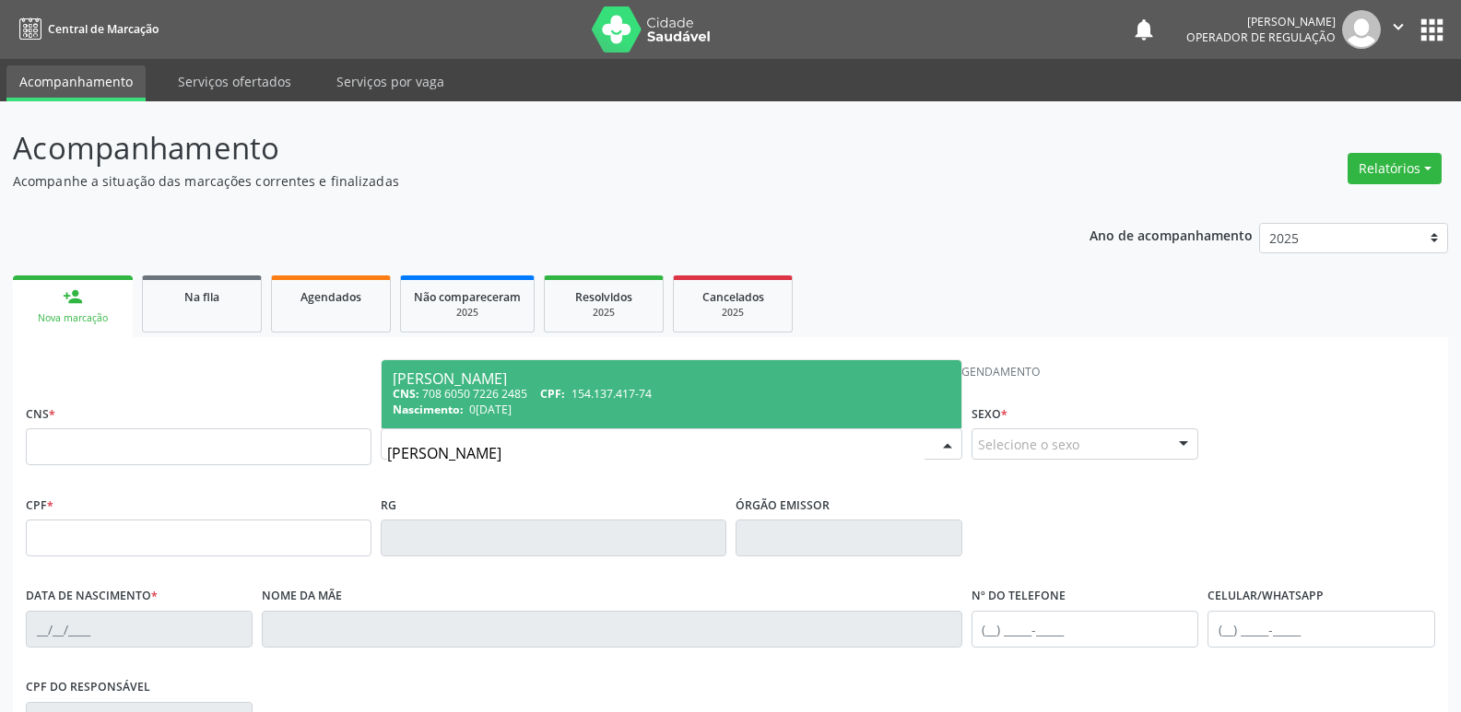
drag, startPoint x: 549, startPoint y: 407, endPoint x: 522, endPoint y: 404, distance: 27.9
click at [543, 407] on div "Nascimento: 0[DATE]" at bounding box center [672, 410] width 558 height 16
type input "708 6050 7226 2485"
